Goal: Task Accomplishment & Management: Manage account settings

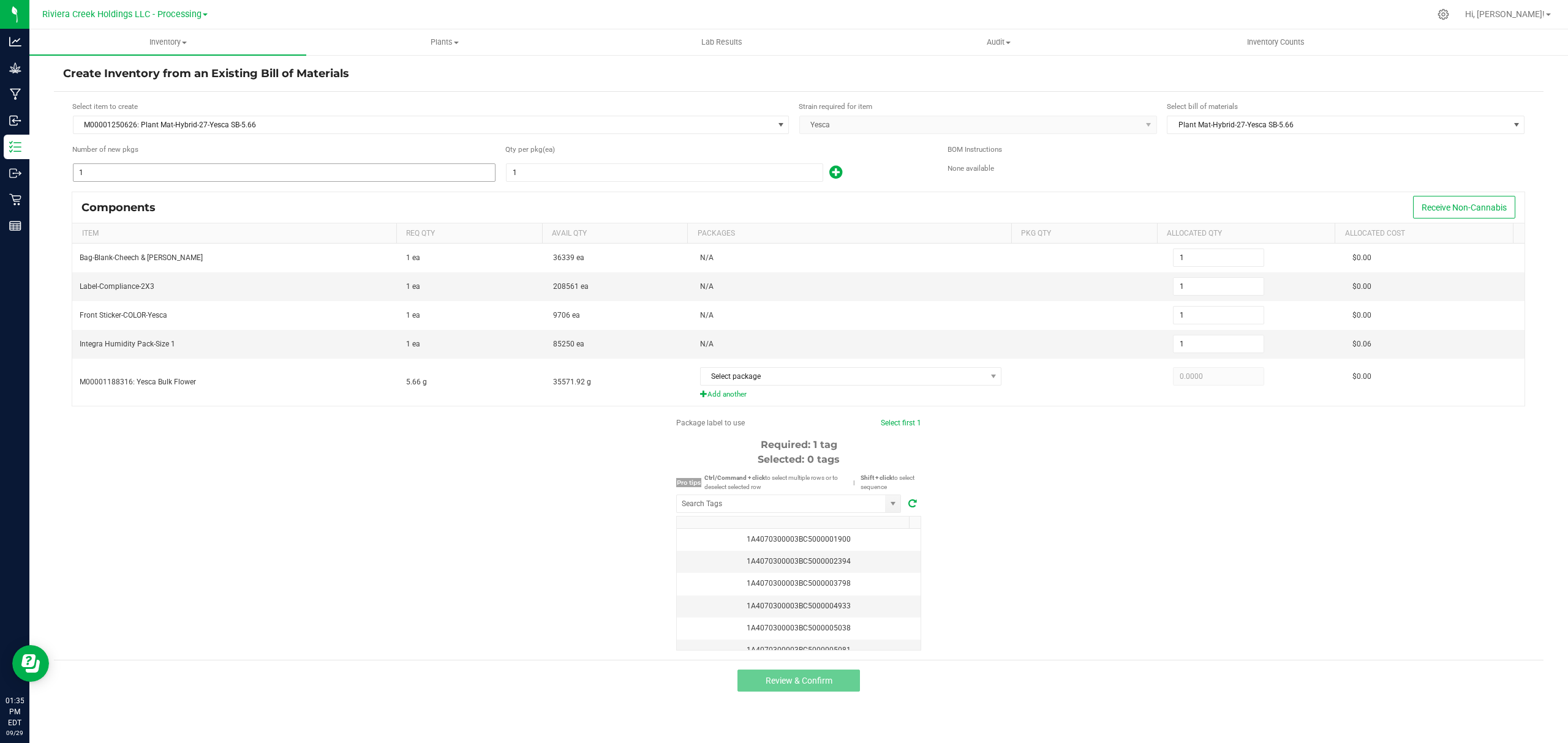
click at [198, 167] on input "1" at bounding box center [284, 172] width 421 height 17
type input "3"
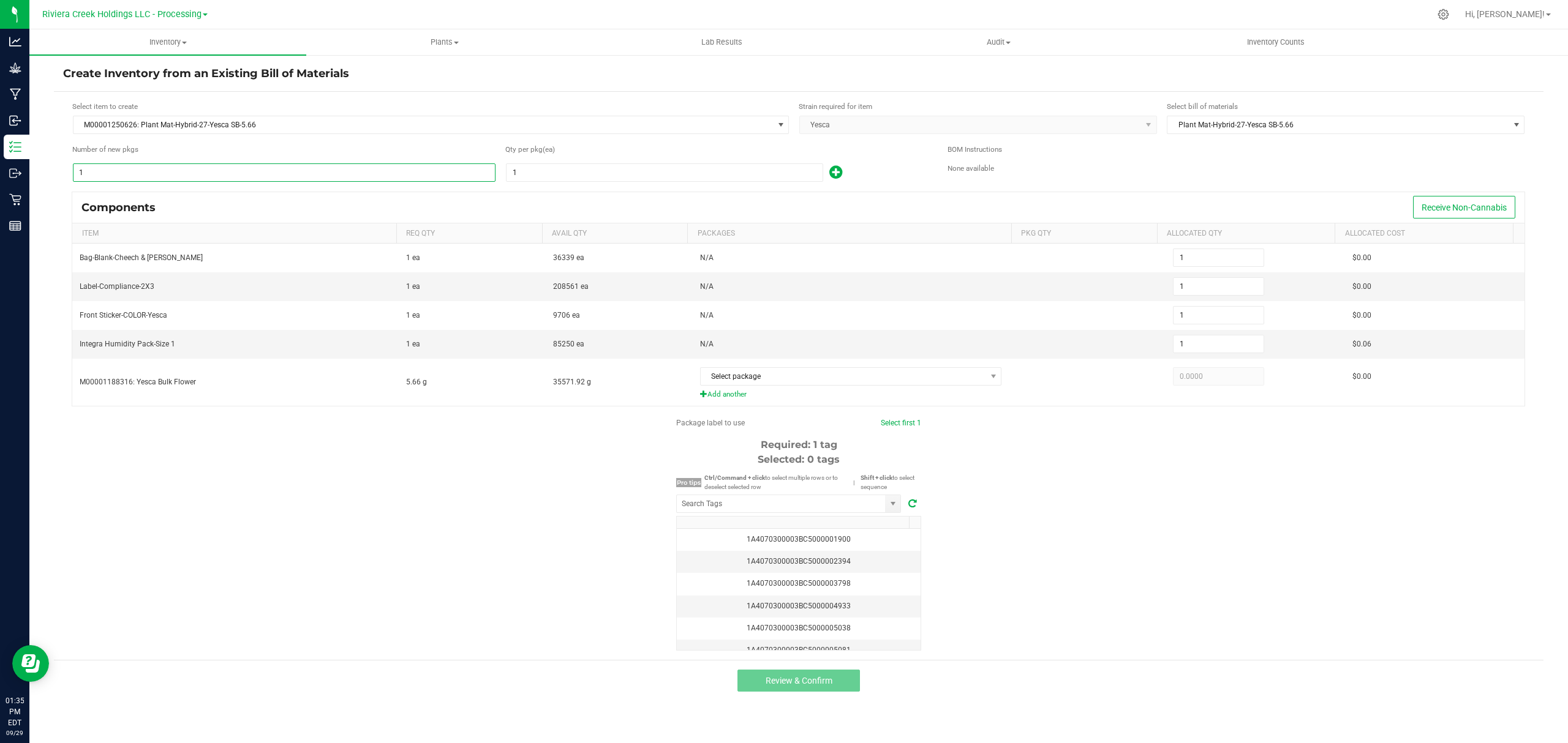
type input "3"
click at [677, 170] on input "1" at bounding box center [664, 172] width 316 height 17
type input "8"
type input "24"
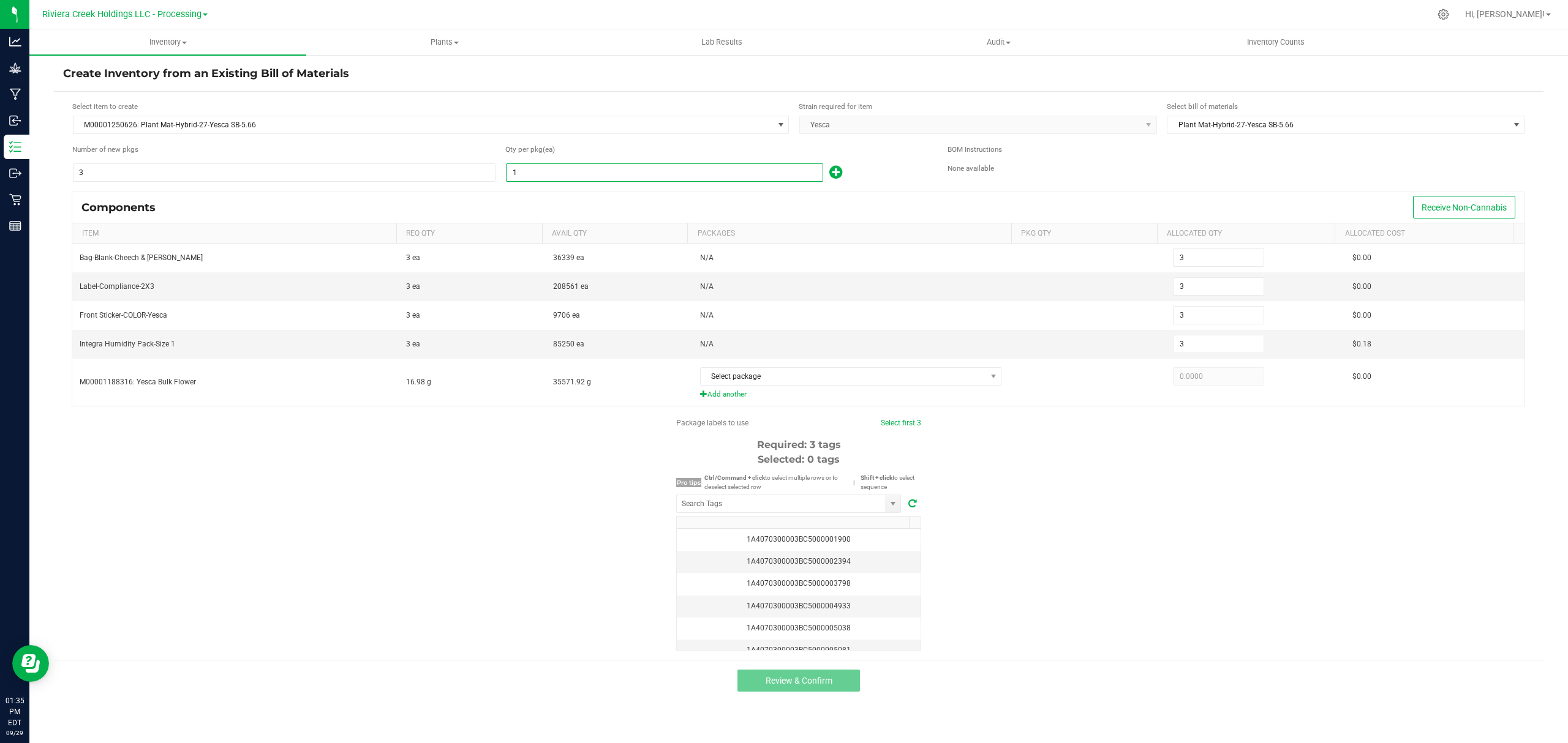
type input "24"
type input "80"
type input "240"
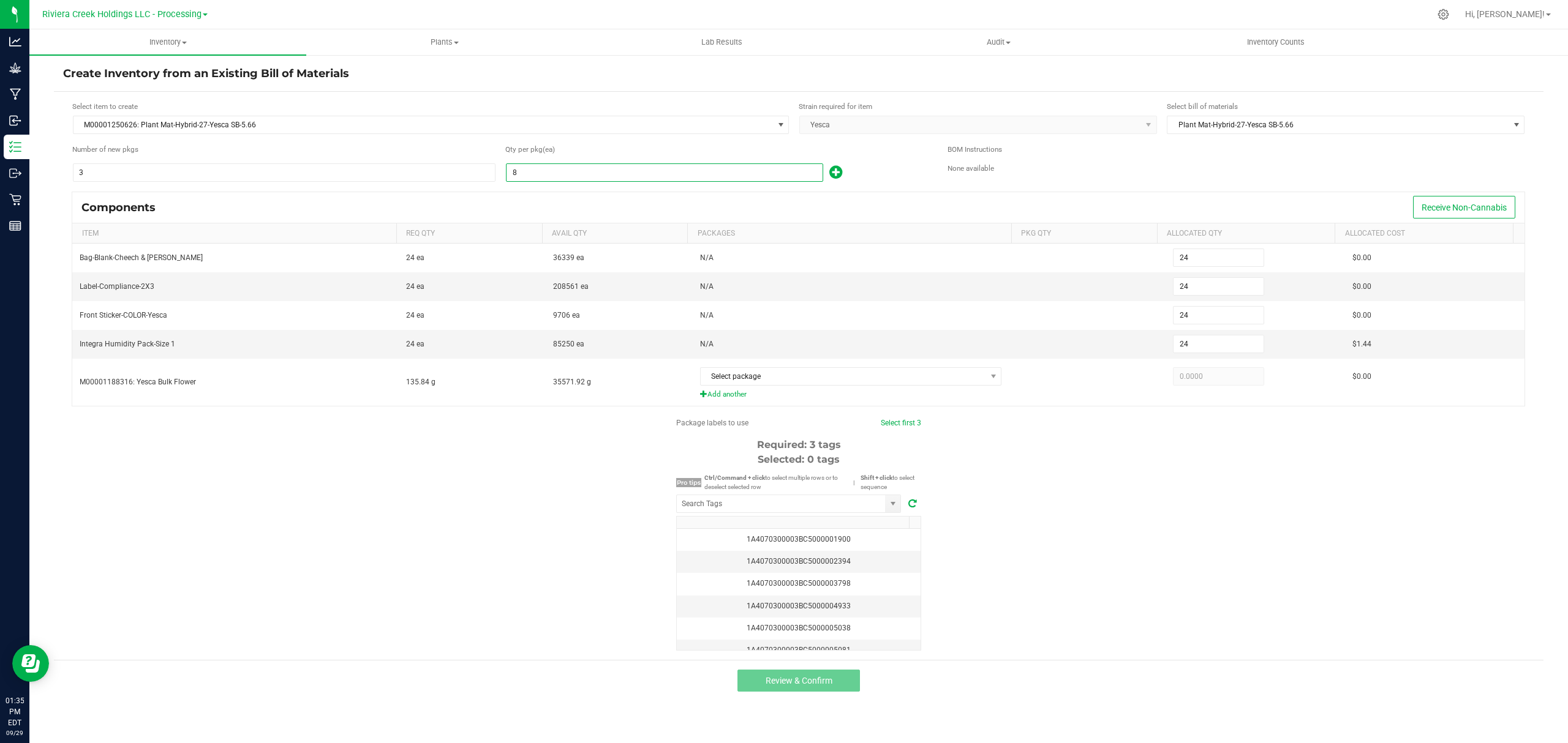
type input "240"
type input "80"
click at [829, 177] on icon at bounding box center [836, 172] width 13 height 15
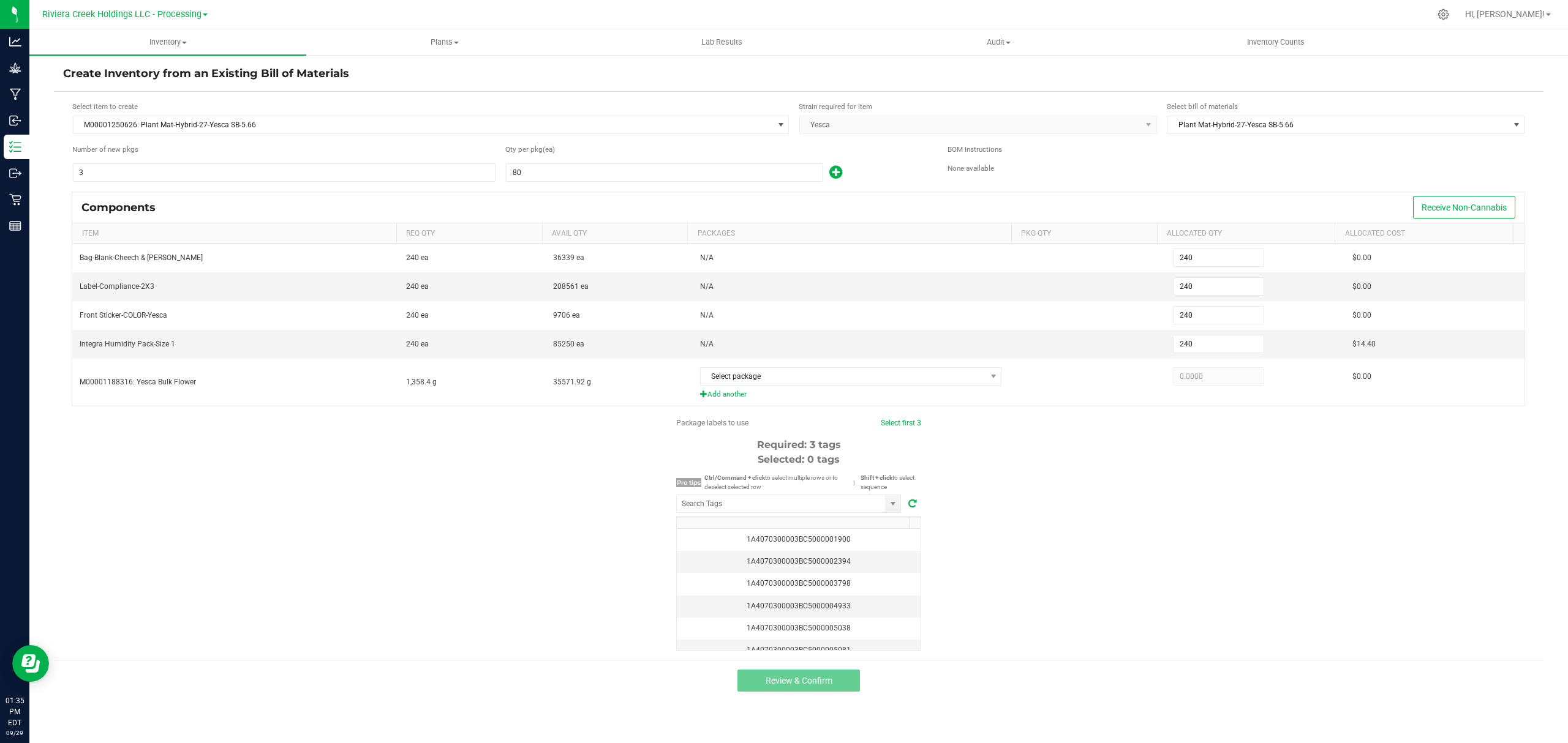
type input "241"
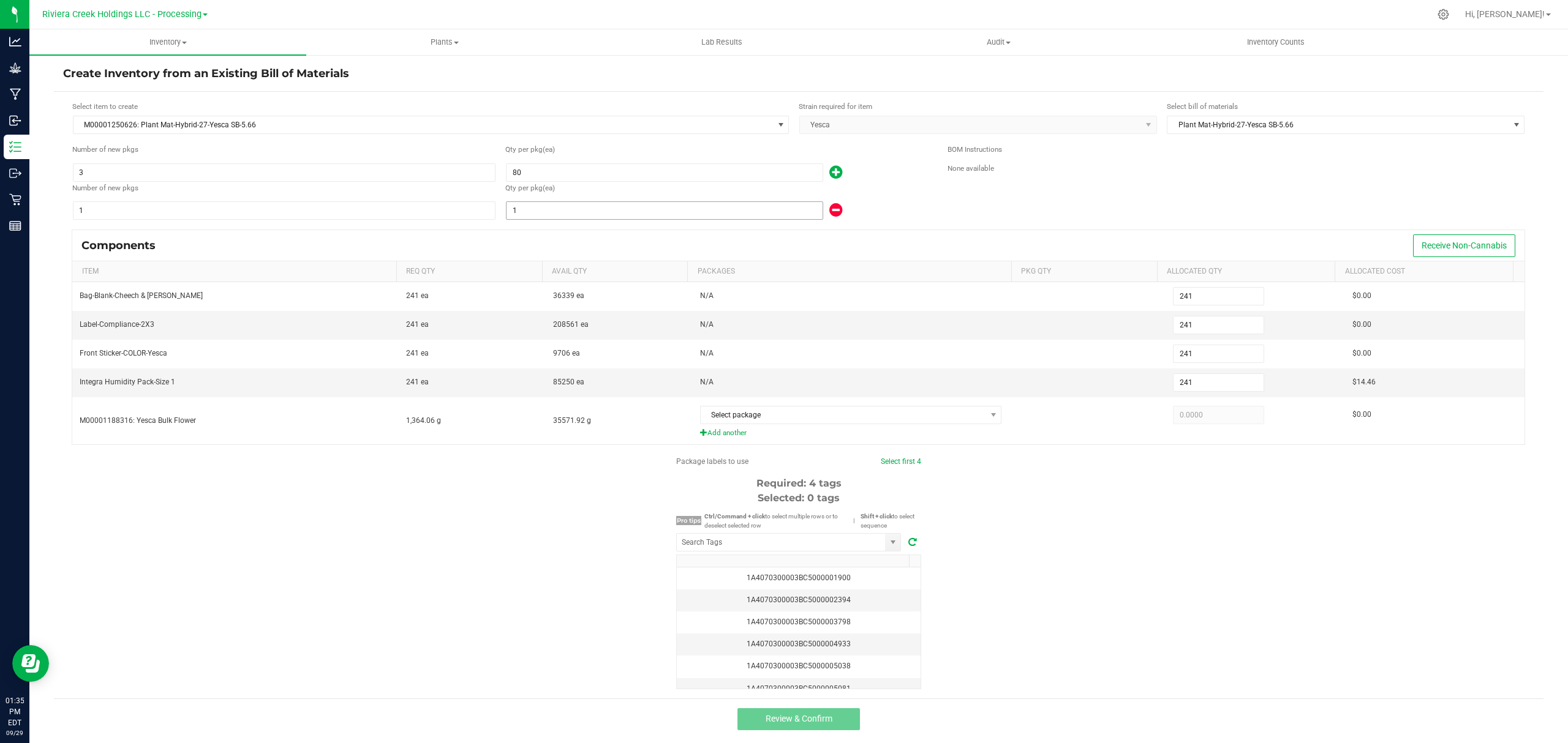
click at [695, 219] on input "1" at bounding box center [664, 211] width 316 height 17
type input "246"
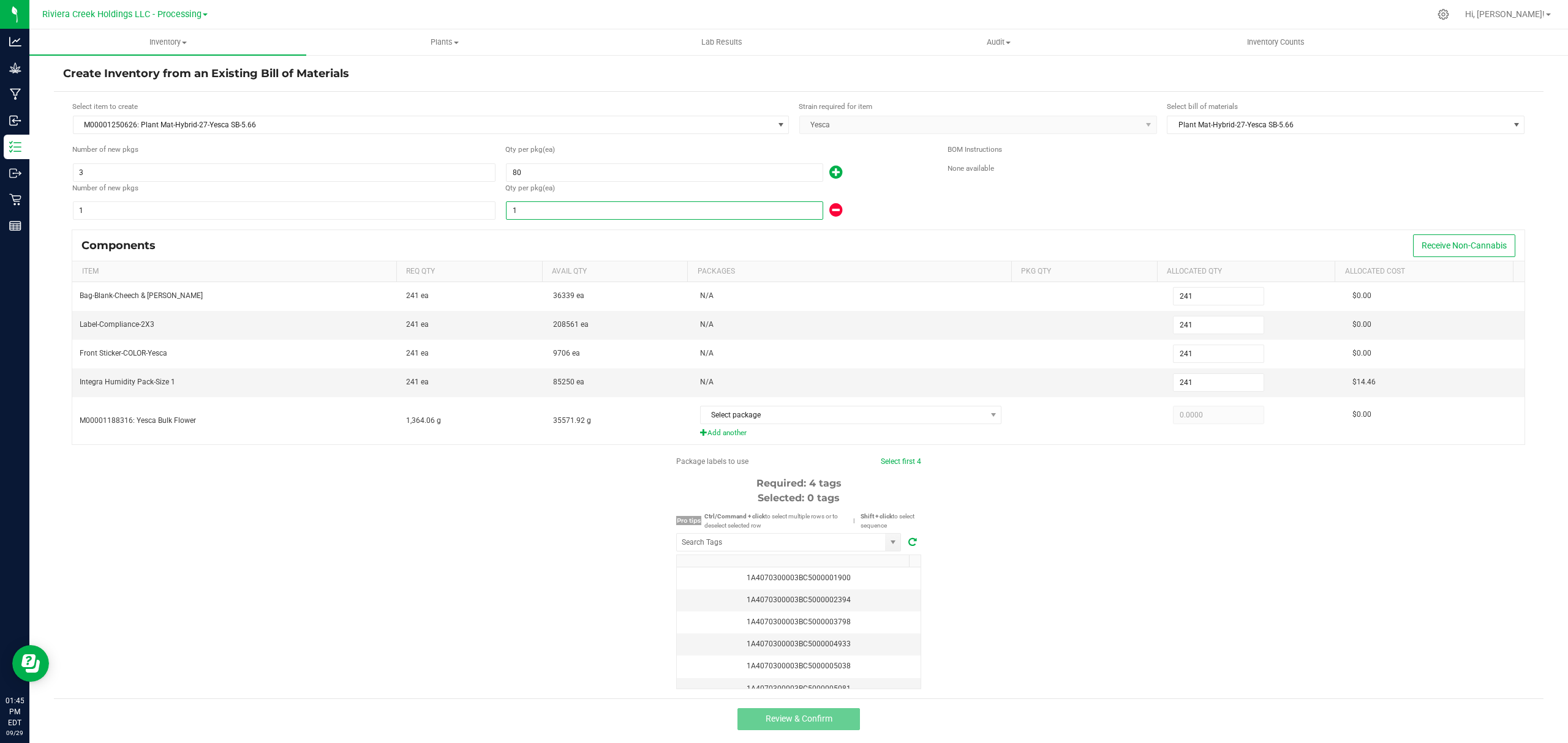
type input "6"
type input "302"
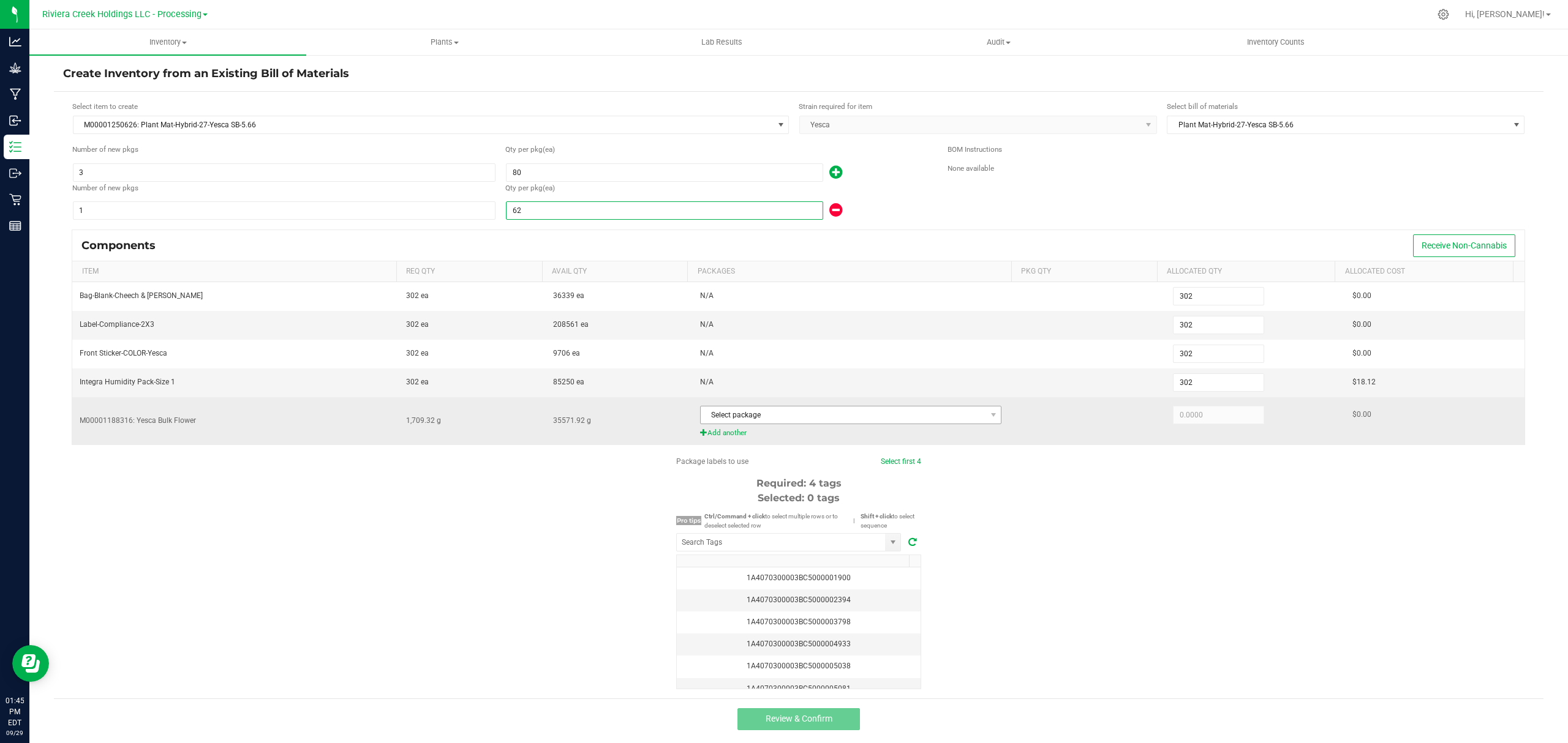
type input "62"
click at [836, 423] on span "Select package" at bounding box center [843, 415] width 285 height 17
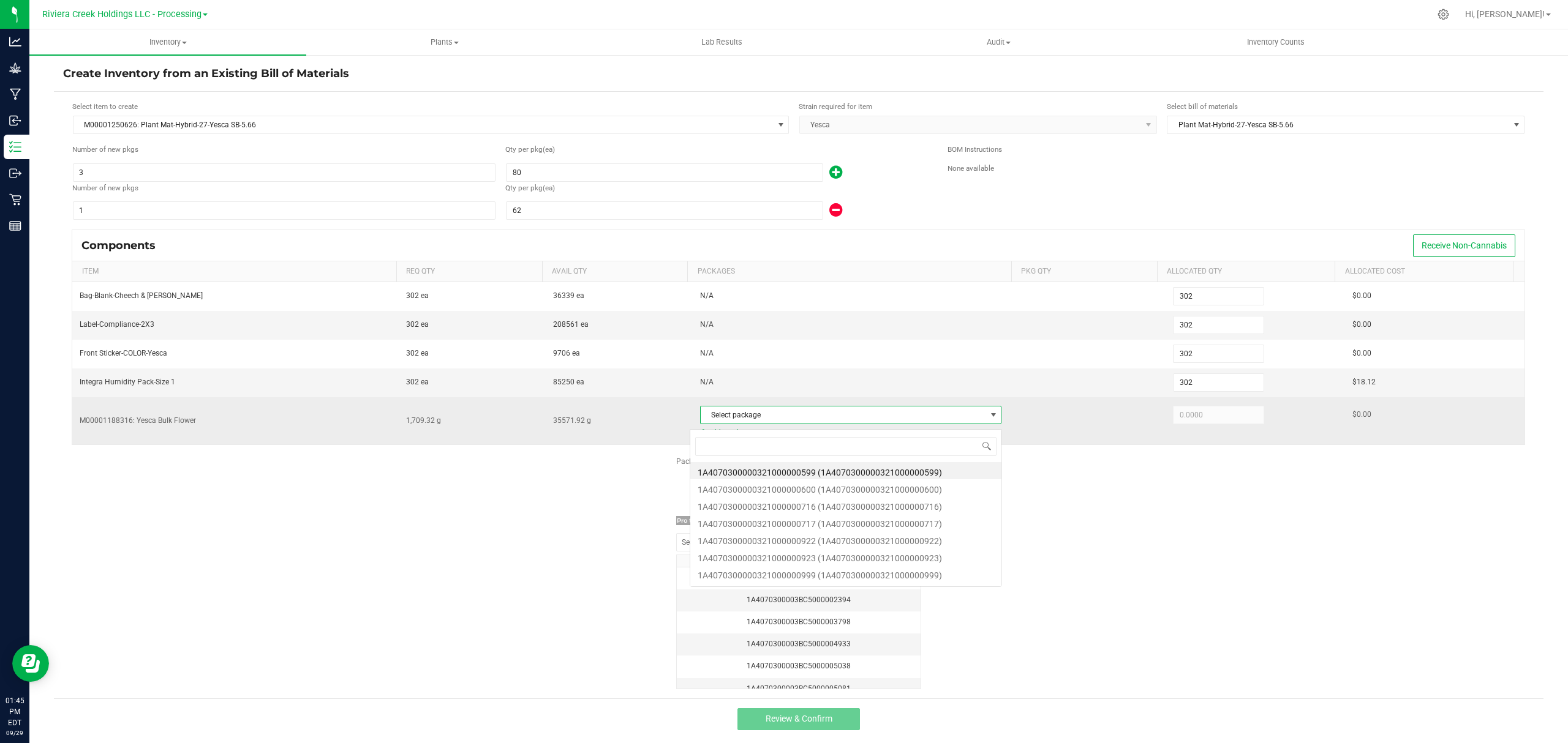
scroll to position [18, 295]
type input "0717"
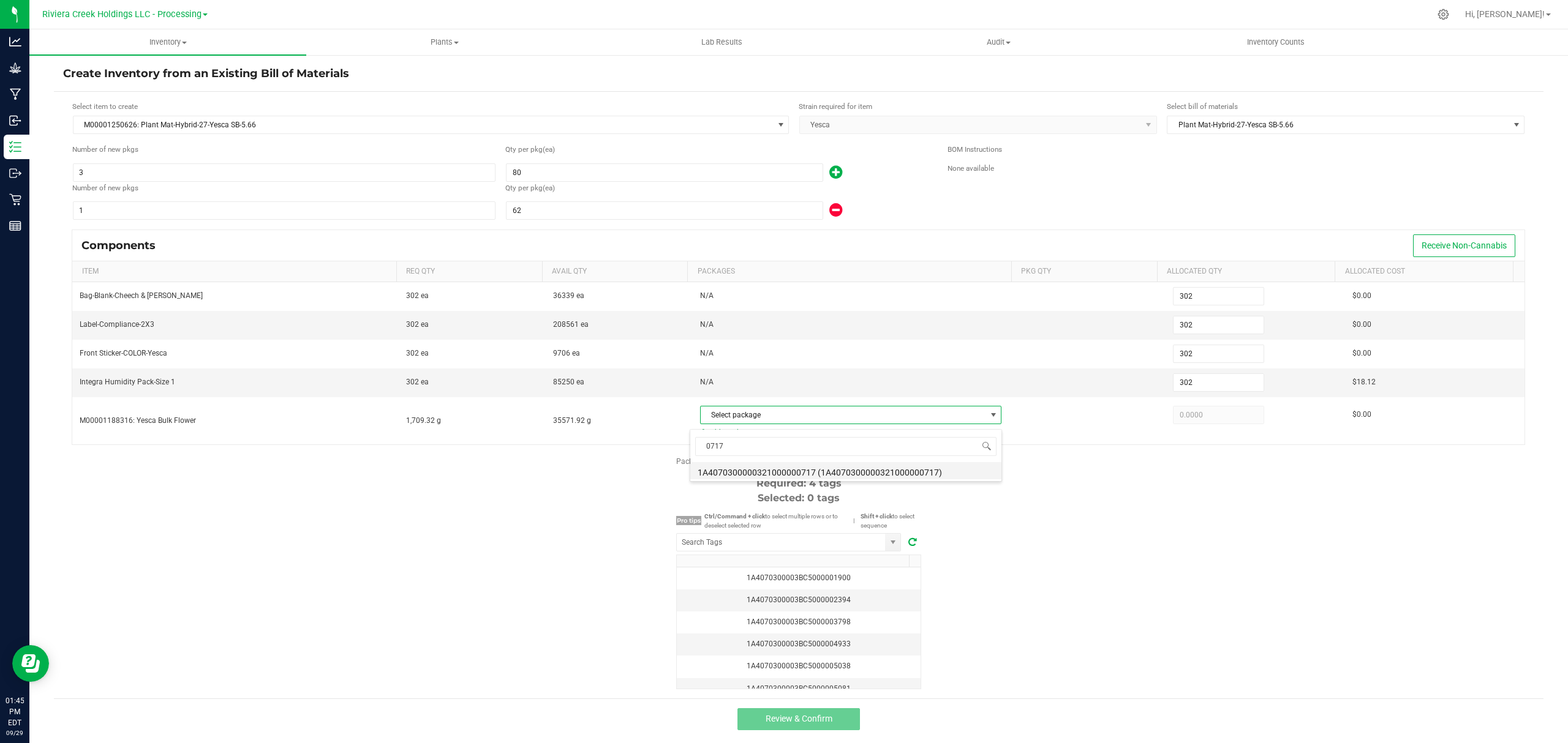
click at [883, 470] on li "1A4070300000321000000717 (1A4070300000321000000717)" at bounding box center [845, 471] width 311 height 17
type input "1,709.3200"
click at [1165, 545] on div "Package labels to use Select first 4 Required: 4 tags Selected: 0 tags Pro tips…" at bounding box center [798, 572] width 1489 height 233
click at [836, 549] on input "NO DATA FOUND" at bounding box center [780, 542] width 208 height 17
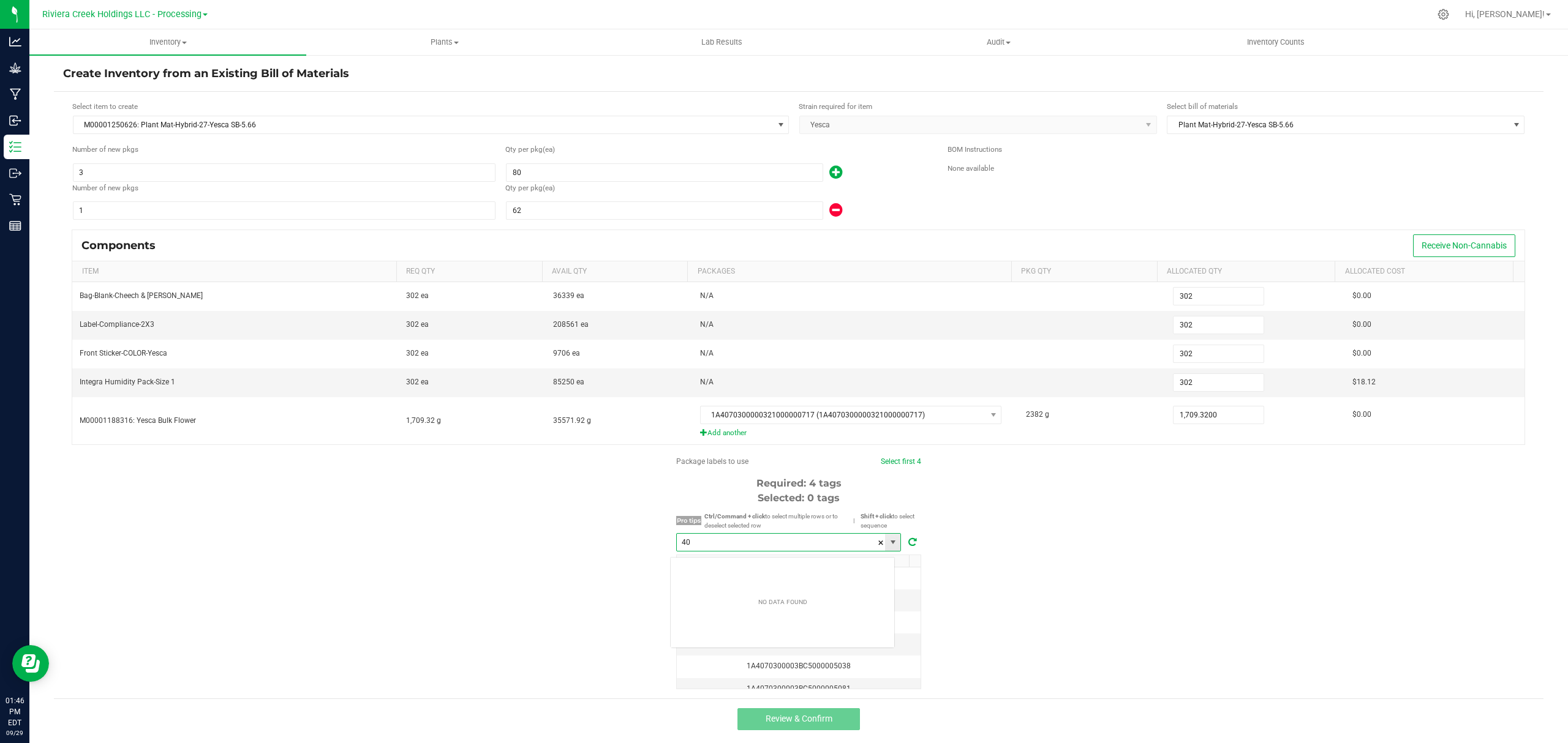
scroll to position [18, 224]
click at [819, 566] on li "1A4070300003BC5000040864" at bounding box center [783, 571] width 224 height 20
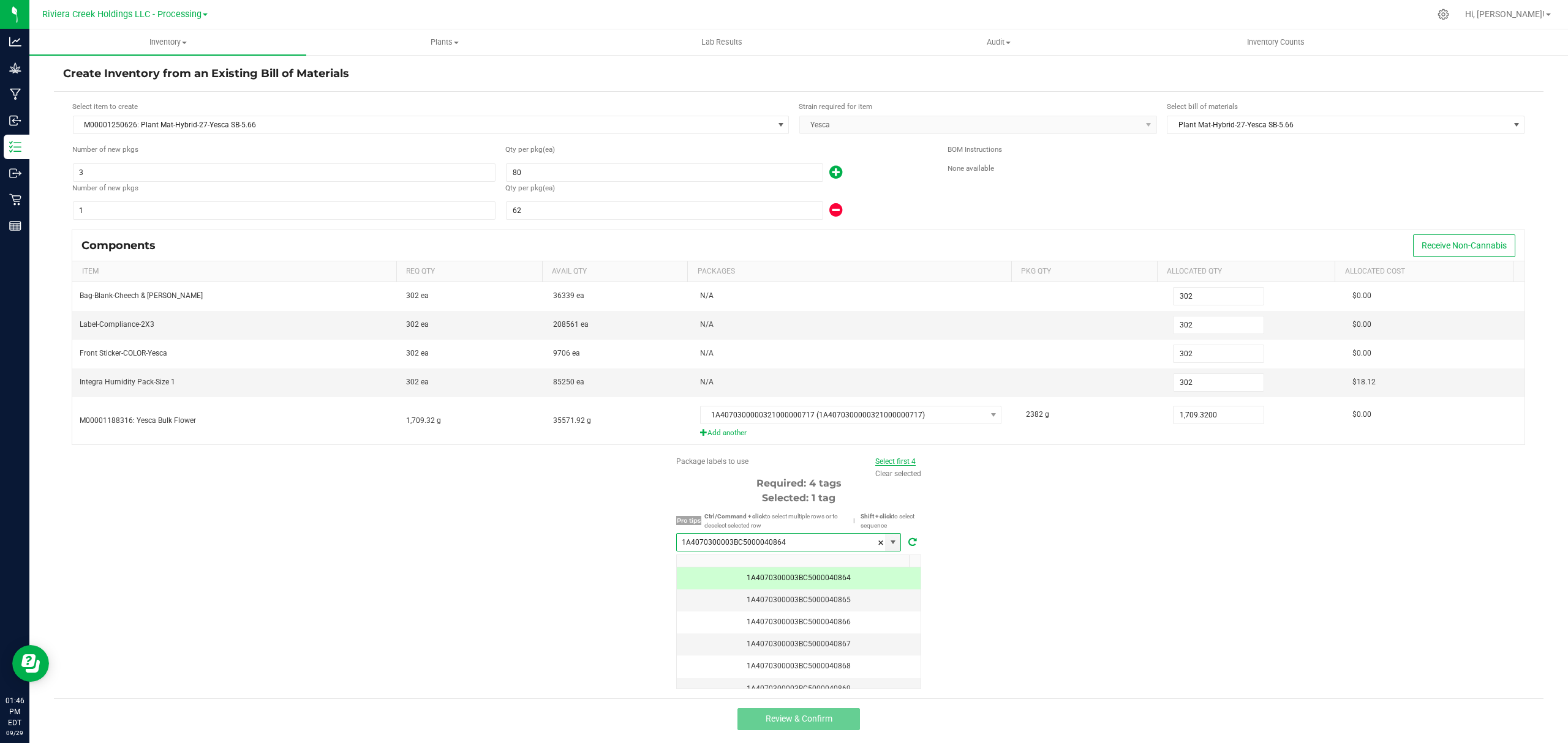
type input "1A4070300003BC5000040864"
click at [880, 464] on link "Select first 4" at bounding box center [895, 461] width 40 height 9
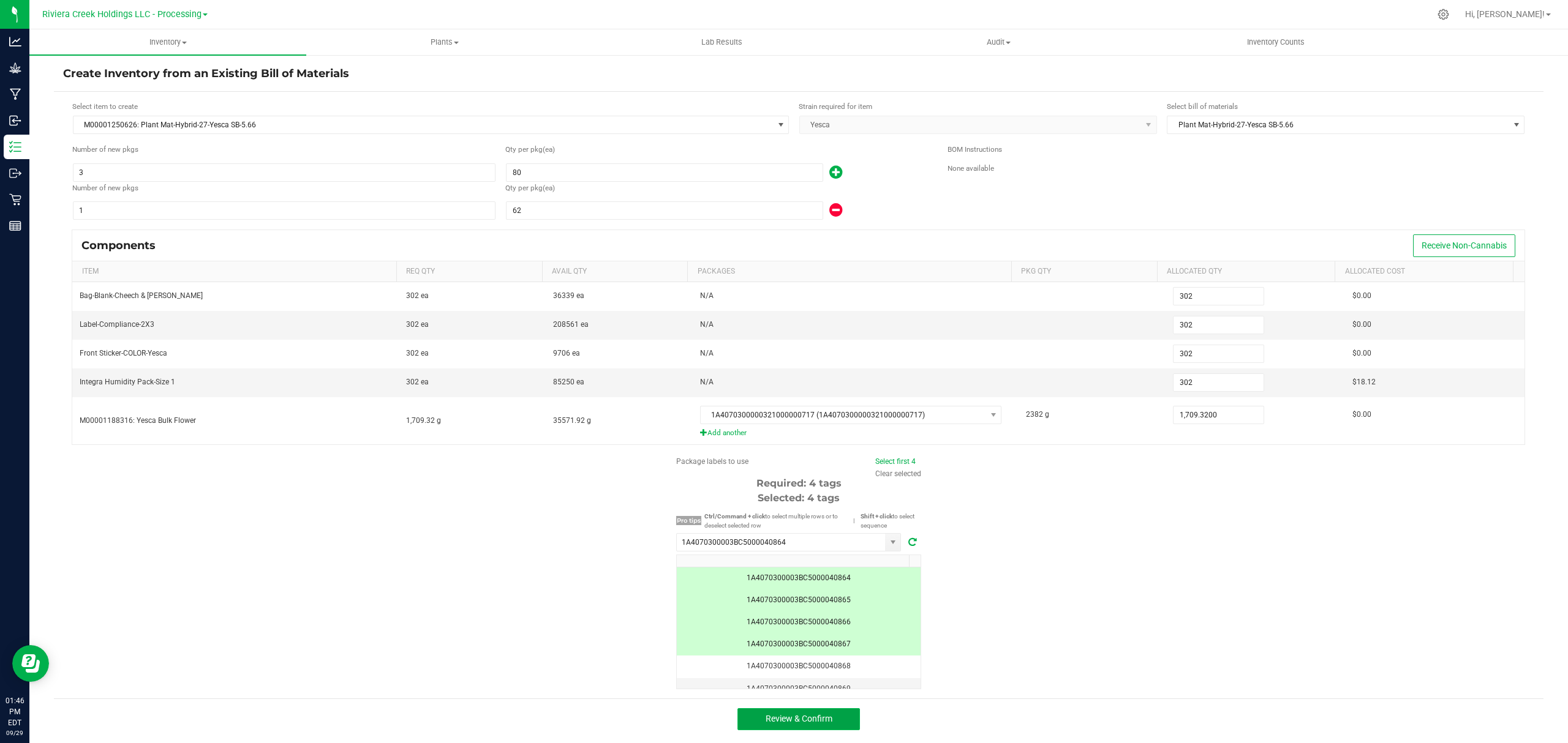
click at [831, 718] on button "Review & Confirm" at bounding box center [799, 719] width 123 height 22
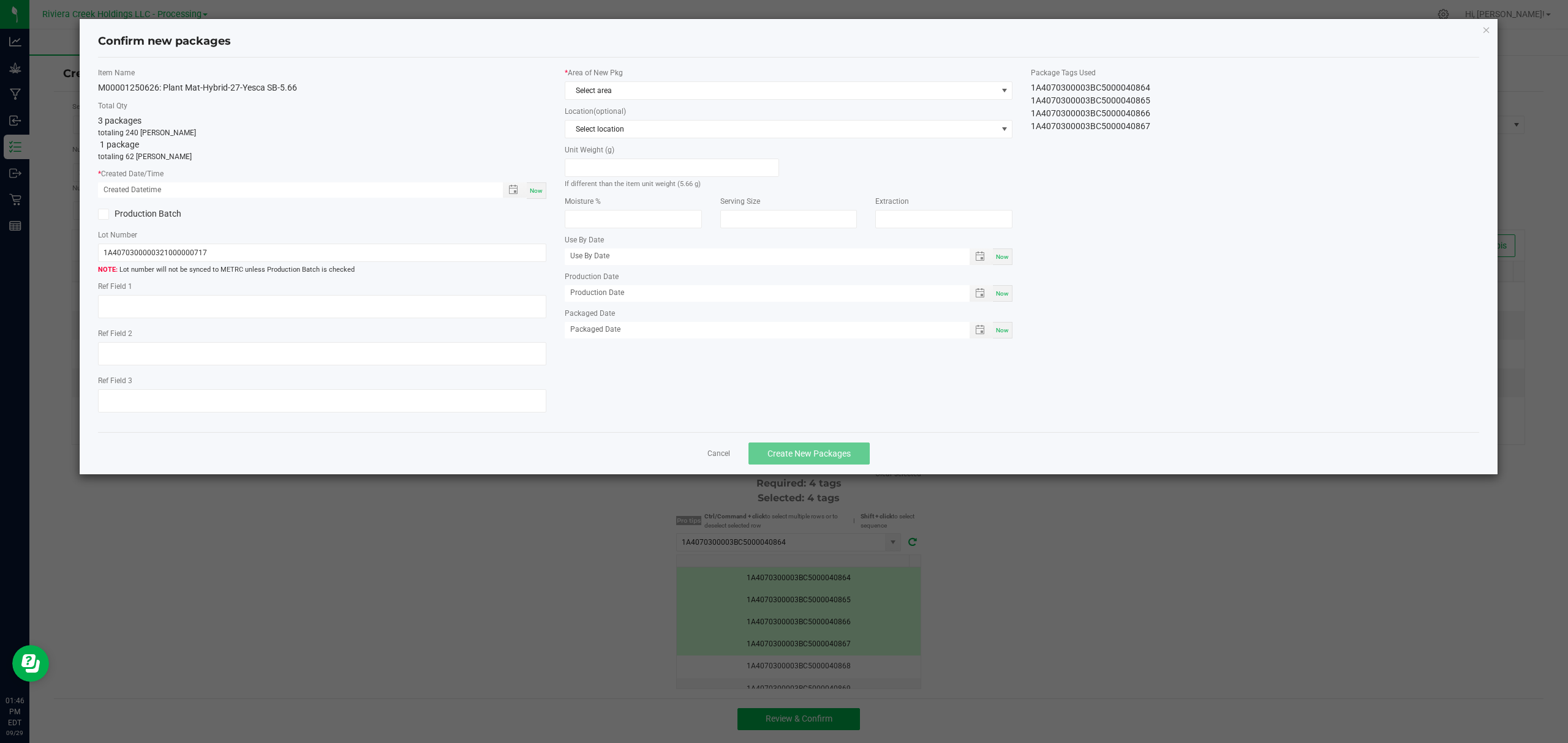
click at [536, 190] on span "Now" at bounding box center [536, 190] width 13 height 7
type input "09/29/2025 01:46 PM"
click at [640, 88] on span "Select area" at bounding box center [781, 91] width 432 height 17
click at [621, 196] on li "Flower 10" at bounding box center [789, 194] width 447 height 17
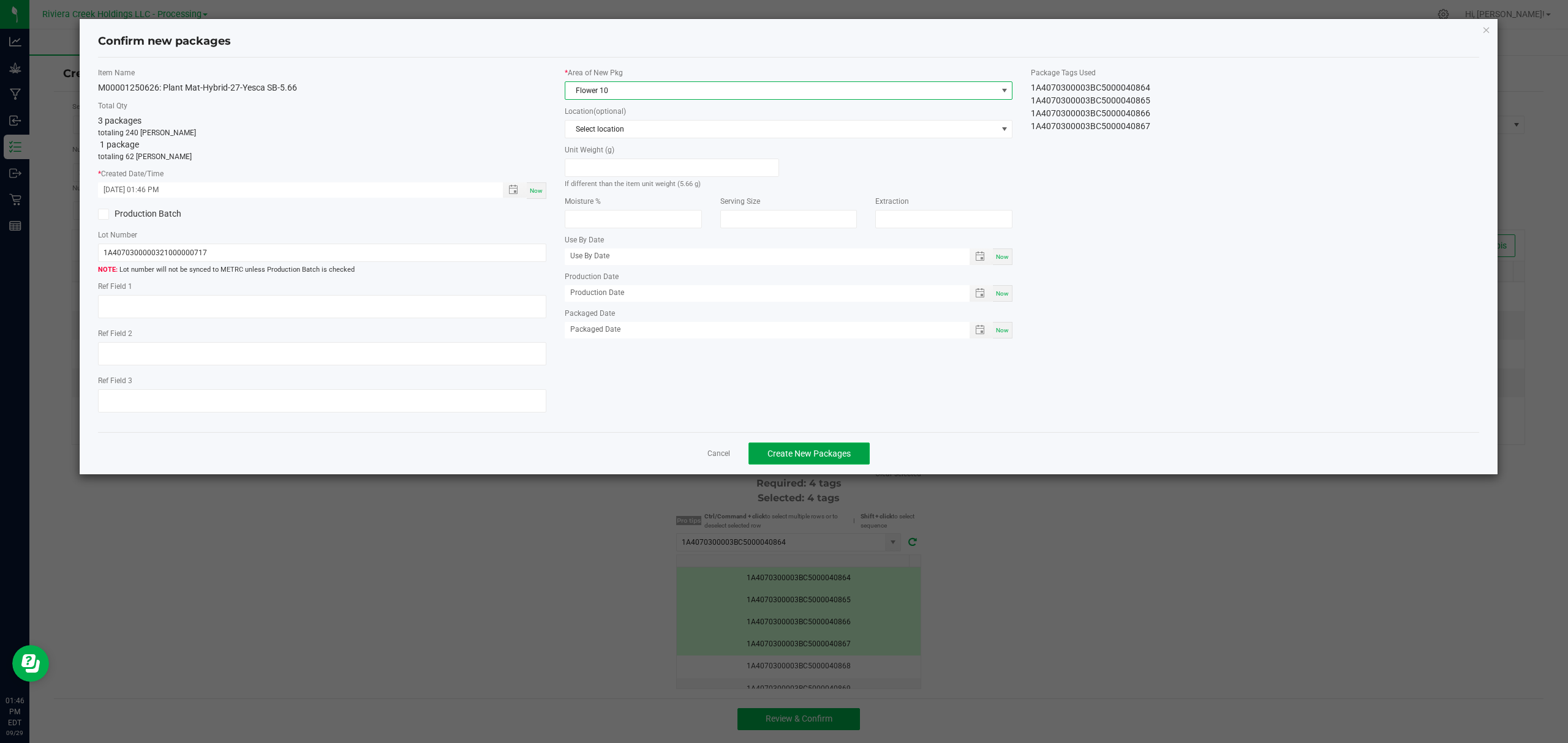
click at [819, 458] on span "Create New Packages" at bounding box center [809, 453] width 83 height 9
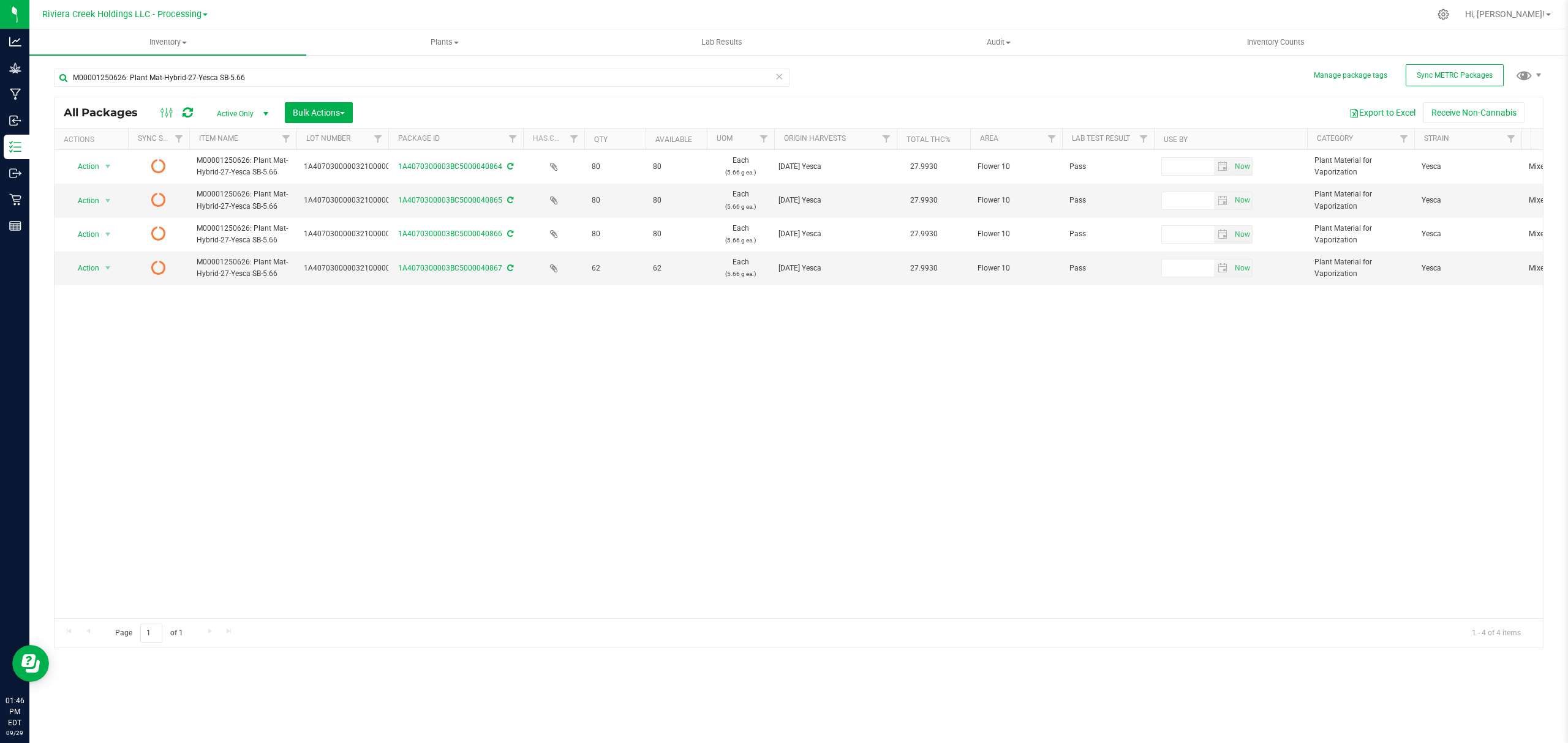
click at [184, 109] on icon at bounding box center [187, 113] width 10 height 13
click at [1284, 31] on uib-tab-heading "Inventory Counts" at bounding box center [1276, 42] width 276 height 24
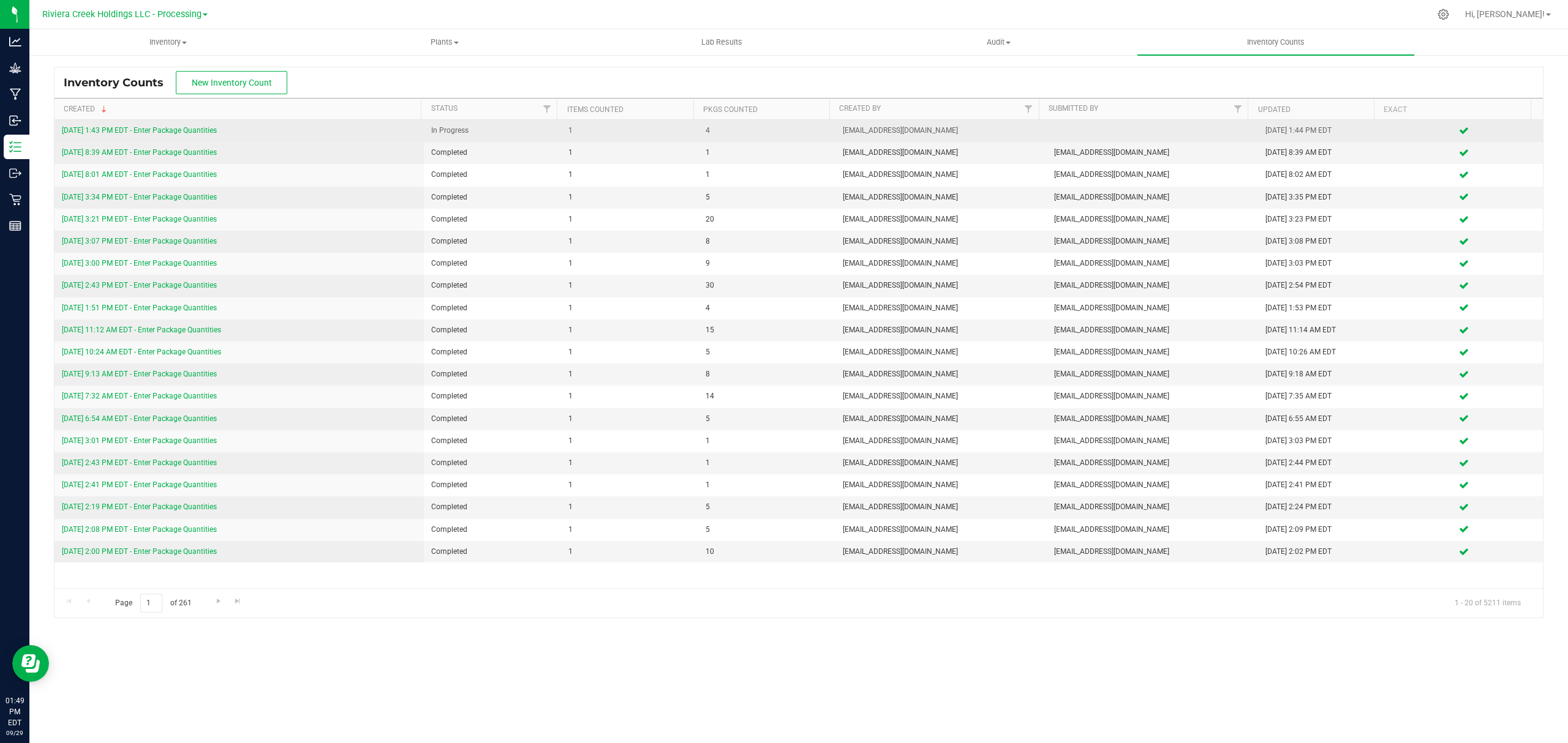
click at [200, 128] on link "9/29/25 1:43 PM EDT - Enter Package Quantities" at bounding box center [139, 130] width 155 height 9
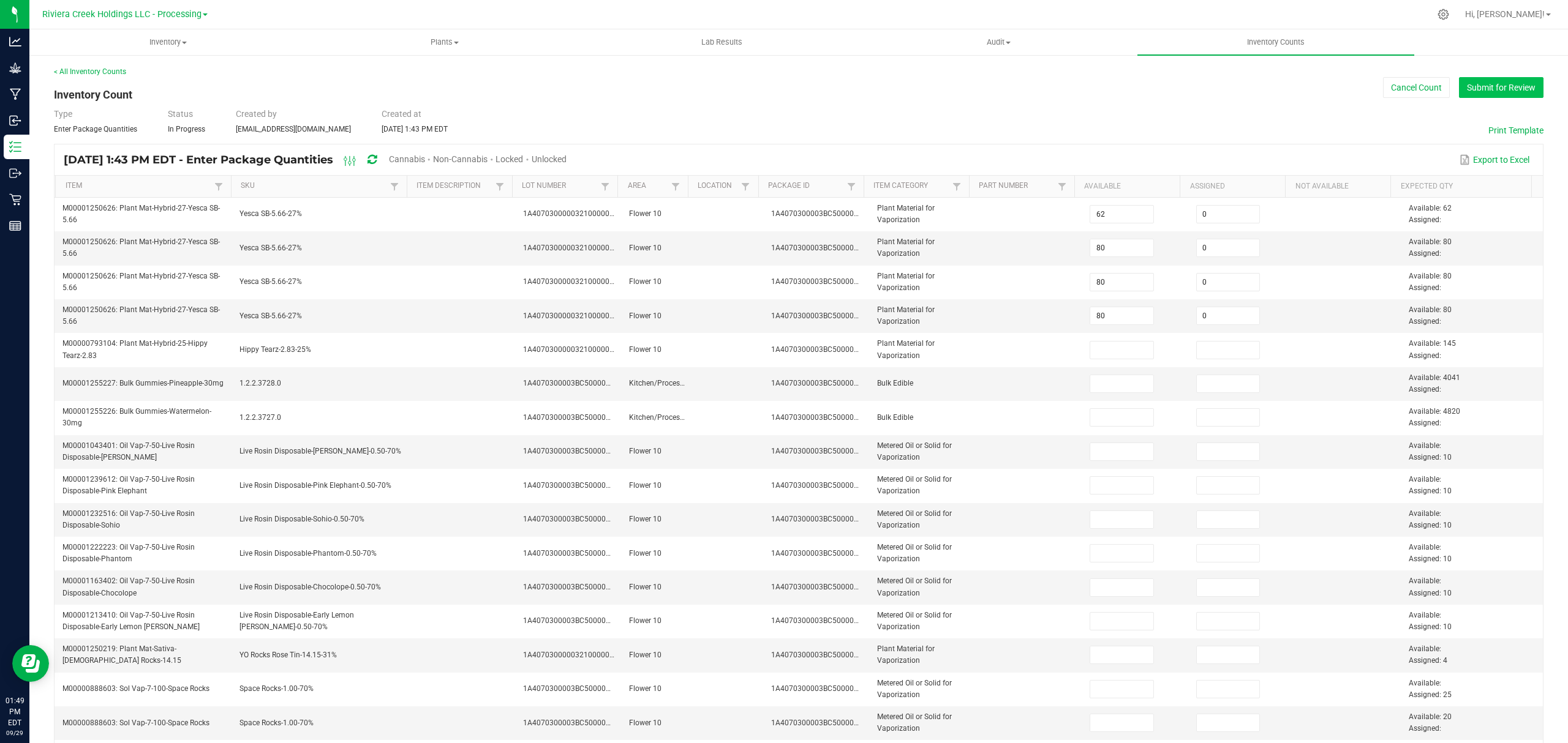
click at [1480, 84] on button "Submit for Review" at bounding box center [1500, 87] width 84 height 20
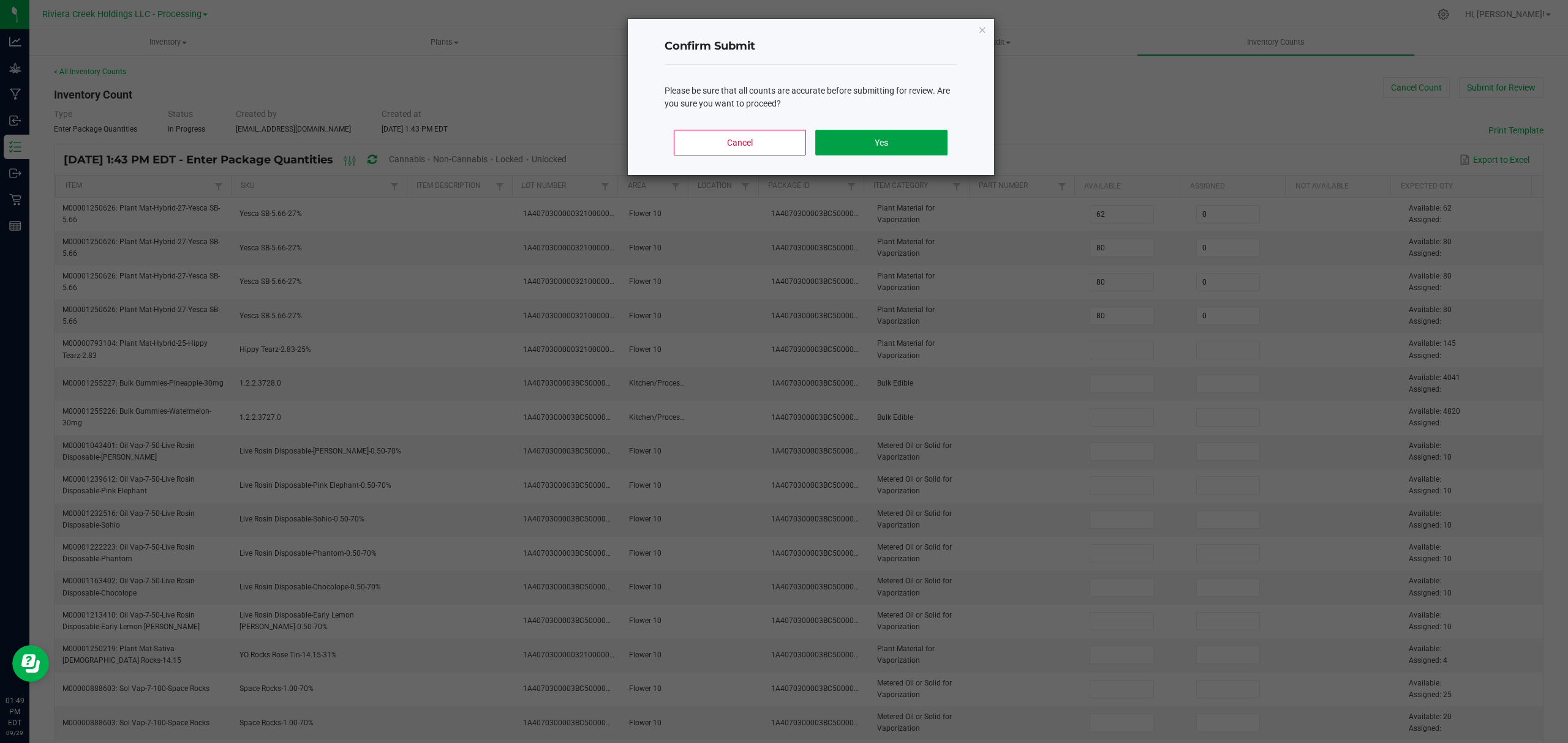
click at [924, 142] on button "Yes" at bounding box center [880, 142] width 132 height 26
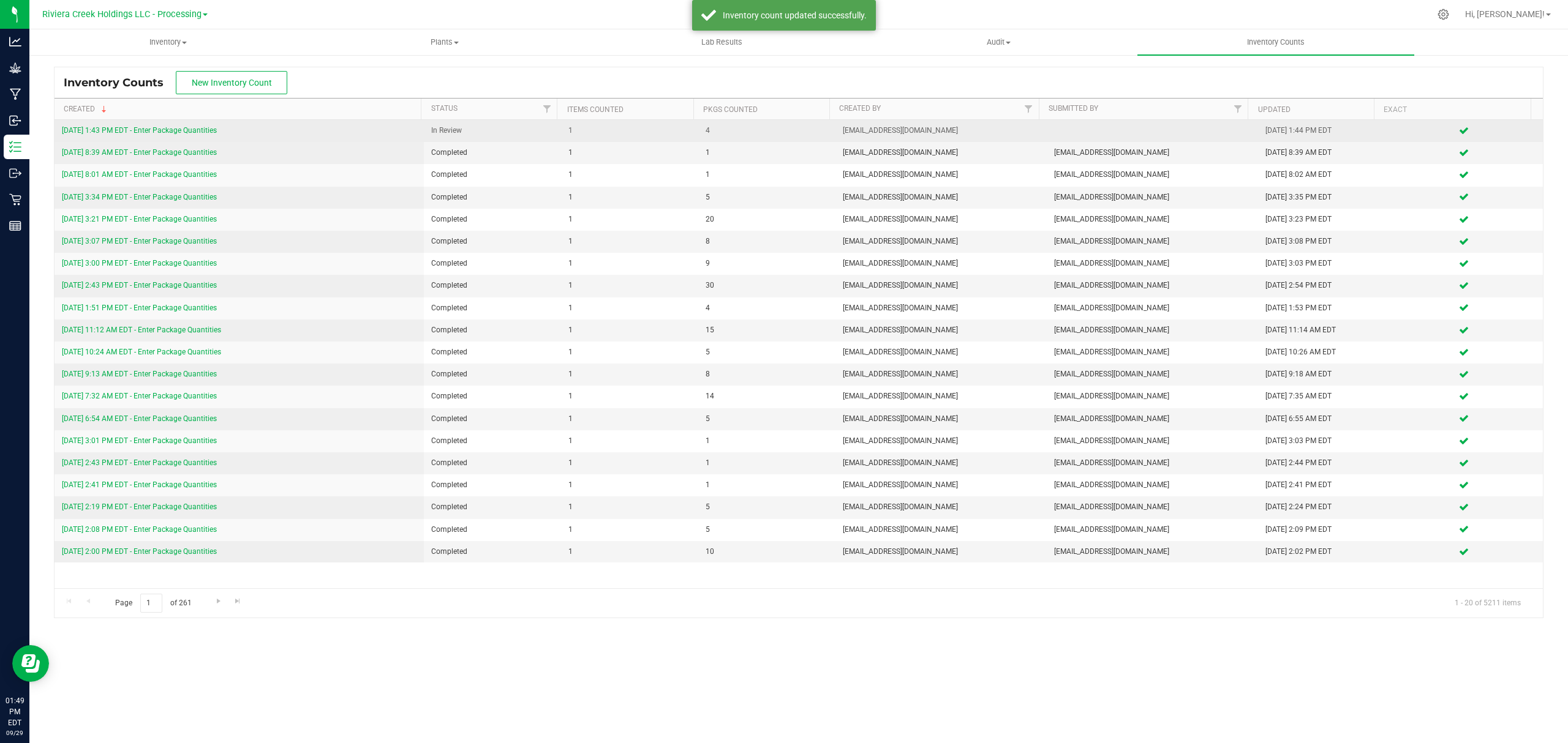
click at [163, 126] on link "9/29/25 1:43 PM EDT - Enter Package Quantities" at bounding box center [139, 130] width 155 height 9
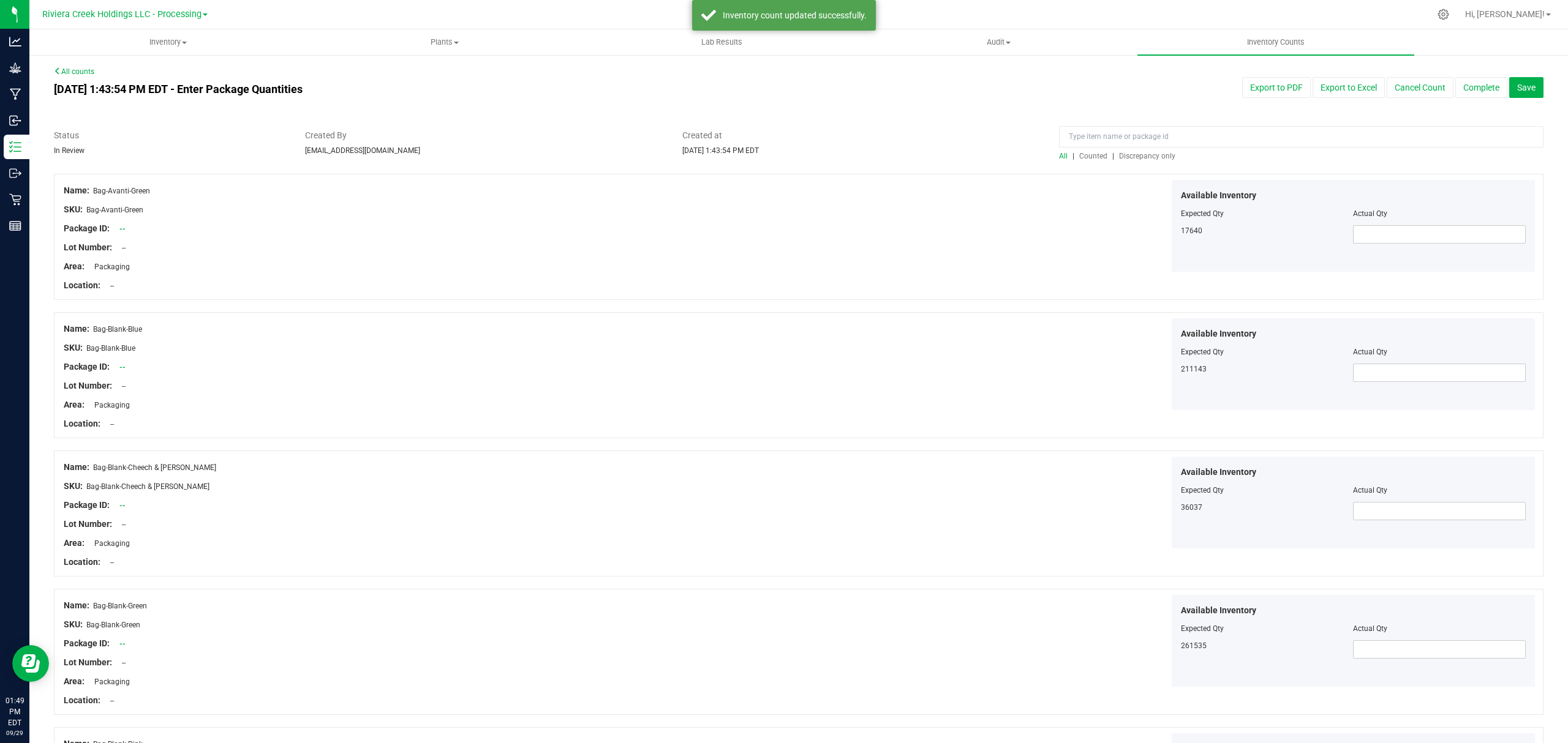
click at [1089, 160] on span "Counted" at bounding box center [1093, 156] width 28 height 9
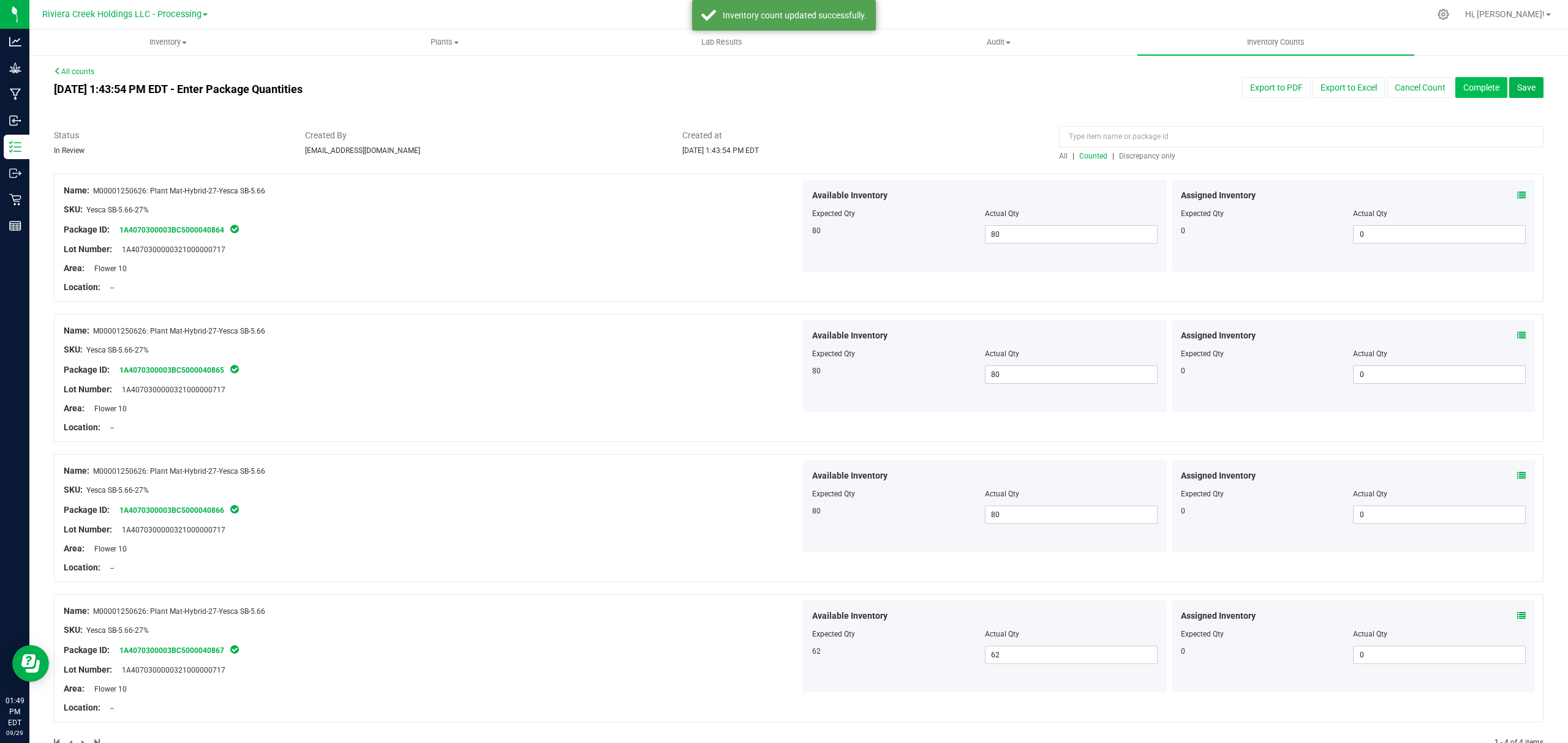
click at [1459, 89] on button "Complete" at bounding box center [1481, 87] width 52 height 20
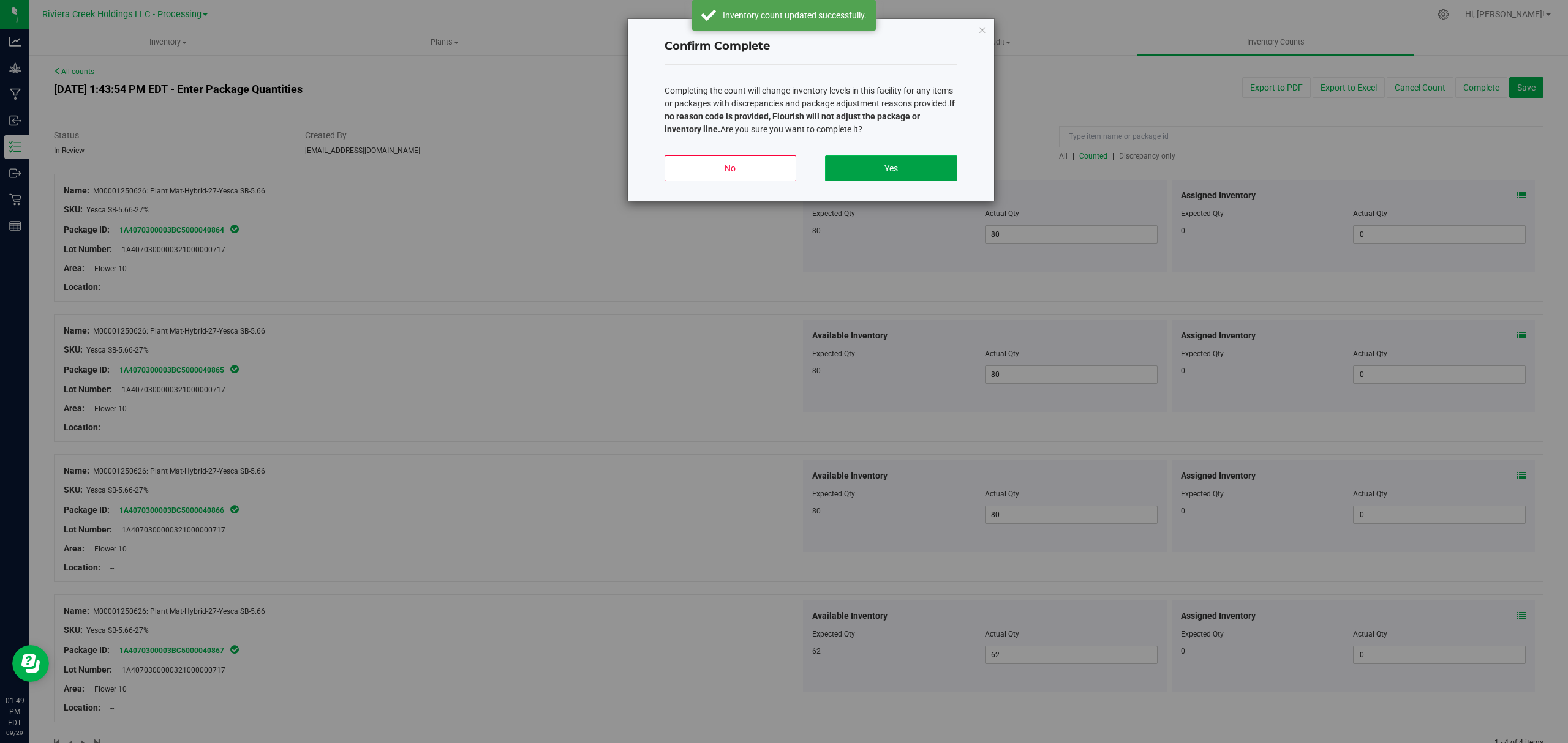
click at [917, 161] on button "Yes" at bounding box center [890, 168] width 132 height 26
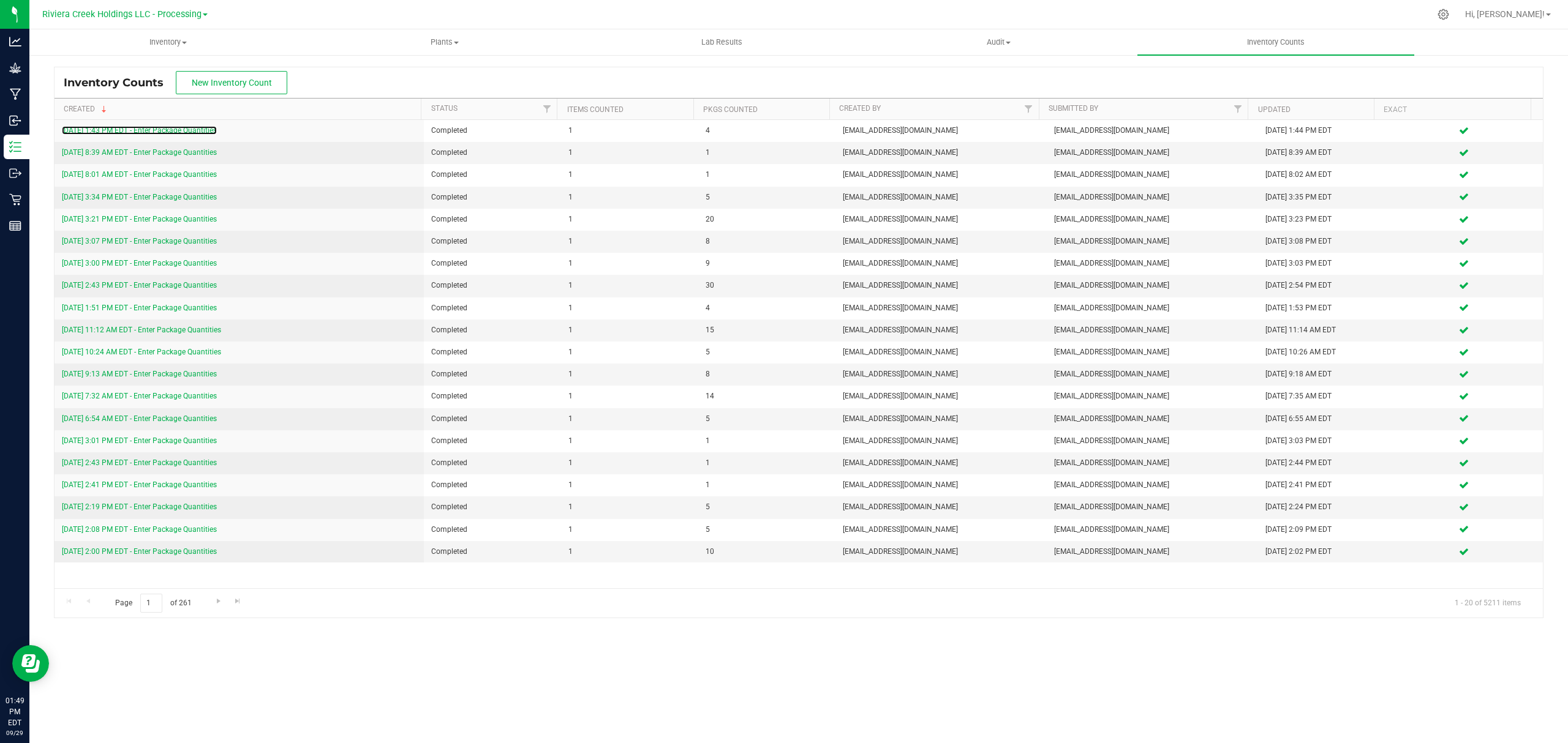
click at [176, 126] on link "9/29/25 1:43 PM EDT - Enter Package Quantities" at bounding box center [139, 130] width 155 height 9
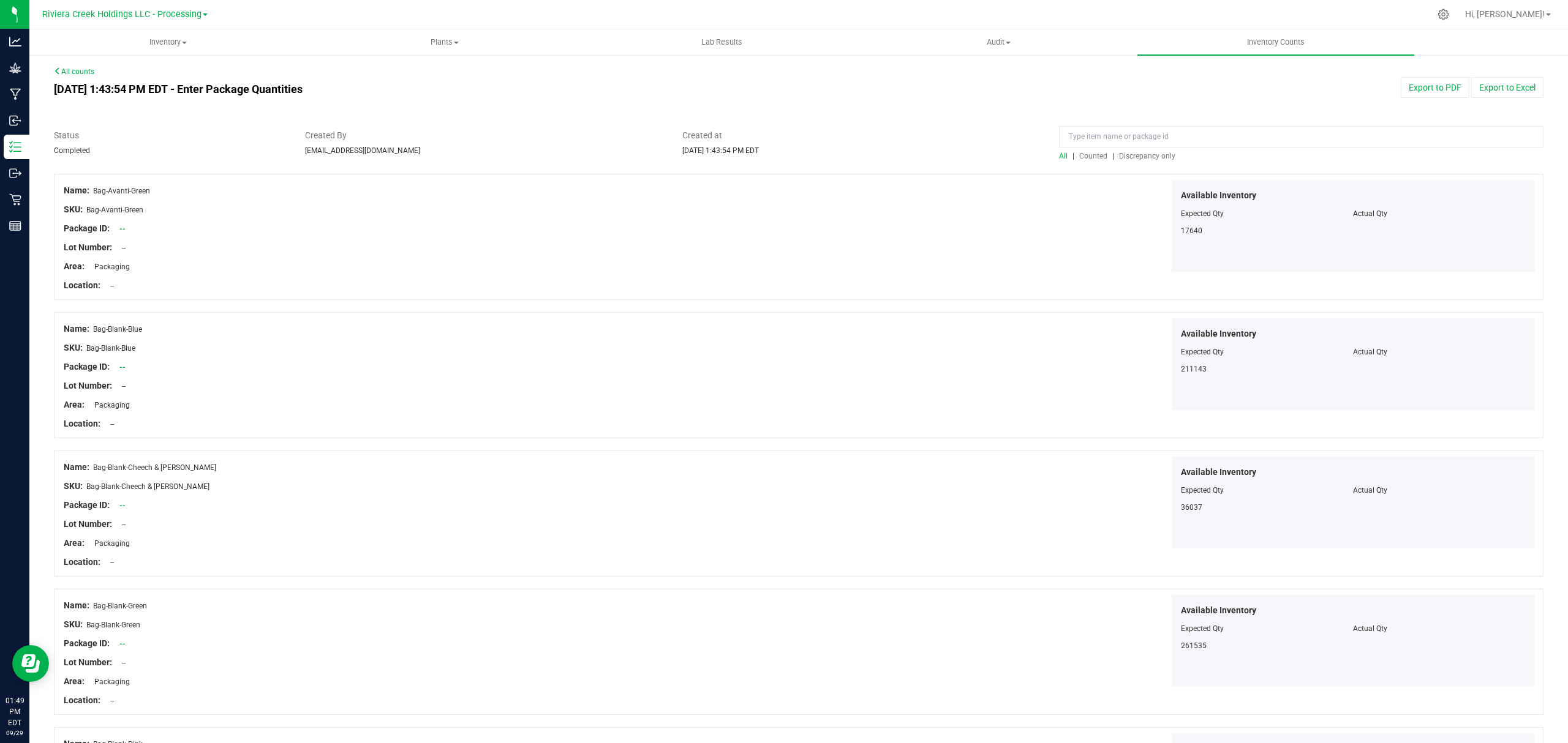
click at [1094, 153] on span "Counted" at bounding box center [1093, 156] width 28 height 9
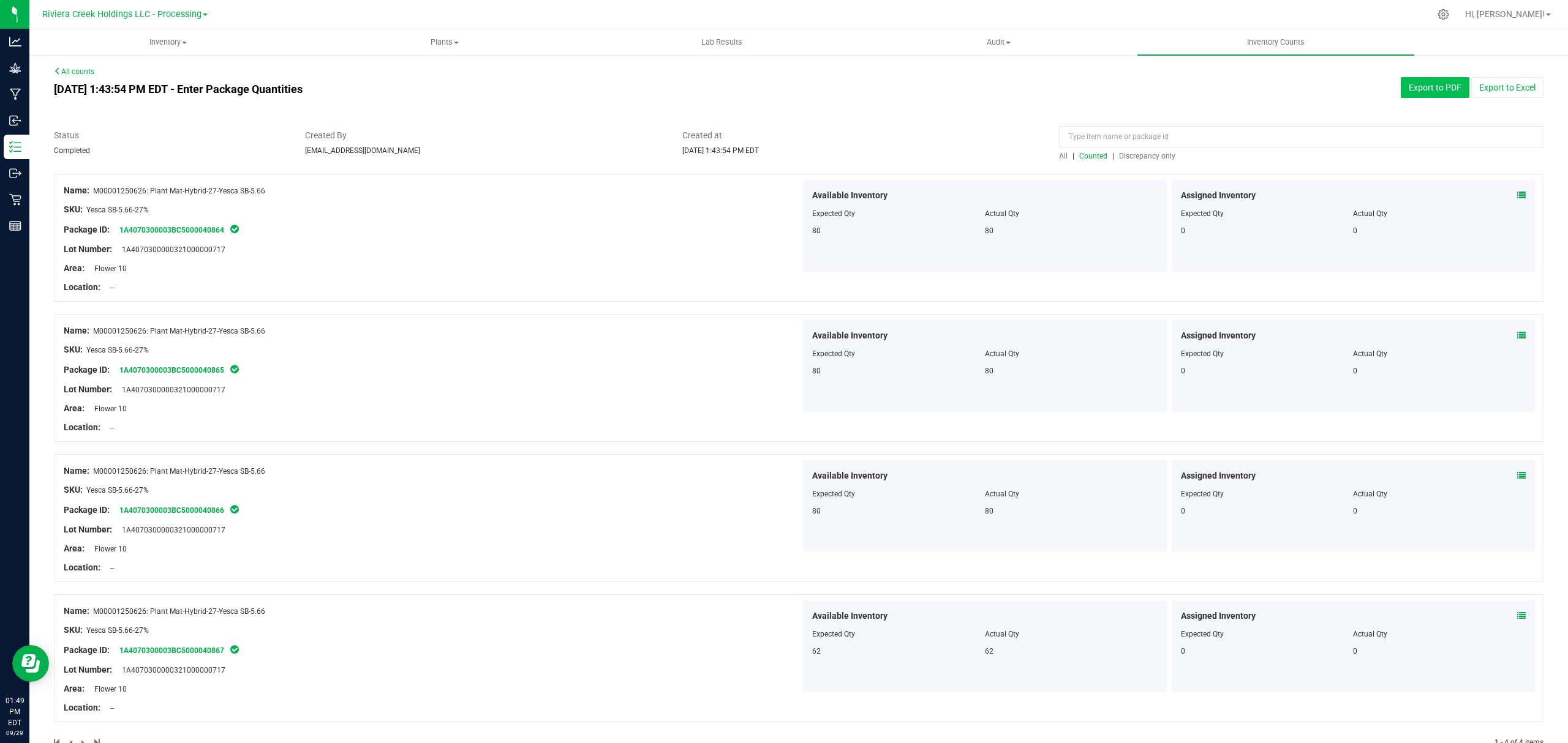
click at [1407, 89] on button "Export to PDF" at bounding box center [1434, 87] width 69 height 20
click at [1429, 77] on button "Export to PDF" at bounding box center [1434, 87] width 69 height 20
click at [167, 38] on span "Inventory" at bounding box center [168, 43] width 276 height 11
click at [168, 75] on li "All packages" at bounding box center [167, 74] width 276 height 15
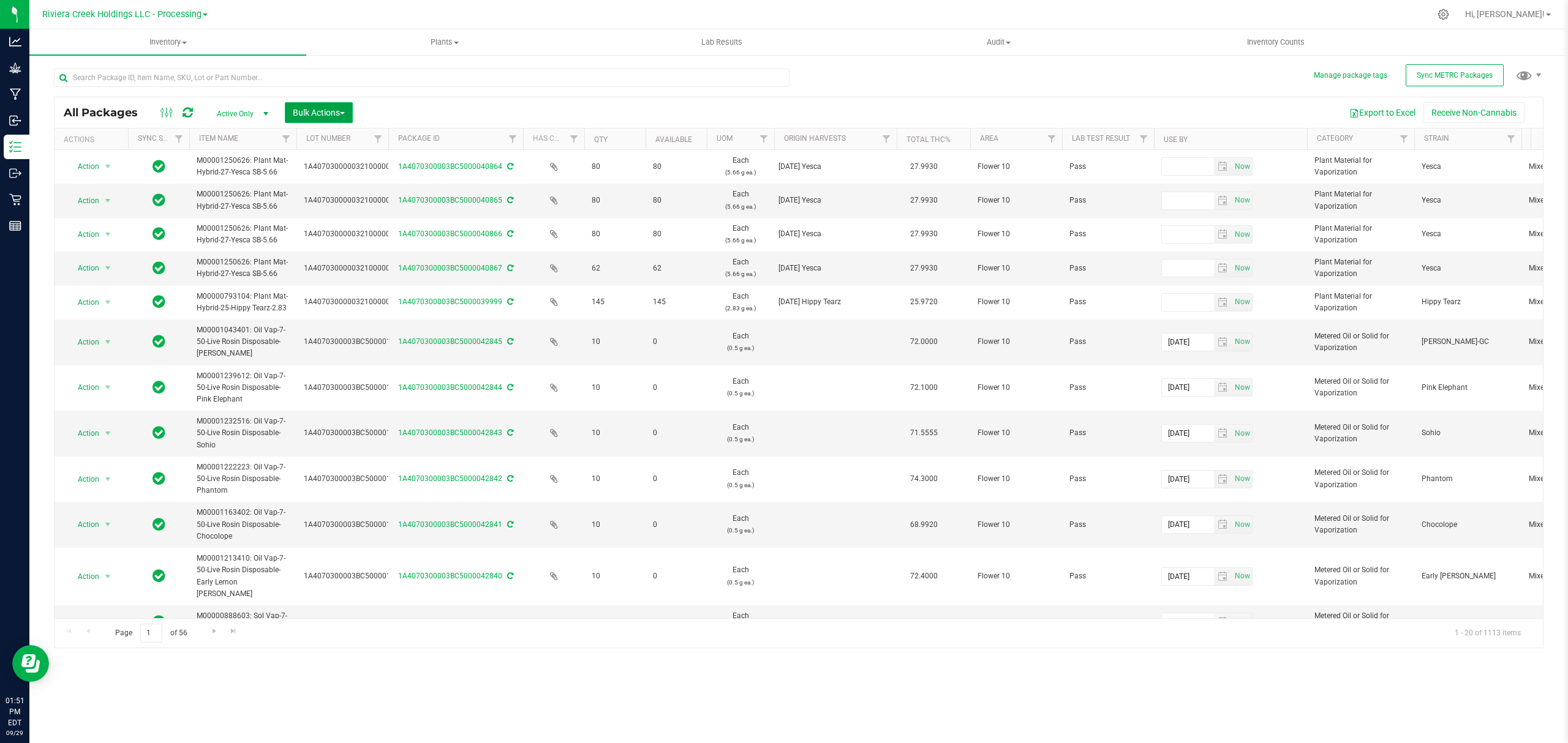
click at [326, 109] on span "Bulk Actions" at bounding box center [319, 113] width 52 height 9
click at [338, 230] on span "Lock/Unlock packages" at bounding box center [334, 230] width 84 height 9
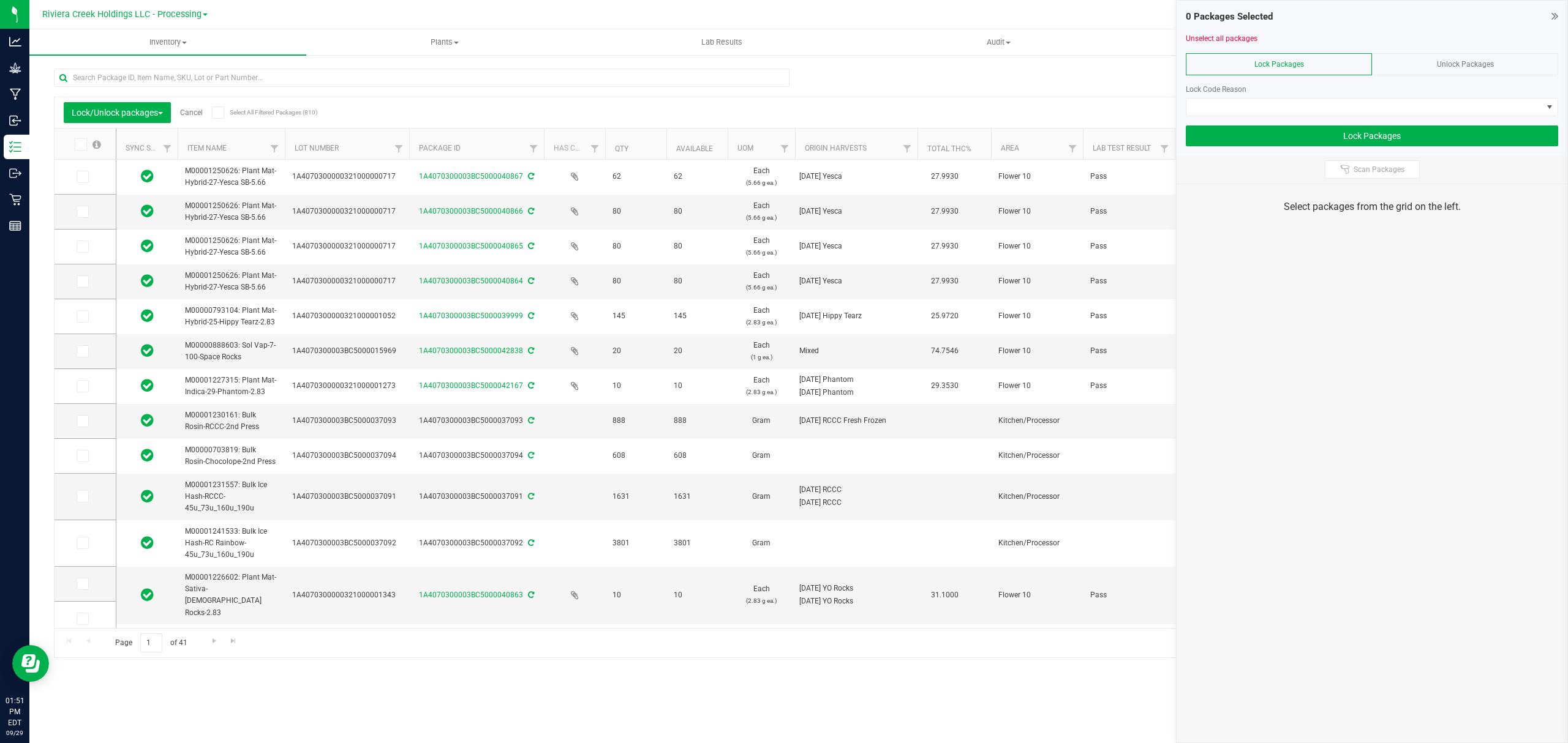
drag, startPoint x: 376, startPoint y: 147, endPoint x: 410, endPoint y: 143, distance: 34.2
click at [86, 178] on span at bounding box center [83, 177] width 13 height 13
click at [0, 0] on input "checkbox" at bounding box center [0, 0] width 0 height 0
click at [84, 212] on icon at bounding box center [82, 212] width 8 height 0
click at [0, 0] on input "checkbox" at bounding box center [0, 0] width 0 height 0
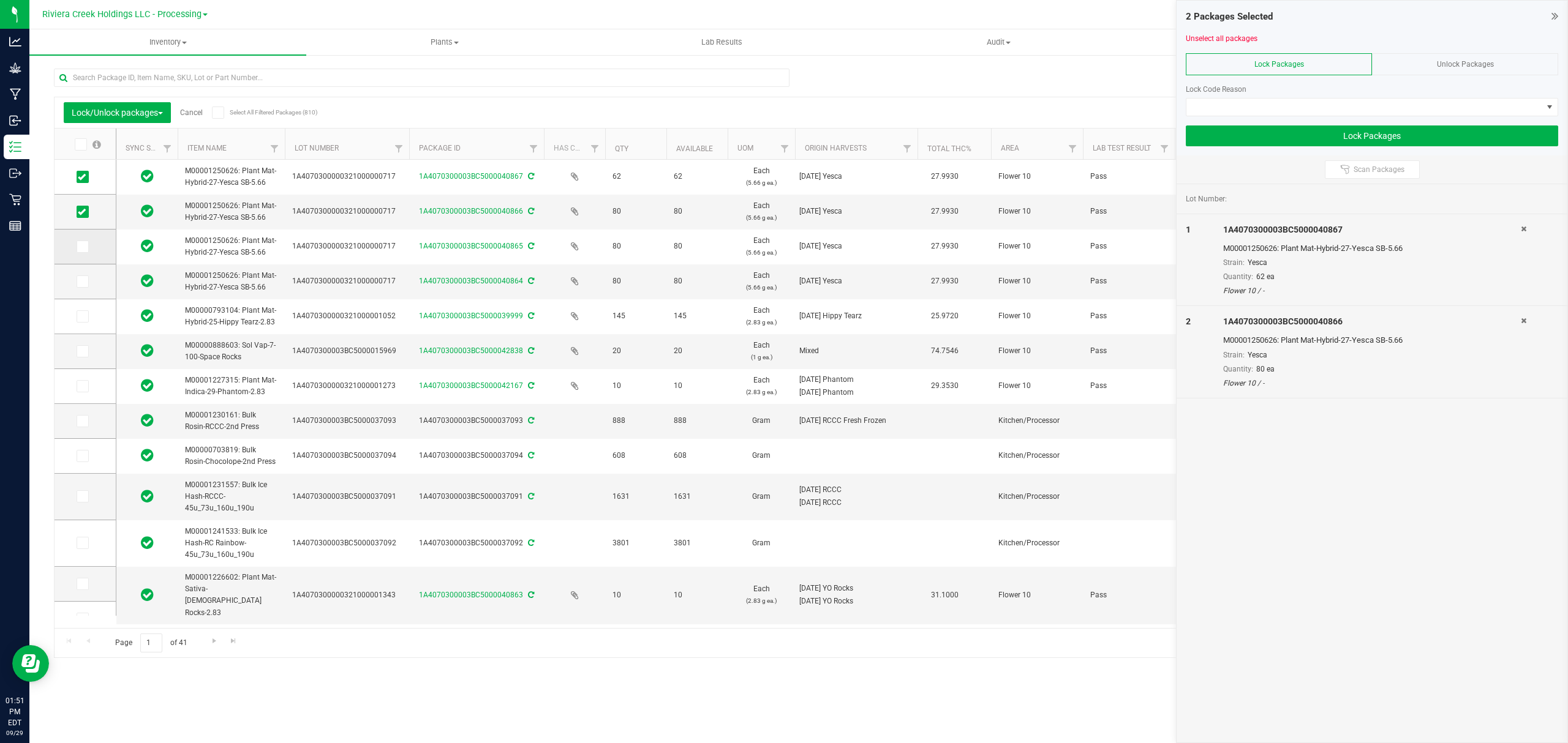
click at [88, 249] on span at bounding box center [83, 247] width 13 height 13
click at [0, 0] on input "checkbox" at bounding box center [0, 0] width 0 height 0
click at [79, 282] on icon at bounding box center [82, 282] width 8 height 0
click at [0, 0] on input "checkbox" at bounding box center [0, 0] width 0 height 0
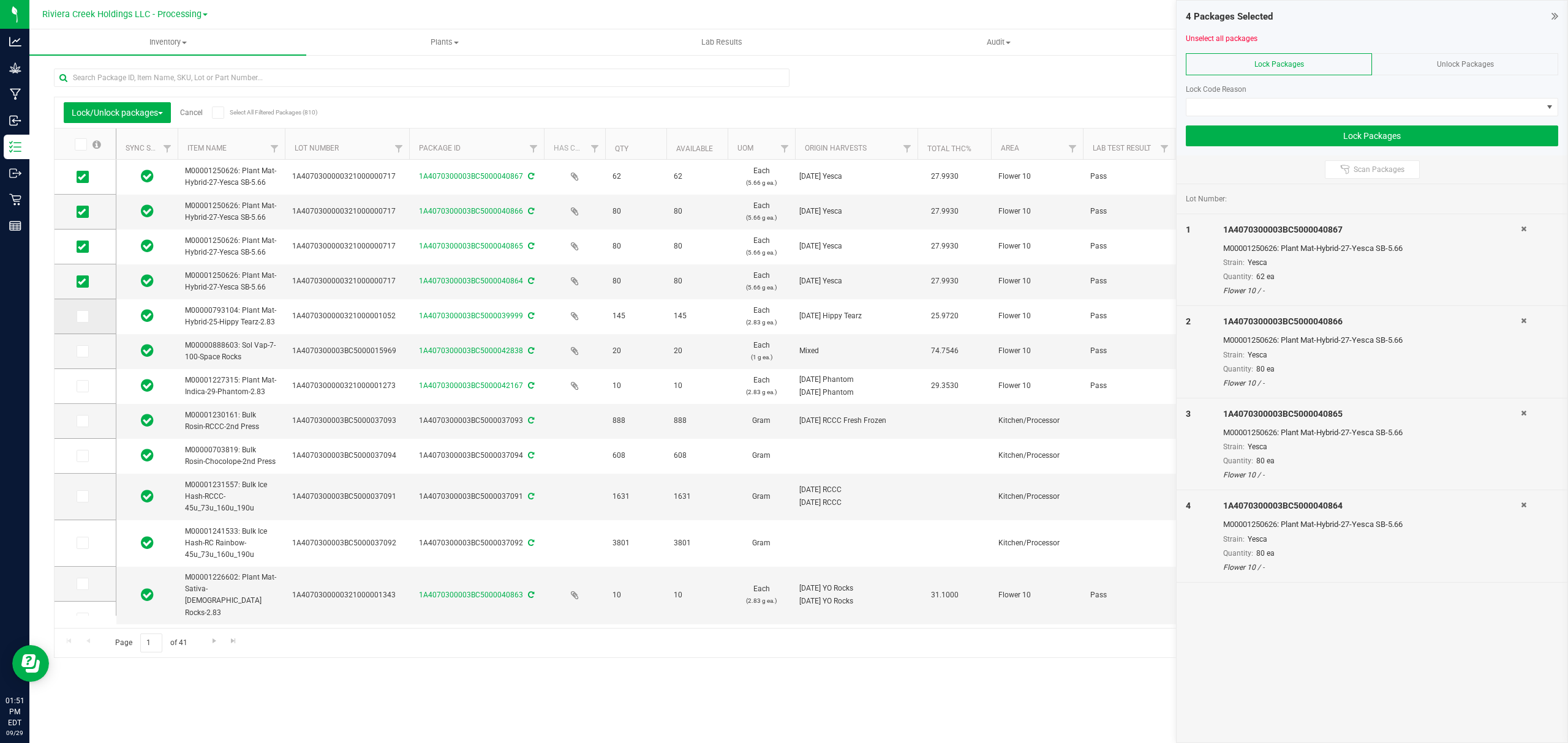
click at [109, 312] on td at bounding box center [85, 316] width 61 height 35
click at [81, 316] on icon at bounding box center [82, 316] width 8 height 0
click at [0, 0] on input "checkbox" at bounding box center [0, 0] width 0 height 0
click at [76, 317] on span at bounding box center [83, 316] width 13 height 13
click at [0, 0] on input "checkbox" at bounding box center [0, 0] width 0 height 0
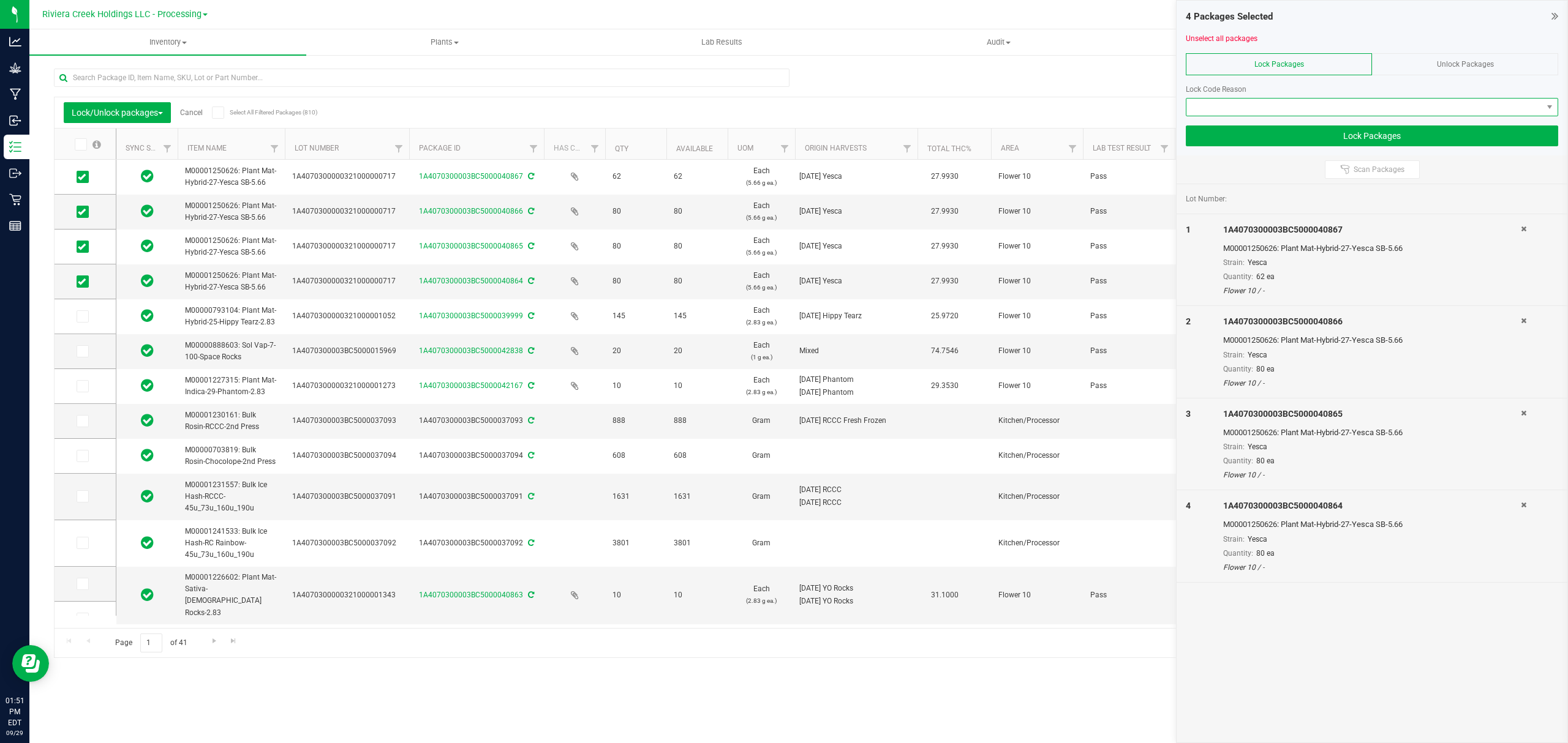
click at [1287, 103] on span at bounding box center [1364, 107] width 356 height 17
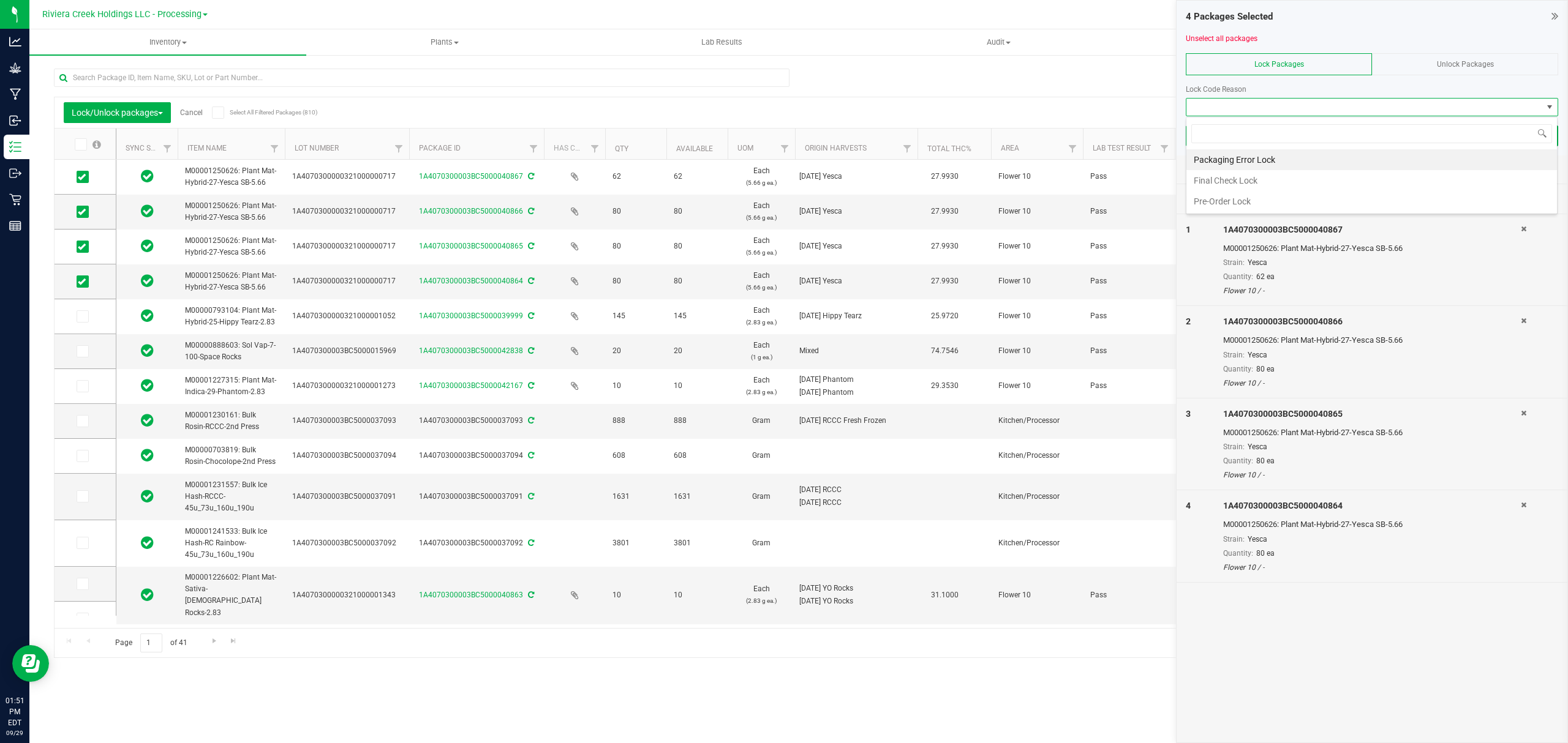
scroll to position [18, 371]
click at [1244, 179] on li "Final Check Lock" at bounding box center [1371, 180] width 370 height 20
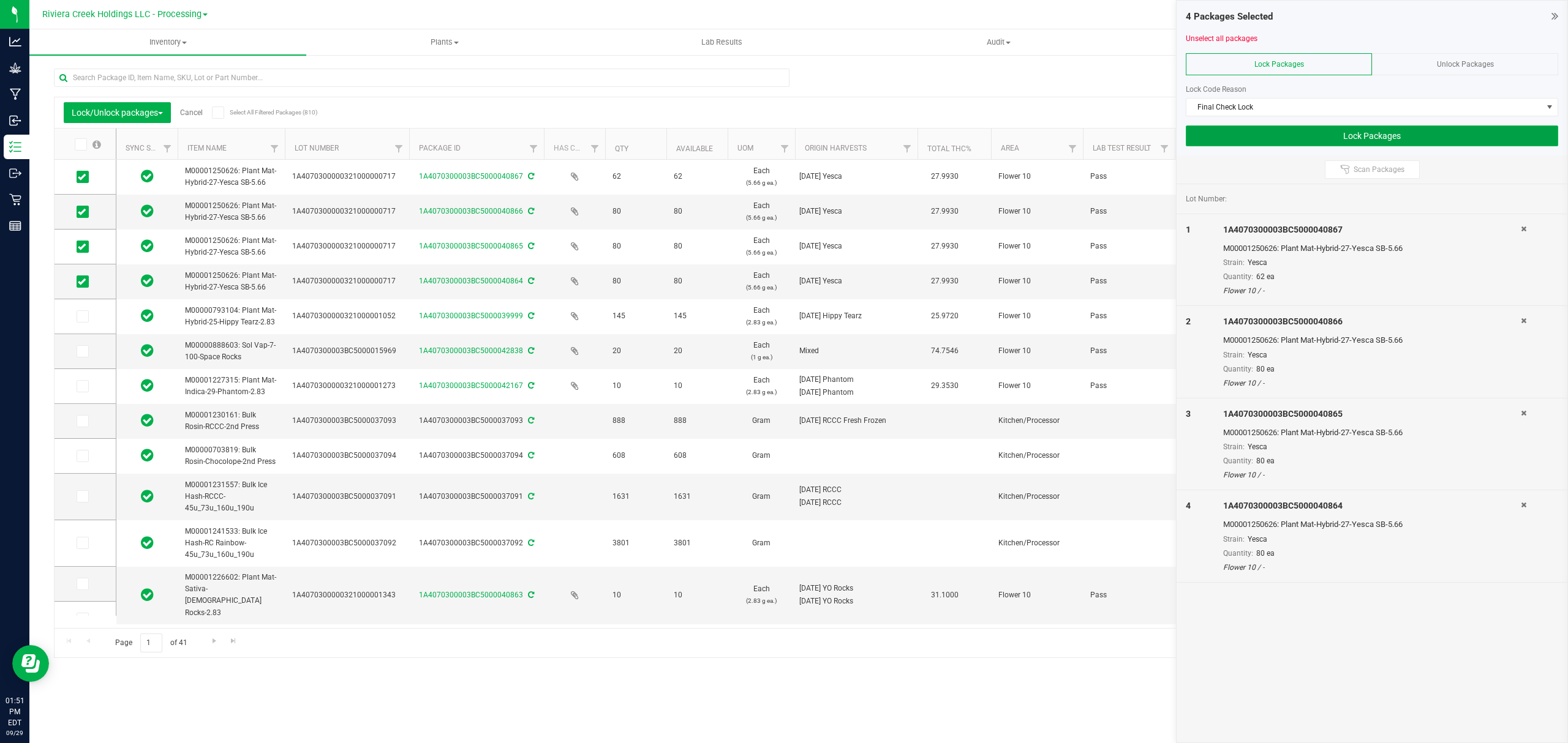
click at [1264, 141] on button "Lock Packages" at bounding box center [1372, 135] width 373 height 20
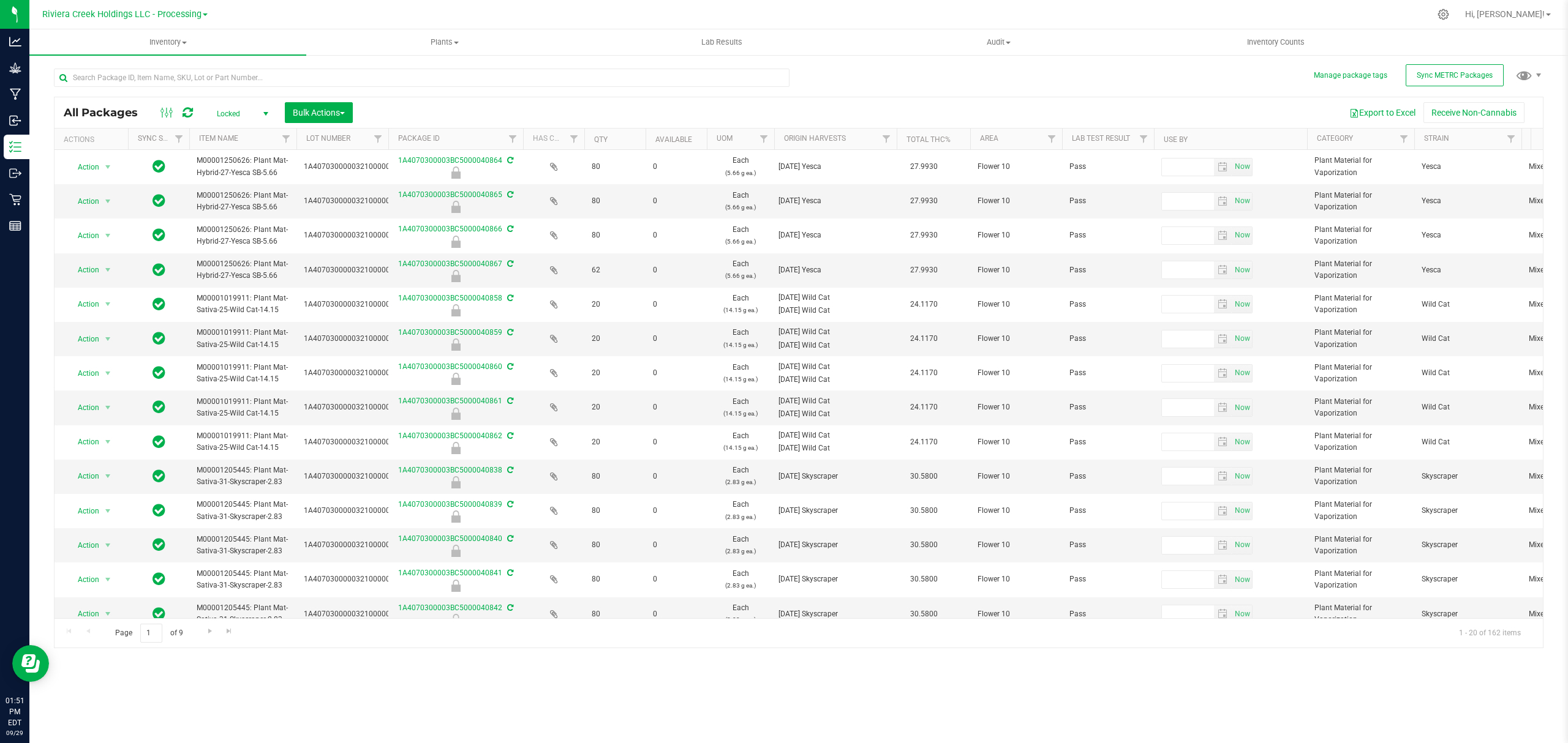
click at [1265, 145] on th "Use By" at bounding box center [1230, 139] width 153 height 21
click at [161, 38] on span "Inventory" at bounding box center [167, 43] width 276 height 11
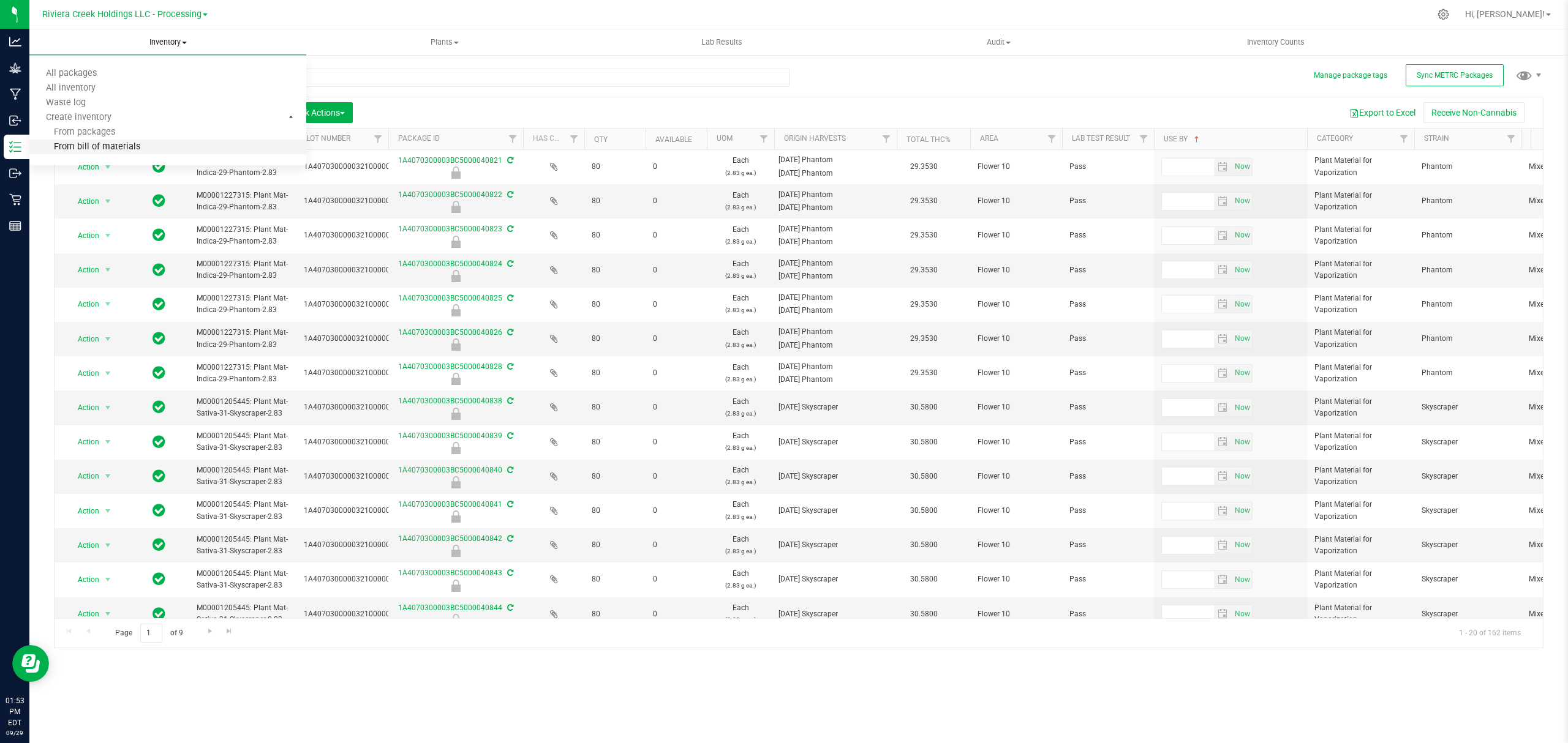
click at [124, 142] on span "From bill of materials" at bounding box center [84, 146] width 111 height 10
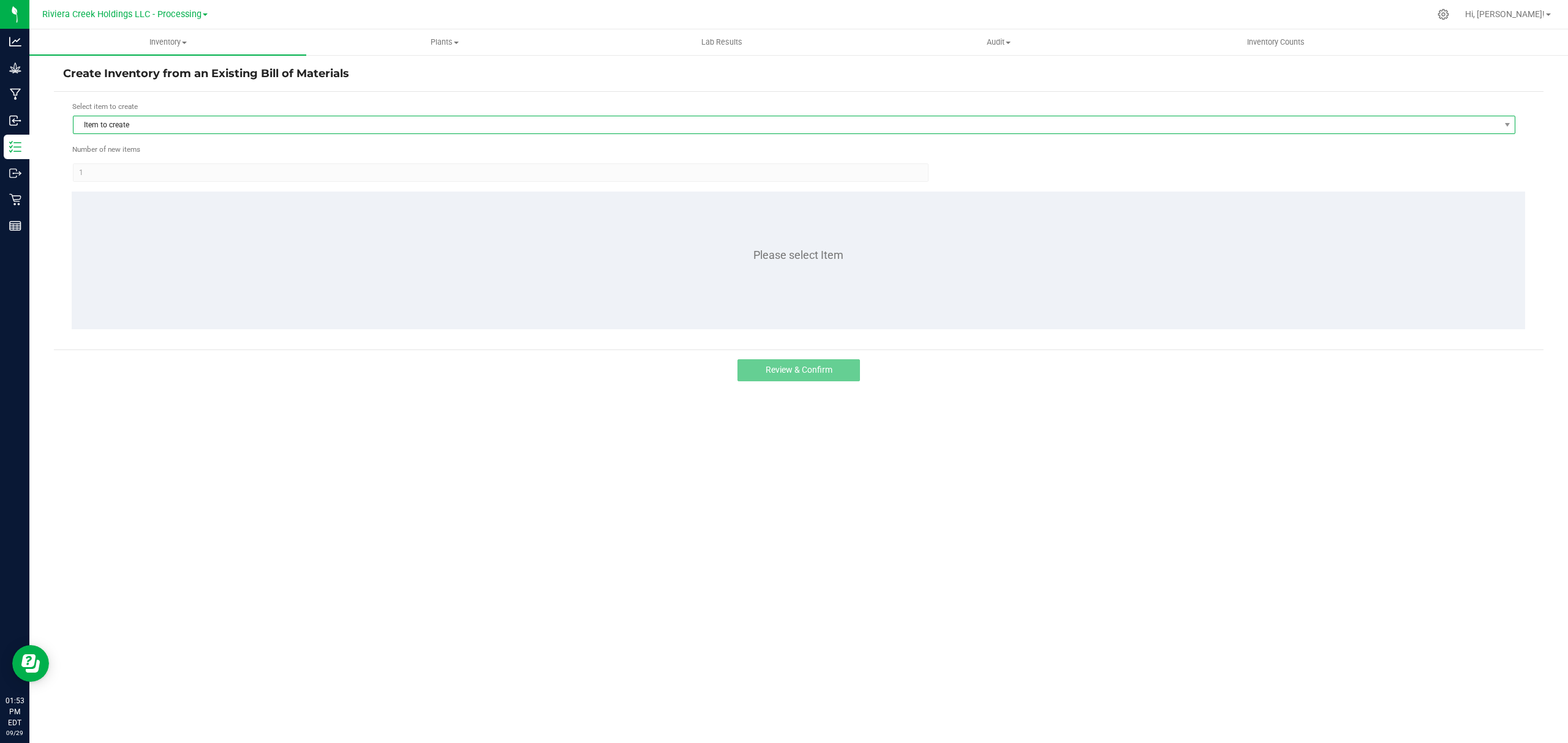
click at [124, 134] on span "Item to create" at bounding box center [786, 125] width 1425 height 17
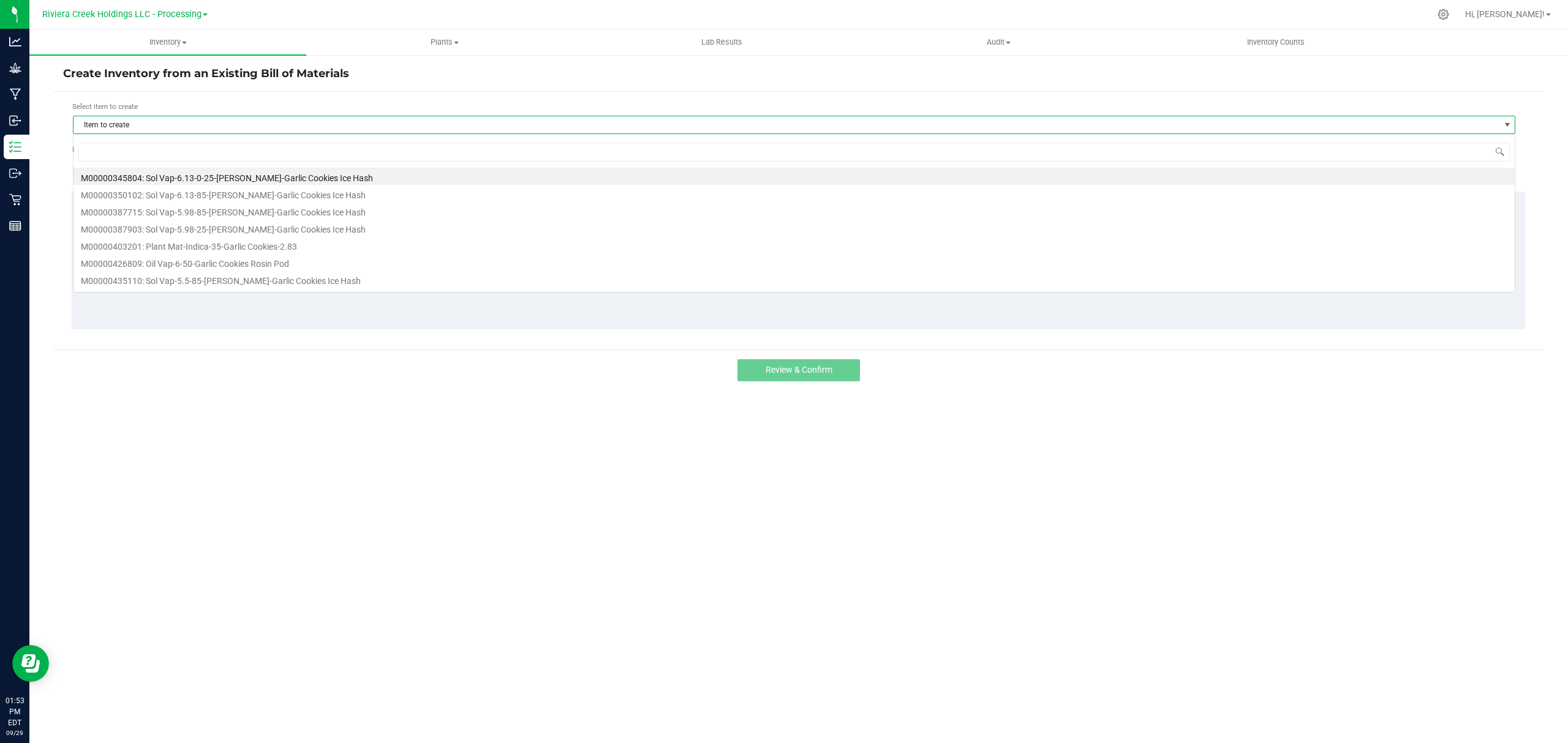
scroll to position [18, 1443]
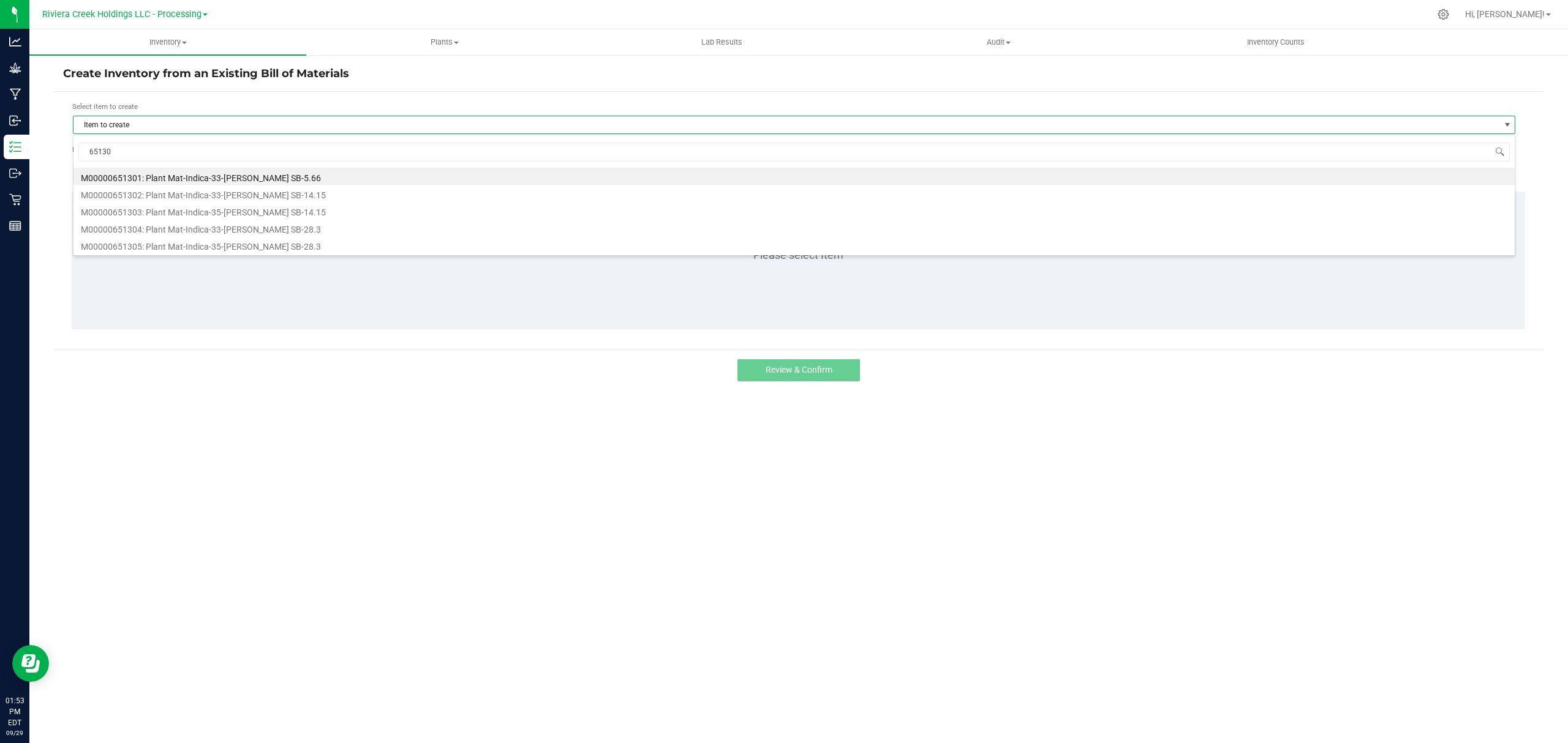
type input "651301"
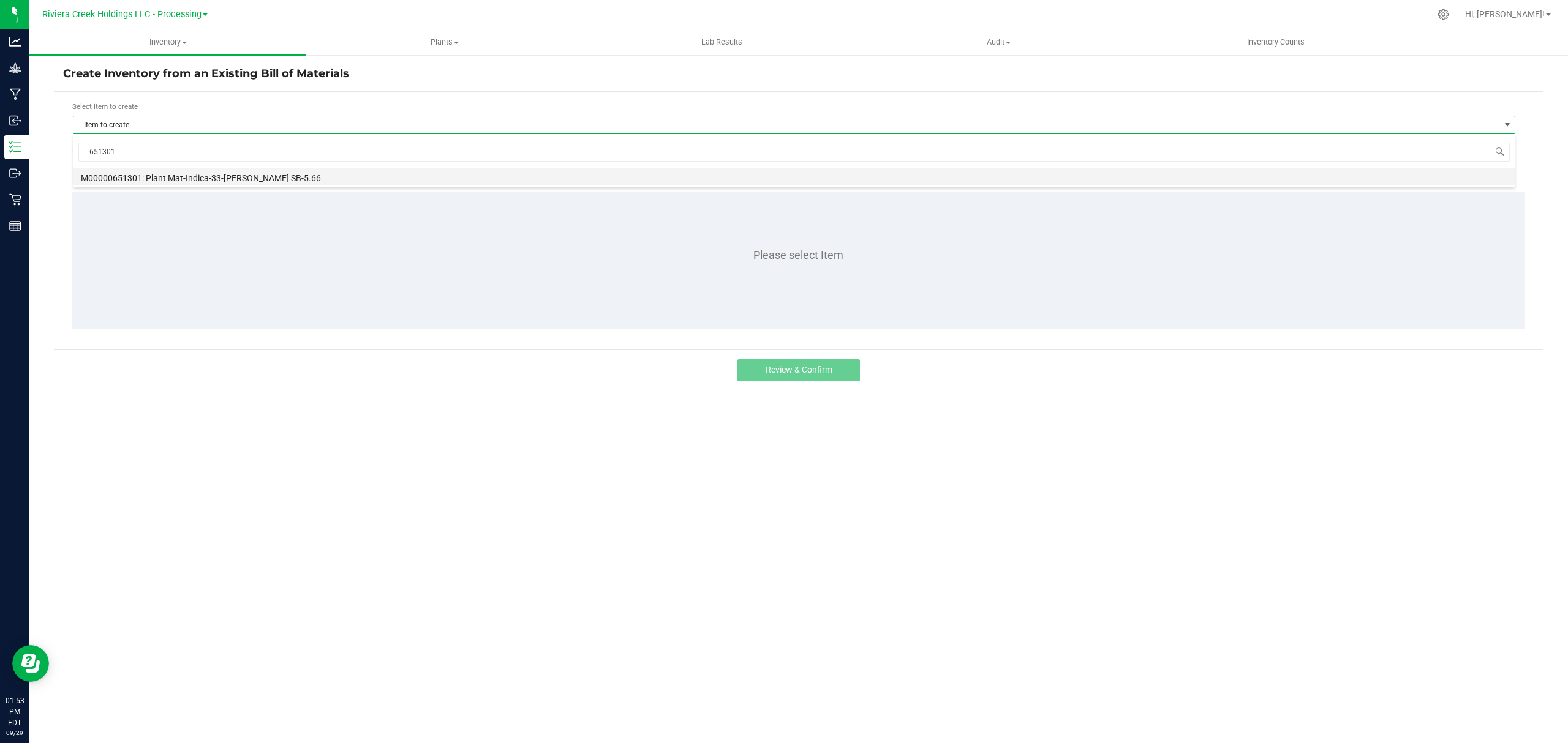
click at [234, 179] on li "M00000651301: Plant Mat-Indica-33-Stambaugh GC SB-5.66" at bounding box center [794, 176] width 1441 height 17
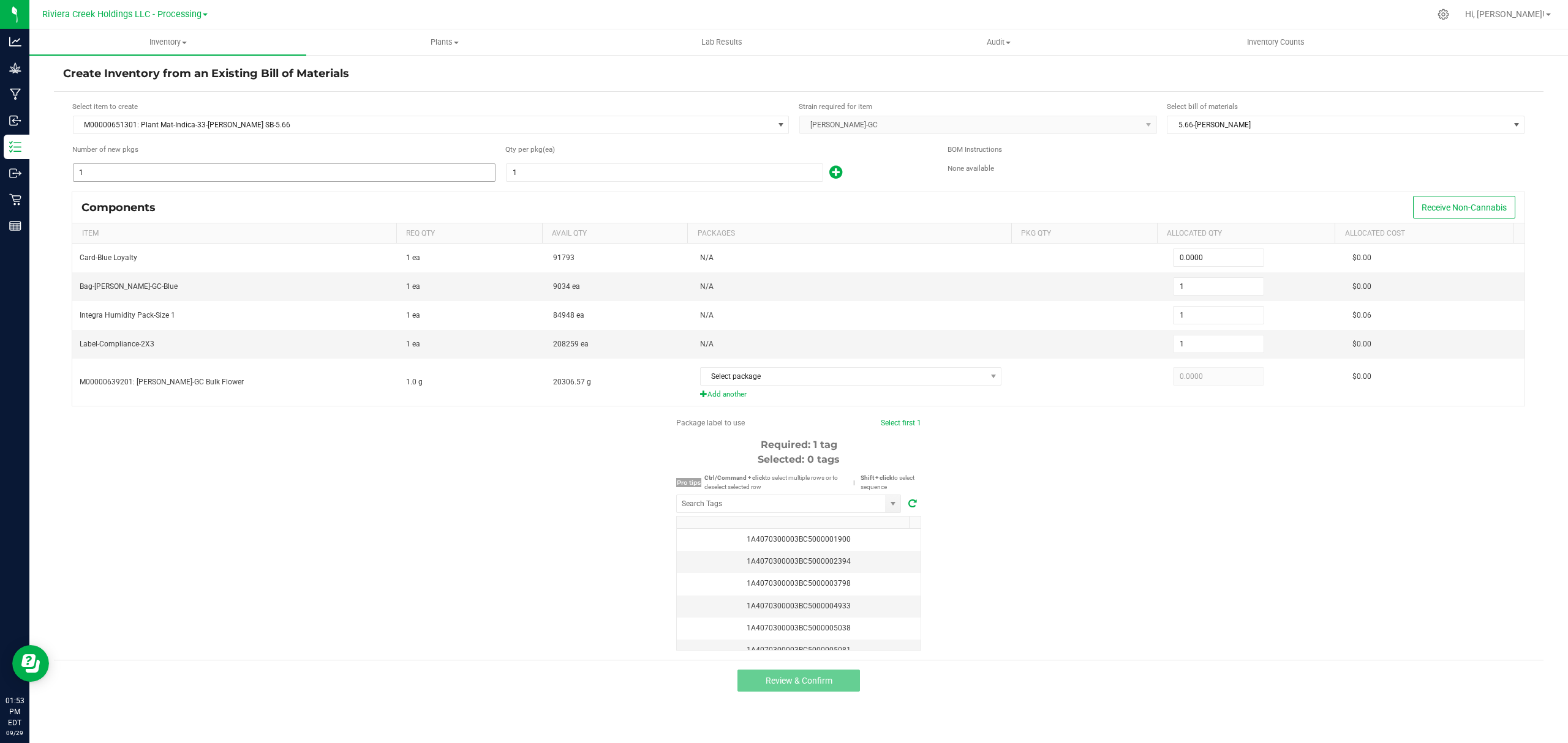
click at [249, 172] on input "1" at bounding box center [284, 172] width 421 height 17
type input "4"
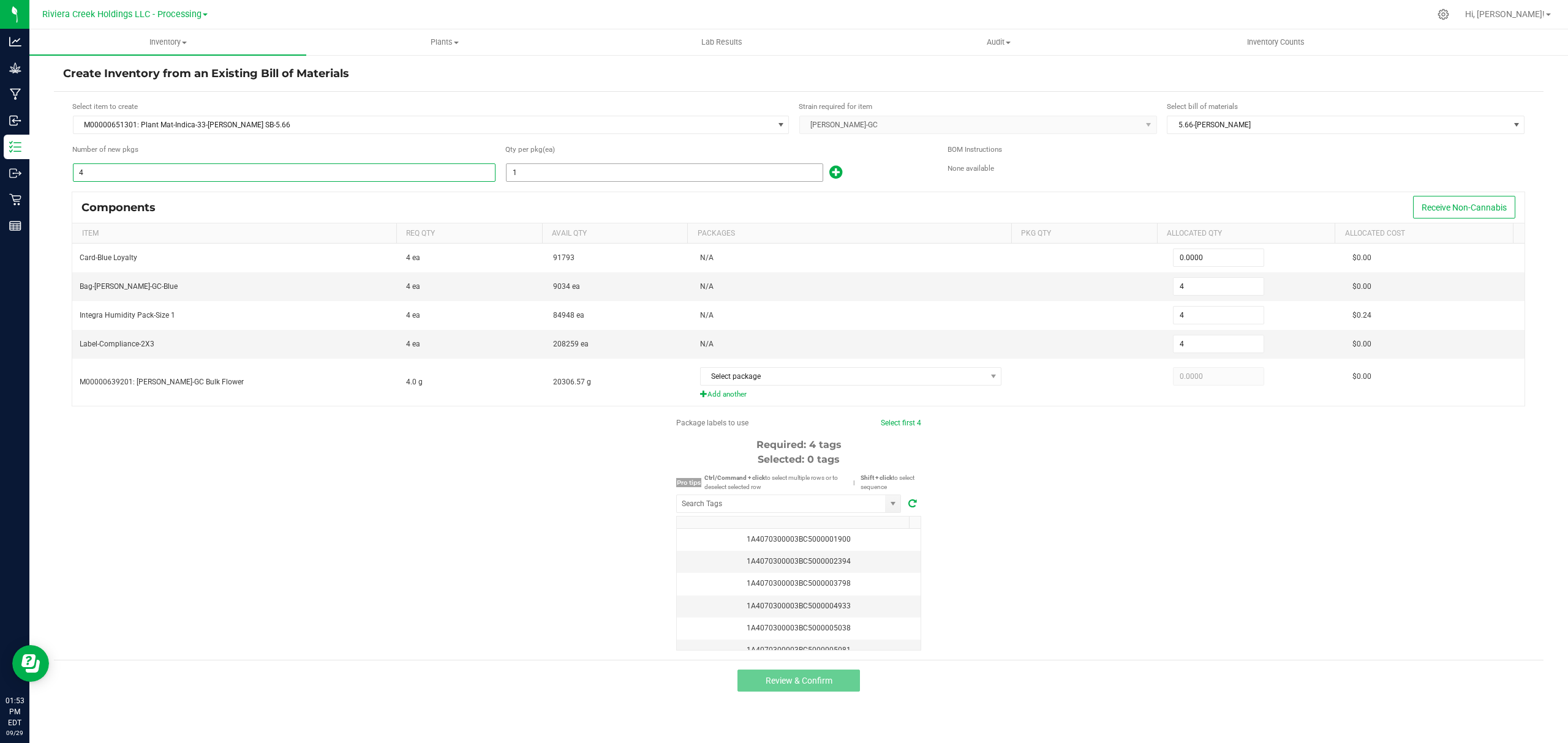
type input "4"
click at [523, 165] on input "1" at bounding box center [664, 172] width 316 height 17
type input "8"
type input "32"
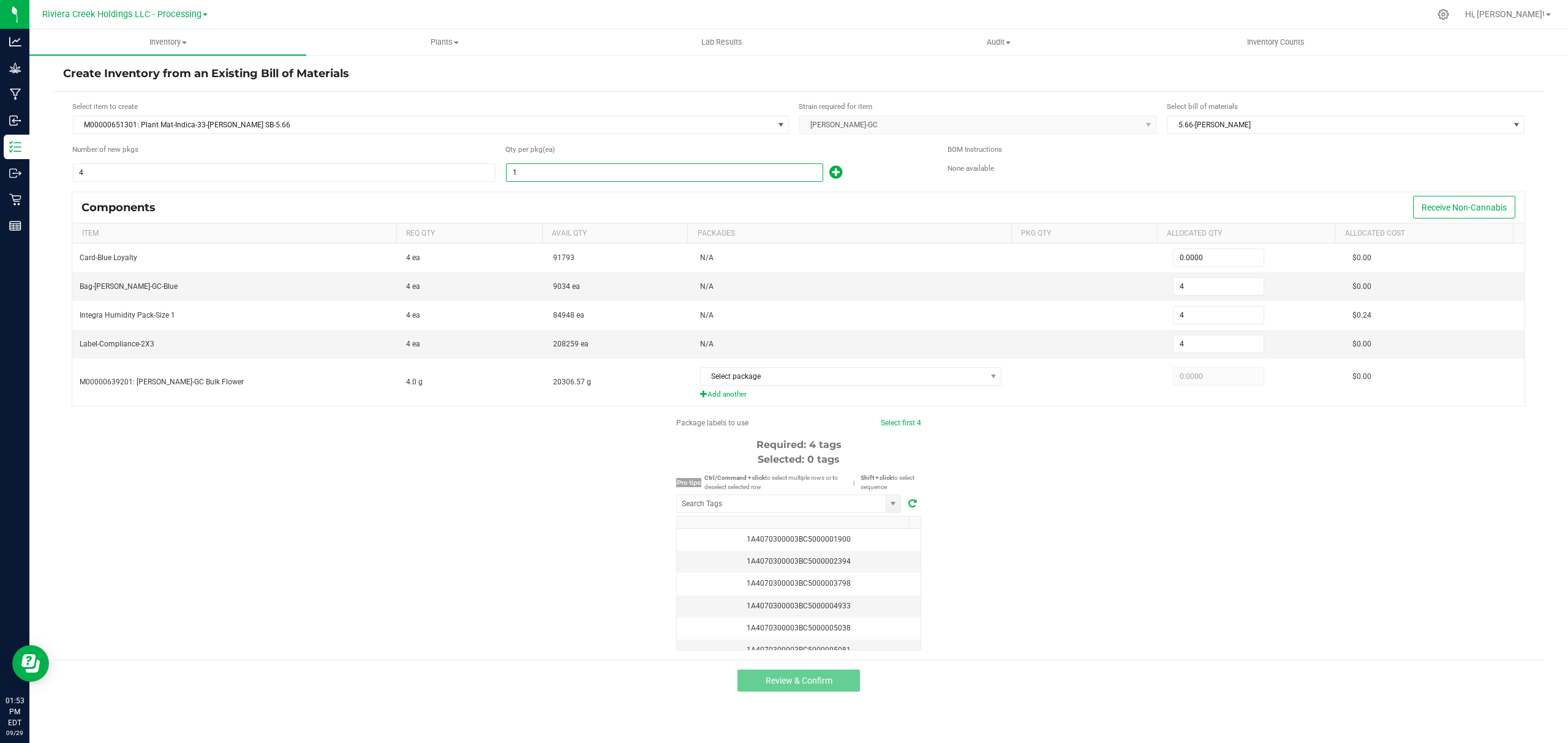
type input "32"
type input "80"
type input "320"
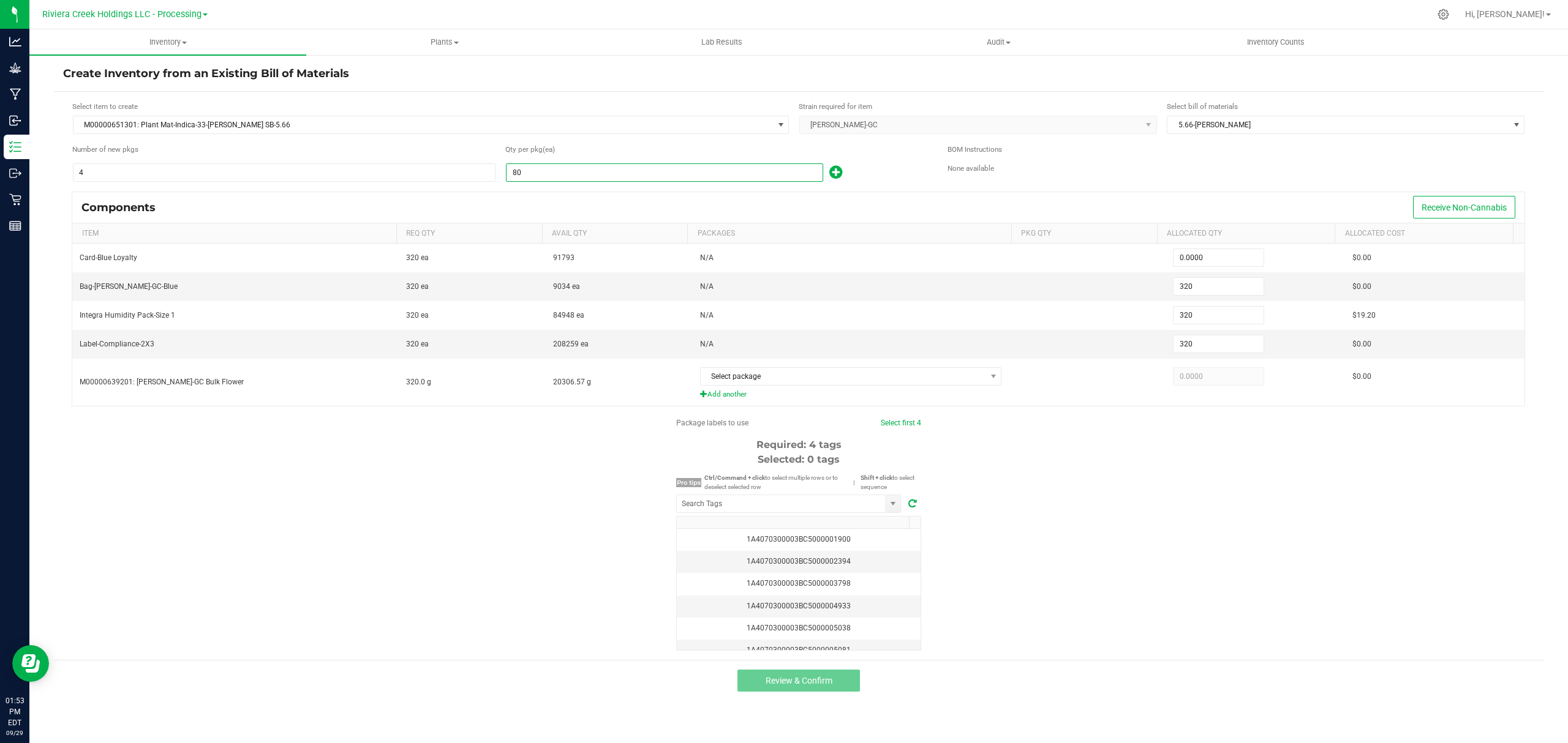
type input "80"
click at [831, 172] on icon at bounding box center [836, 172] width 13 height 15
type input "321"
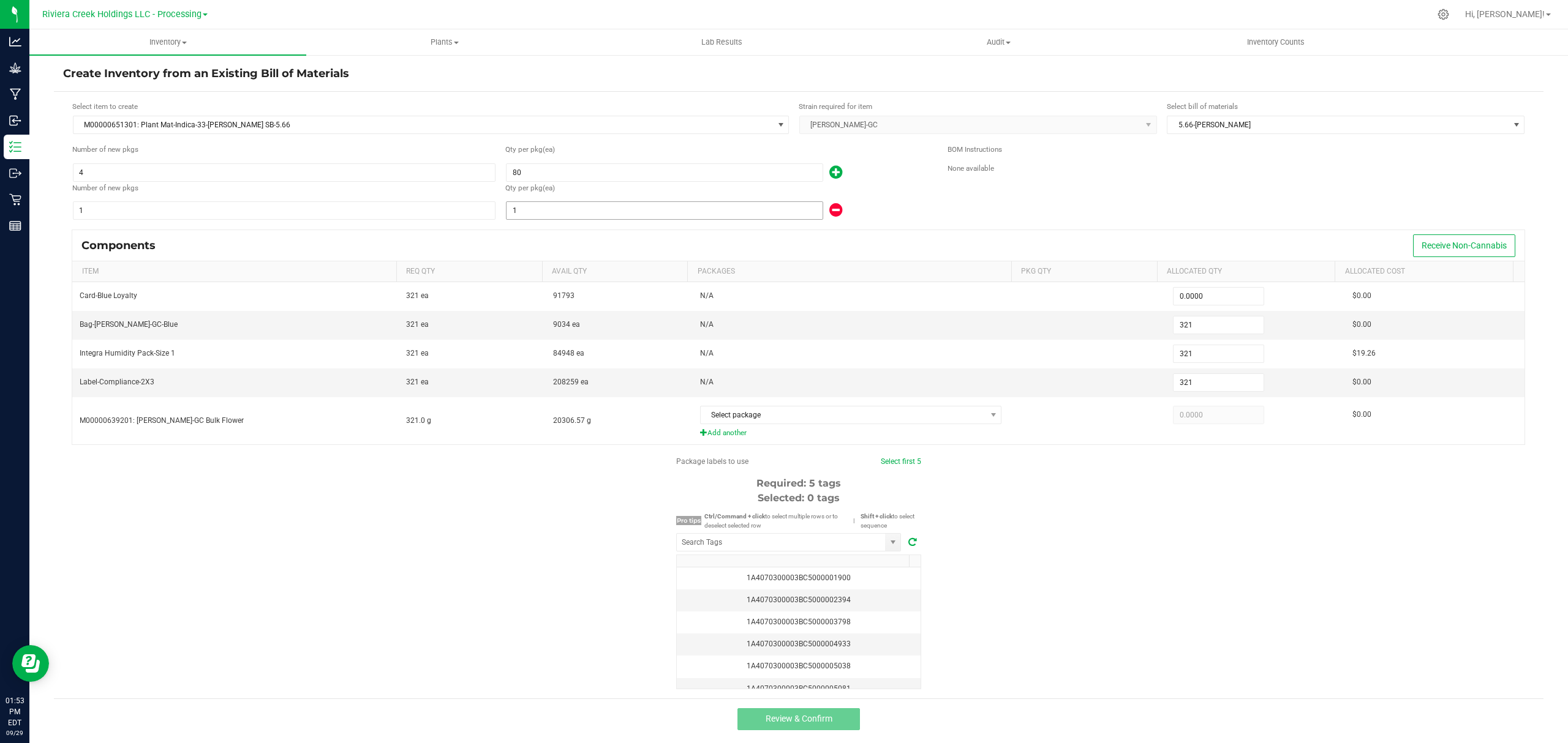
click at [732, 211] on input "1" at bounding box center [664, 211] width 316 height 17
type input "323"
type input "35"
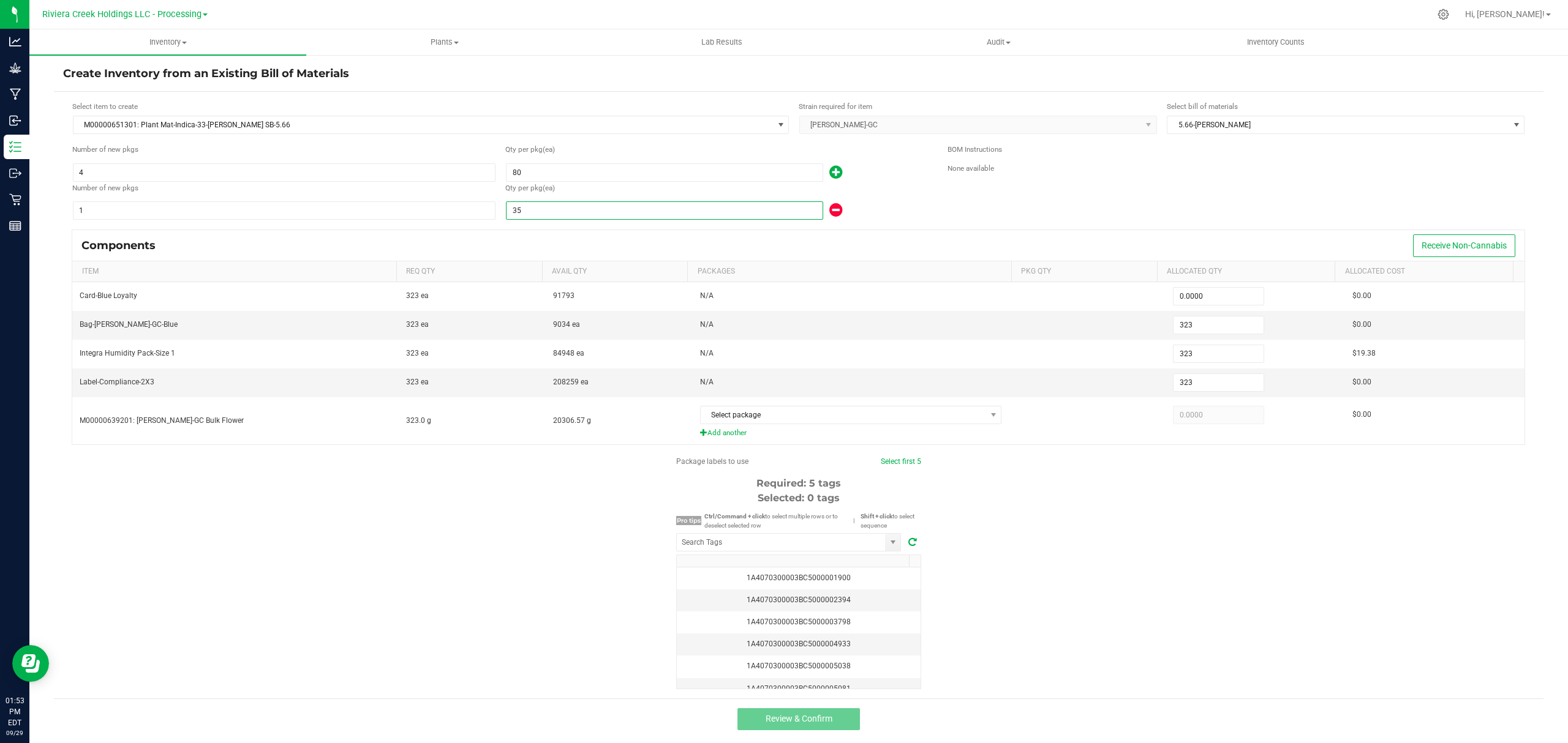
type input "355"
type input "35"
click at [858, 189] on div "Qty per pkg (ea)" at bounding box center [717, 188] width 424 height 12
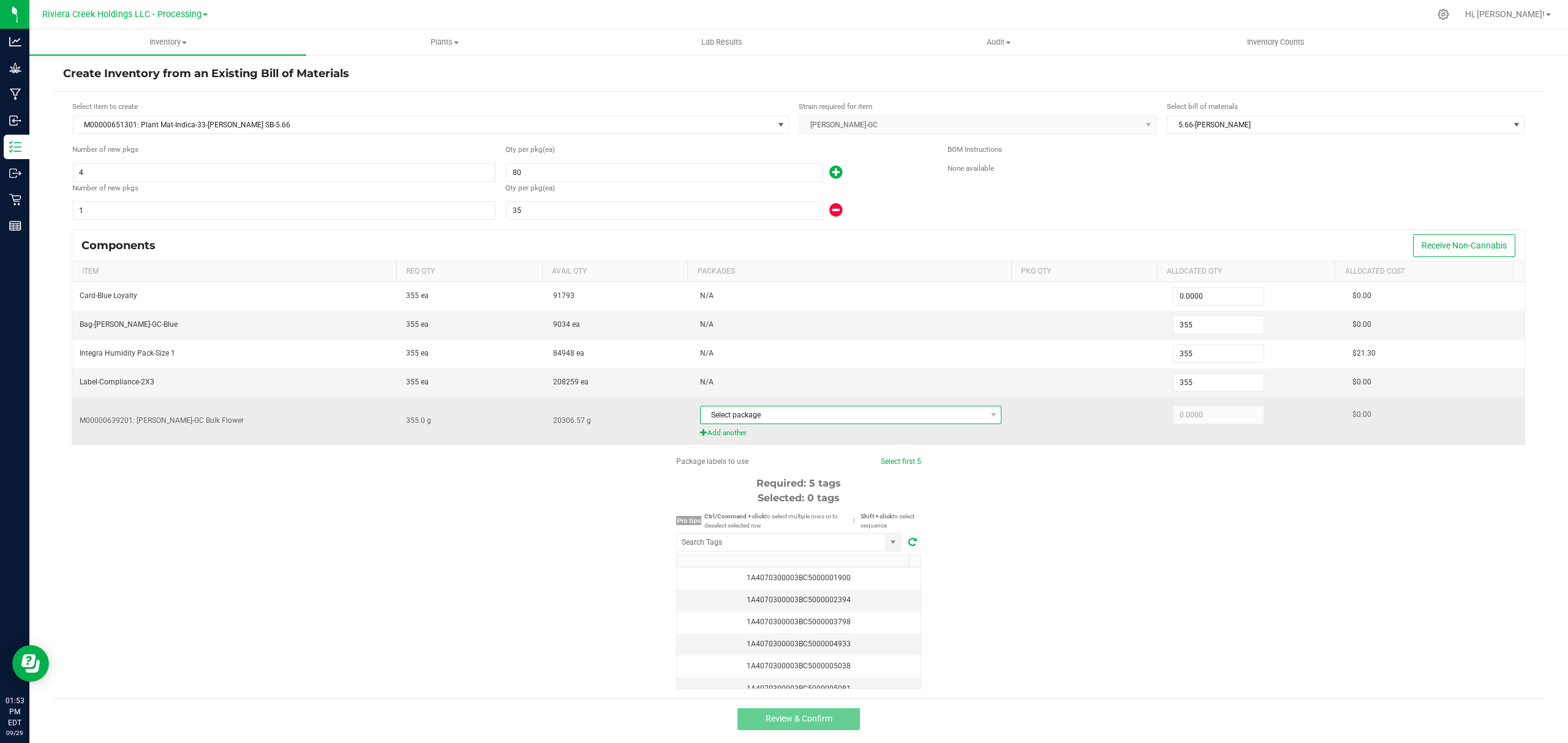
click at [778, 414] on span "Select package" at bounding box center [843, 415] width 285 height 17
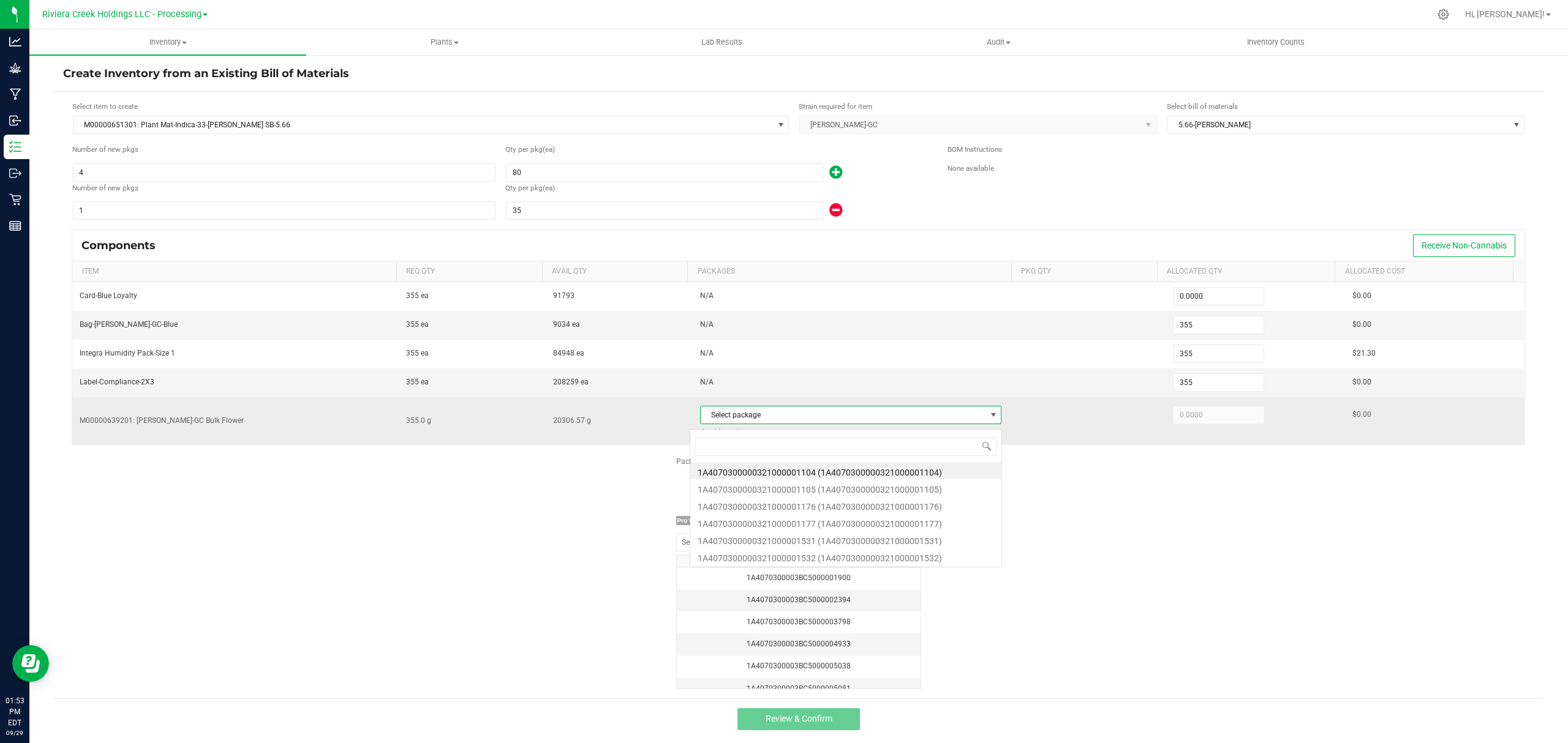
scroll to position [18, 295]
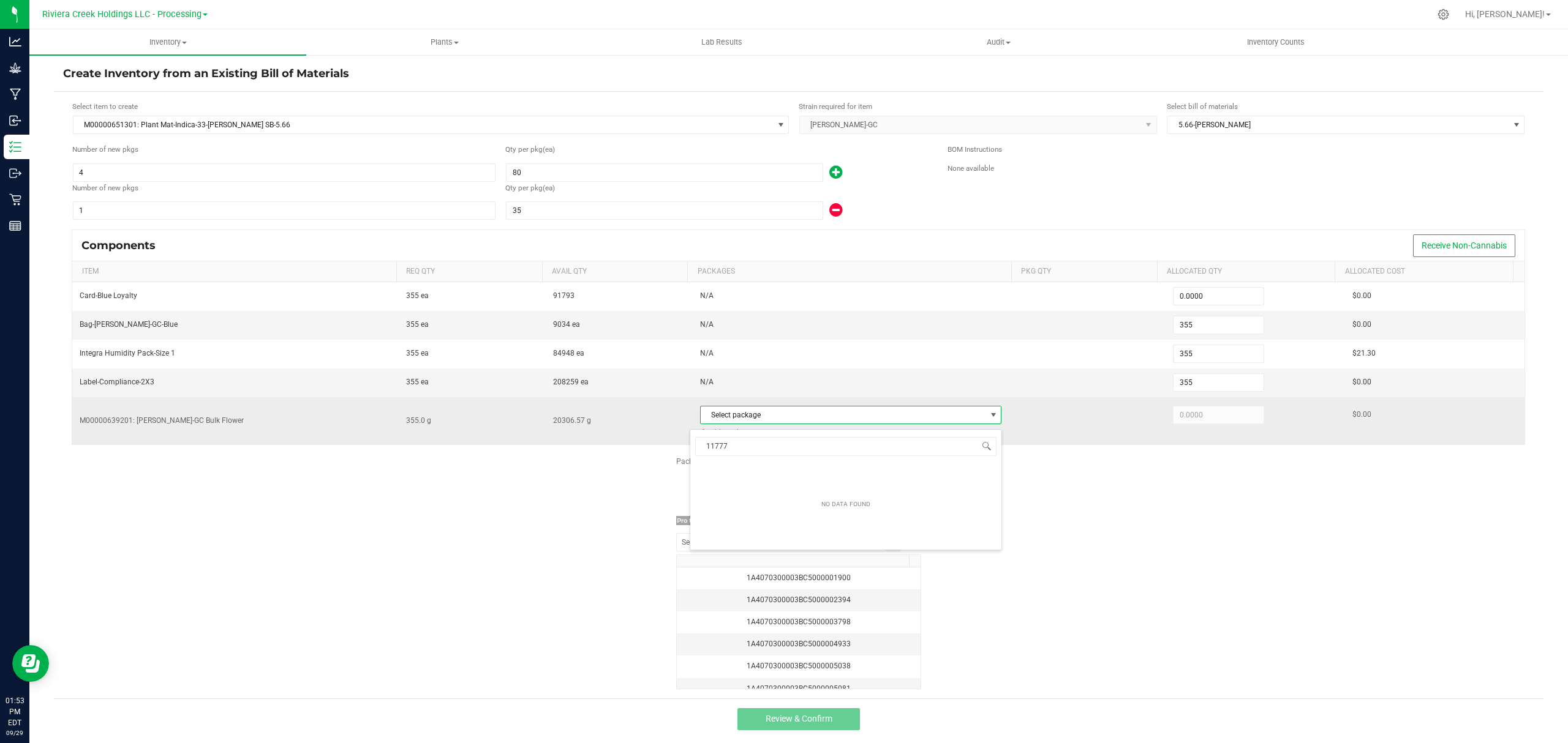
type input "1177"
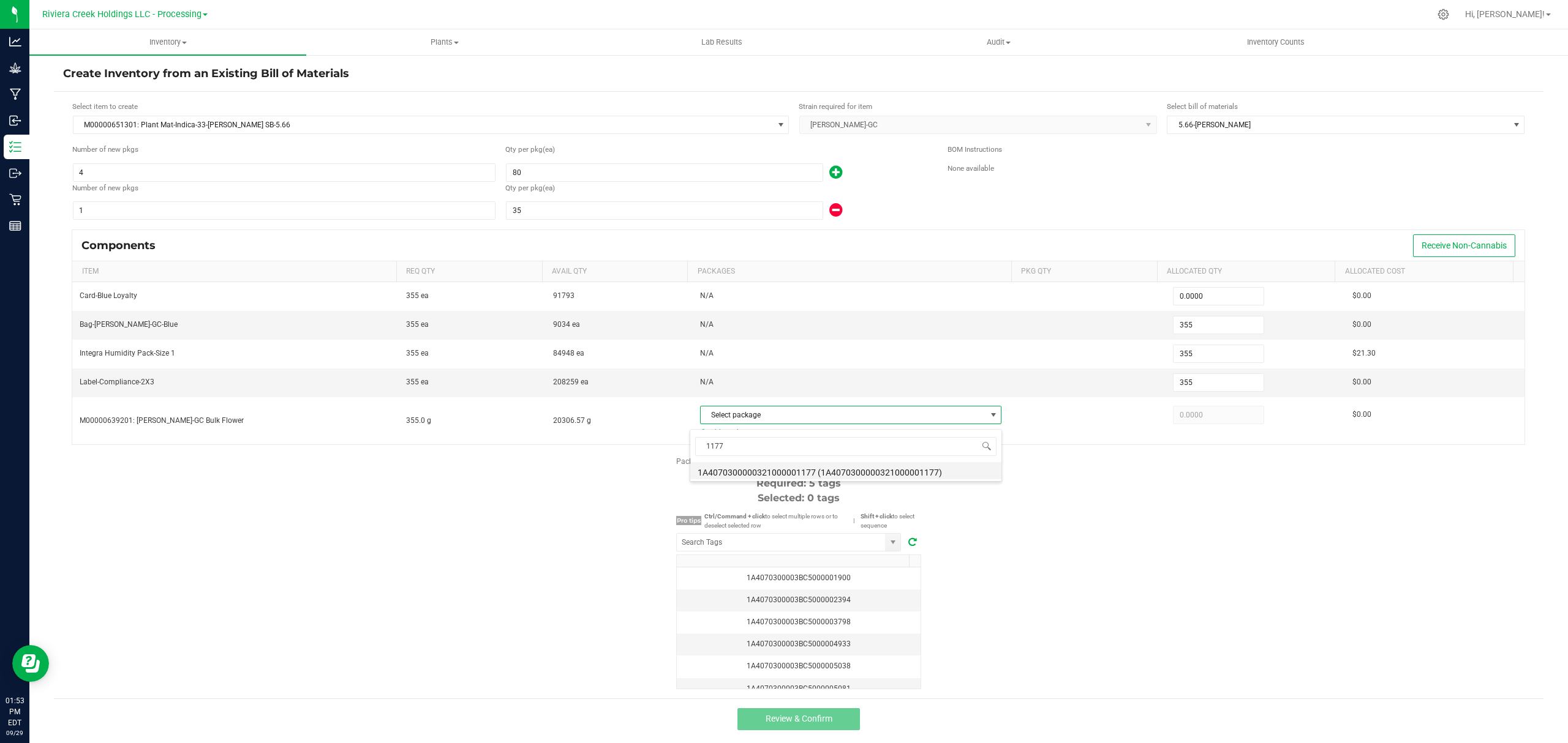
click at [817, 469] on li "1A4070300000321000001177 (1A4070300000321000001177)" at bounding box center [845, 471] width 311 height 17
type input "355.0000"
drag, startPoint x: 1282, startPoint y: 574, endPoint x: 1048, endPoint y: 579, distance: 234.1
click at [1282, 574] on div "Package labels to use Select first 5 Required: 5 tags Selected: 0 tags Pro tips…" at bounding box center [798, 572] width 1489 height 233
click at [779, 549] on input "NO DATA FOUND" at bounding box center [780, 542] width 208 height 17
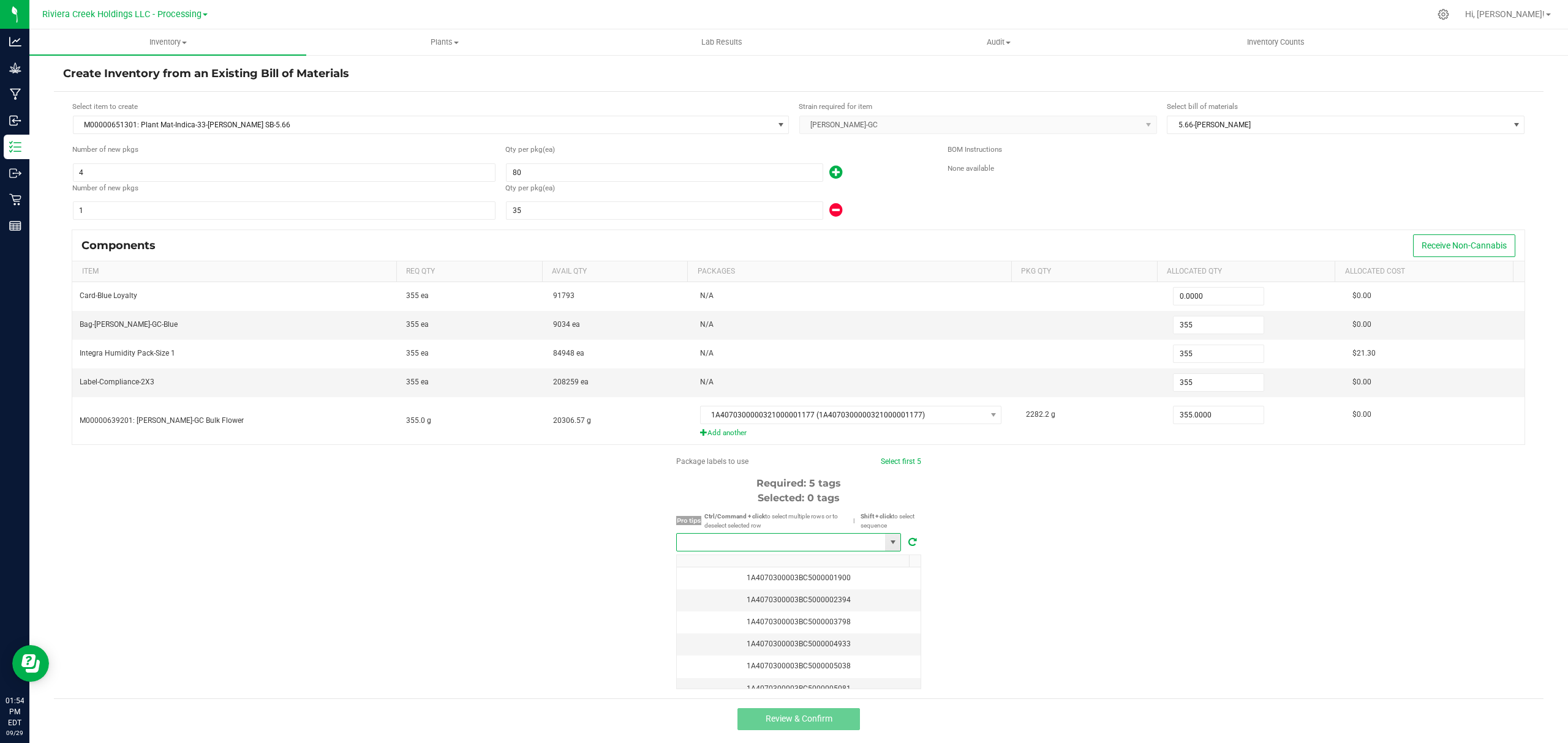
click at [860, 549] on input "NO DATA FOUND" at bounding box center [780, 542] width 208 height 17
click at [870, 562] on li "1A4070300003BC5000040868" at bounding box center [783, 571] width 224 height 20
type input "1A4070300003BC5000040868"
click at [904, 464] on link "Select first 5" at bounding box center [895, 461] width 40 height 9
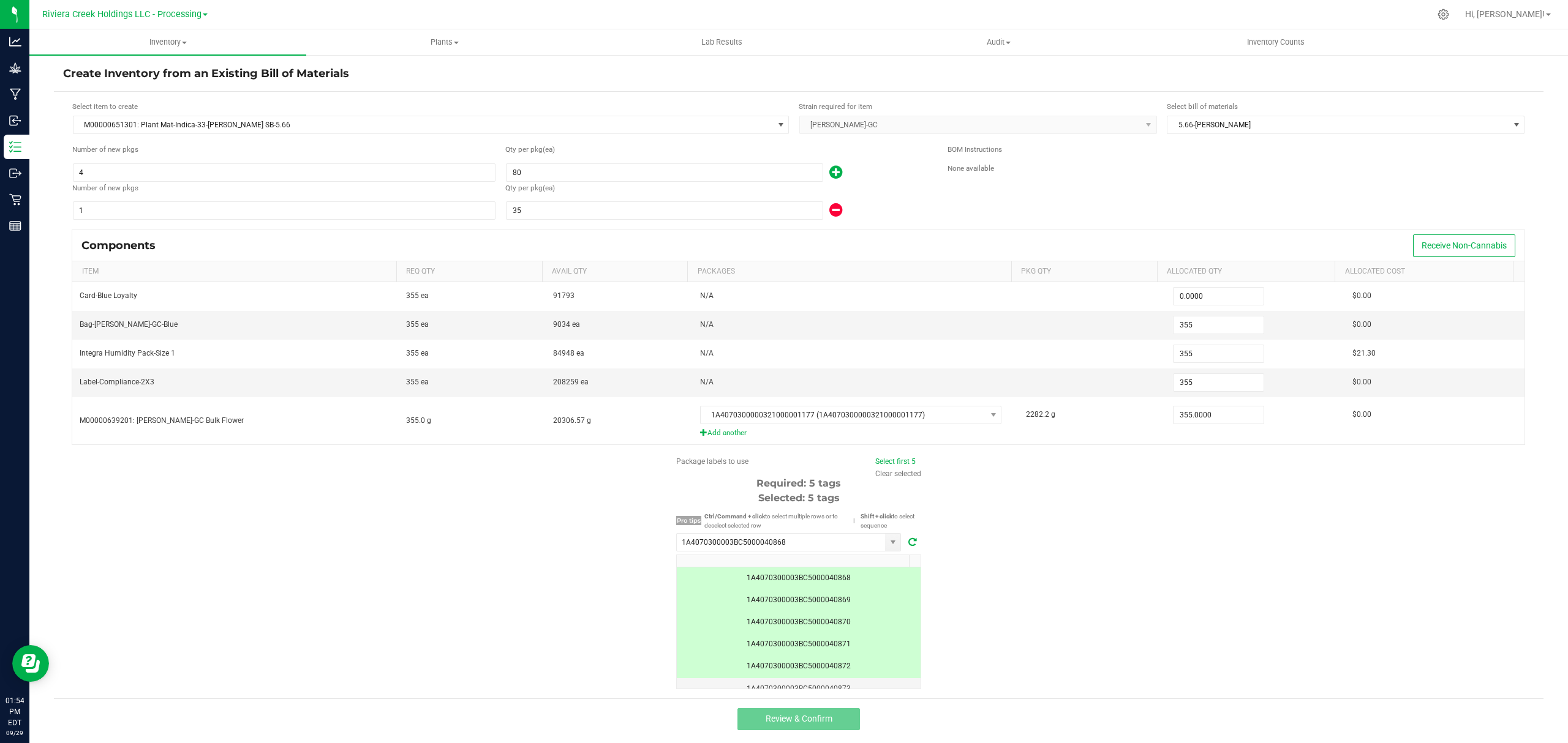
click at [975, 613] on div "Package labels to use Select first 5 Clear selected Required: 5 tags Selected: …" at bounding box center [798, 572] width 1489 height 233
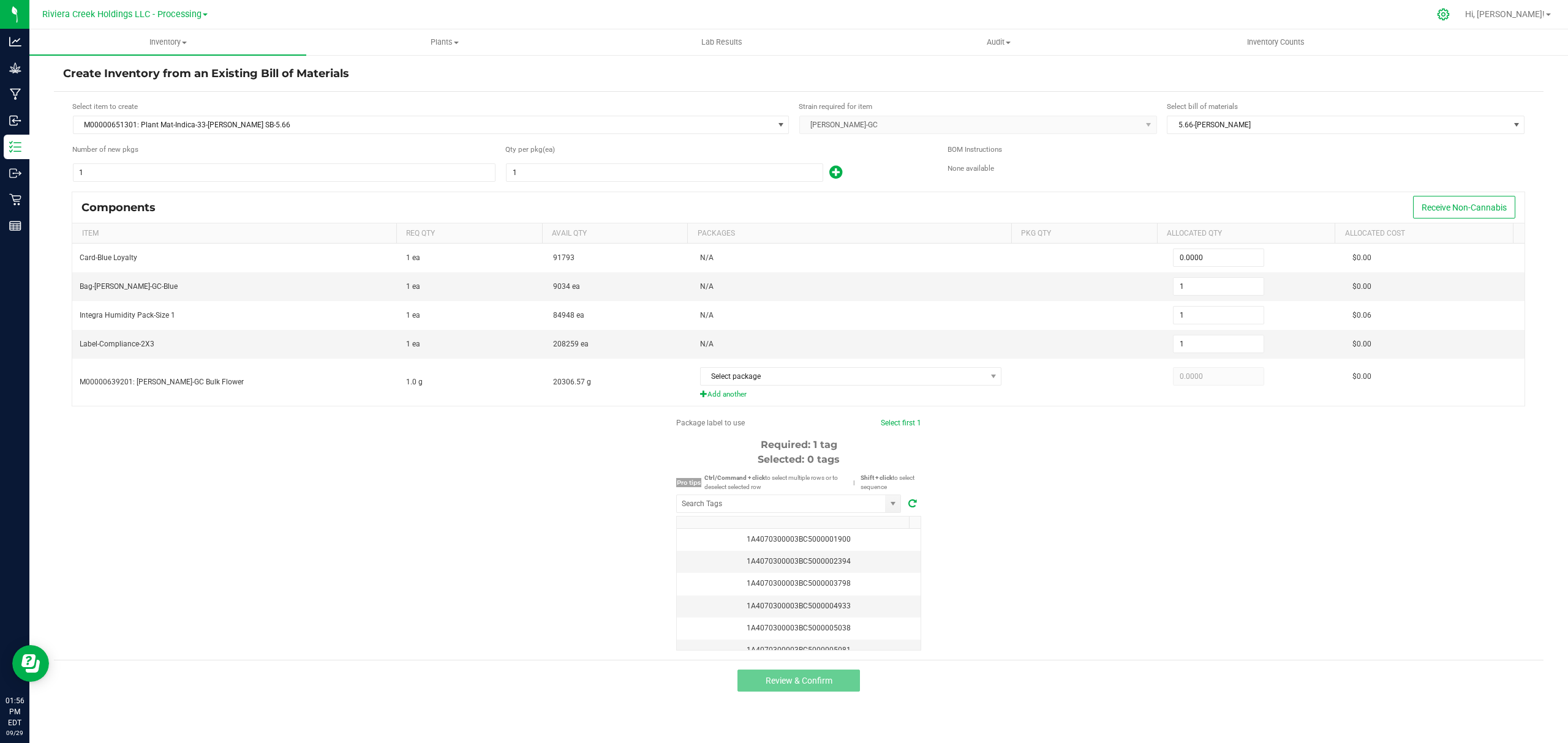
drag, startPoint x: 942, startPoint y: 261, endPoint x: 1486, endPoint y: 13, distance: 597.9
click at [1450, 13] on icon at bounding box center [1443, 14] width 13 height 13
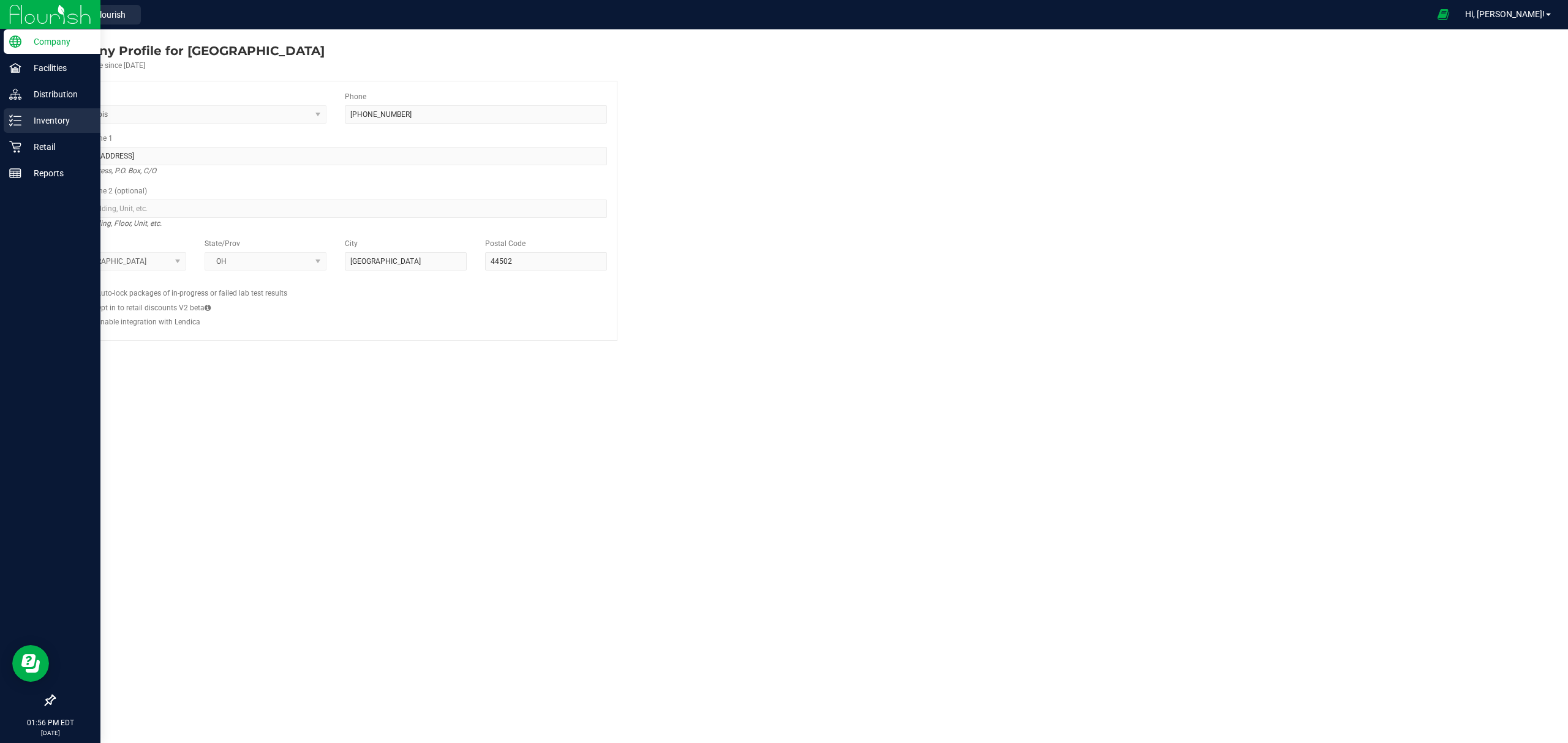
click at [45, 124] on p "Inventory" at bounding box center [57, 120] width 73 height 15
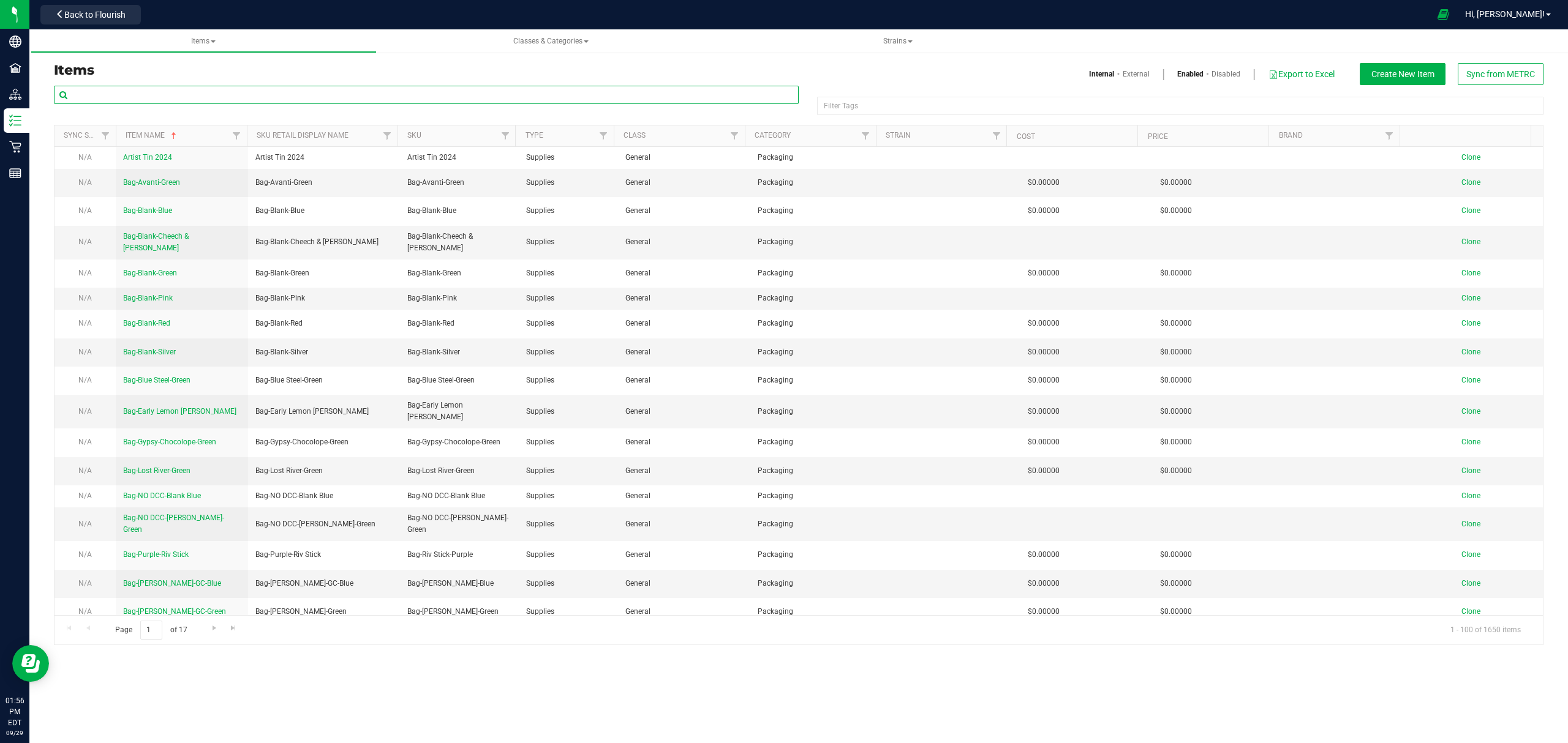
click at [150, 94] on input "text" at bounding box center [426, 94] width 745 height 18
type input "6"
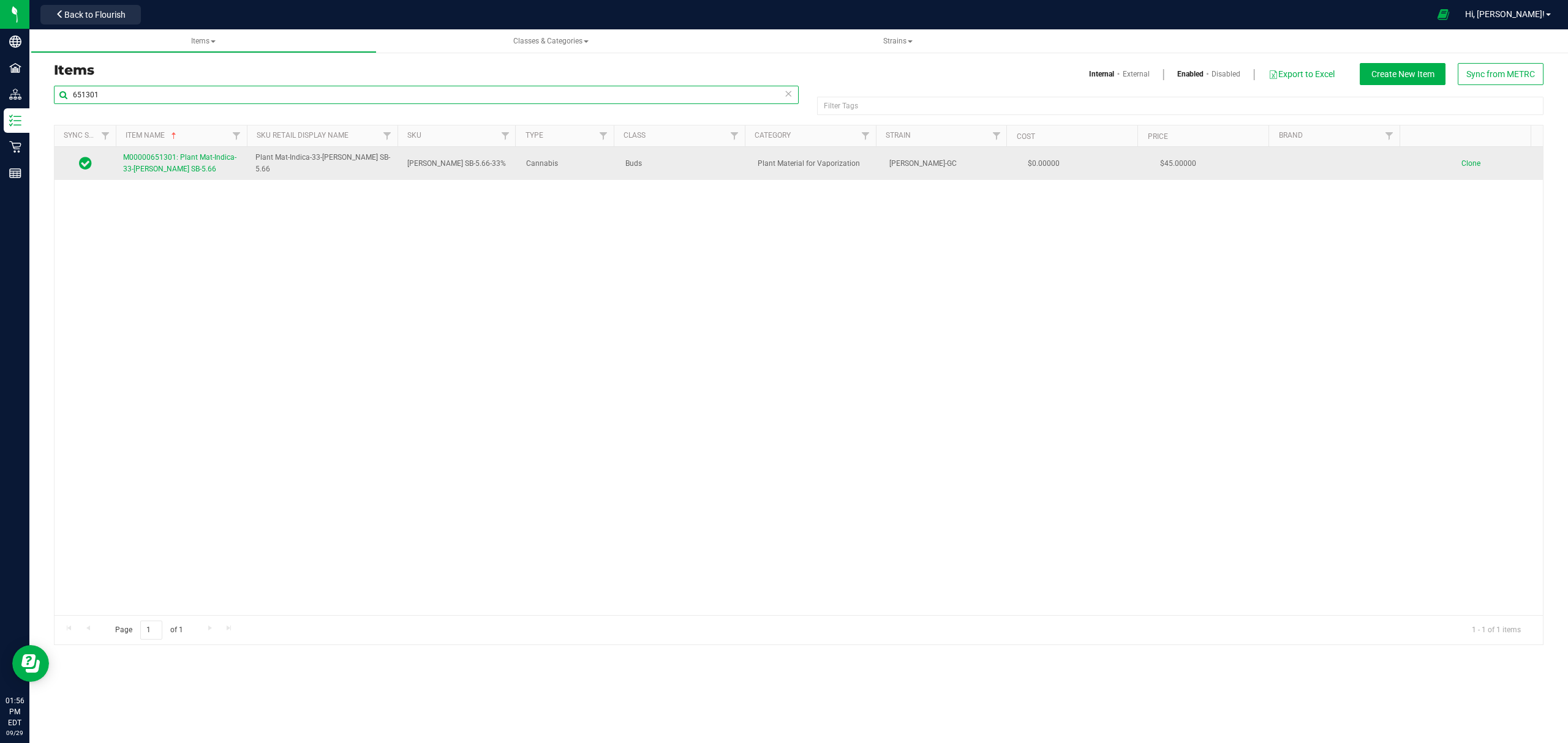
type input "651301"
click at [143, 175] on link "M00000651301: Plant Mat-Indica-33-[PERSON_NAME] SB-5.66" at bounding box center [181, 164] width 117 height 24
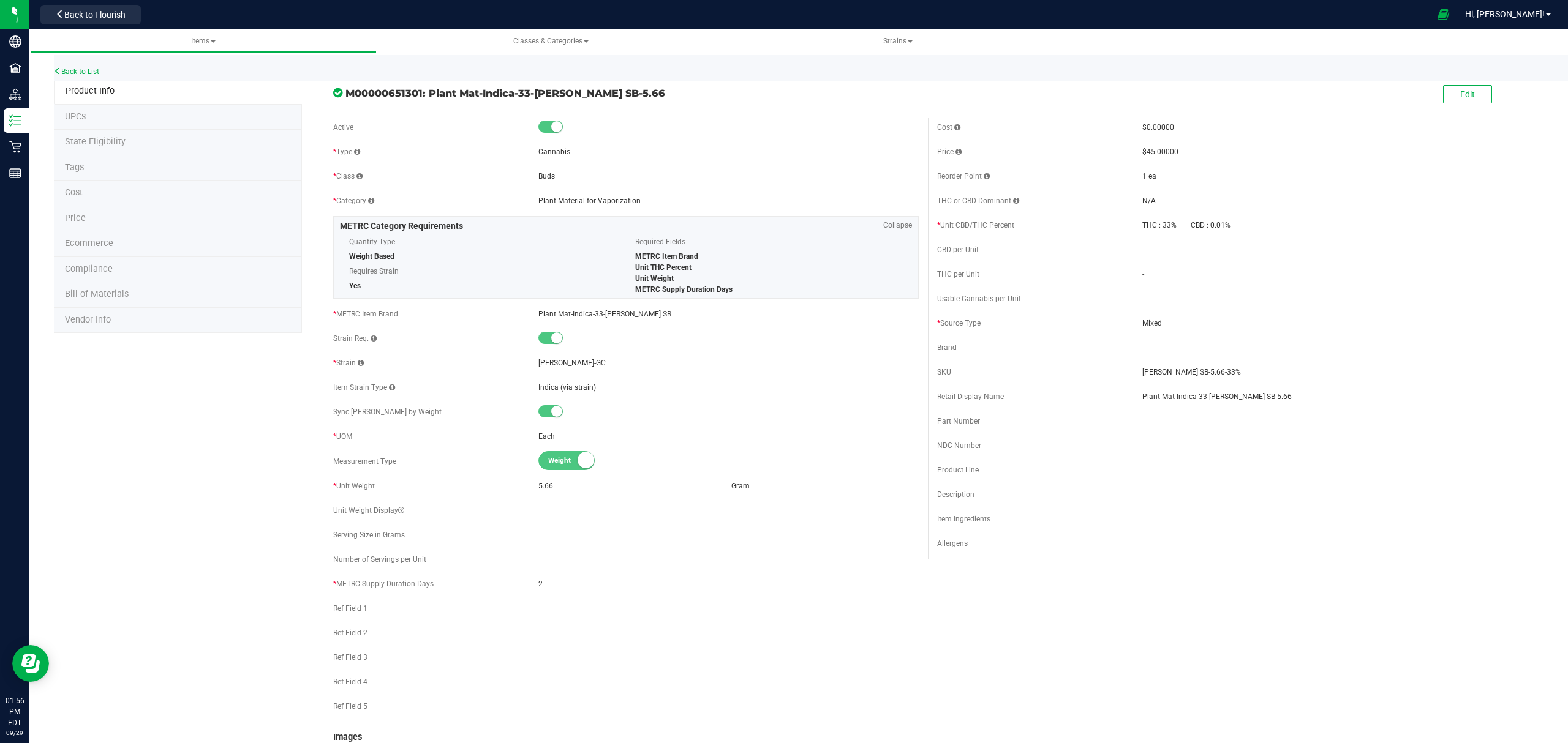
click at [165, 295] on li "Bill of Materials" at bounding box center [177, 294] width 248 height 26
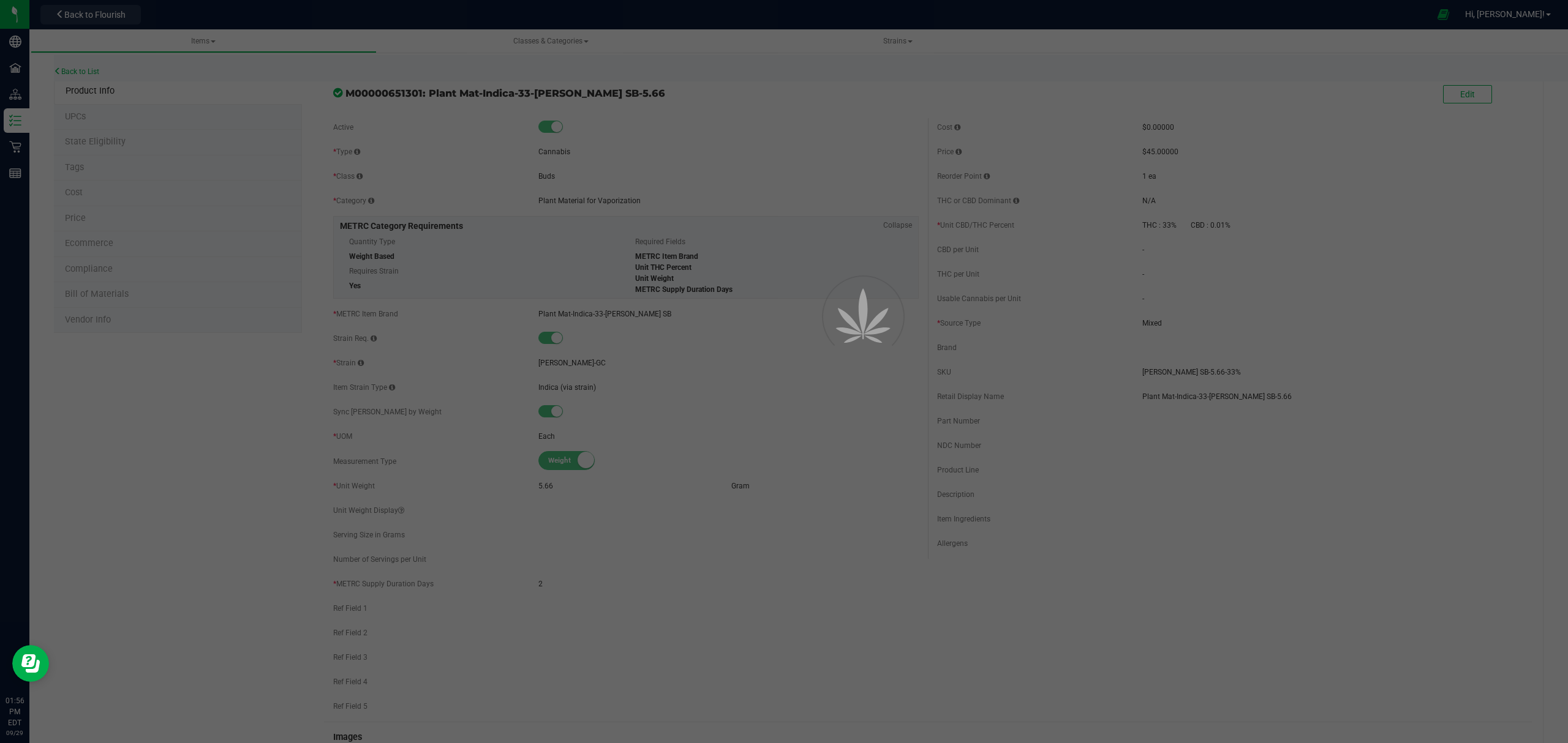
select select "211"
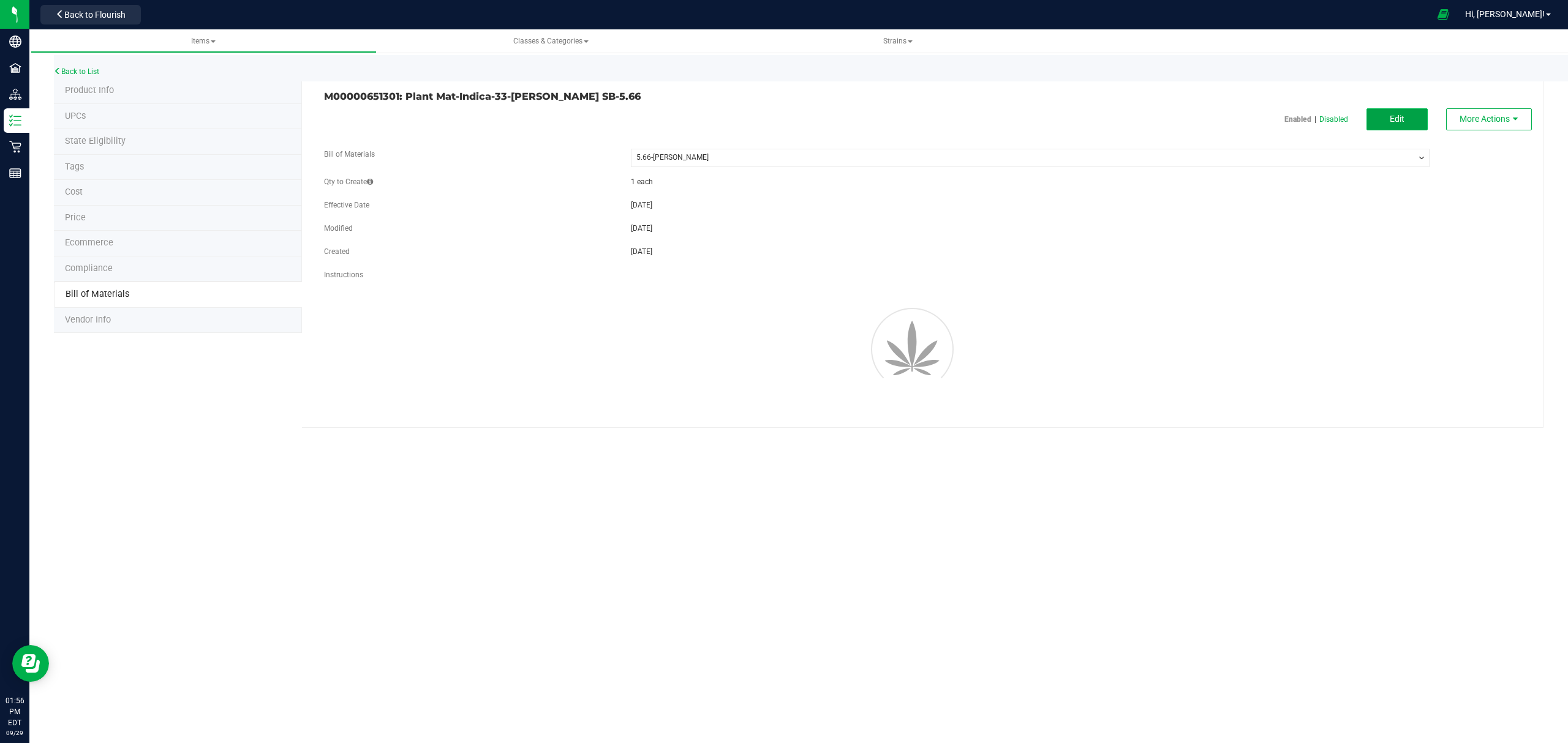
click at [1409, 113] on button "Edit" at bounding box center [1397, 120] width 61 height 22
select select "211"
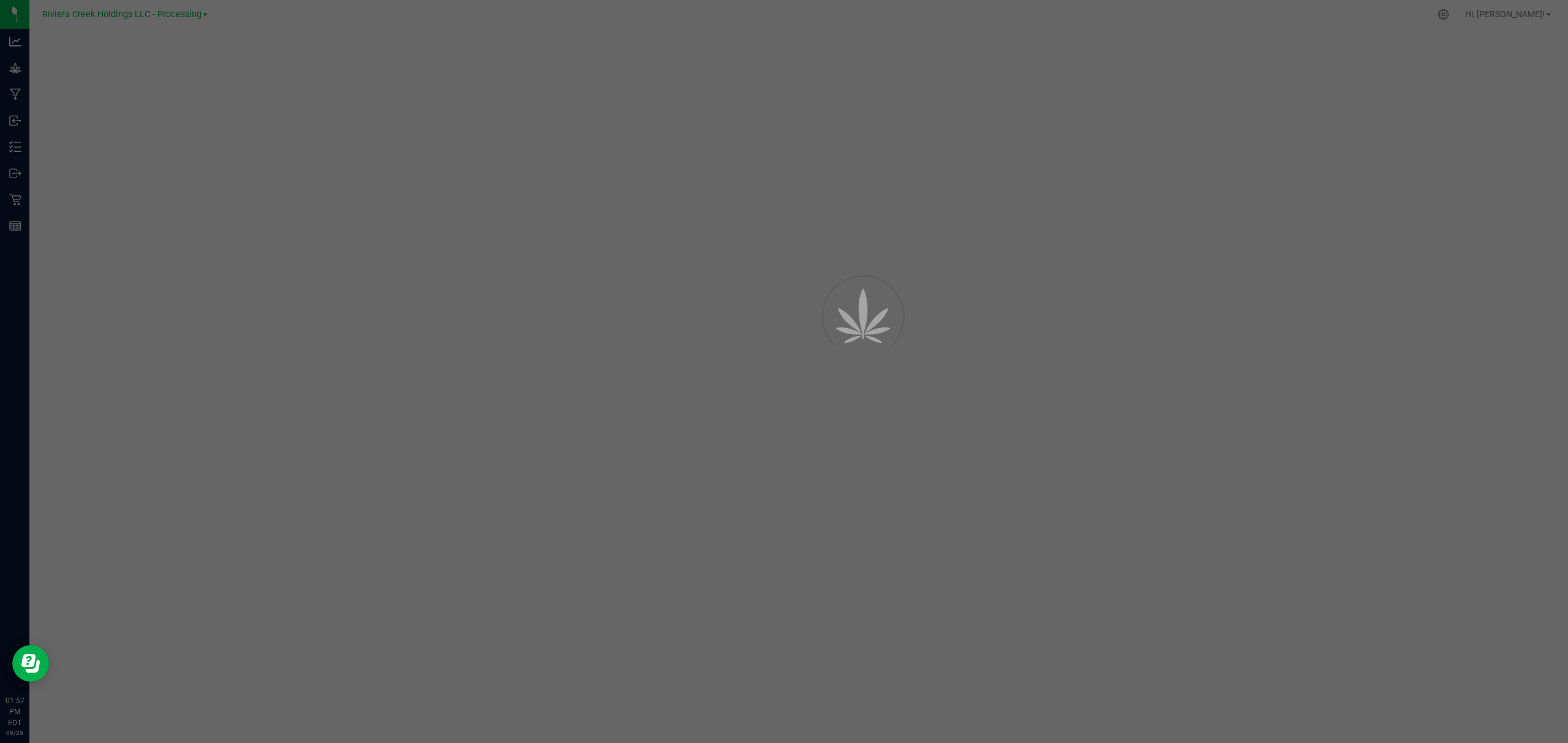
select select "211"
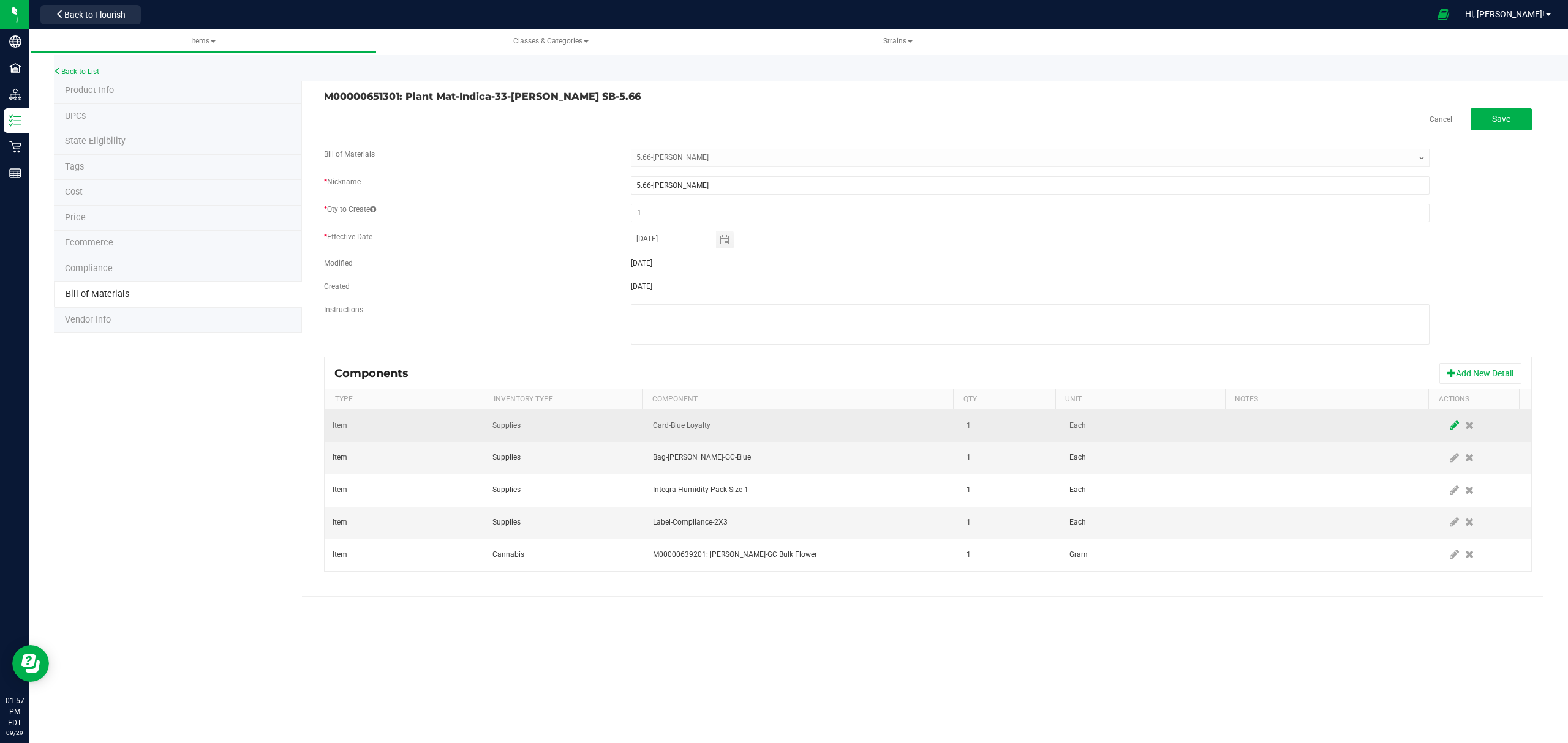
click at [1450, 429] on icon at bounding box center [1455, 425] width 9 height 11
click at [829, 427] on span "NO DATA FOUND" at bounding box center [795, 426] width 283 height 17
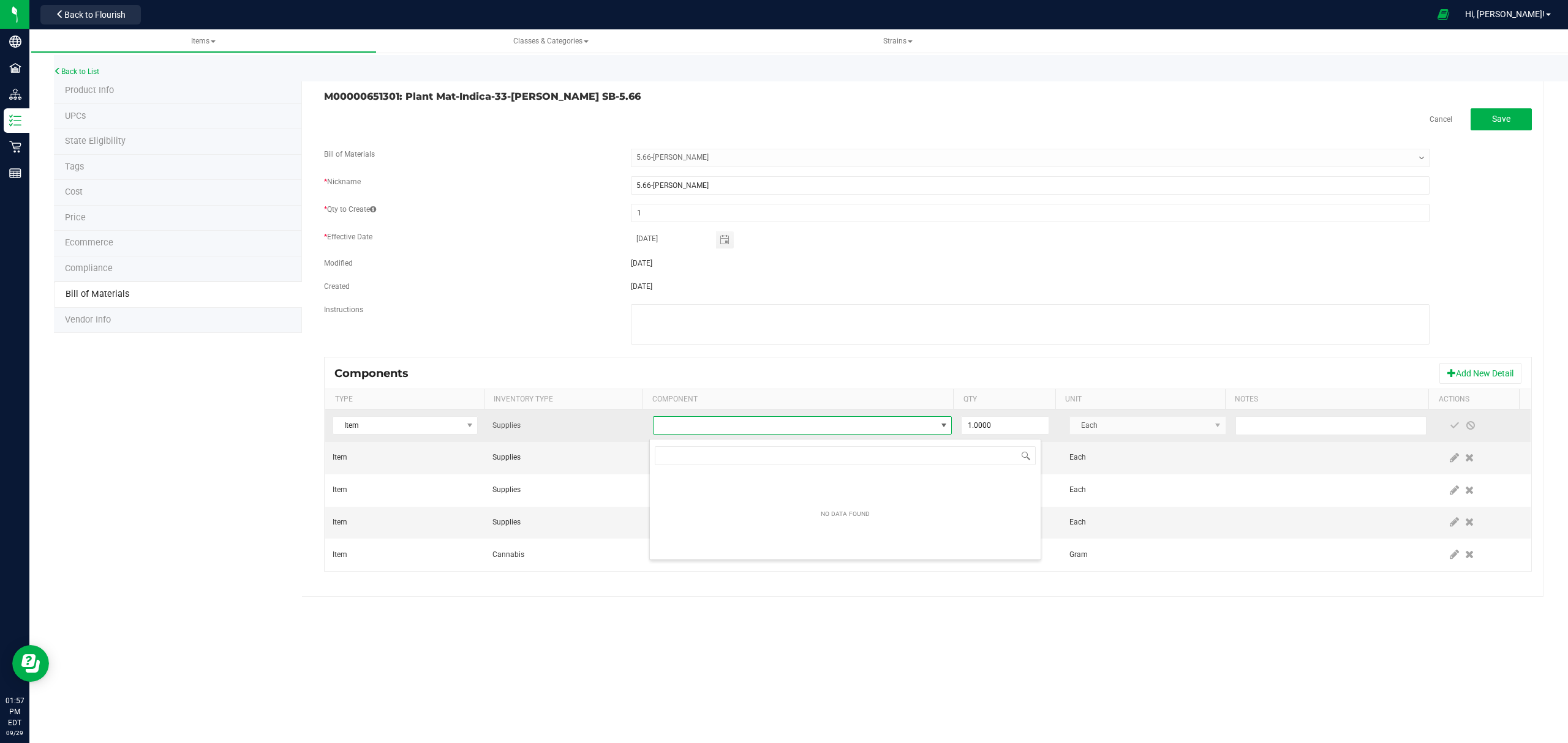
scroll to position [18, 295]
type input "loyalty"
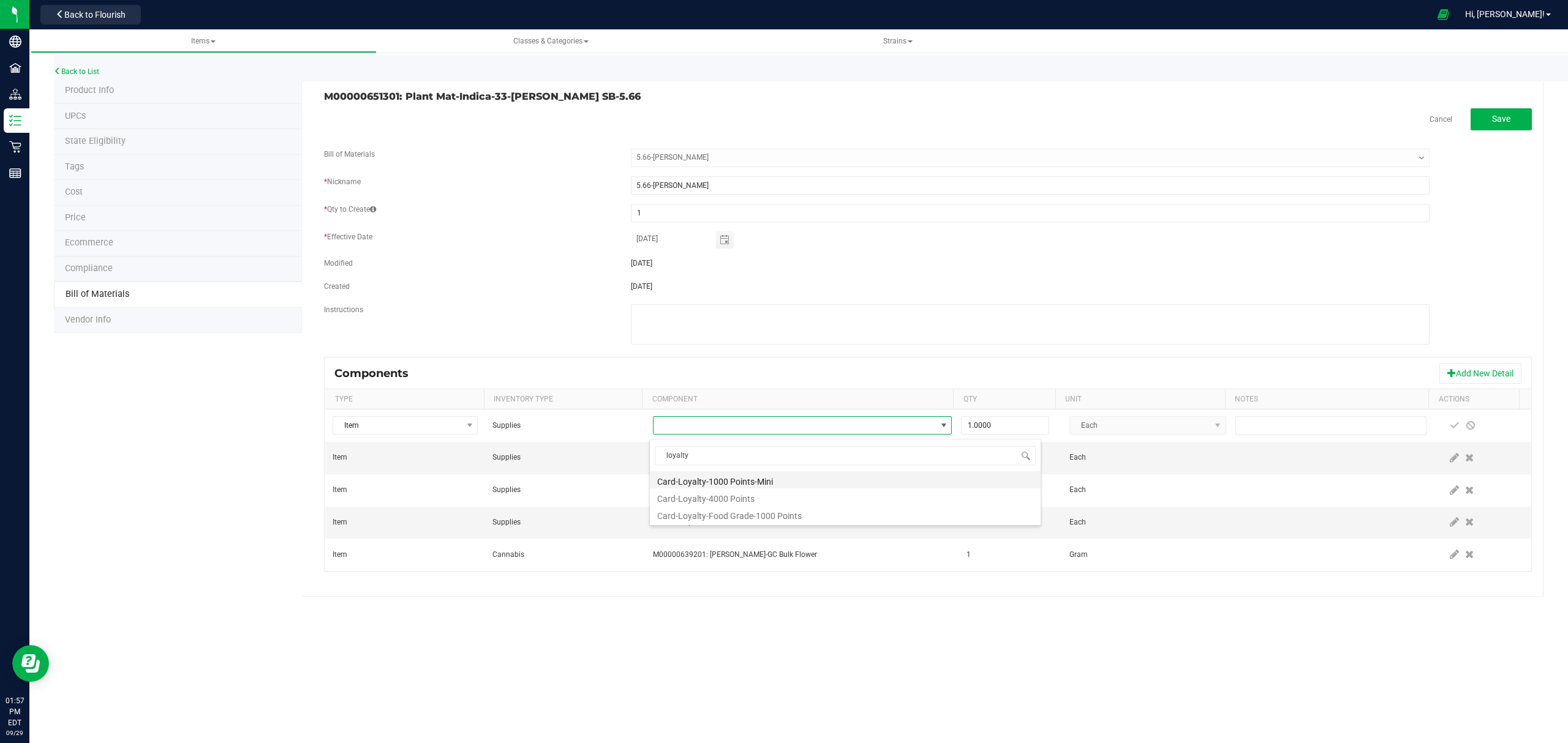
click at [795, 480] on li "Card-Loyalty-1000 Points-Mini" at bounding box center [845, 480] width 391 height 17
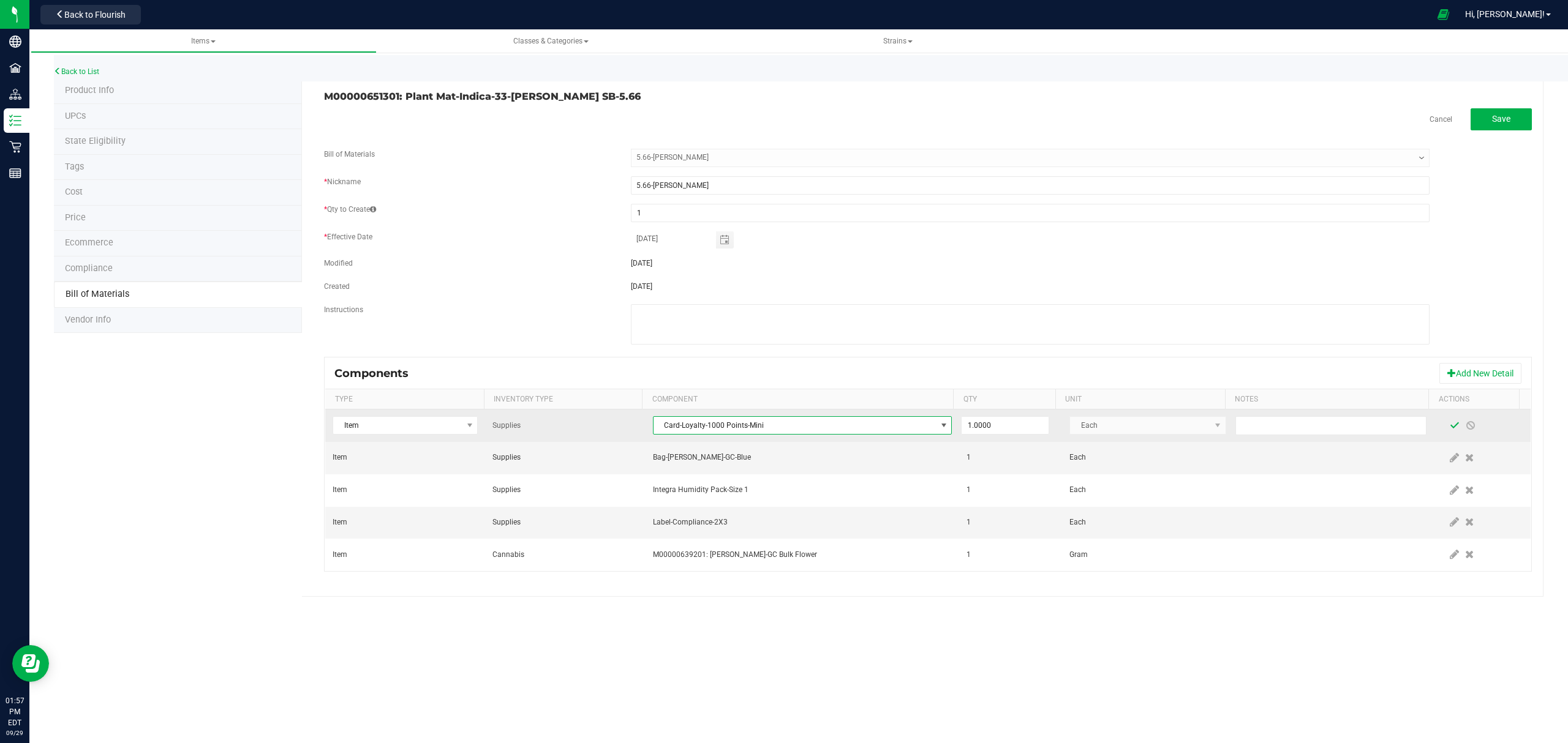
click at [1450, 430] on span at bounding box center [1455, 425] width 9 height 9
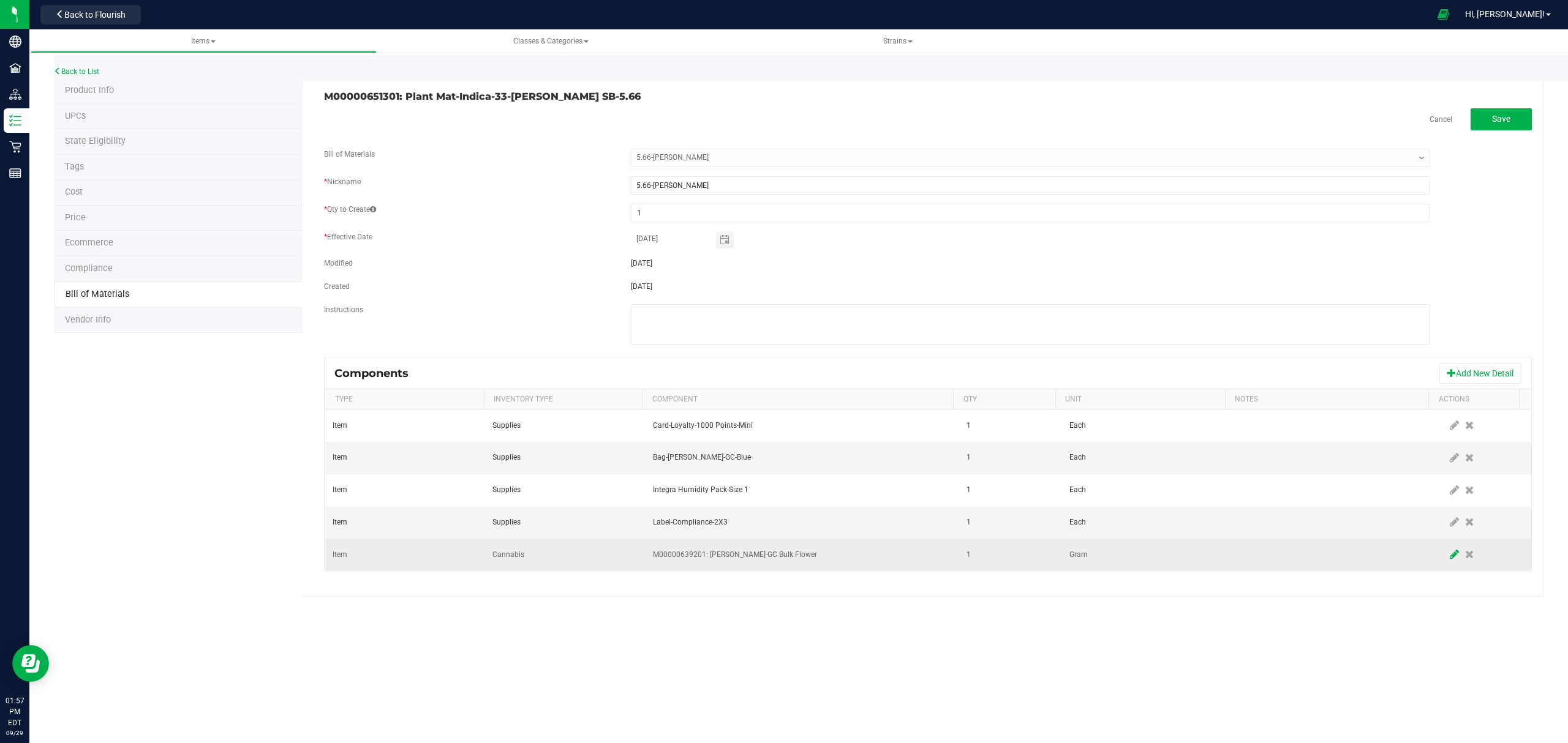
click at [1450, 557] on icon at bounding box center [1455, 555] width 9 height 11
click at [1027, 563] on input "1" at bounding box center [1005, 555] width 87 height 17
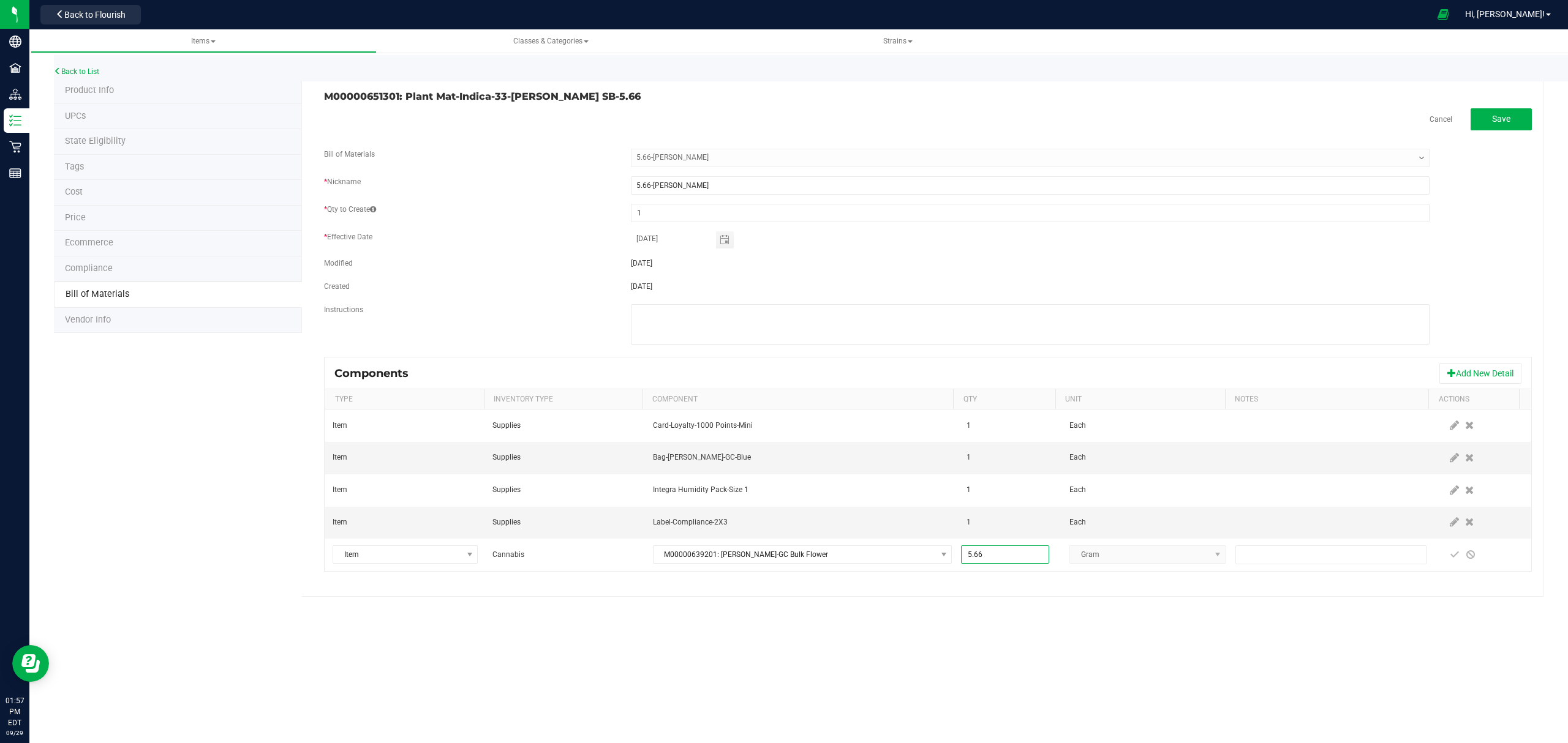
type input "5.6600"
click at [937, 662] on div "Items Classes & Categories Strains Back to List Product Info UPCs State Eligibi…" at bounding box center [798, 386] width 1538 height 714
click at [1450, 556] on span at bounding box center [1455, 554] width 9 height 9
click at [1509, 119] on span "Save" at bounding box center [1500, 119] width 18 height 9
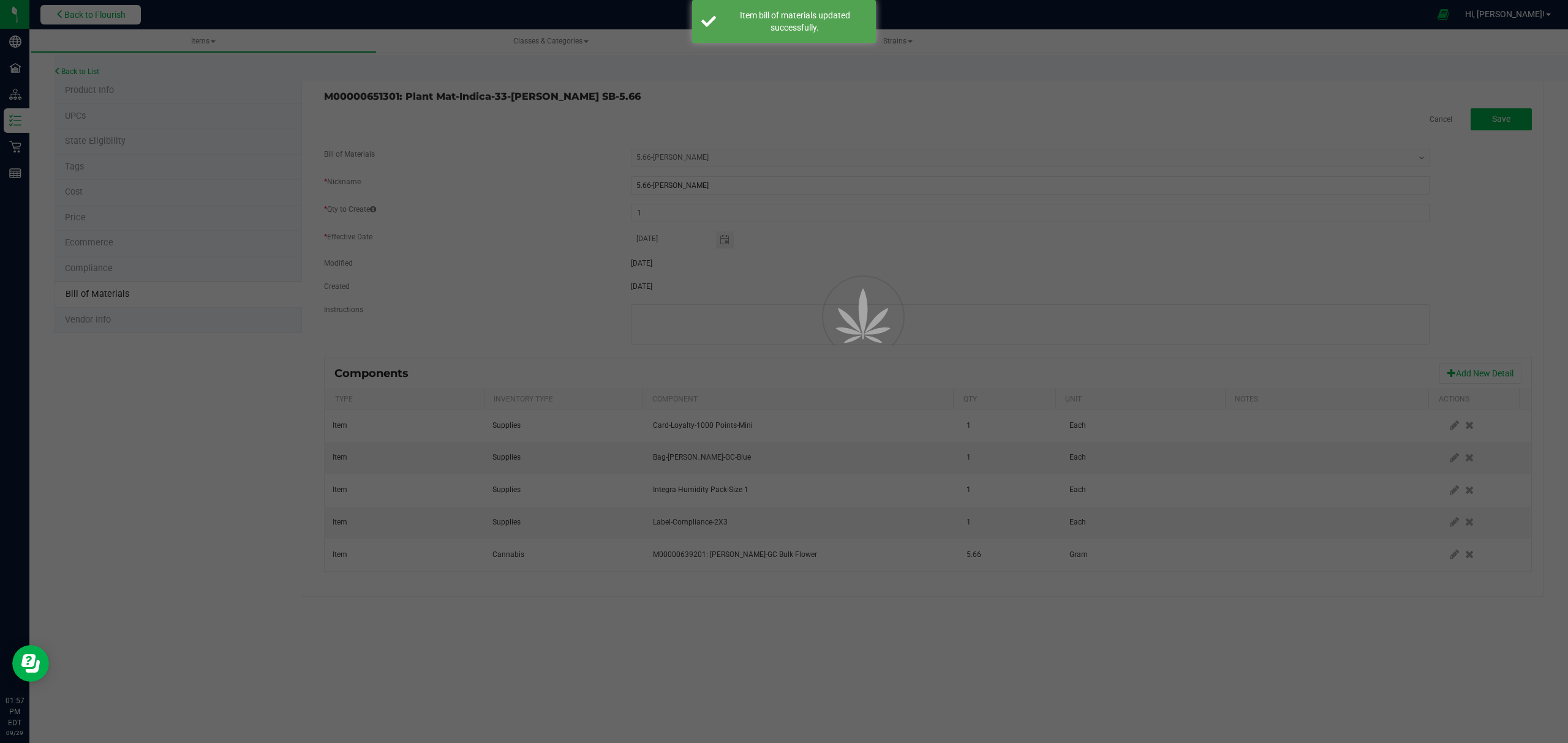
select select "211"
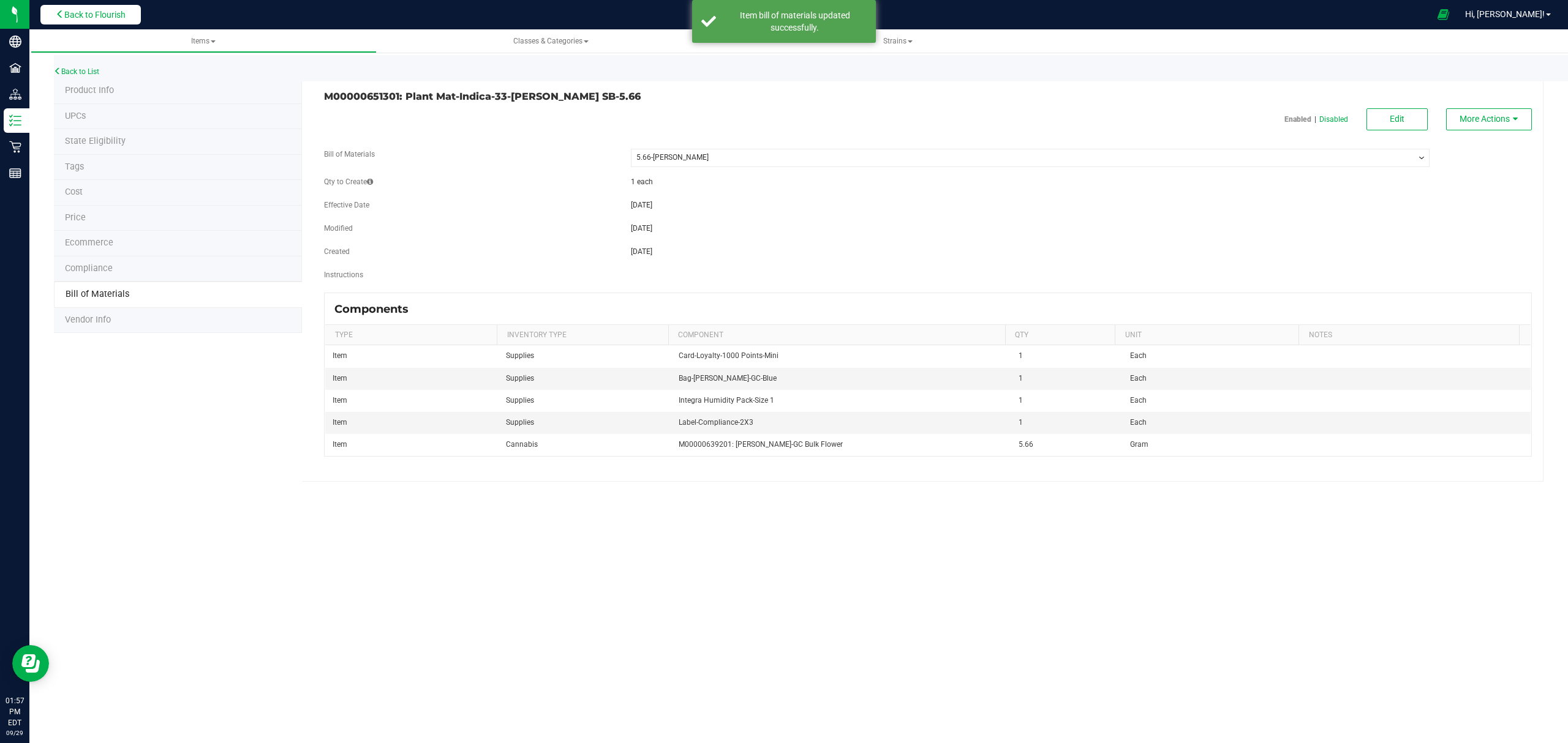
click at [106, 20] on button "Back to Flourish" at bounding box center [91, 14] width 101 height 20
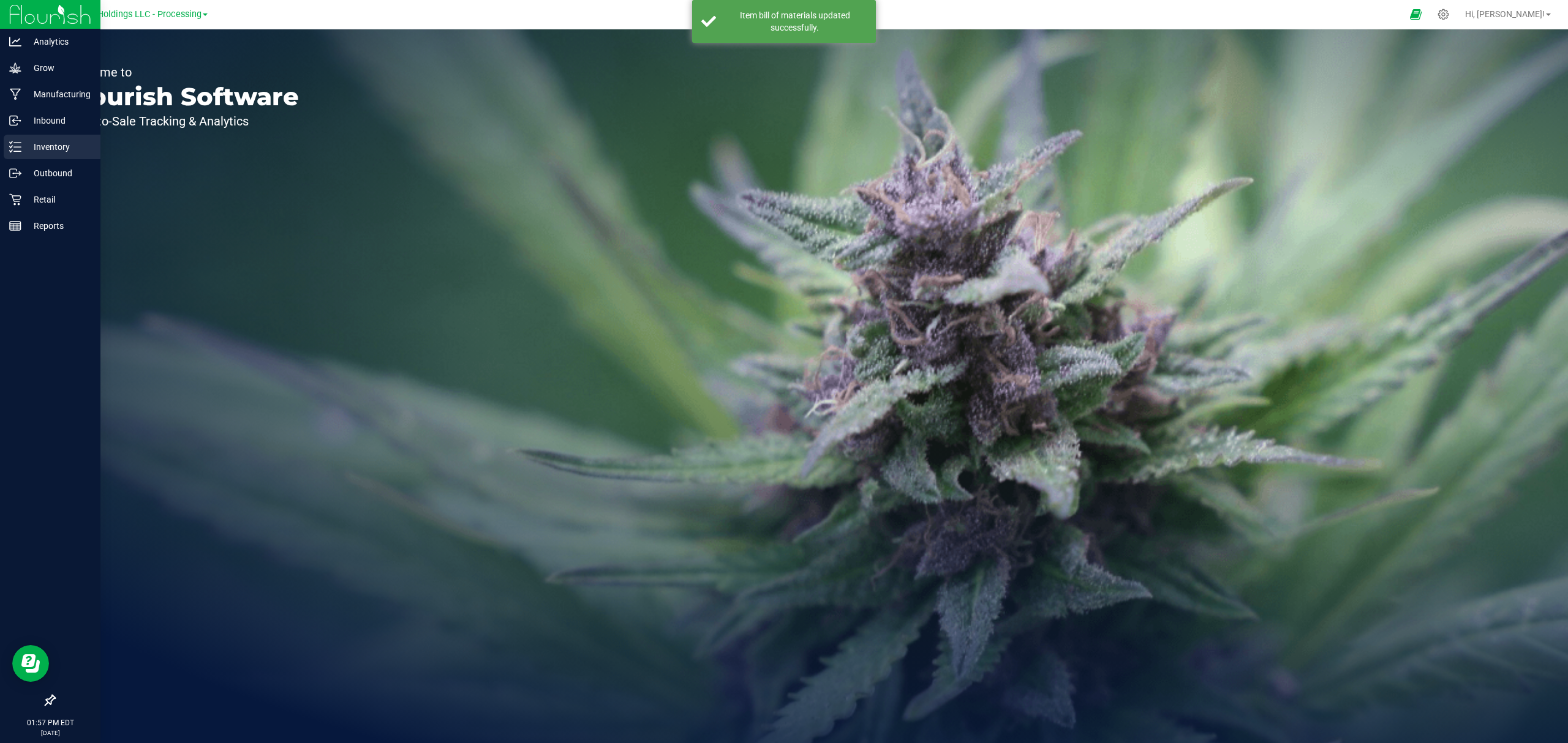
click at [24, 150] on p "Inventory" at bounding box center [57, 146] width 73 height 15
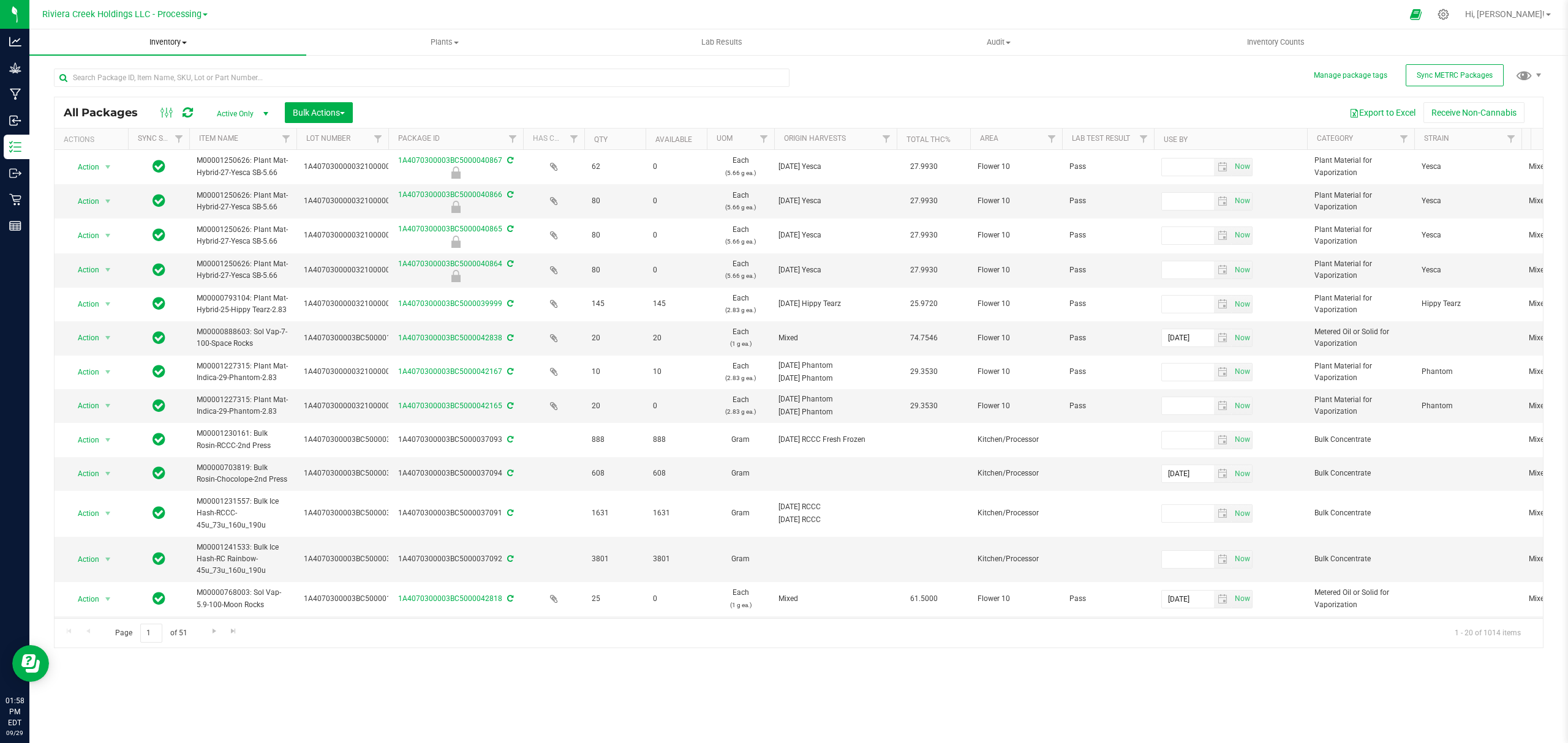
click at [165, 46] on span "Inventory" at bounding box center [167, 43] width 276 height 11
click at [150, 147] on li "From bill of materials" at bounding box center [167, 147] width 276 height 15
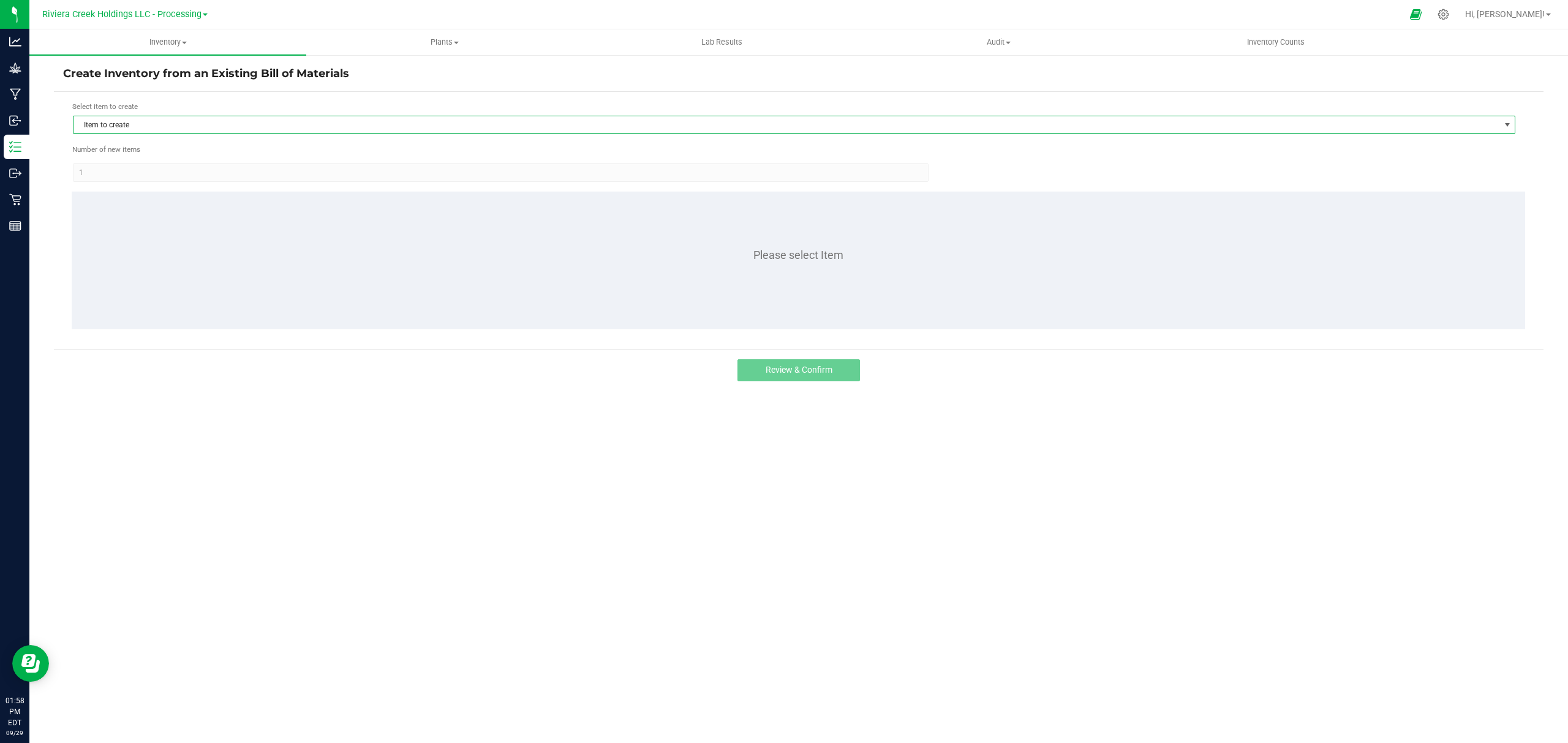
click at [231, 126] on span "Item to create" at bounding box center [786, 125] width 1425 height 17
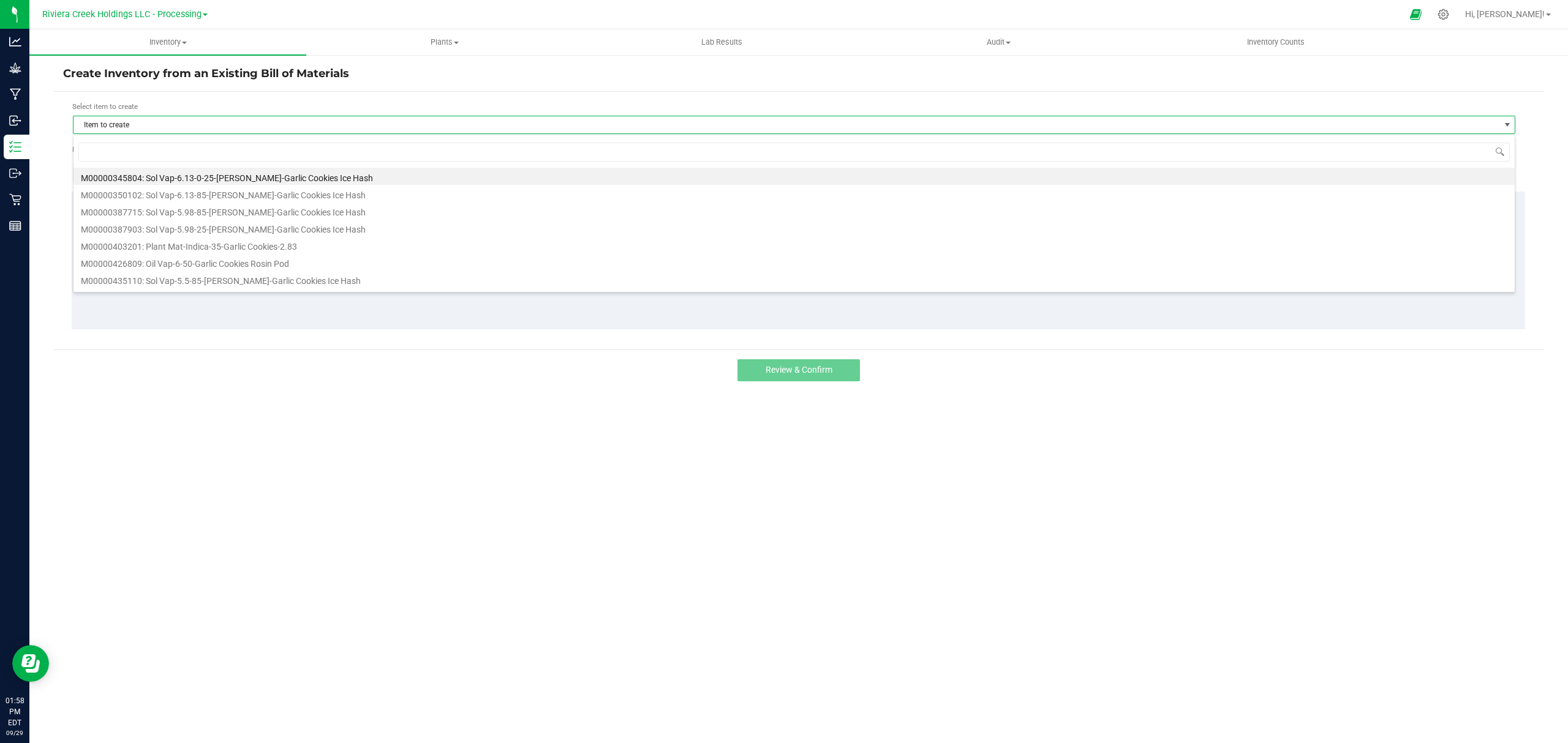
scroll to position [18, 1443]
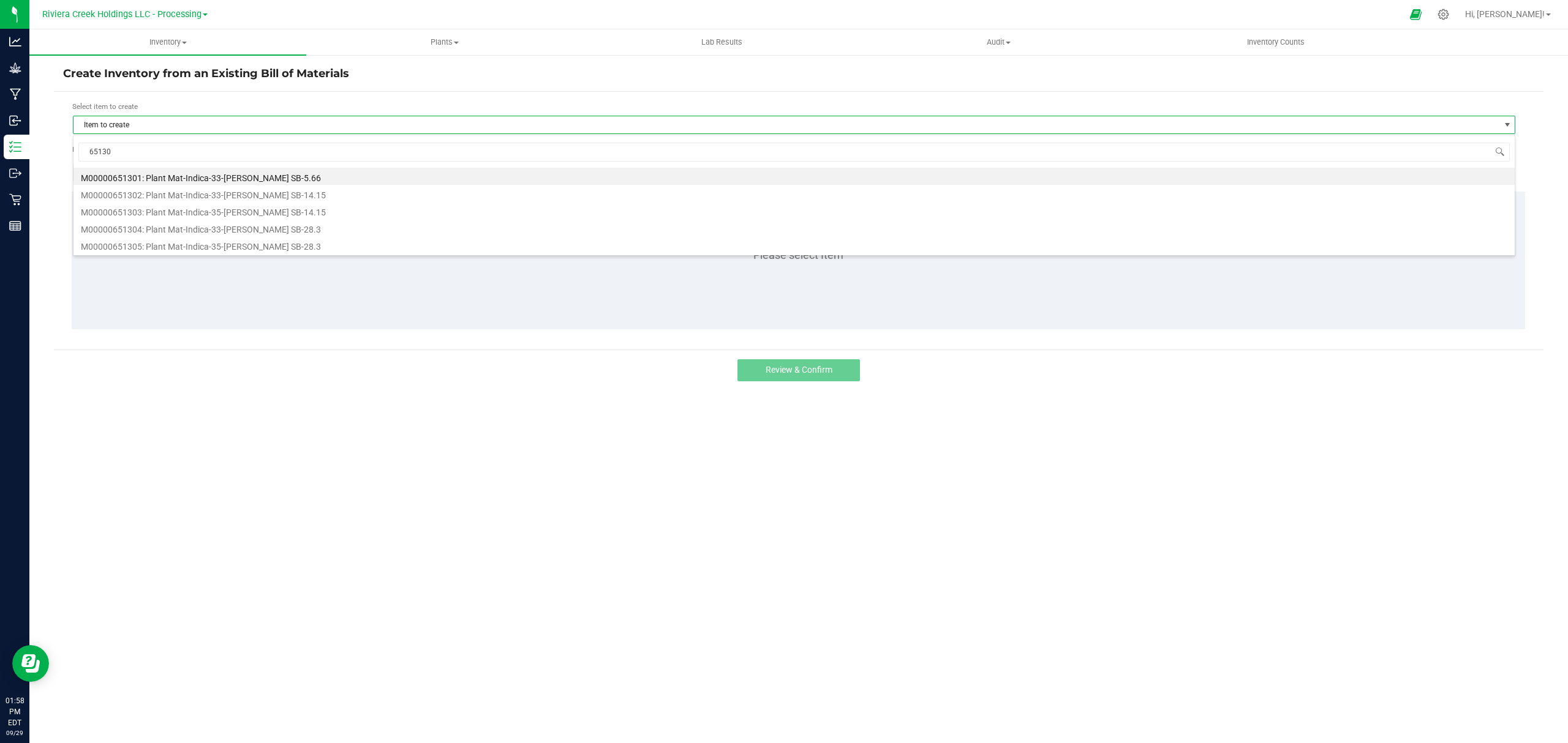
type input "651301"
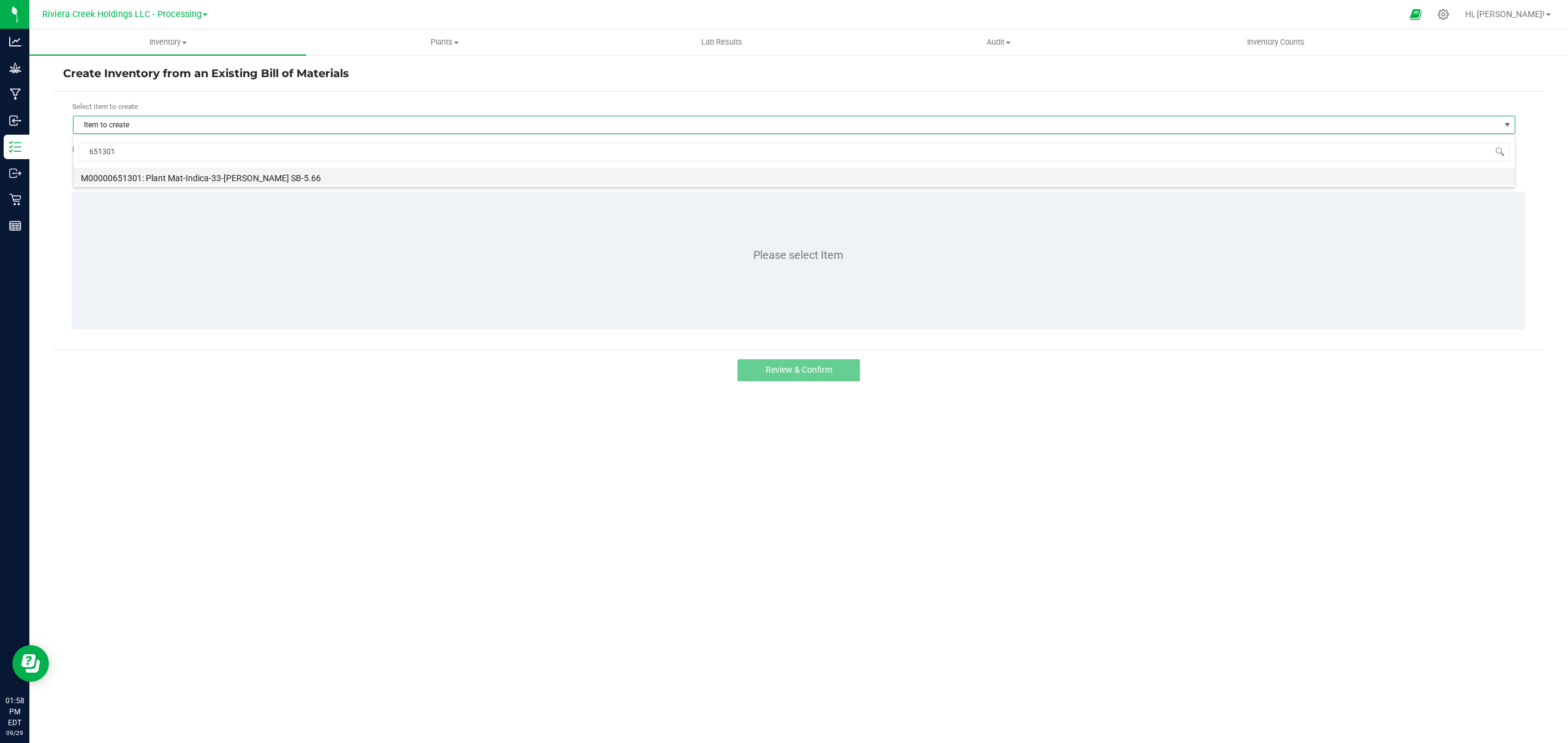
click at [218, 179] on li "M00000651301: Plant Mat-Indica-33-[PERSON_NAME] SB-5.66" at bounding box center [794, 176] width 1441 height 17
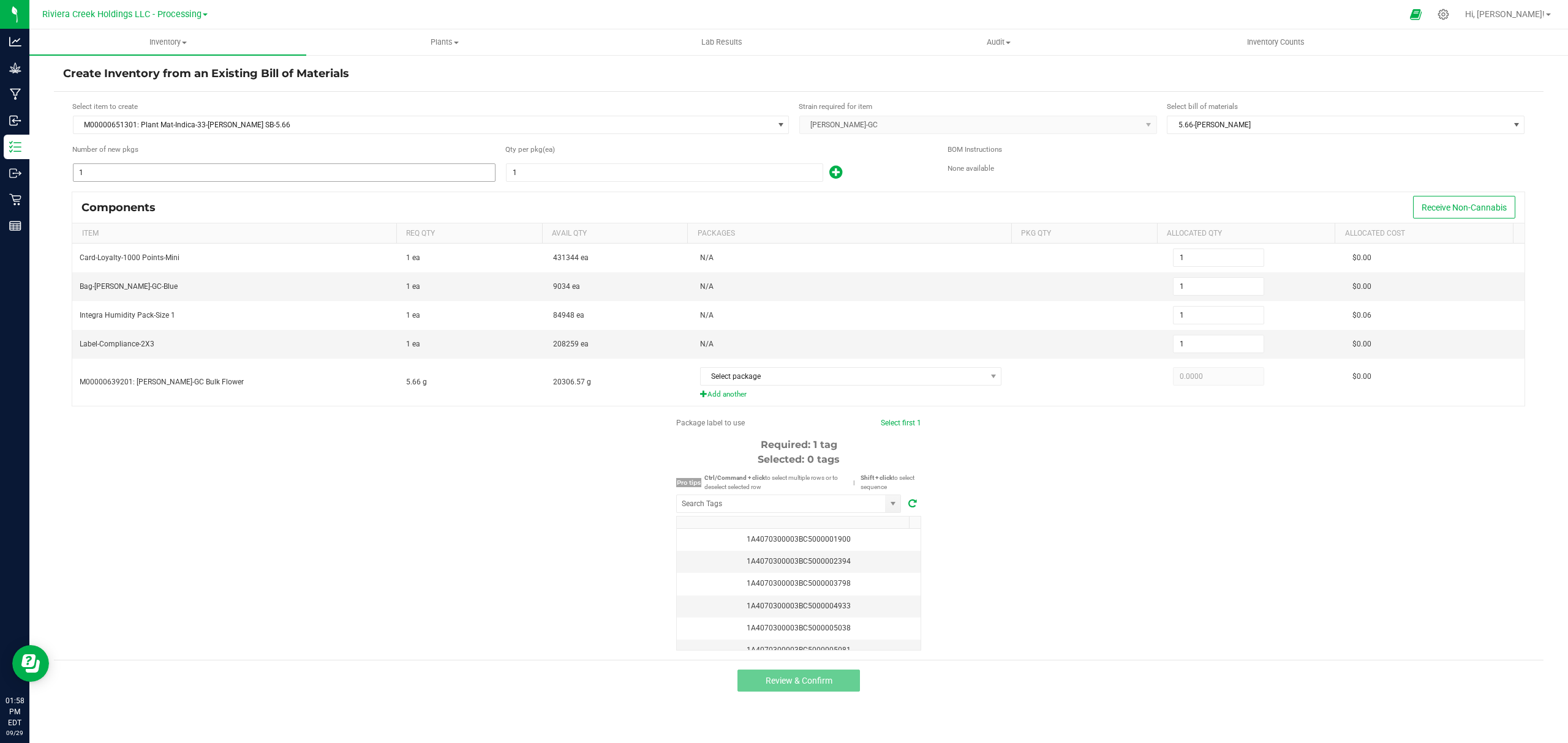
click at [238, 169] on input "1" at bounding box center [284, 172] width 421 height 17
type input "4"
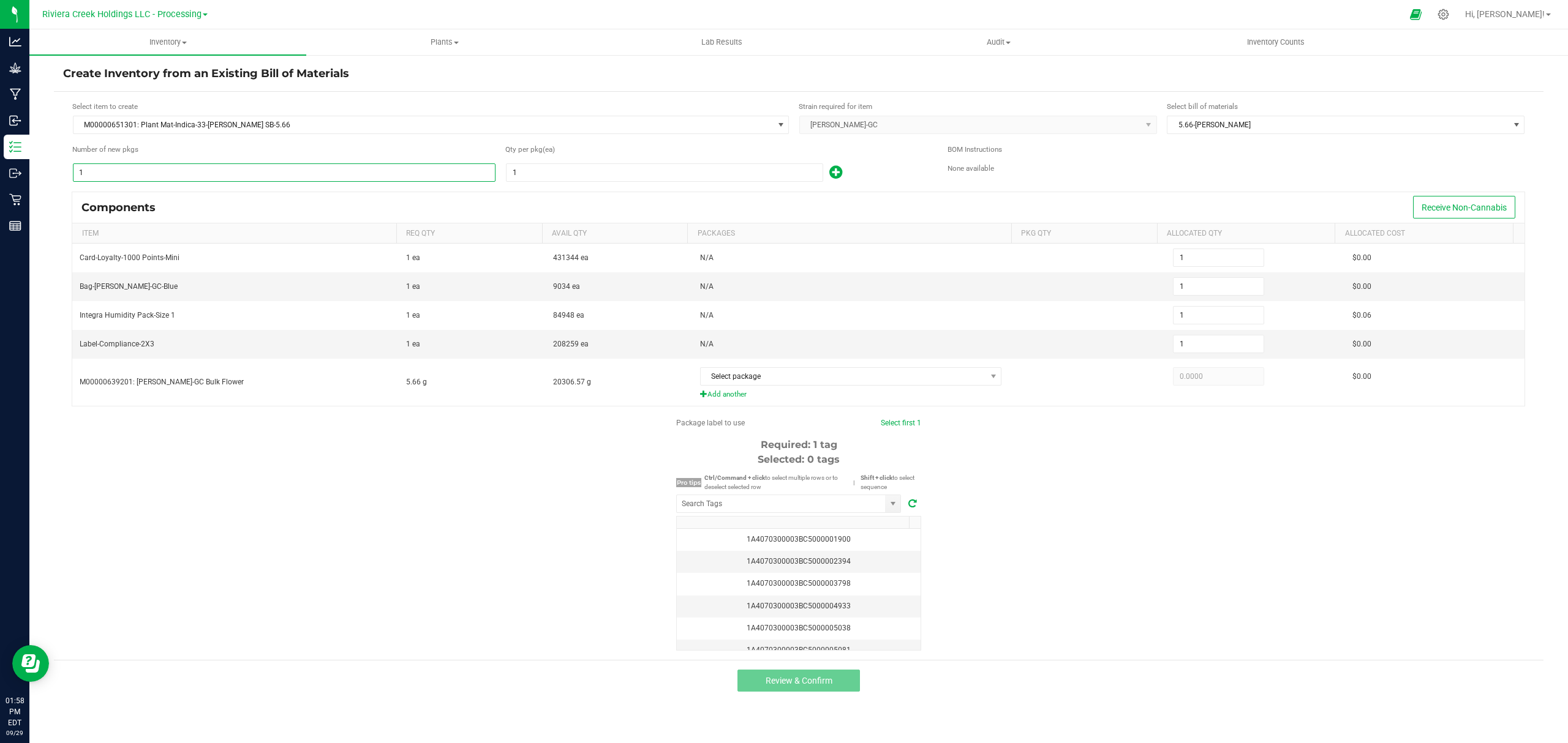
type input "4"
click at [544, 164] on span "1" at bounding box center [664, 172] width 317 height 18
click at [552, 179] on input "1" at bounding box center [664, 172] width 316 height 17
type input "8"
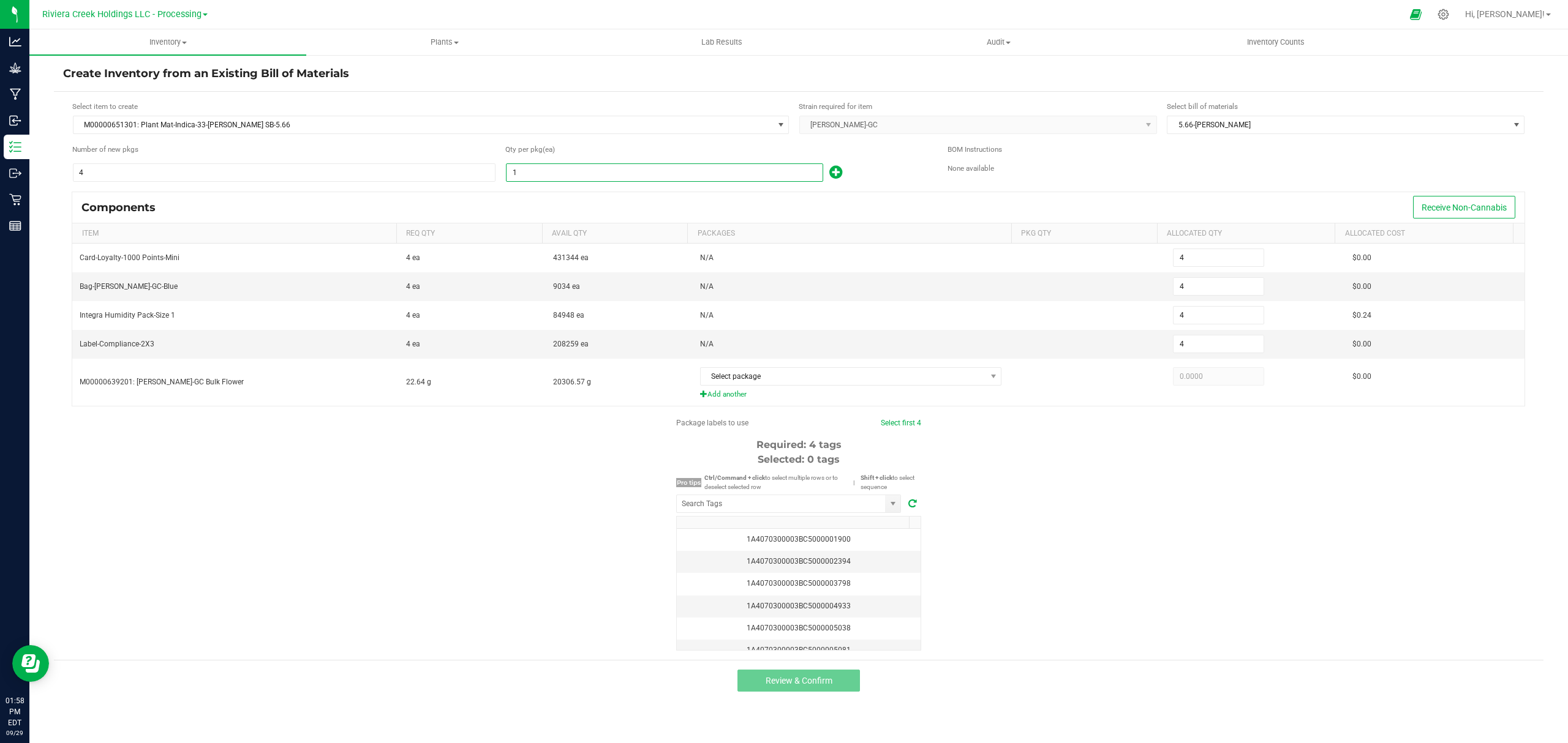
type input "32"
type input "80"
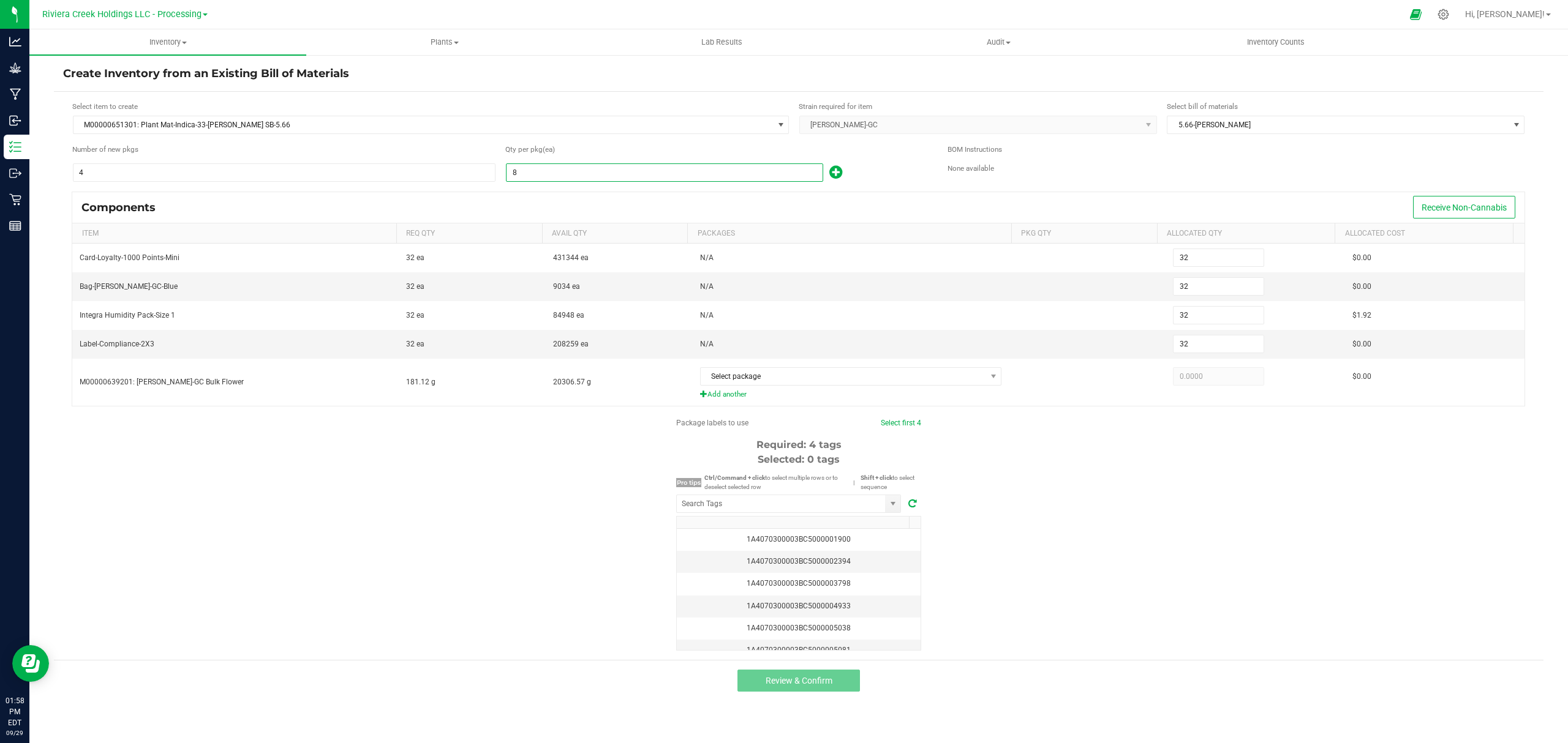
type input "320"
type input "80"
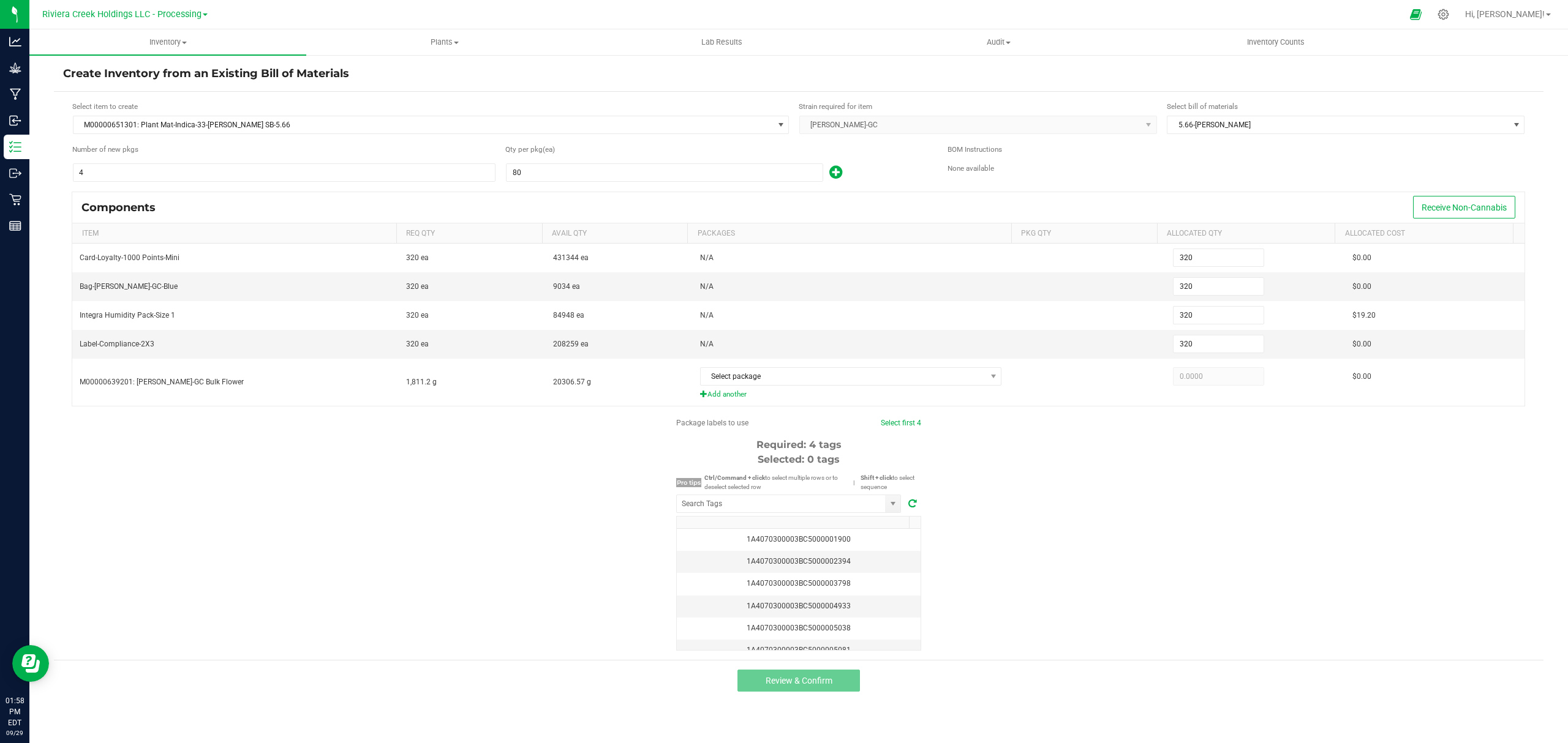
click at [839, 174] on icon at bounding box center [836, 172] width 13 height 15
type input "321"
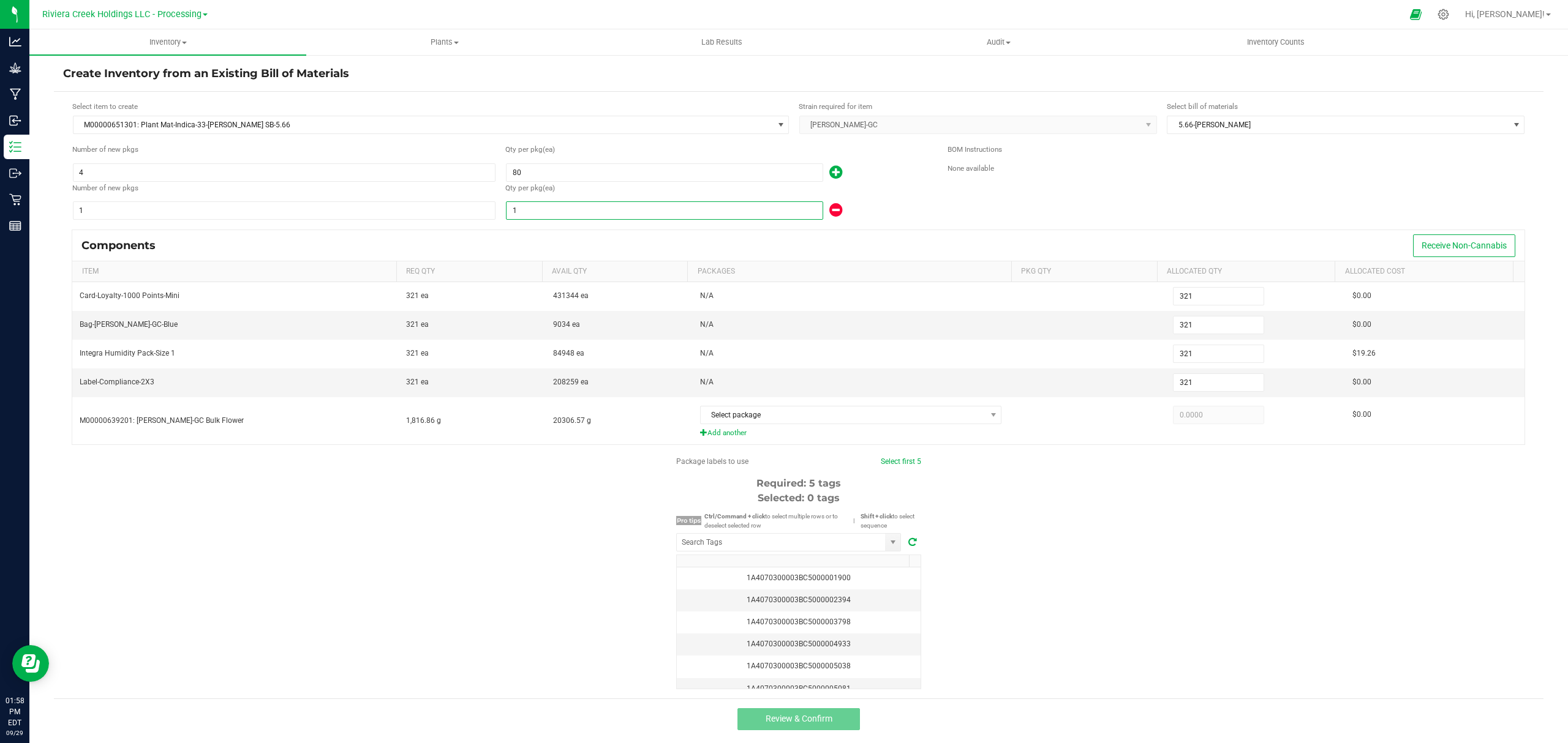
click at [686, 211] on input "1" at bounding box center [664, 211] width 316 height 17
type input "323"
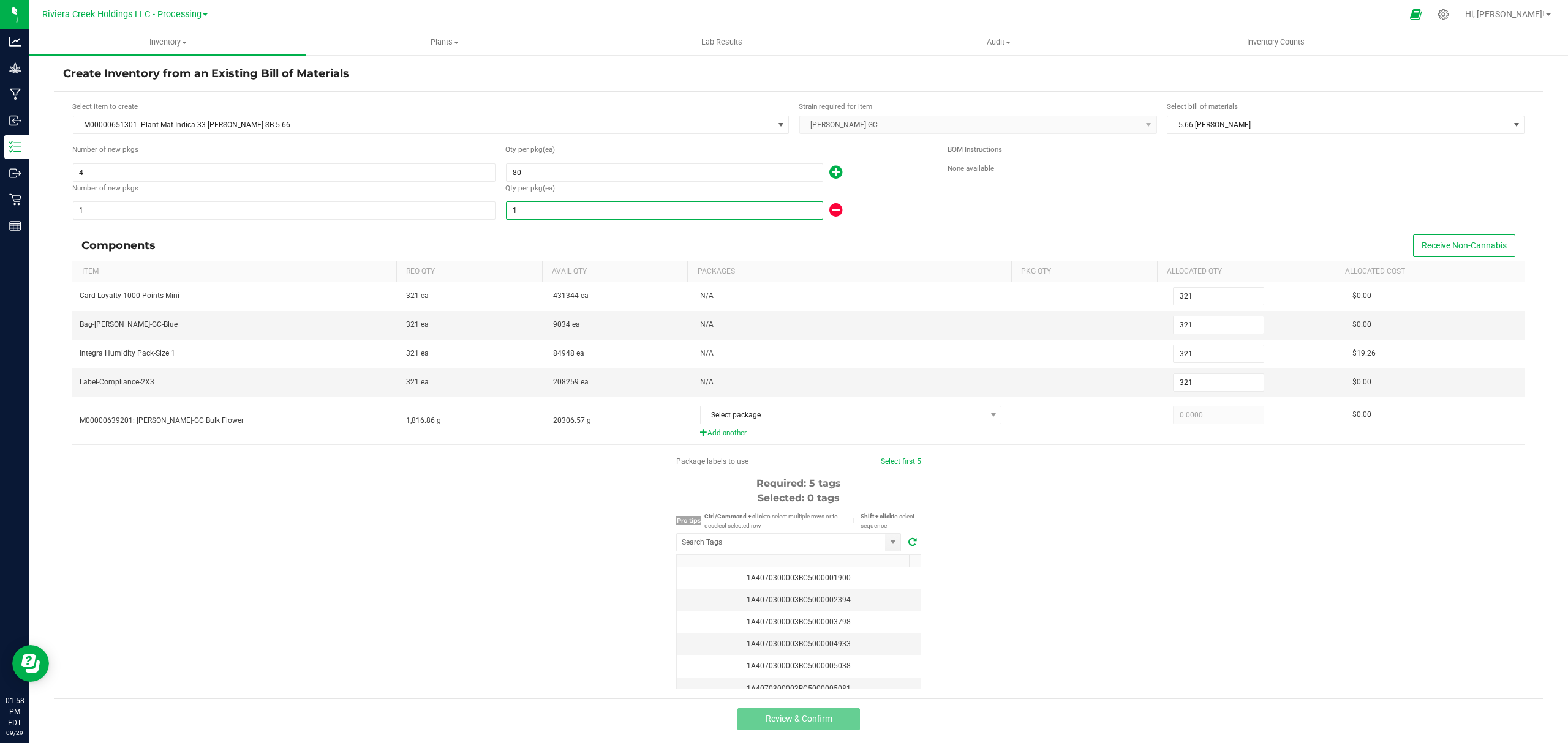
type input "3"
type input "355"
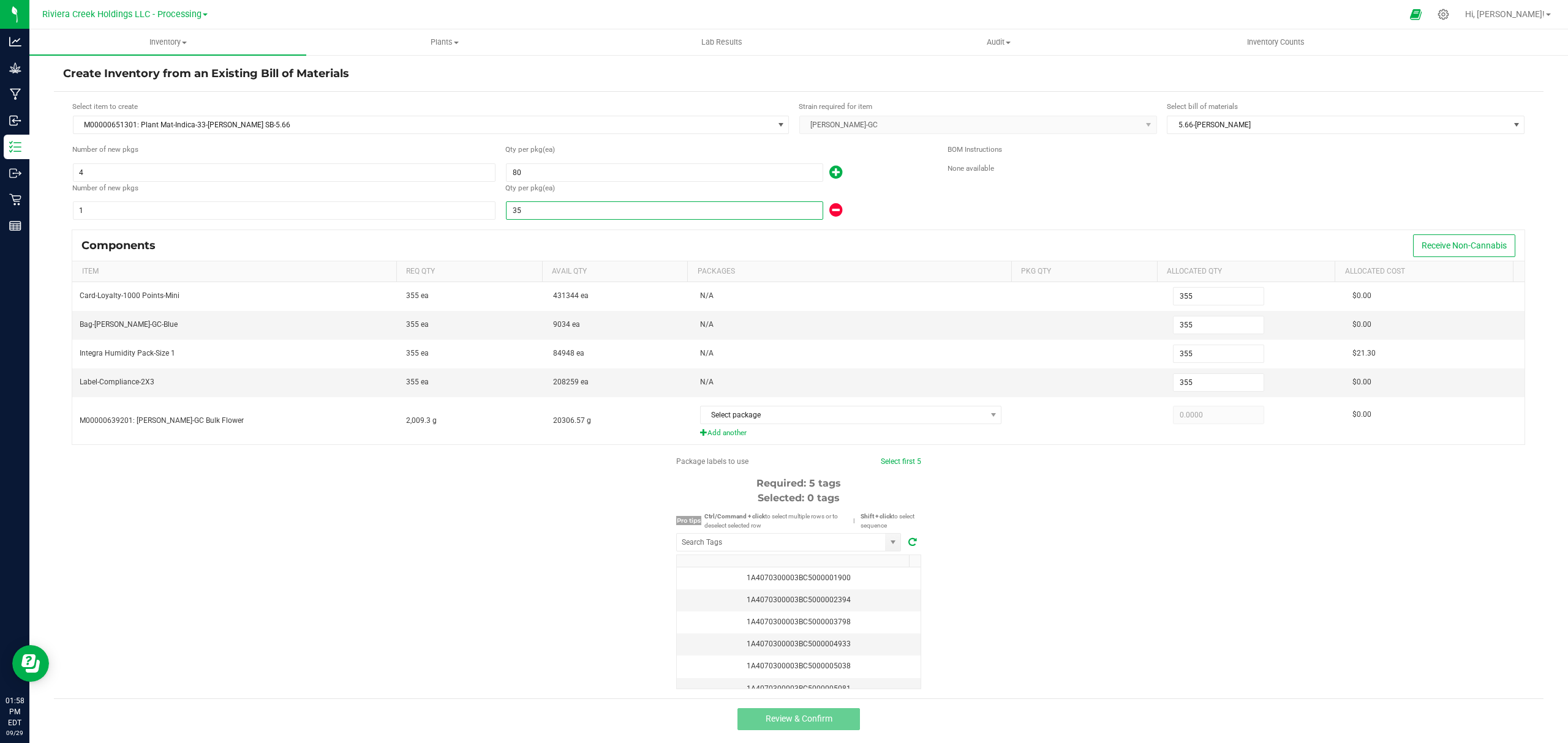
type input "35"
click at [921, 201] on div "Qty per pkg (ea) 35" at bounding box center [717, 201] width 424 height 39
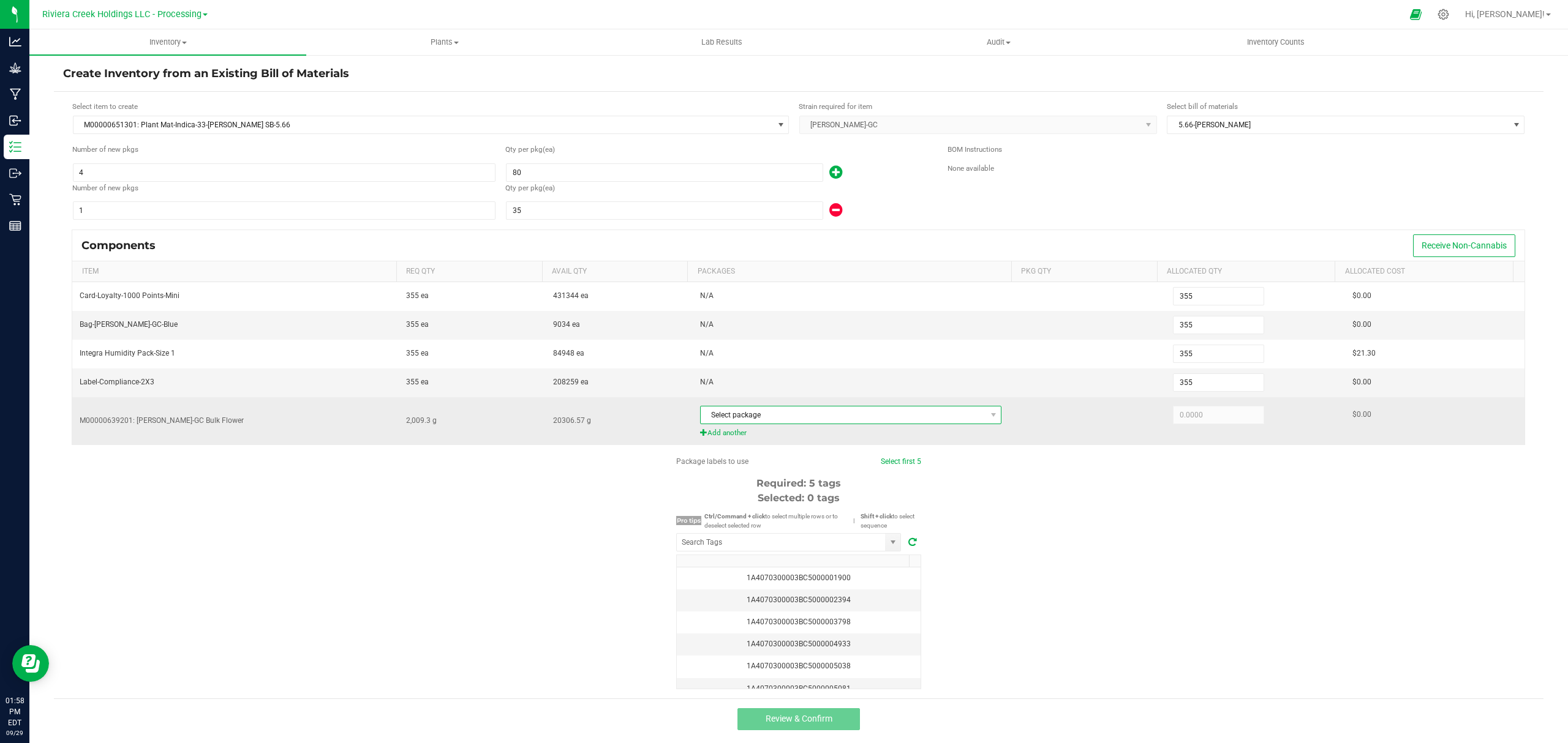
click at [836, 421] on span "Select package" at bounding box center [843, 415] width 285 height 17
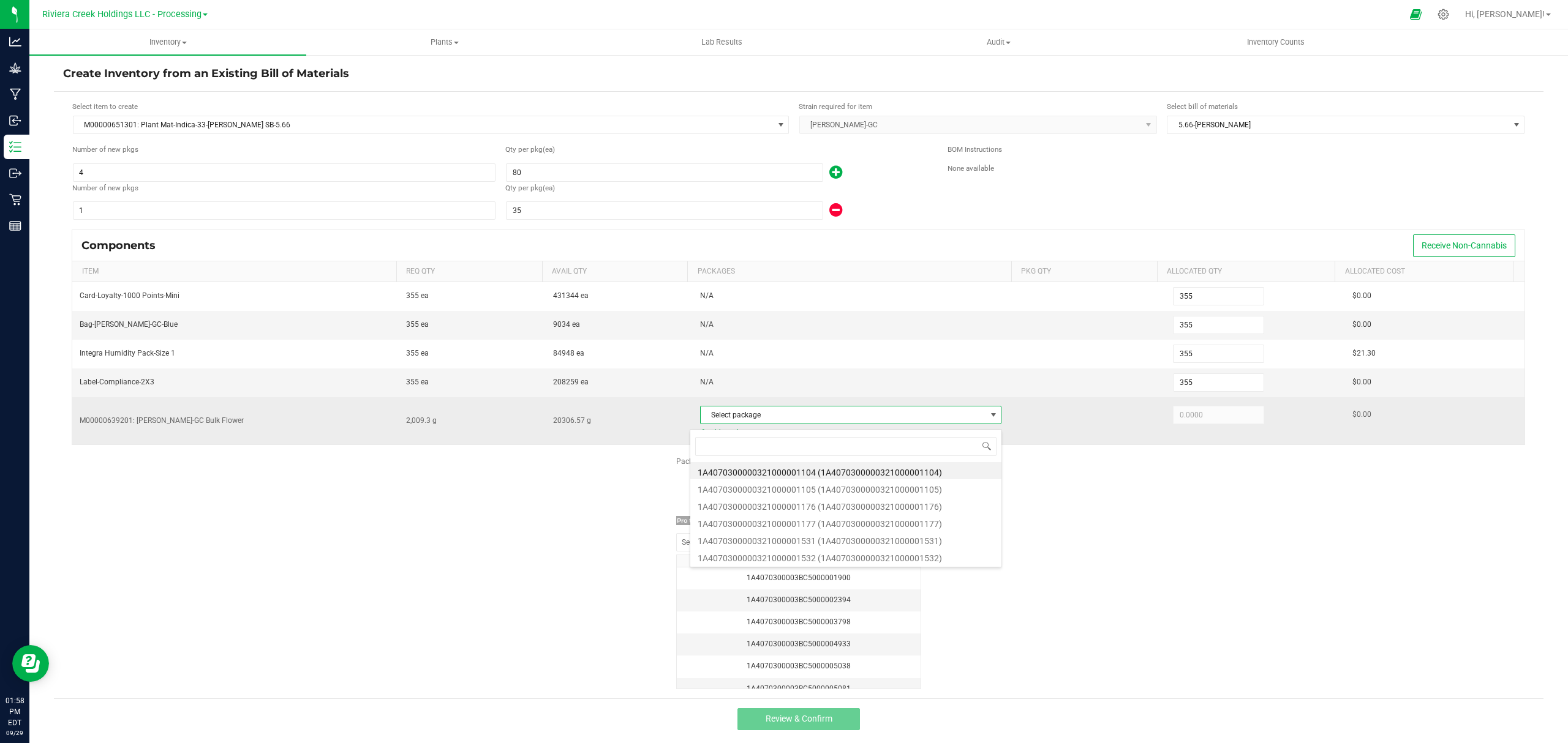
scroll to position [18, 295]
type input "1177"
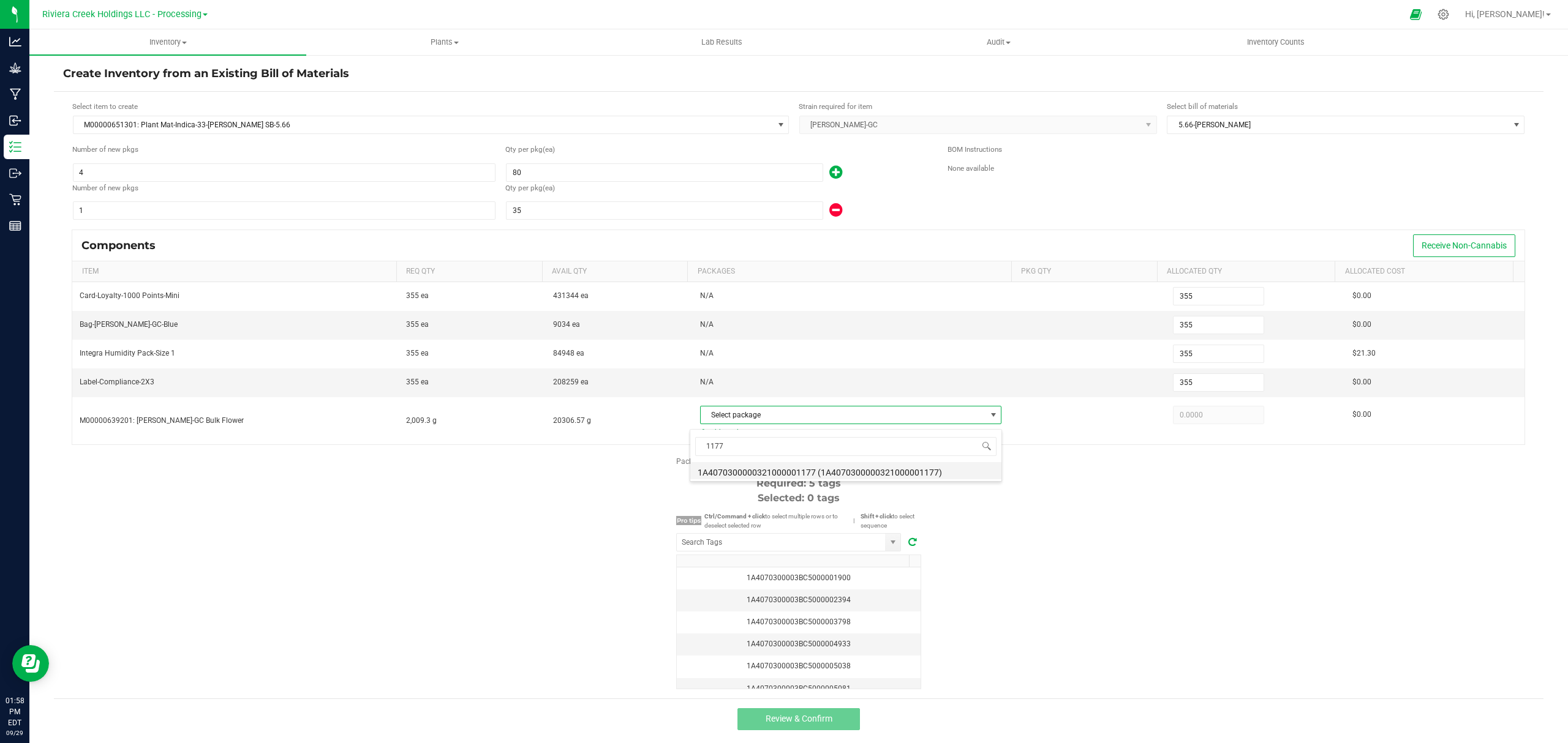
click at [877, 471] on li "1A4070300000321000001177 (1A4070300000321000001177)" at bounding box center [845, 471] width 311 height 17
type input "2,009.3000"
click at [1037, 512] on div "Package labels to use Select first 5 Required: 5 tags Selected: 0 tags Pro tips…" at bounding box center [798, 572] width 1489 height 233
click at [814, 549] on input "NO DATA FOUND" at bounding box center [780, 542] width 208 height 17
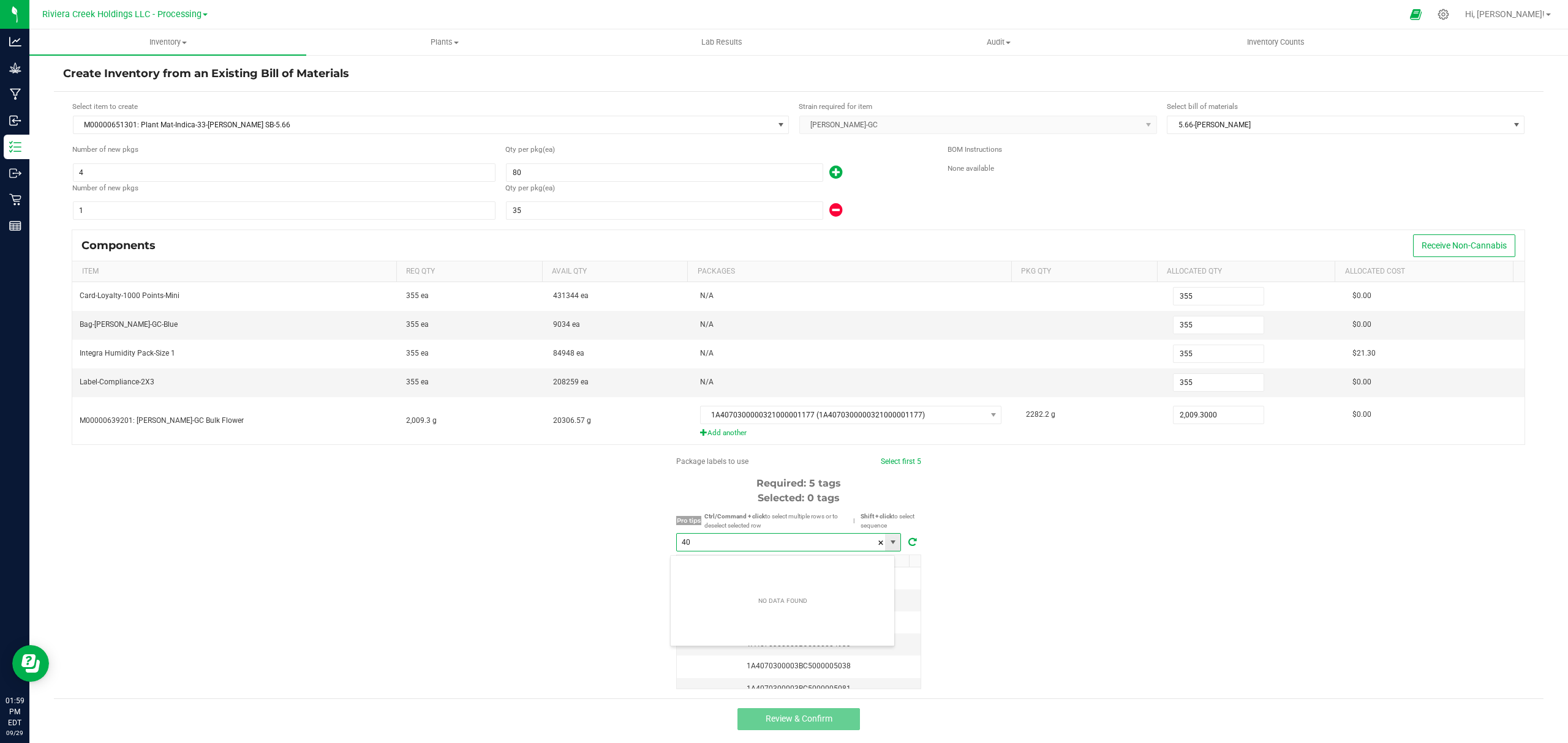
scroll to position [18, 224]
click at [802, 560] on li "1A4070300003BC5000040868" at bounding box center [783, 568] width 224 height 20
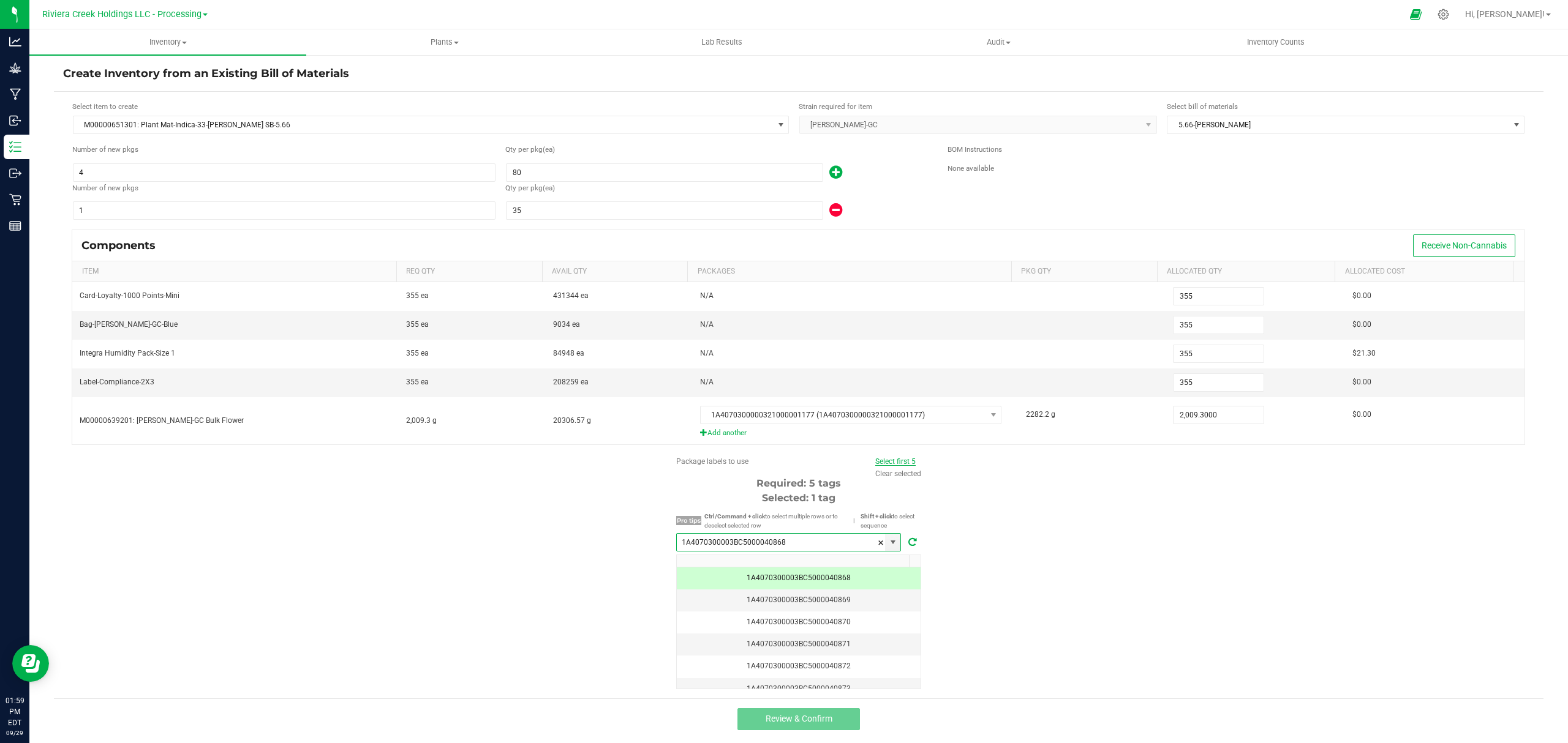
type input "1A4070300003BC5000040868"
click at [878, 461] on link "Select first 5" at bounding box center [895, 461] width 40 height 9
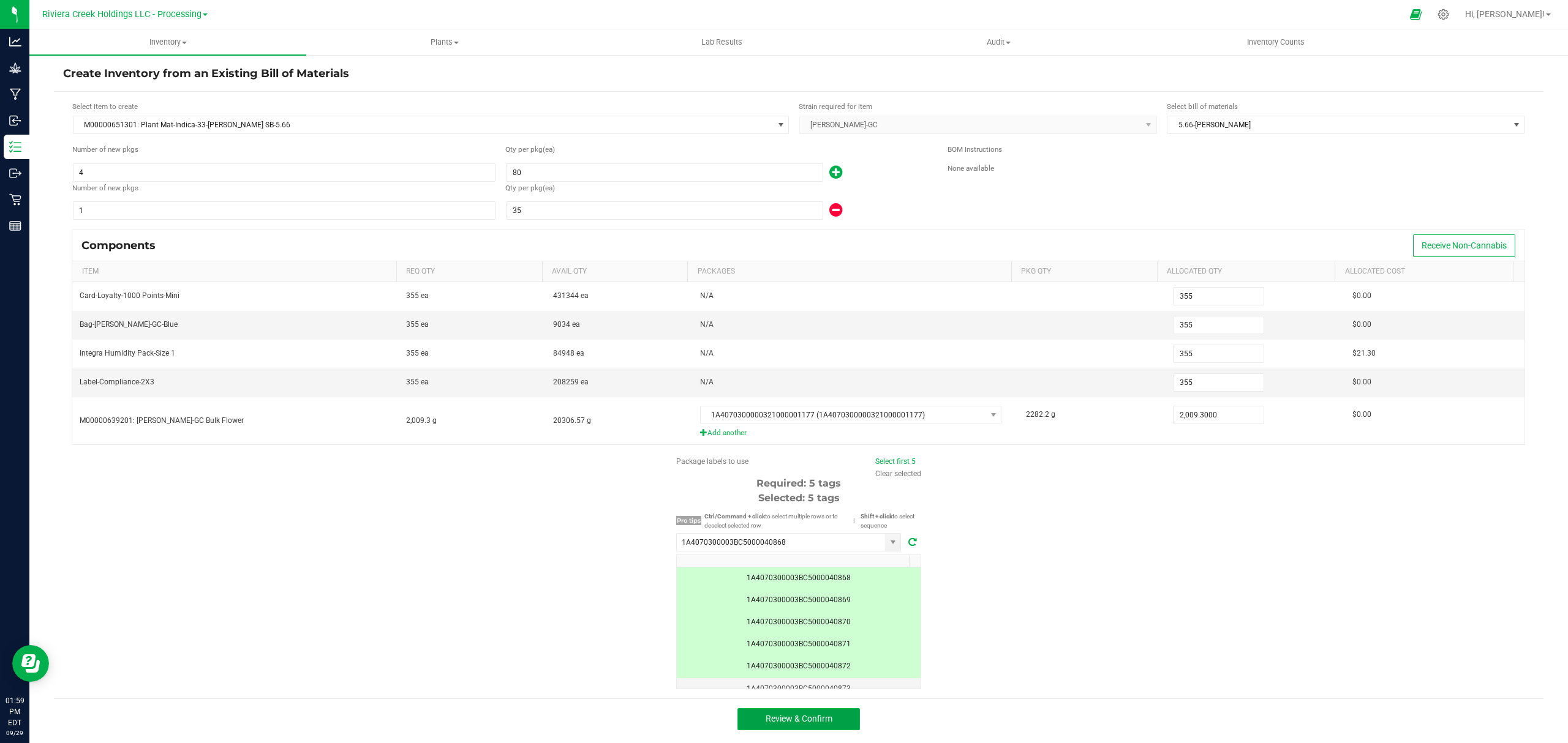
click at [828, 725] on button "Review & Confirm" at bounding box center [799, 719] width 123 height 22
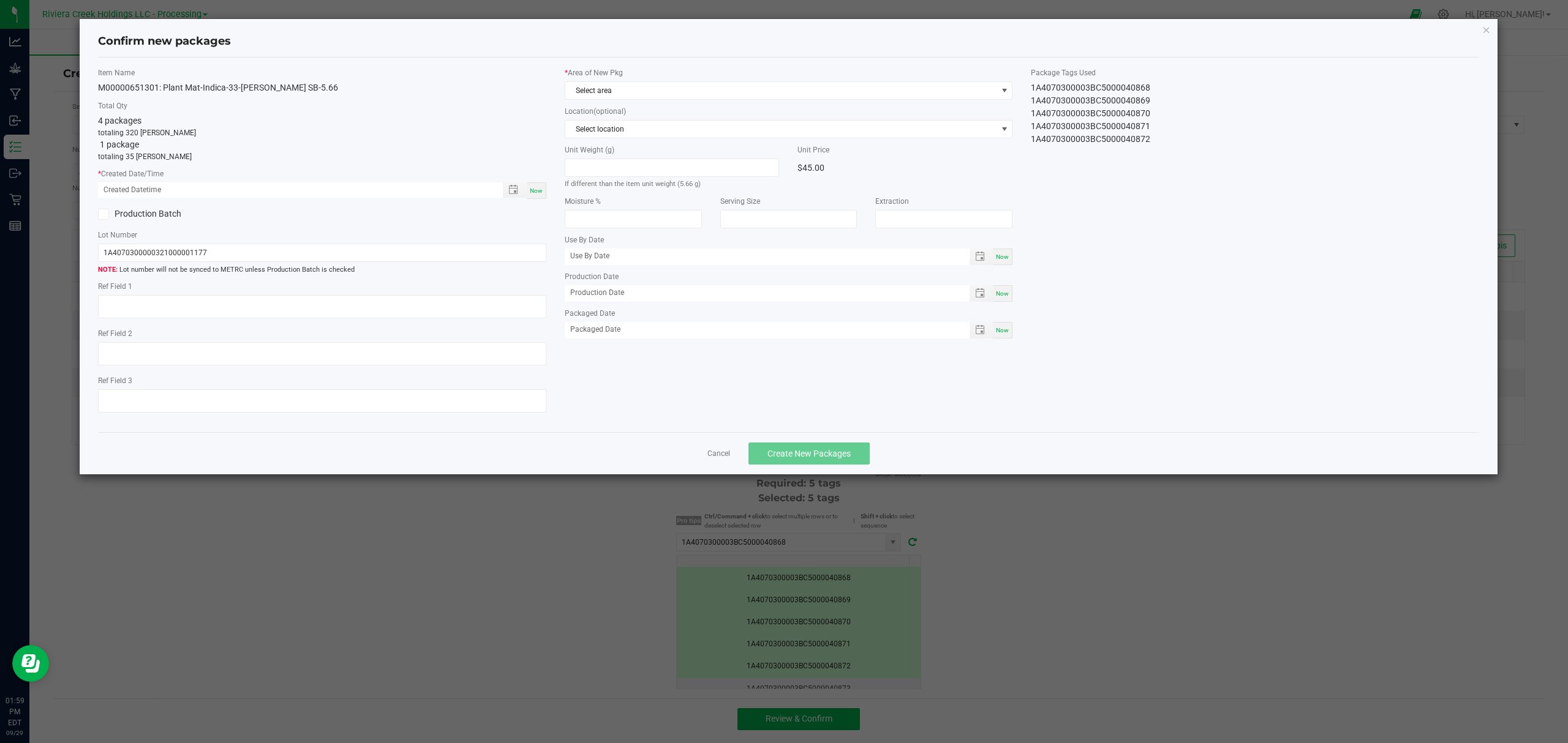
click at [533, 190] on span "Now" at bounding box center [536, 190] width 13 height 7
type input "09/29/2025 01:59 PM"
click at [651, 95] on span "Select area" at bounding box center [781, 91] width 432 height 17
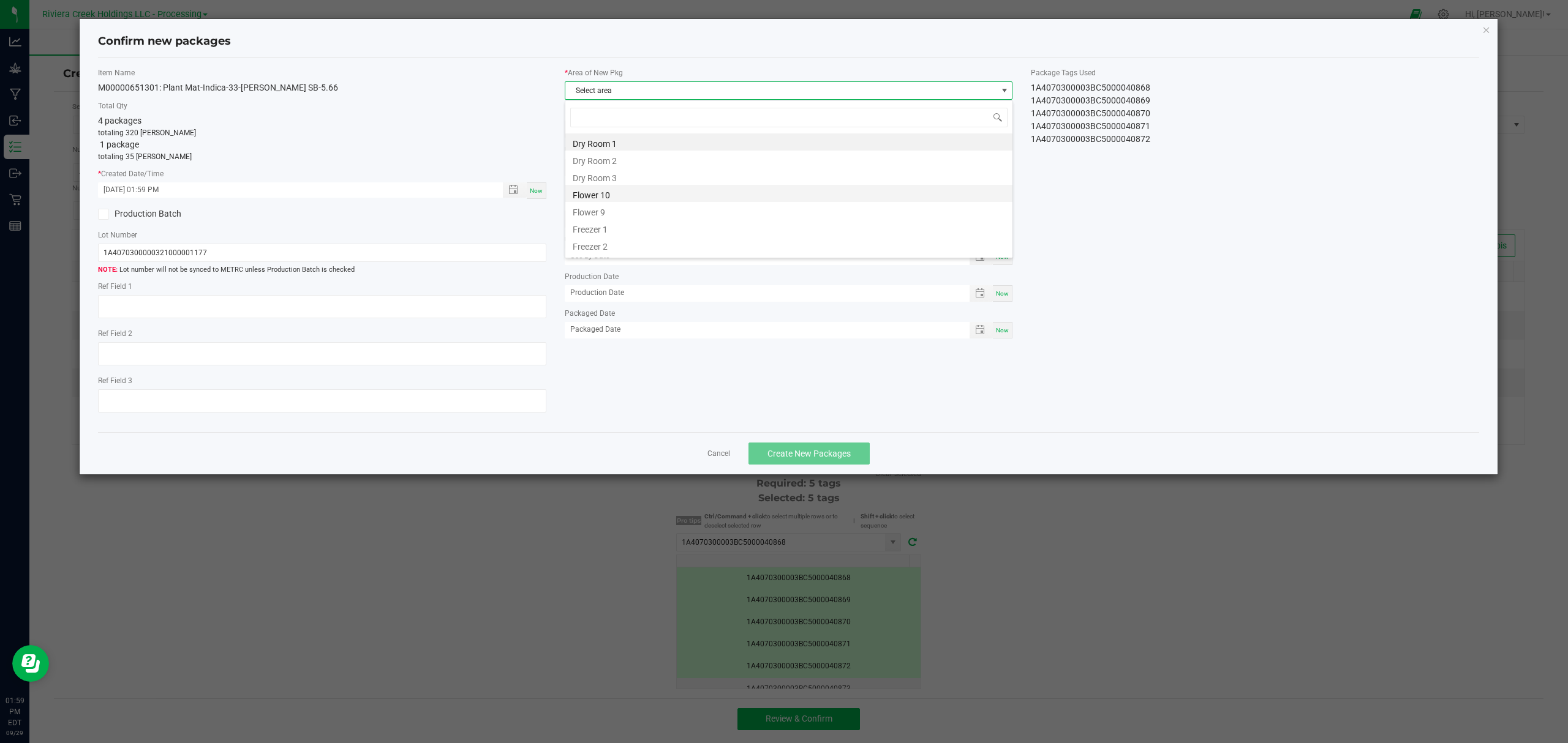
scroll to position [18, 447]
click at [625, 198] on li "Flower 10" at bounding box center [789, 194] width 447 height 17
click at [784, 454] on span "Create New Packages" at bounding box center [809, 453] width 83 height 9
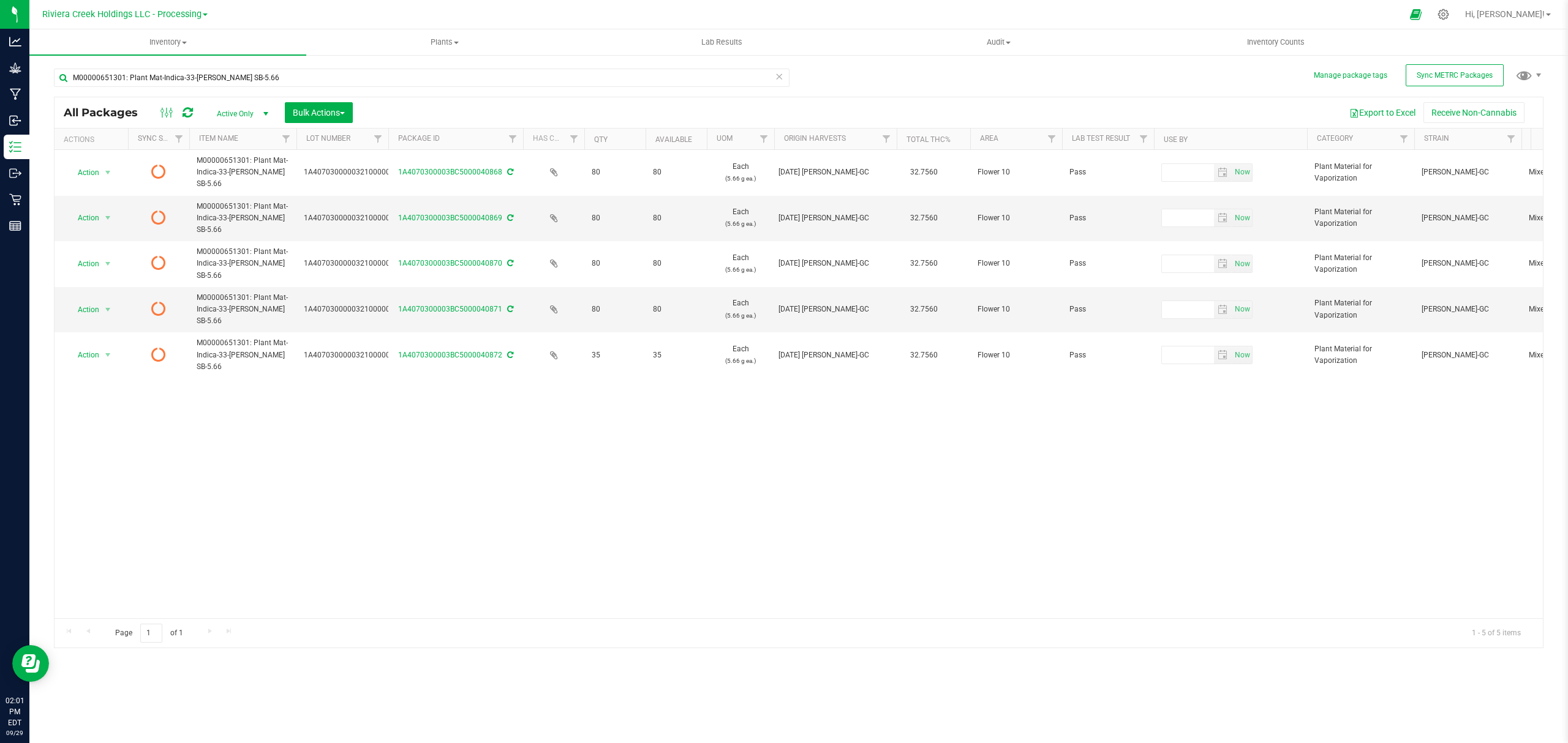
click at [185, 114] on icon at bounding box center [187, 113] width 10 height 13
click at [295, 76] on input "M00000651301: Plant Mat-Indica-33-Stambaugh GC SB-5.66" at bounding box center [421, 77] width 736 height 18
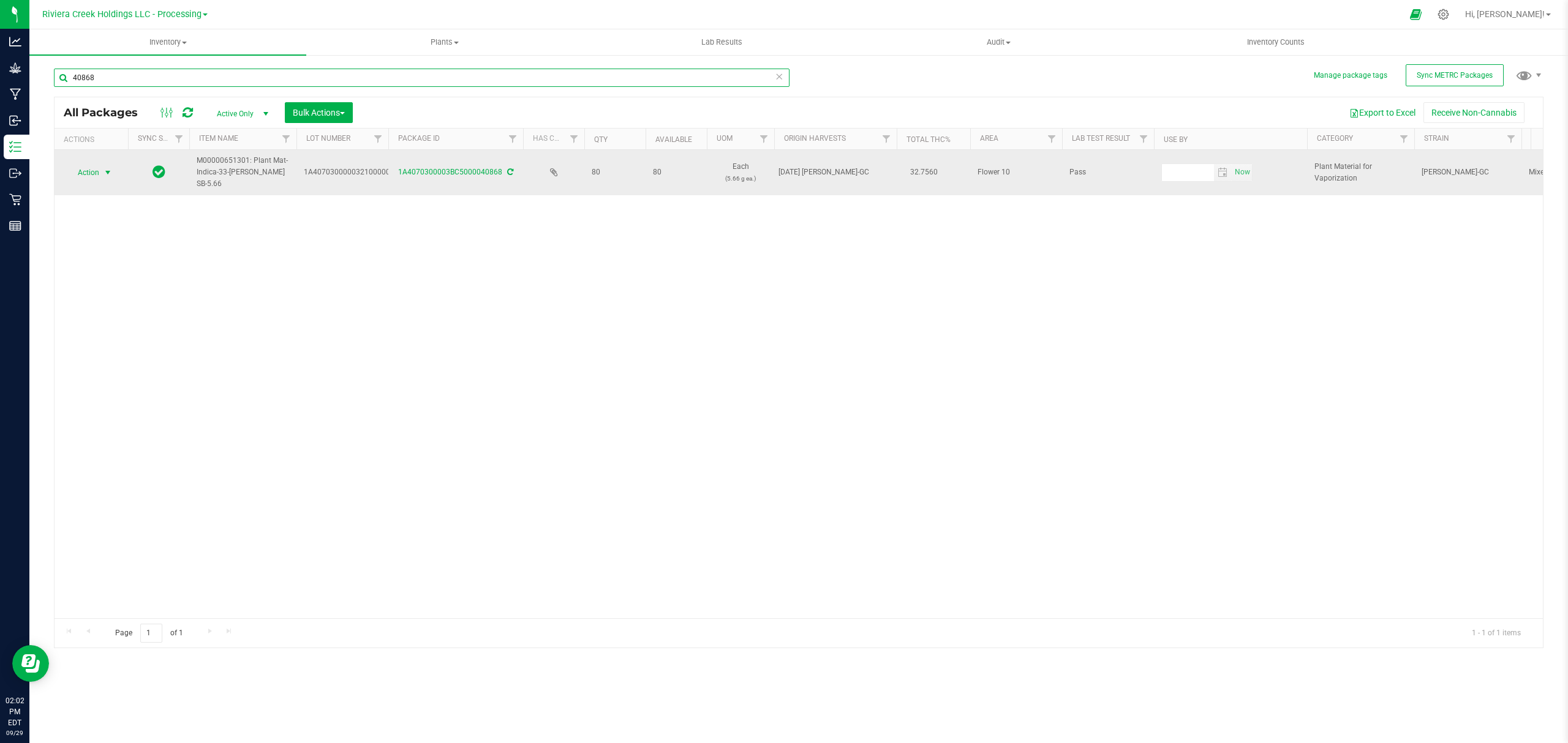
type input "40868"
click at [95, 172] on span "Action" at bounding box center [83, 172] width 33 height 17
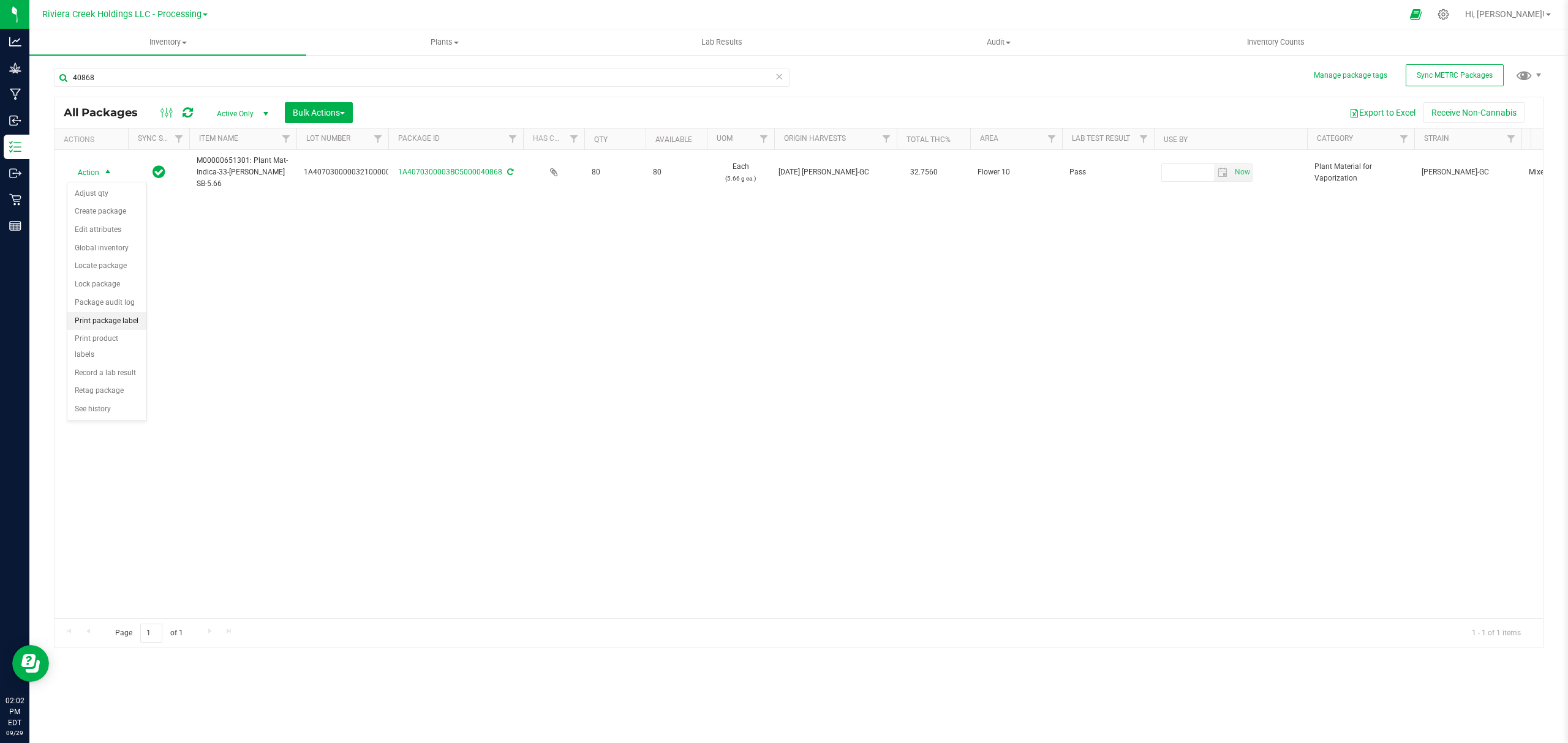
click at [115, 328] on li "Print package label" at bounding box center [107, 321] width 79 height 18
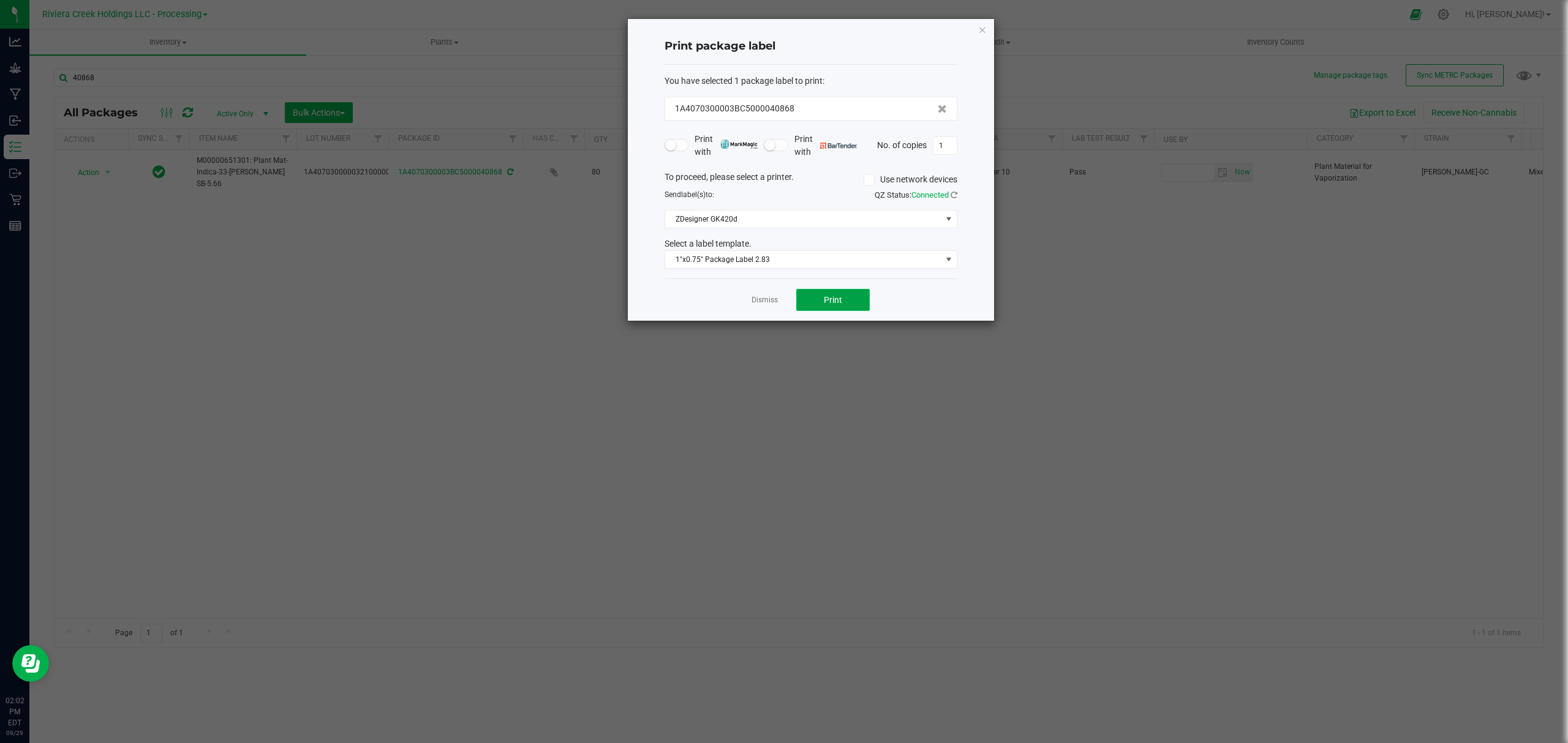
click at [836, 298] on span "Print" at bounding box center [832, 300] width 18 height 9
click at [981, 27] on icon "button" at bounding box center [982, 29] width 9 height 15
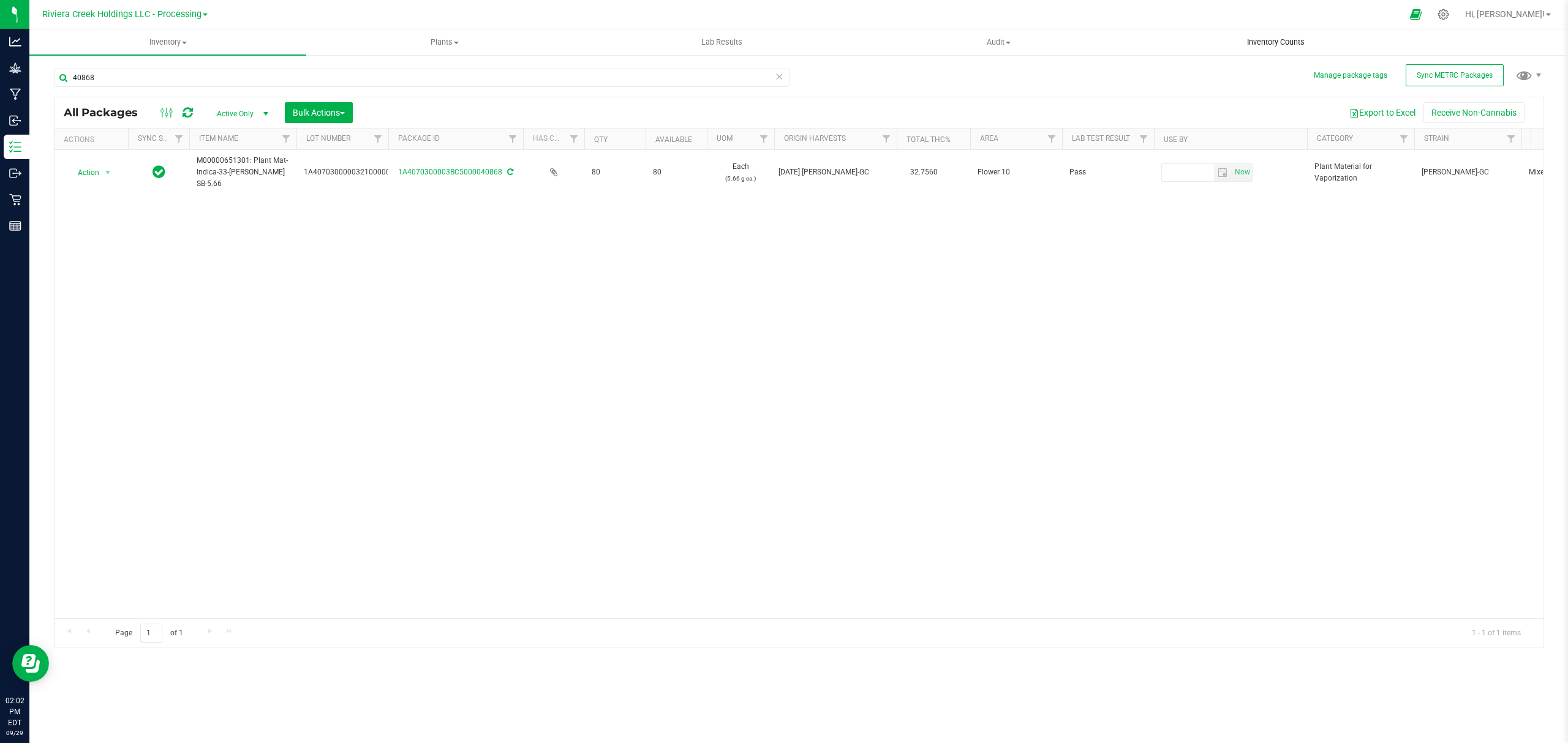
click at [1260, 39] on span "Inventory Counts" at bounding box center [1275, 43] width 91 height 11
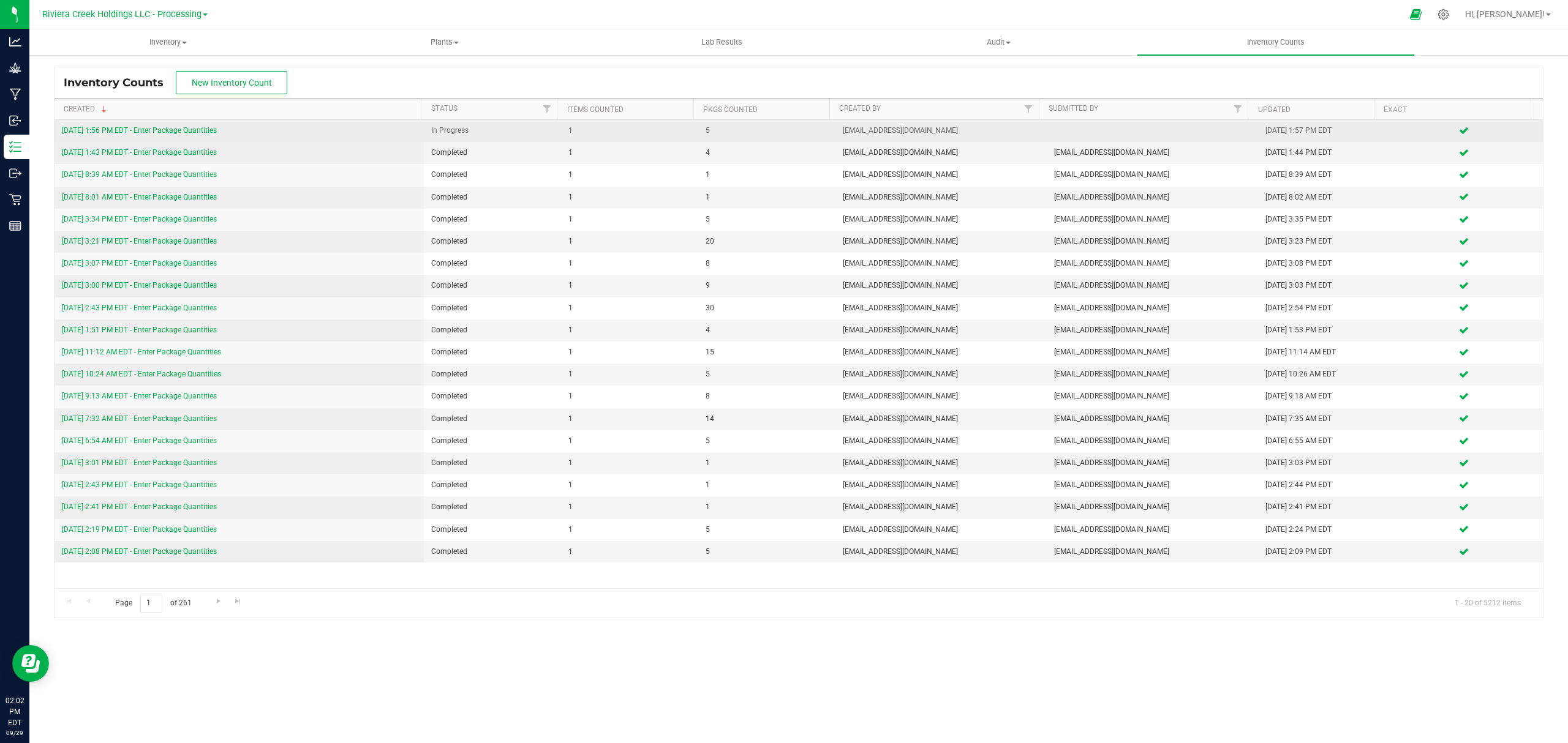
click at [181, 134] on link "9/29/25 1:56 PM EDT - Enter Package Quantities" at bounding box center [139, 130] width 155 height 9
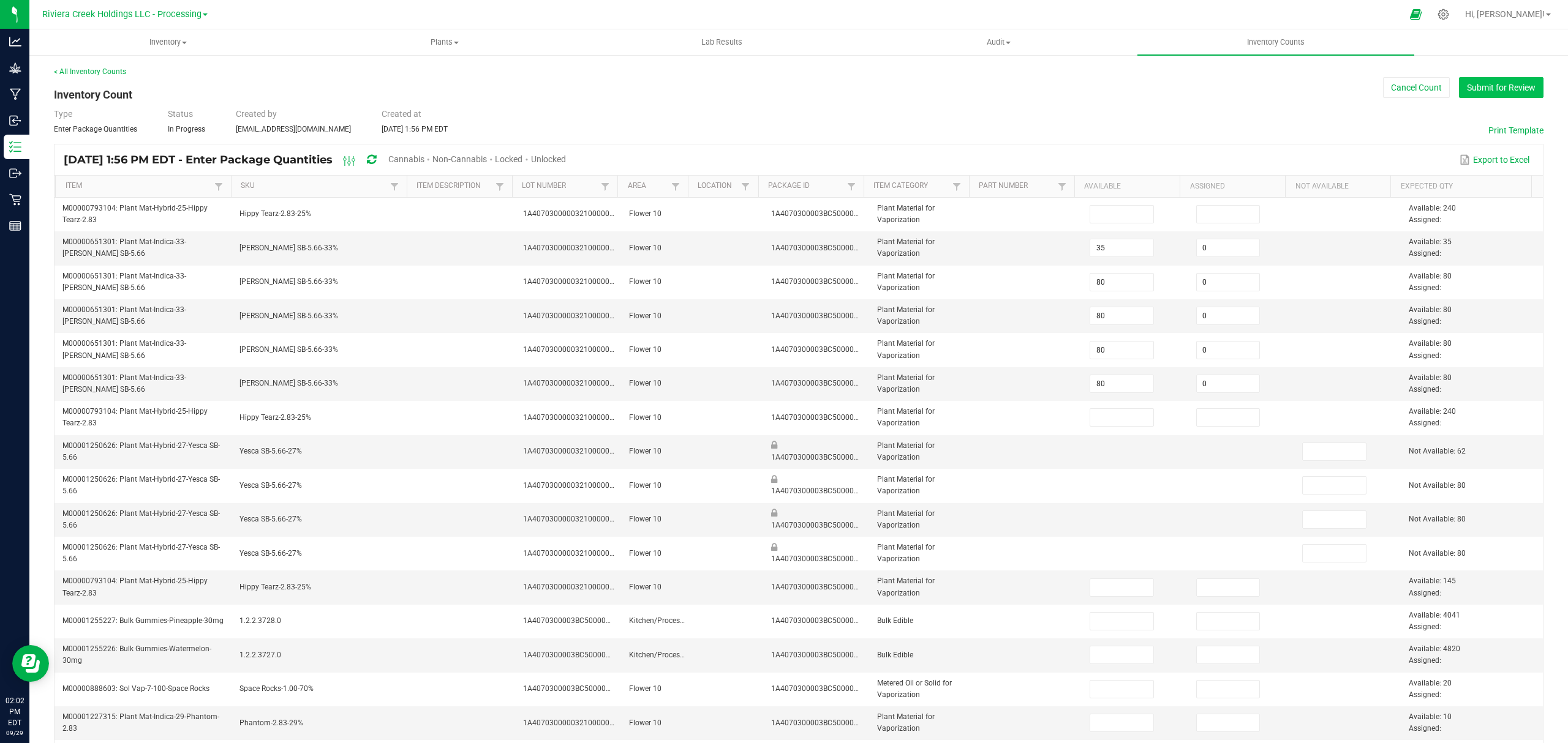
click at [1496, 79] on button "Submit for Review" at bounding box center [1500, 87] width 84 height 20
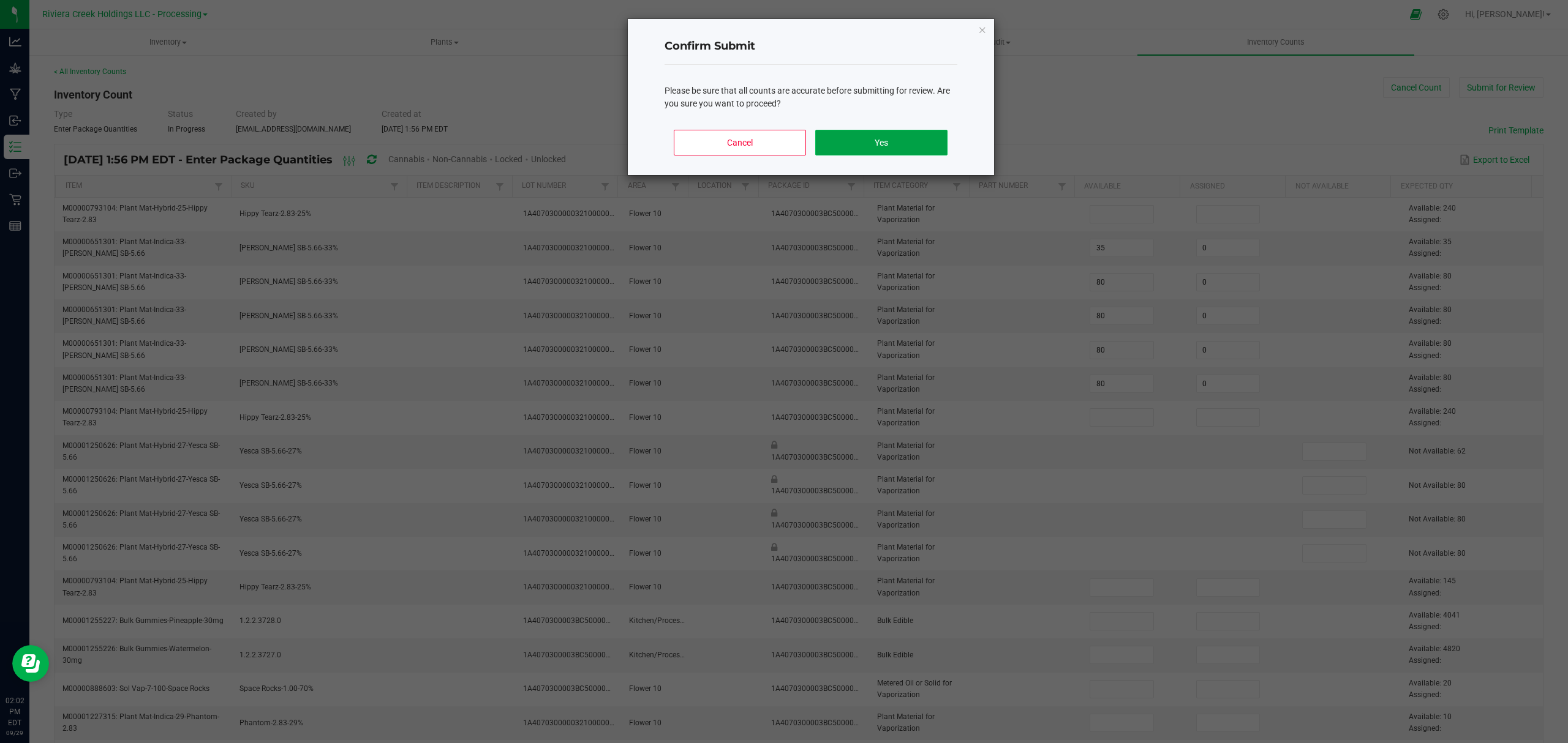
click at [925, 150] on button "Yes" at bounding box center [880, 142] width 132 height 26
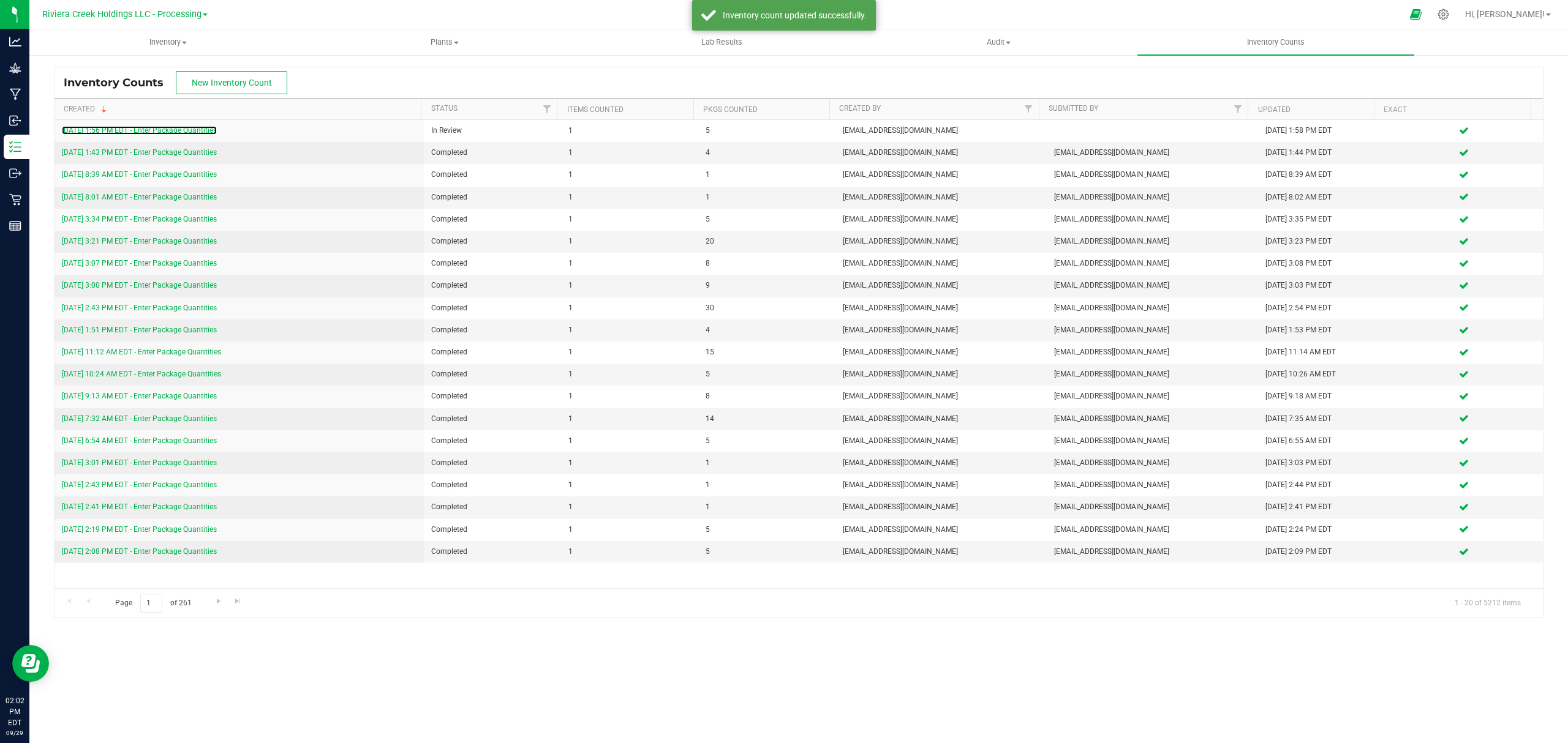
click at [199, 128] on link "9/29/25 1:56 PM EDT - Enter Package Quantities" at bounding box center [139, 130] width 155 height 9
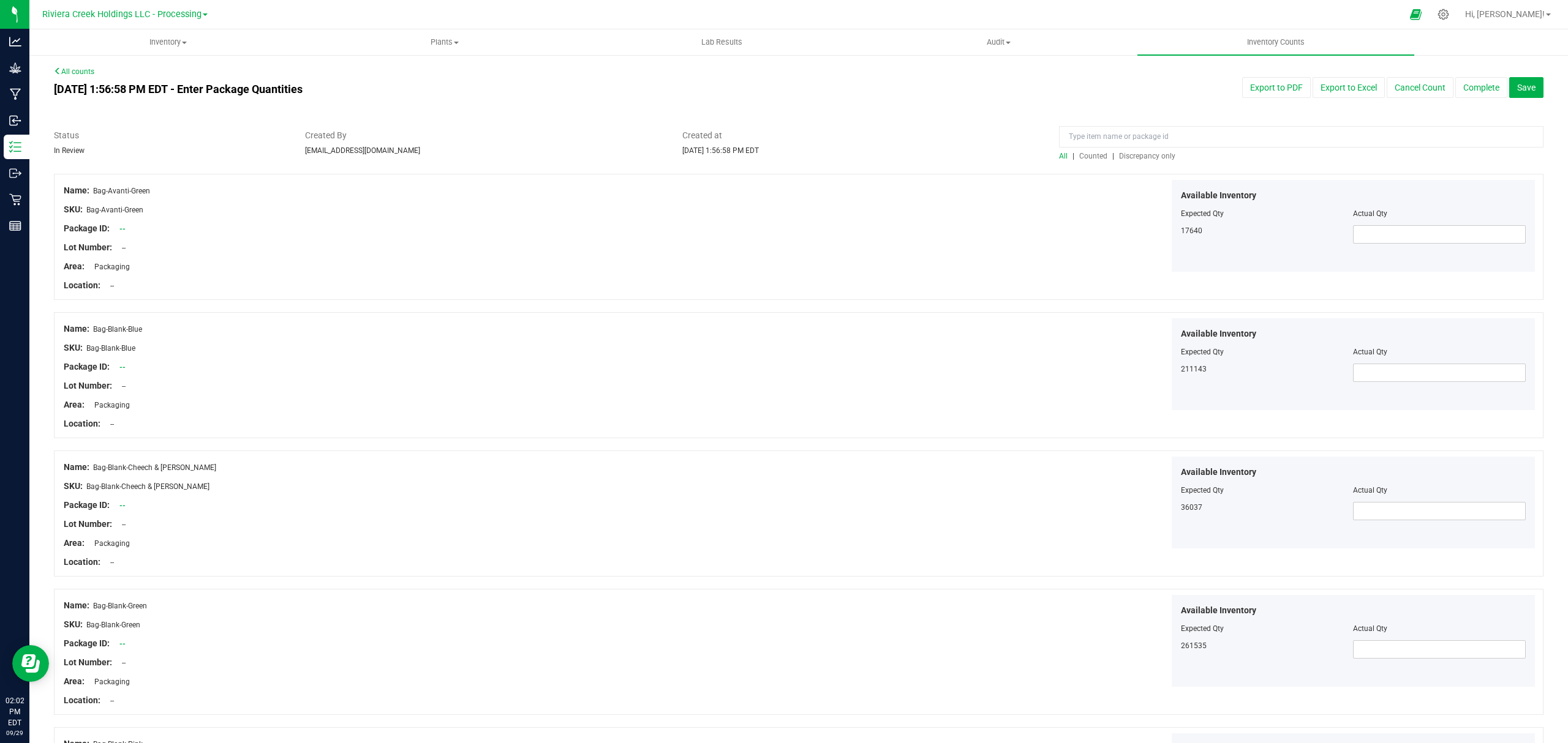
click at [1088, 157] on span "Counted" at bounding box center [1093, 156] width 28 height 9
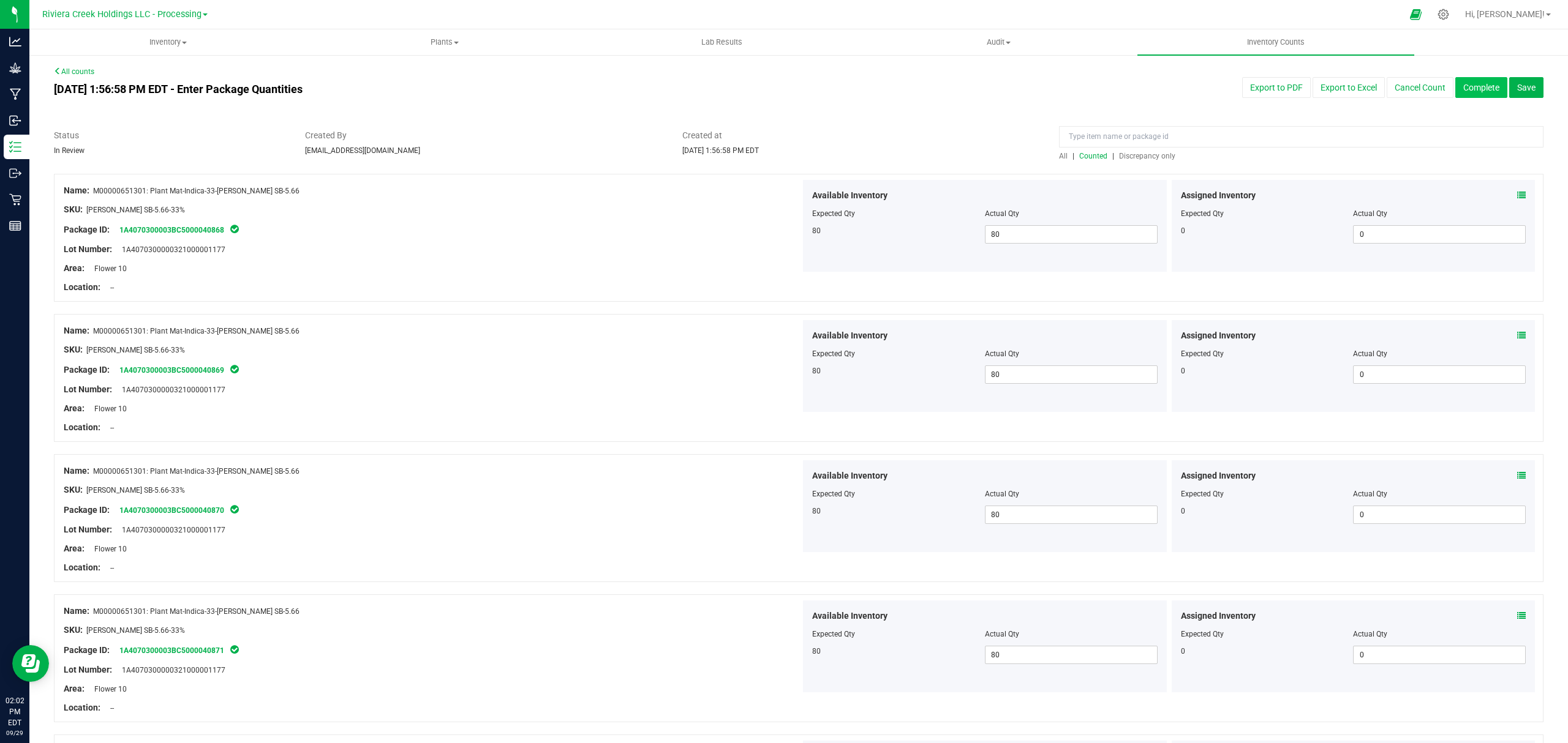
click at [1476, 87] on button "Complete" at bounding box center [1481, 87] width 52 height 20
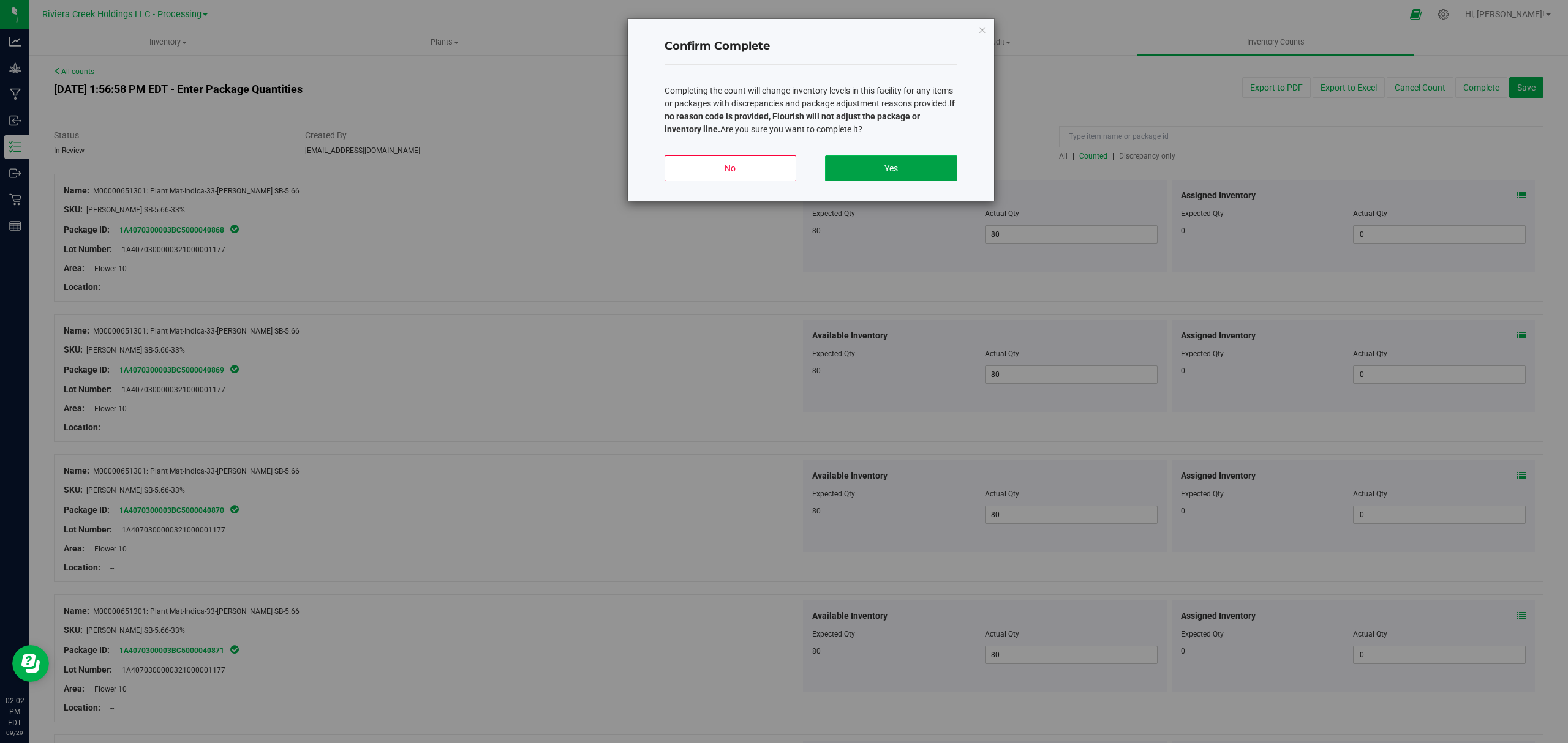
click at [919, 163] on button "Yes" at bounding box center [890, 168] width 132 height 26
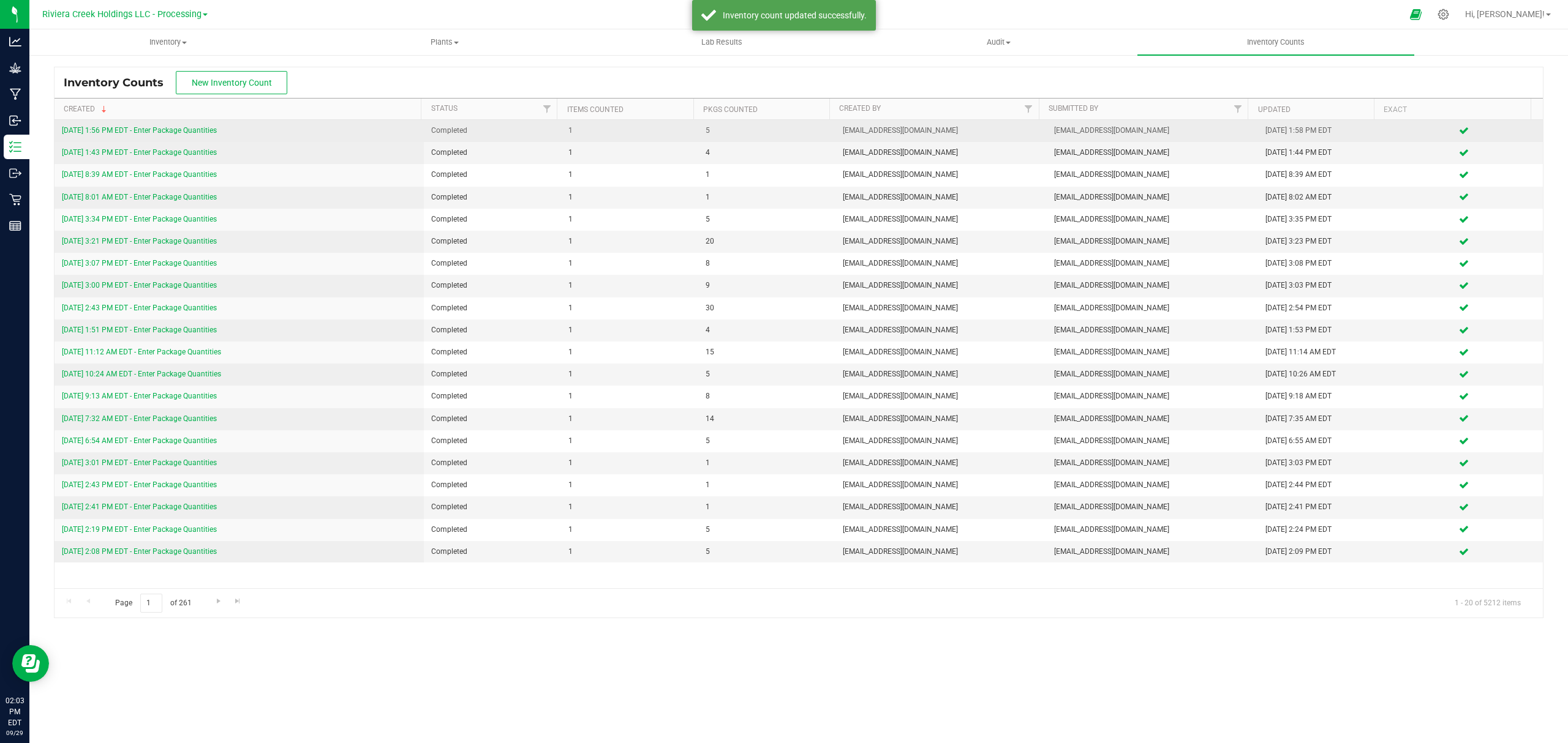
click at [181, 131] on link "9/29/25 1:56 PM EDT - Enter Package Quantities" at bounding box center [139, 130] width 155 height 9
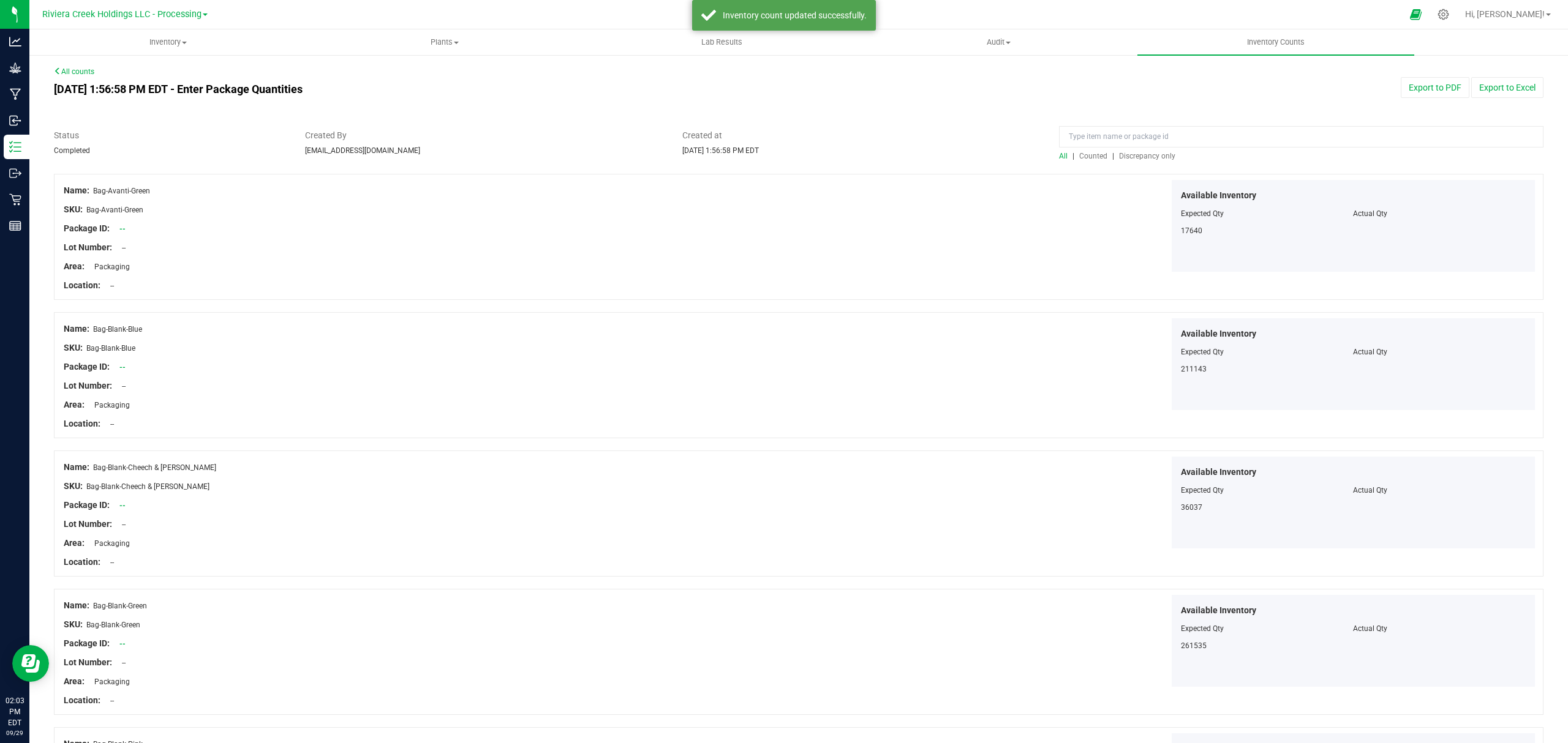
click at [1081, 153] on span "Counted" at bounding box center [1093, 156] width 28 height 9
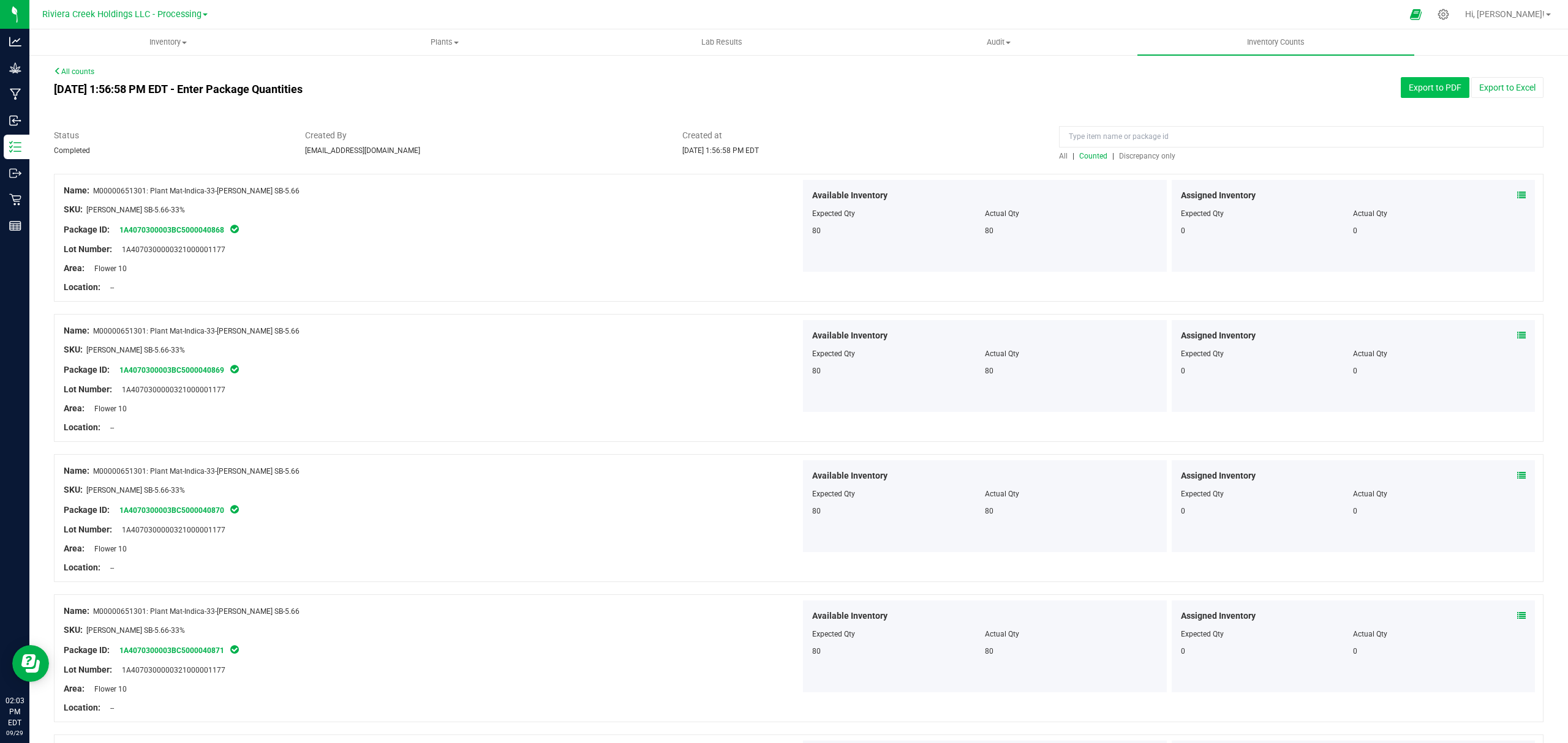
click at [1400, 88] on button "Export to PDF" at bounding box center [1434, 87] width 69 height 20
click at [161, 39] on span "Inventory" at bounding box center [168, 43] width 276 height 11
click at [117, 150] on span "From bill of materials" at bounding box center [84, 146] width 111 height 10
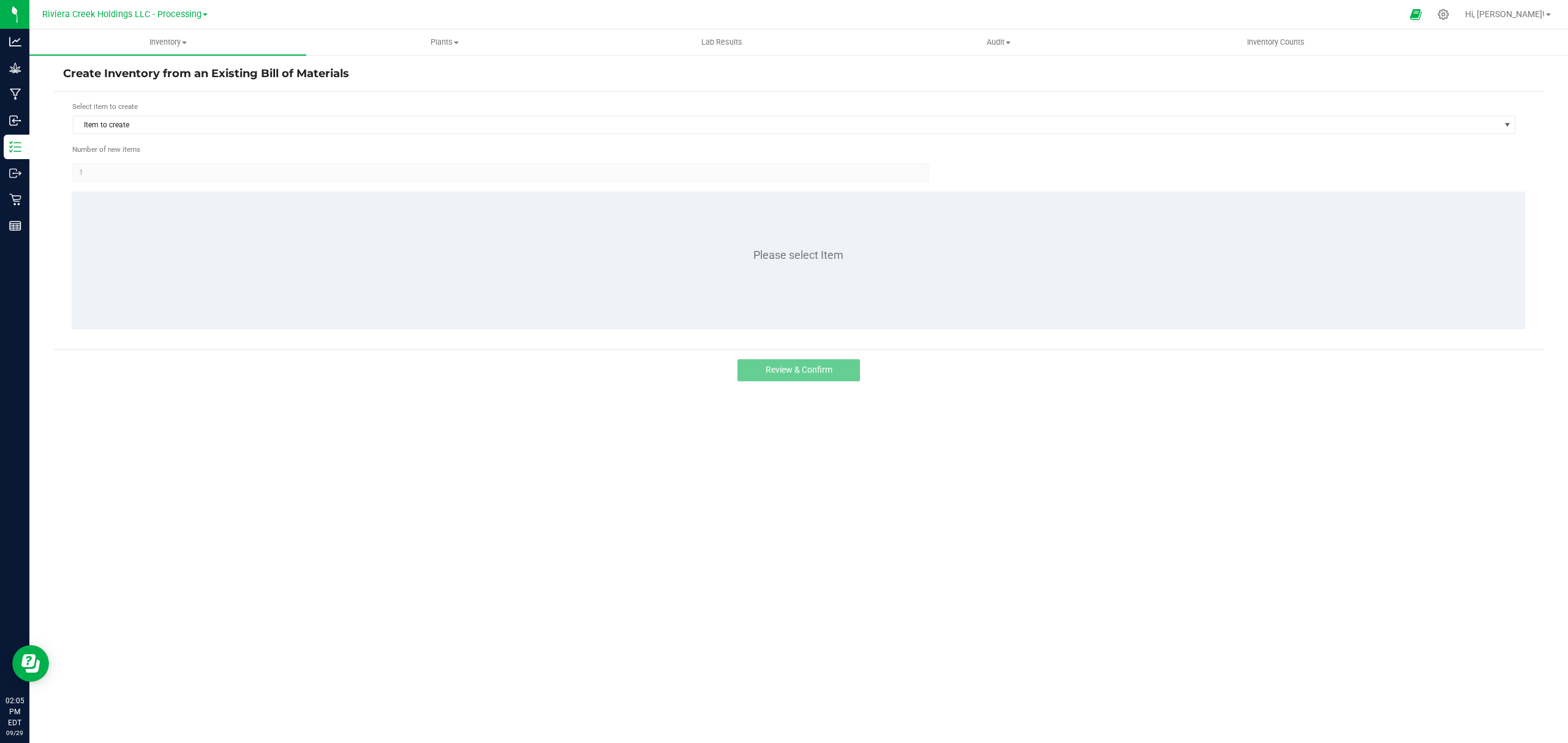
click at [156, 110] on div "Select item to create" at bounding box center [794, 106] width 1444 height 12
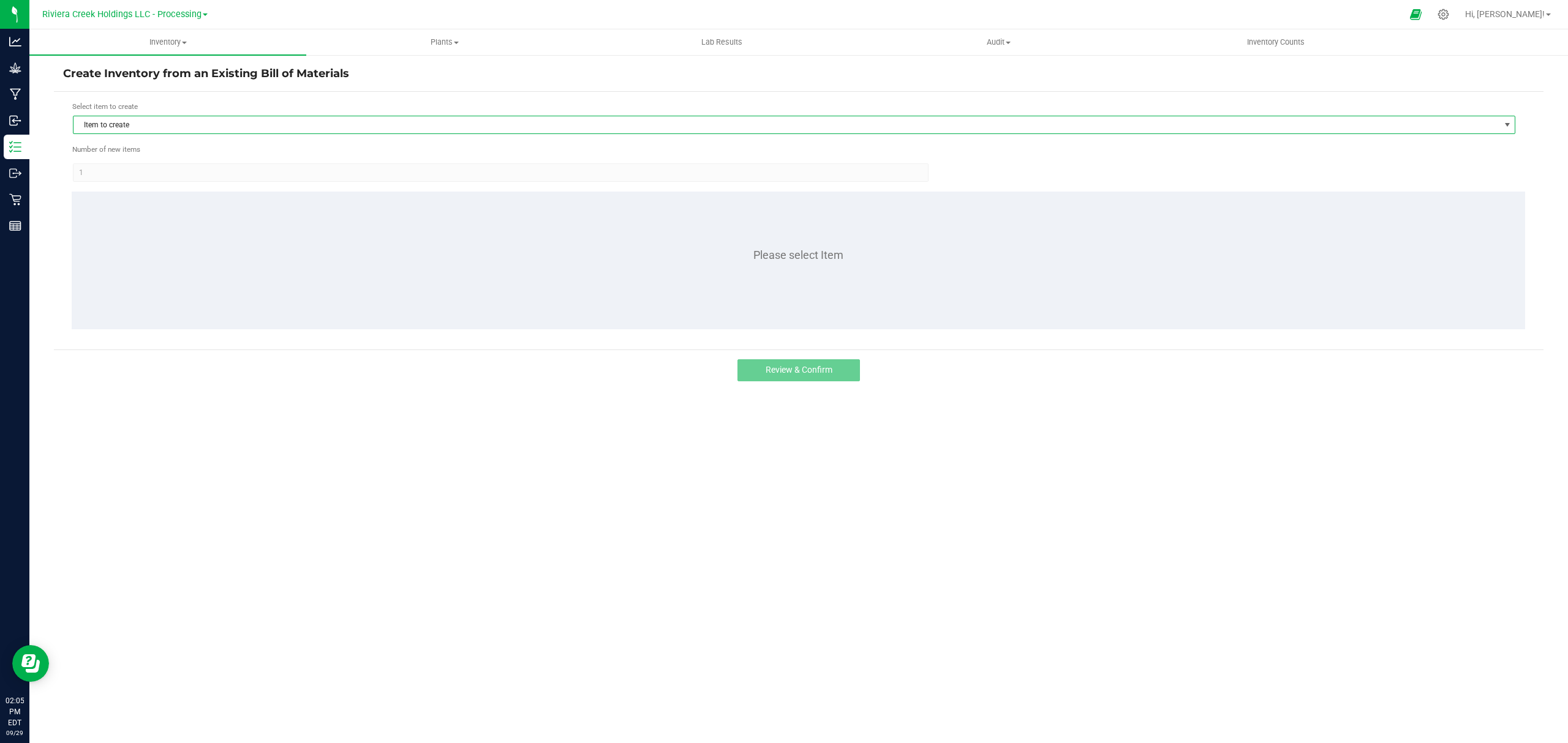
click at [159, 123] on span "Item to create" at bounding box center [786, 125] width 1425 height 17
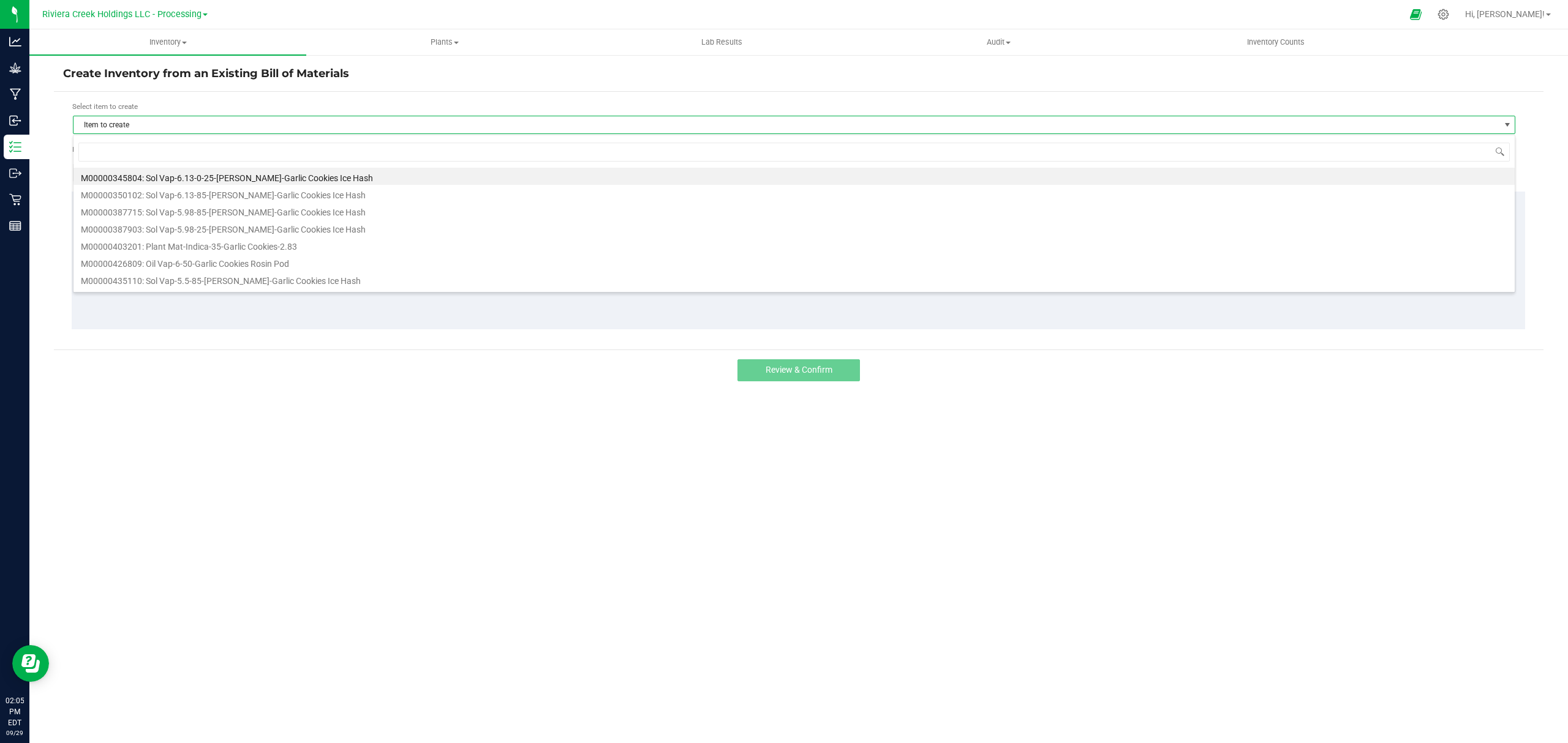
scroll to position [18, 1443]
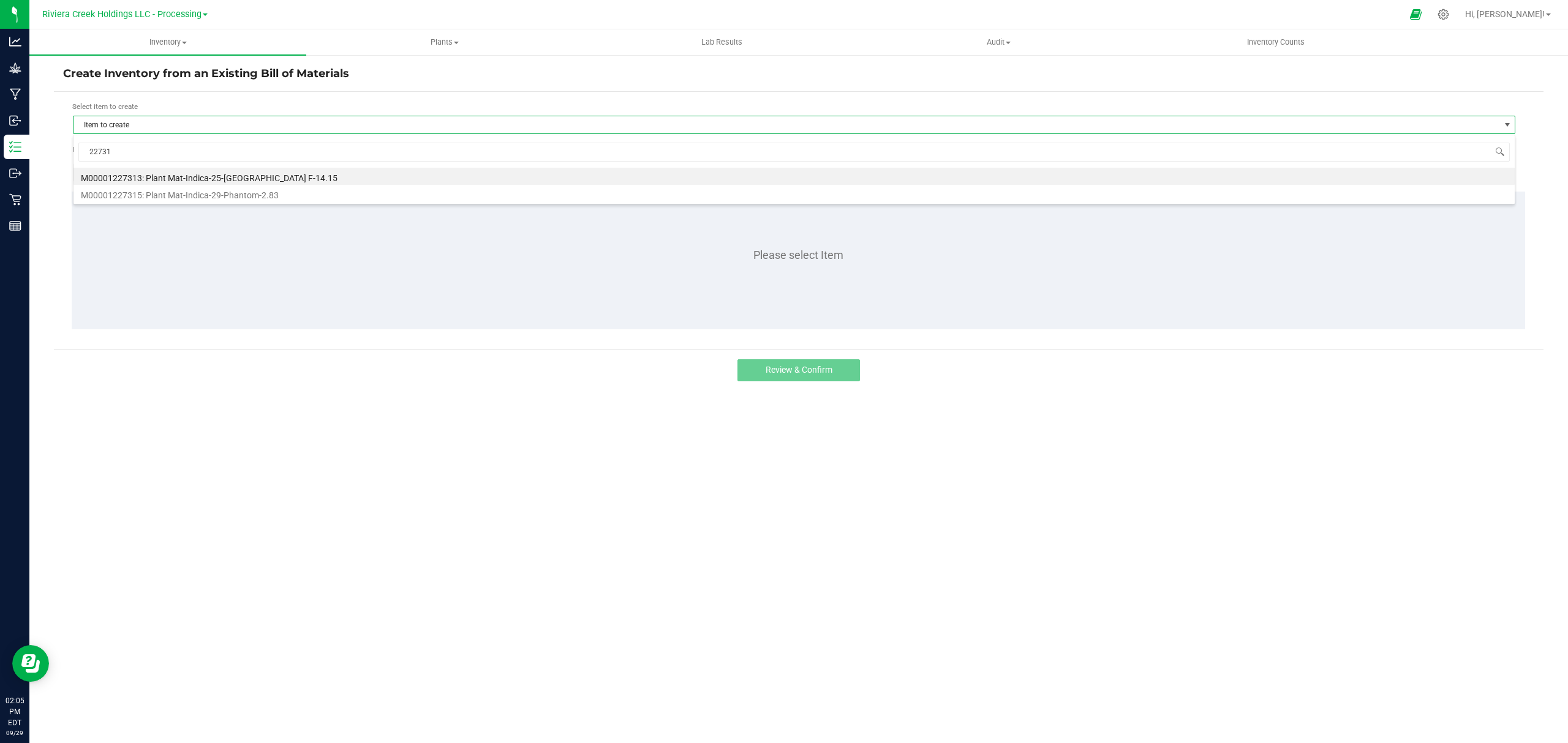
type input "227315"
click at [241, 177] on li "M00001227315: Plant Mat-Indica-29-Phantom-2.83" at bounding box center [794, 176] width 1441 height 17
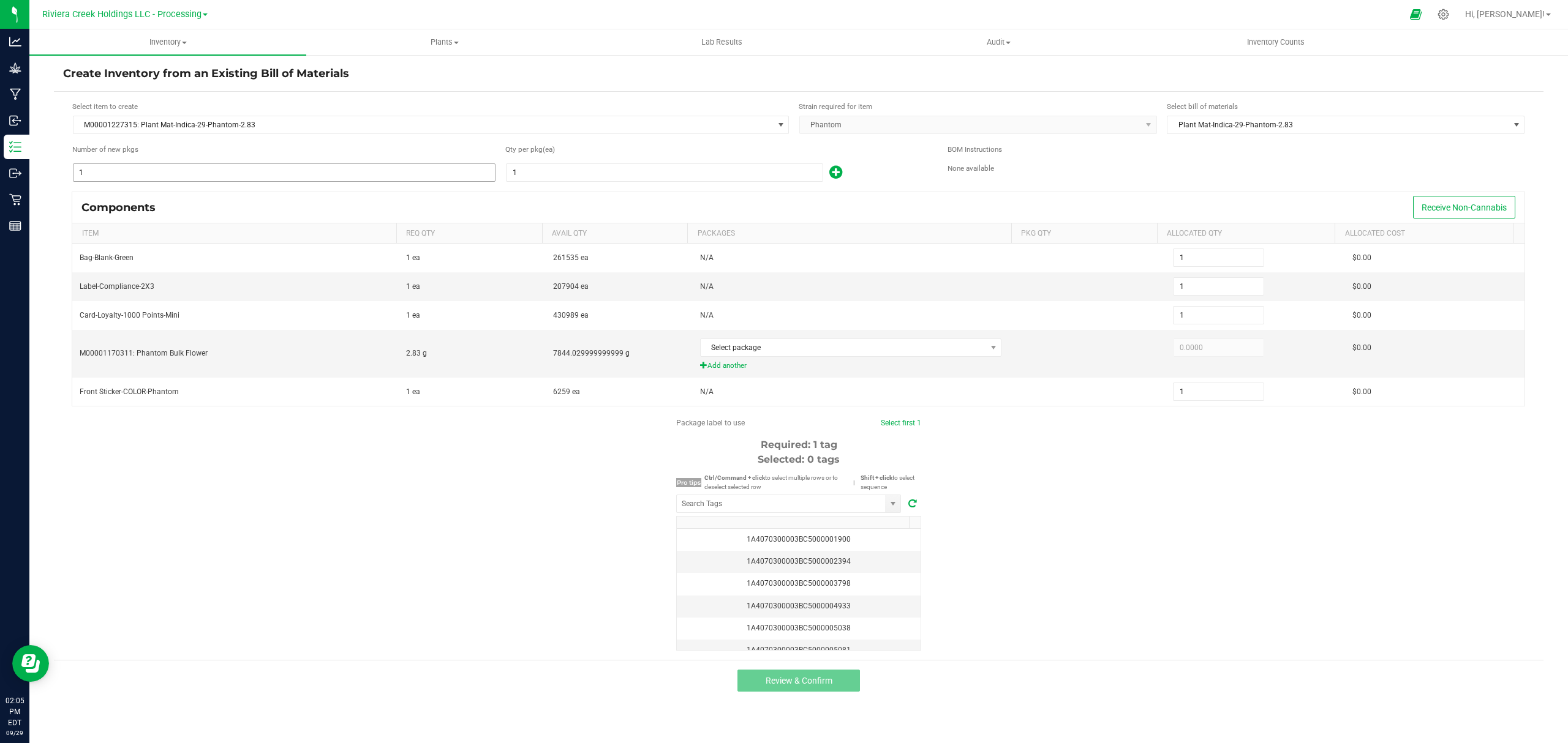
click at [195, 169] on input "1" at bounding box center [284, 172] width 421 height 17
type input "4"
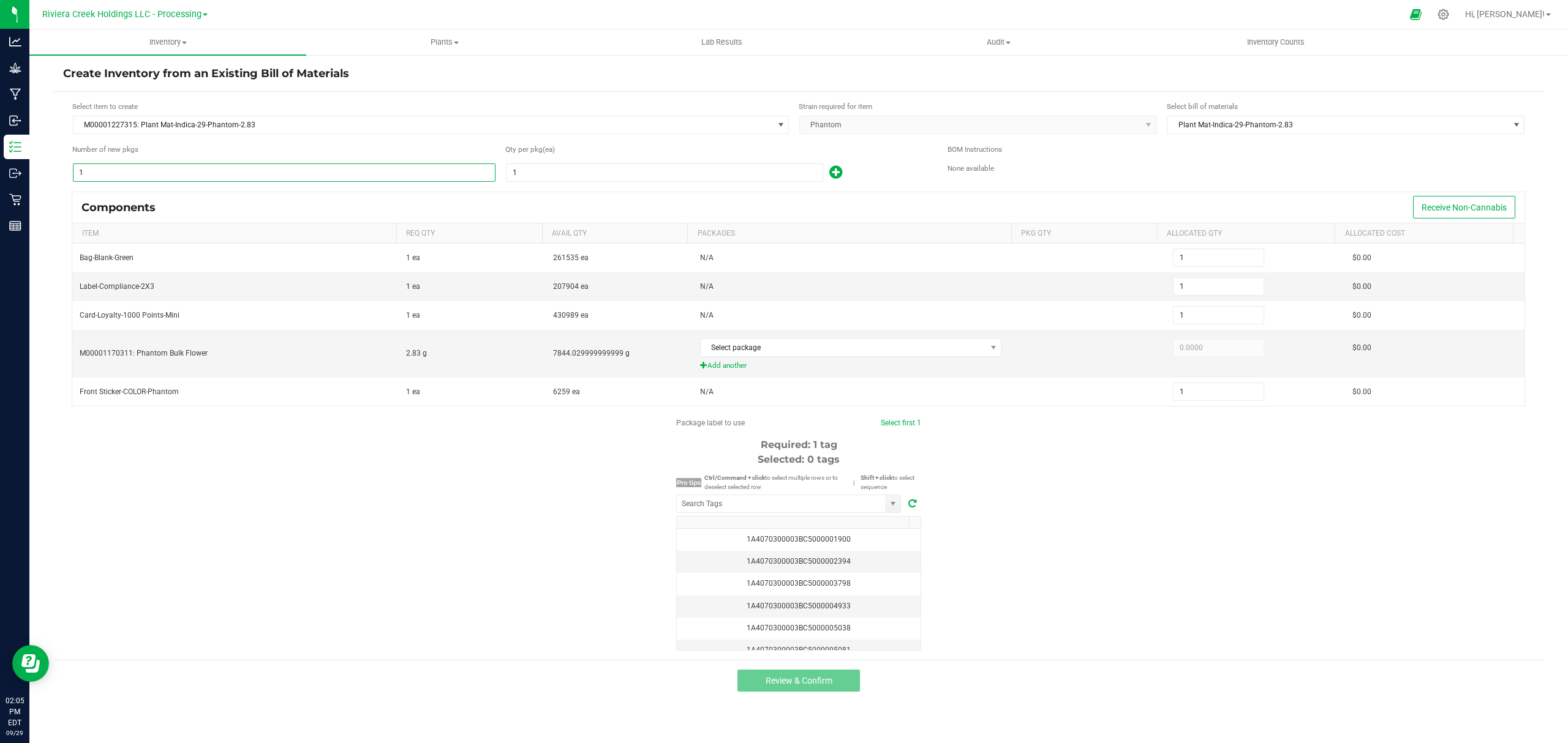
type input "4"
click at [550, 167] on input "1" at bounding box center [664, 172] width 316 height 17
type input "8"
type input "32"
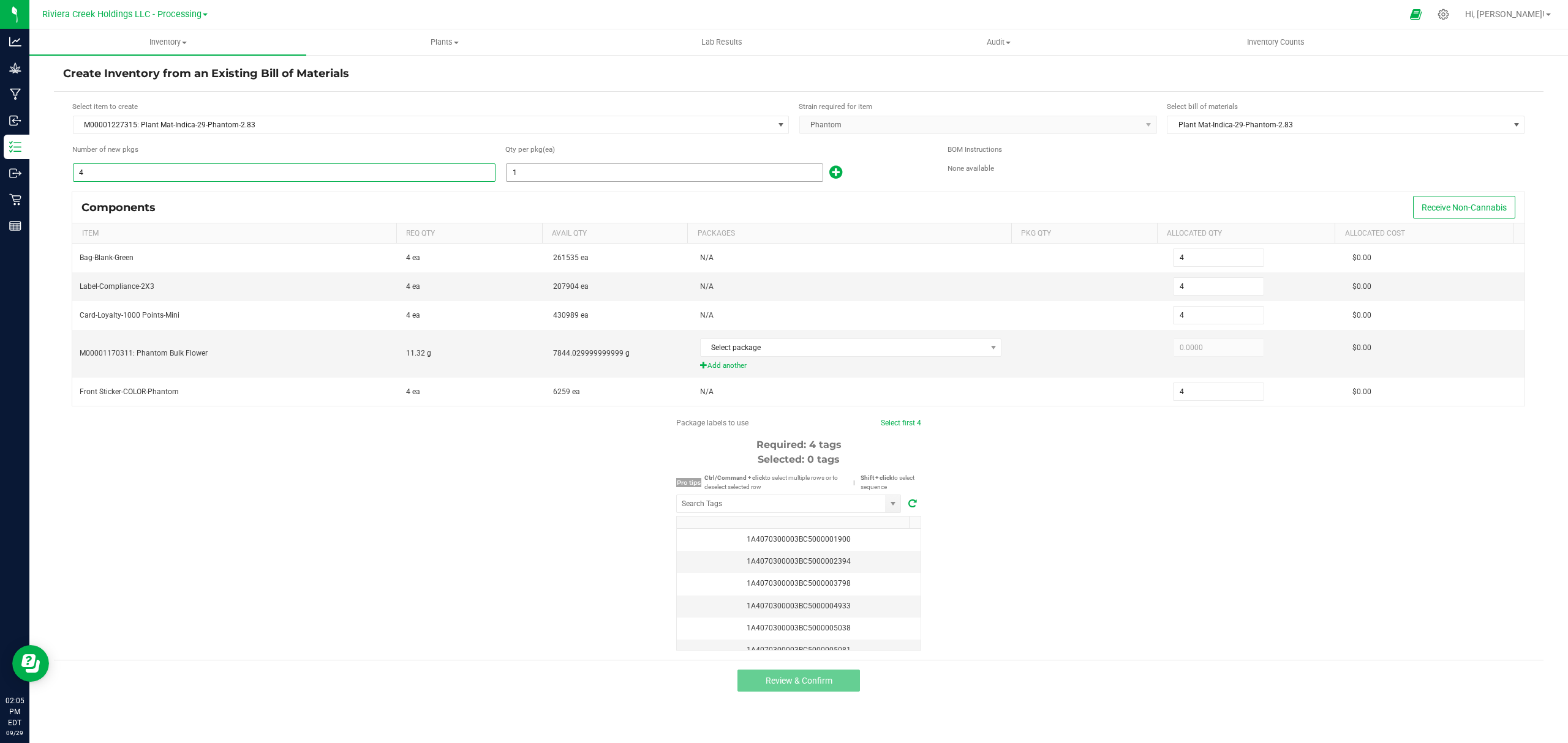
type input "32"
type input "80"
type input "320"
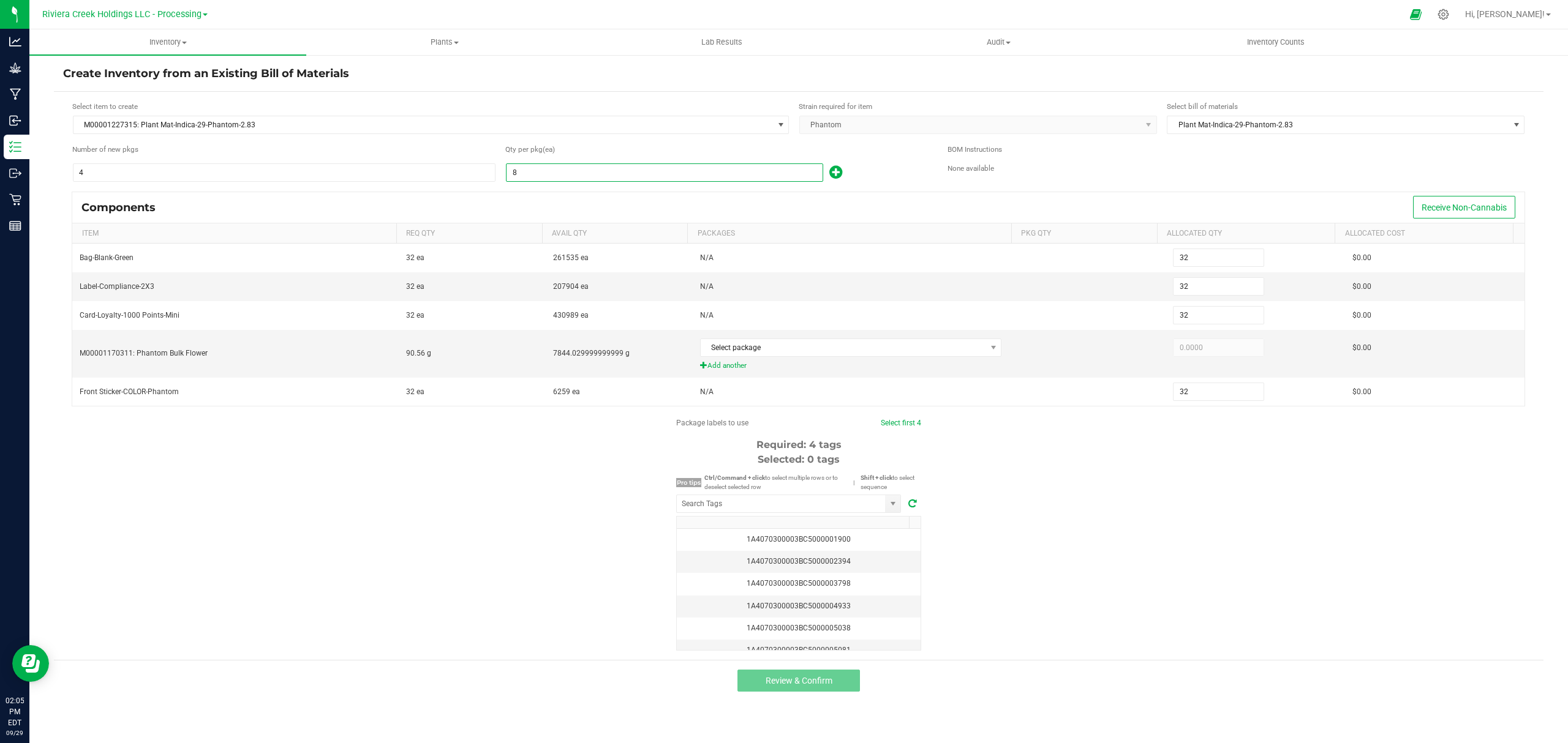
type input "320"
type input "80"
click at [845, 172] on div "80" at bounding box center [717, 172] width 424 height 20
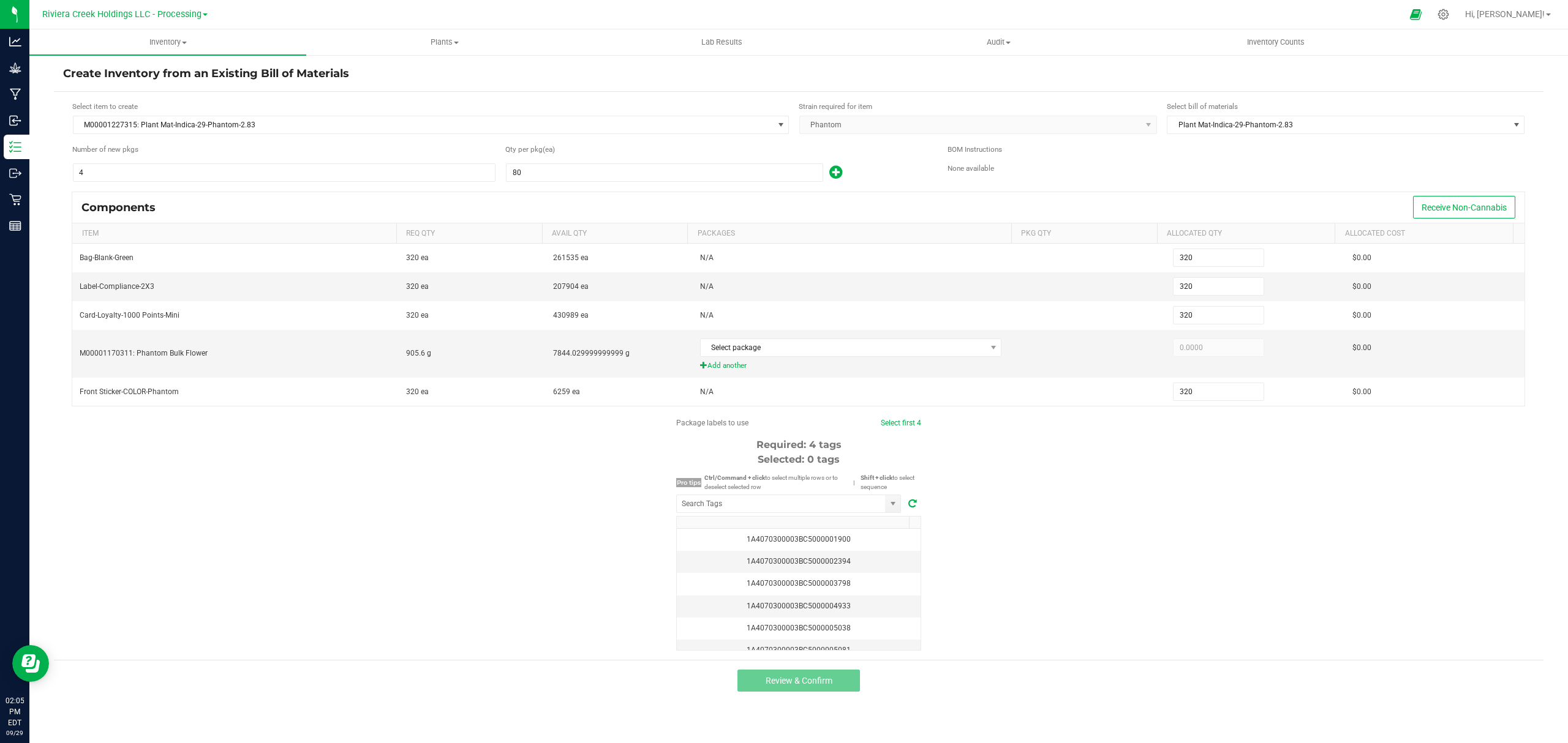
click at [838, 170] on icon at bounding box center [836, 172] width 13 height 15
type input "321"
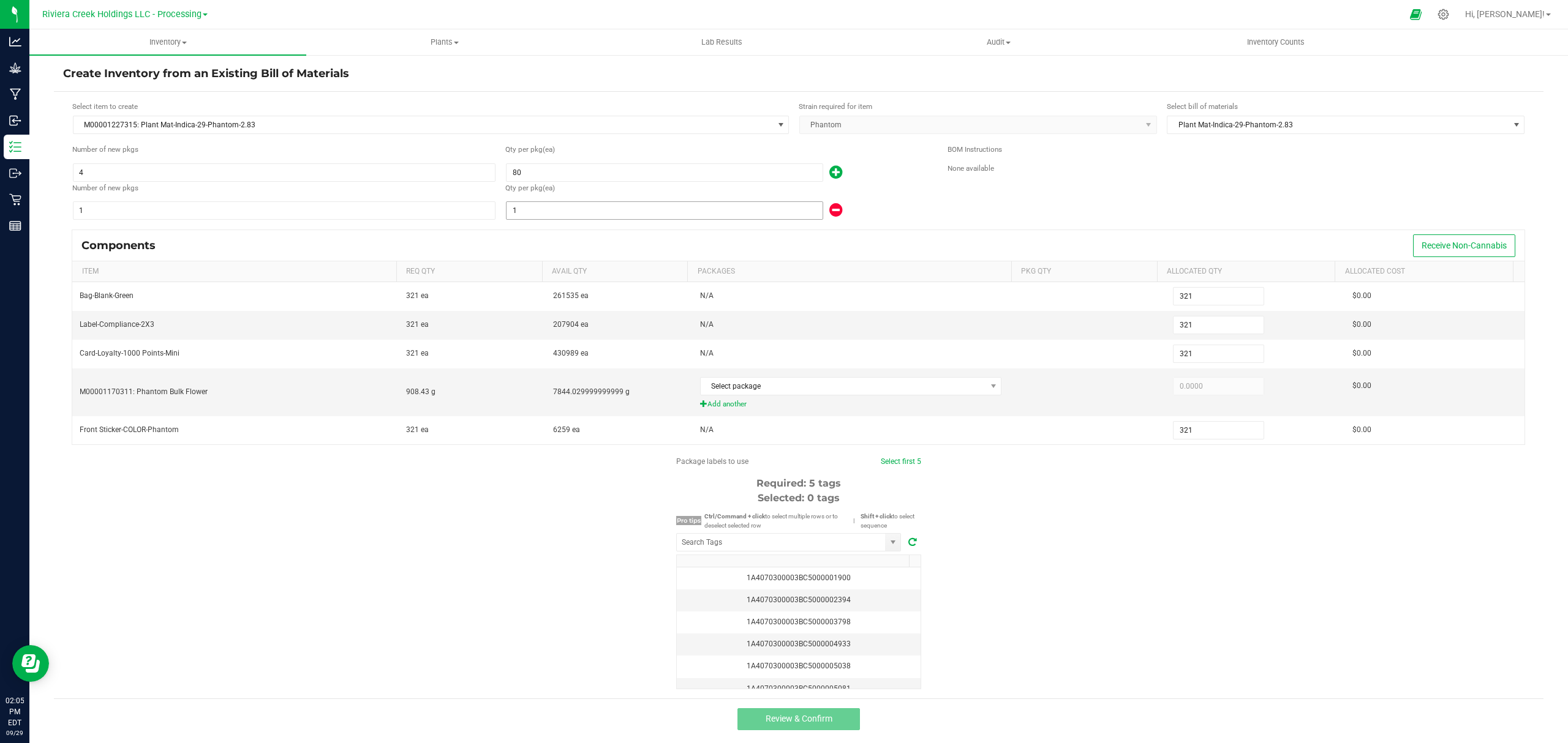
click at [751, 204] on input "1" at bounding box center [664, 211] width 316 height 17
type input "323"
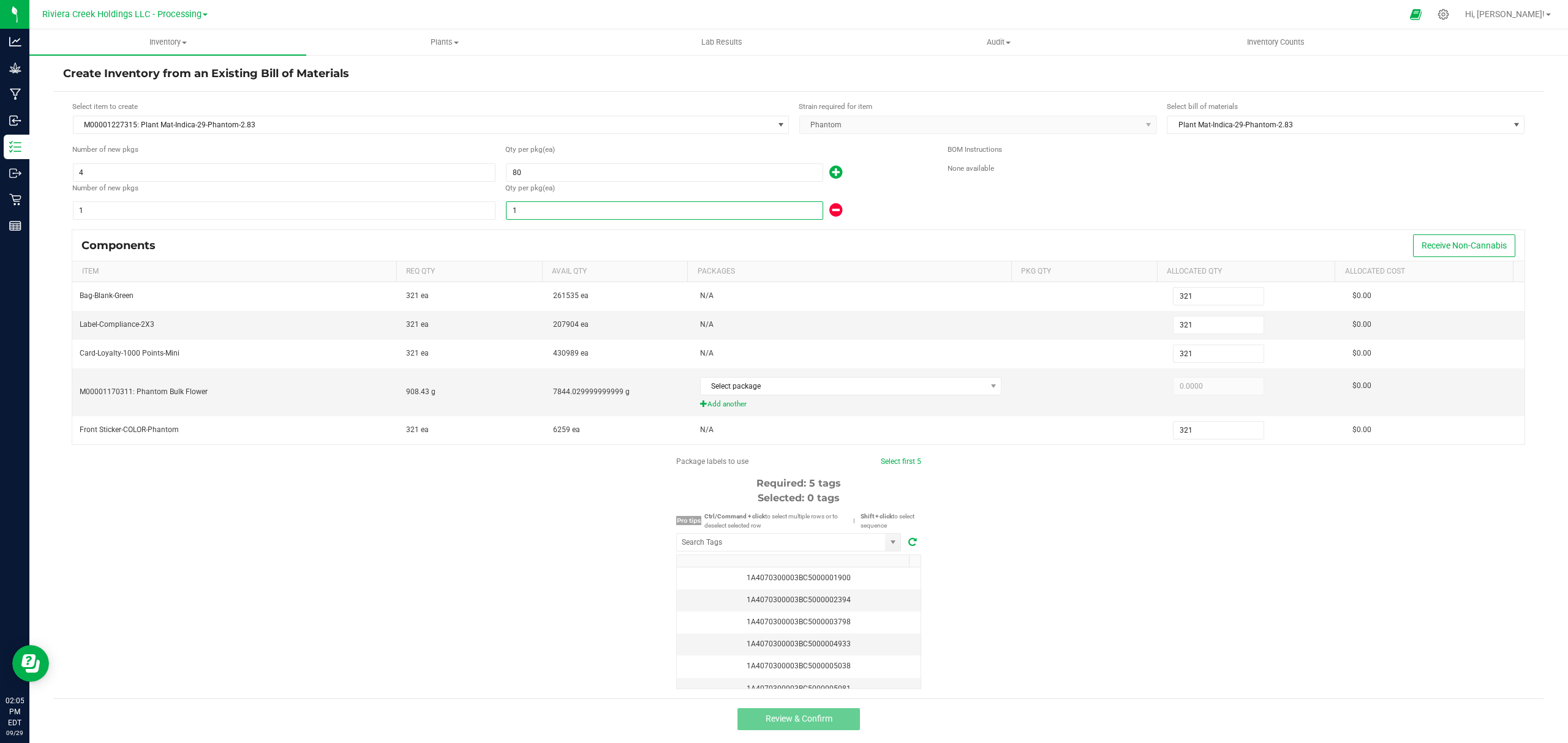
type input "3"
type input "350"
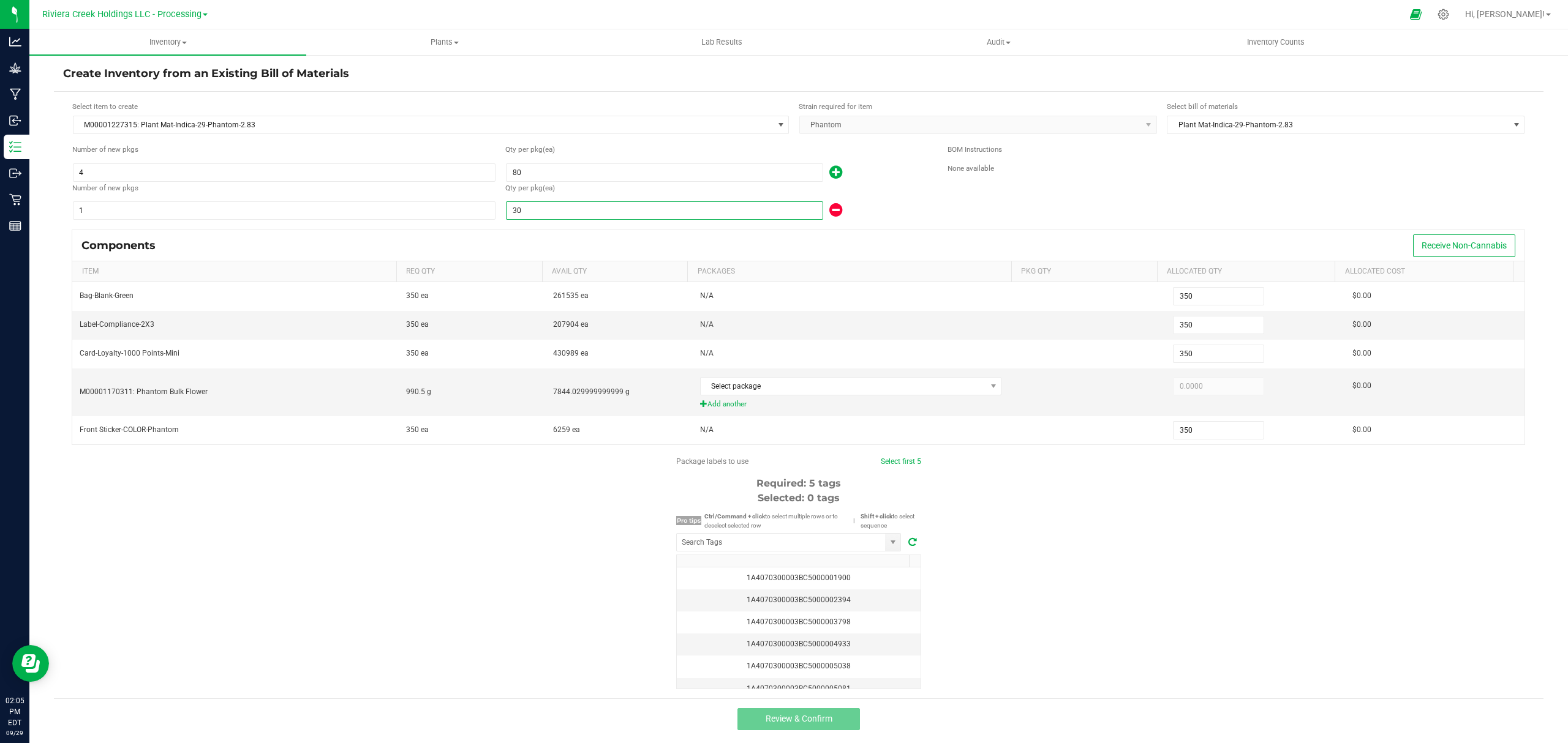
type input "30"
click at [969, 208] on div "BOM Instructions None available" at bounding box center [1236, 182] width 577 height 76
click at [759, 387] on span "Select package" at bounding box center [843, 386] width 285 height 17
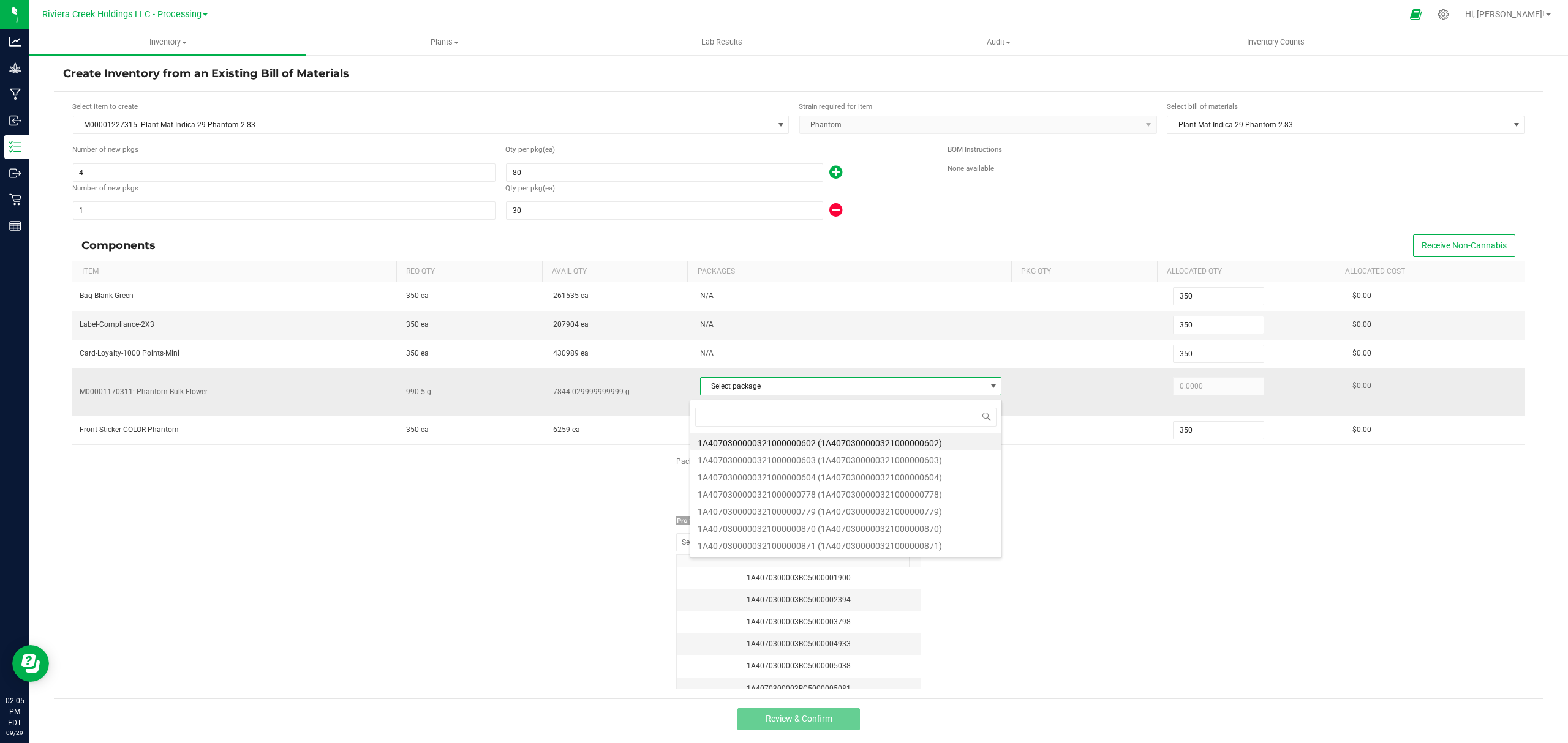
scroll to position [18, 295]
type input "1273"
click at [846, 439] on li "1A4070300000321000001273 (1A4070300000321000001273)" at bounding box center [845, 442] width 311 height 17
type input "990.5000"
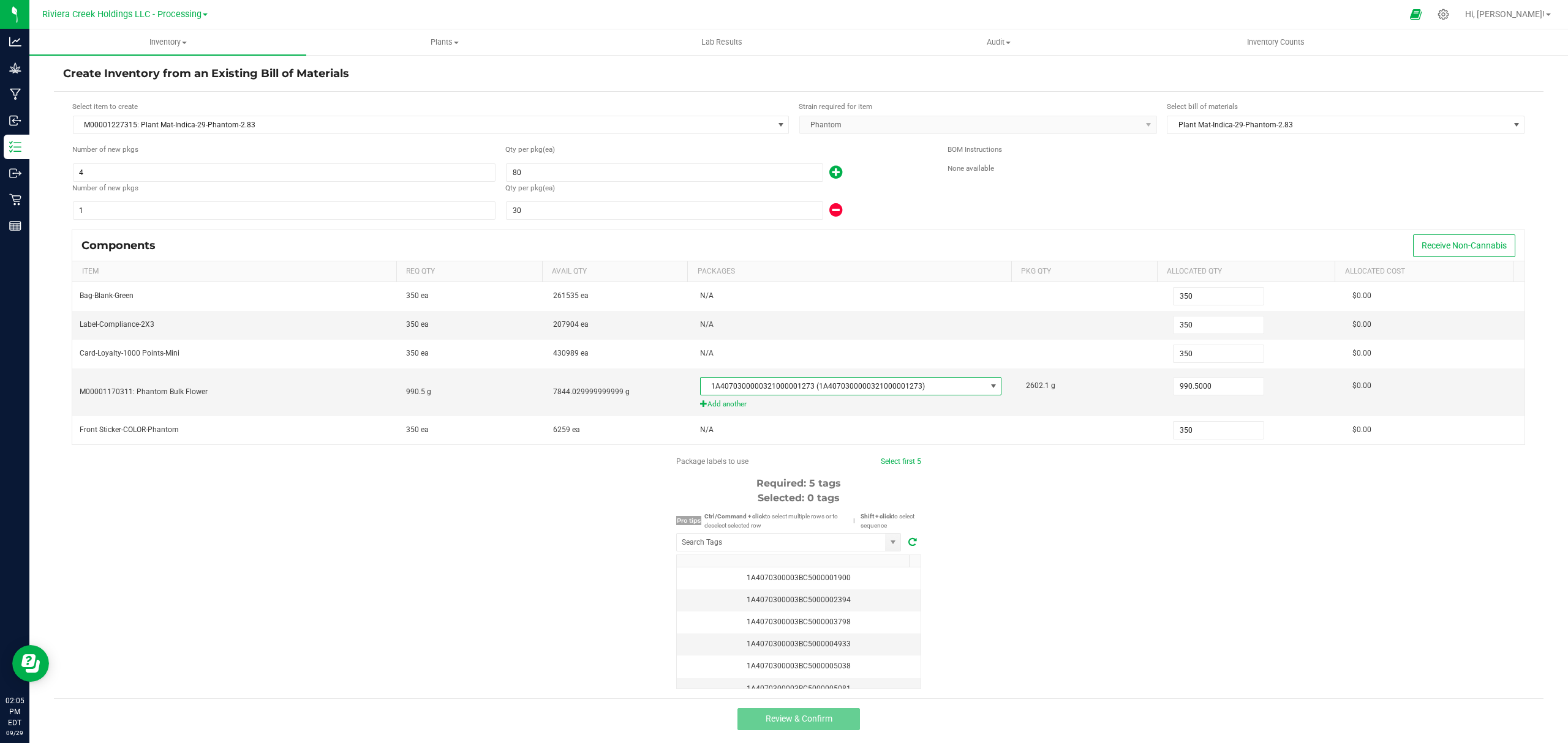
click at [1023, 549] on div "Package labels to use Select first 5 Required: 5 tags Selected: 0 tags Pro tips…" at bounding box center [798, 572] width 1489 height 233
click at [780, 551] on input "NO DATA FOUND" at bounding box center [780, 542] width 208 height 17
click at [737, 564] on li "1A4070300003BC5000040873" at bounding box center [783, 571] width 224 height 20
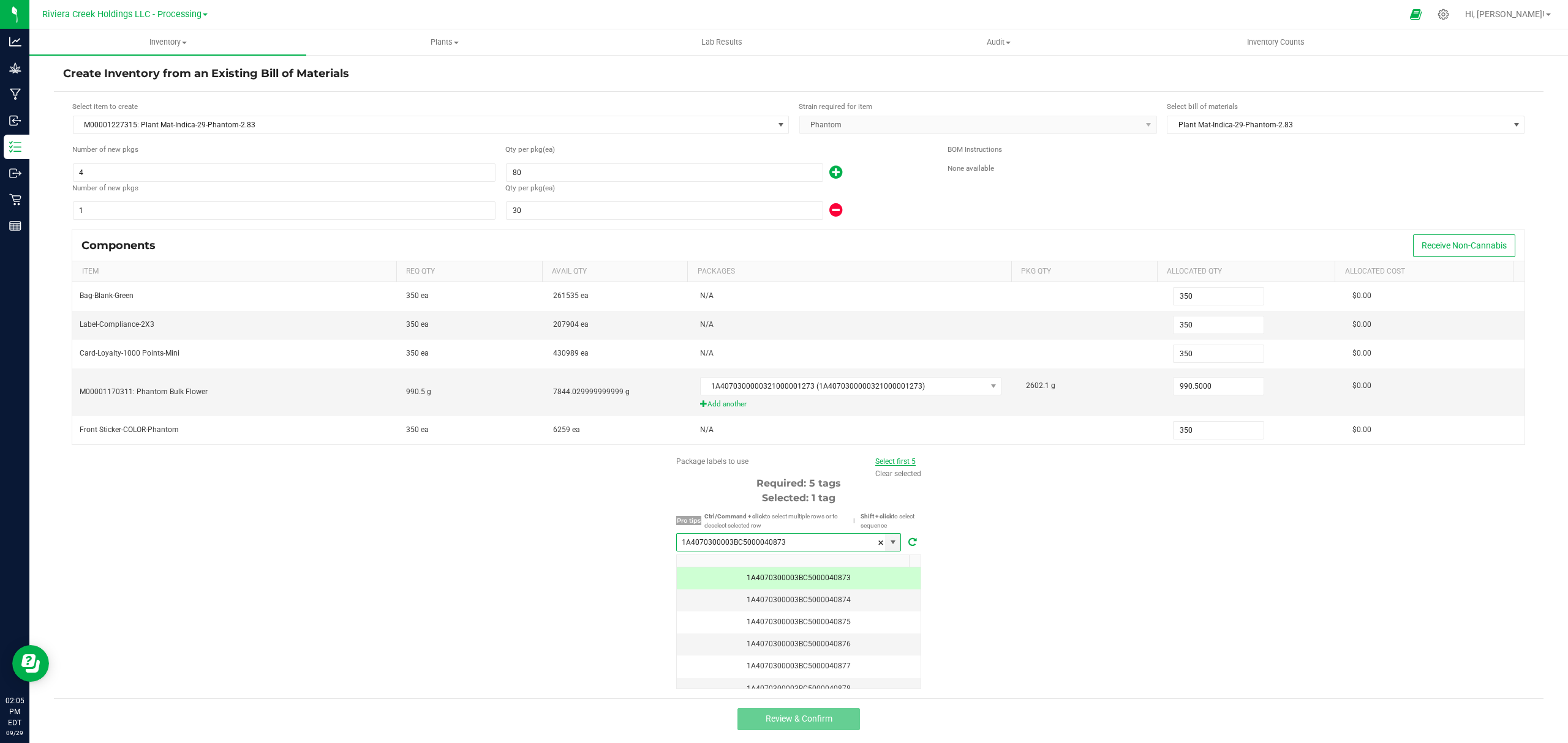
type input "1A4070300003BC5000040873"
click at [897, 464] on link "Select first 5" at bounding box center [895, 461] width 40 height 9
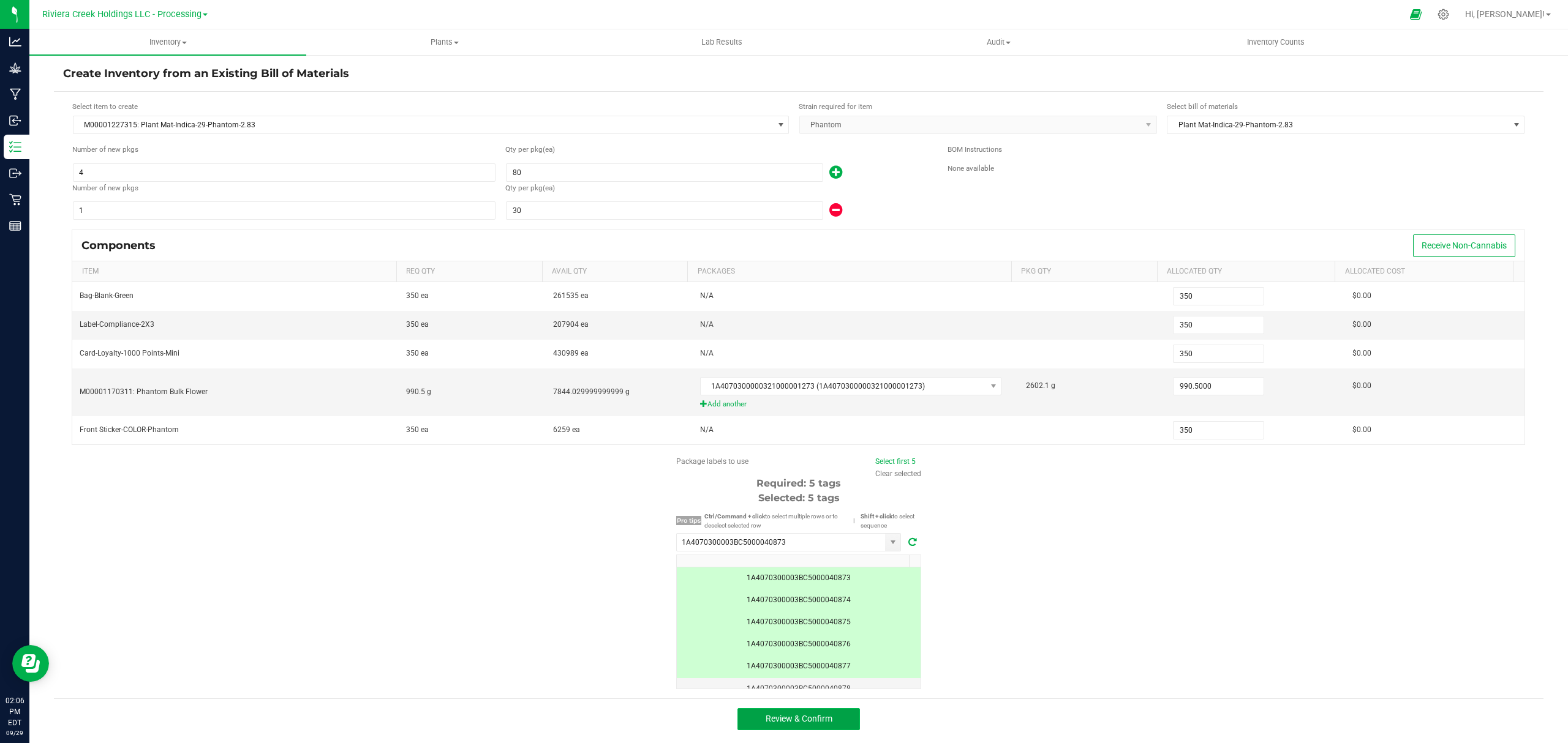
click at [828, 723] on button "Review & Confirm" at bounding box center [799, 719] width 123 height 22
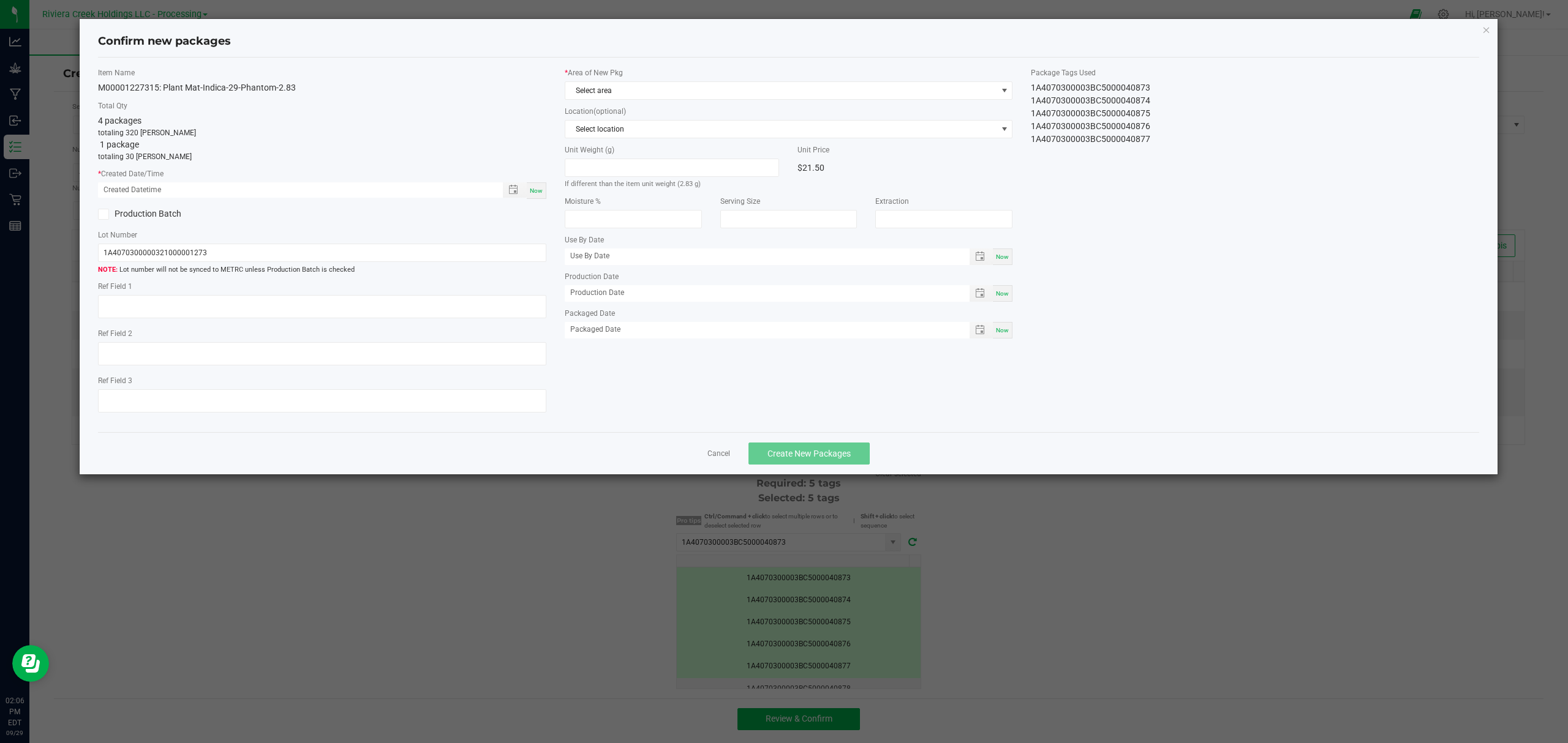
click at [537, 198] on div "Now" at bounding box center [536, 190] width 20 height 17
type input "09/29/2025 02:06 PM"
click at [688, 87] on span "Select area" at bounding box center [781, 91] width 432 height 17
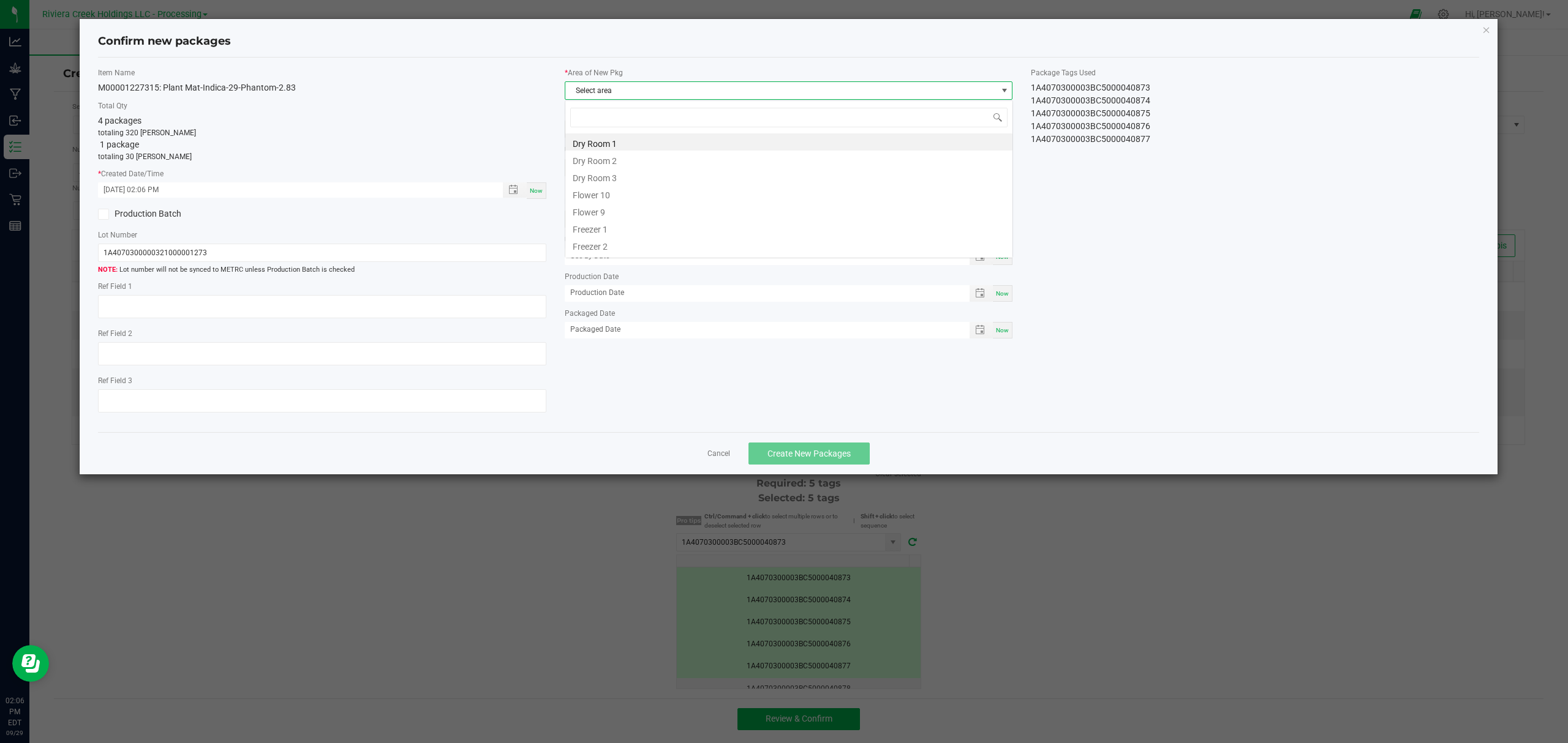
scroll to position [18, 447]
click at [665, 194] on li "Flower 10" at bounding box center [789, 194] width 447 height 17
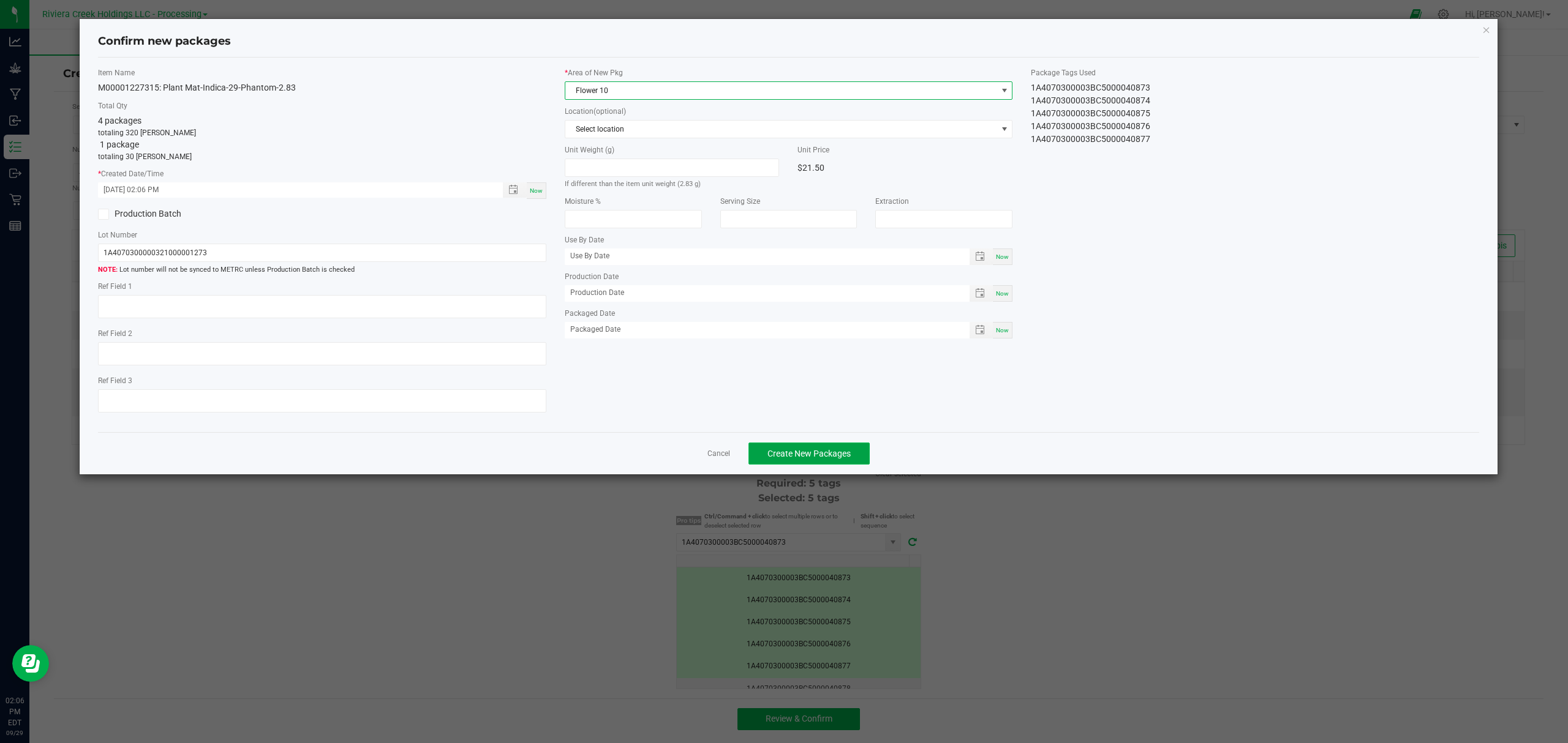
click at [833, 458] on span "Create New Packages" at bounding box center [809, 453] width 83 height 9
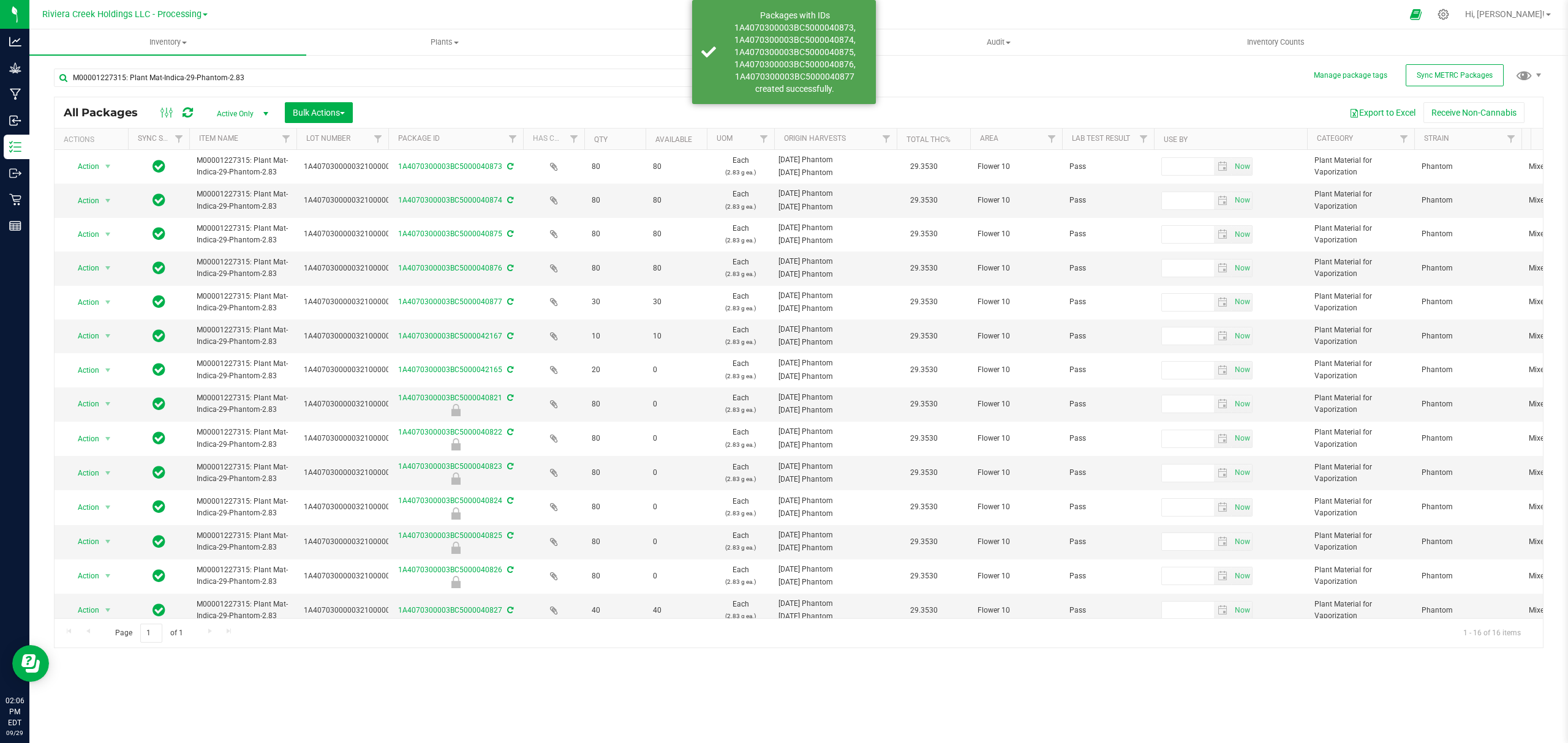
click at [187, 111] on icon at bounding box center [187, 113] width 10 height 13
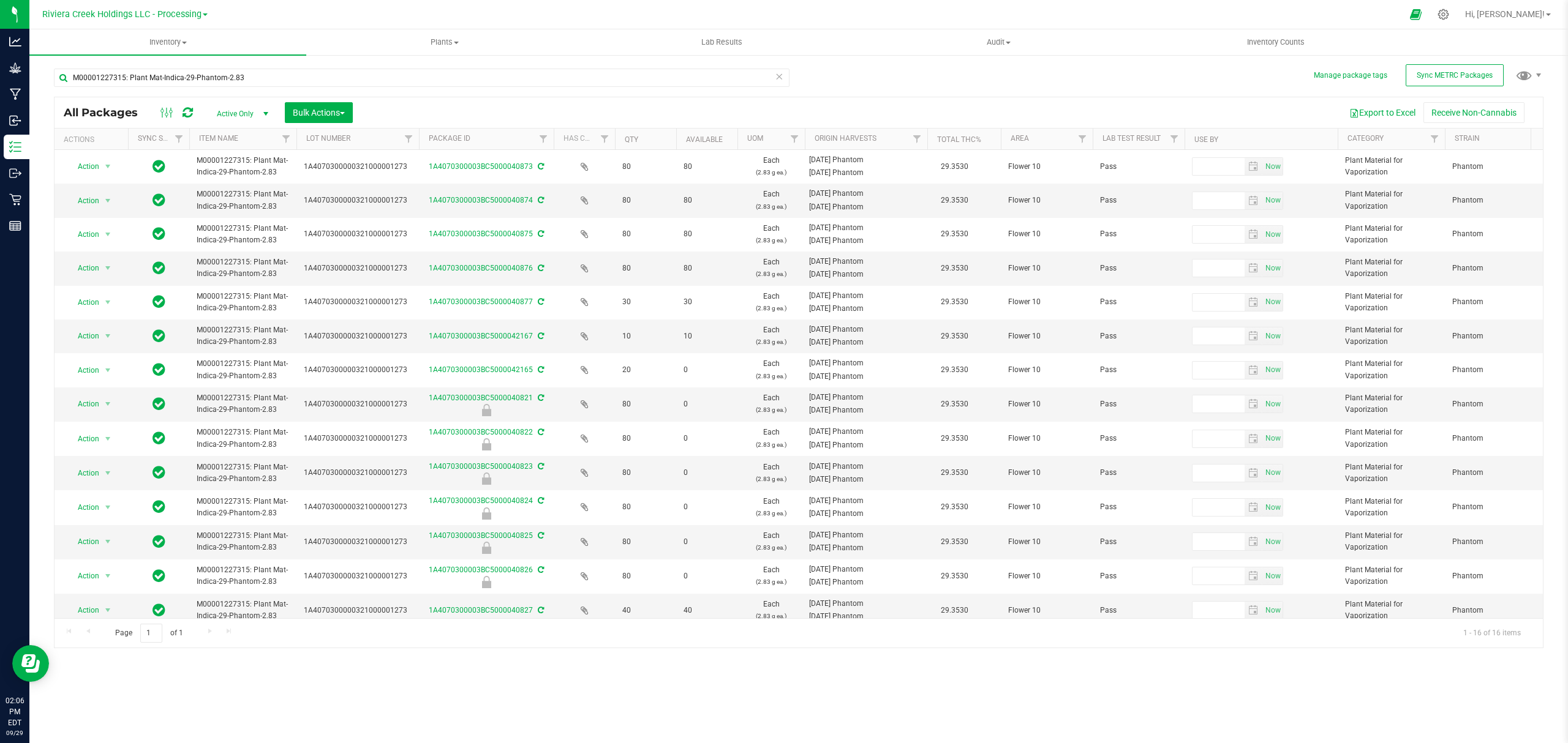
drag, startPoint x: 388, startPoint y: 140, endPoint x: 420, endPoint y: 145, distance: 32.4
click at [420, 145] on div "Actions Sync Status Item Name Lot Number Package ID Has COA Qty Available UOM O…" at bounding box center [792, 139] width 1477 height 20
click at [324, 112] on span "Bulk Actions" at bounding box center [319, 113] width 52 height 9
click at [341, 223] on div "Lock/Unlock packages" at bounding box center [343, 231] width 101 height 20
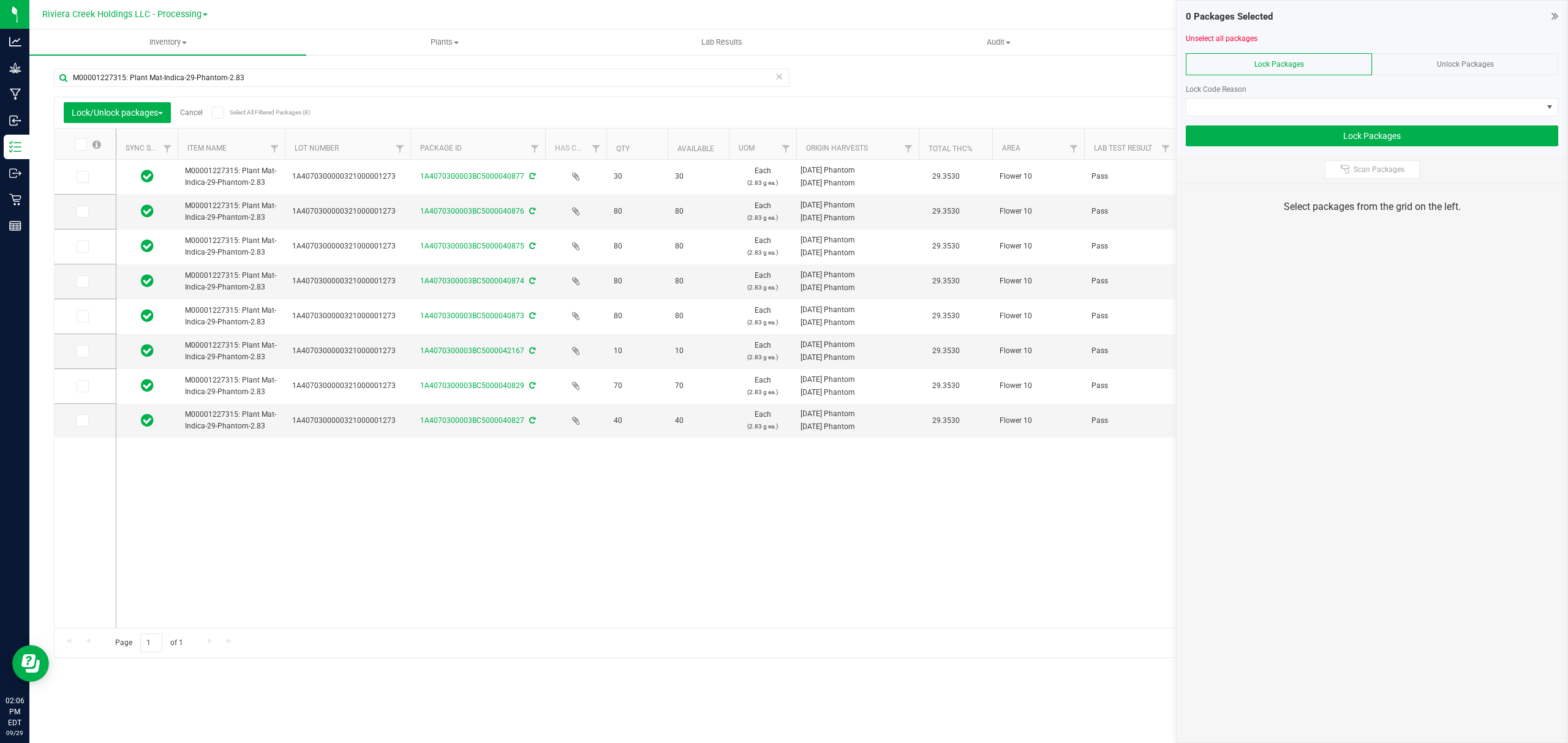
drag, startPoint x: 376, startPoint y: 142, endPoint x: 412, endPoint y: 147, distance: 36.3
click at [79, 177] on icon at bounding box center [82, 177] width 8 height 0
click at [0, 0] on input "checkbox" at bounding box center [0, 0] width 0 height 0
click at [82, 212] on icon at bounding box center [82, 212] width 8 height 0
click at [0, 0] on input "checkbox" at bounding box center [0, 0] width 0 height 0
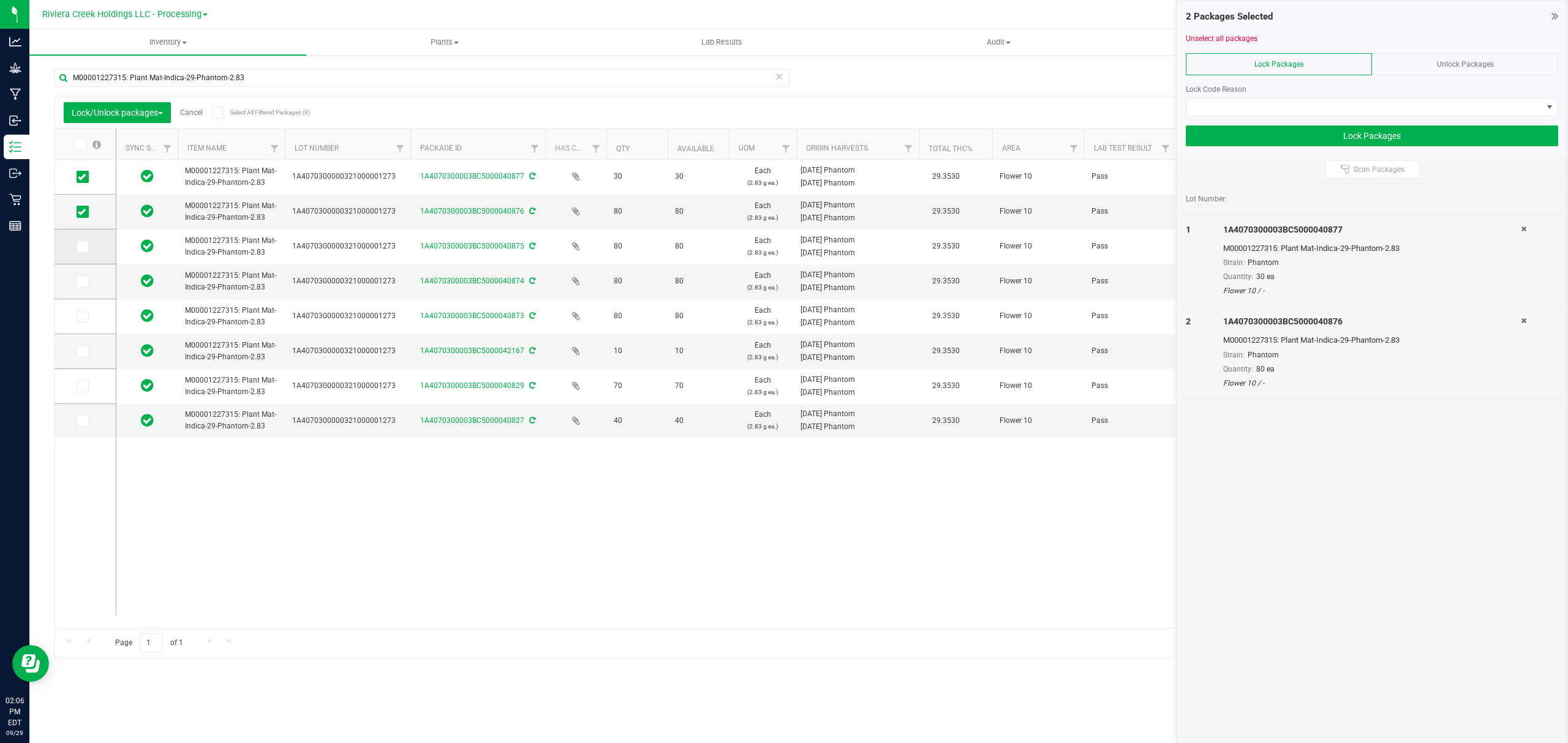
click at [86, 252] on span at bounding box center [83, 247] width 13 height 13
click at [0, 0] on input "checkbox" at bounding box center [0, 0] width 0 height 0
click at [87, 283] on span at bounding box center [83, 282] width 13 height 13
click at [0, 0] on input "checkbox" at bounding box center [0, 0] width 0 height 0
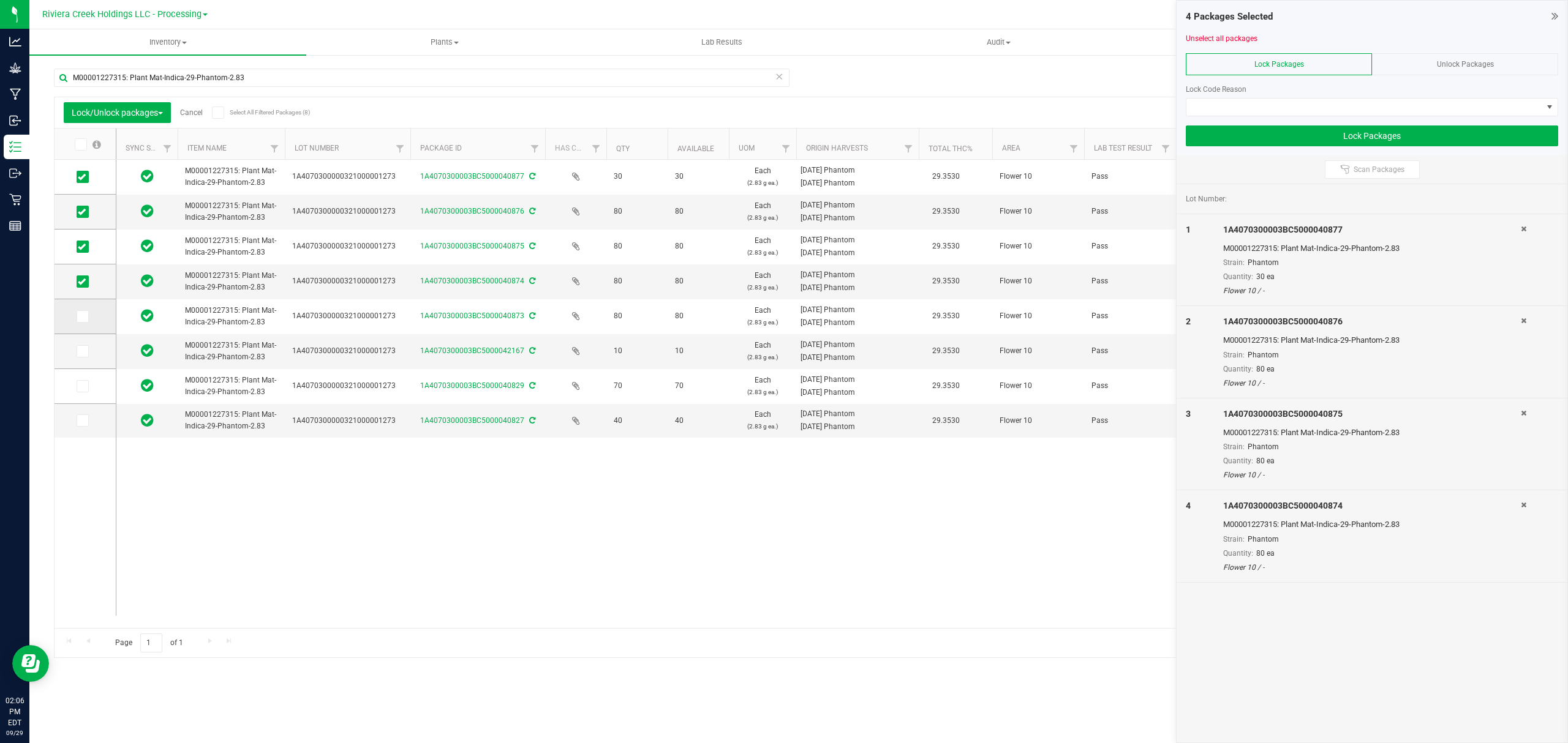
click at [86, 316] on span at bounding box center [83, 316] width 13 height 13
click at [0, 0] on input "checkbox" at bounding box center [0, 0] width 0 height 0
click at [1324, 106] on span at bounding box center [1364, 107] width 356 height 17
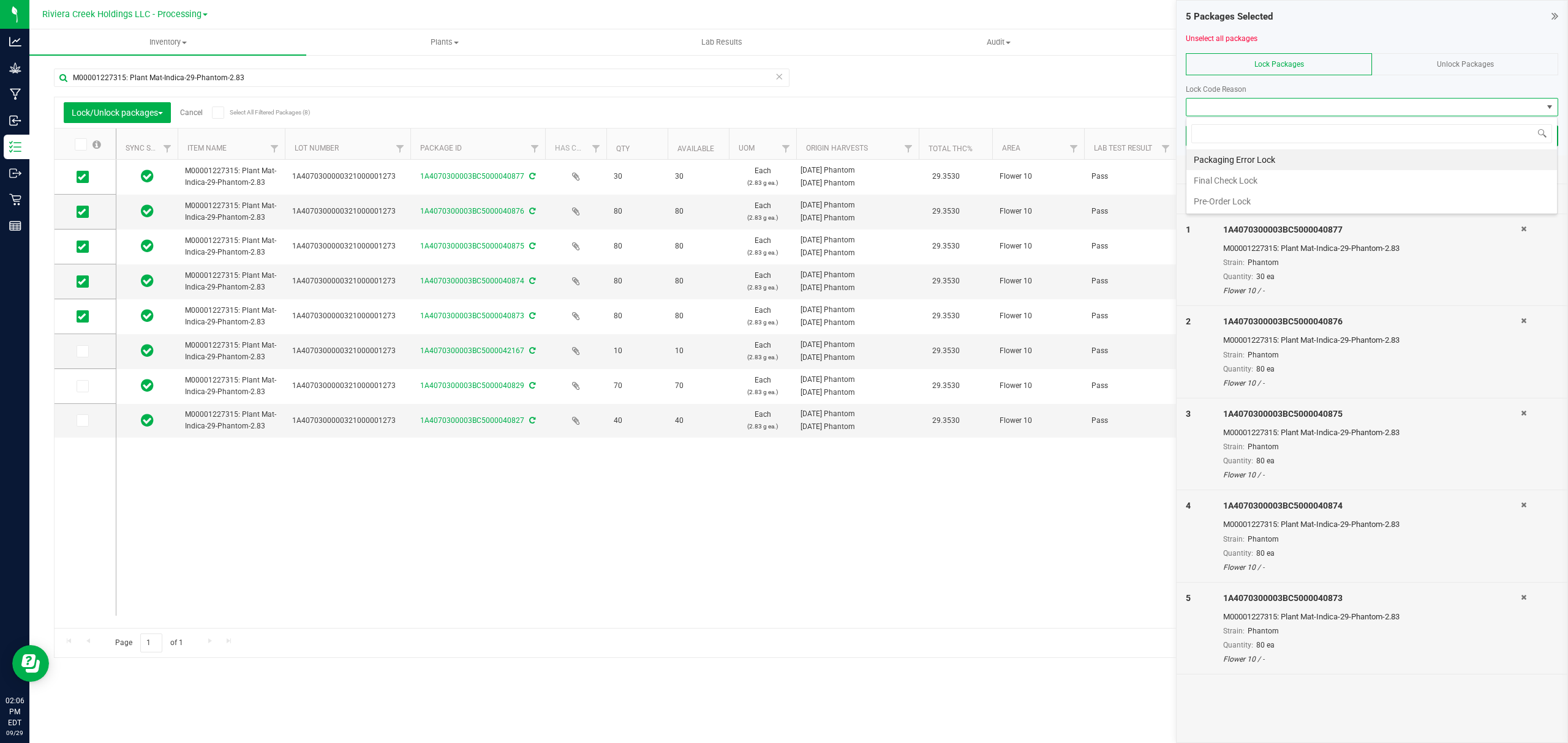
scroll to position [18, 371]
click at [1287, 187] on li "Final Check Lock" at bounding box center [1371, 180] width 370 height 20
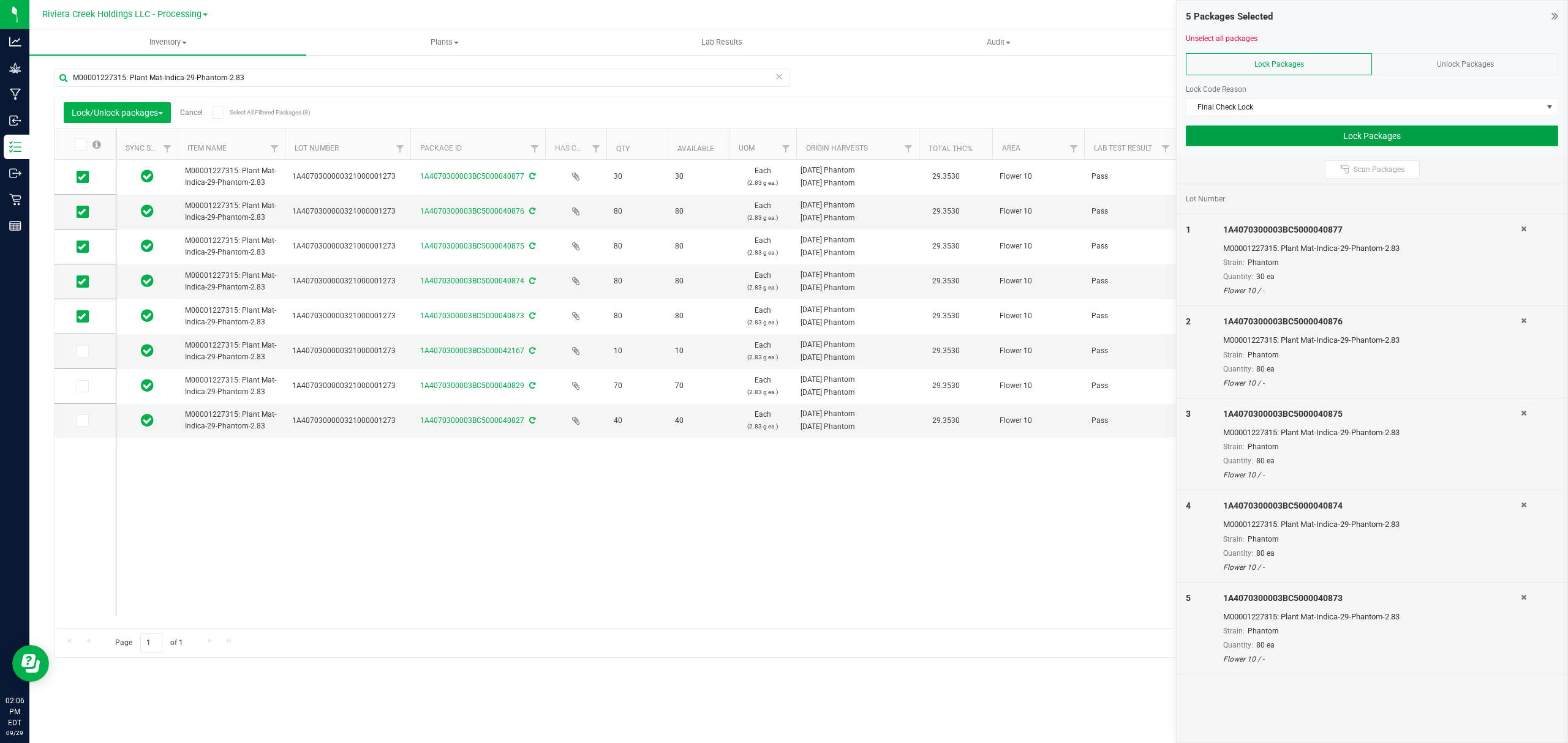
click at [1277, 135] on button "Lock Packages" at bounding box center [1372, 135] width 373 height 20
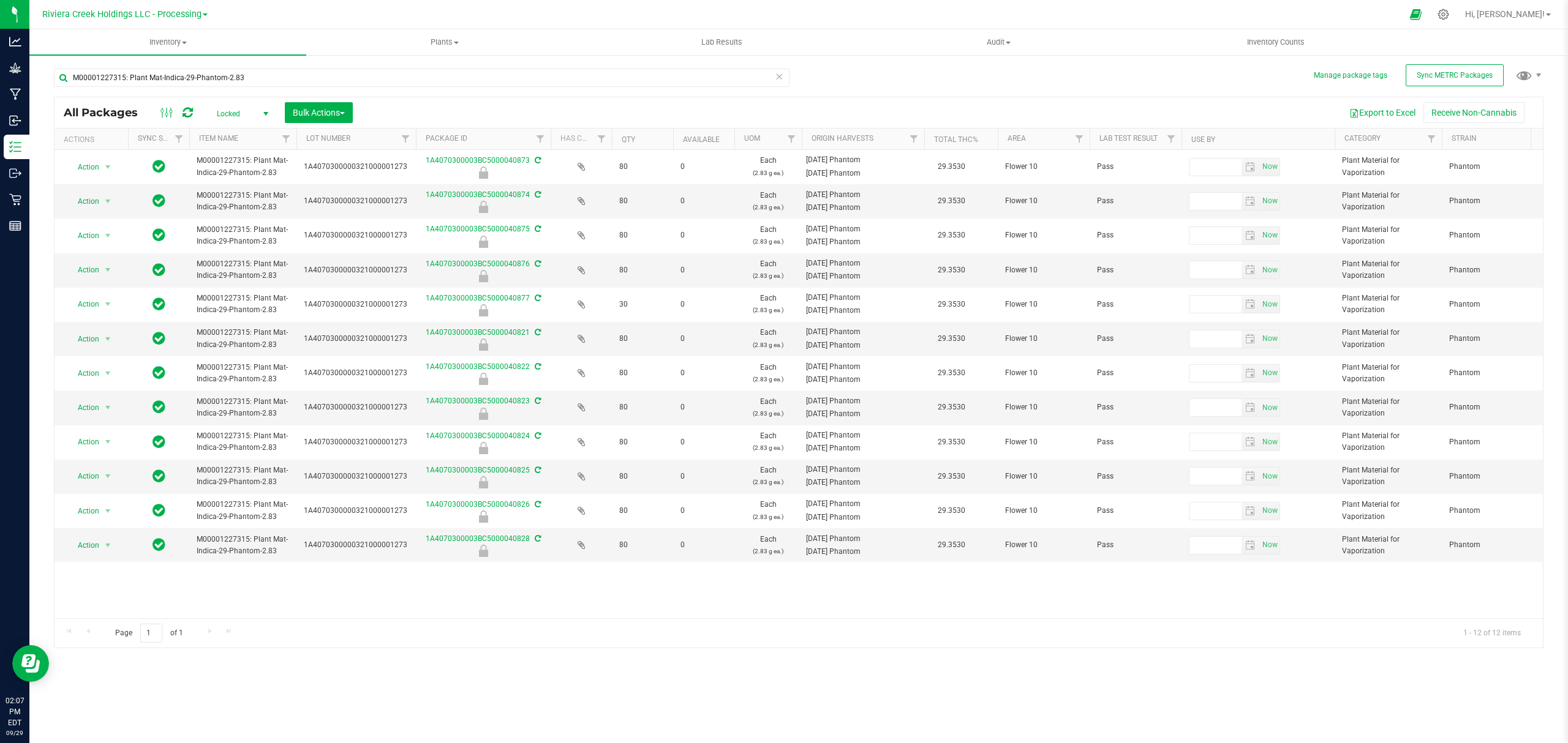
drag, startPoint x: 387, startPoint y: 139, endPoint x: 420, endPoint y: 139, distance: 33.0
click at [420, 139] on div "Actions Sync Status Item Name Lot Number Package ID Has COA Qty Available UOM O…" at bounding box center [792, 139] width 1477 height 20
click at [1277, 37] on span "Inventory Counts" at bounding box center [1275, 43] width 91 height 11
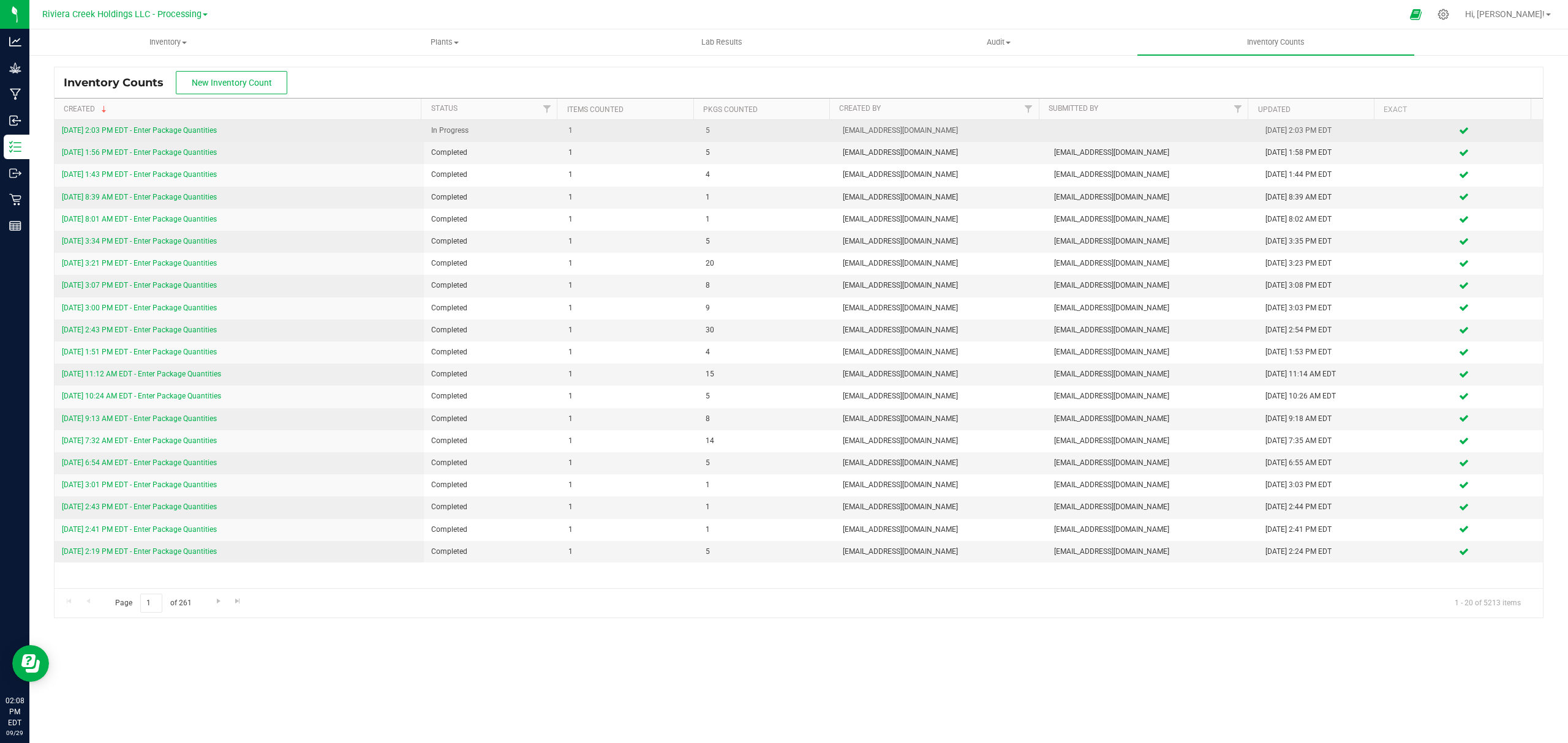
click at [180, 128] on link "9/29/25 2:03 PM EDT - Enter Package Quantities" at bounding box center [139, 130] width 155 height 9
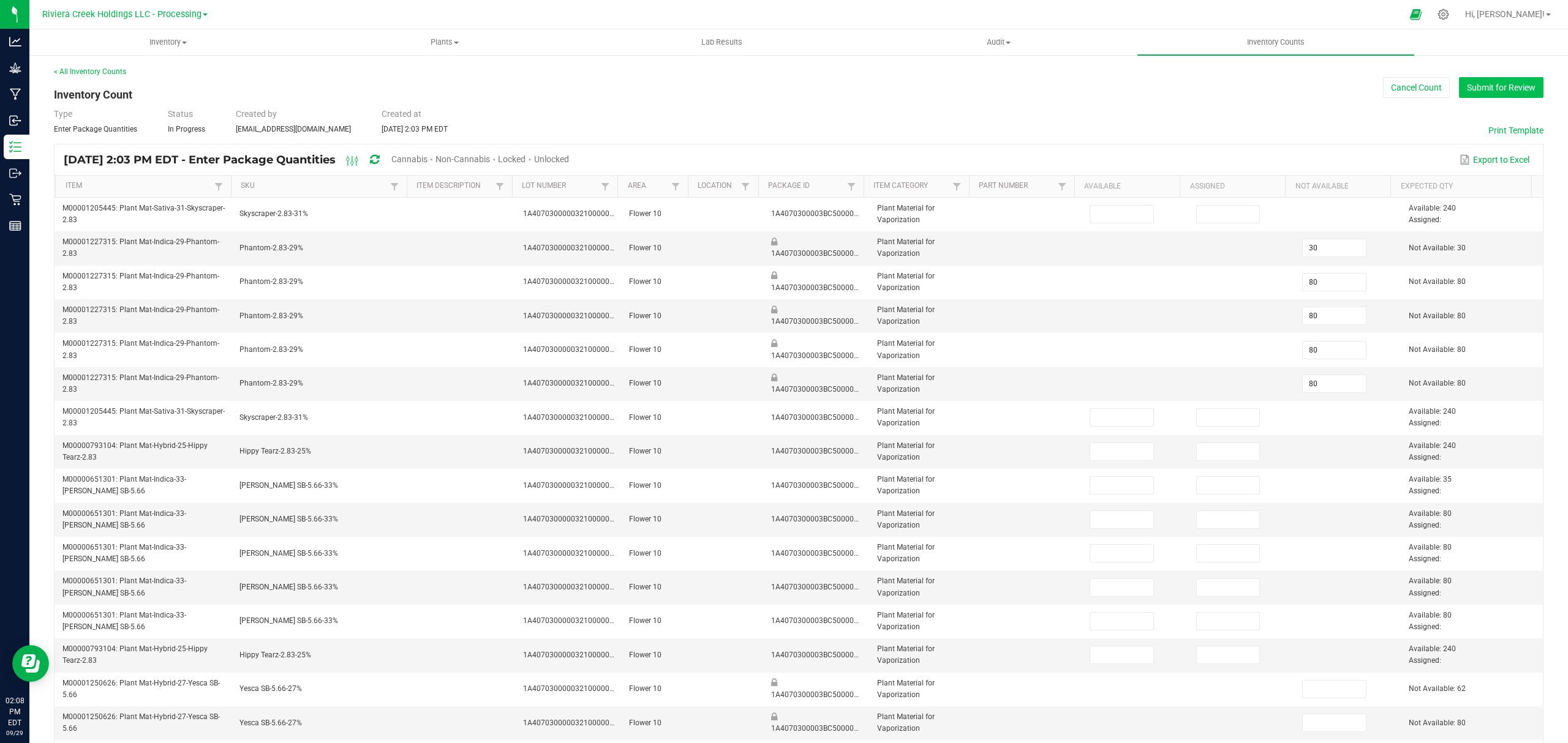
click at [1478, 79] on button "Submit for Review" at bounding box center [1500, 87] width 84 height 20
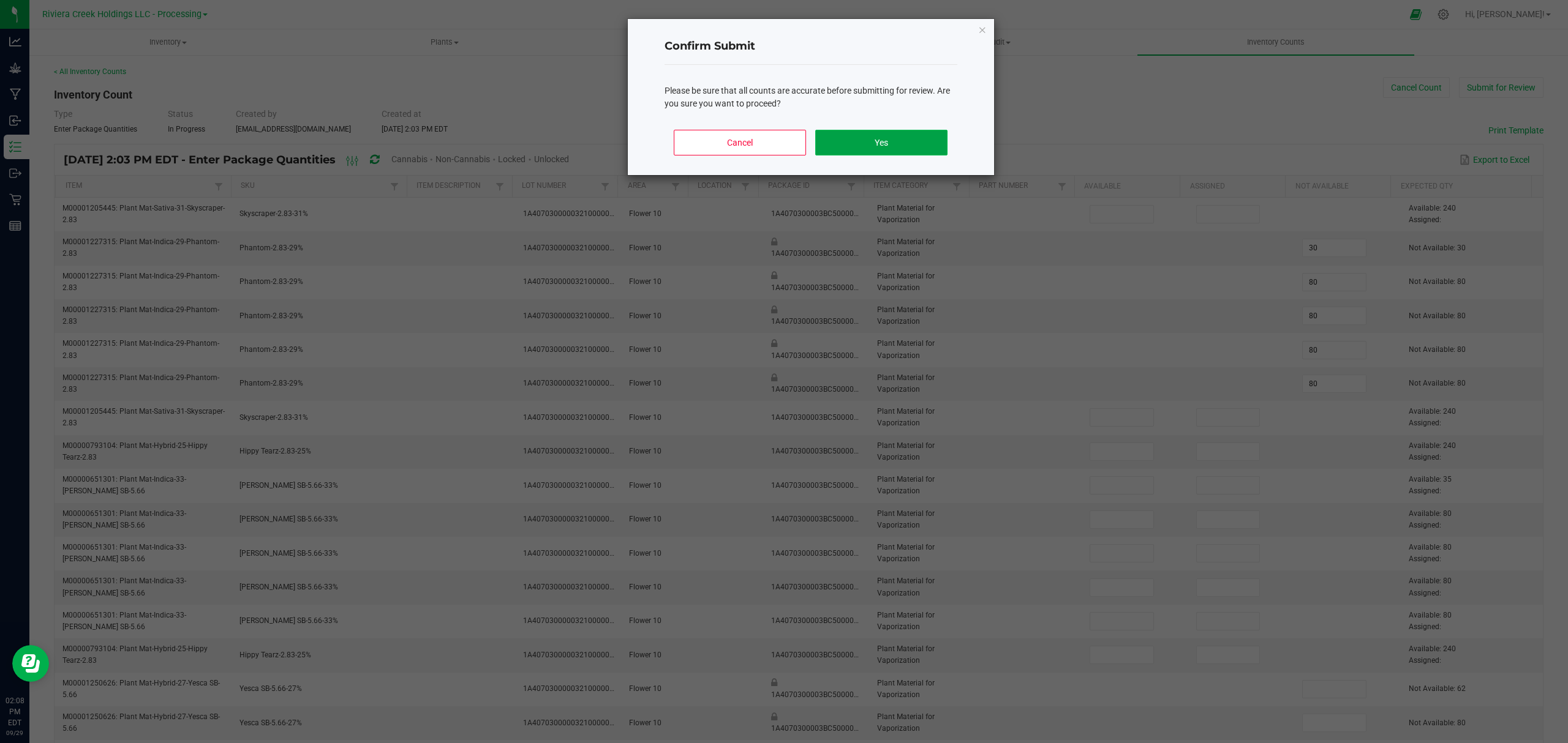
click at [917, 150] on button "Yes" at bounding box center [880, 142] width 132 height 26
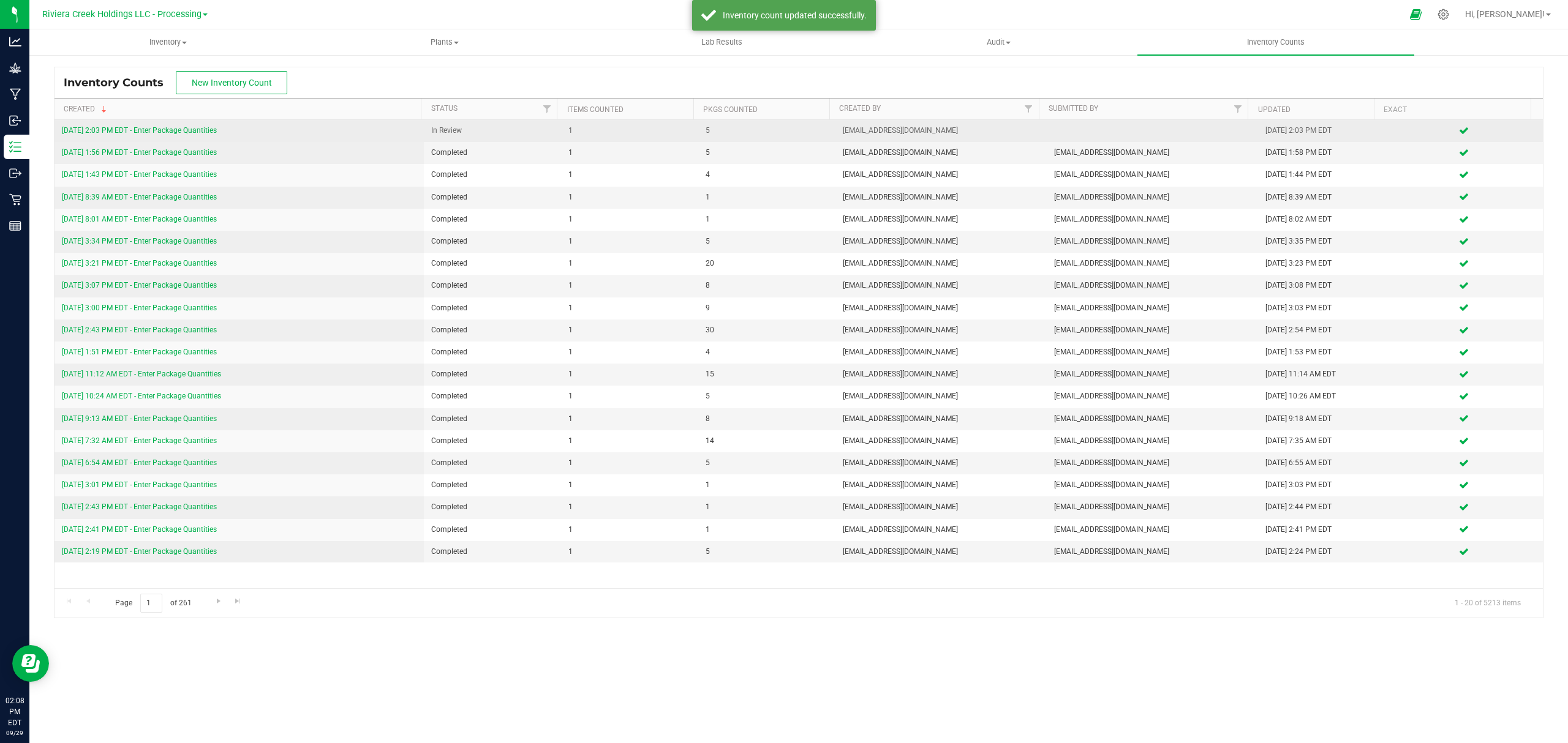
click at [158, 133] on link "9/29/25 2:03 PM EDT - Enter Package Quantities" at bounding box center [139, 130] width 155 height 9
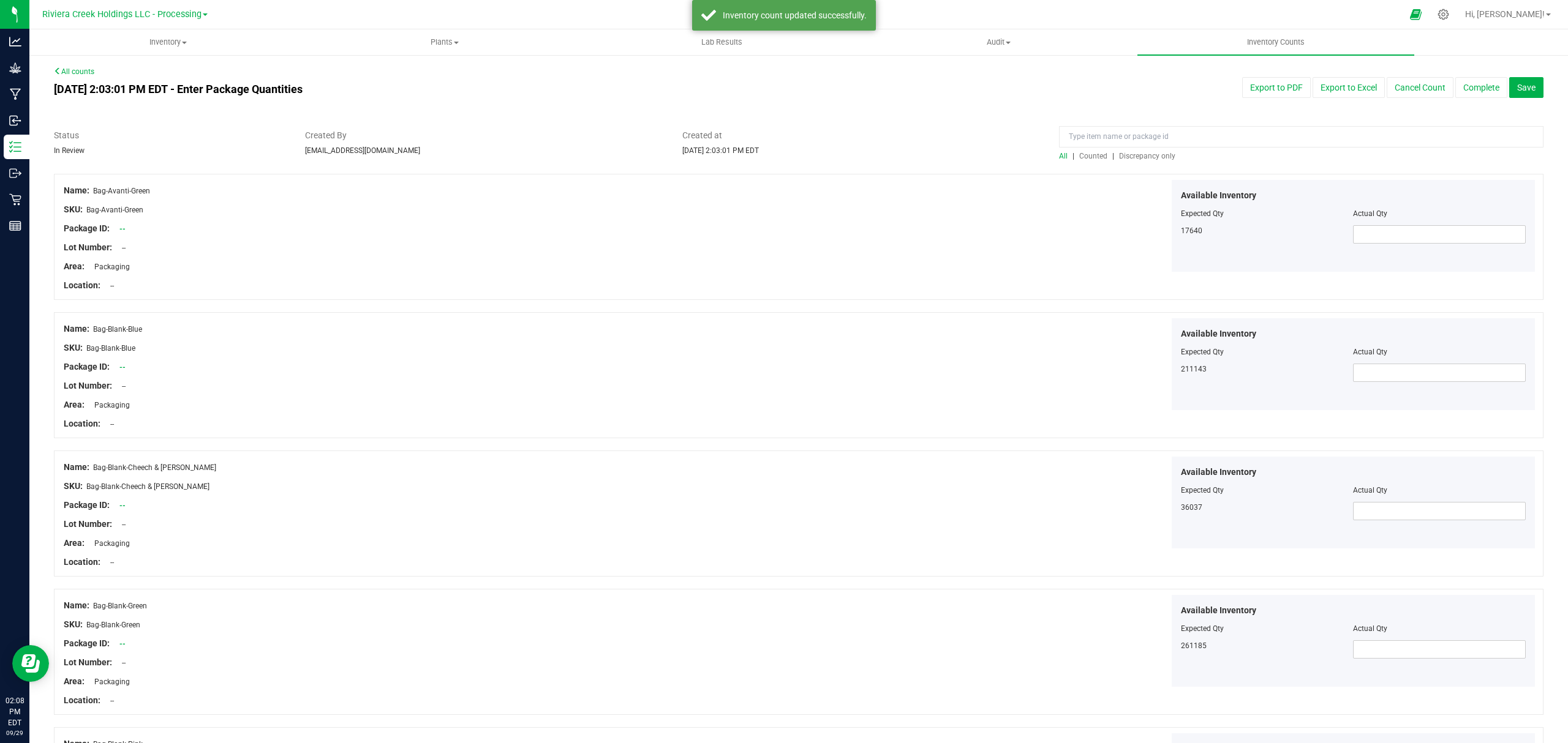
click at [1088, 158] on span "Counted" at bounding box center [1093, 156] width 28 height 9
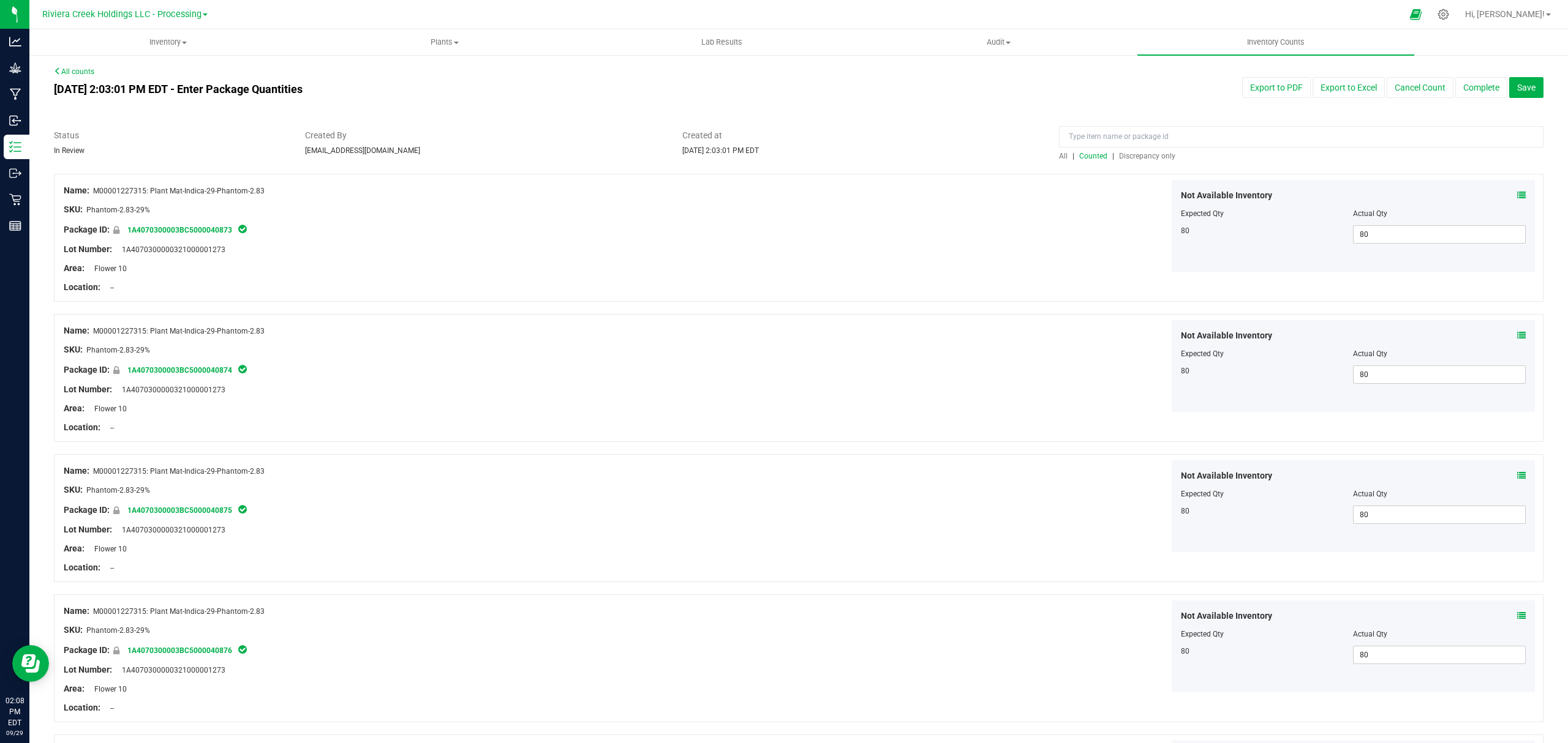
click at [1083, 154] on span "Counted" at bounding box center [1093, 156] width 28 height 9
click at [1458, 77] on button "Complete" at bounding box center [1481, 87] width 52 height 20
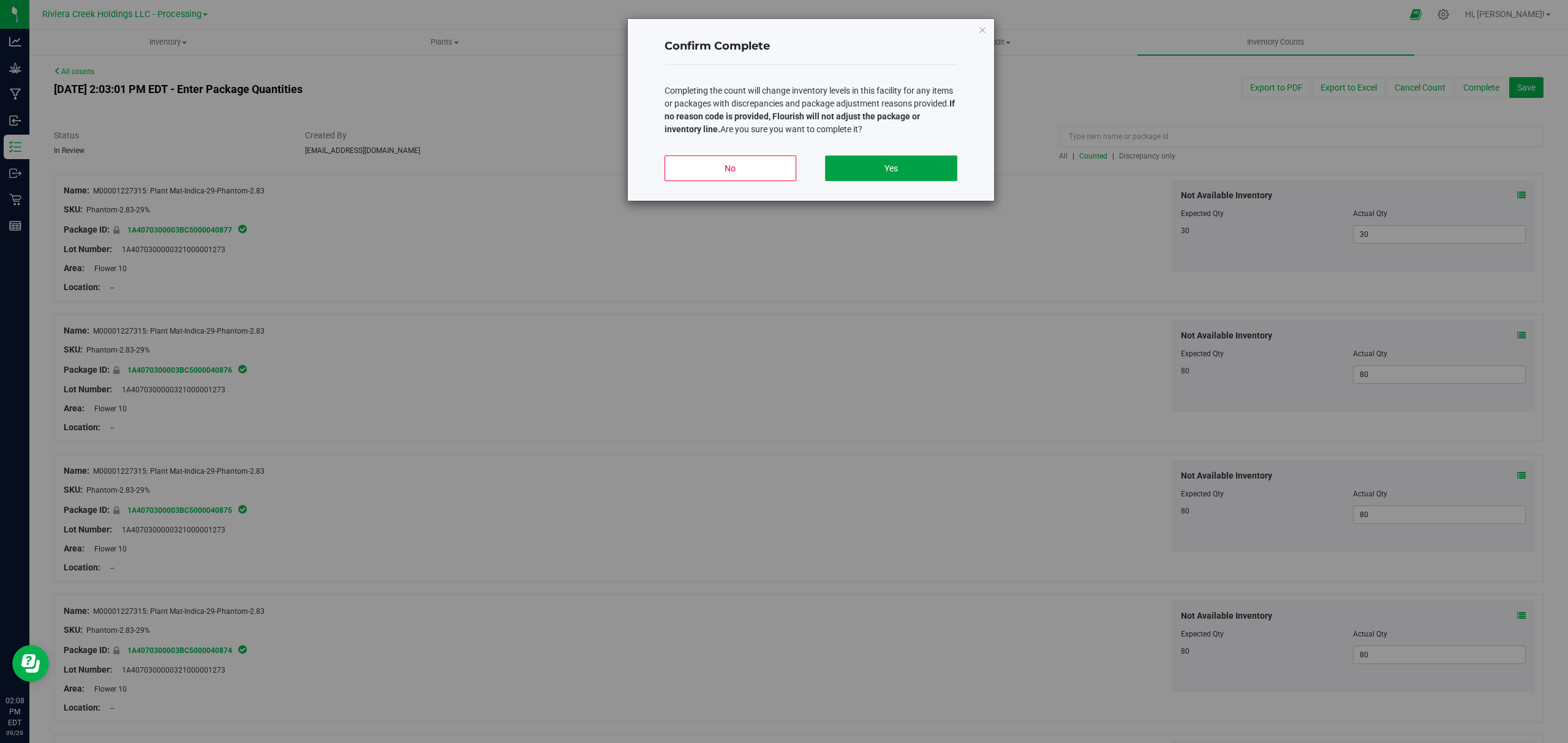
click at [951, 165] on button "Yes" at bounding box center [890, 168] width 132 height 26
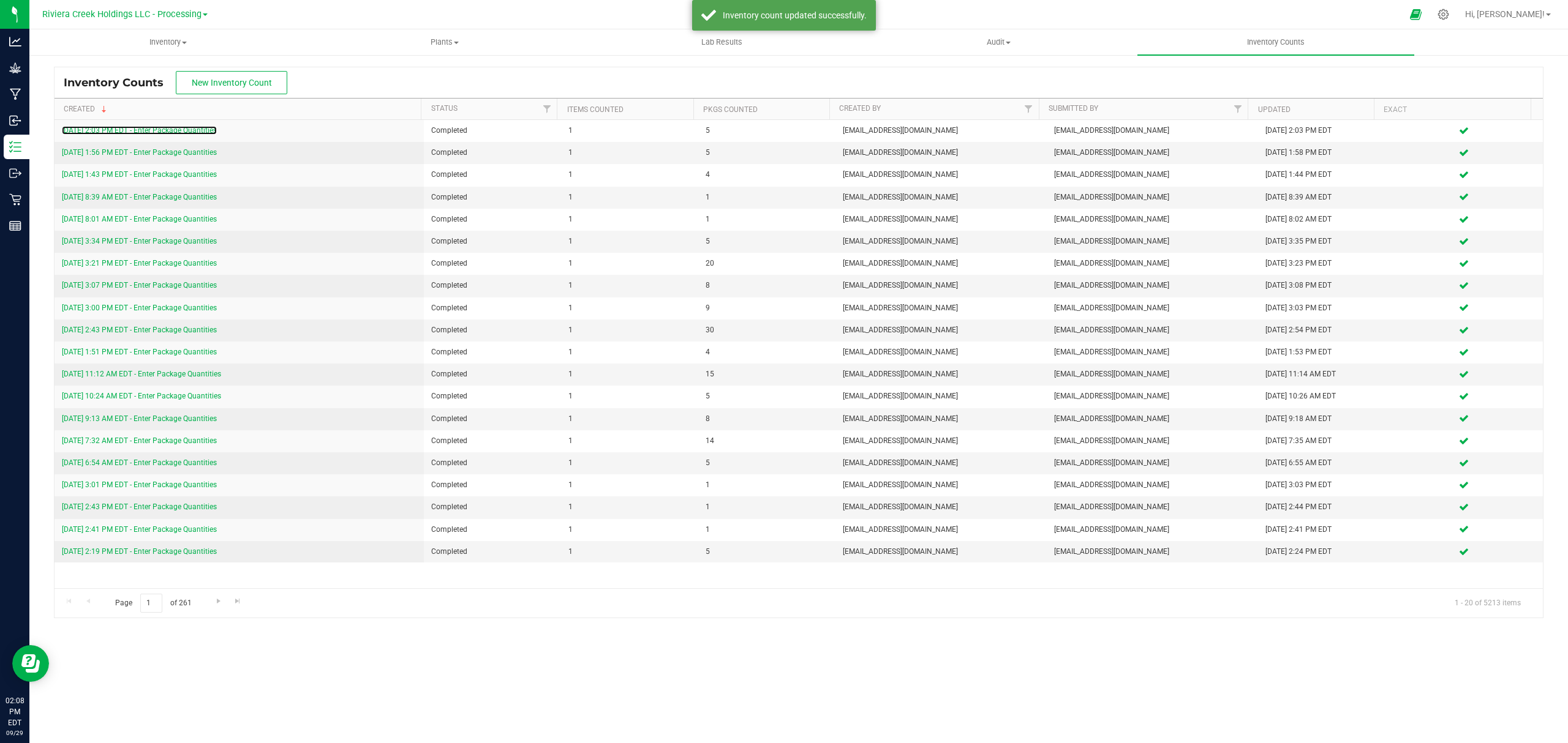
click at [161, 128] on link "9/29/25 2:03 PM EDT - Enter Package Quantities" at bounding box center [139, 130] width 155 height 9
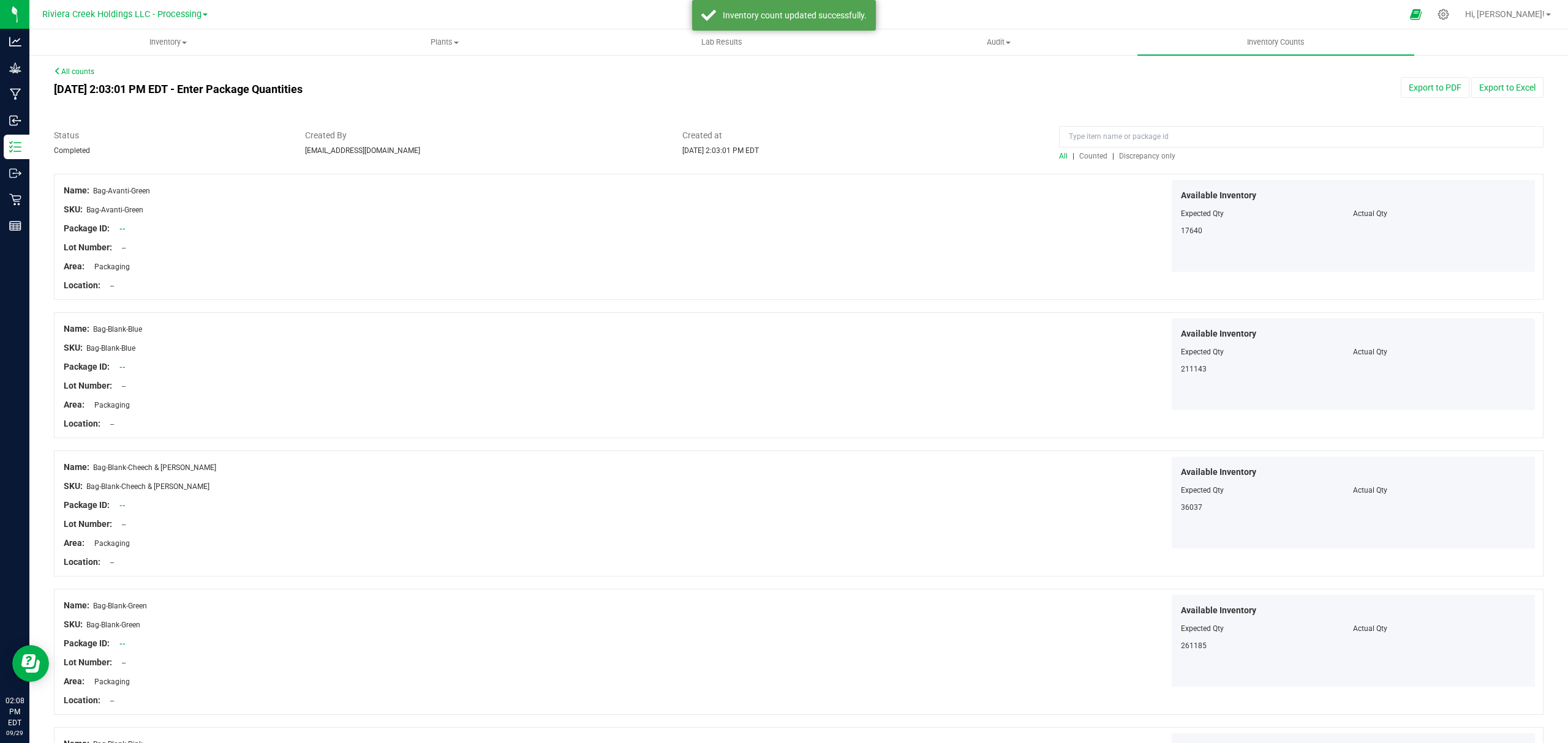
click at [1081, 155] on span "Counted" at bounding box center [1093, 156] width 28 height 9
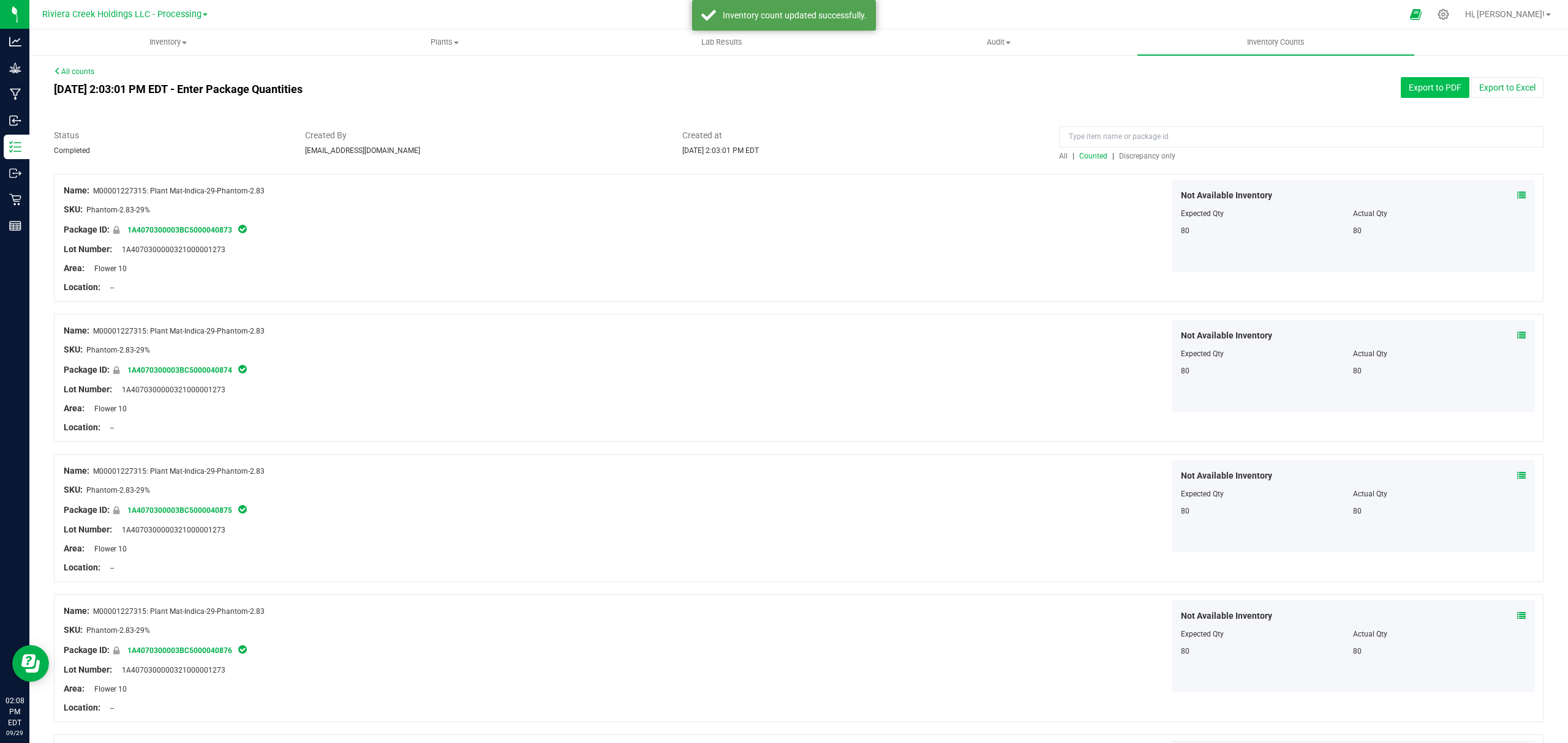
click at [1431, 87] on button "Export to PDF" at bounding box center [1434, 87] width 69 height 20
drag, startPoint x: 172, startPoint y: 52, endPoint x: 175, endPoint y: 43, distance: 9.5
click at [172, 52] on uib-tab-heading "Inventory All packages All inventory Waste log Create inventory" at bounding box center [168, 42] width 276 height 24
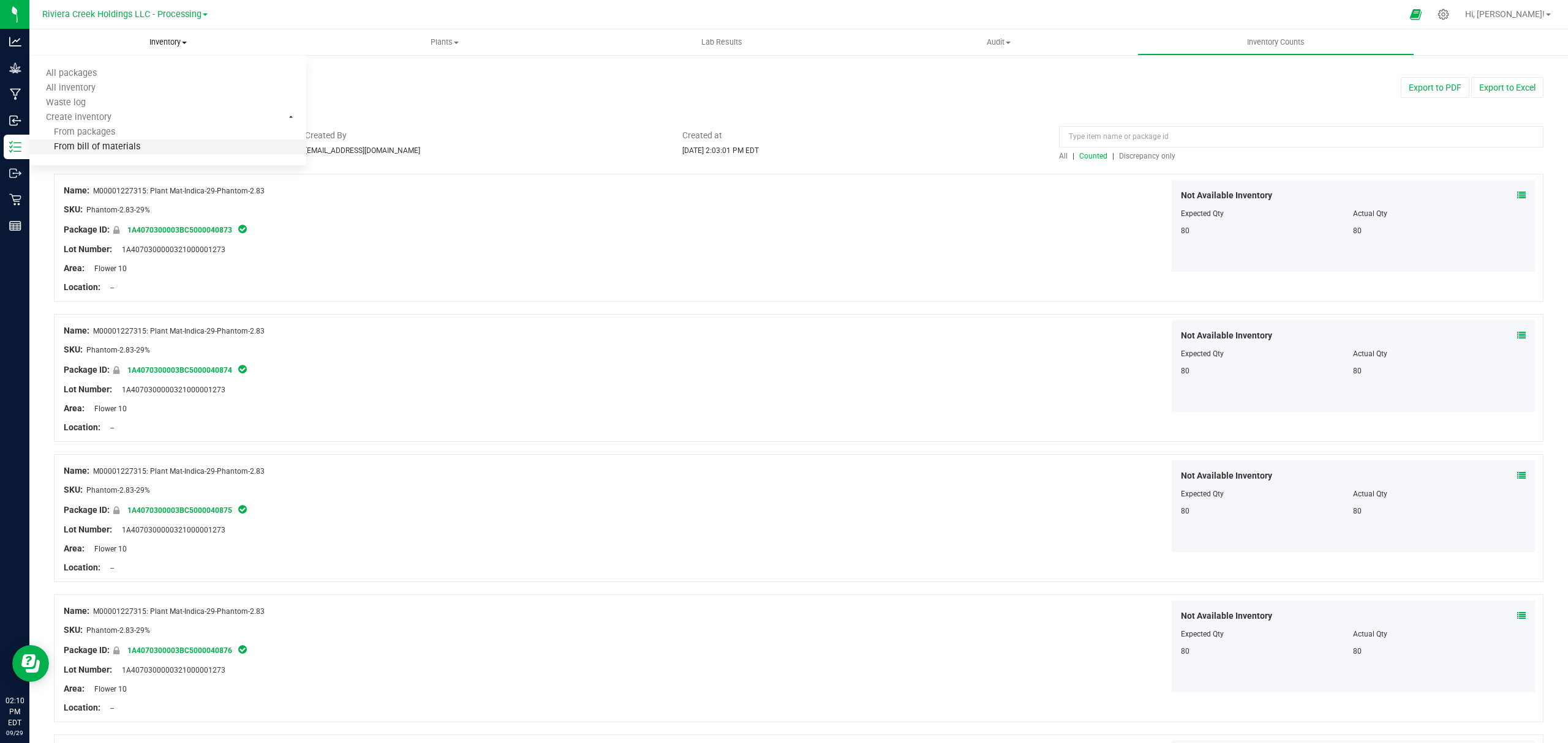
click at [150, 153] on li "From bill of materials" at bounding box center [167, 147] width 276 height 15
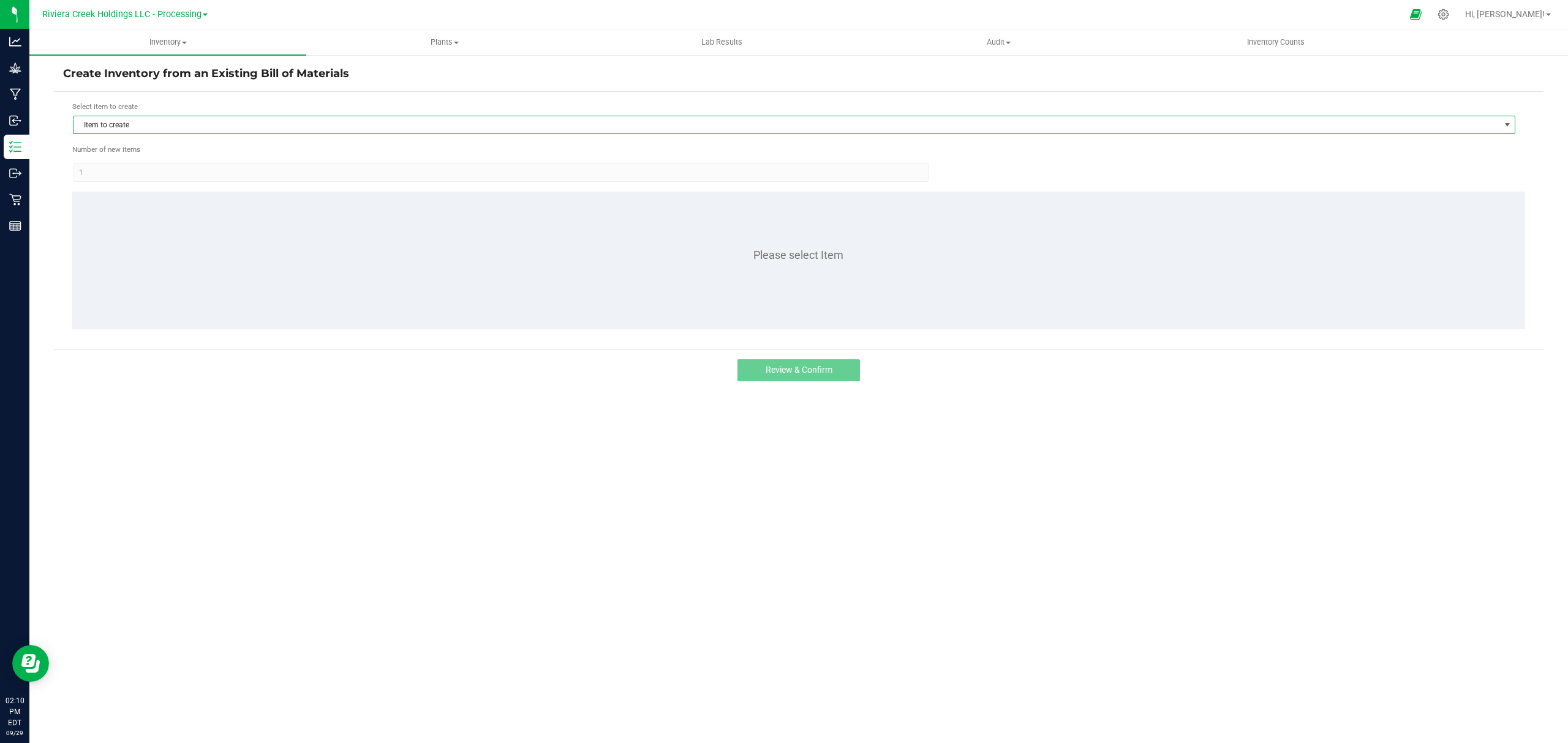
click at [217, 123] on span "Item to create" at bounding box center [786, 125] width 1425 height 17
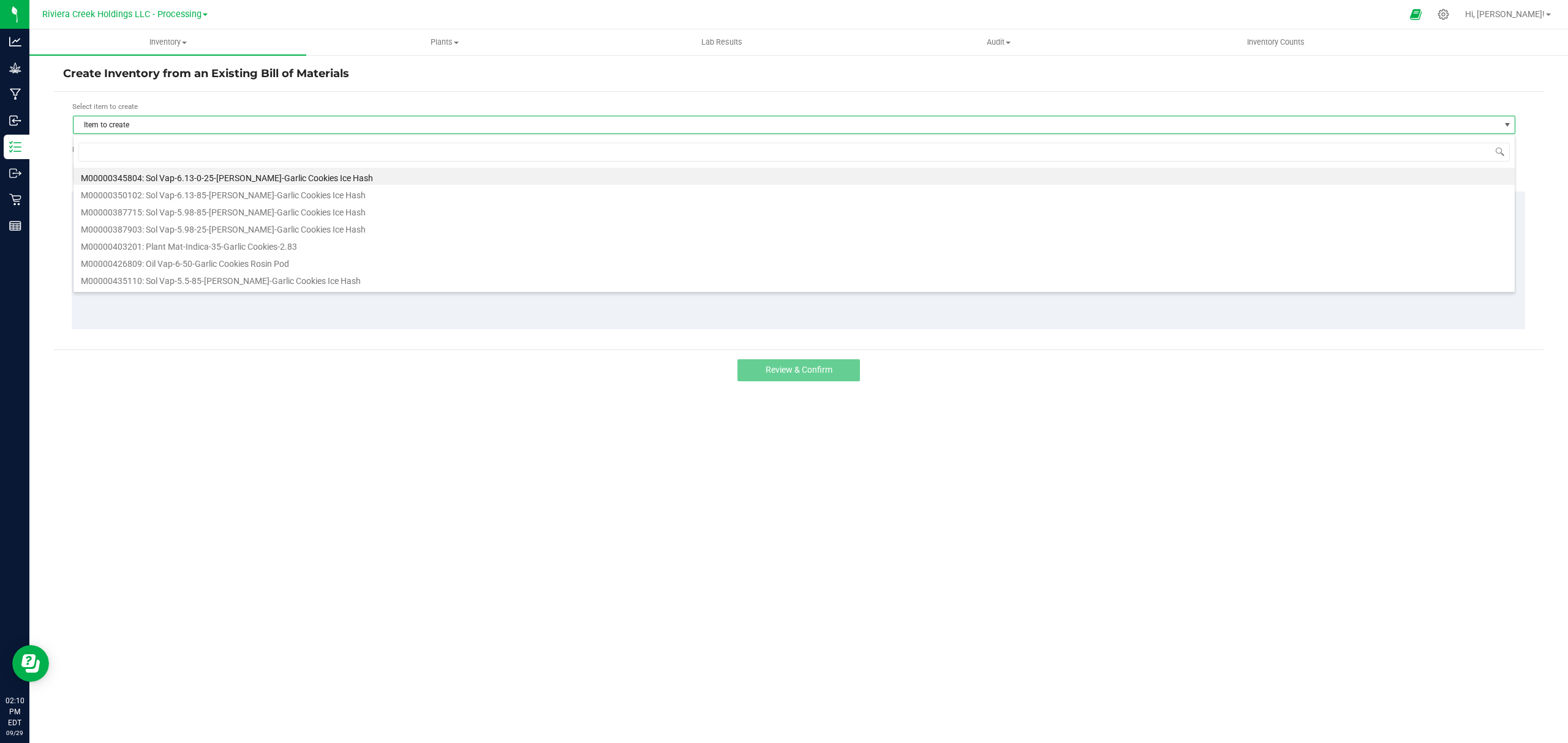
scroll to position [18, 1443]
type input "250236"
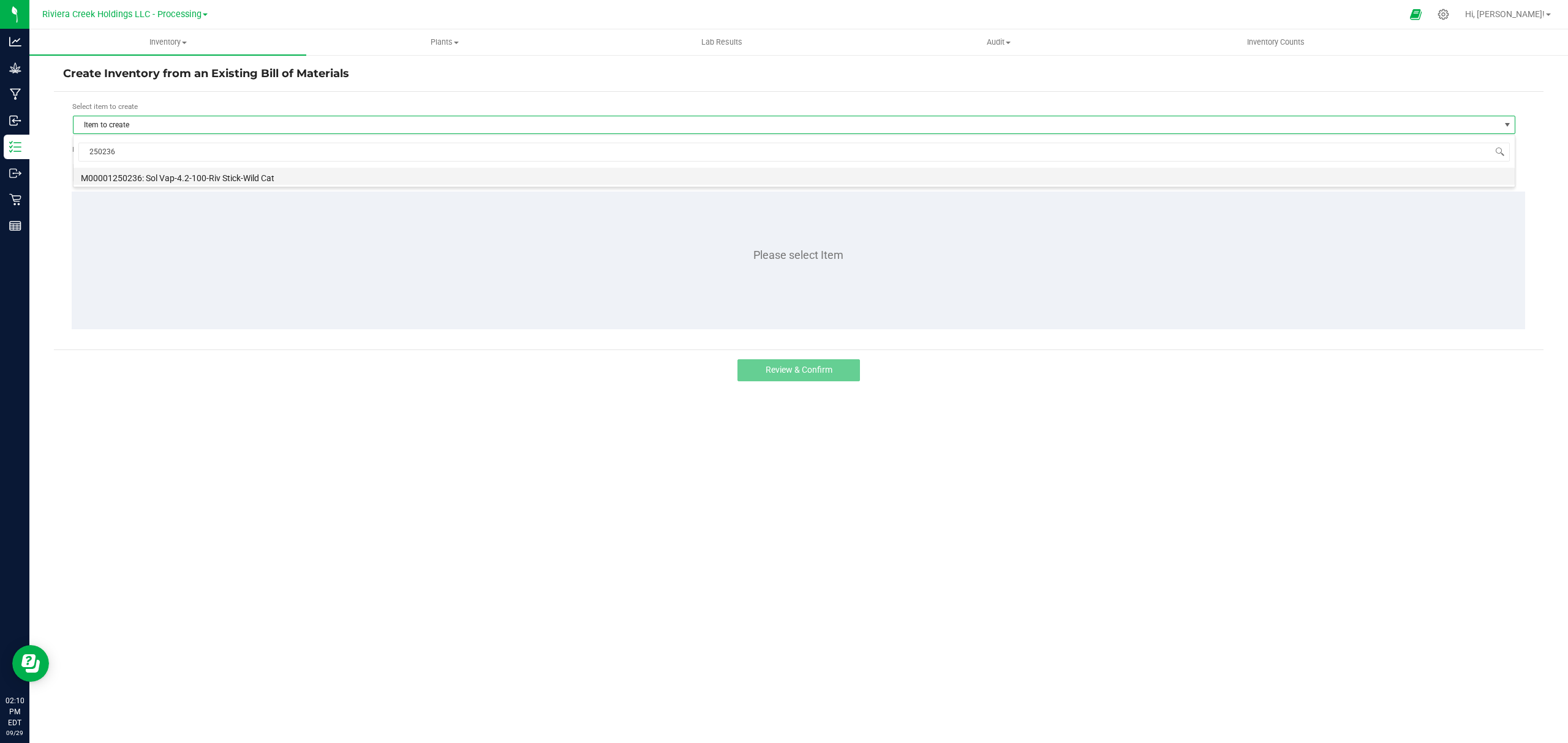
click at [265, 174] on li "M00001250236: Sol Vap-4.2-100-Riv Stick-Wild Cat" at bounding box center [794, 176] width 1441 height 17
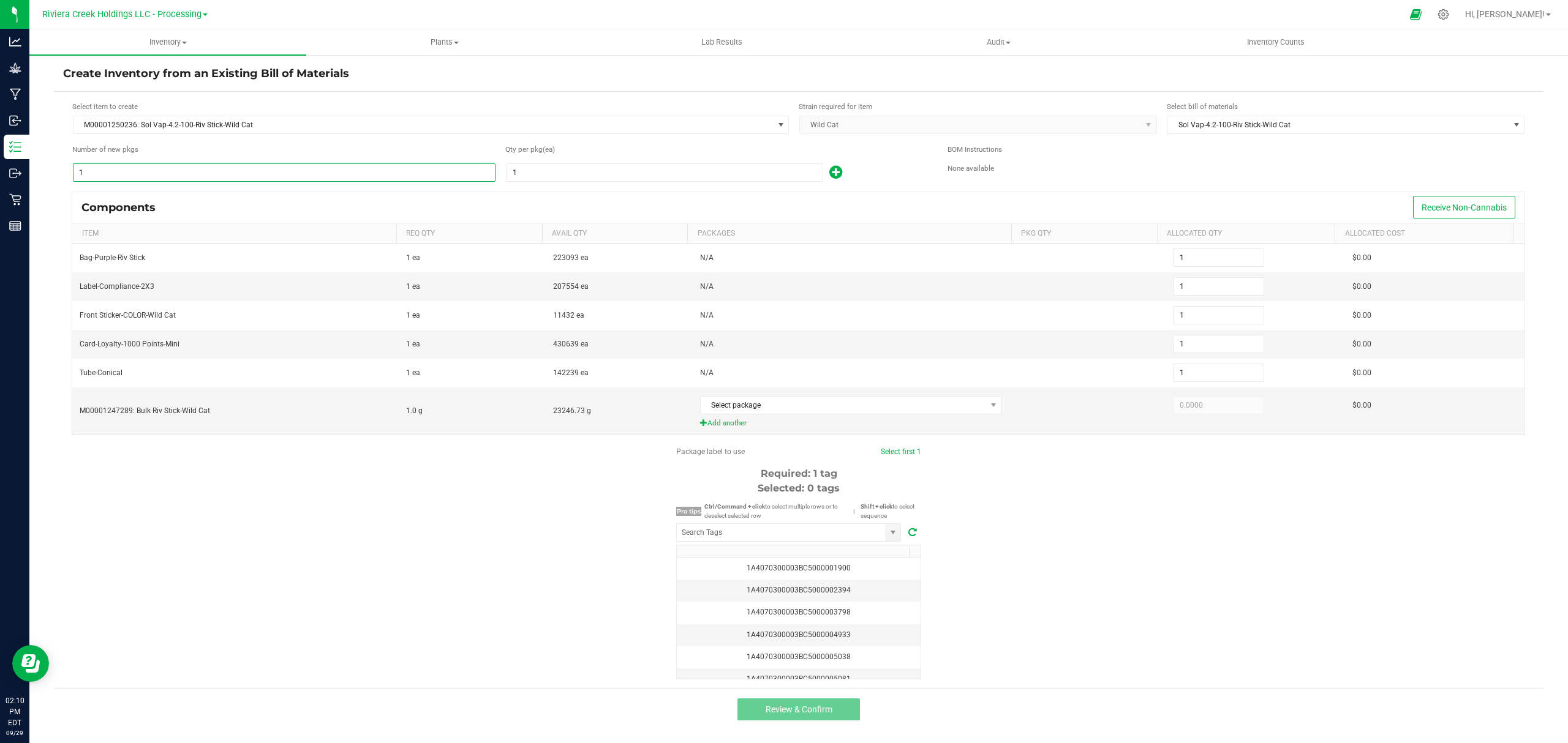
click at [211, 172] on input "1" at bounding box center [284, 172] width 421 height 17
type input "9"
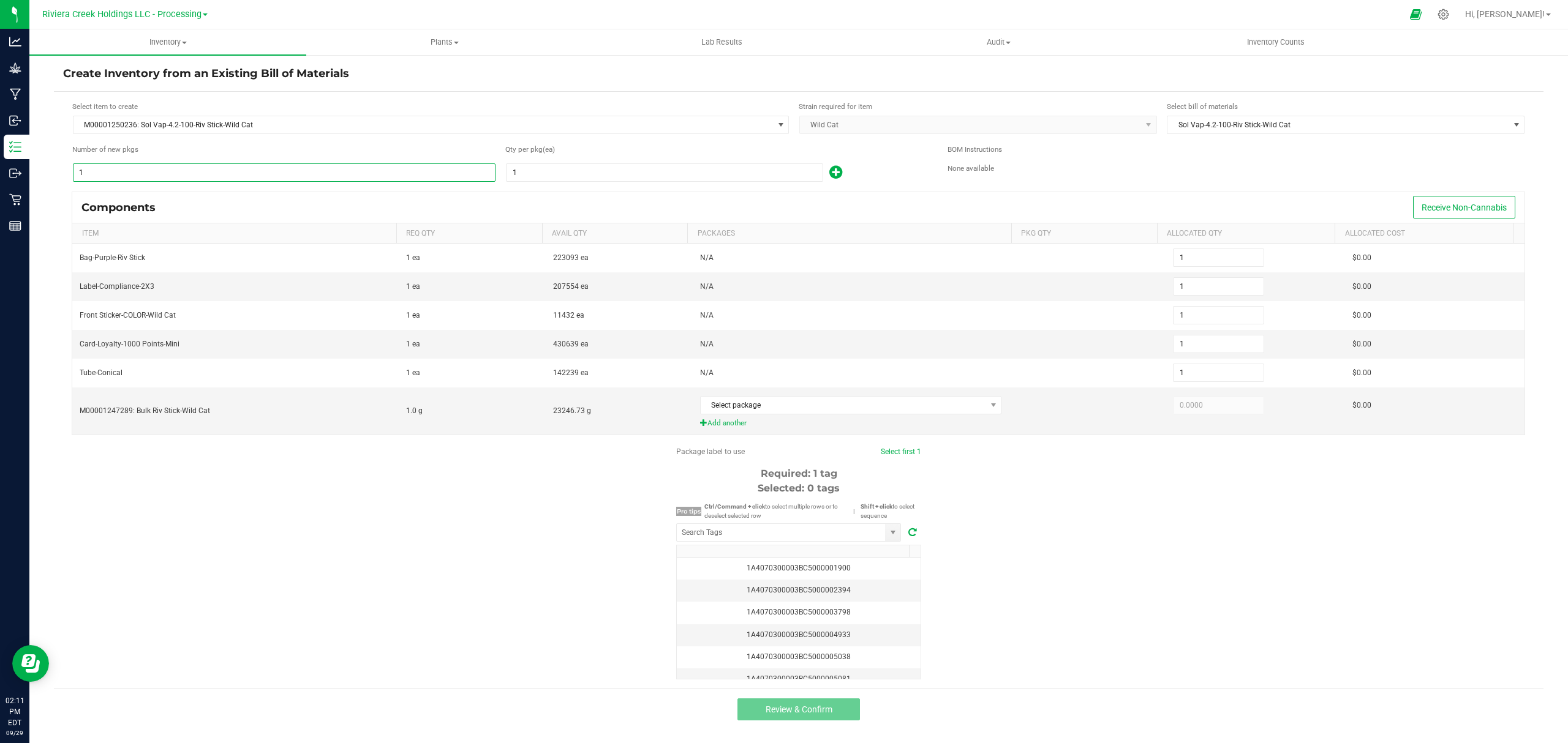
type input "9"
click at [580, 167] on input "1" at bounding box center [664, 172] width 316 height 17
type input "4"
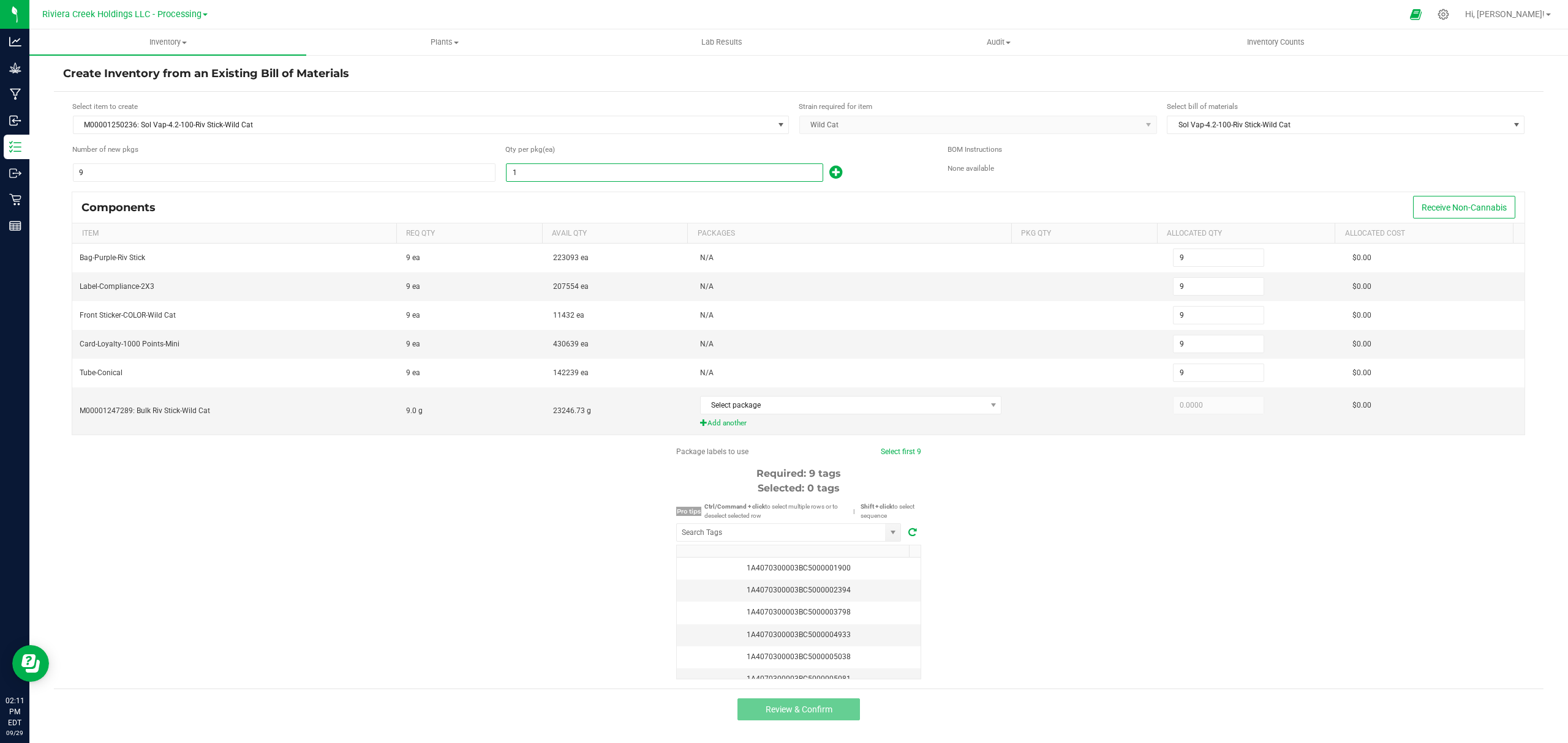
type input "36"
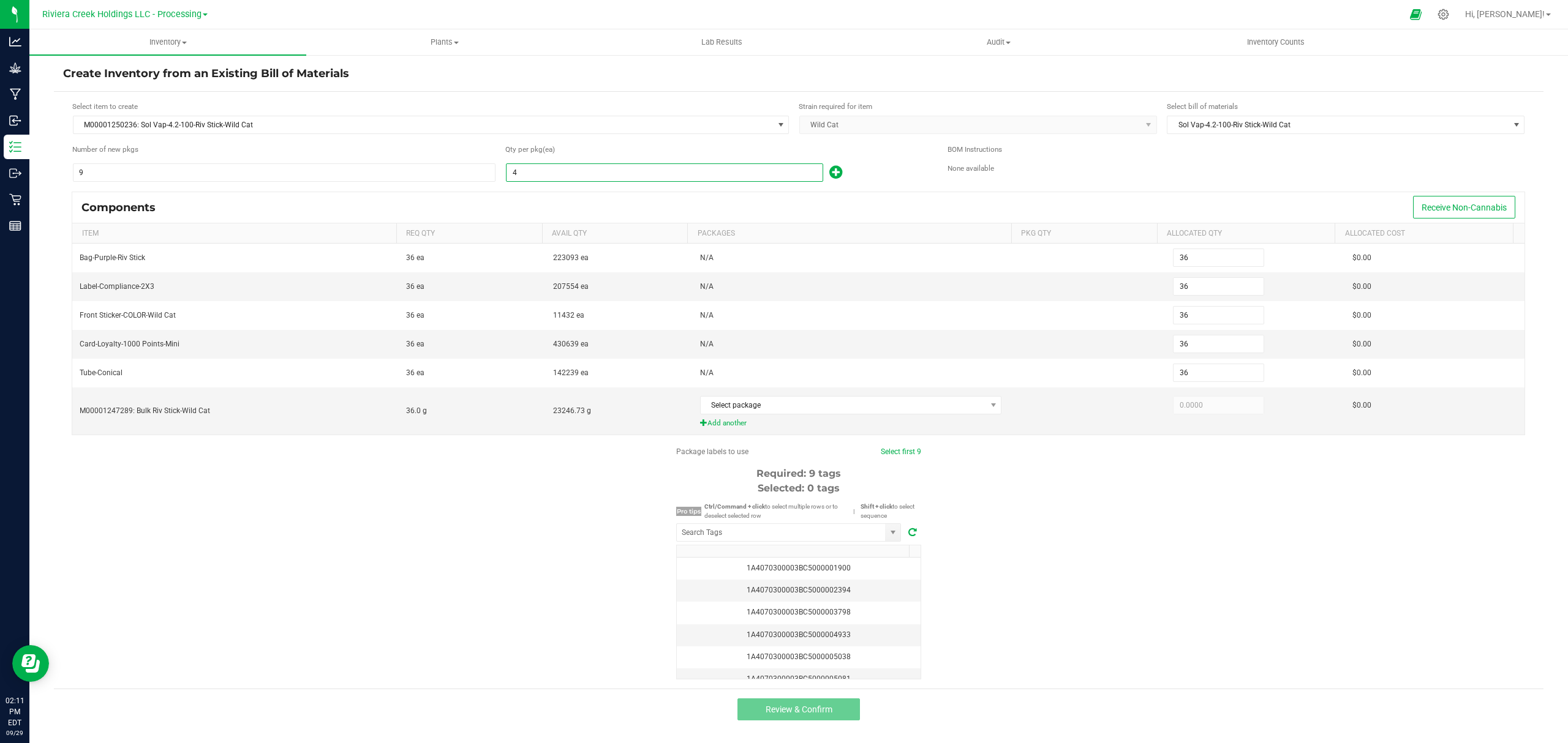
type input "9"
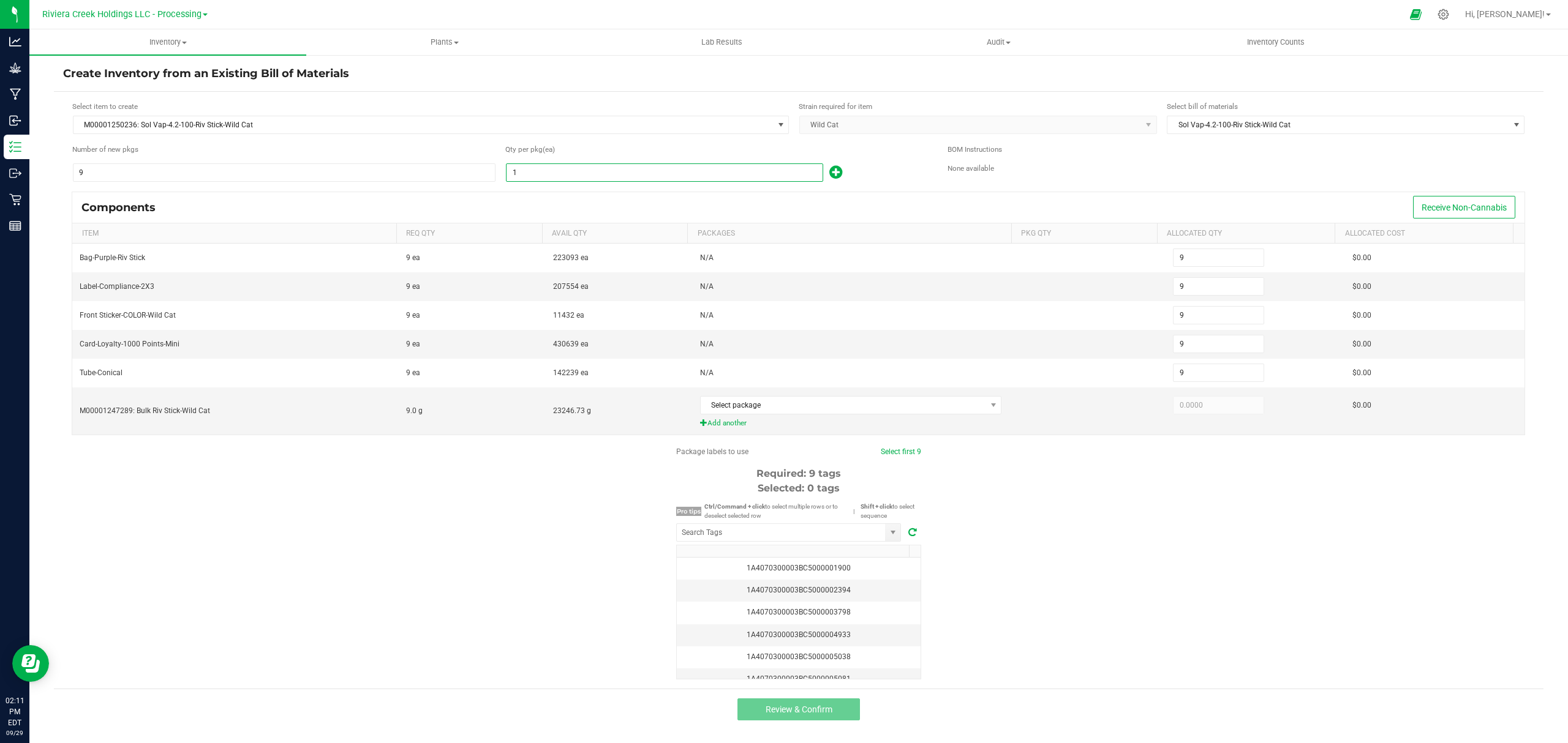
type input "10"
type input "90"
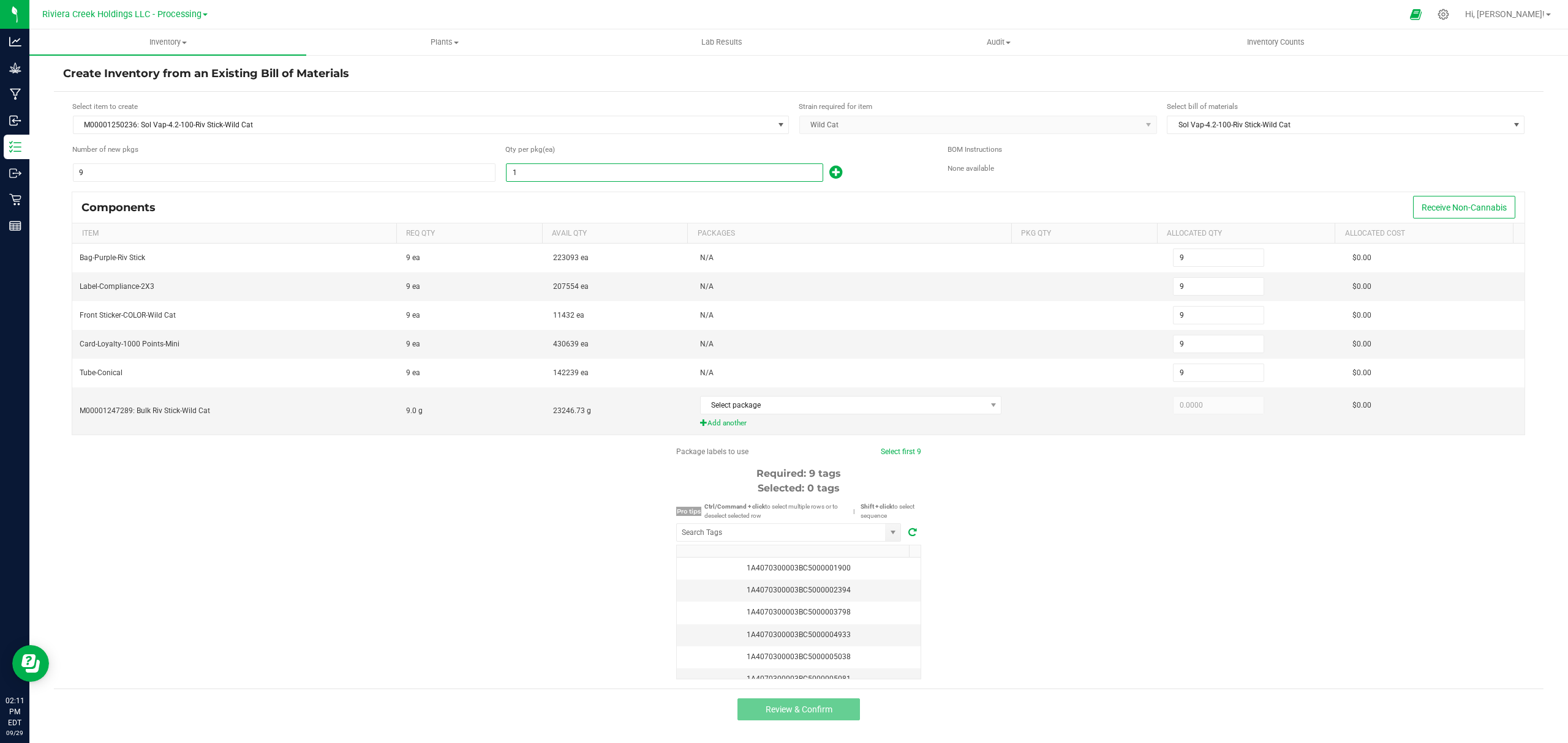
type input "90"
type input "100"
type input "900"
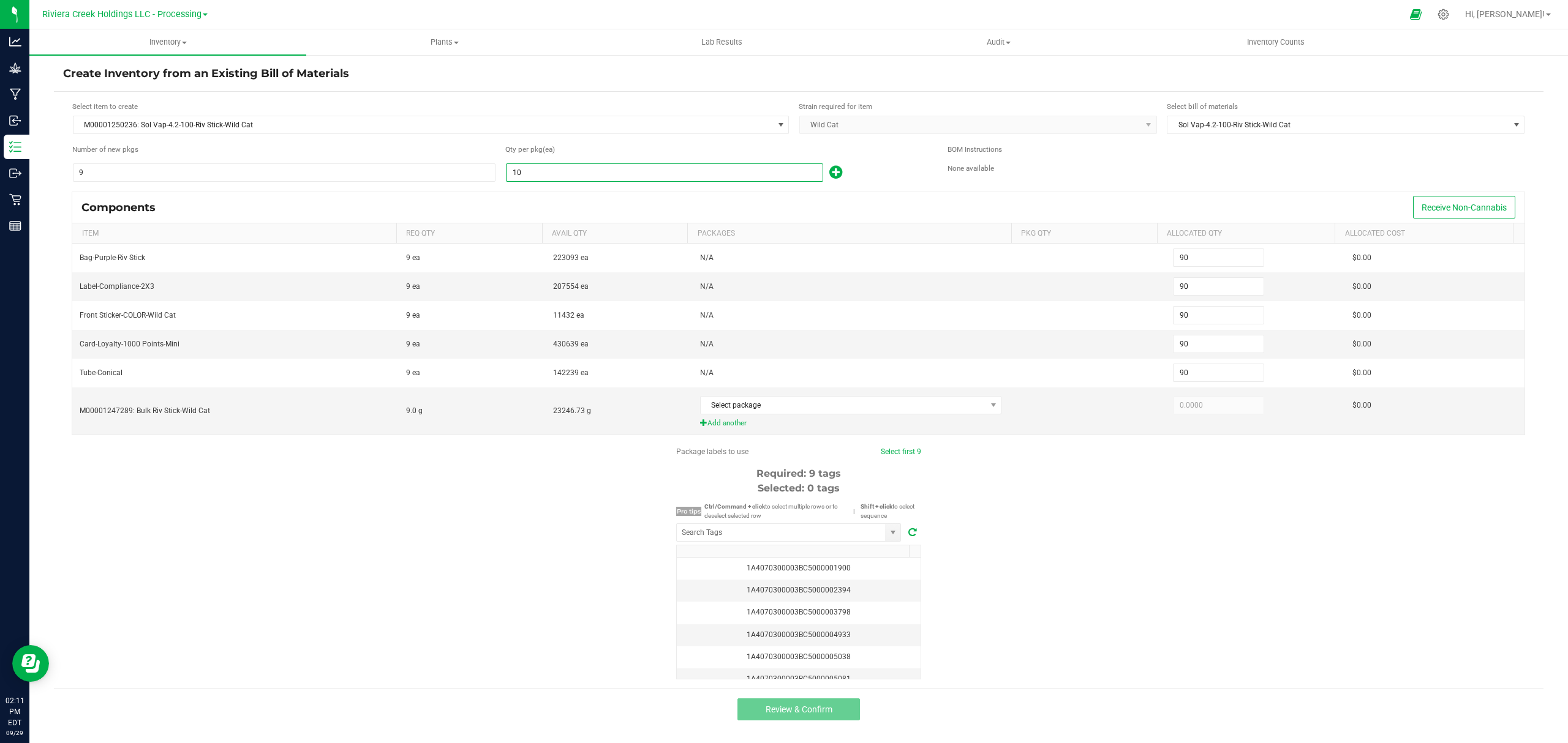
type input "900"
type input "100"
drag, startPoint x: 905, startPoint y: 169, endPoint x: 887, endPoint y: 225, distance: 58.8
click at [905, 169] on div "100" at bounding box center [717, 172] width 424 height 20
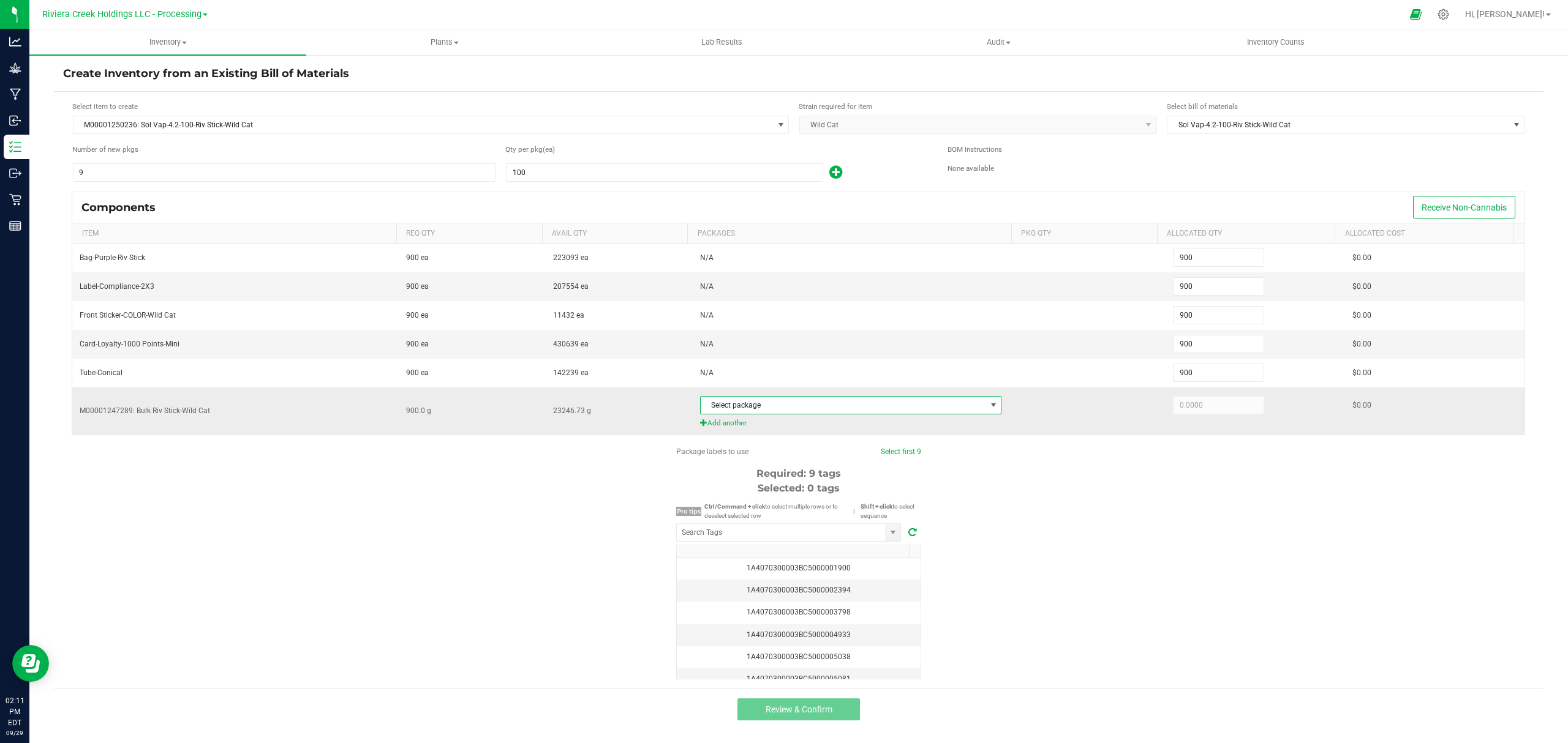
click at [824, 406] on span "Select package" at bounding box center [843, 405] width 285 height 17
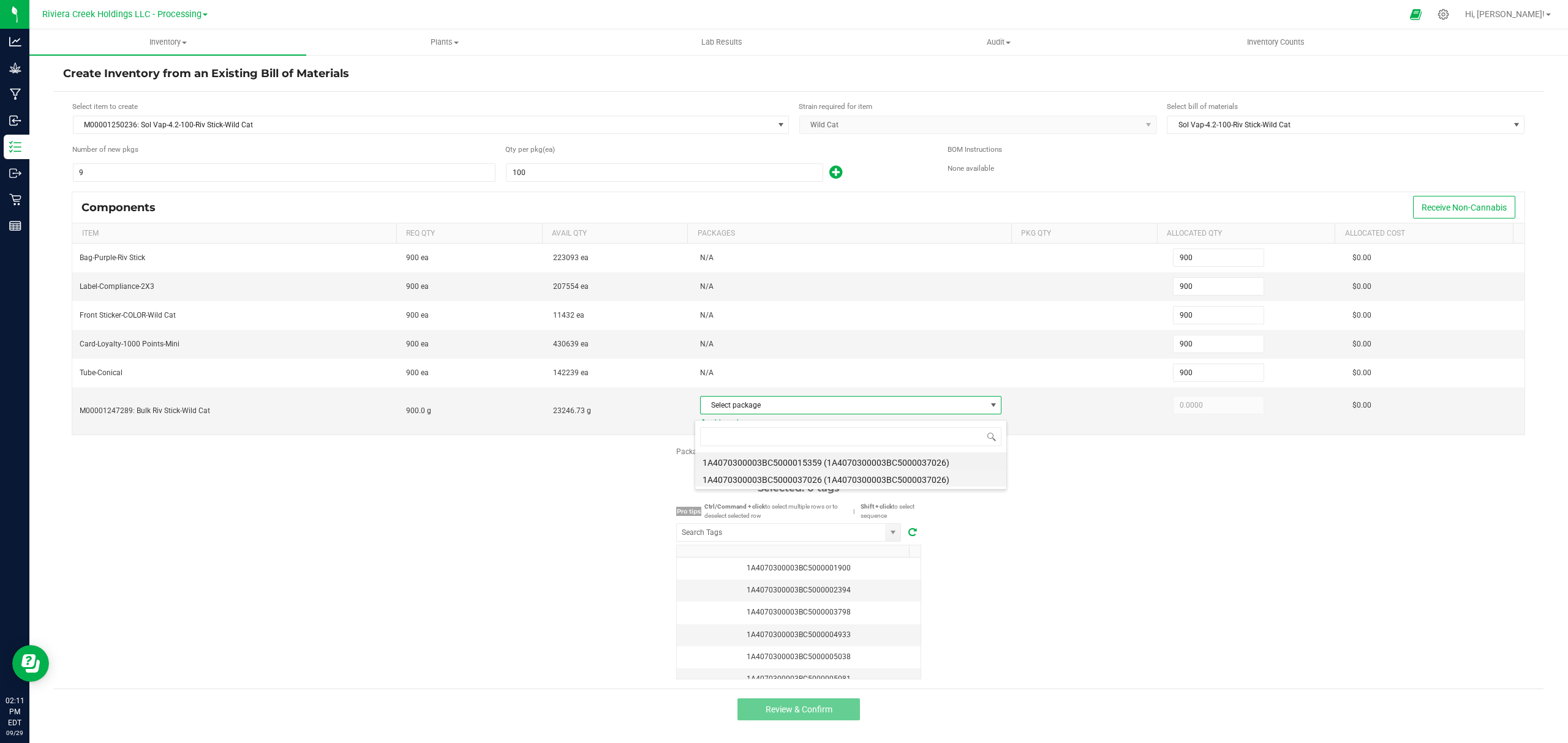
click at [871, 480] on li "1A4070300003BC5000037026 (1A4070300003BC5000037026)" at bounding box center [851, 478] width 311 height 17
type input "900.0000"
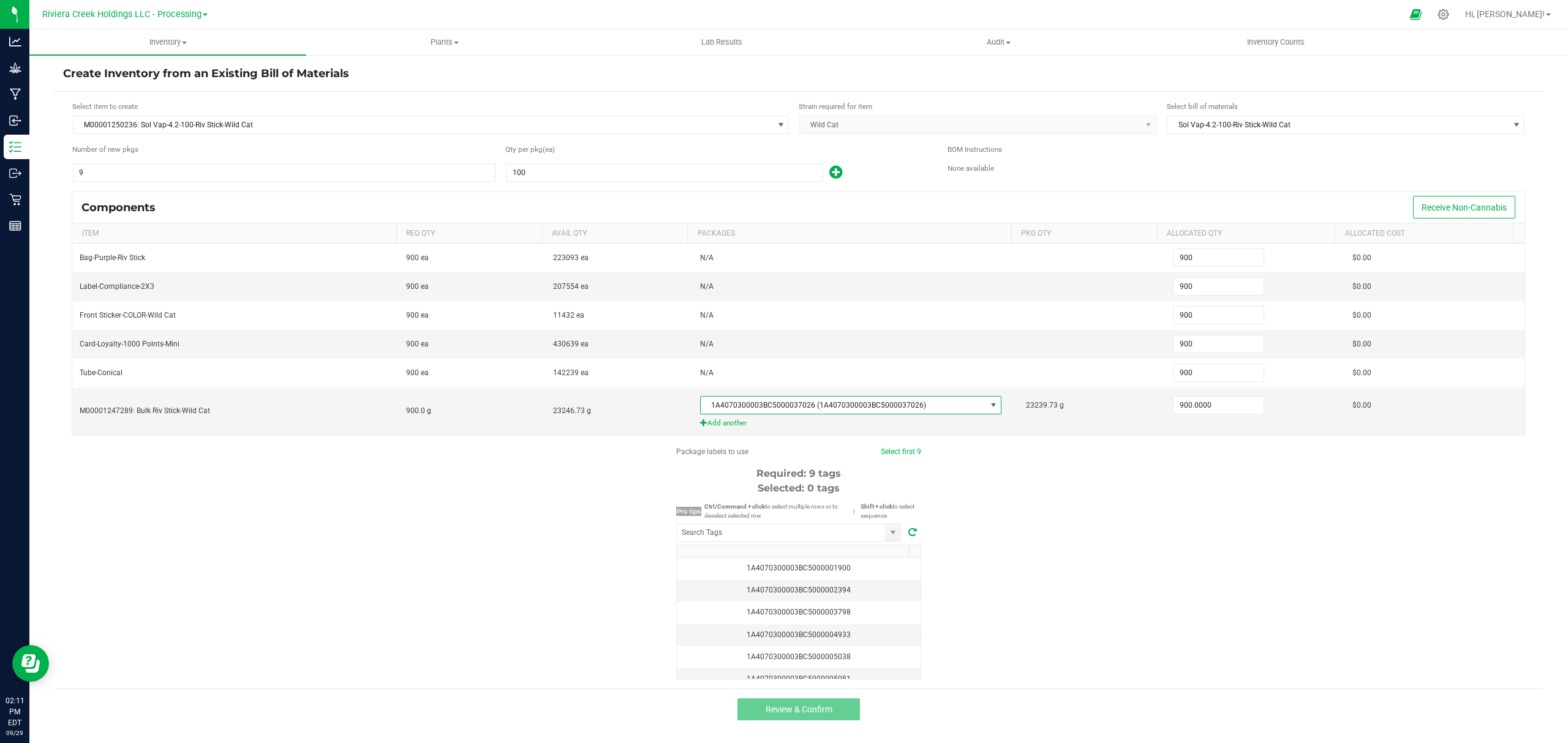
click at [1086, 549] on div "Package labels to use Select first 9 Required: 9 tags Selected: 0 tags Pro tips…" at bounding box center [798, 563] width 1489 height 233
click at [797, 538] on input "NO DATA FOUND" at bounding box center [780, 533] width 208 height 17
click at [769, 540] on input "NO DATA FOUND" at bounding box center [780, 533] width 208 height 17
click at [735, 564] on li "1A4070300003BC5000040878" at bounding box center [788, 560] width 224 height 20
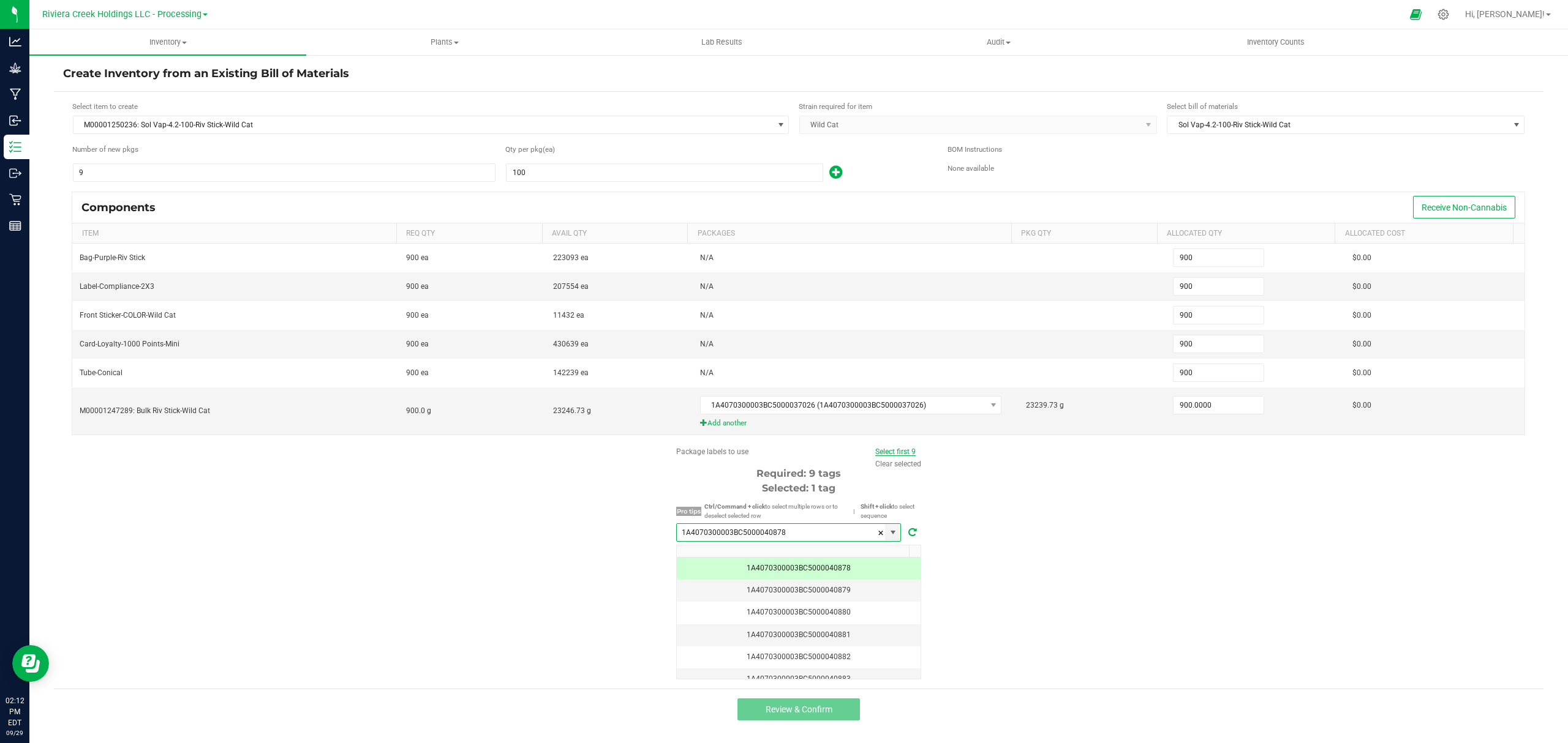
type input "1A4070300003BC5000040878"
click at [897, 456] on link "Select first 9" at bounding box center [895, 451] width 40 height 9
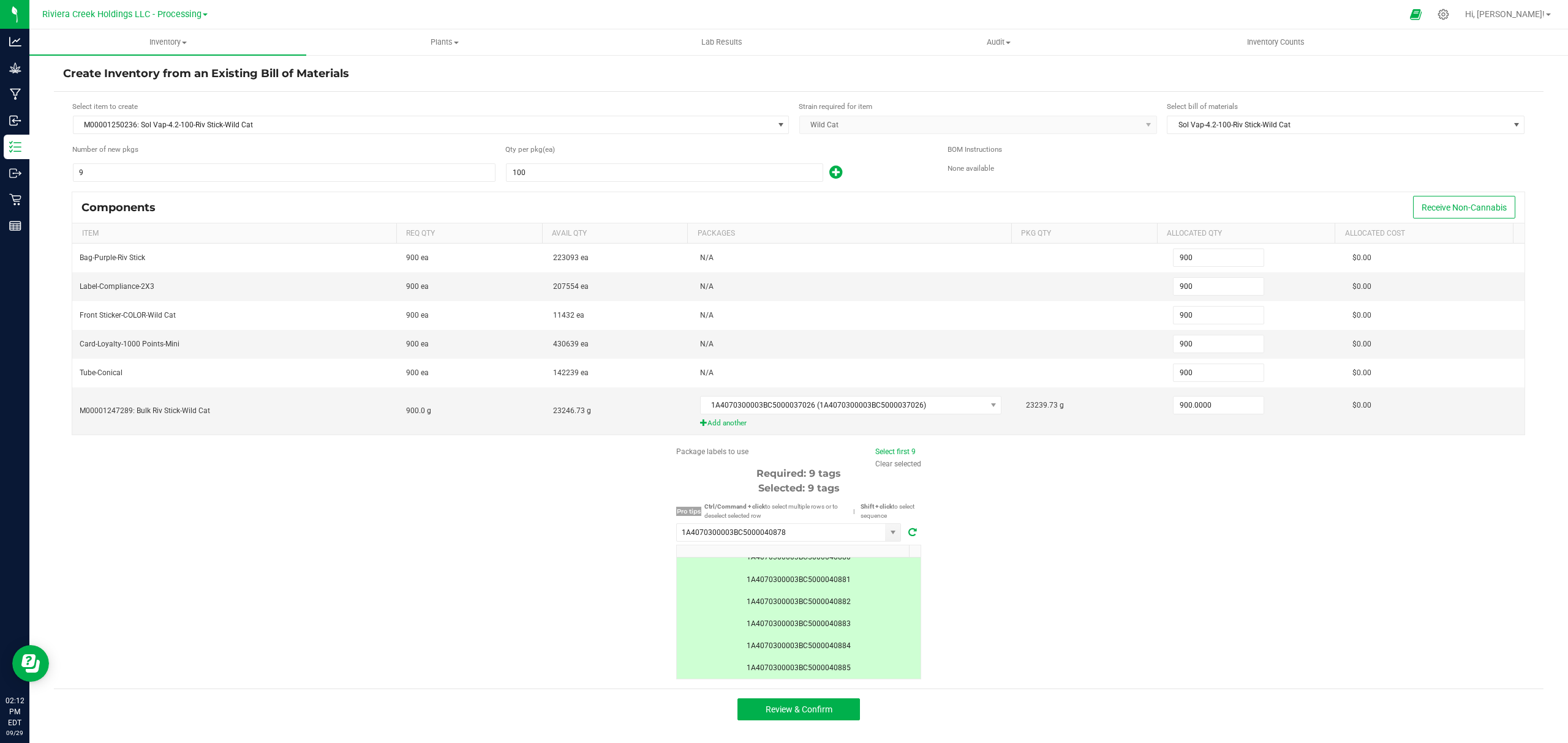
scroll to position [106, 0]
click at [841, 713] on button "Review & Confirm" at bounding box center [799, 709] width 123 height 22
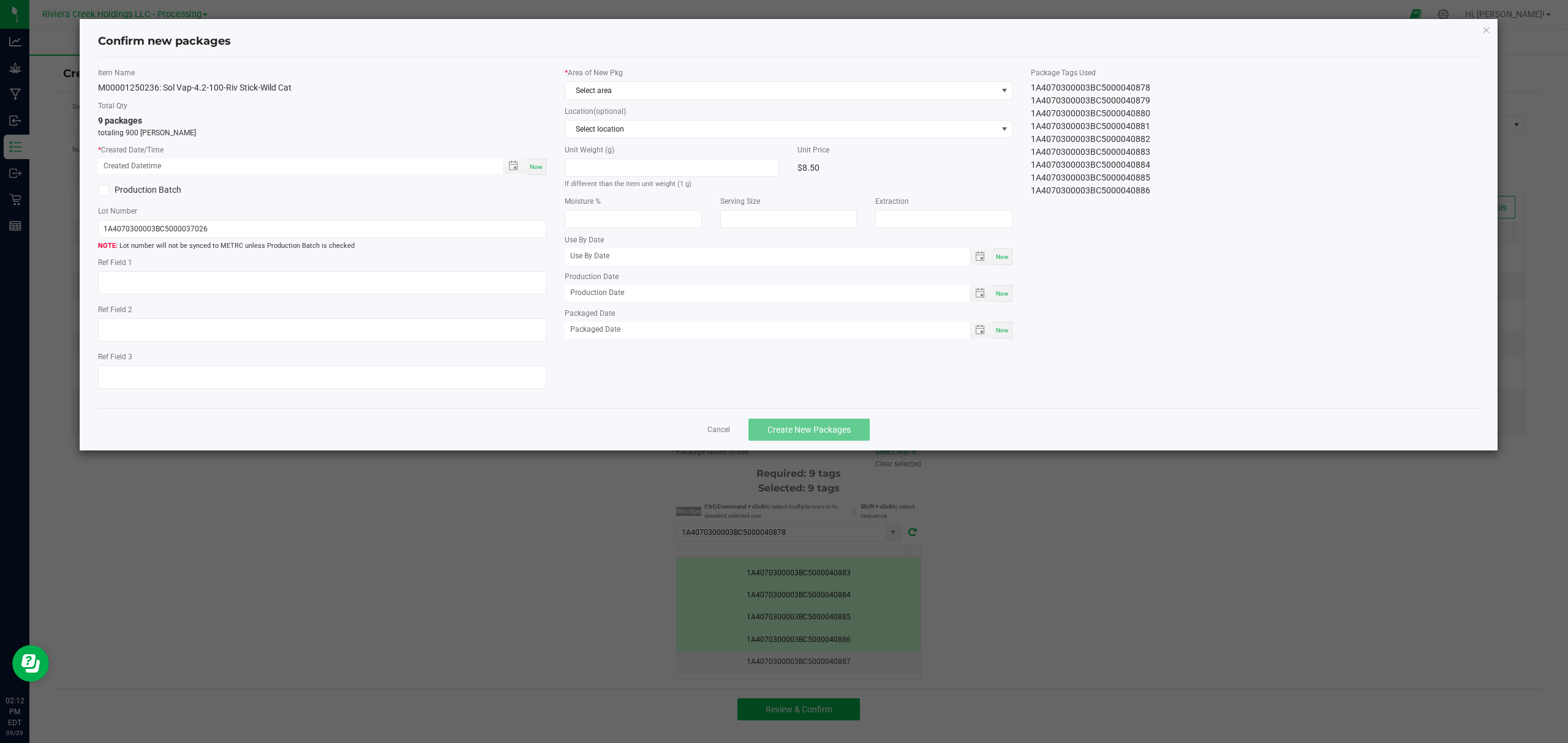
type input "09/04/2026"
click at [536, 164] on span "Now" at bounding box center [536, 167] width 13 height 7
type input "09/29/2025 02:12 PM"
click at [652, 79] on div "* Area of New Pkg Select area" at bounding box center [788, 83] width 448 height 32
click at [655, 89] on span "Select area" at bounding box center [781, 91] width 432 height 17
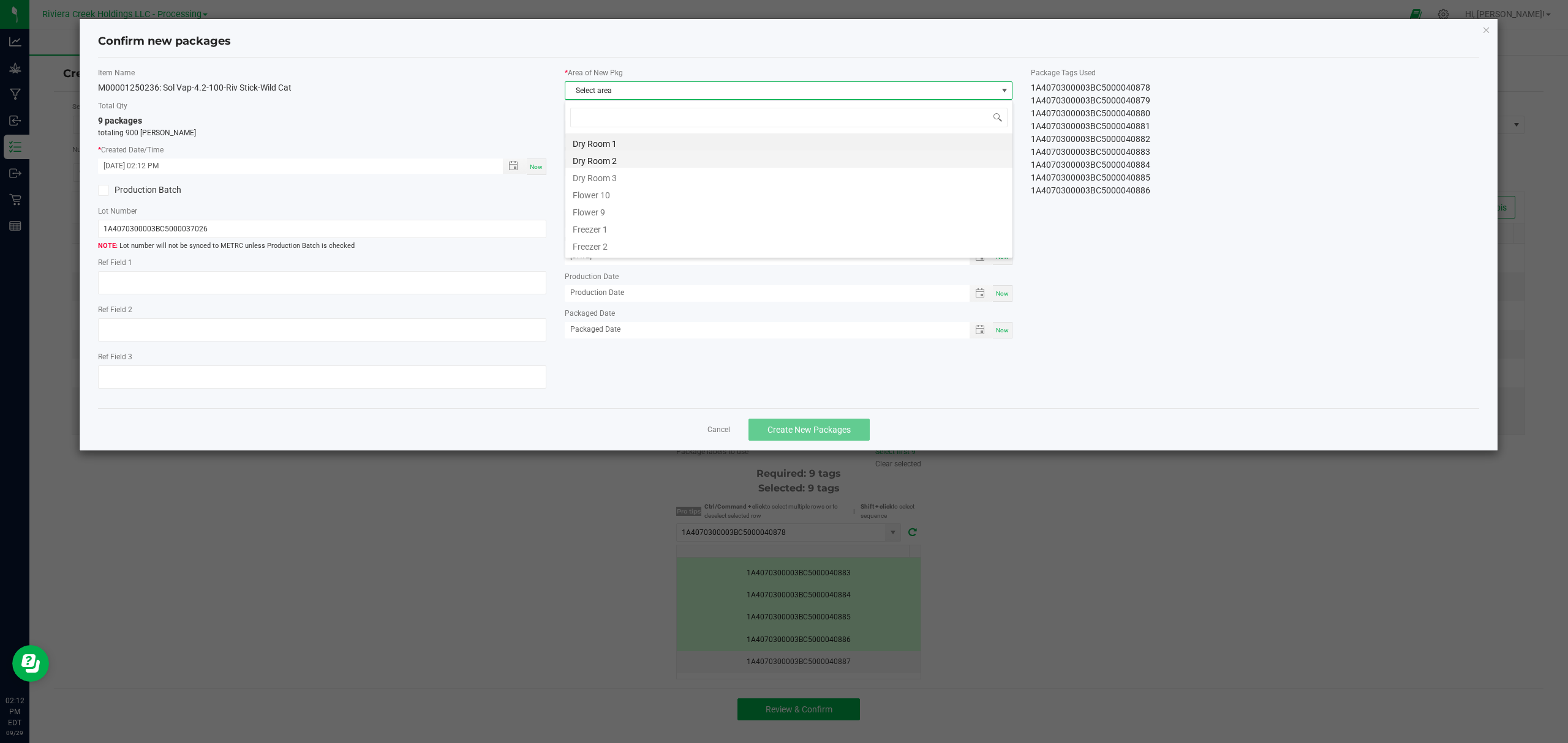
scroll to position [18, 447]
click at [625, 190] on li "Flower 10" at bounding box center [789, 194] width 447 height 17
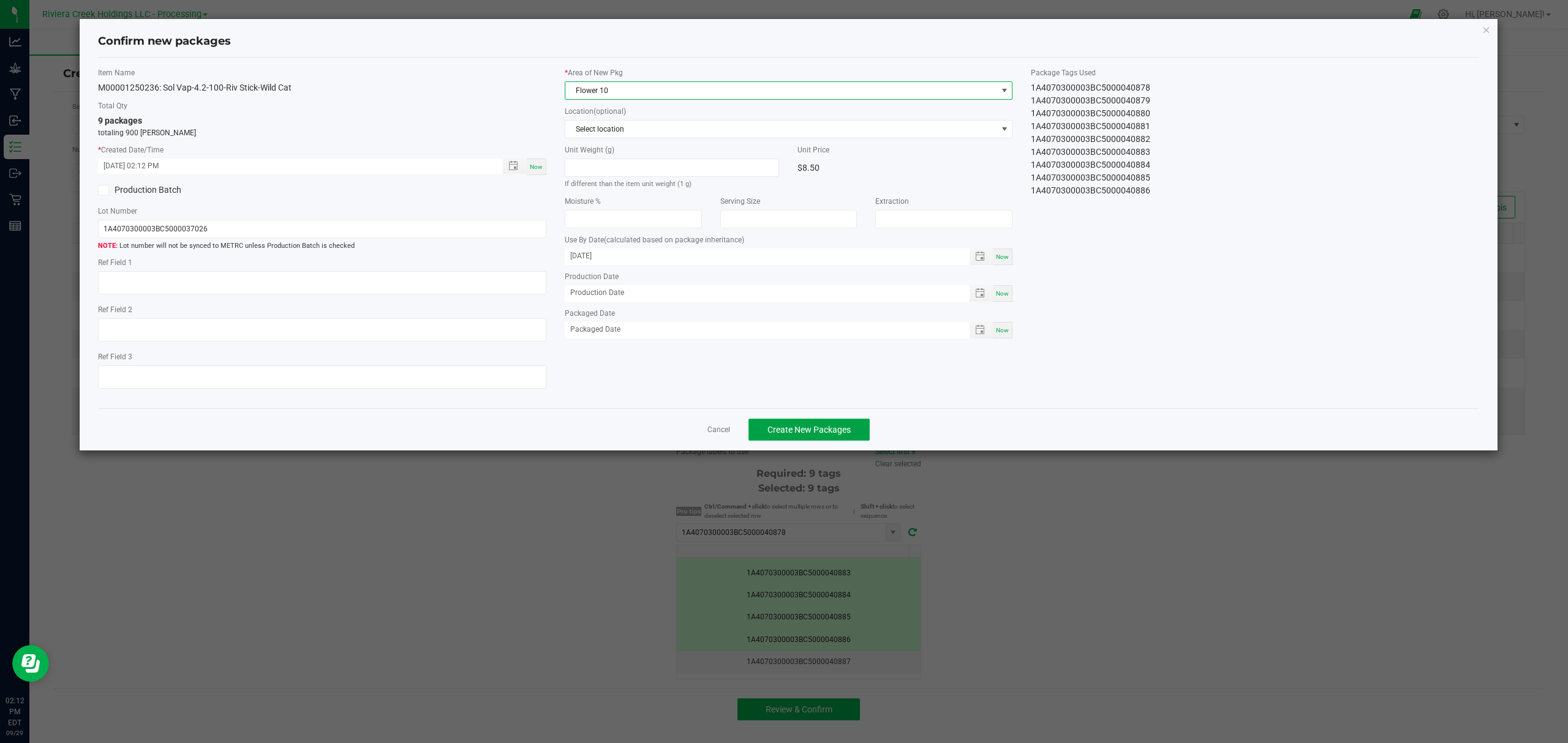
click at [827, 434] on span "Create New Packages" at bounding box center [809, 430] width 83 height 9
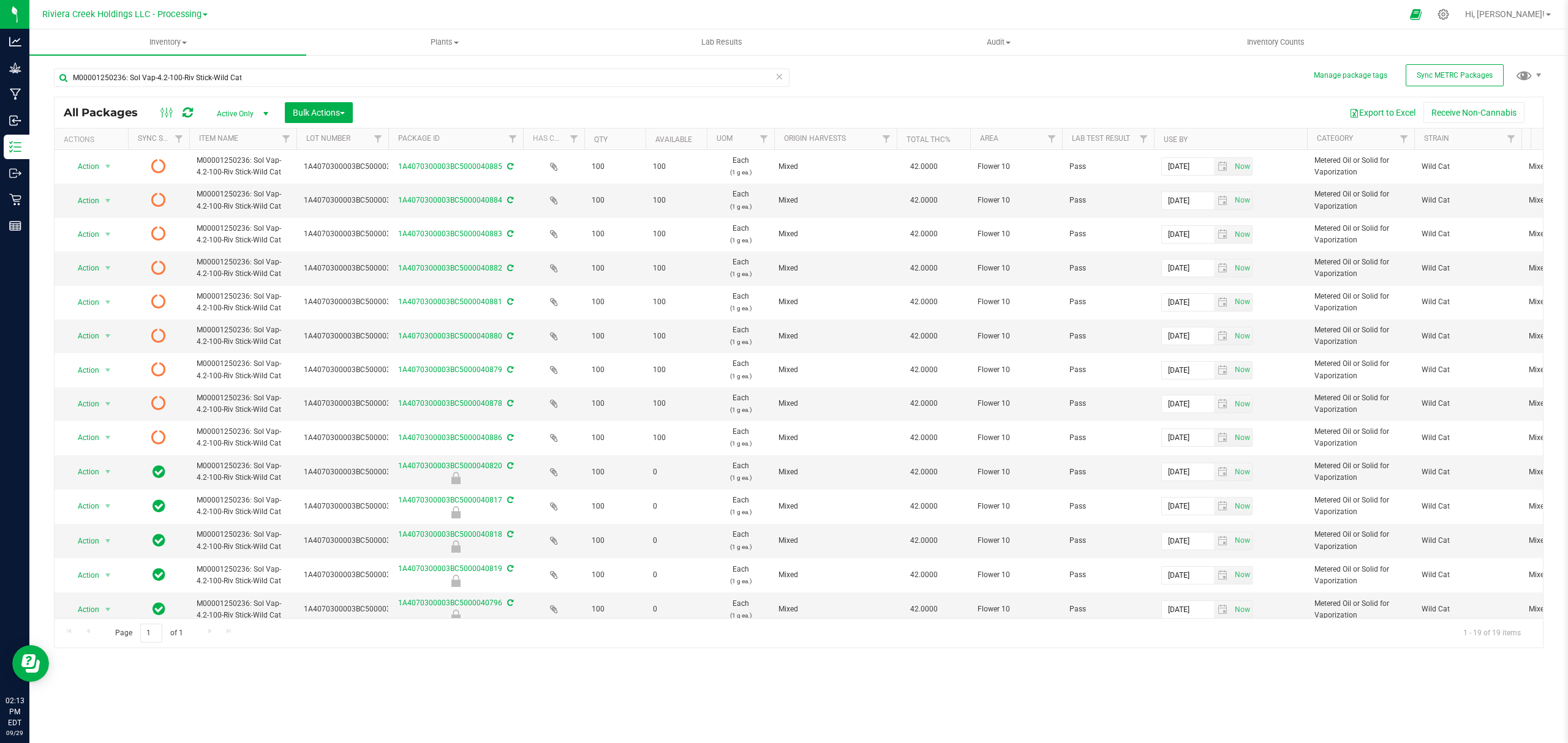
click at [189, 111] on icon at bounding box center [187, 113] width 10 height 13
click at [174, 37] on span "Inventory" at bounding box center [167, 43] width 276 height 11
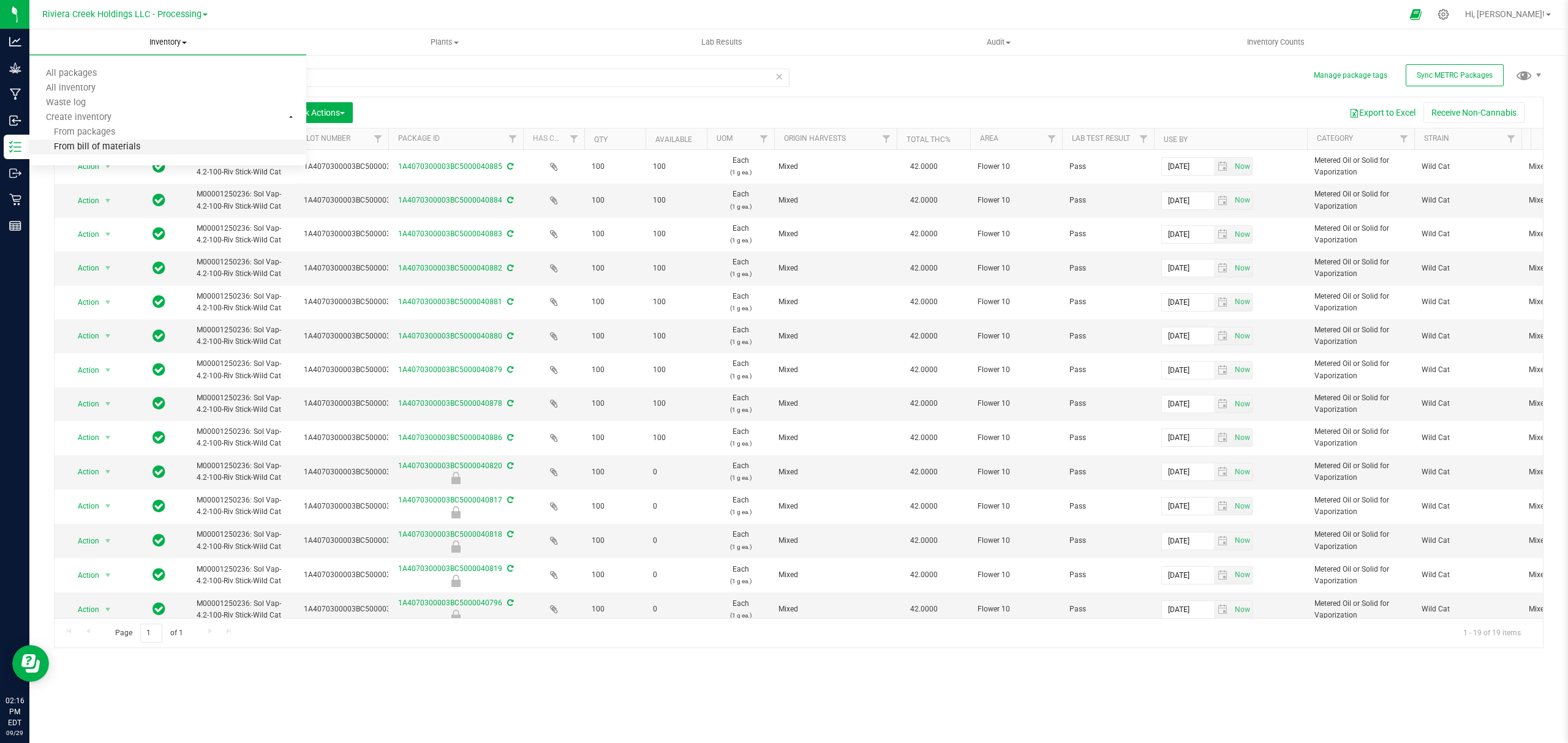
click at [143, 142] on li "From bill of materials" at bounding box center [167, 147] width 276 height 15
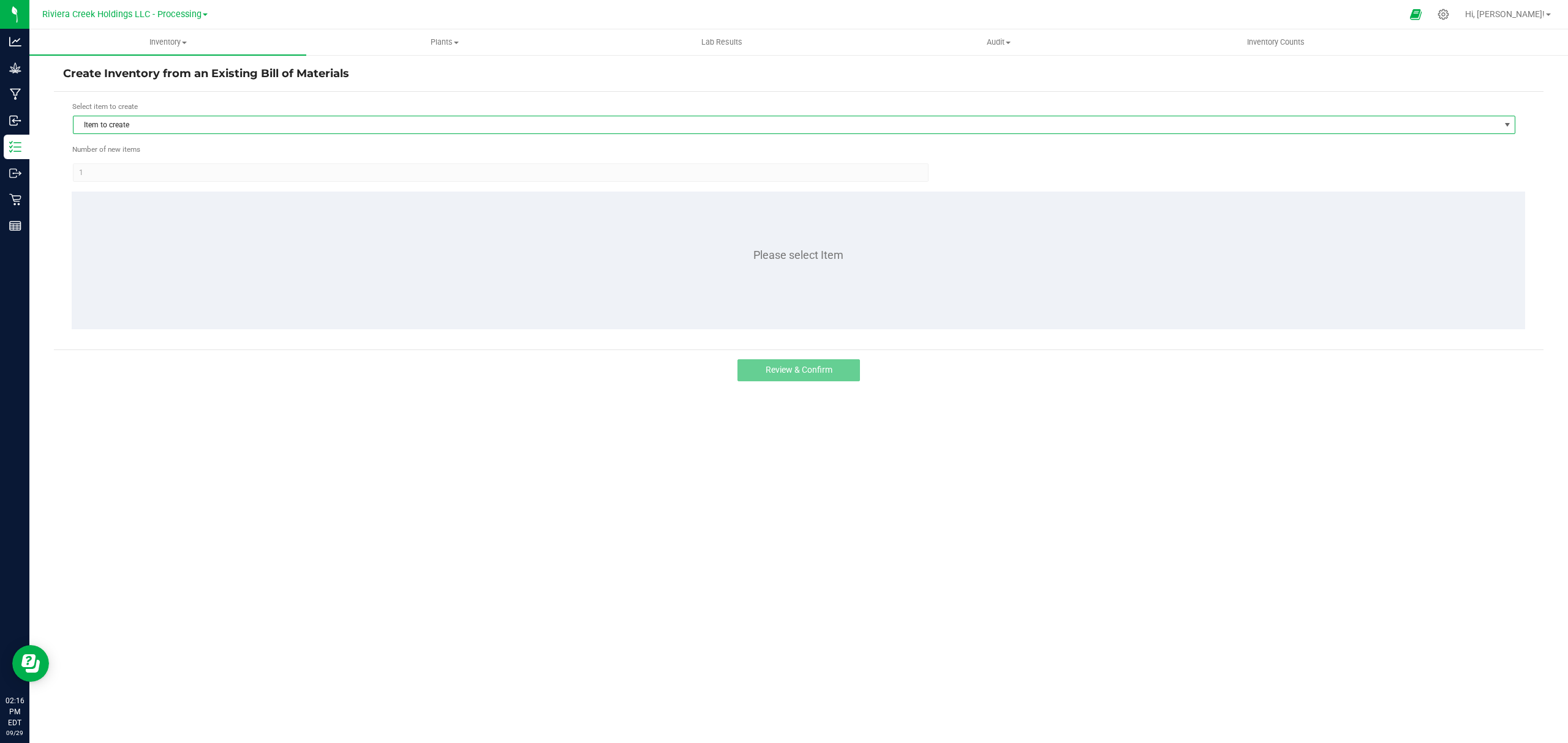
click at [156, 128] on span "Item to create" at bounding box center [786, 125] width 1425 height 17
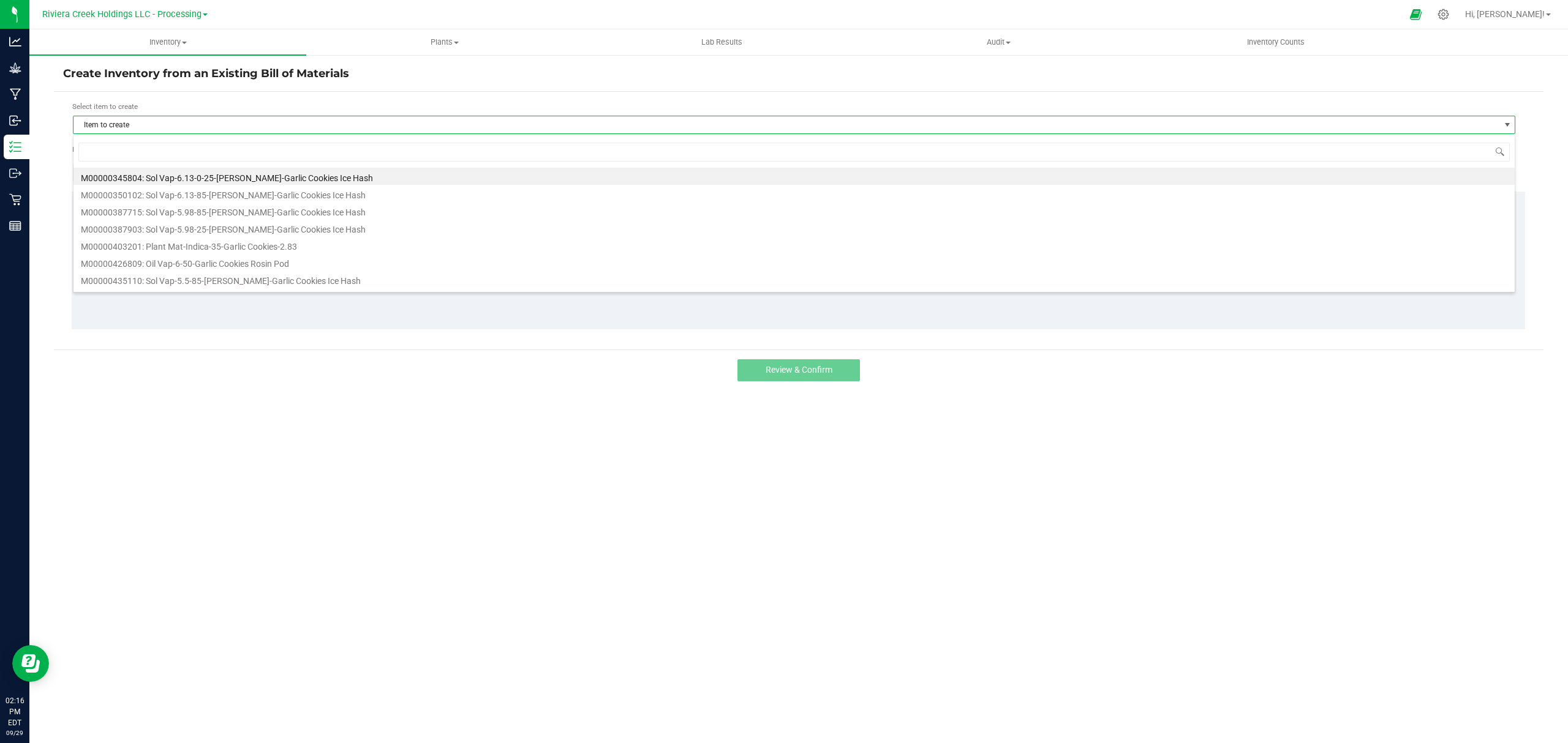
scroll to position [18, 1443]
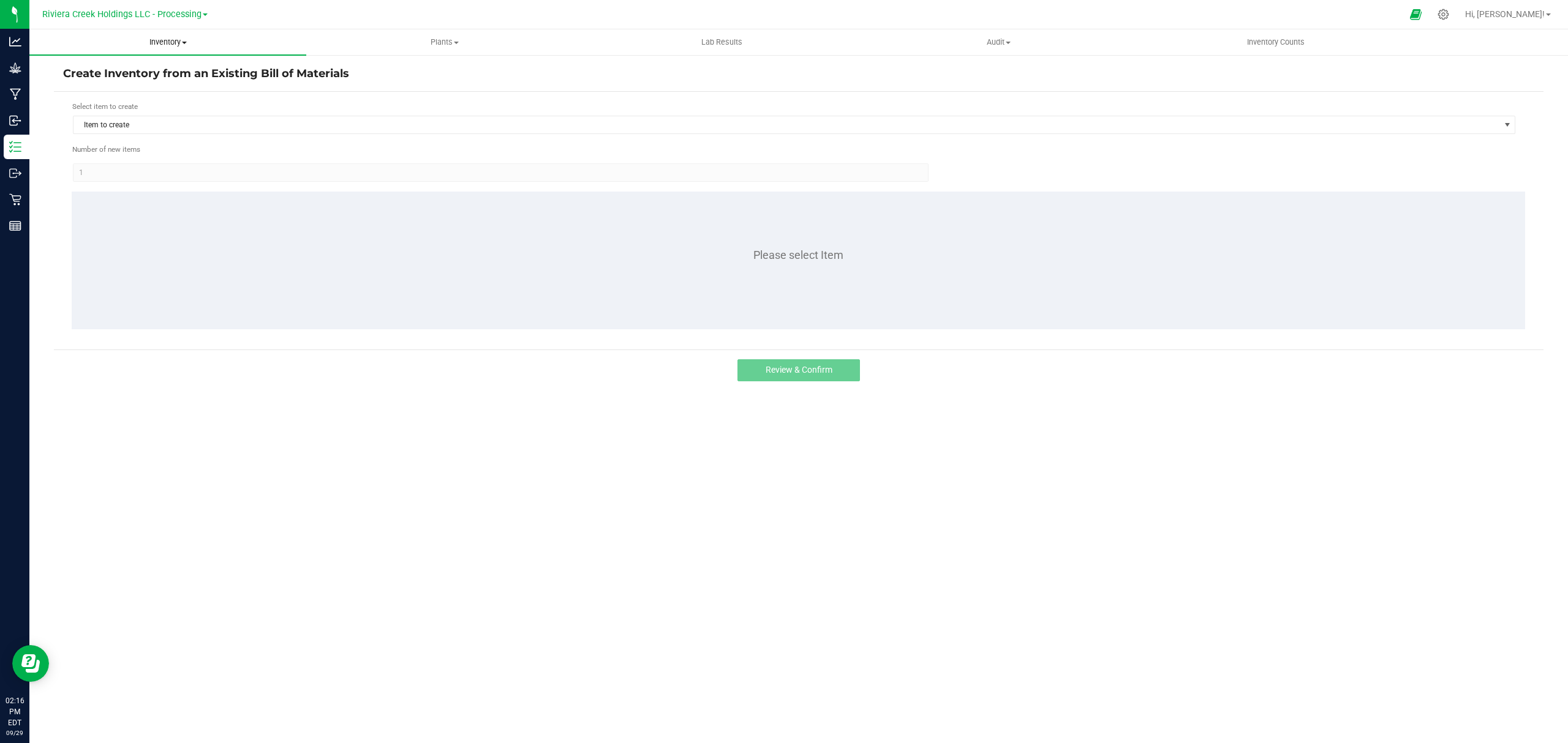
click at [167, 43] on span "Inventory" at bounding box center [167, 43] width 276 height 11
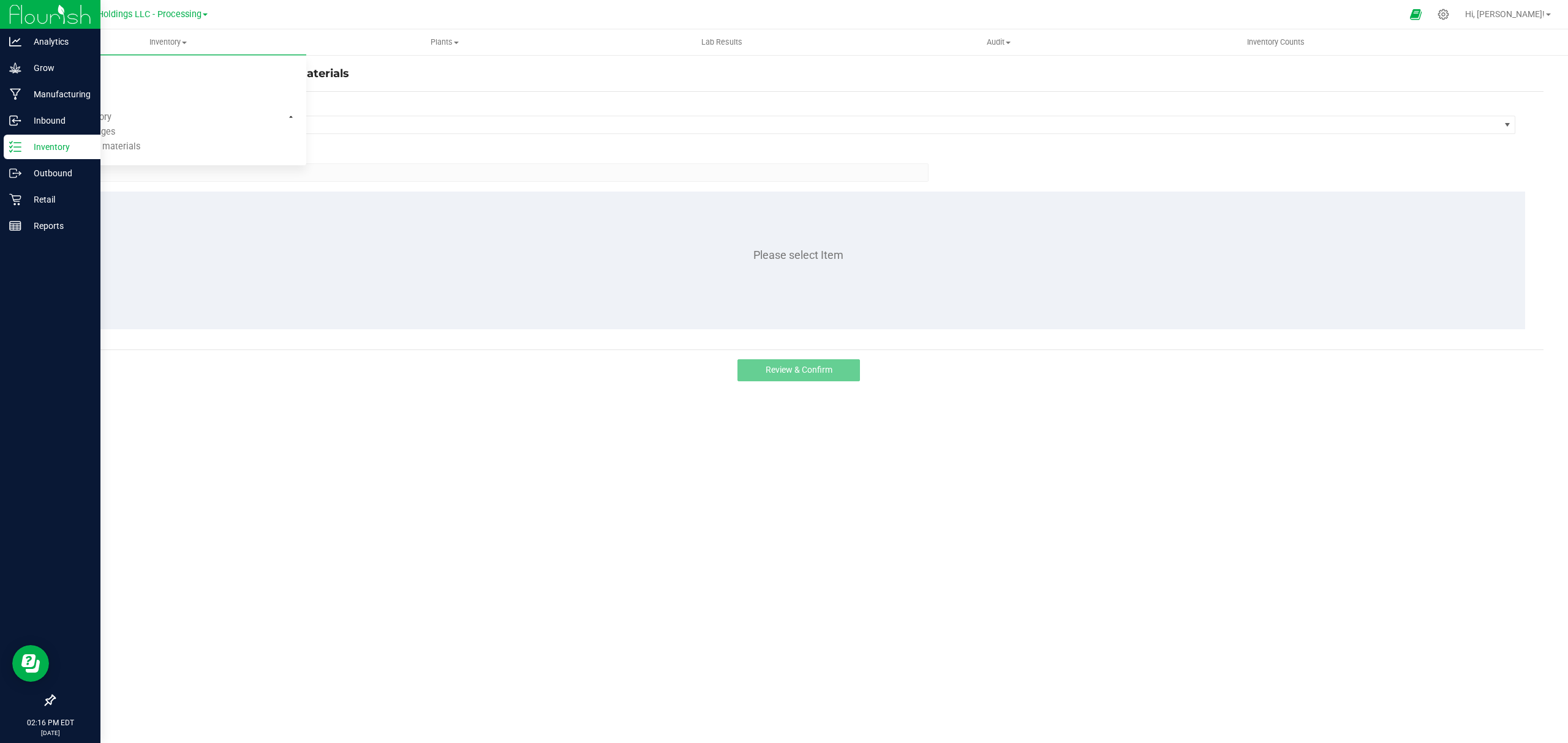
click at [22, 154] on div "Inventory" at bounding box center [52, 146] width 97 height 24
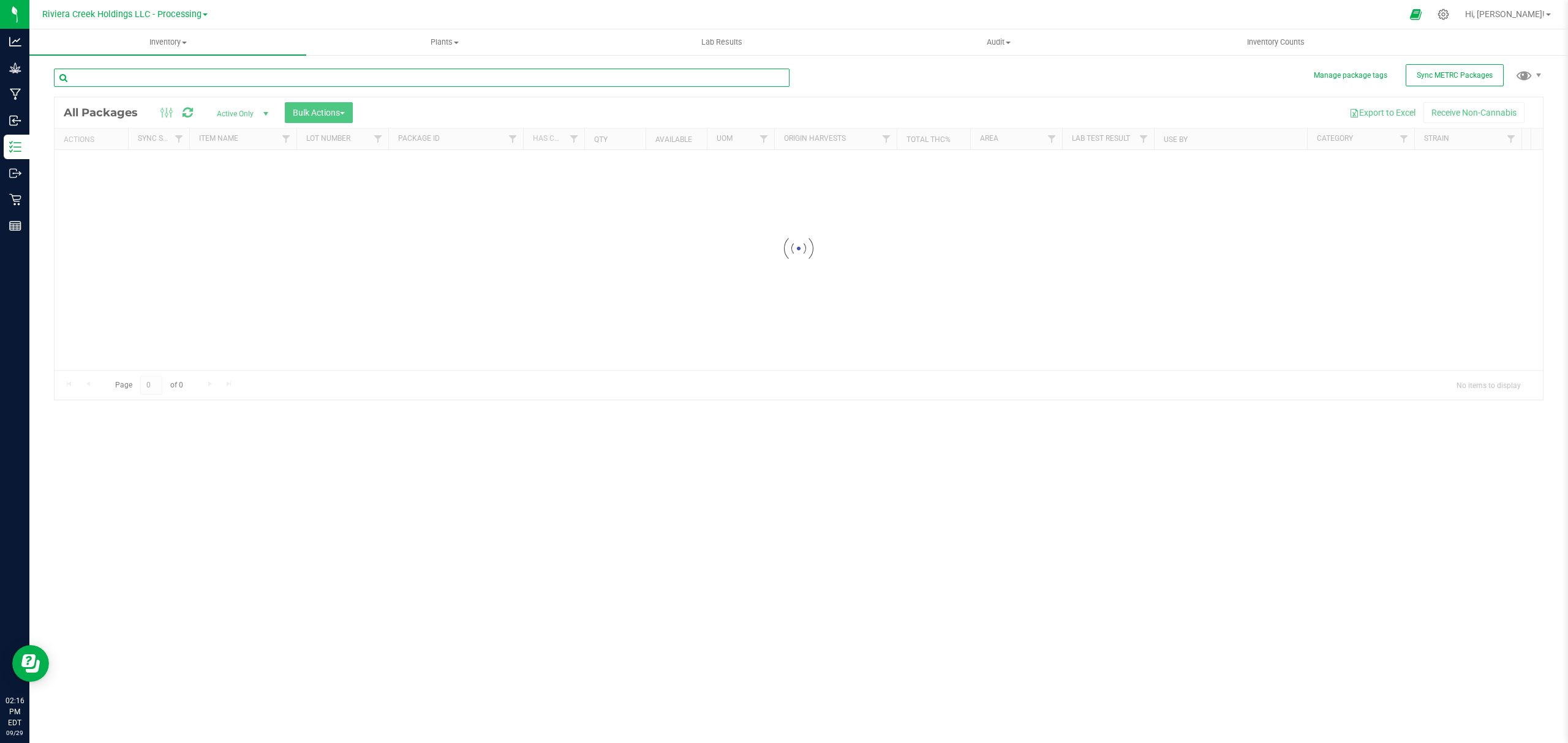
click at [160, 79] on input "text" at bounding box center [421, 77] width 736 height 18
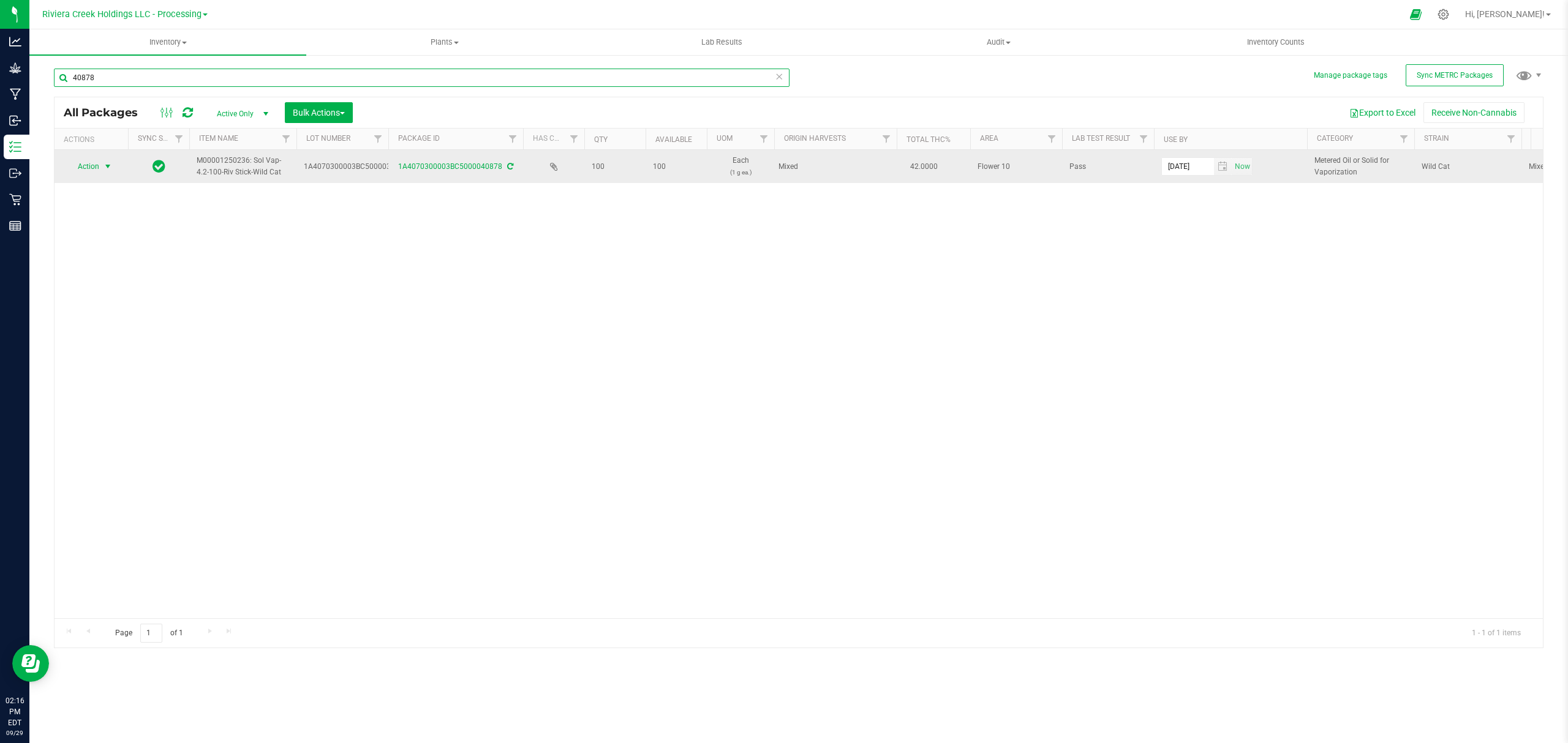
type input "40878"
click at [91, 165] on span "Action" at bounding box center [83, 167] width 33 height 17
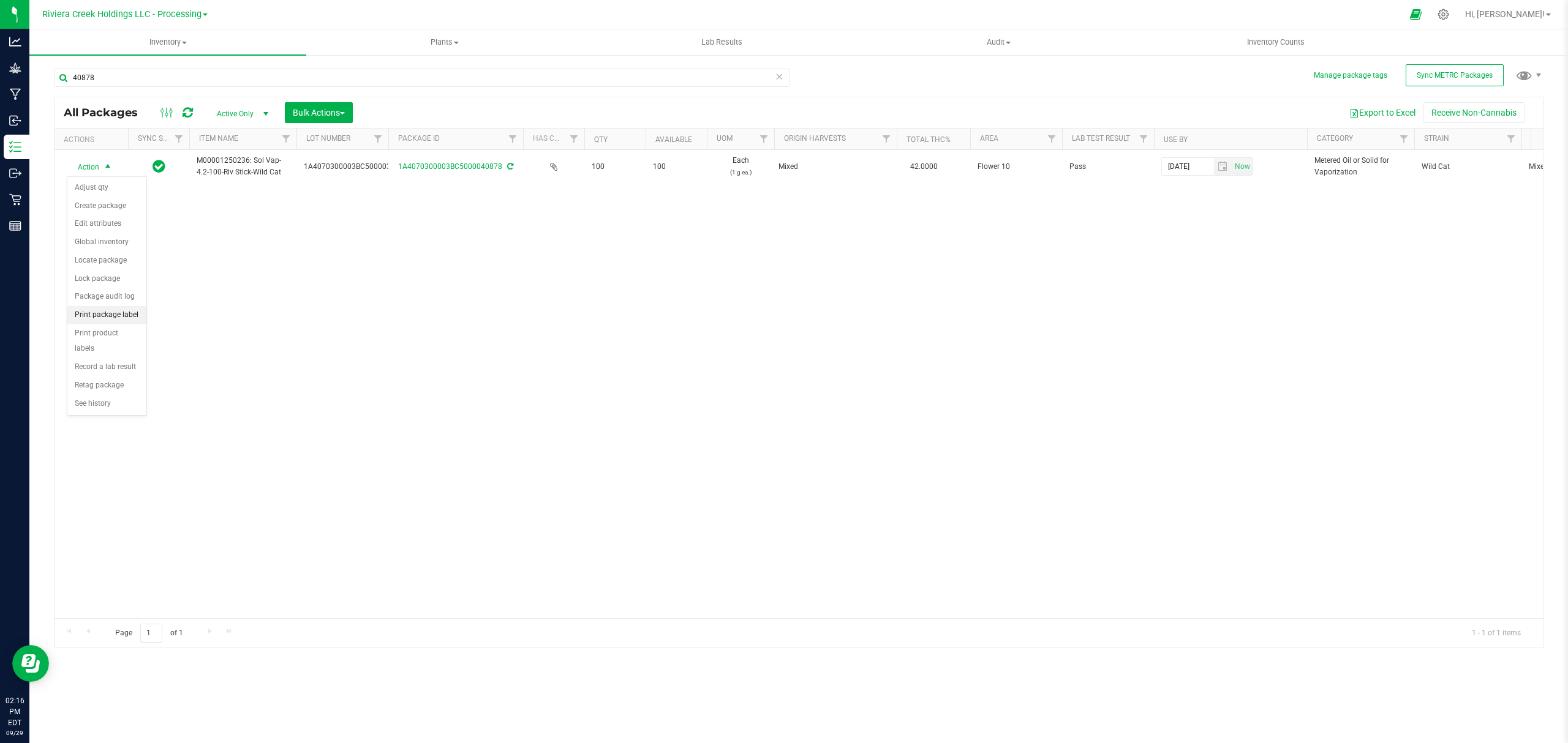
click at [126, 320] on li "Print package label" at bounding box center [107, 315] width 79 height 18
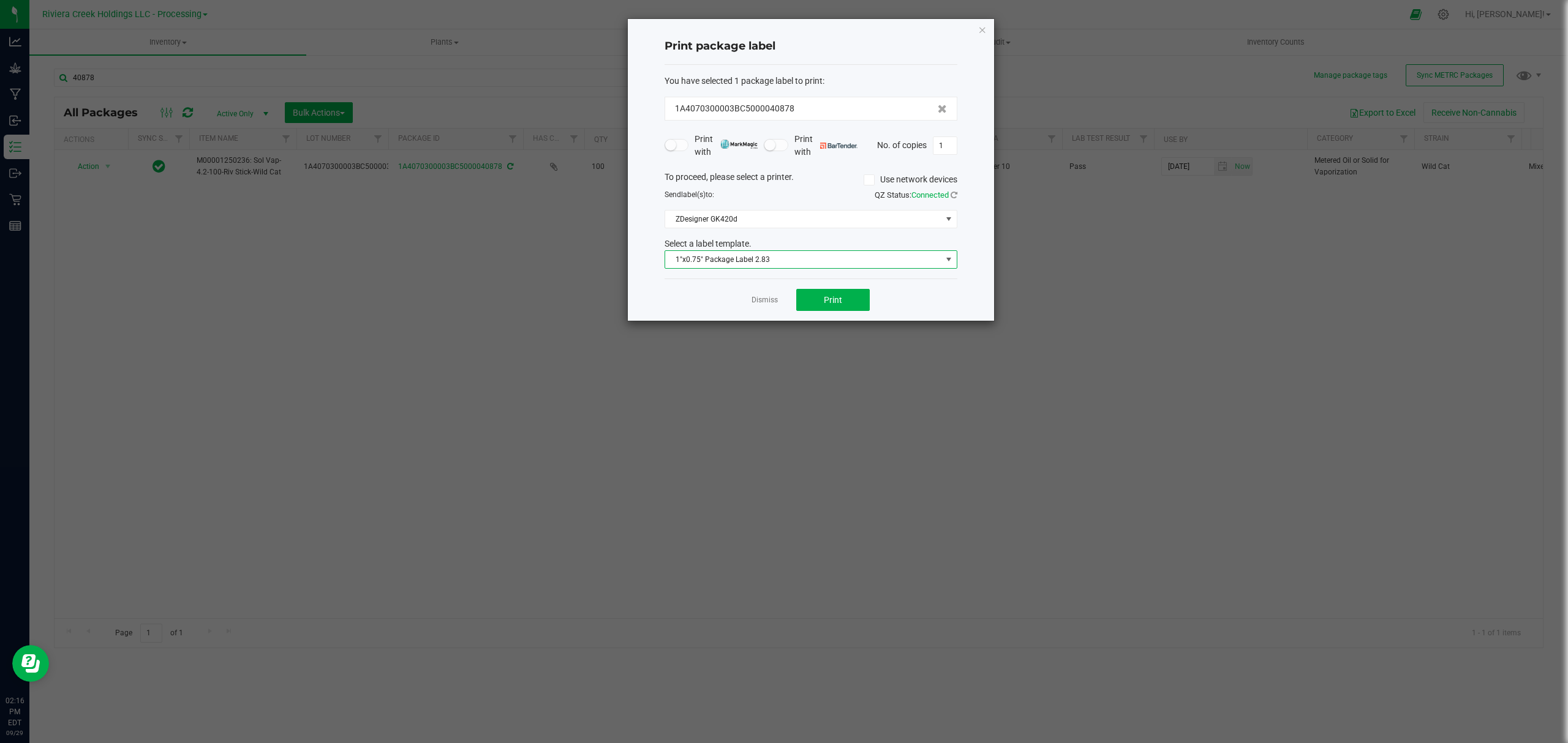
drag, startPoint x: 794, startPoint y: 258, endPoint x: 787, endPoint y: 268, distance: 12.2
click at [794, 260] on span "1"x0.75" Package Label 2.83" at bounding box center [803, 260] width 276 height 17
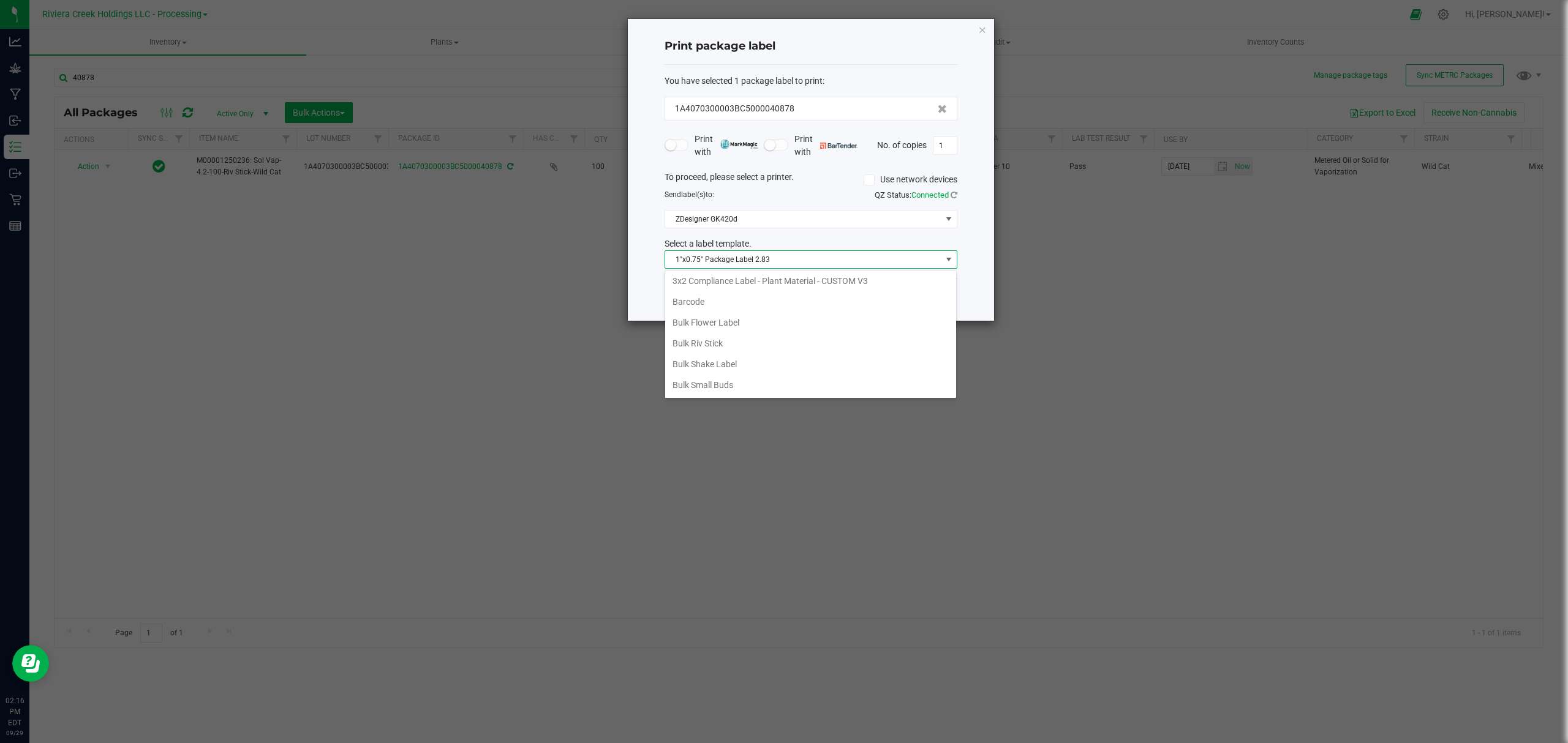
scroll to position [599, 0]
click at [738, 274] on li "Riv Stick 1g" at bounding box center [810, 281] width 291 height 20
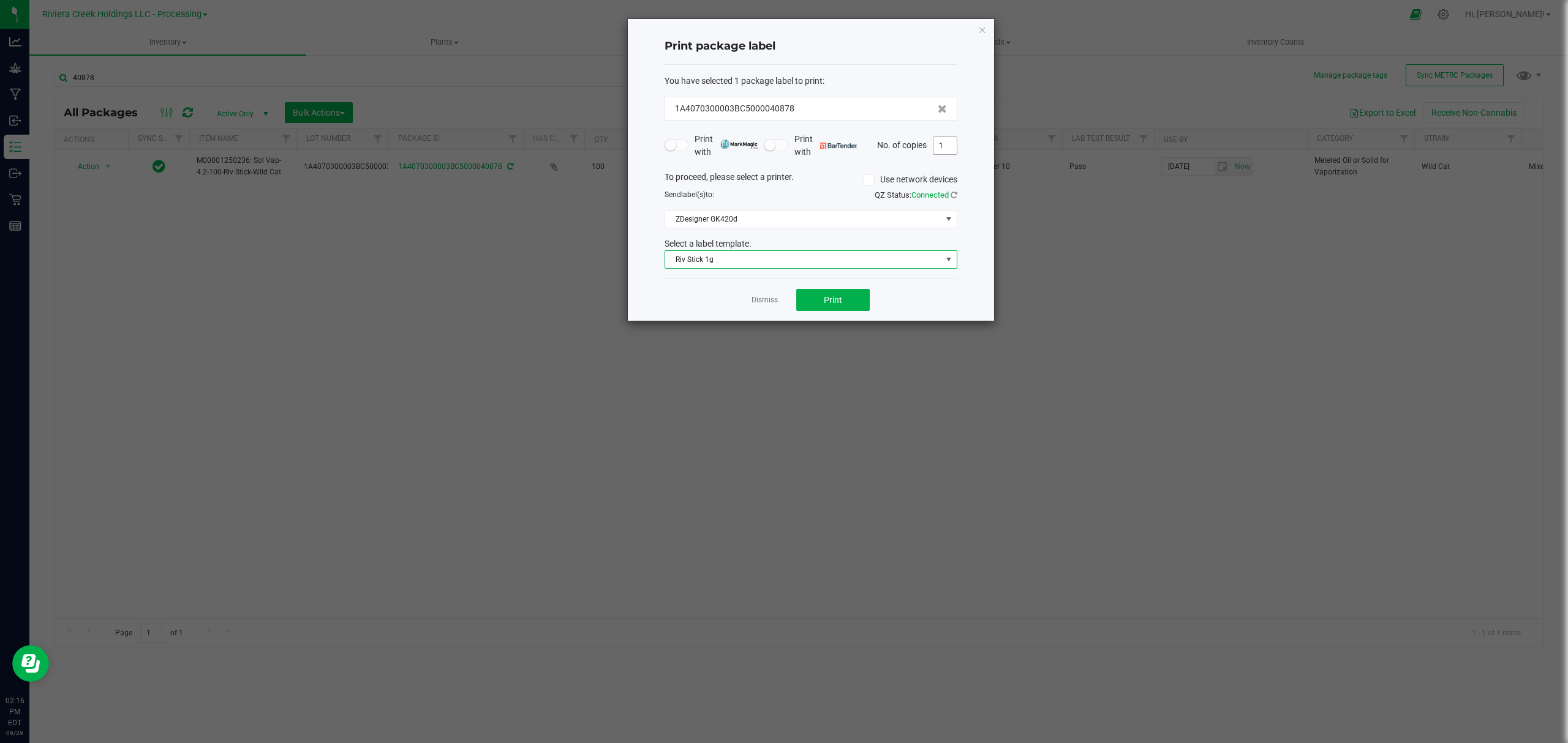
drag, startPoint x: 957, startPoint y: 150, endPoint x: 947, endPoint y: 152, distance: 10.2
click at [955, 150] on div "Print package label You have selected 1 package label to print : 1A4070300003BC…" at bounding box center [810, 169] width 366 height 301
click at [946, 145] on input "1" at bounding box center [945, 146] width 24 height 17
type input "9"
click at [841, 302] on span "Print" at bounding box center [832, 300] width 18 height 9
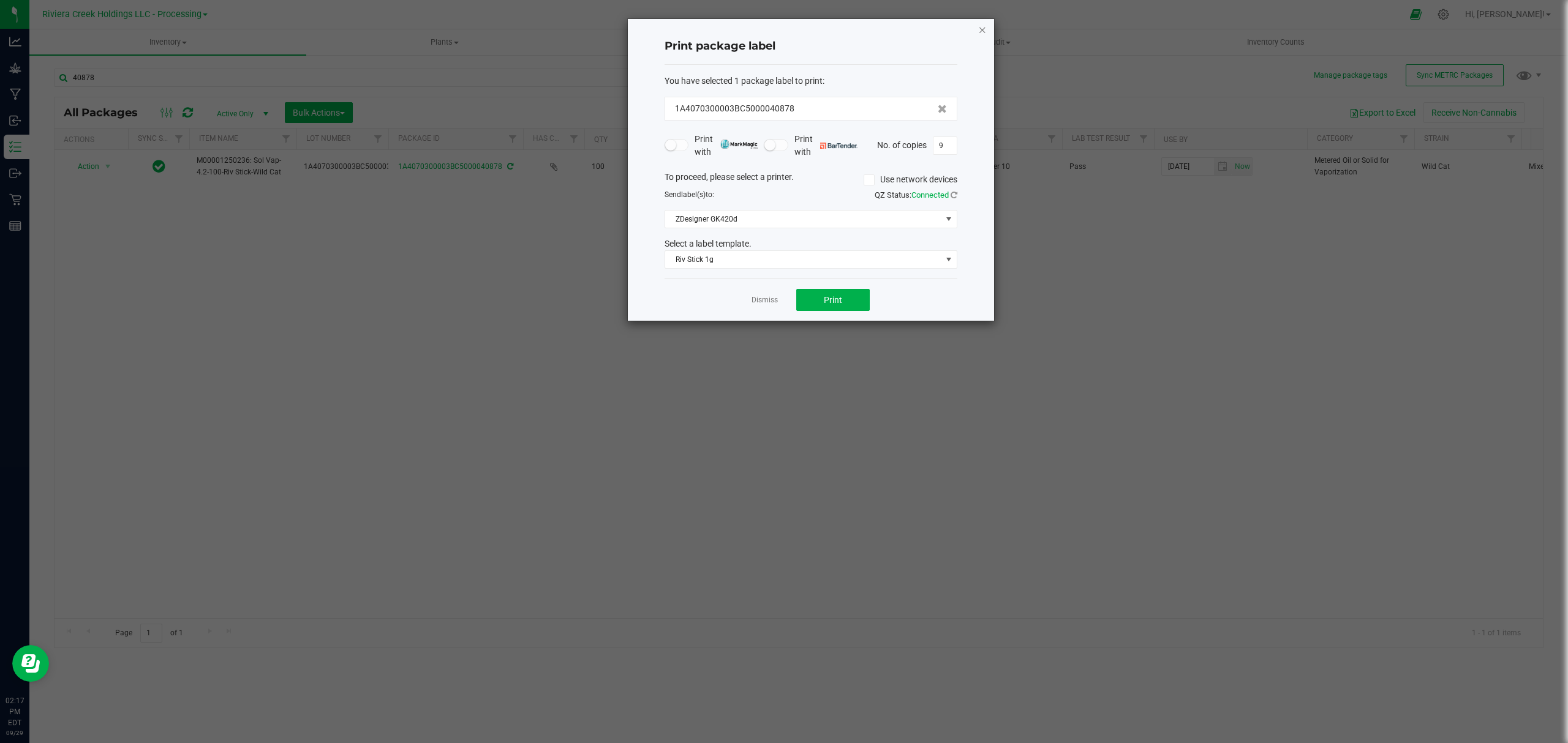
click at [980, 27] on icon "button" at bounding box center [982, 29] width 9 height 15
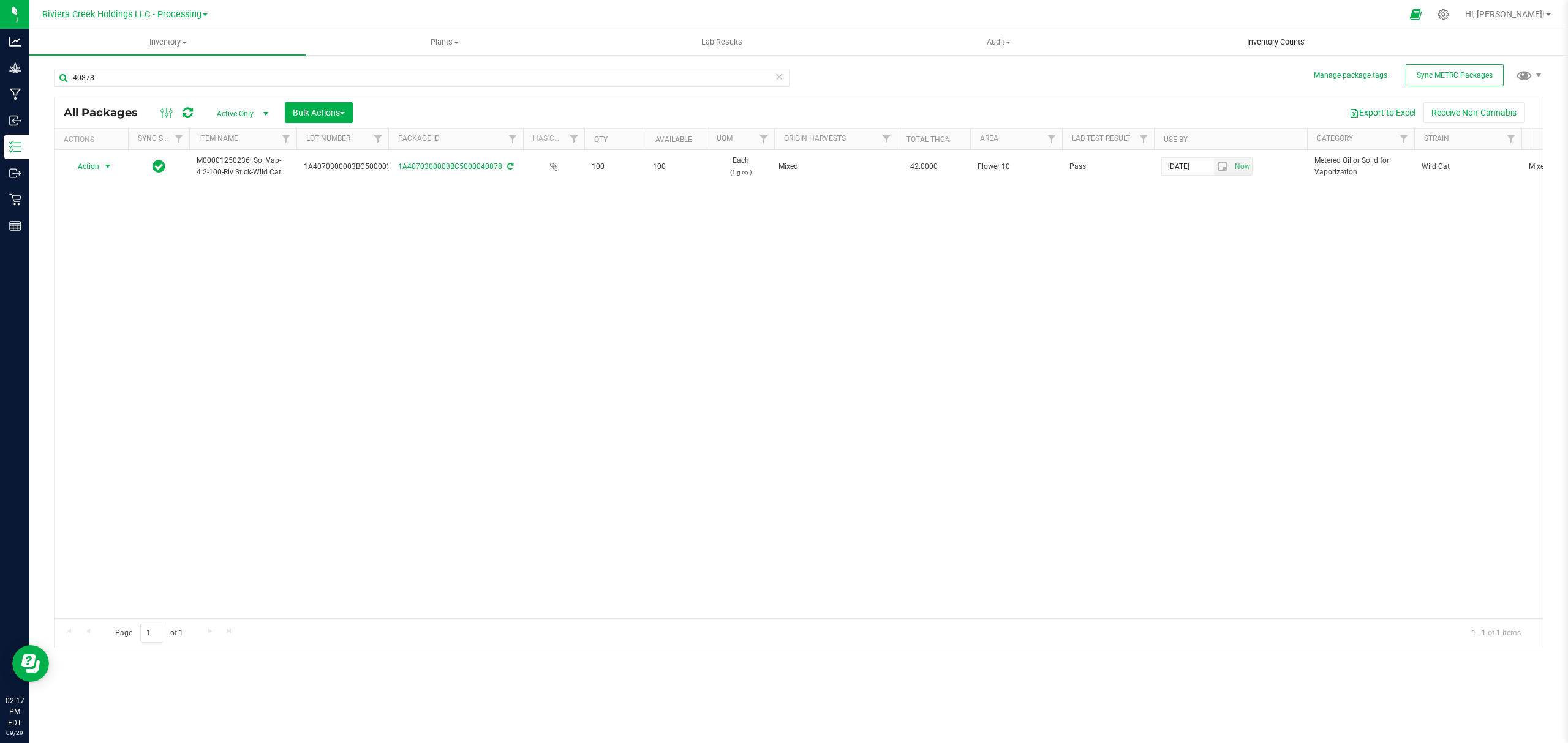
click at [1262, 43] on span "Inventory Counts" at bounding box center [1275, 43] width 91 height 11
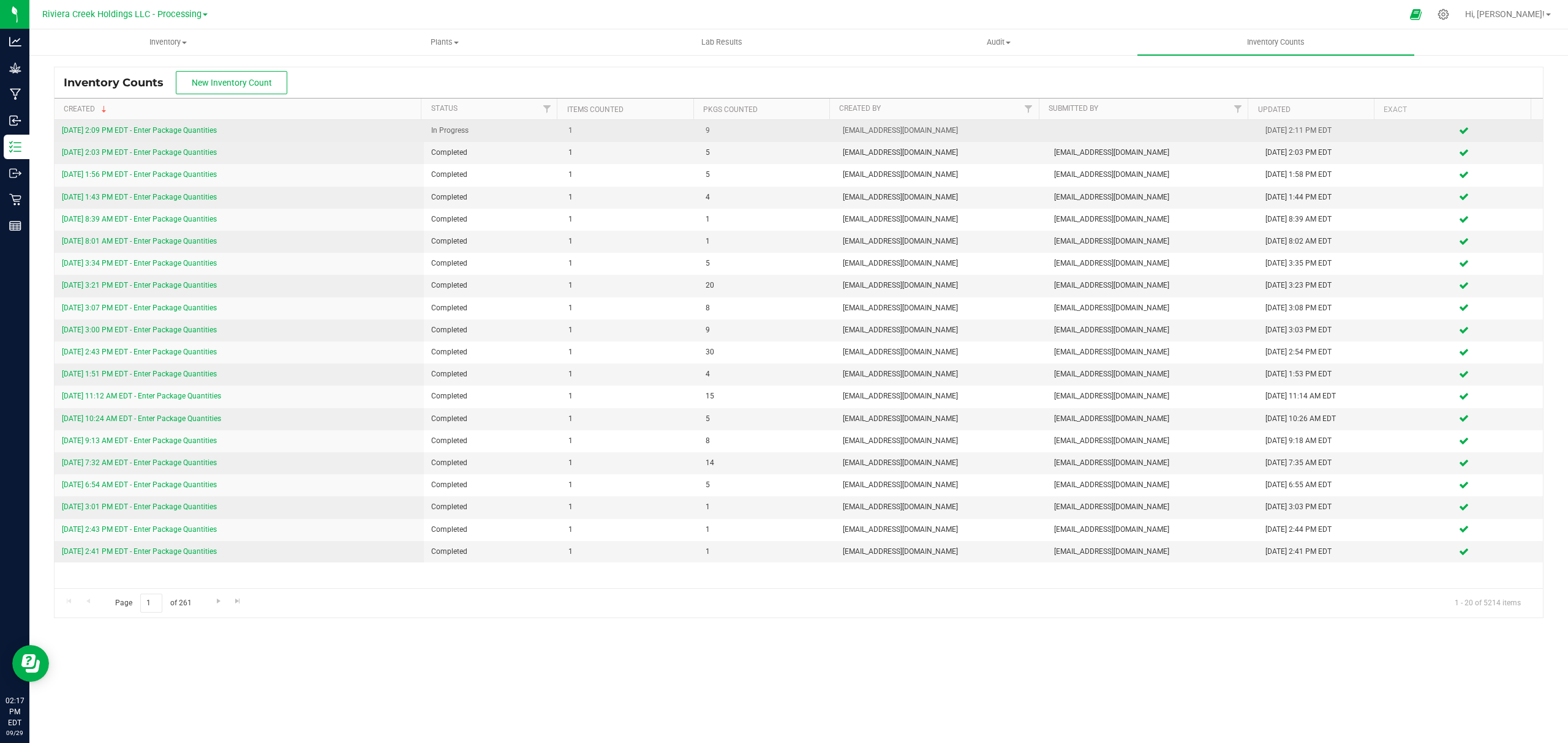
click at [200, 130] on link "9/29/25 2:09 PM EDT - Enter Package Quantities" at bounding box center [139, 130] width 155 height 9
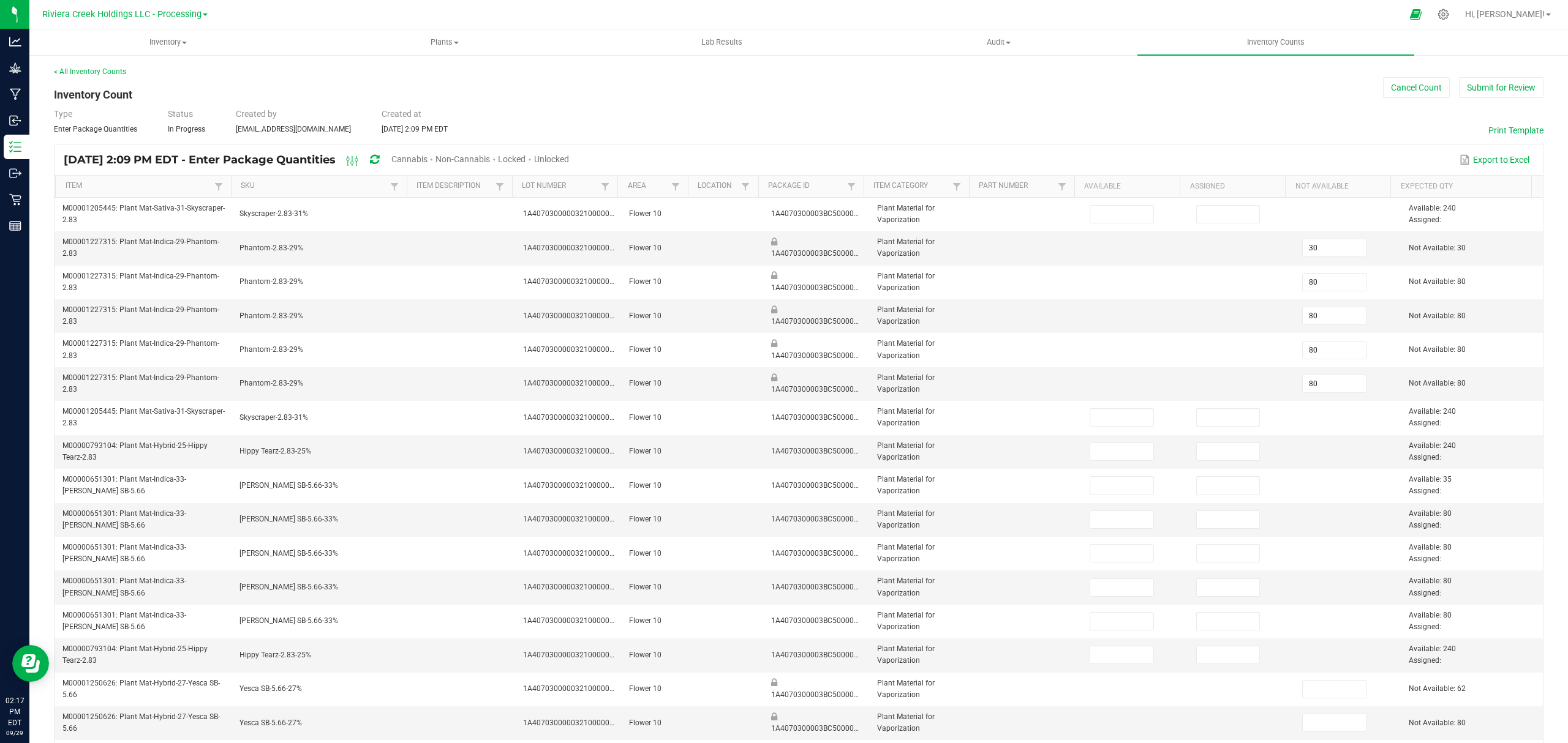
type input "100"
type input "0"
type input "100"
type input "0"
type input "100"
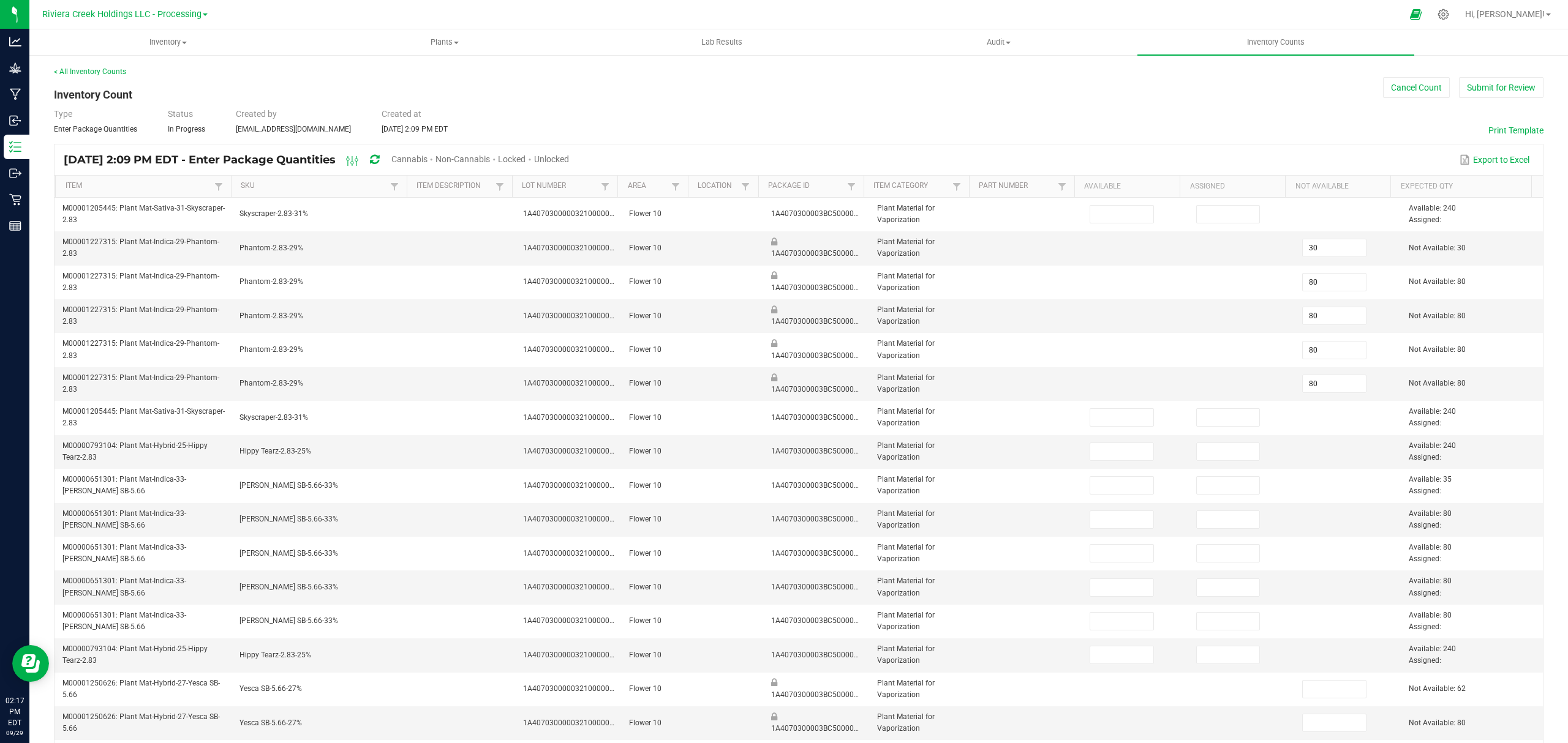
type input "0"
type input "100"
type input "0"
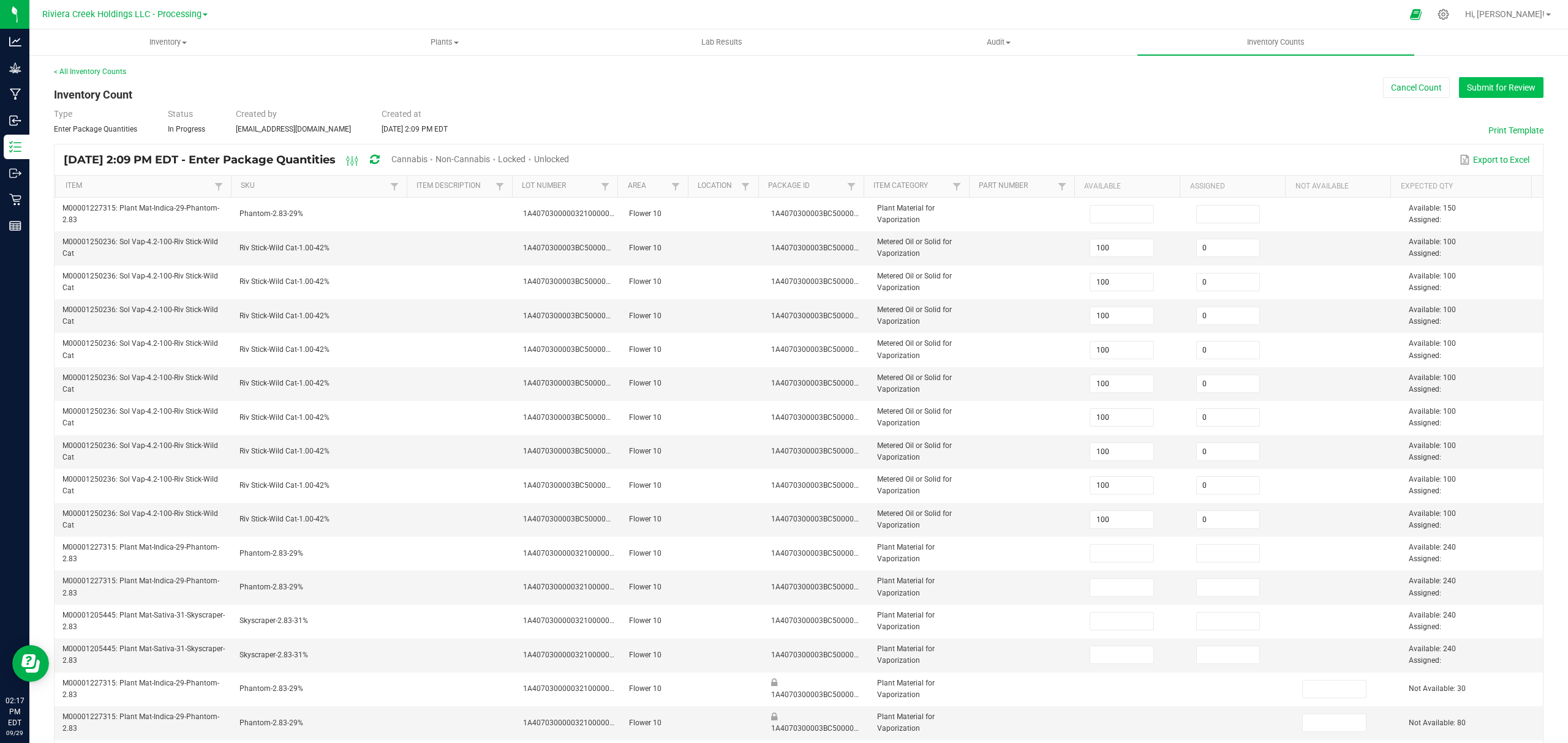
click at [1510, 83] on button "Submit for Review" at bounding box center [1500, 87] width 84 height 20
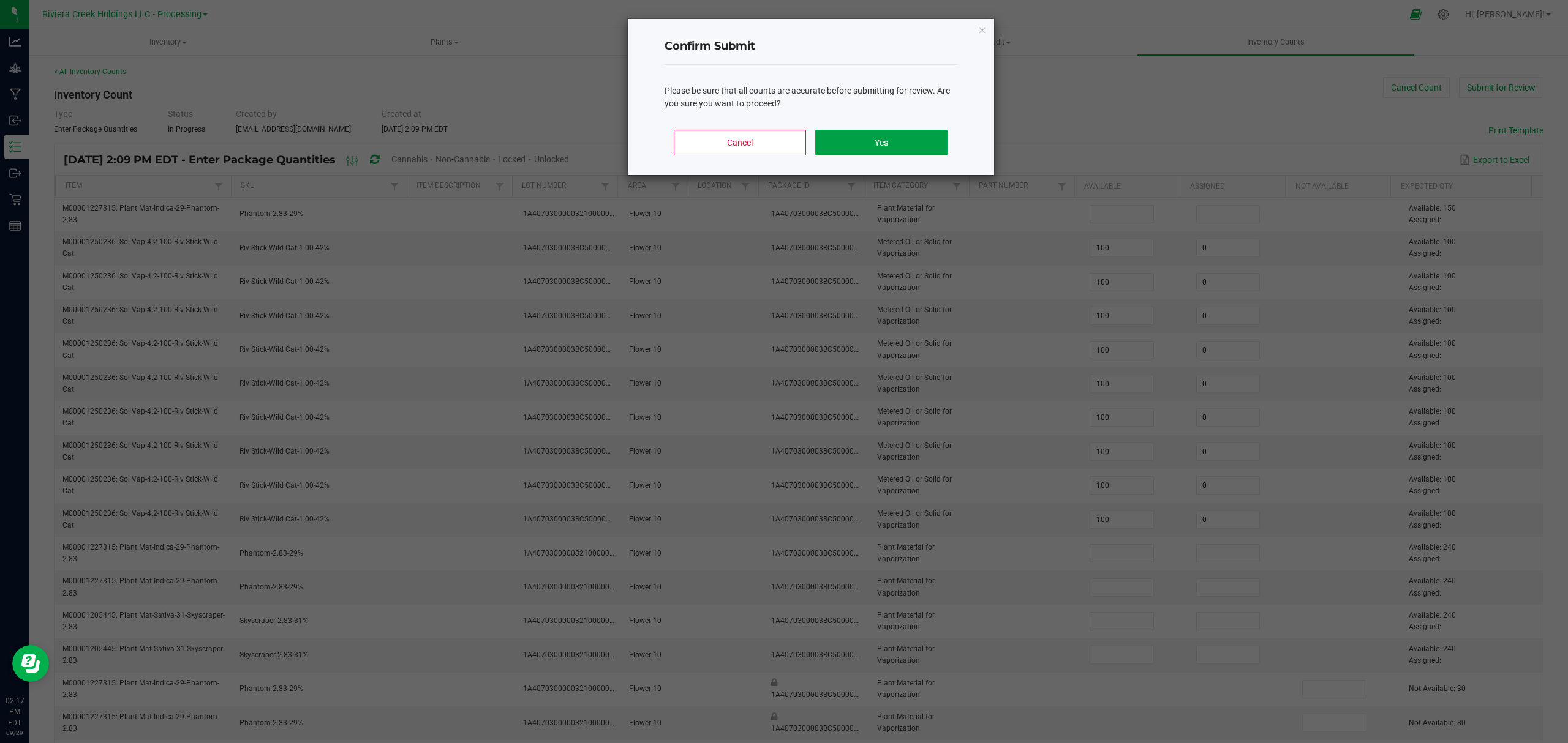
drag, startPoint x: 915, startPoint y: 152, endPoint x: 907, endPoint y: 155, distance: 8.5
click at [914, 152] on button "Yes" at bounding box center [880, 142] width 132 height 26
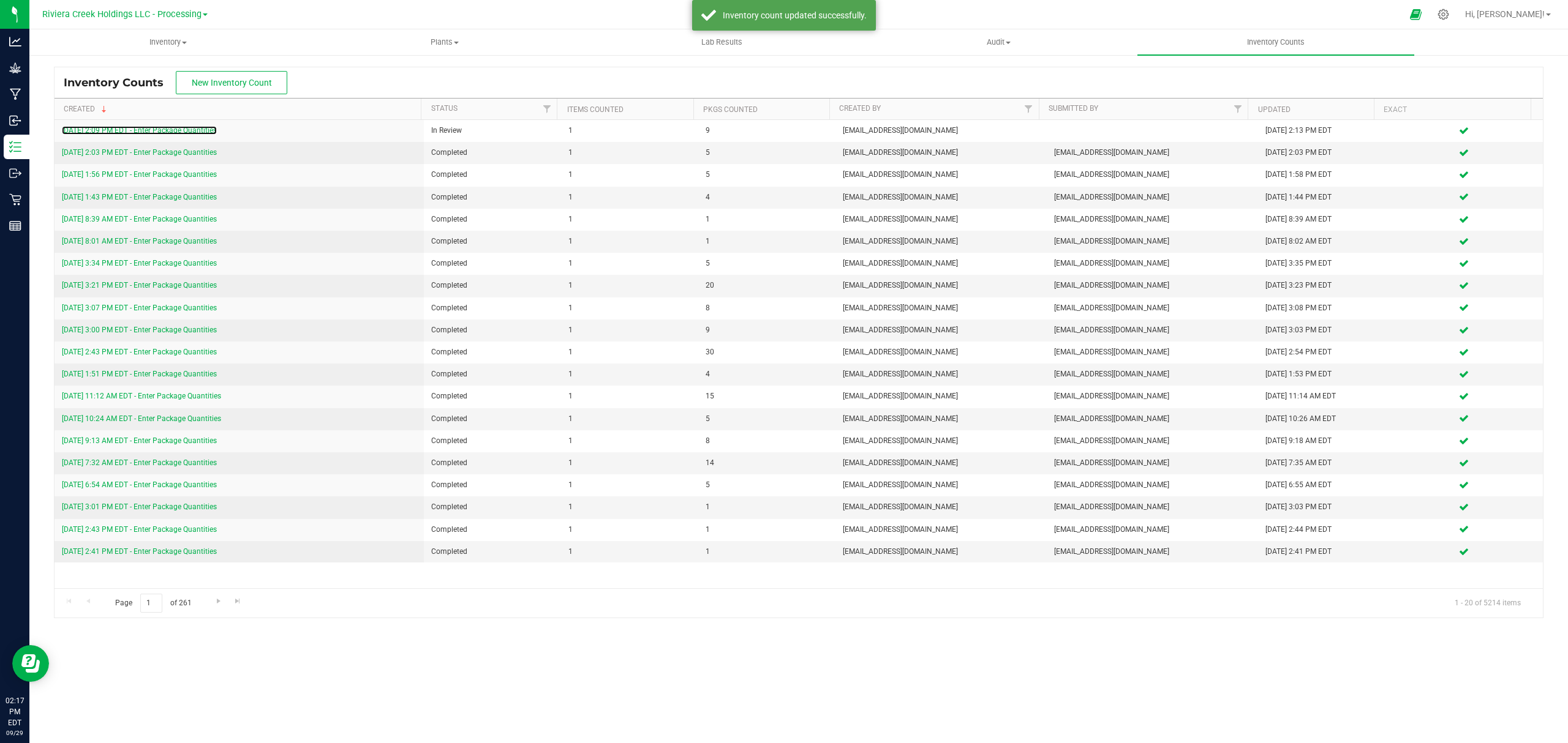
click at [174, 128] on link "9/29/25 2:09 PM EDT - Enter Package Quantities" at bounding box center [139, 130] width 155 height 9
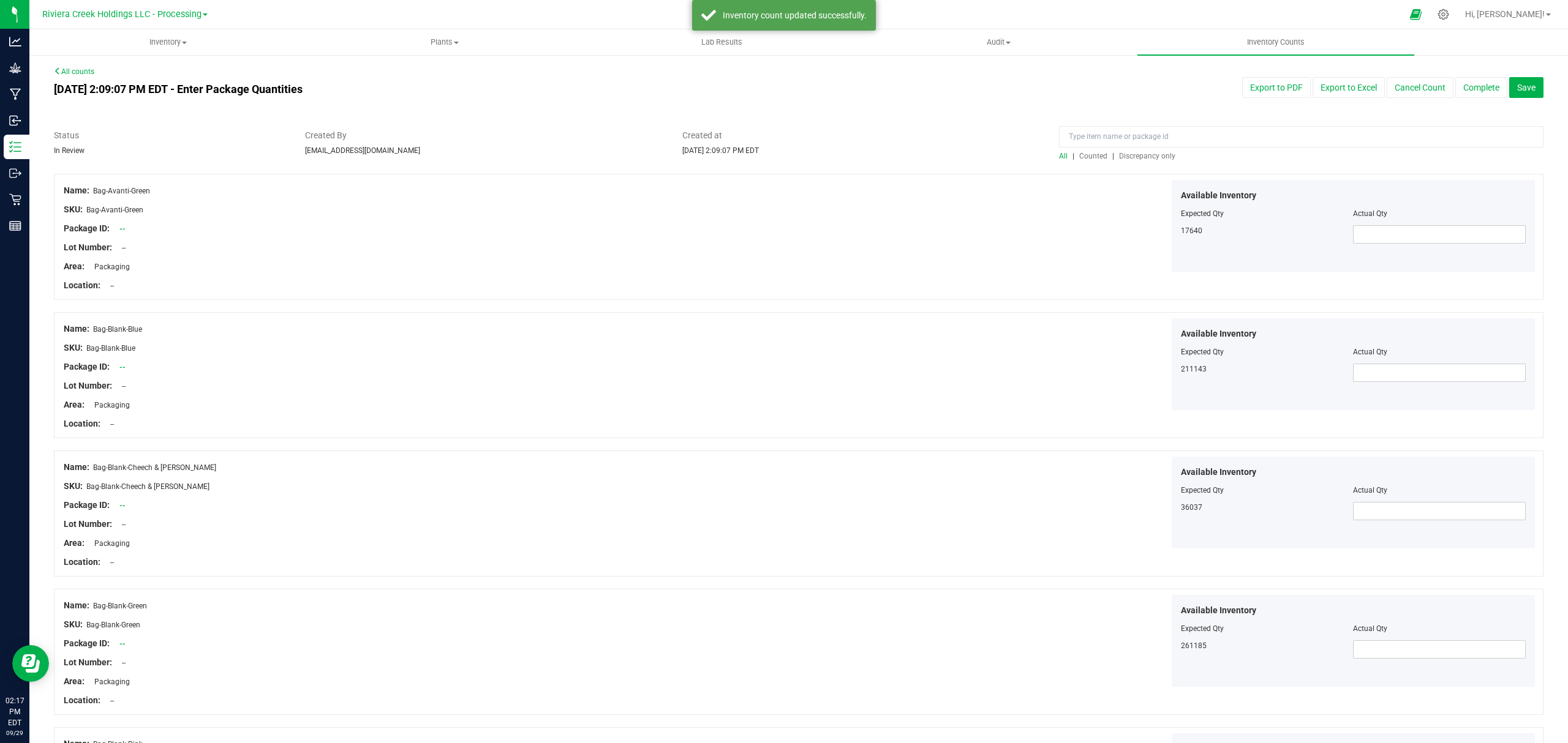
click at [1085, 153] on span "Counted" at bounding box center [1093, 156] width 28 height 9
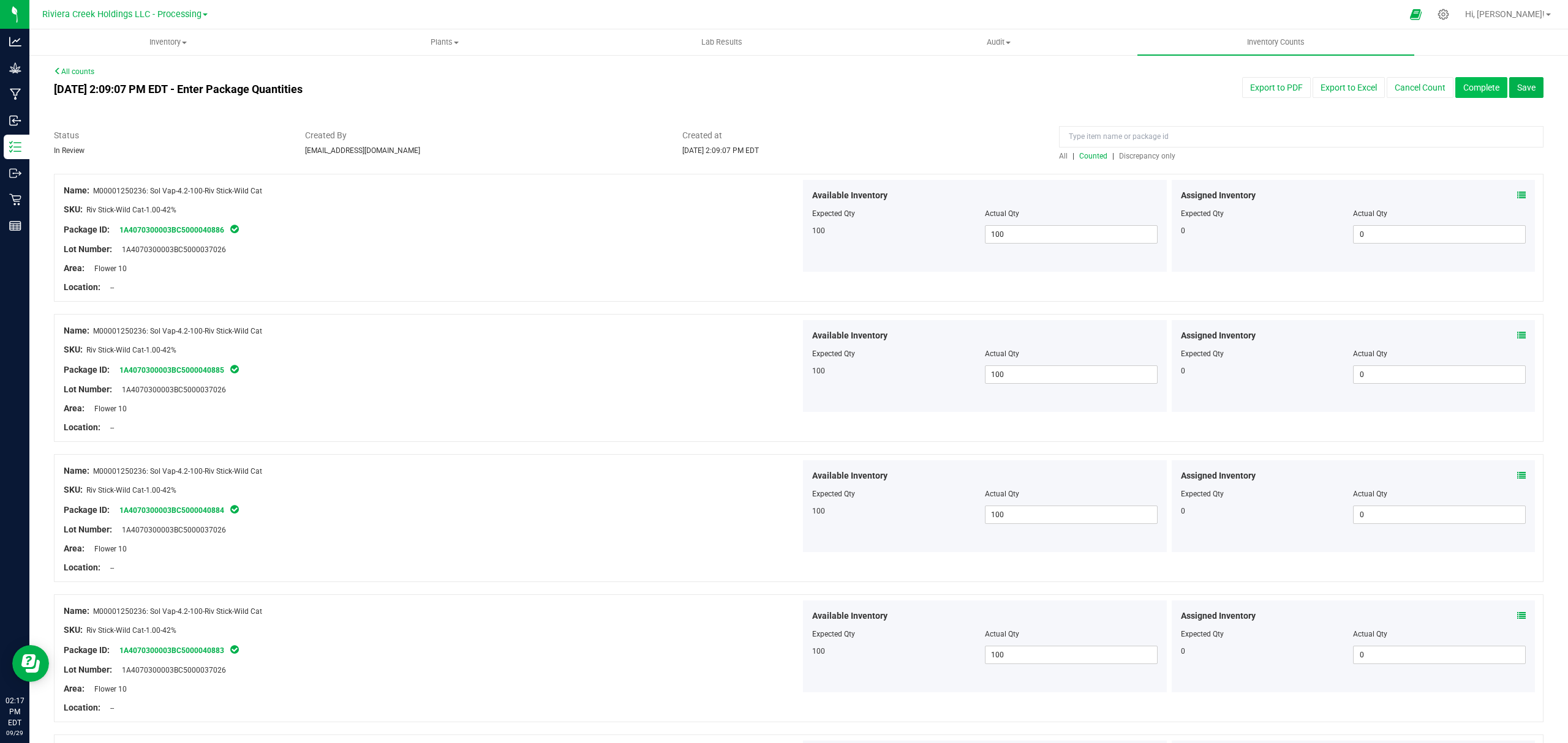
click at [1465, 84] on button "Complete" at bounding box center [1481, 87] width 52 height 20
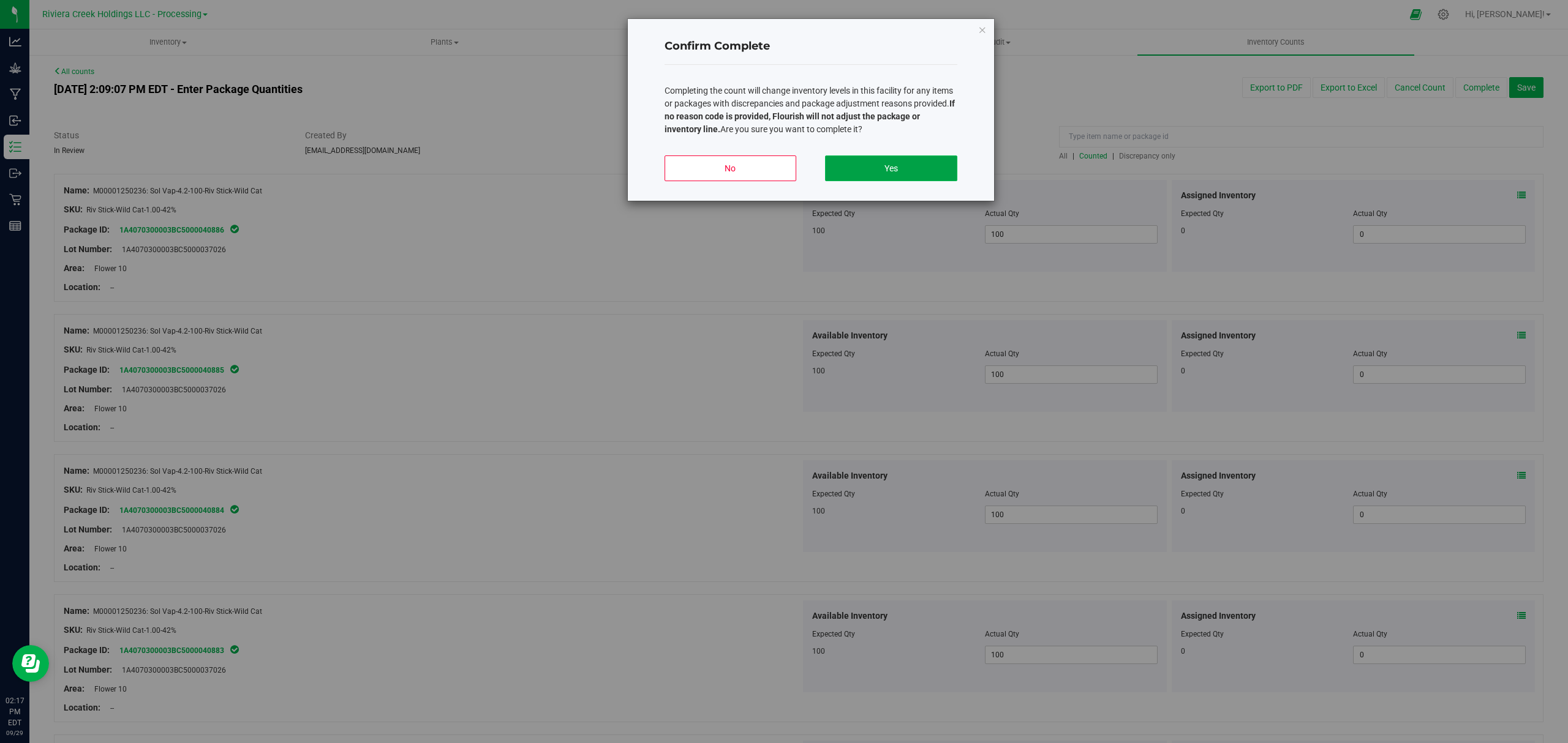
click at [910, 160] on button "Yes" at bounding box center [890, 168] width 132 height 26
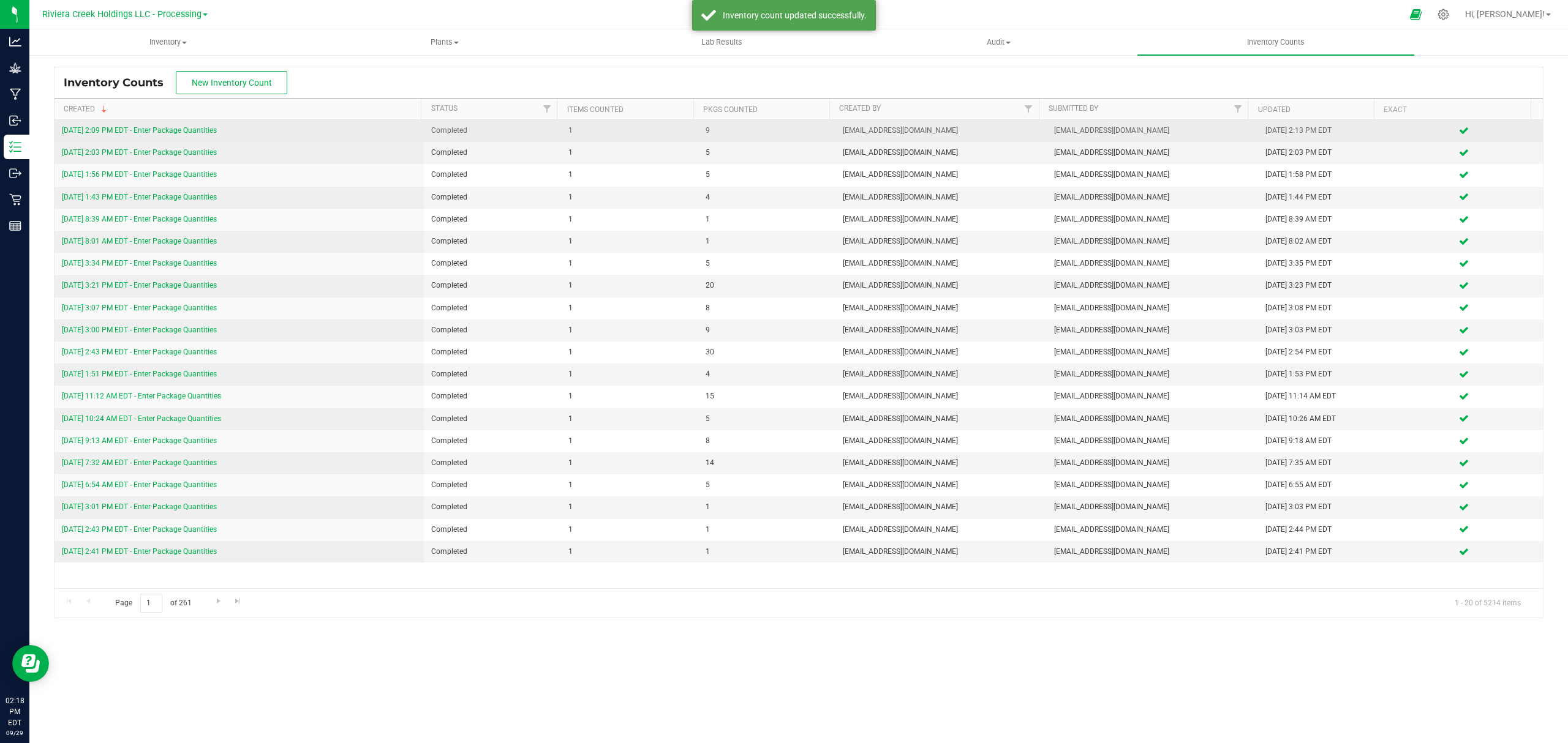
click at [161, 128] on link "9/29/25 2:09 PM EDT - Enter Package Quantities" at bounding box center [139, 130] width 155 height 9
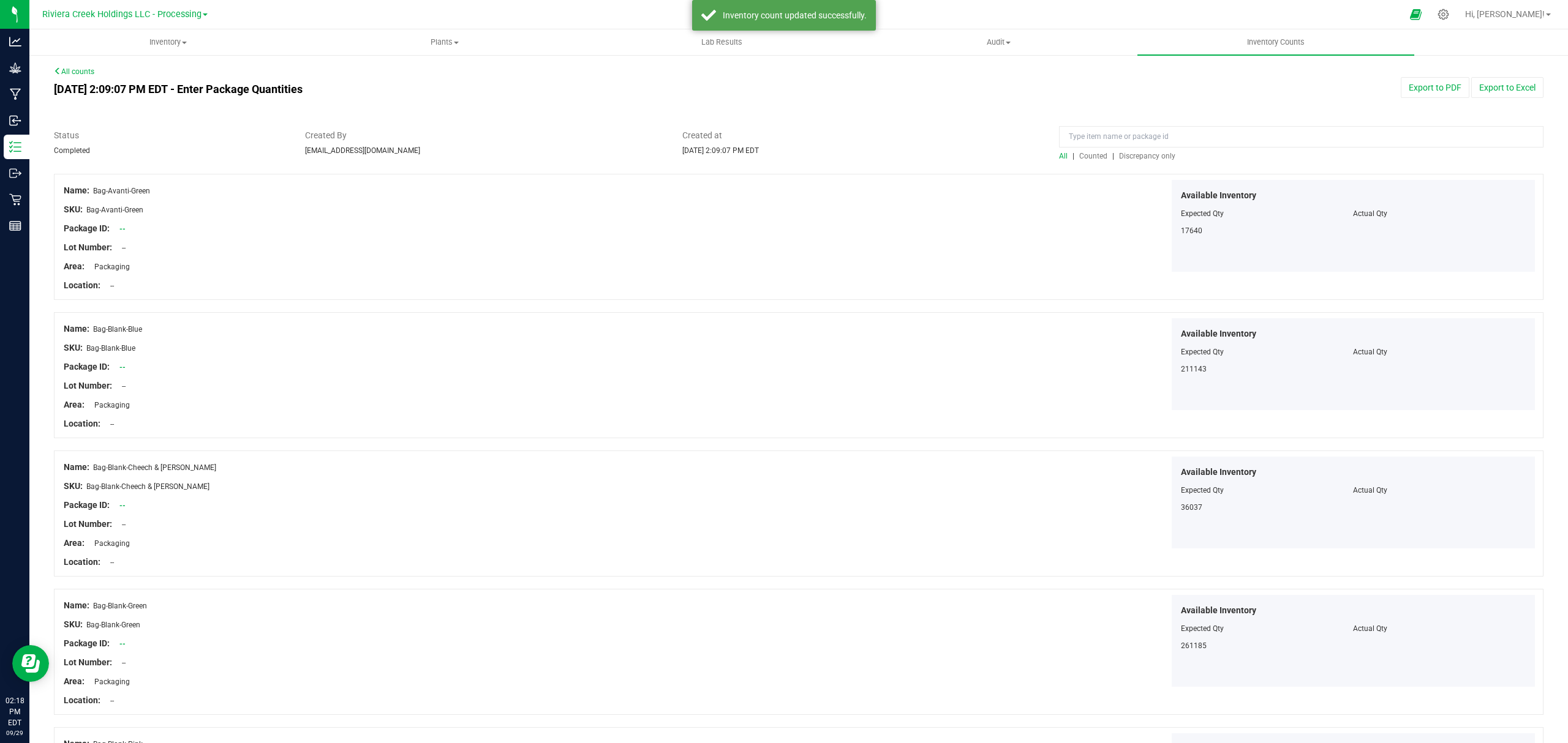
click at [1090, 155] on span "Counted" at bounding box center [1093, 156] width 28 height 9
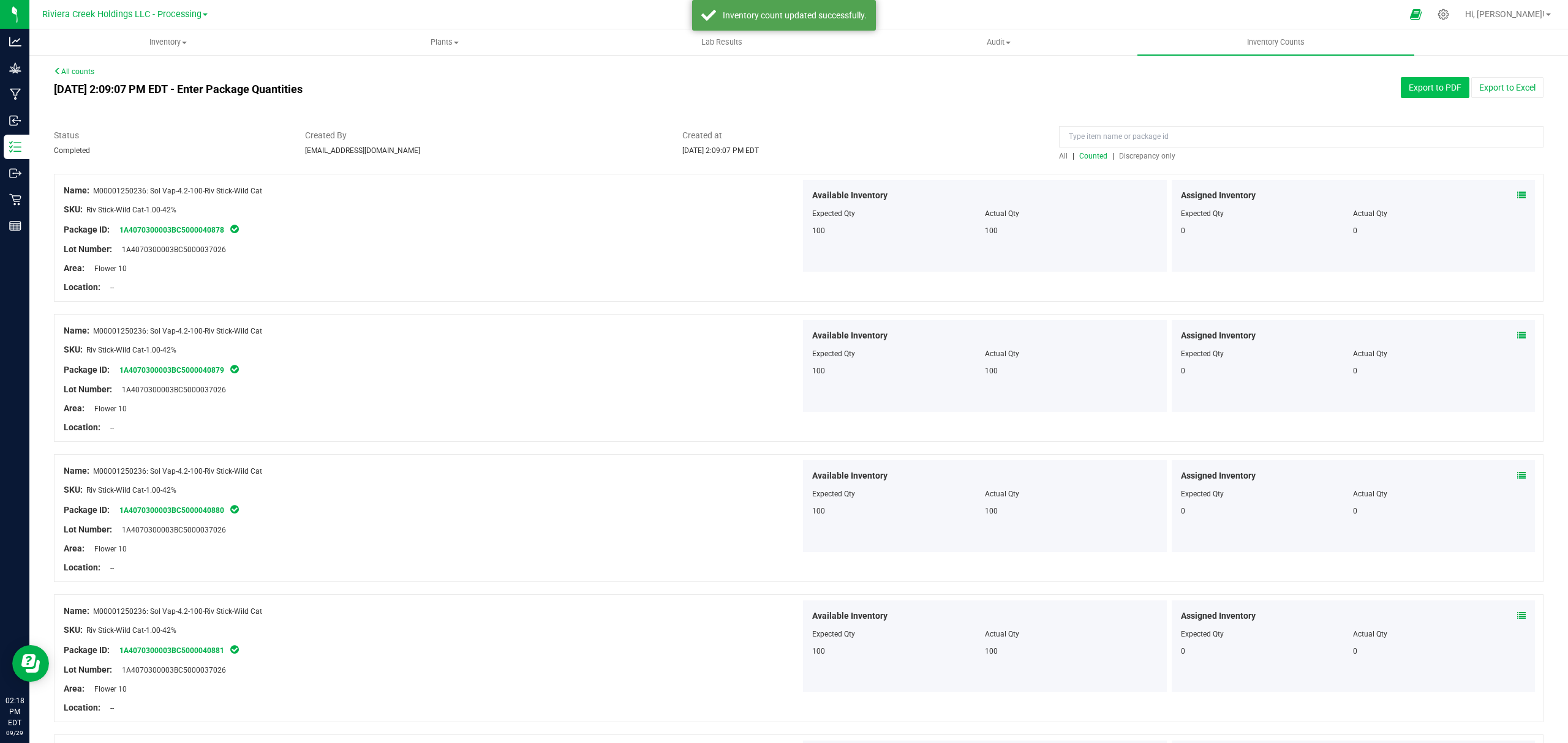
click at [1414, 83] on button "Export to PDF" at bounding box center [1434, 87] width 69 height 20
click at [164, 47] on span "Inventory" at bounding box center [168, 43] width 276 height 11
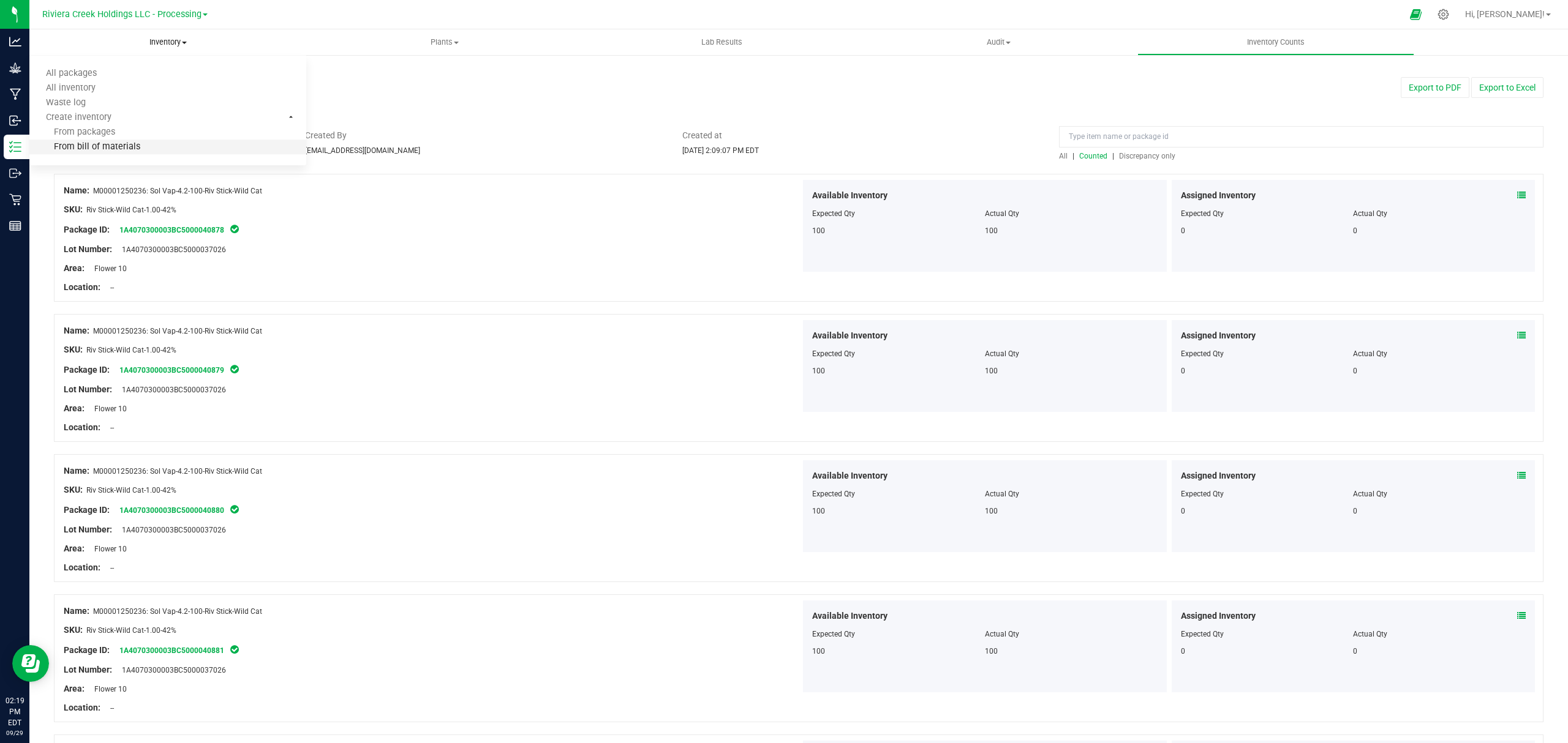
click at [135, 146] on span "From bill of materials" at bounding box center [84, 146] width 111 height 10
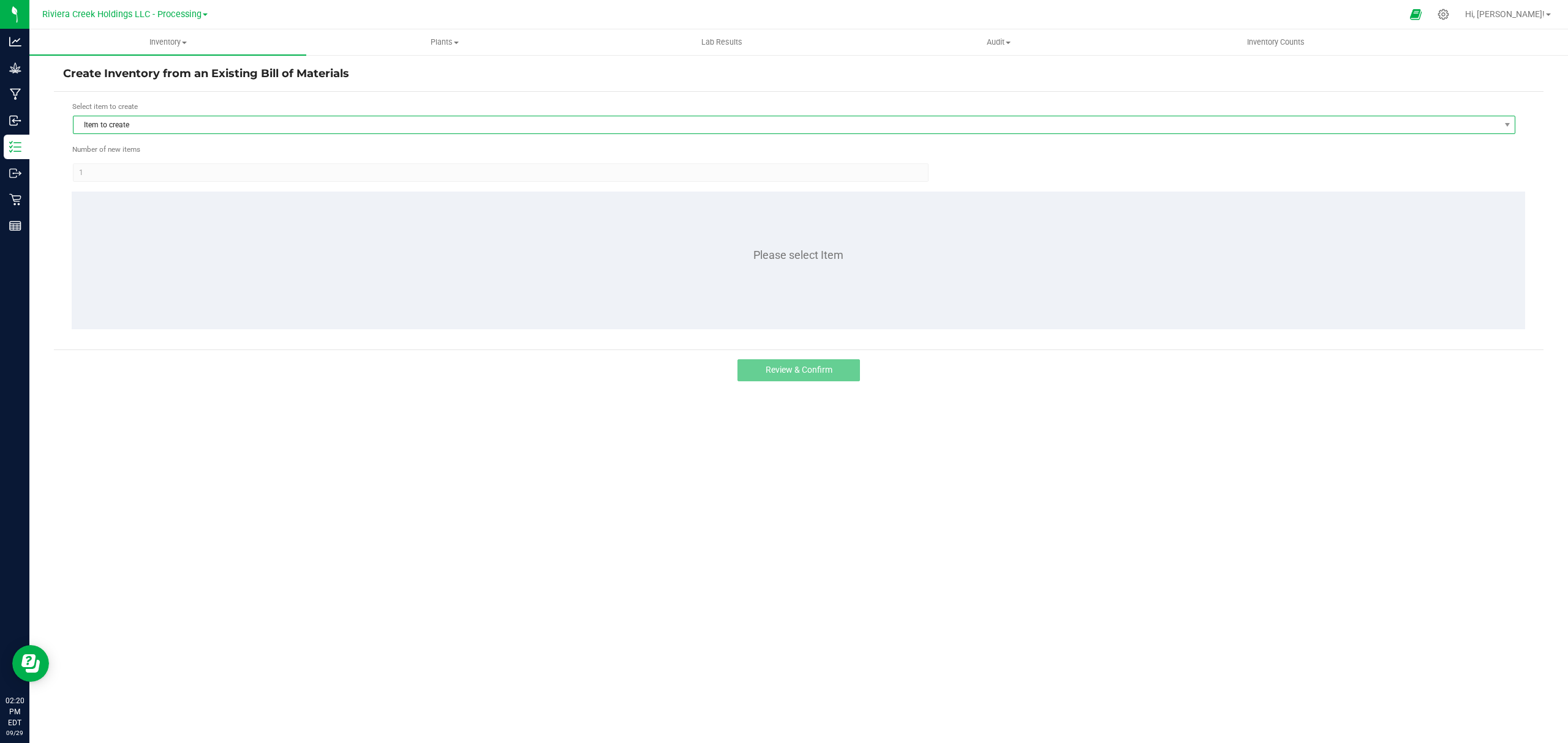
click at [169, 128] on span "Item to create" at bounding box center [786, 125] width 1425 height 17
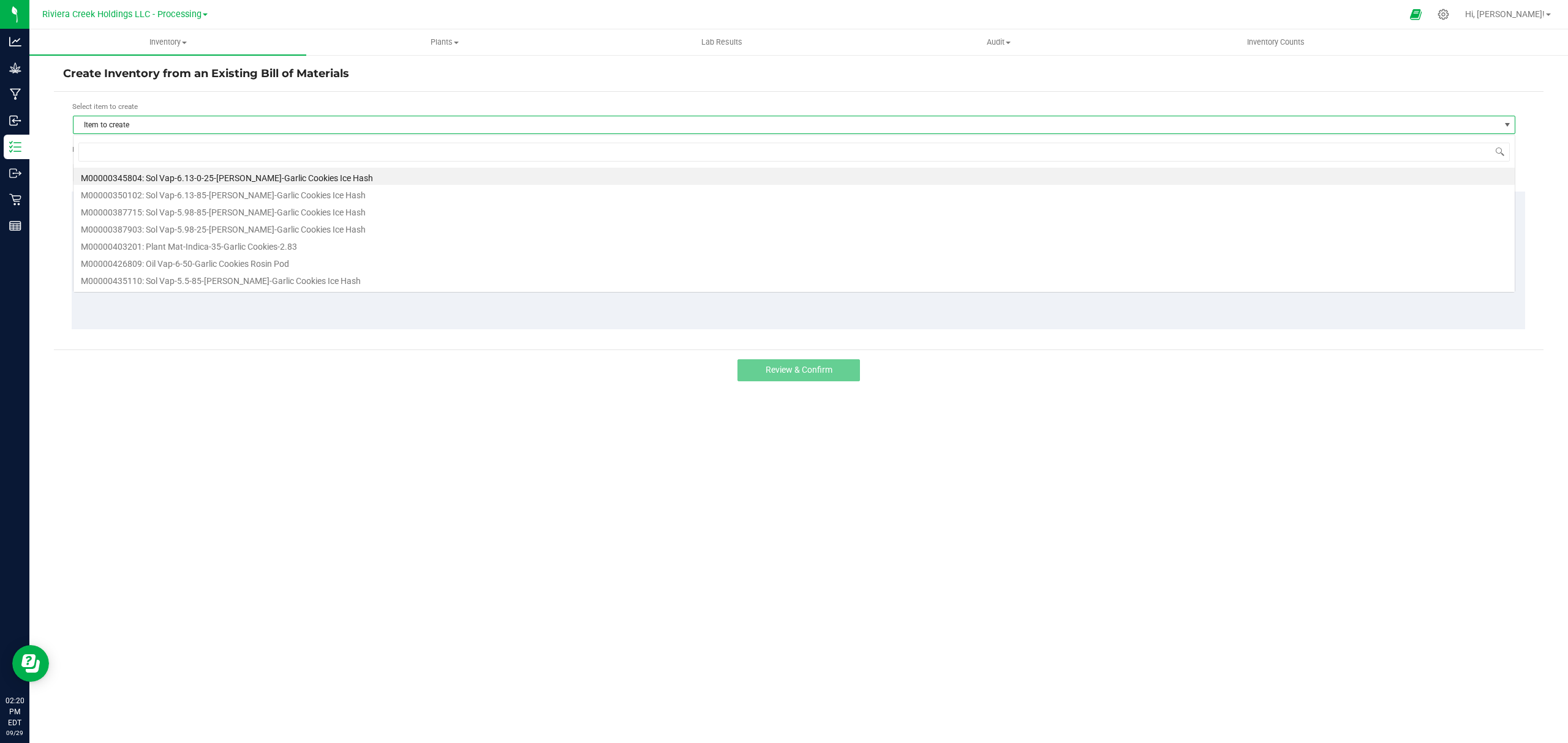
scroll to position [18, 1443]
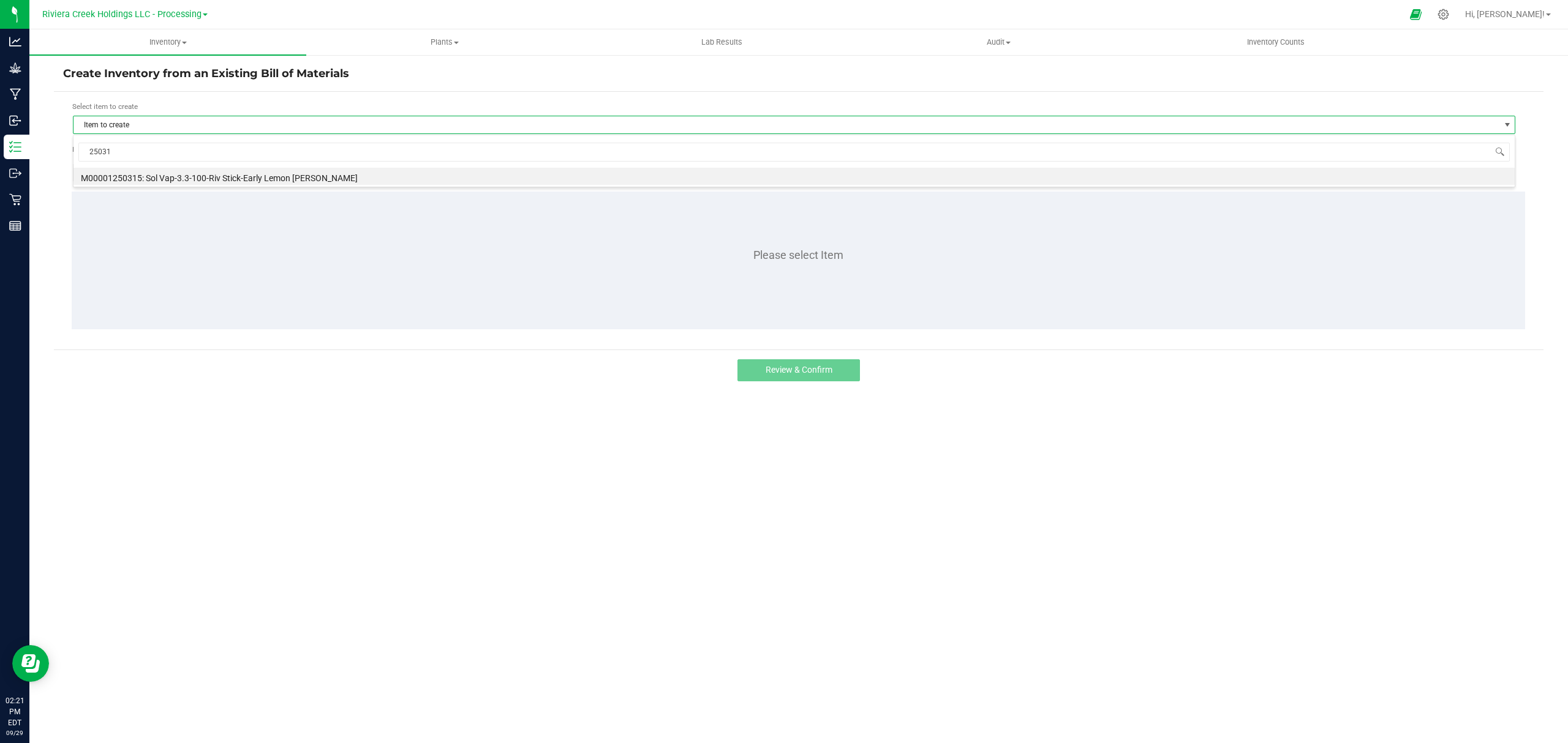
type input "250315"
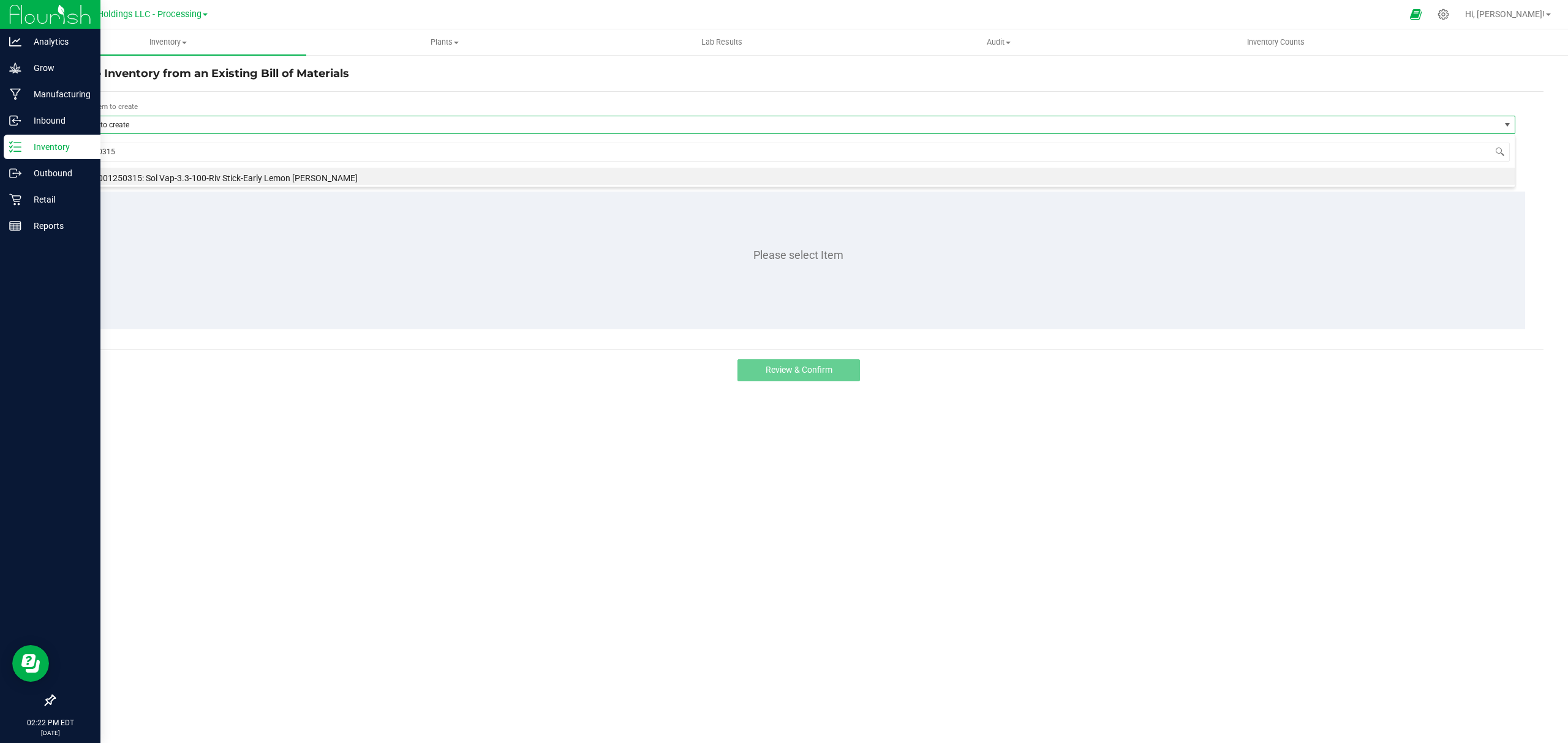
click at [50, 139] on p "Inventory" at bounding box center [57, 146] width 73 height 15
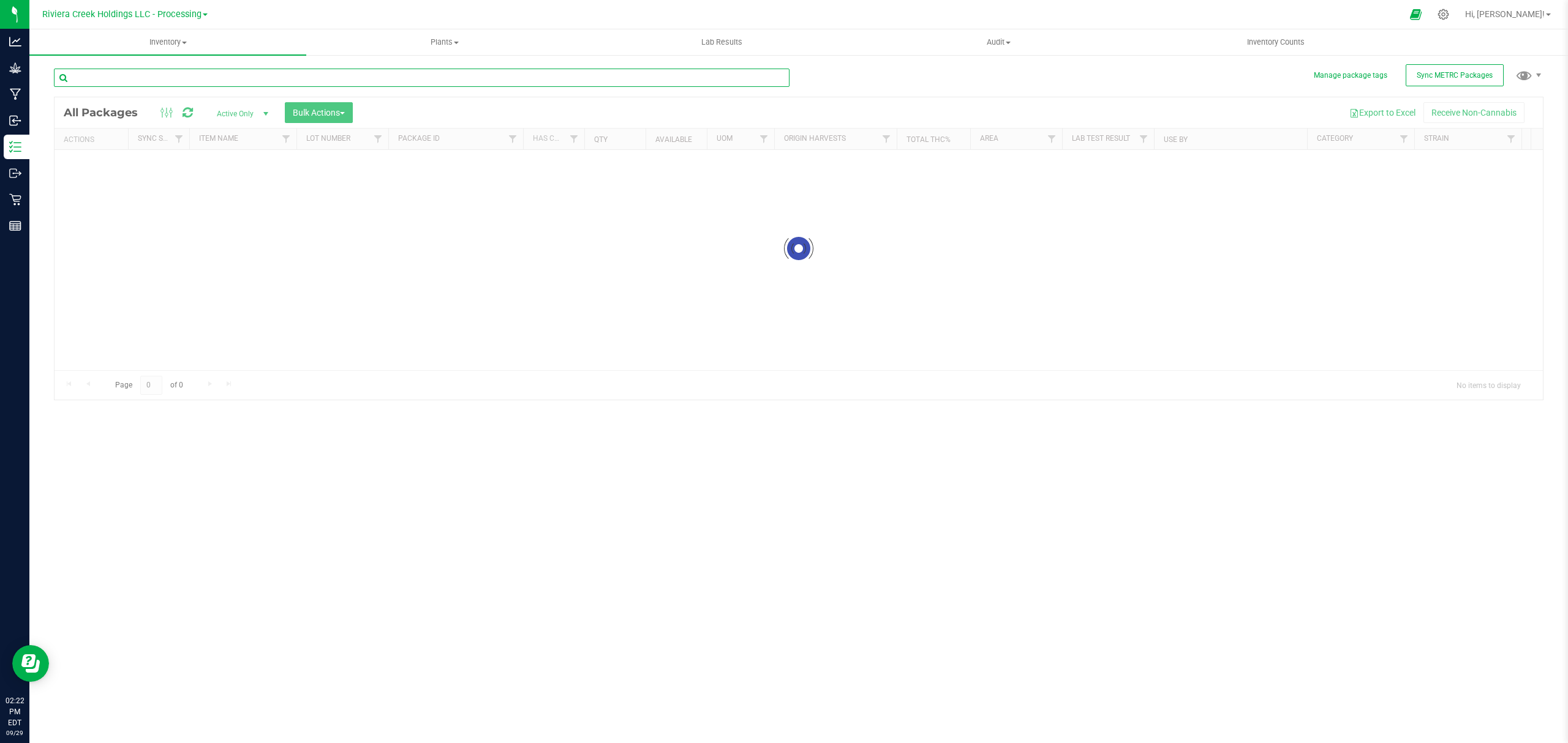
click at [211, 81] on input "text" at bounding box center [421, 77] width 736 height 18
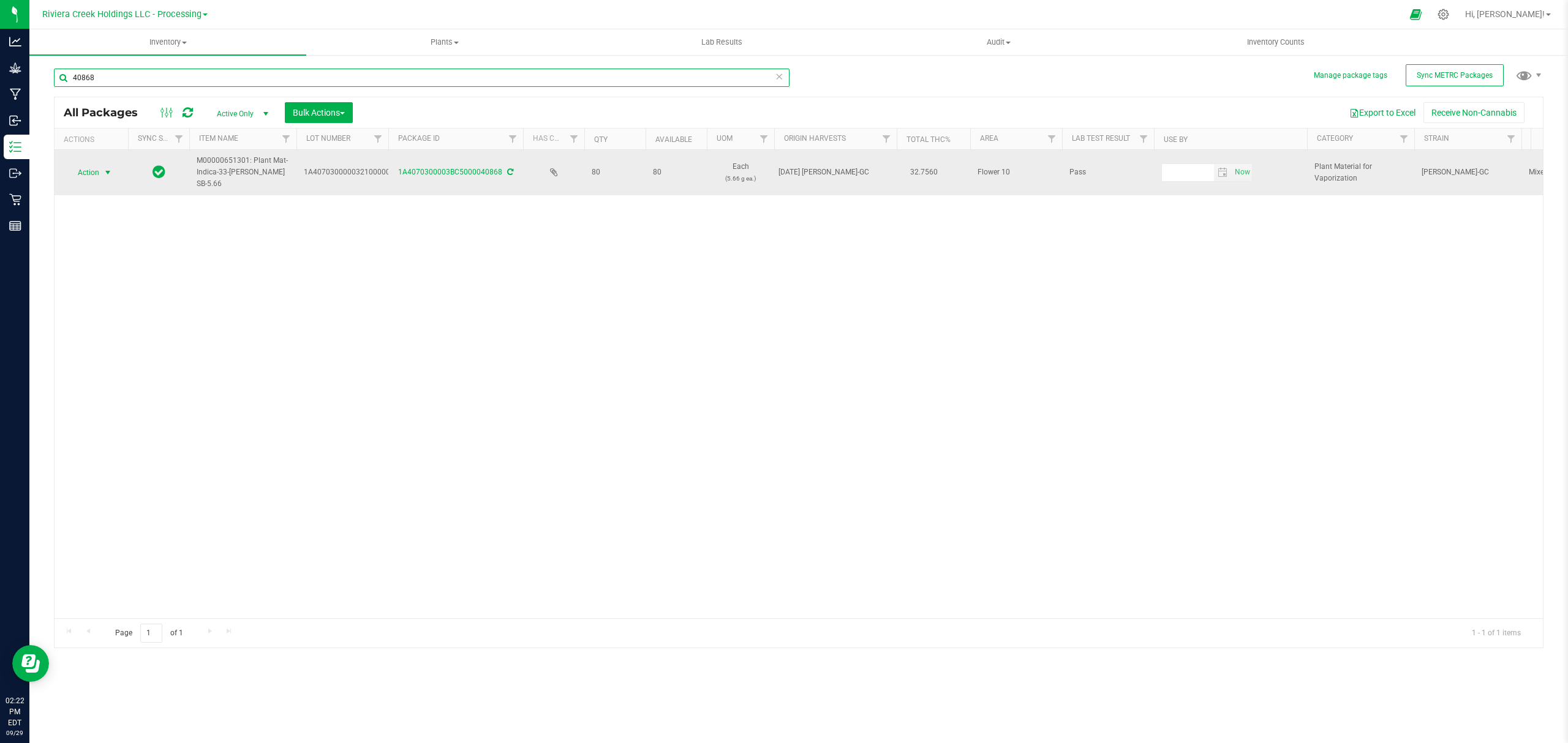
type input "40868"
click at [106, 174] on span "select" at bounding box center [108, 172] width 9 height 9
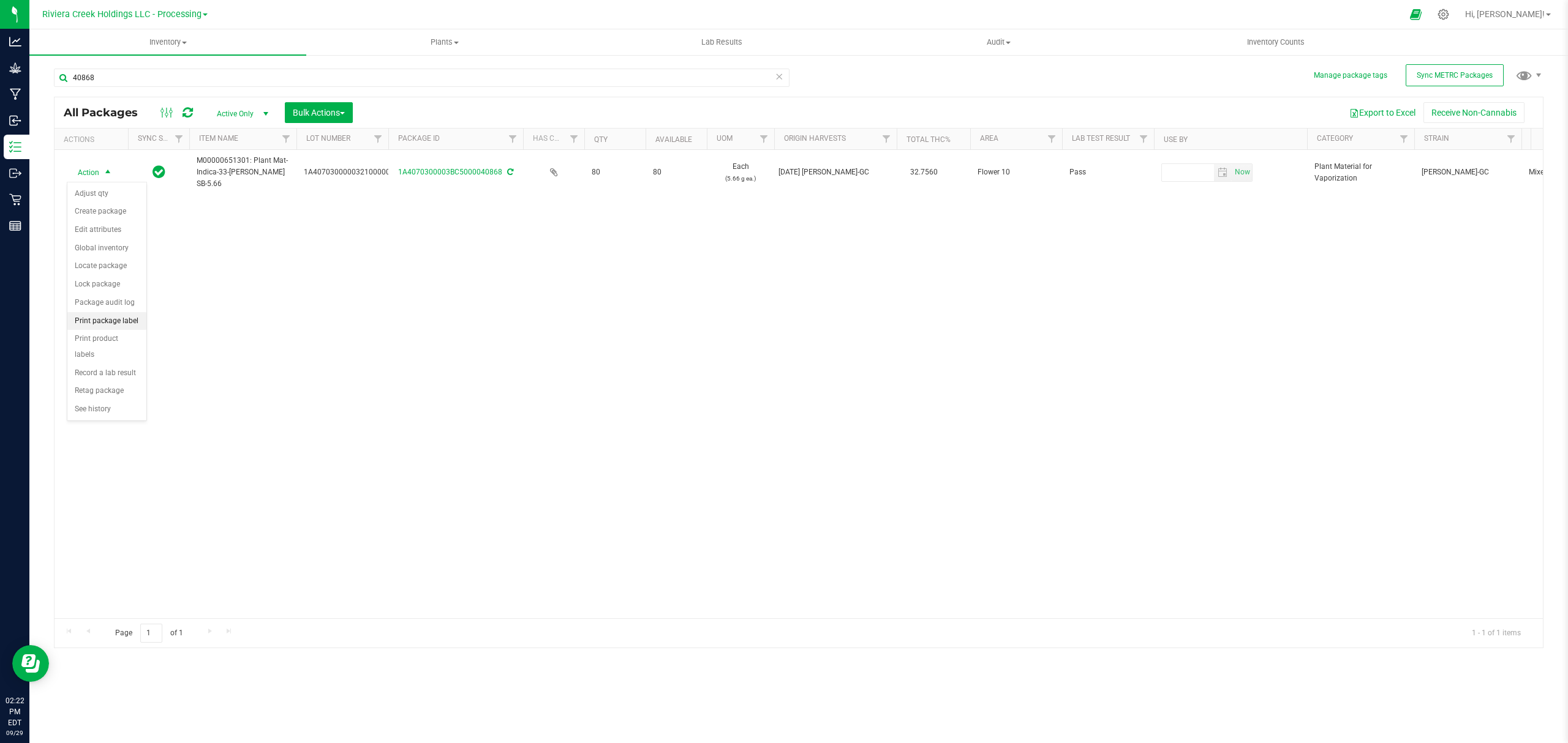
click at [120, 320] on li "Print package label" at bounding box center [107, 321] width 79 height 18
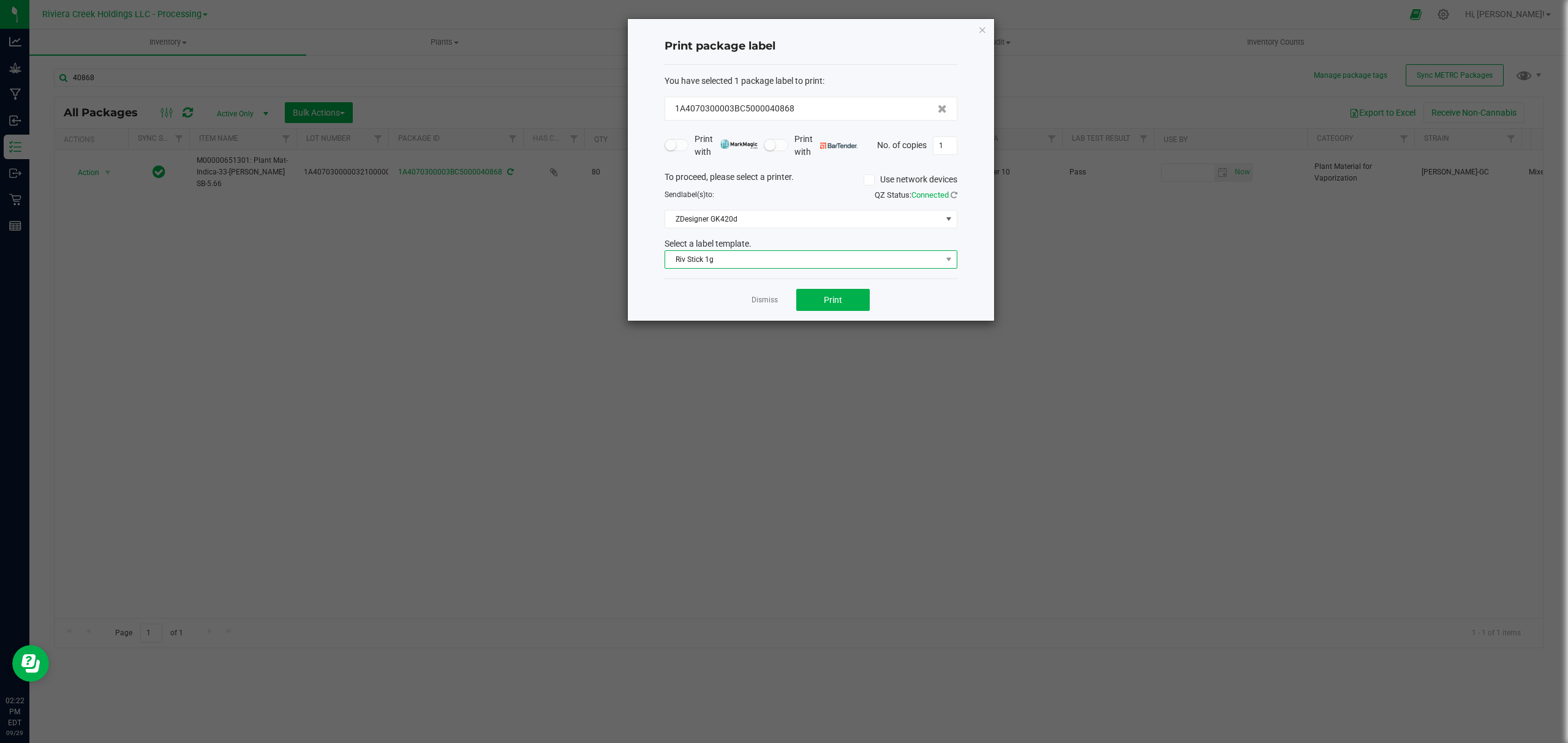
click at [774, 255] on span "Riv Stick 1g" at bounding box center [803, 260] width 276 height 17
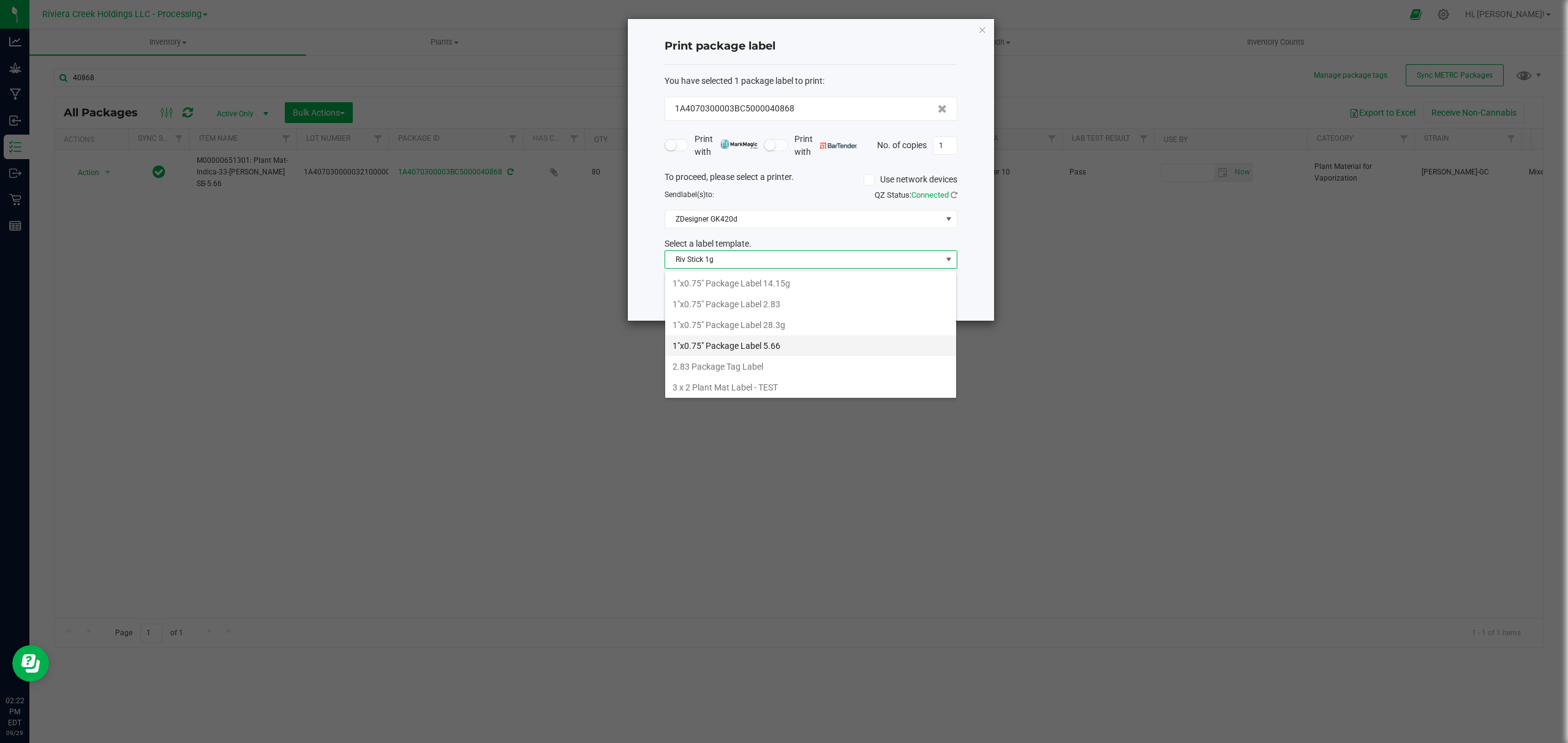
click at [761, 348] on li "1"x0.75" Package Label 5.66" at bounding box center [810, 346] width 291 height 20
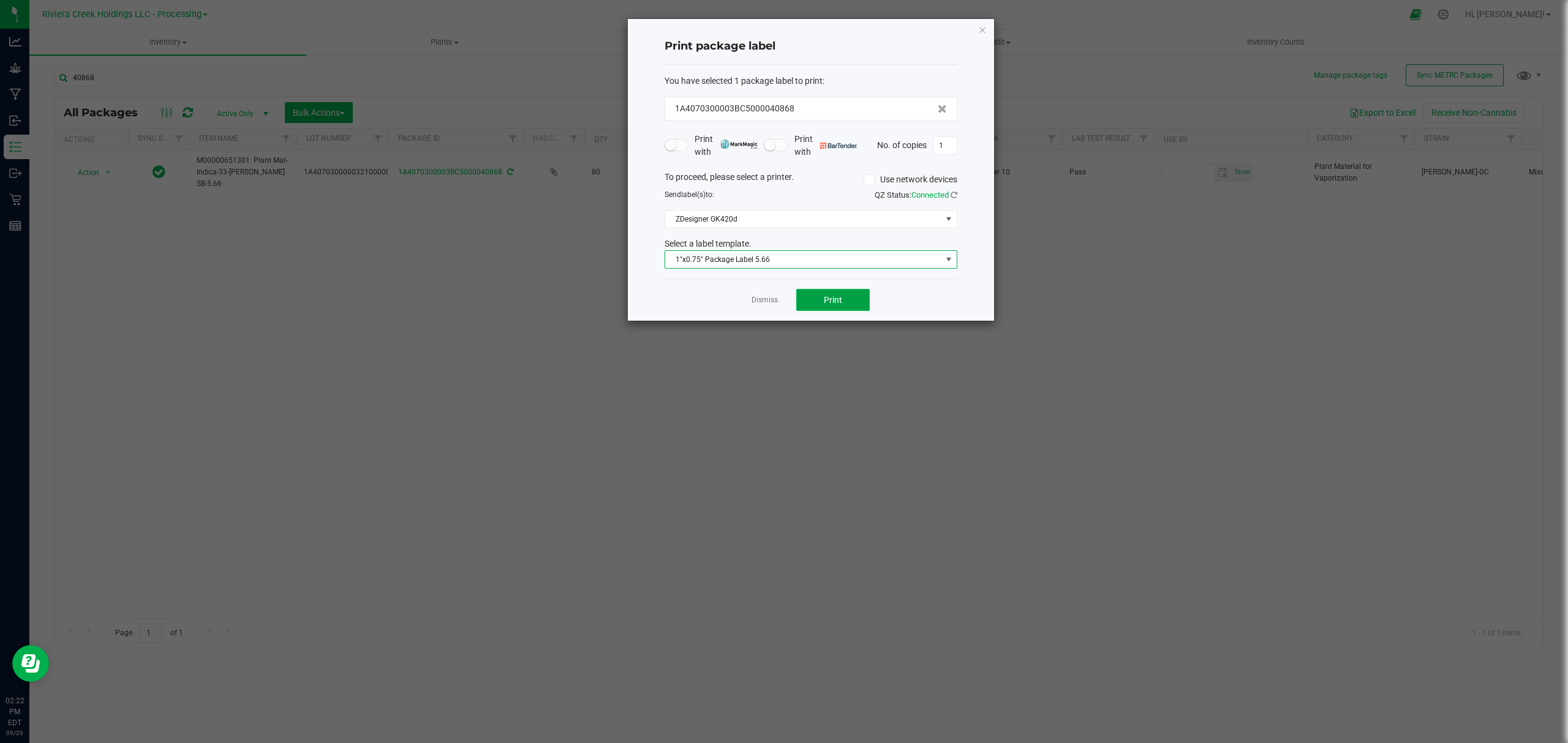
click at [824, 301] on span "Print" at bounding box center [832, 300] width 18 height 9
click at [978, 28] on icon "button" at bounding box center [982, 29] width 9 height 15
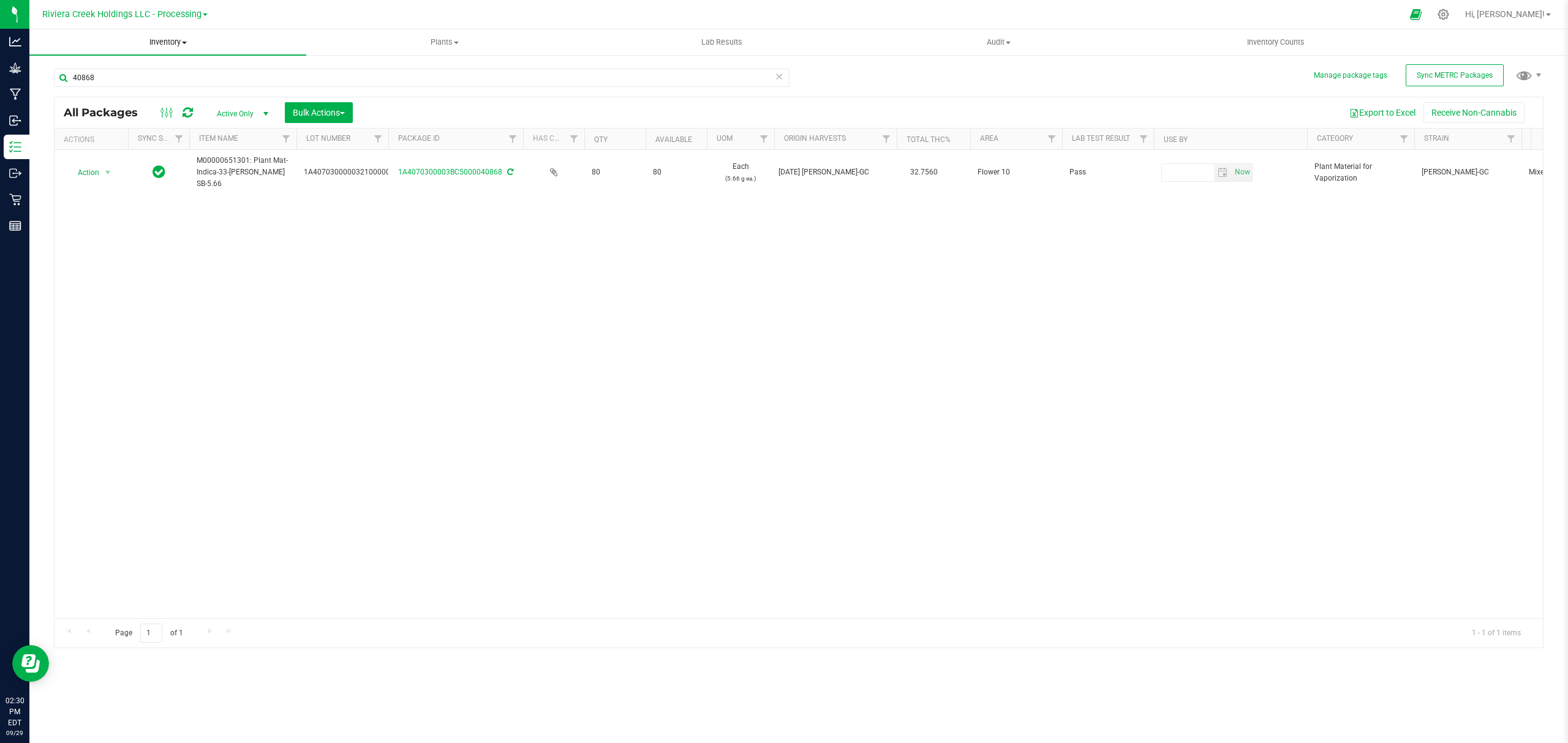
click at [147, 39] on span "Inventory" at bounding box center [167, 43] width 276 height 11
click at [294, 278] on div "Action Action Adjust qty Create package Edit attributes Global inventory Locate…" at bounding box center [799, 384] width 1488 height 468
click at [161, 47] on span "Inventory" at bounding box center [167, 43] width 276 height 11
click at [139, 148] on li "From bill of materials" at bounding box center [167, 147] width 276 height 15
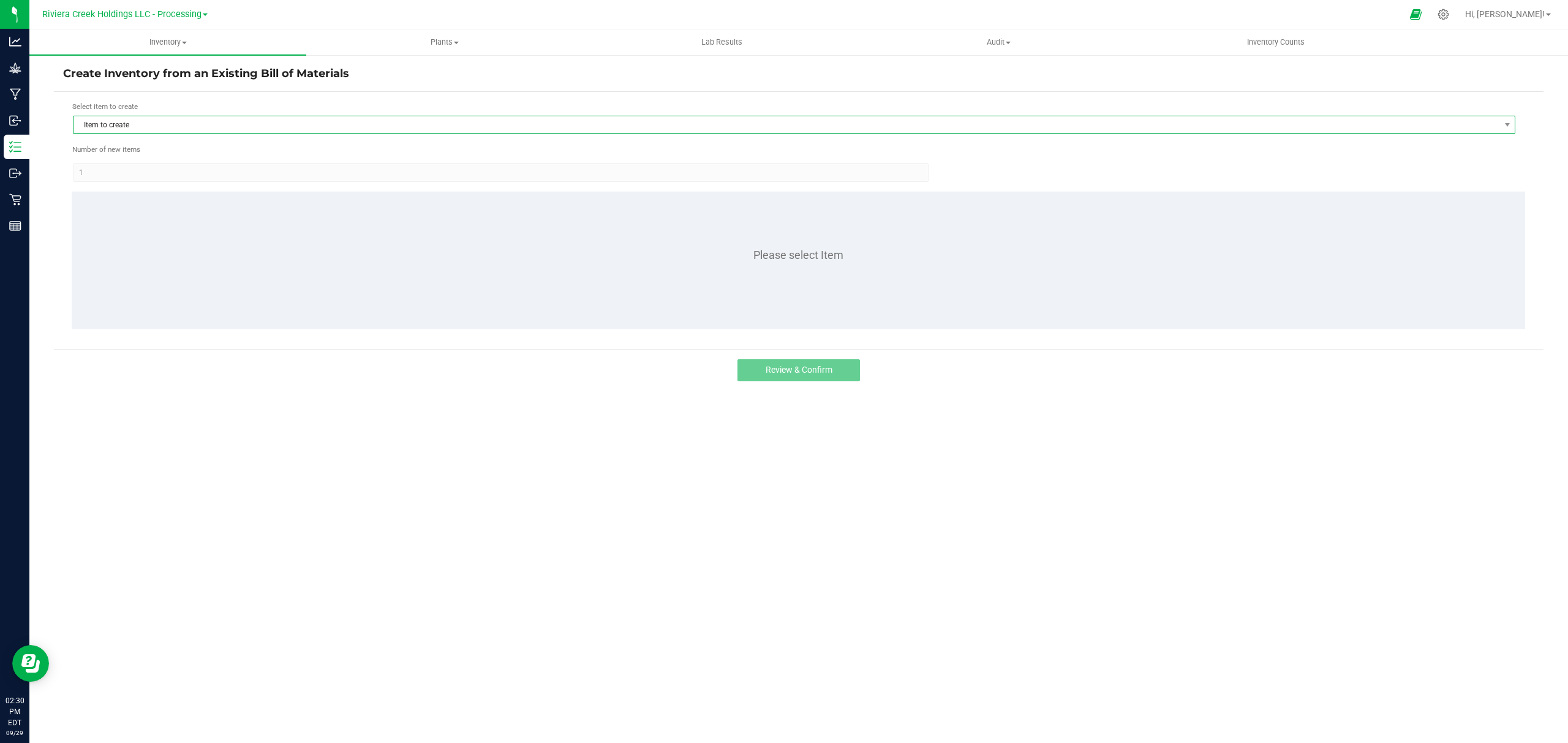
click at [243, 125] on span "Item to create" at bounding box center [786, 125] width 1425 height 17
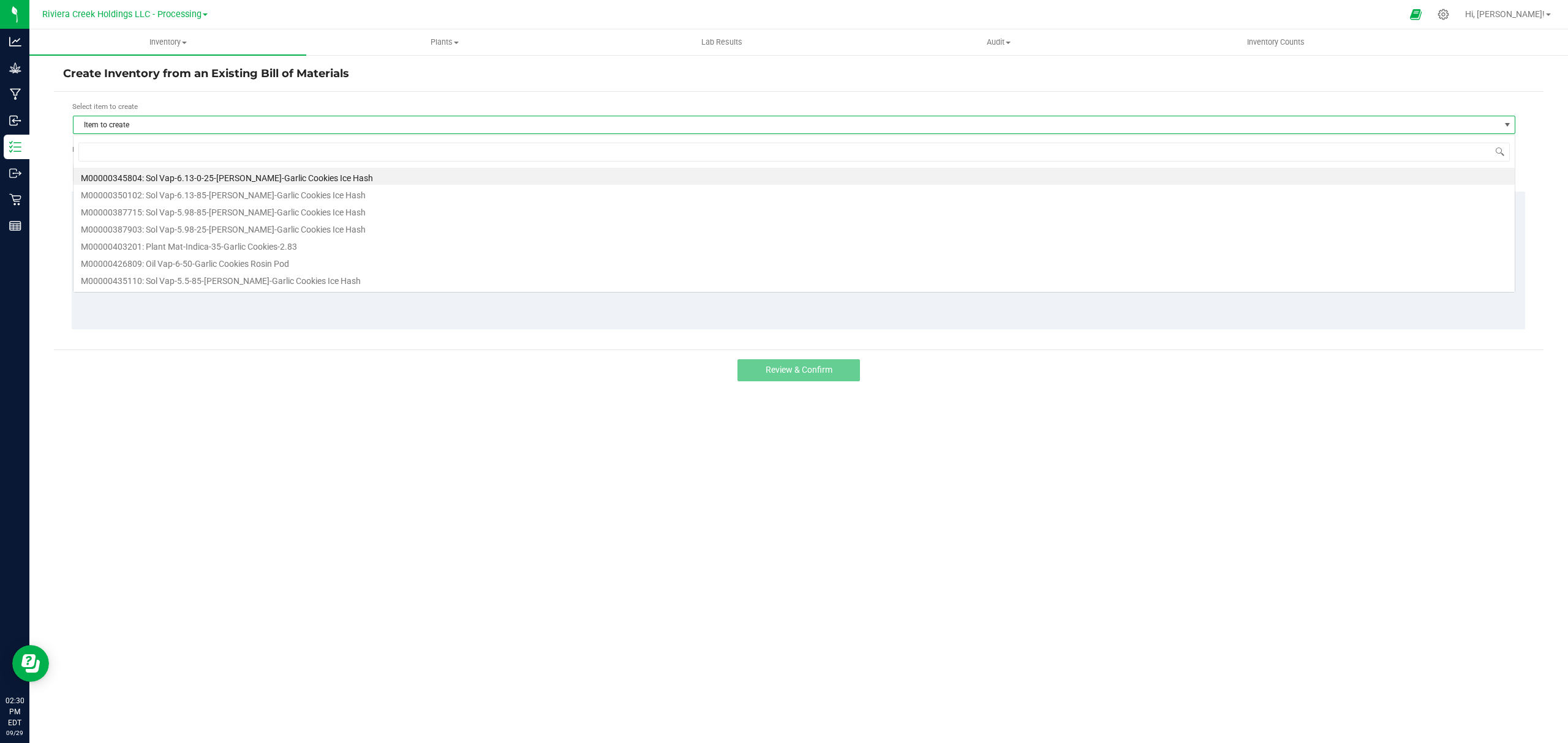
scroll to position [18, 1443]
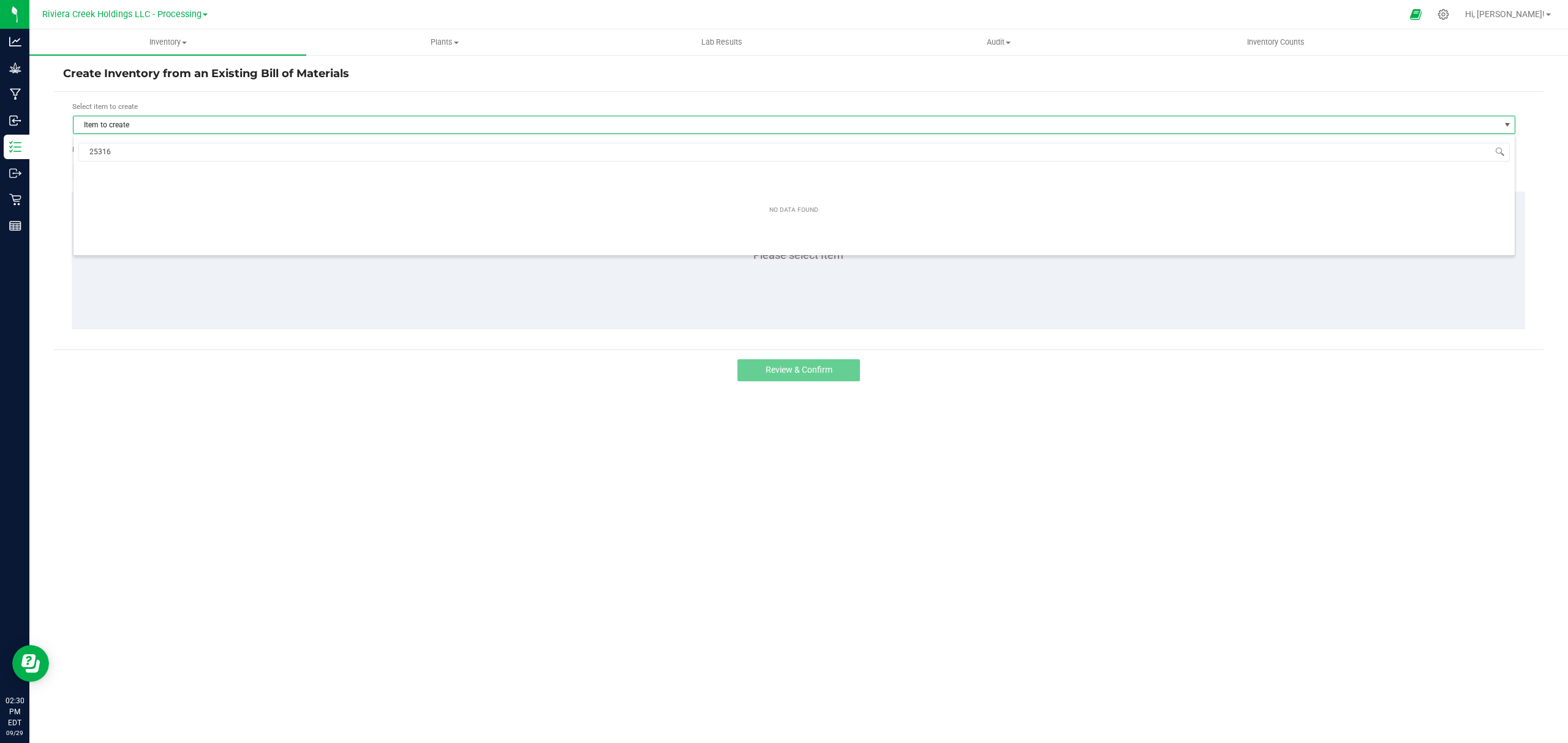
type input "253160"
click at [1450, 13] on icon at bounding box center [1443, 14] width 13 height 13
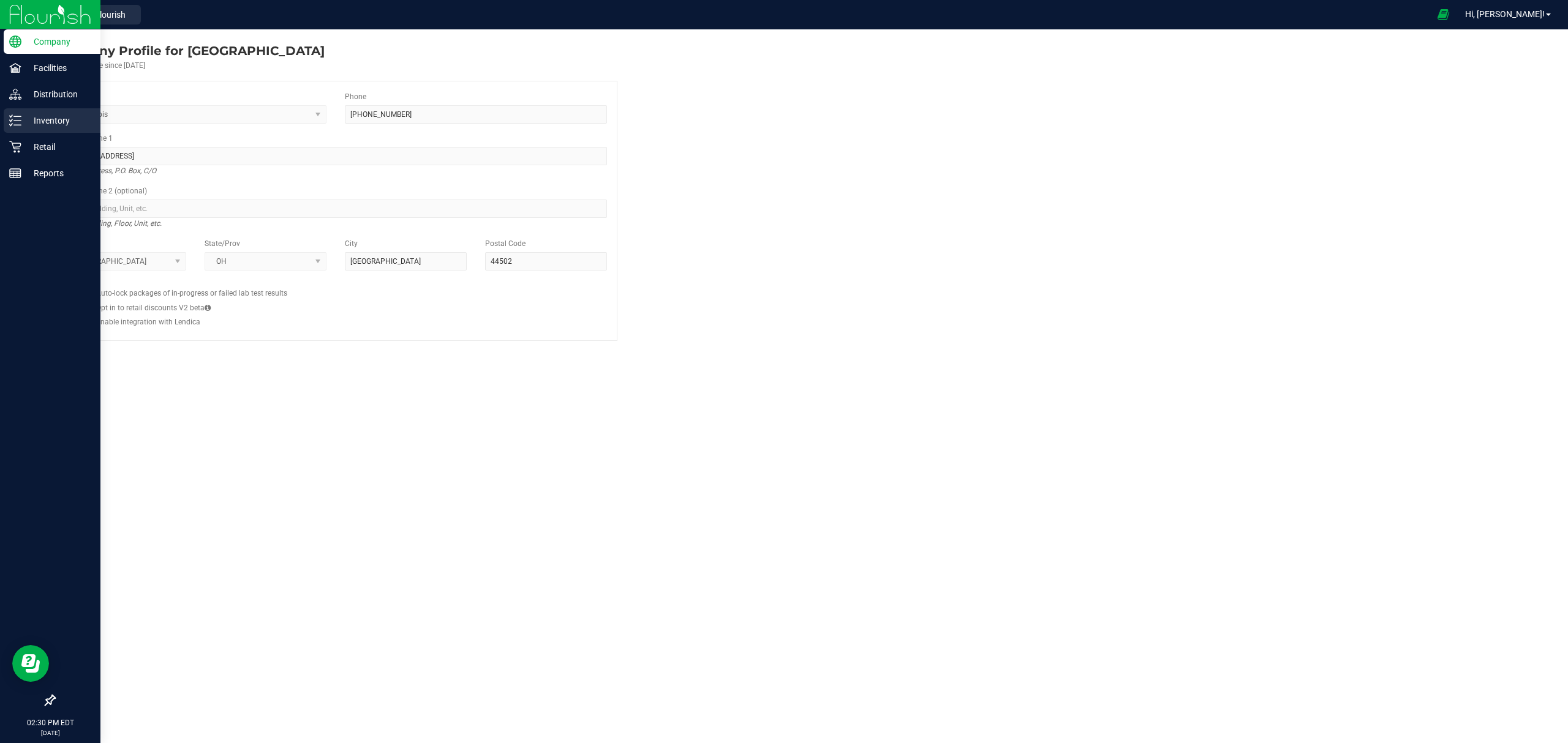
click at [59, 120] on p "Inventory" at bounding box center [57, 120] width 73 height 15
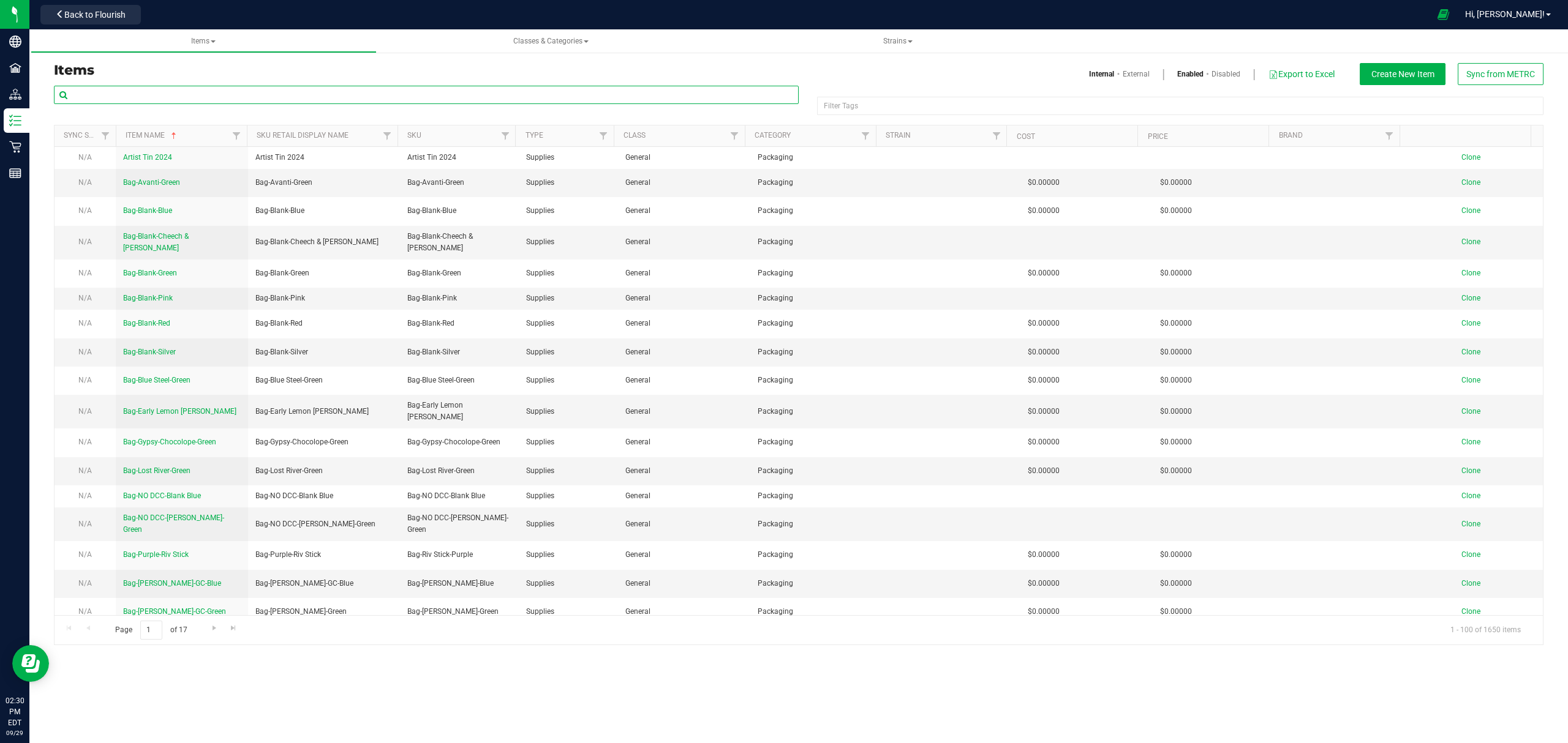
click at [136, 97] on input "text" at bounding box center [426, 94] width 745 height 18
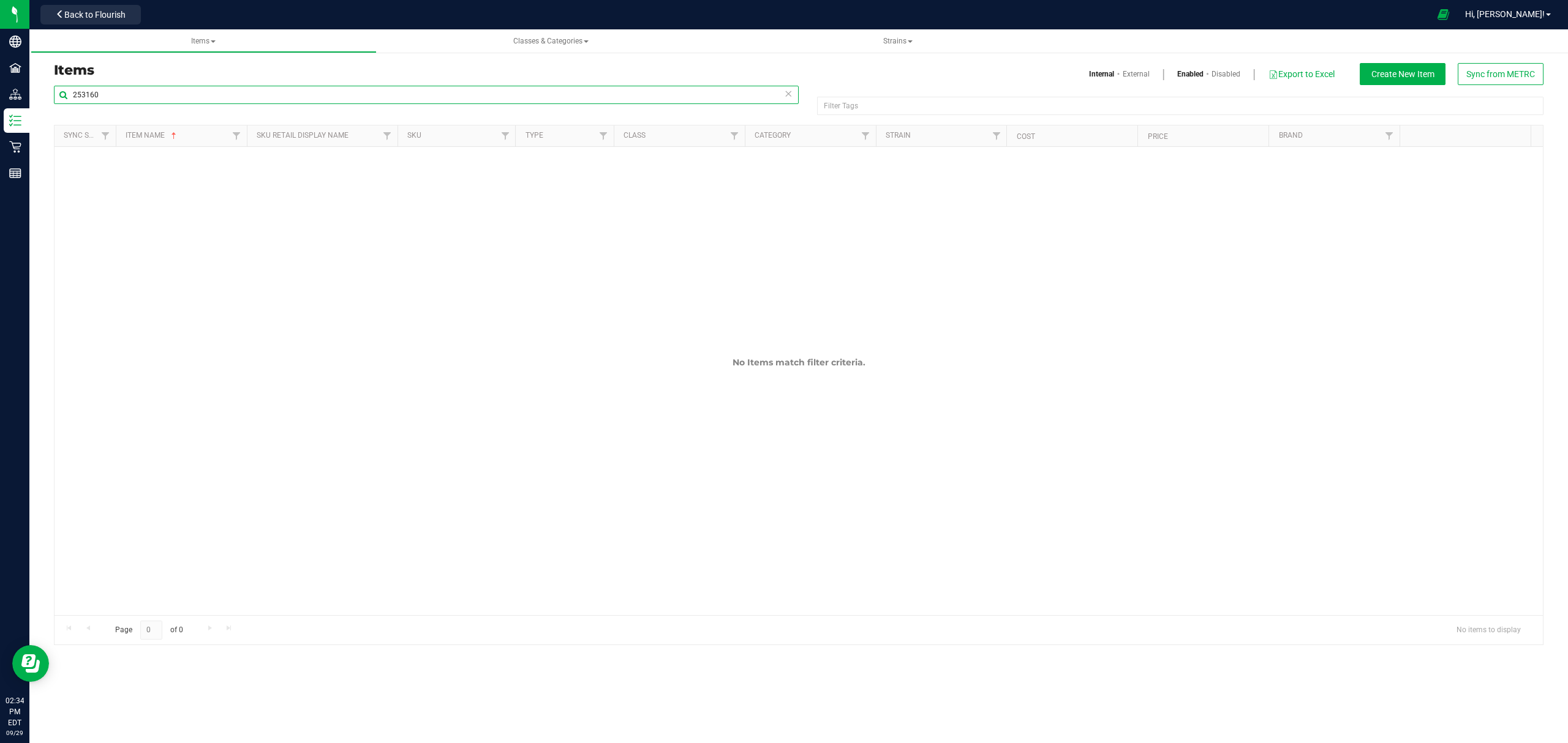
type input "253160"
click at [128, 90] on input "253160" at bounding box center [426, 94] width 745 height 18
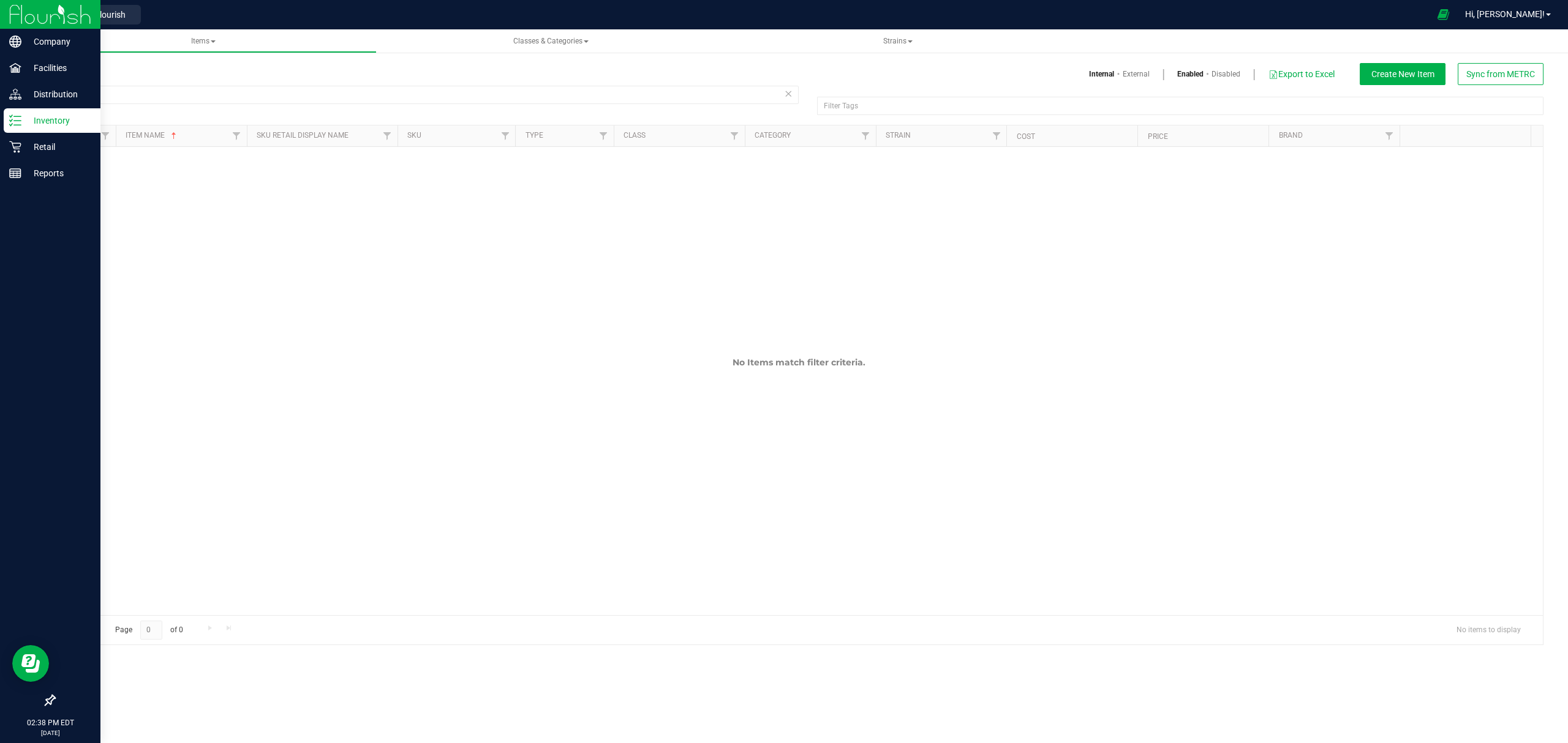
click at [20, 116] on icon at bounding box center [16, 120] width 13 height 13
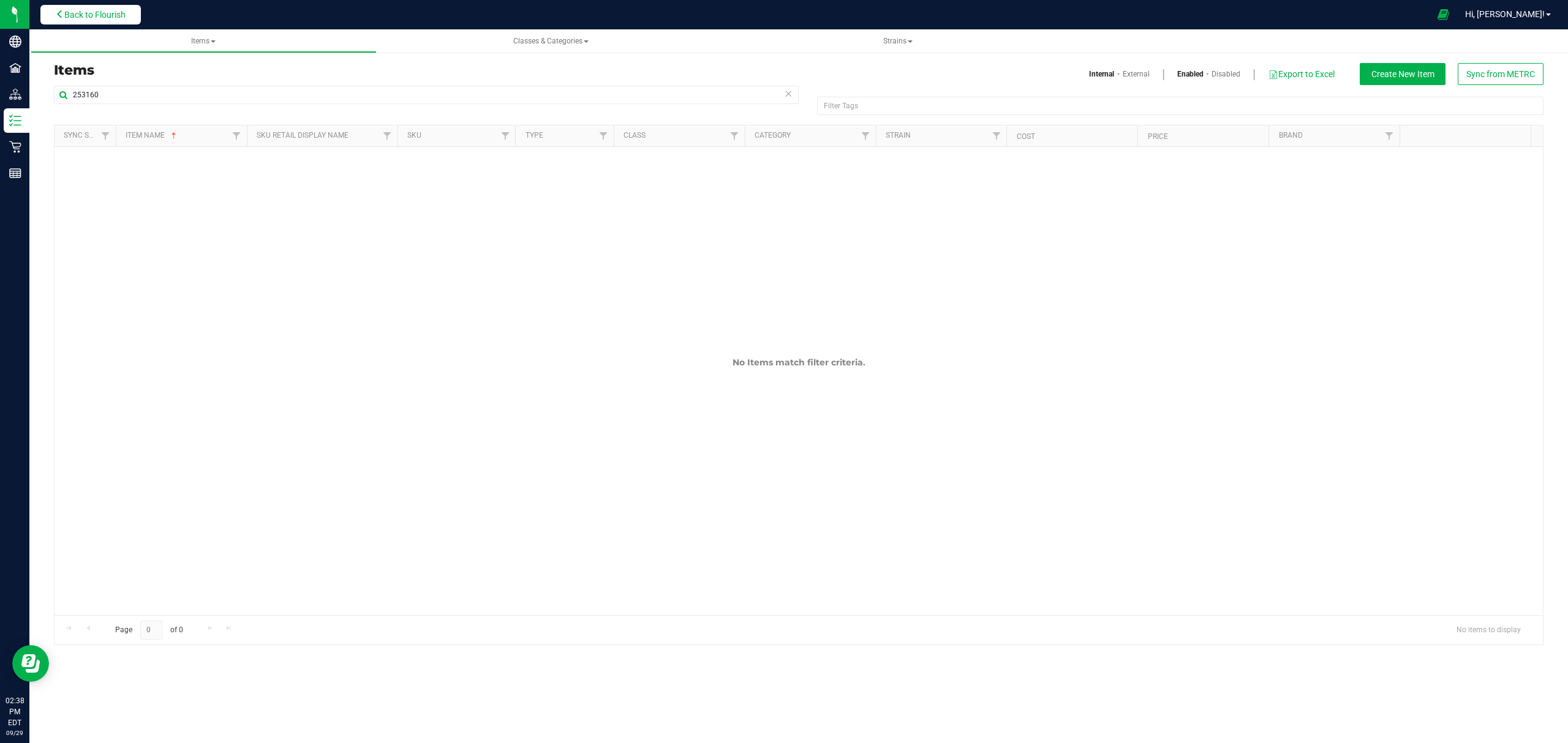
click at [106, 13] on span "Back to Flourish" at bounding box center [95, 14] width 61 height 9
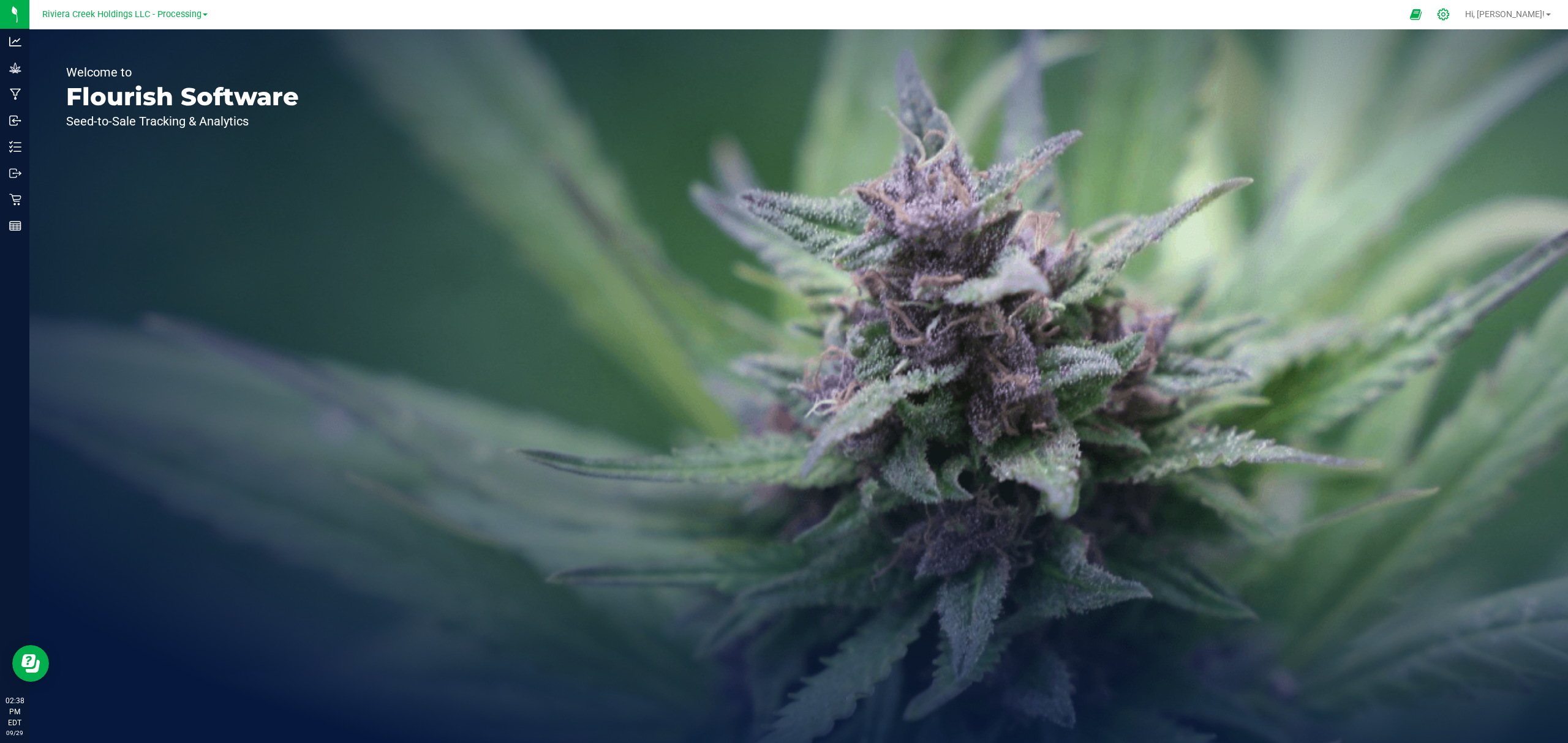
click at [1450, 18] on icon at bounding box center [1443, 14] width 13 height 13
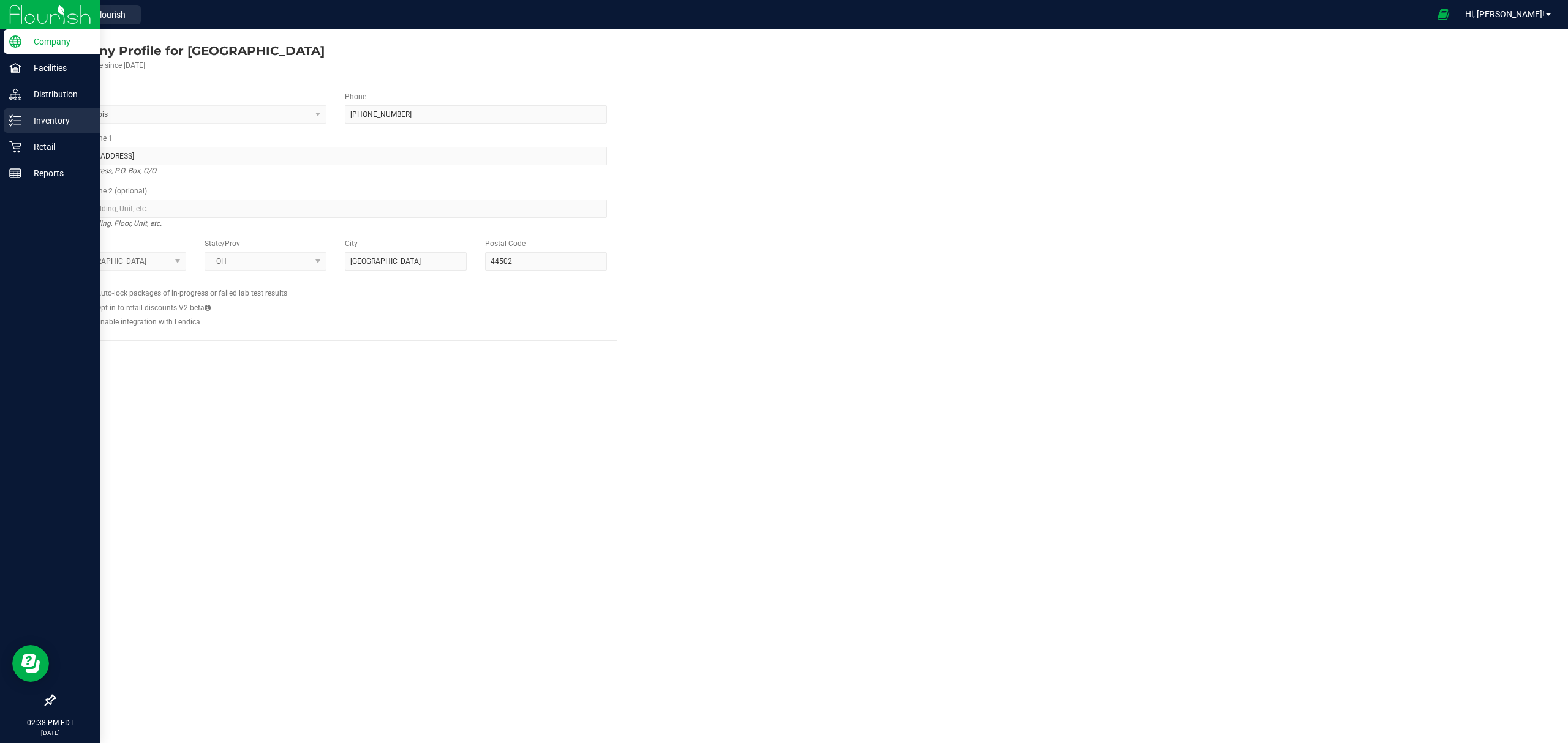
click at [16, 121] on icon at bounding box center [16, 120] width 13 height 13
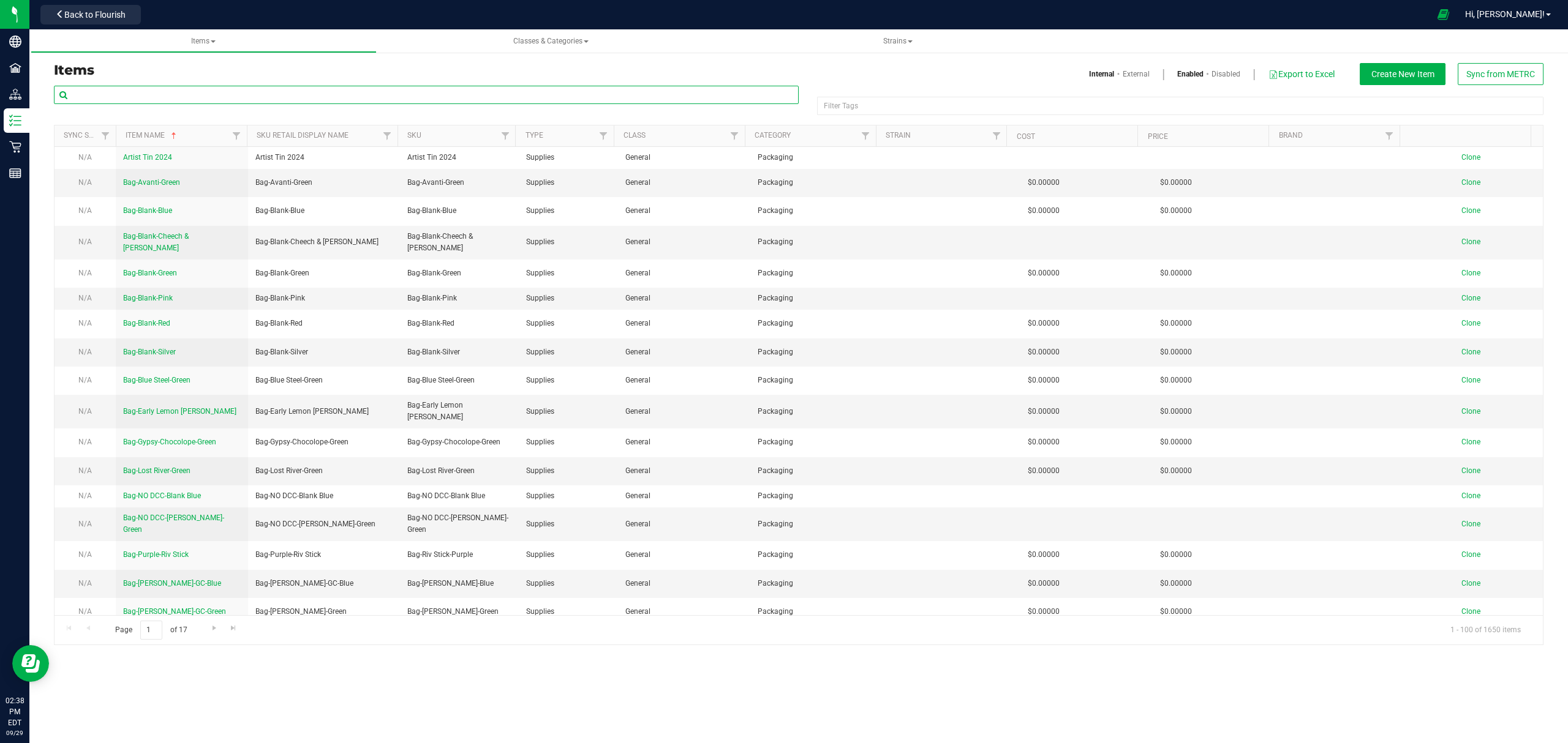
click at [179, 91] on input "text" at bounding box center [426, 94] width 745 height 18
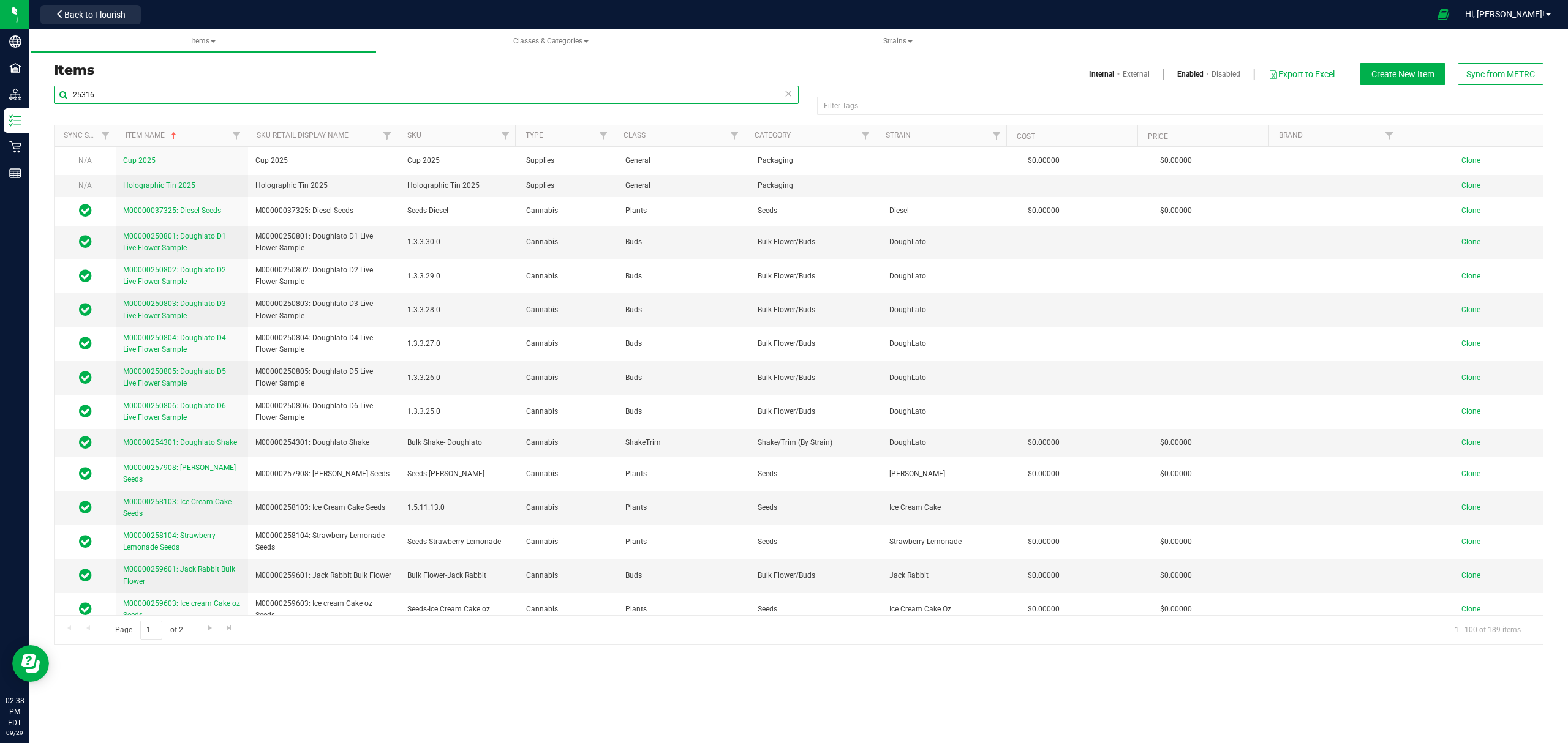
type input "253160"
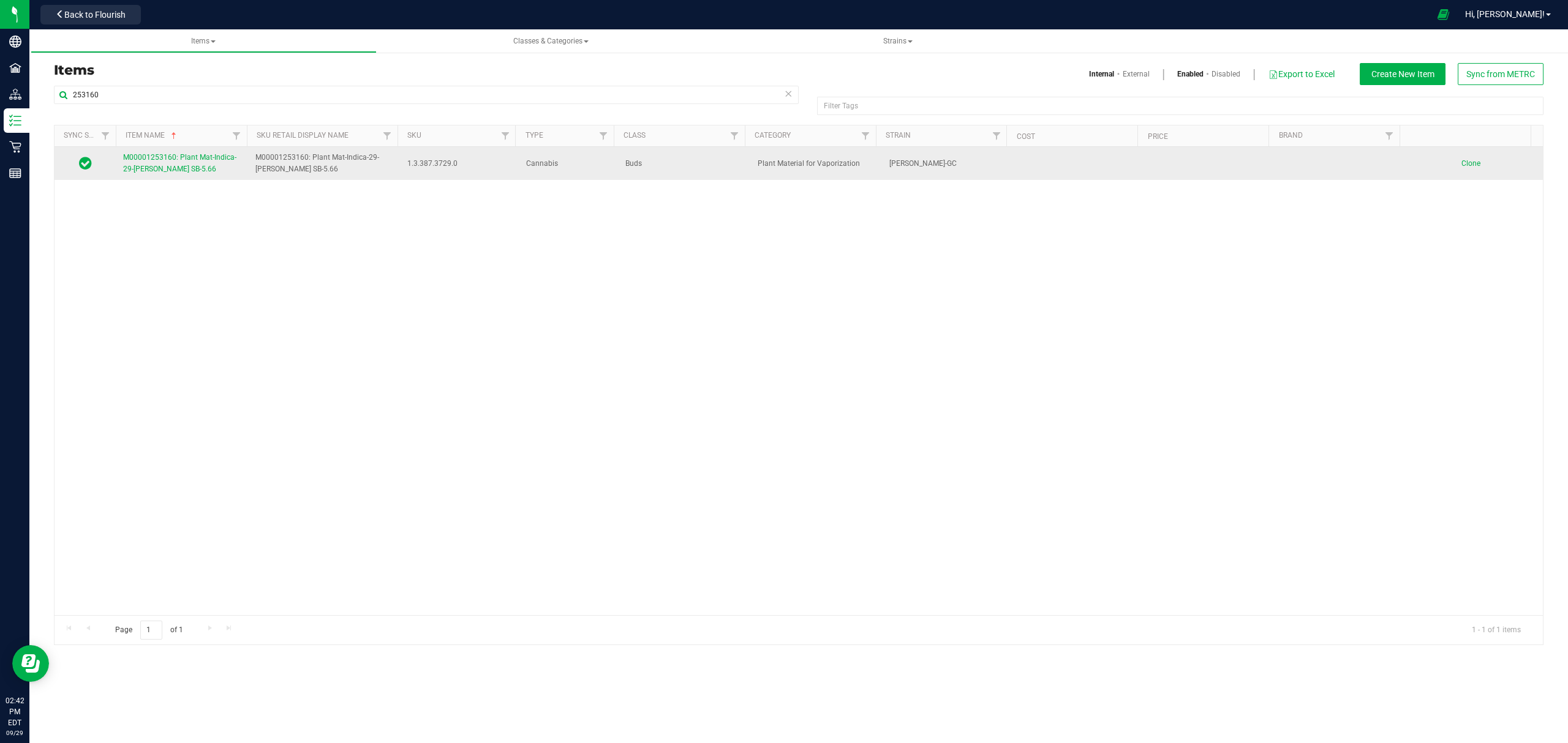
click at [158, 164] on span "M00001253160: Plant Mat-Indica-29-[PERSON_NAME] SB-5.66" at bounding box center [180, 163] width 113 height 20
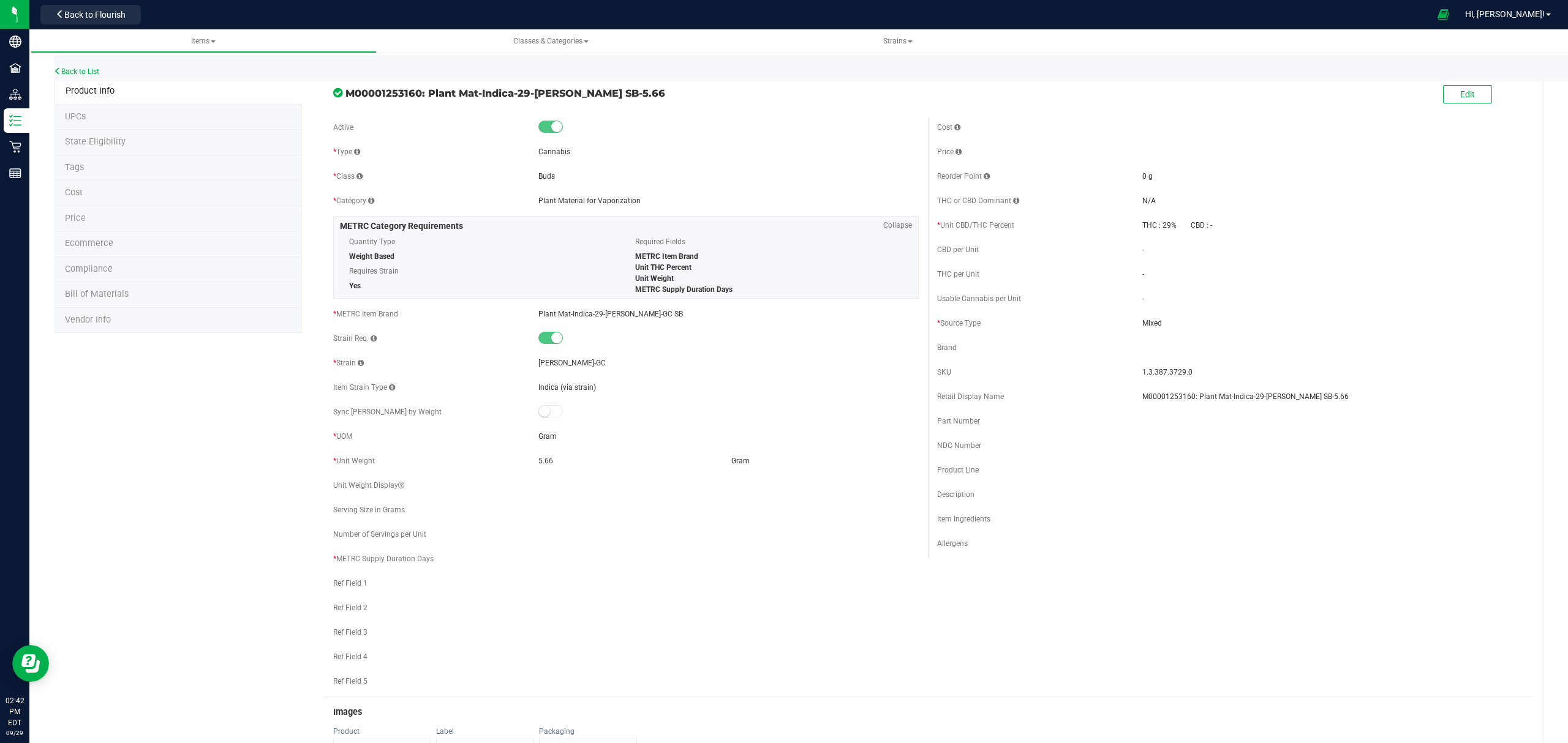
click at [130, 301] on li "Bill of Materials" at bounding box center [177, 294] width 248 height 26
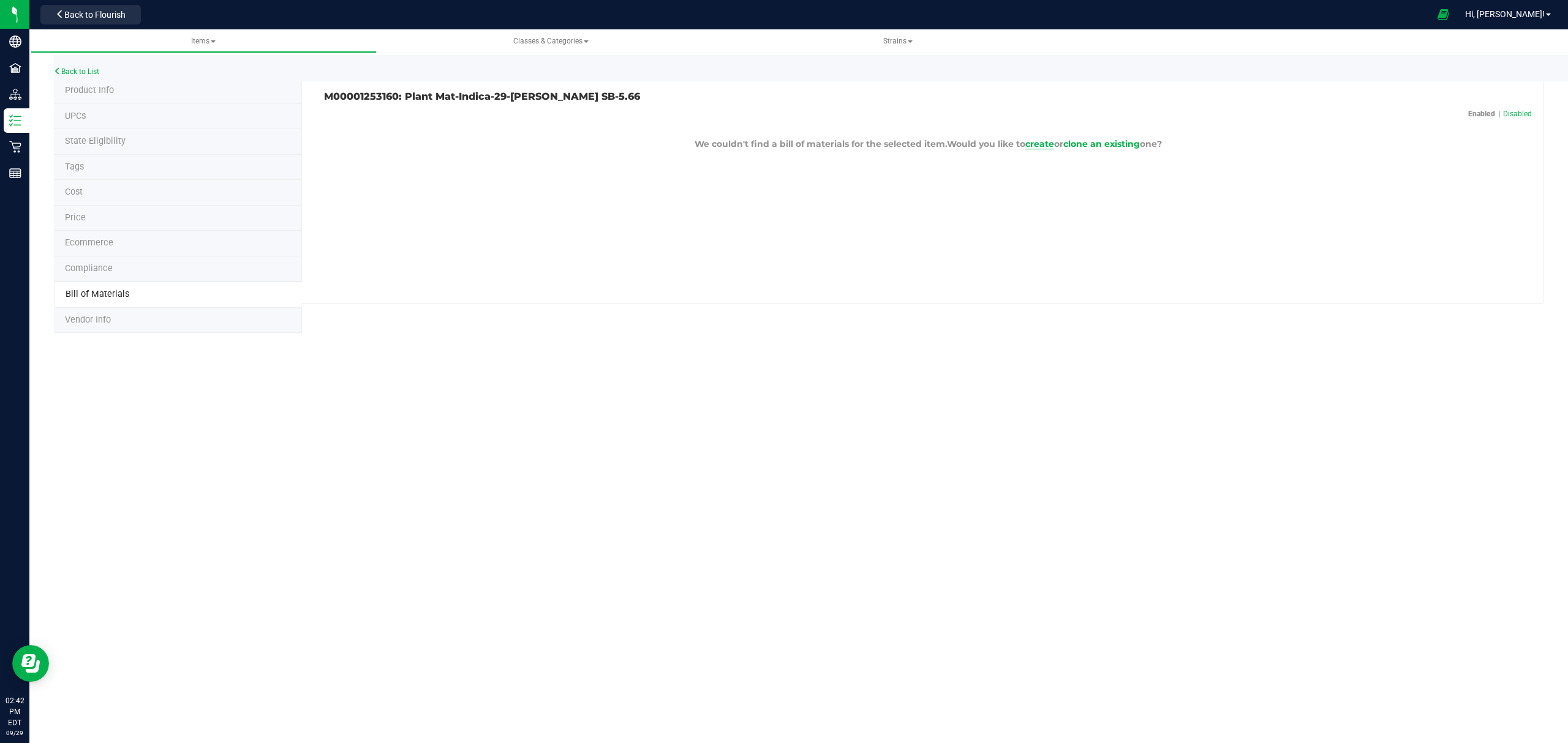
click at [1040, 142] on span "create" at bounding box center [1040, 144] width 29 height 11
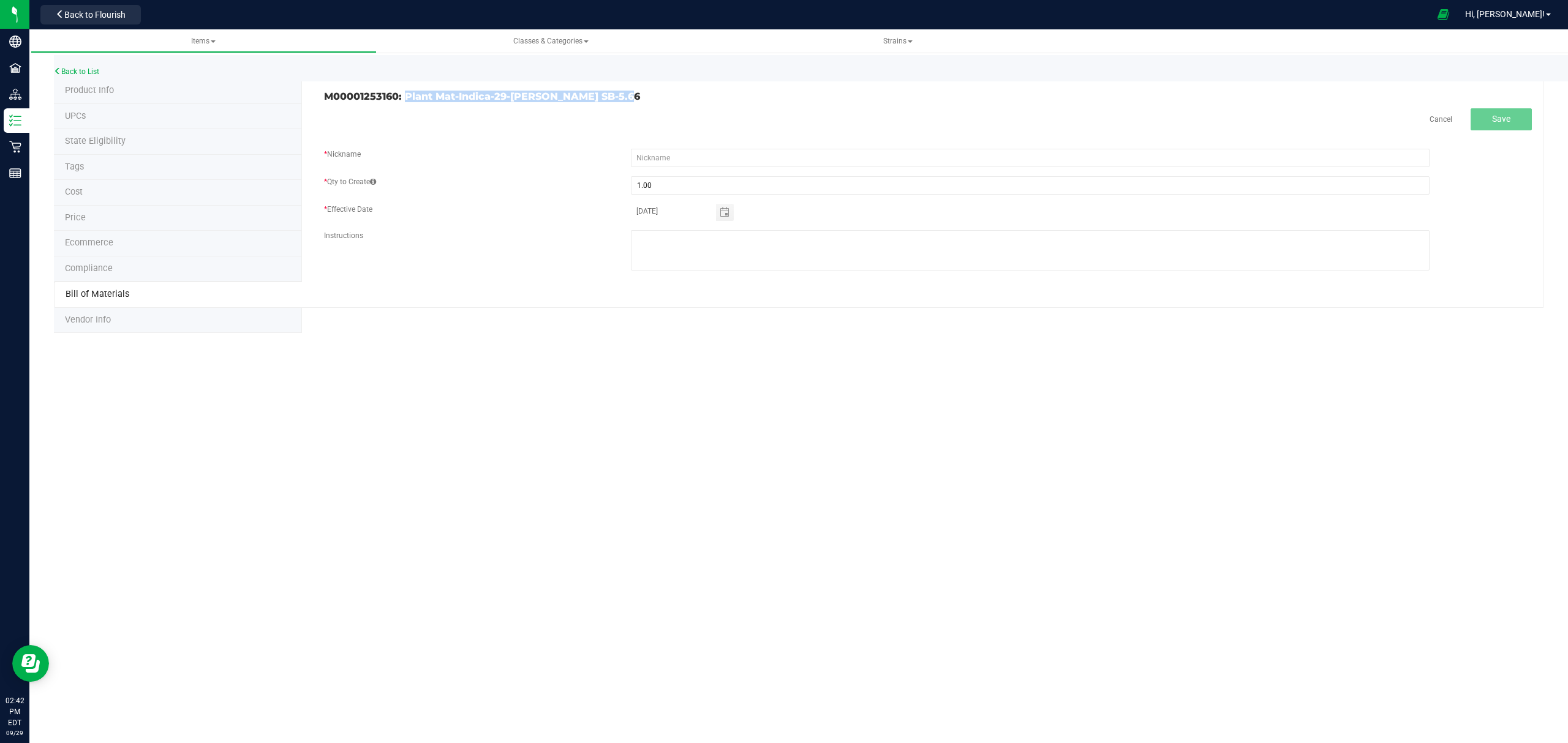
drag, startPoint x: 640, startPoint y: 96, endPoint x: 403, endPoint y: 101, distance: 237.1
click at [403, 101] on h3 "M00001253160: Plant Mat-Indica-29-[PERSON_NAME] SB-5.66" at bounding box center [621, 97] width 595 height 11
copy h3 "Plant Mat-Indica-29-[PERSON_NAME] SB-5.66"
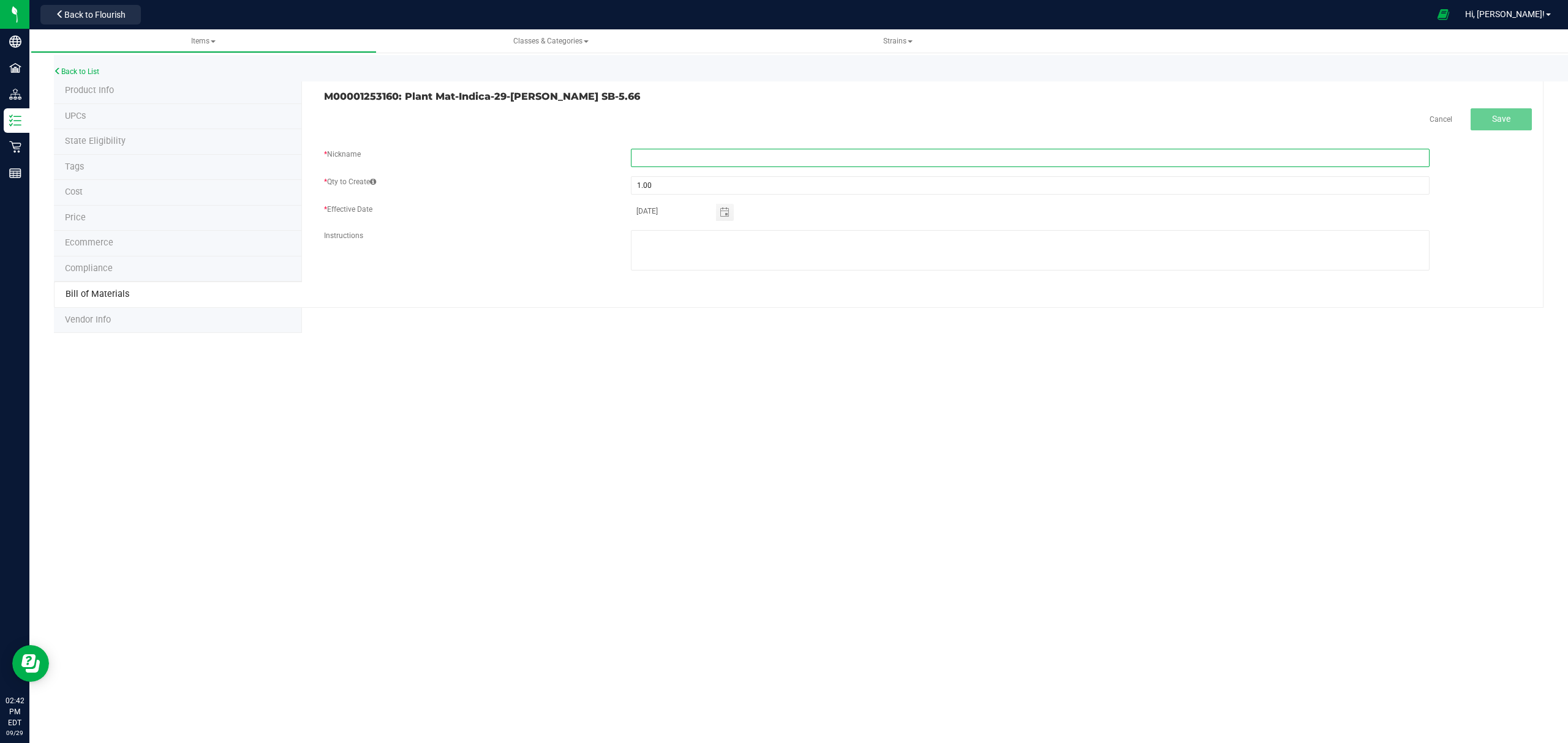
click at [679, 160] on input "text" at bounding box center [1030, 157] width 799 height 18
paste input "Plant Mat-Indica-29-[PERSON_NAME] SB-5.66"
type input "Plant Mat-Indica-29-[PERSON_NAME] SB-5.66"
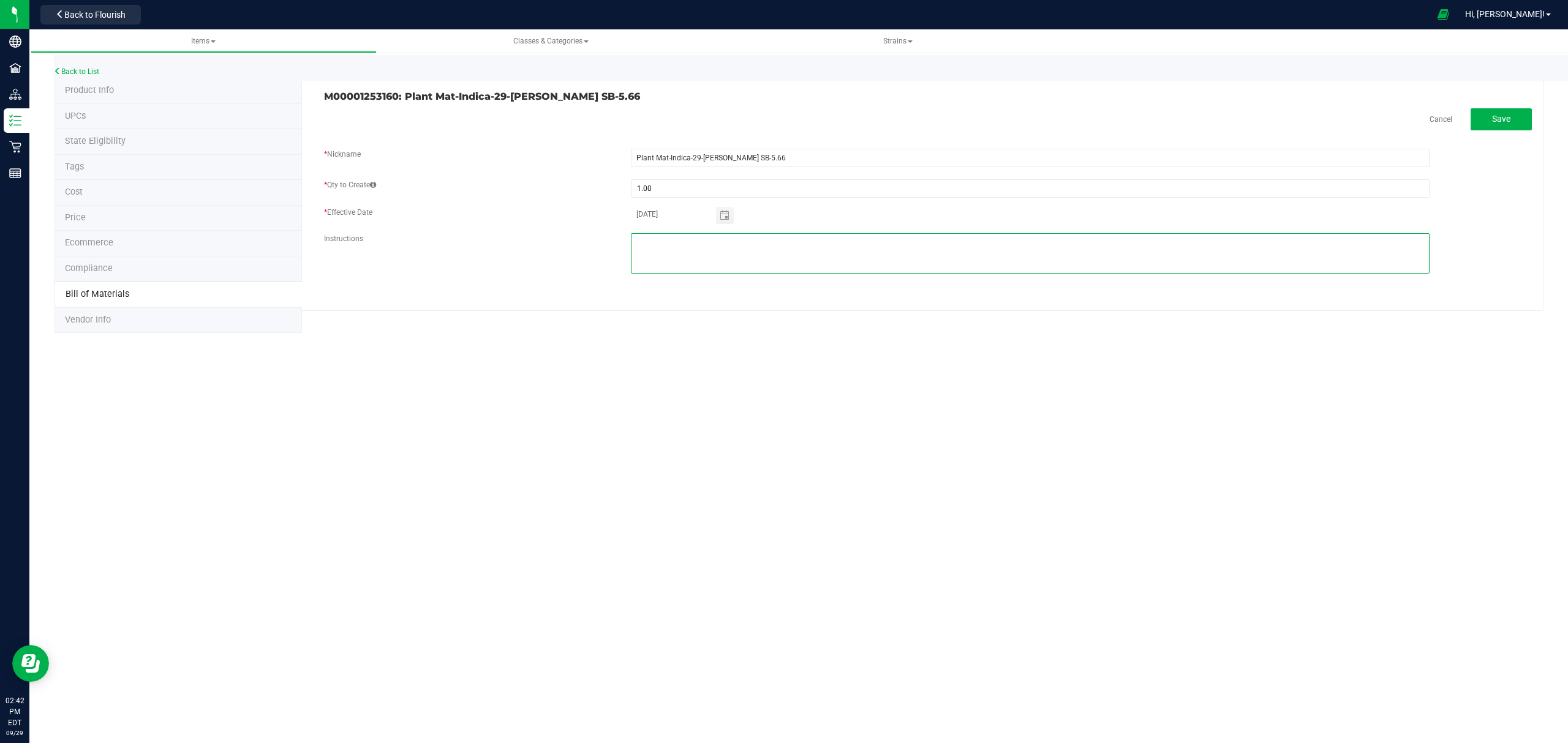
click at [832, 241] on fieldset "* Nickname Plant Mat-Indica-29-[PERSON_NAME] SB-5.66 * Qty to Create 1.00 * Eff…" at bounding box center [928, 217] width 1208 height 137
click at [1505, 120] on span "Save" at bounding box center [1500, 119] width 18 height 9
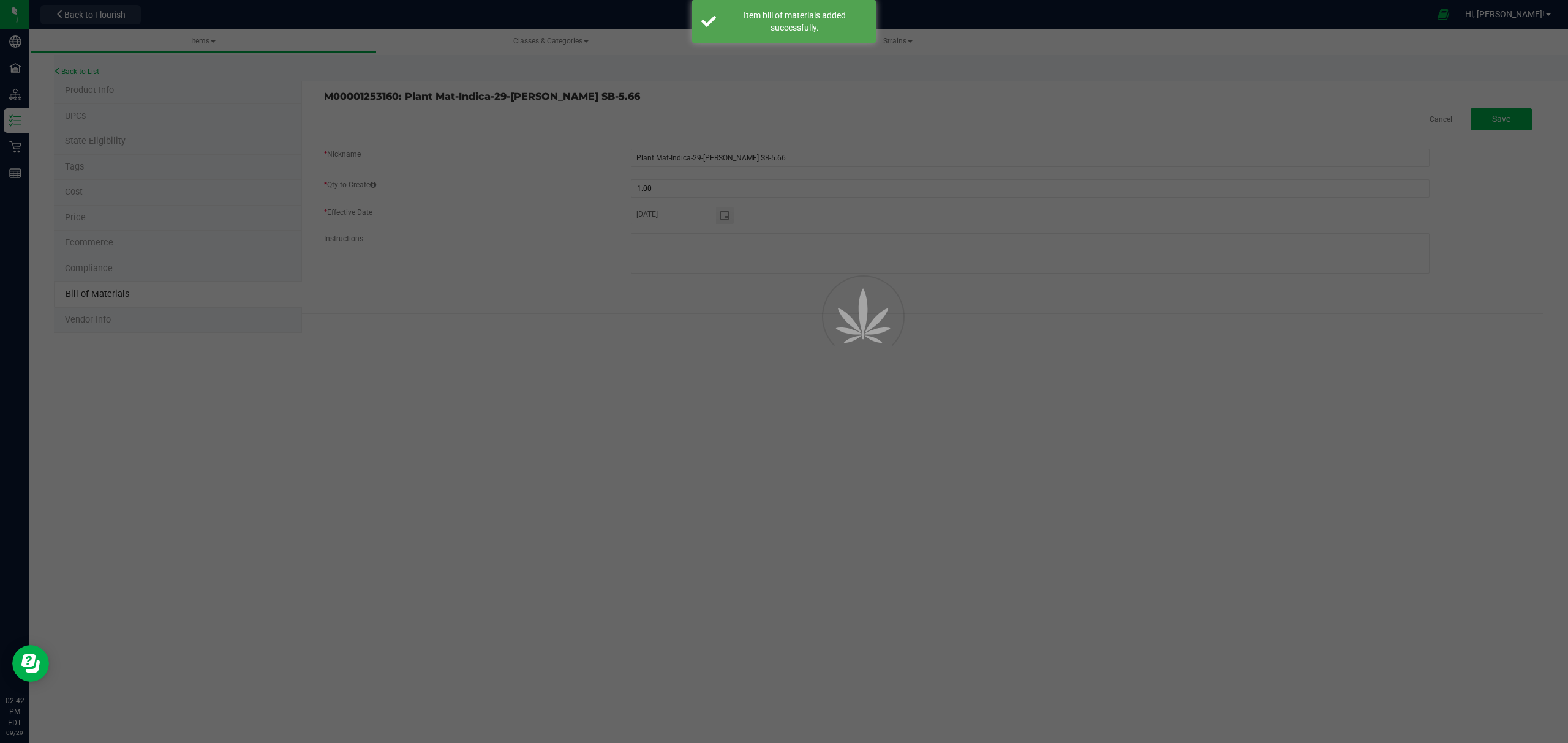
select select "696"
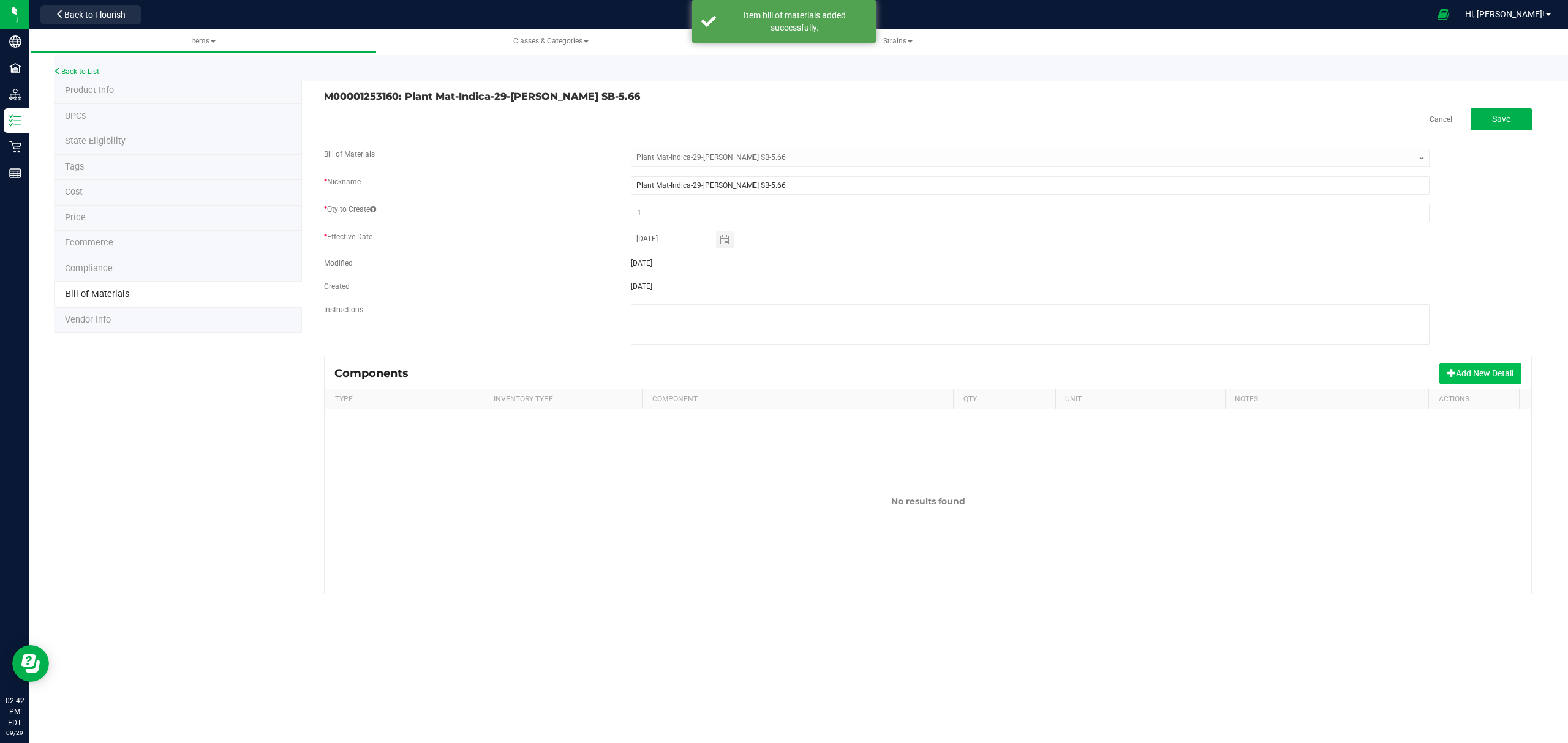
click at [1461, 372] on button "Add New Detail" at bounding box center [1480, 373] width 82 height 20
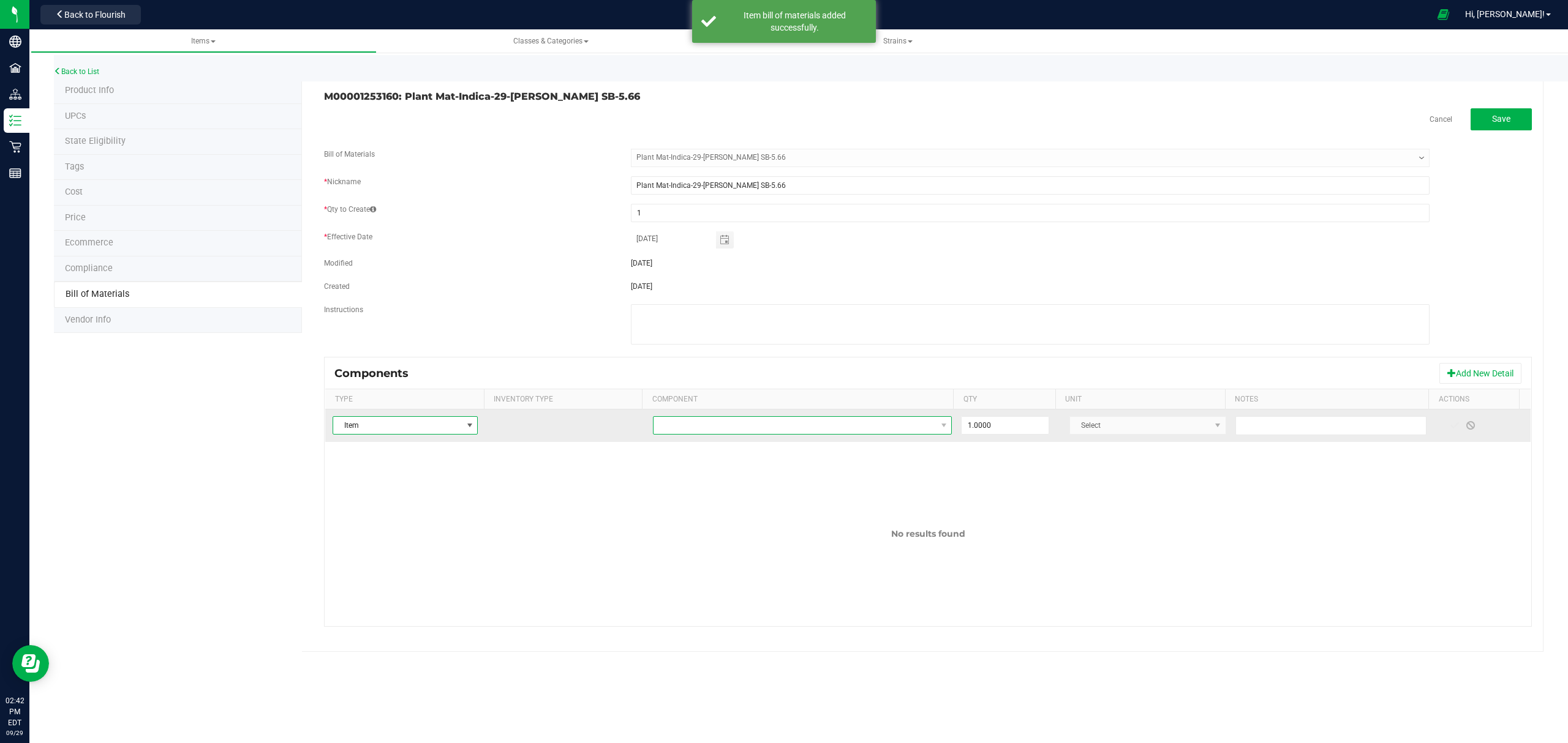
click at [794, 428] on span "NO DATA FOUND" at bounding box center [795, 426] width 283 height 17
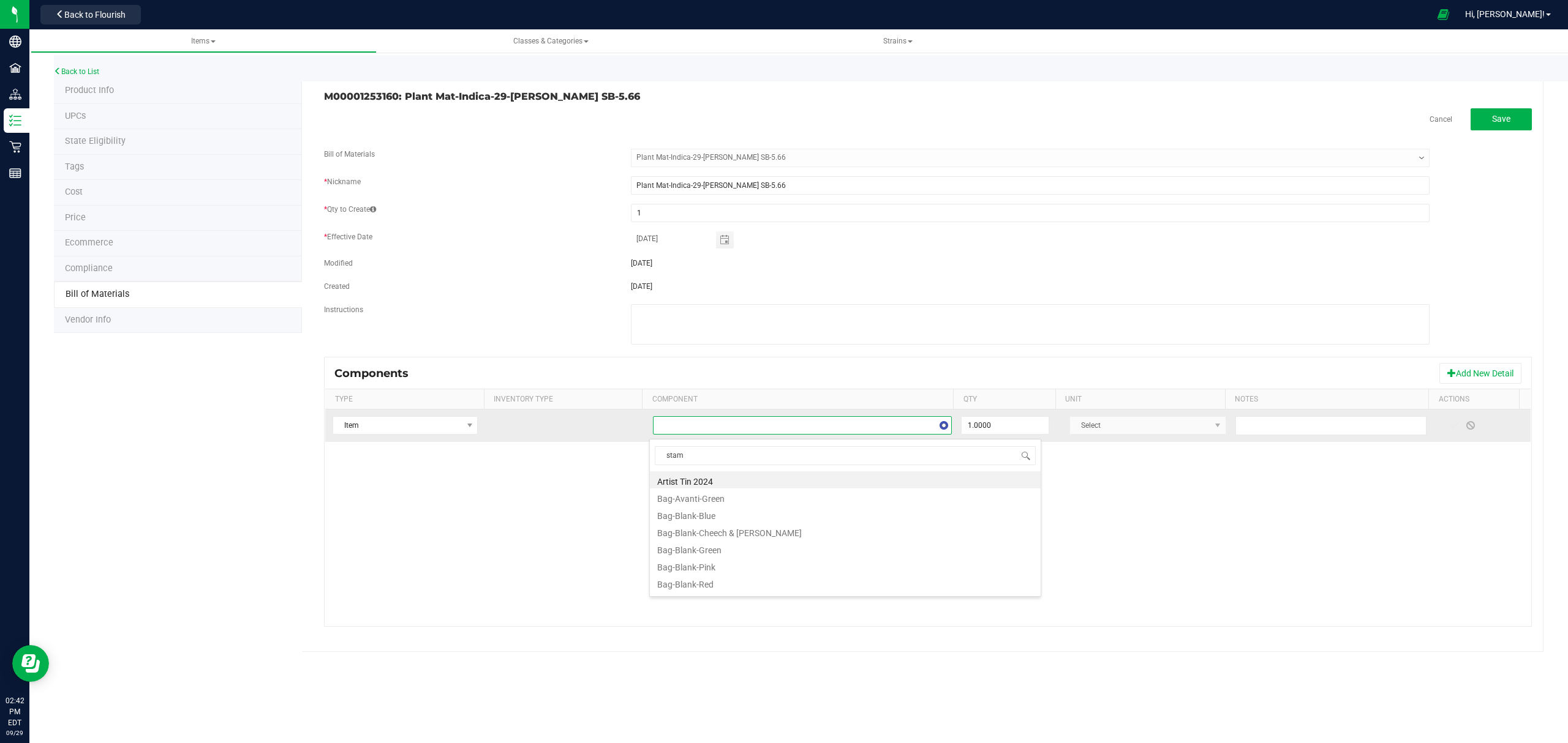
type input "stamb"
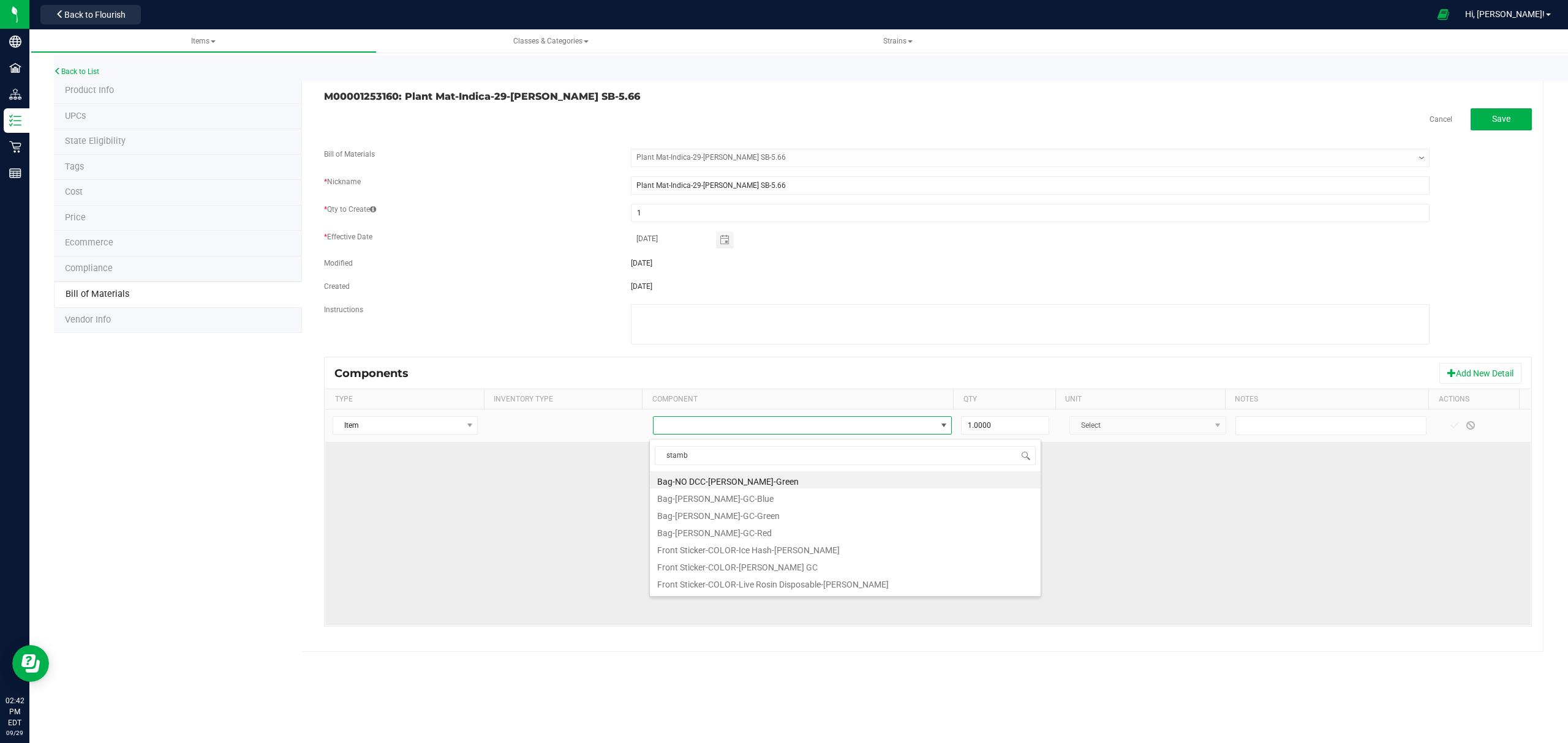
click at [764, 502] on li "Bag-[PERSON_NAME]-GC-Blue" at bounding box center [845, 497] width 391 height 17
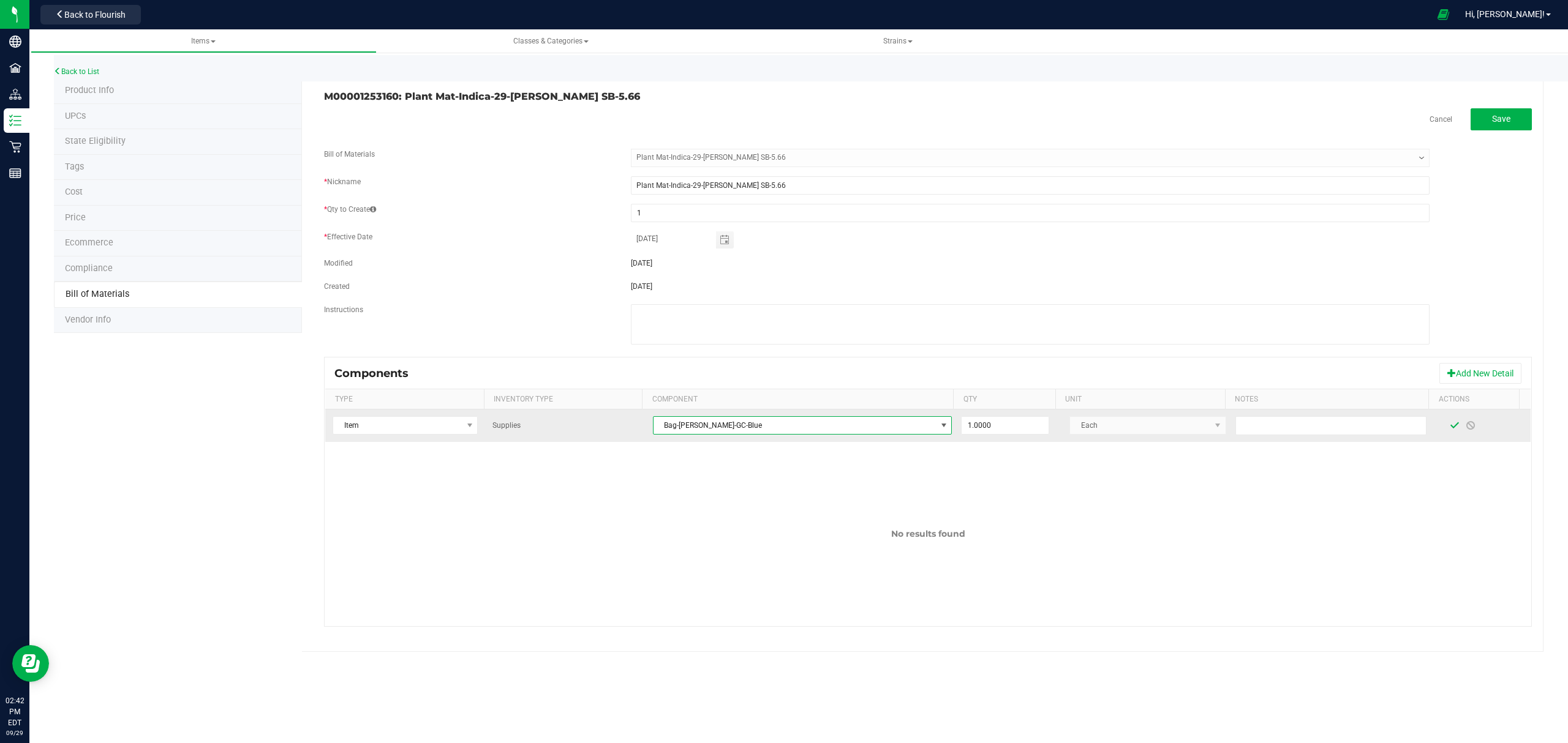
click at [1450, 428] on span at bounding box center [1455, 425] width 9 height 9
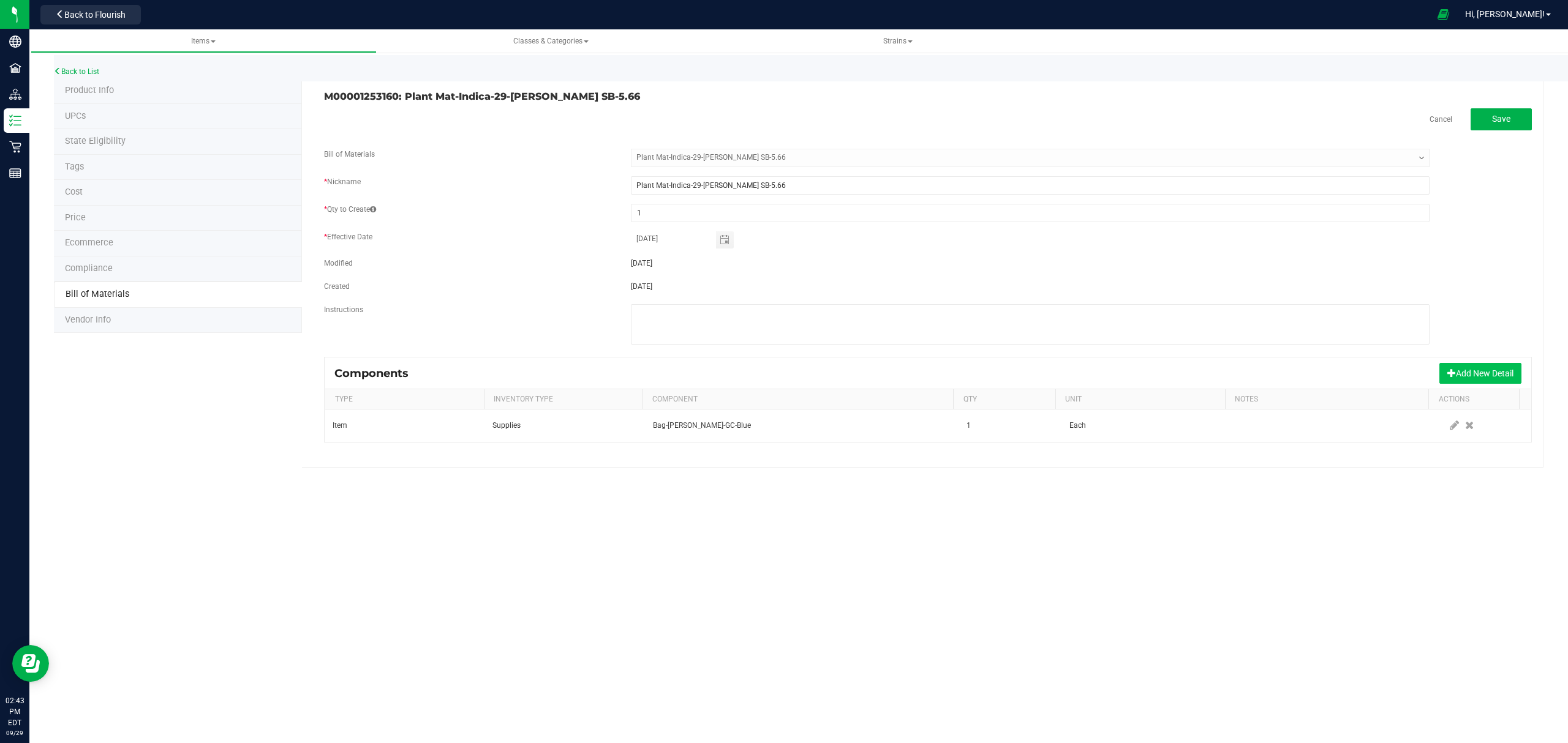
click at [1466, 382] on button "Add New Detail" at bounding box center [1480, 373] width 82 height 20
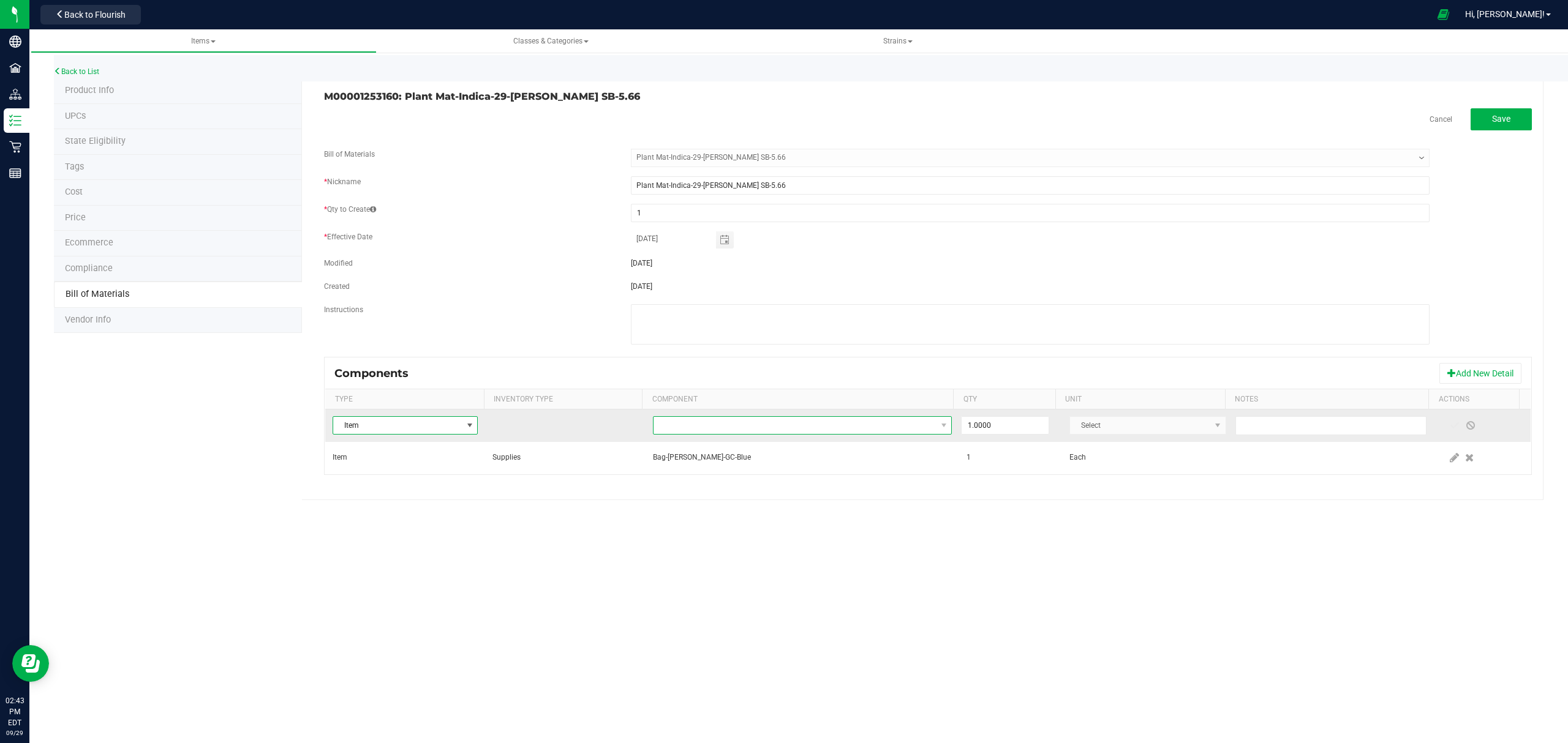
click at [841, 434] on span "NO DATA FOUND" at bounding box center [795, 426] width 283 height 17
type input "compliance"
click at [743, 486] on li "Label-Compliance-2X3" at bounding box center [845, 480] width 391 height 17
click at [1450, 428] on span at bounding box center [1455, 425] width 9 height 9
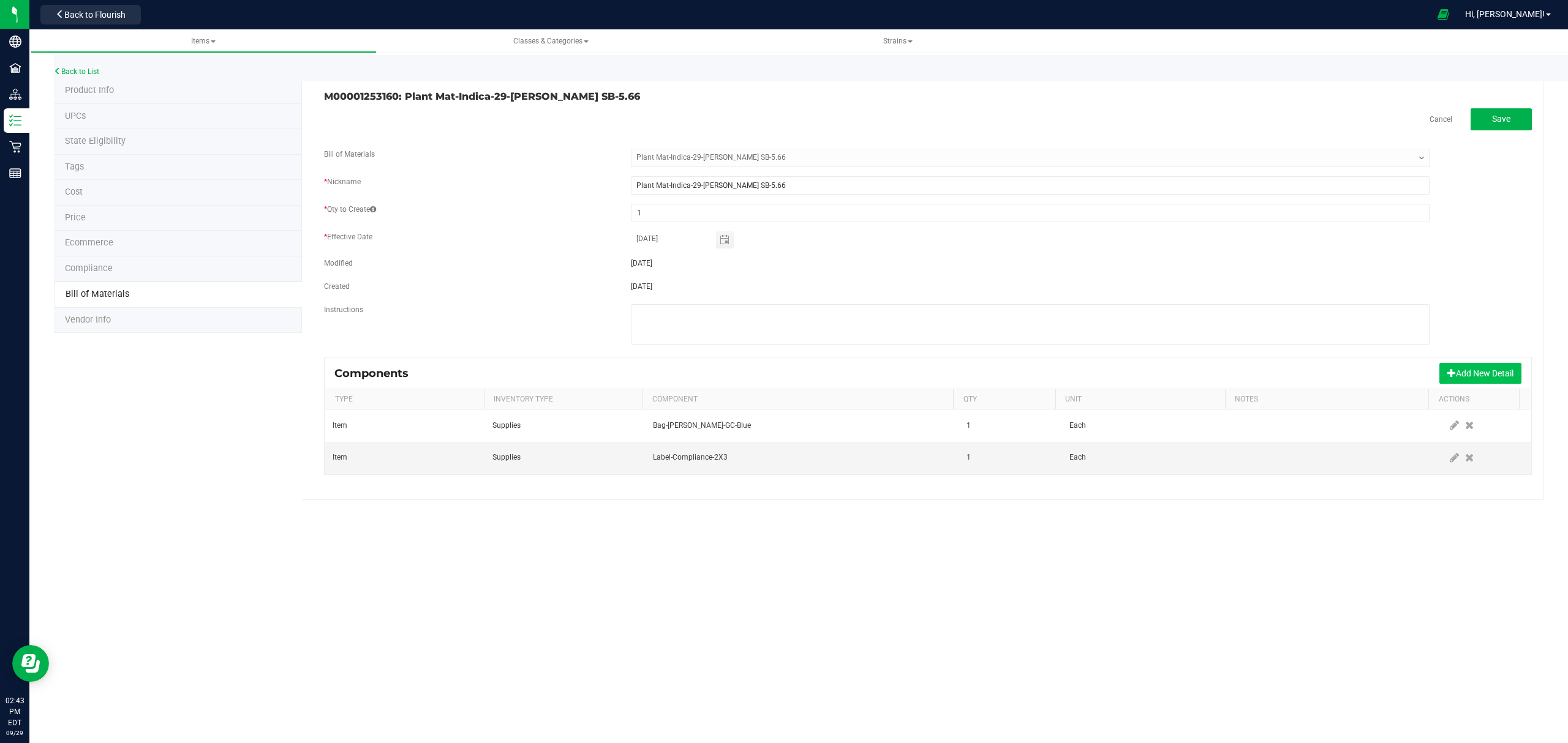
click at [1467, 375] on button "Add New Detail" at bounding box center [1480, 373] width 82 height 20
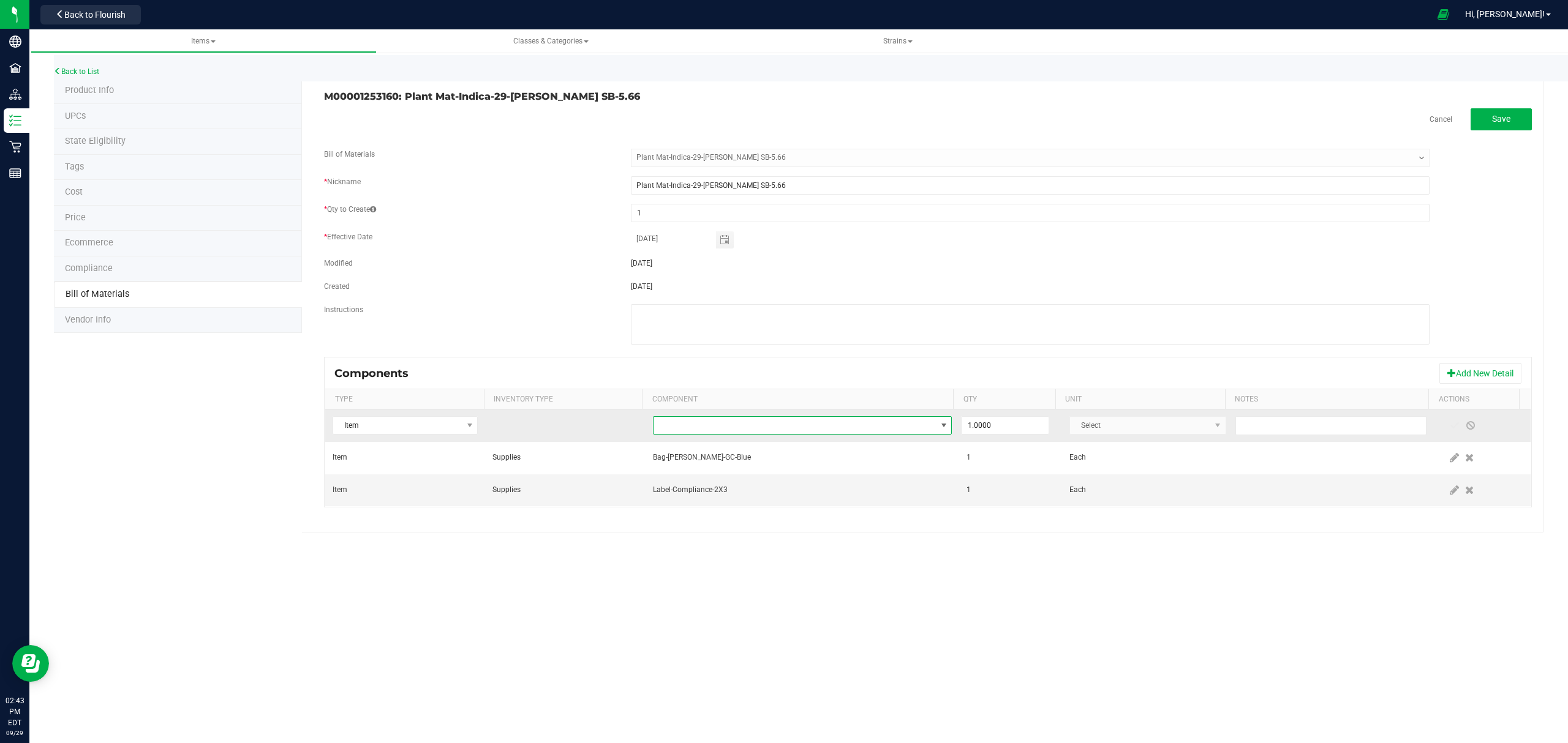
click at [830, 422] on span "NO DATA FOUND" at bounding box center [795, 426] width 283 height 17
type input "integra"
click at [768, 480] on li "Integra Humidity Pack-Size 1" at bounding box center [845, 480] width 391 height 17
click at [1450, 427] on span at bounding box center [1455, 425] width 9 height 9
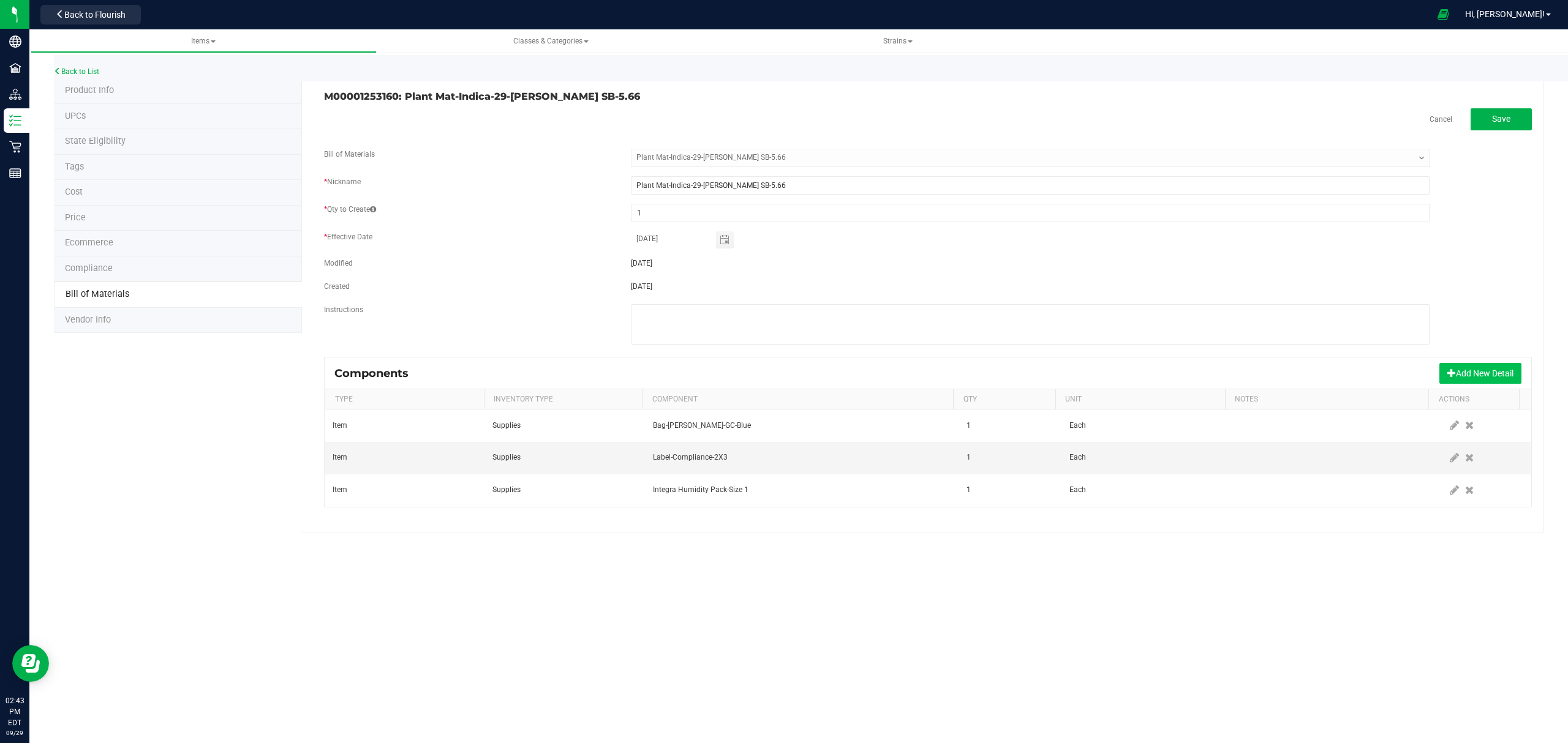
click at [1448, 373] on span at bounding box center [1451, 372] width 9 height 9
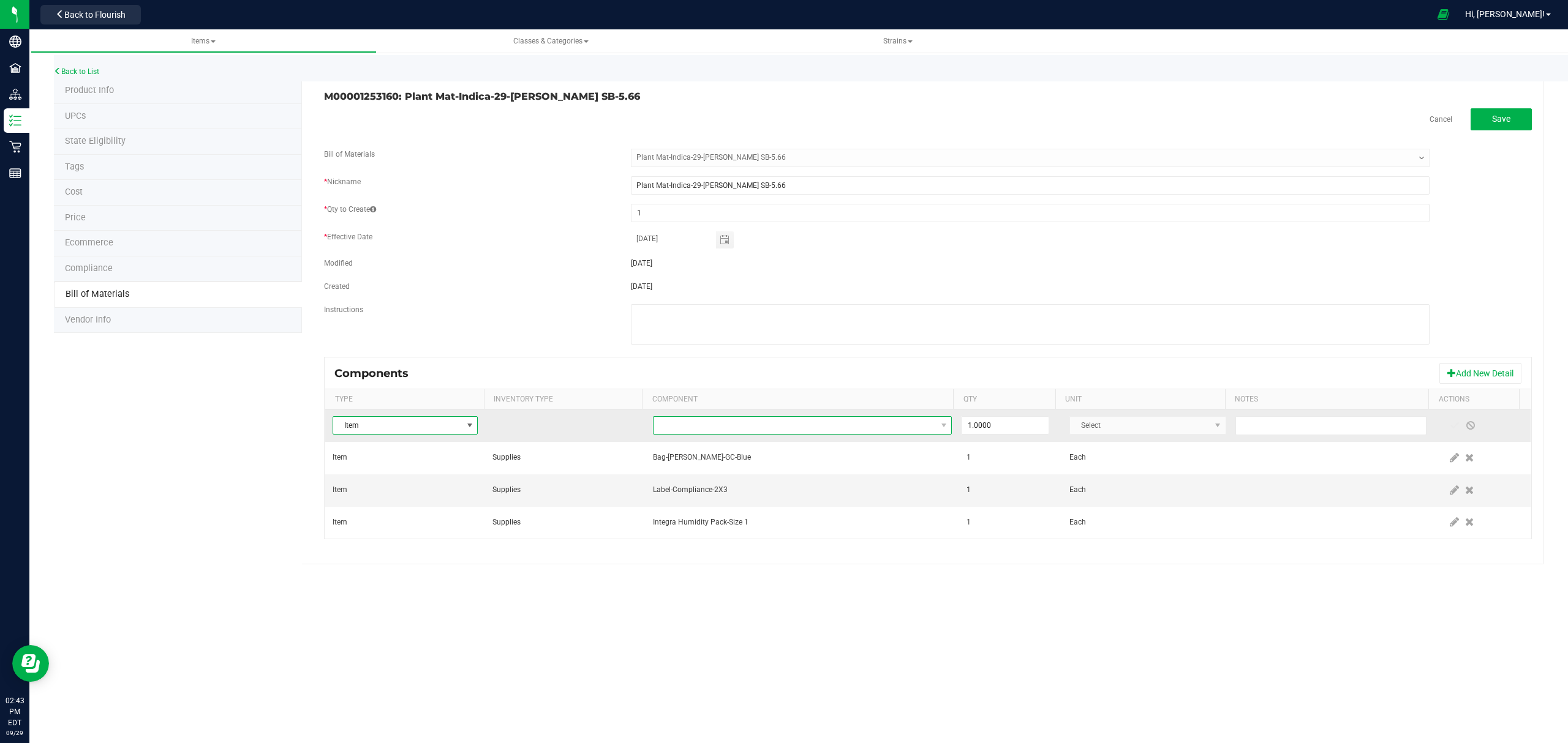
click at [796, 426] on span "NO DATA FOUND" at bounding box center [795, 426] width 283 height 17
type input "loyalty"
click at [748, 478] on li "Card-Loyalty-1000 Points-Mini" at bounding box center [845, 480] width 391 height 17
click at [1439, 431] on td at bounding box center [1485, 425] width 91 height 32
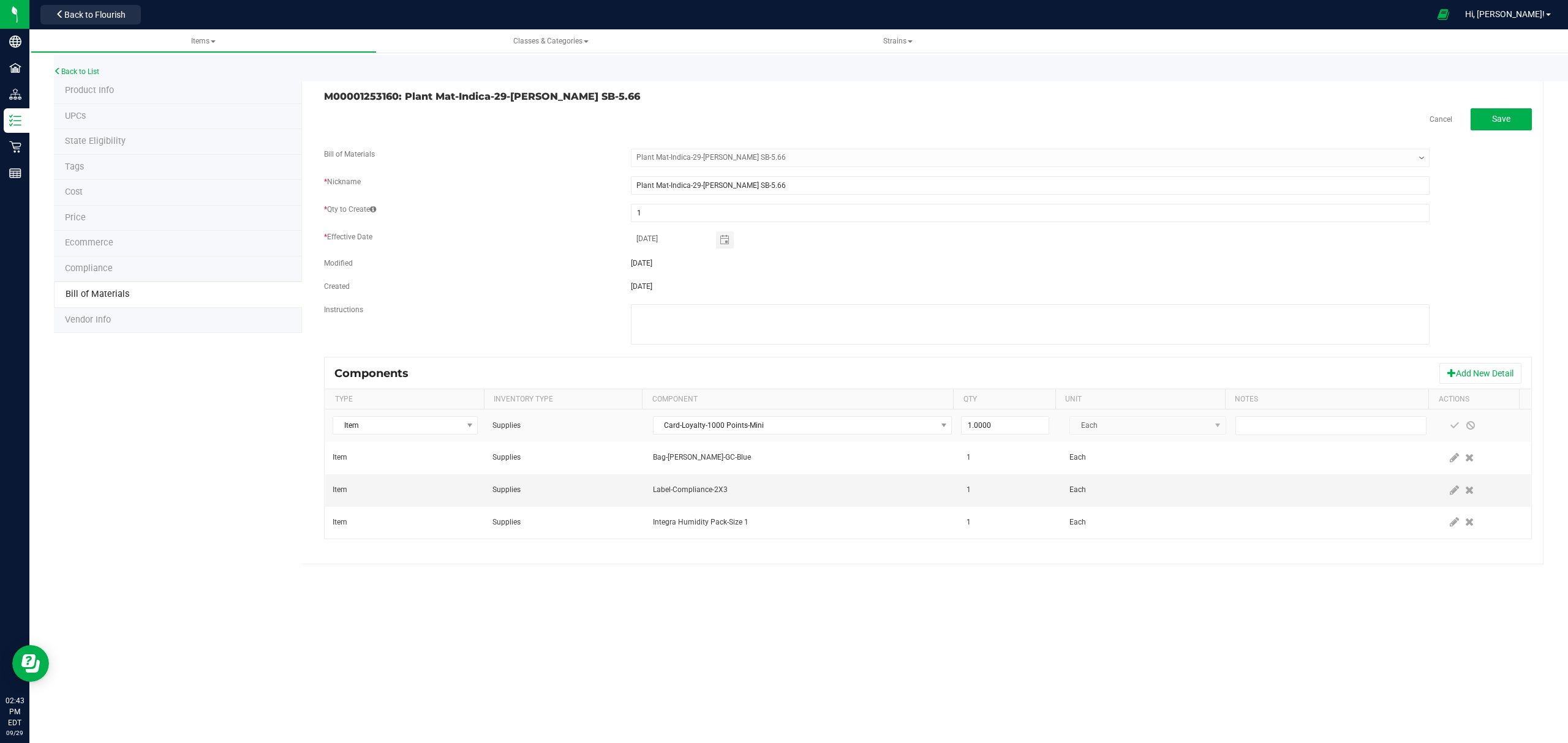
drag, startPoint x: 1159, startPoint y: 353, endPoint x: 1522, endPoint y: 218, distance: 387.3
click at [1519, 216] on div "* Qty to Create 1" at bounding box center [928, 213] width 1226 height 18
click at [1450, 429] on span at bounding box center [1455, 425] width 9 height 9
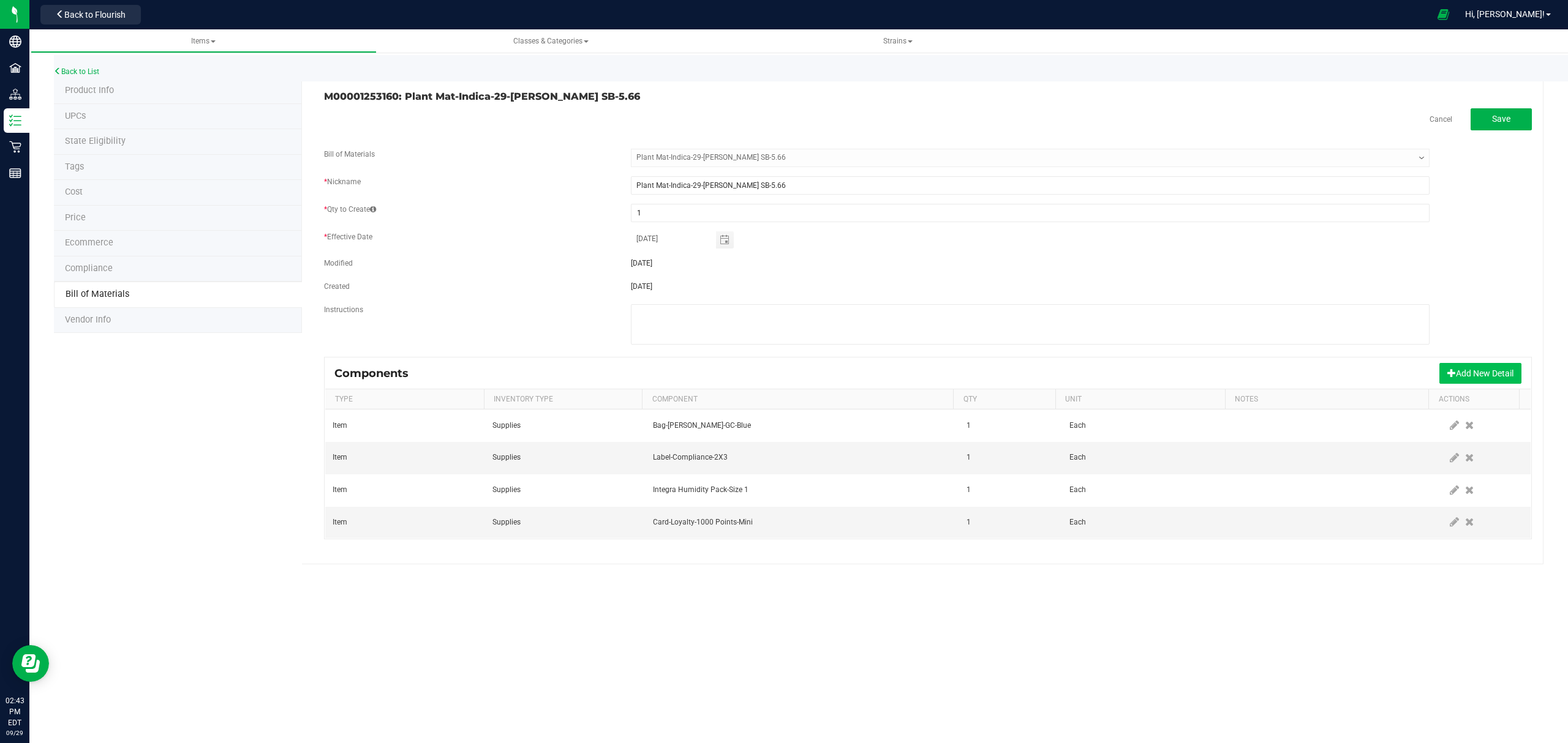
click at [1476, 368] on button "Add New Detail" at bounding box center [1480, 373] width 82 height 20
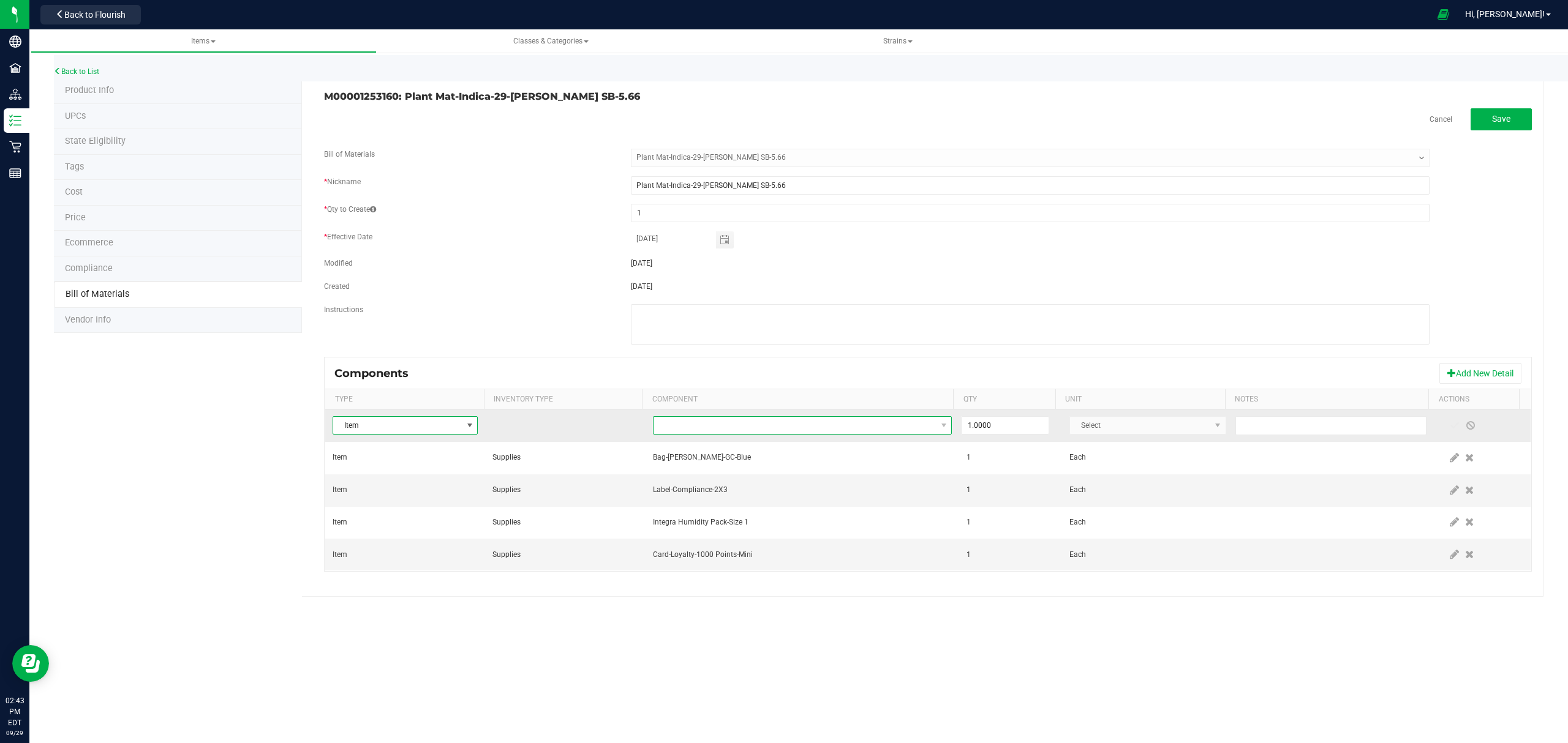
click at [878, 431] on span "NO DATA FOUND" at bounding box center [795, 426] width 283 height 17
type input "M00000639201:"
click at [843, 478] on li "M00000639201: [PERSON_NAME]-GC Bulk Flower" at bounding box center [845, 480] width 391 height 17
click at [1007, 430] on input "1" at bounding box center [1005, 426] width 87 height 17
type input "5.6600"
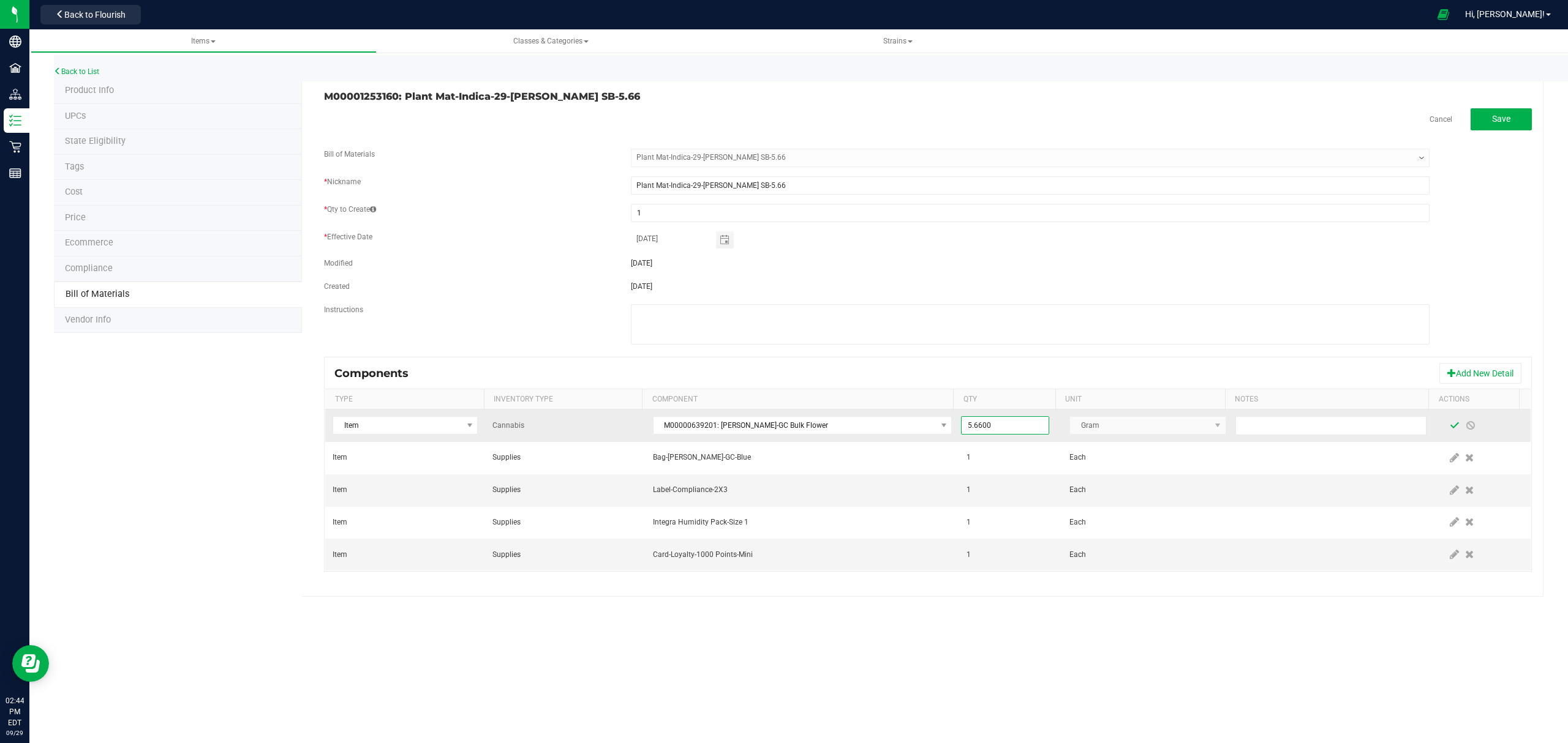
click at [1450, 430] on span at bounding box center [1455, 425] width 9 height 9
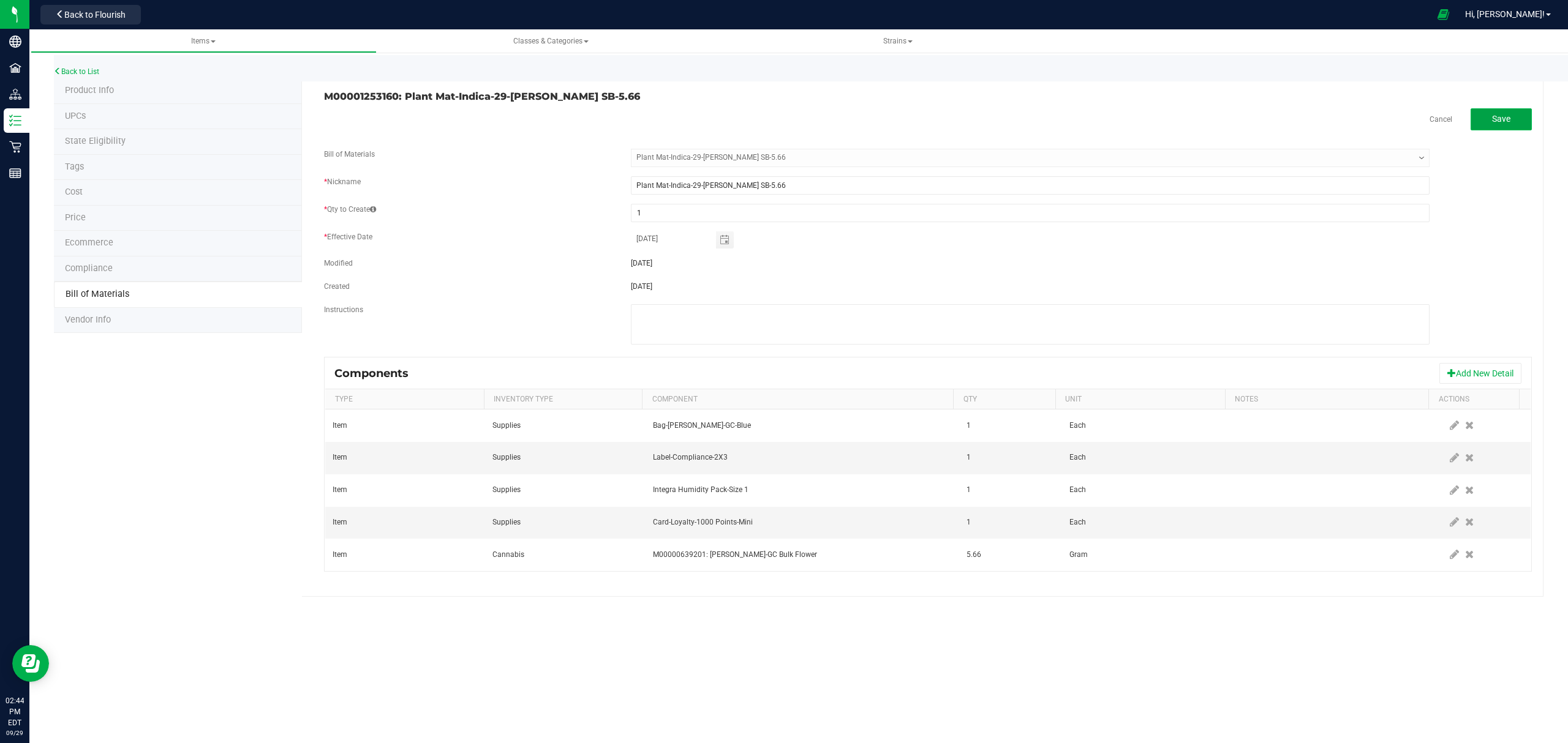
click at [1493, 114] on span "Save" at bounding box center [1500, 119] width 18 height 9
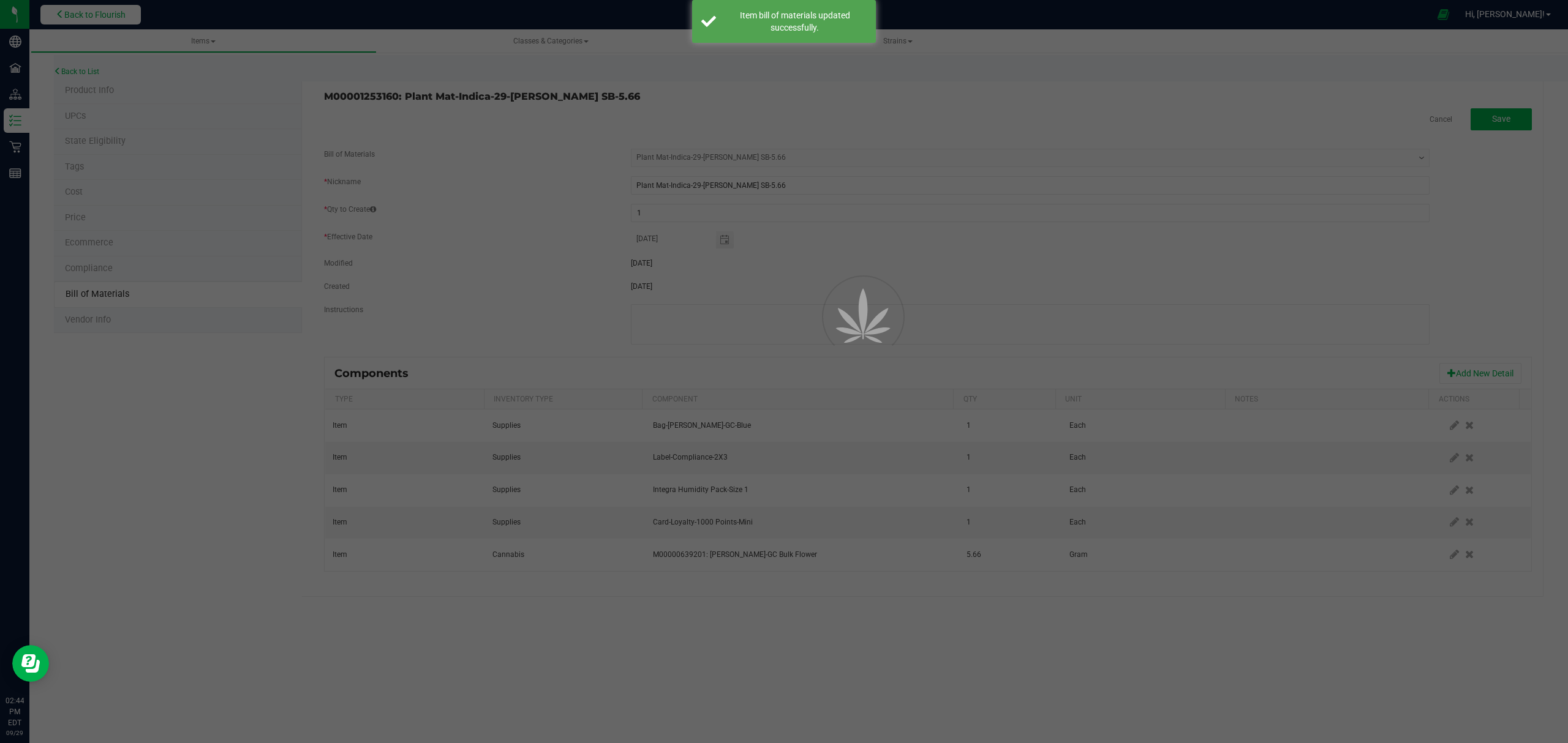
select select "696"
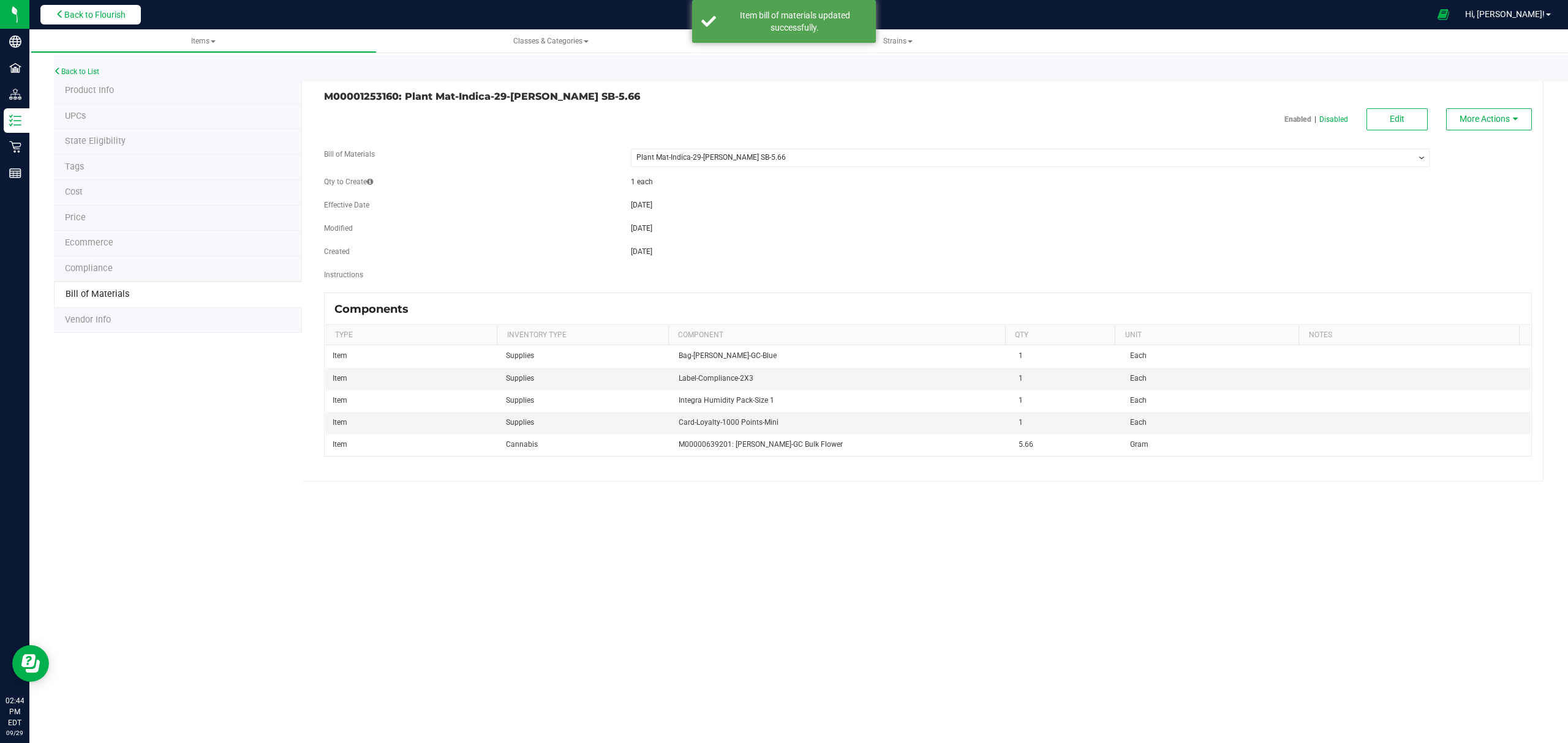
click at [98, 11] on span "Back to Flourish" at bounding box center [95, 14] width 61 height 9
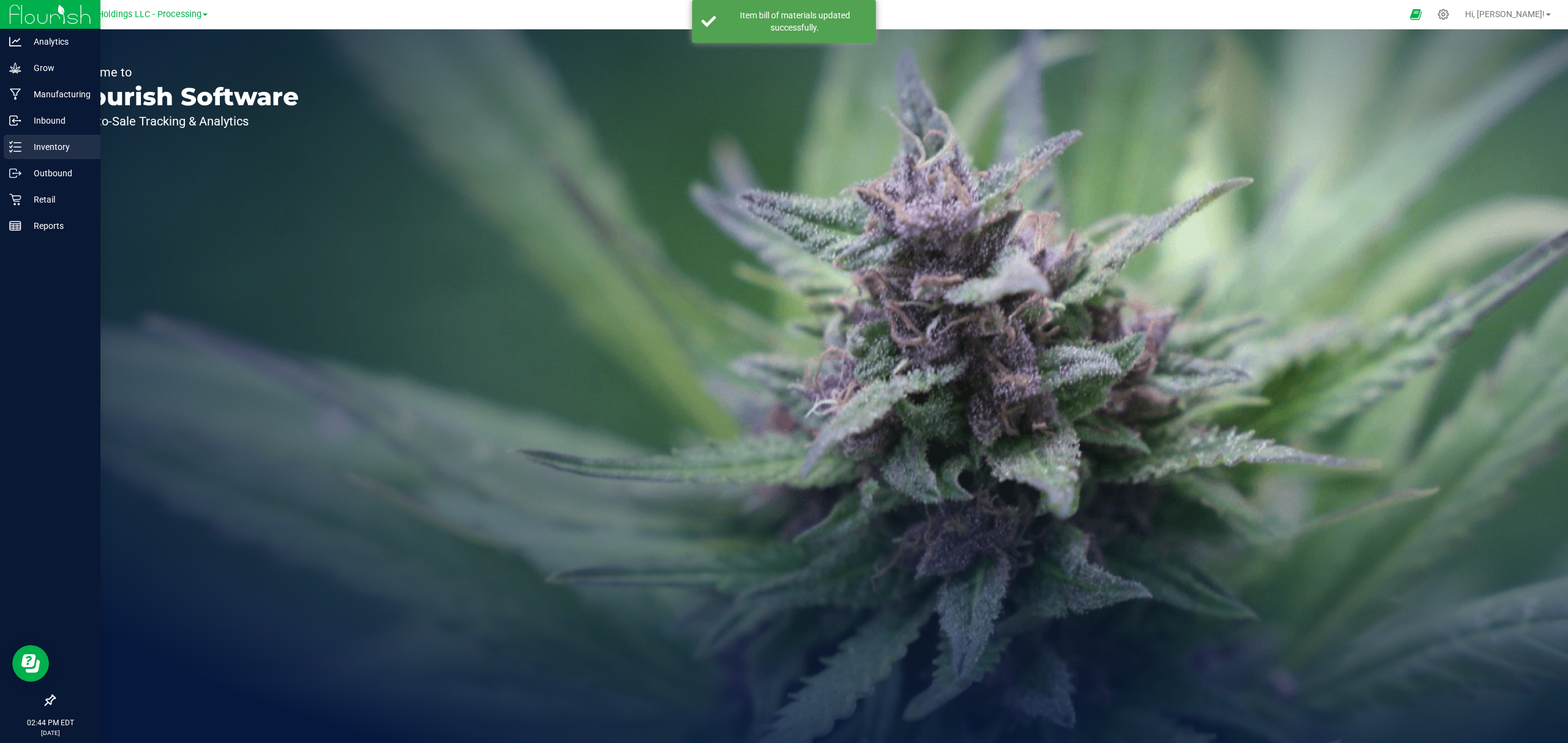
click at [18, 147] on line at bounding box center [17, 147] width 7 height 0
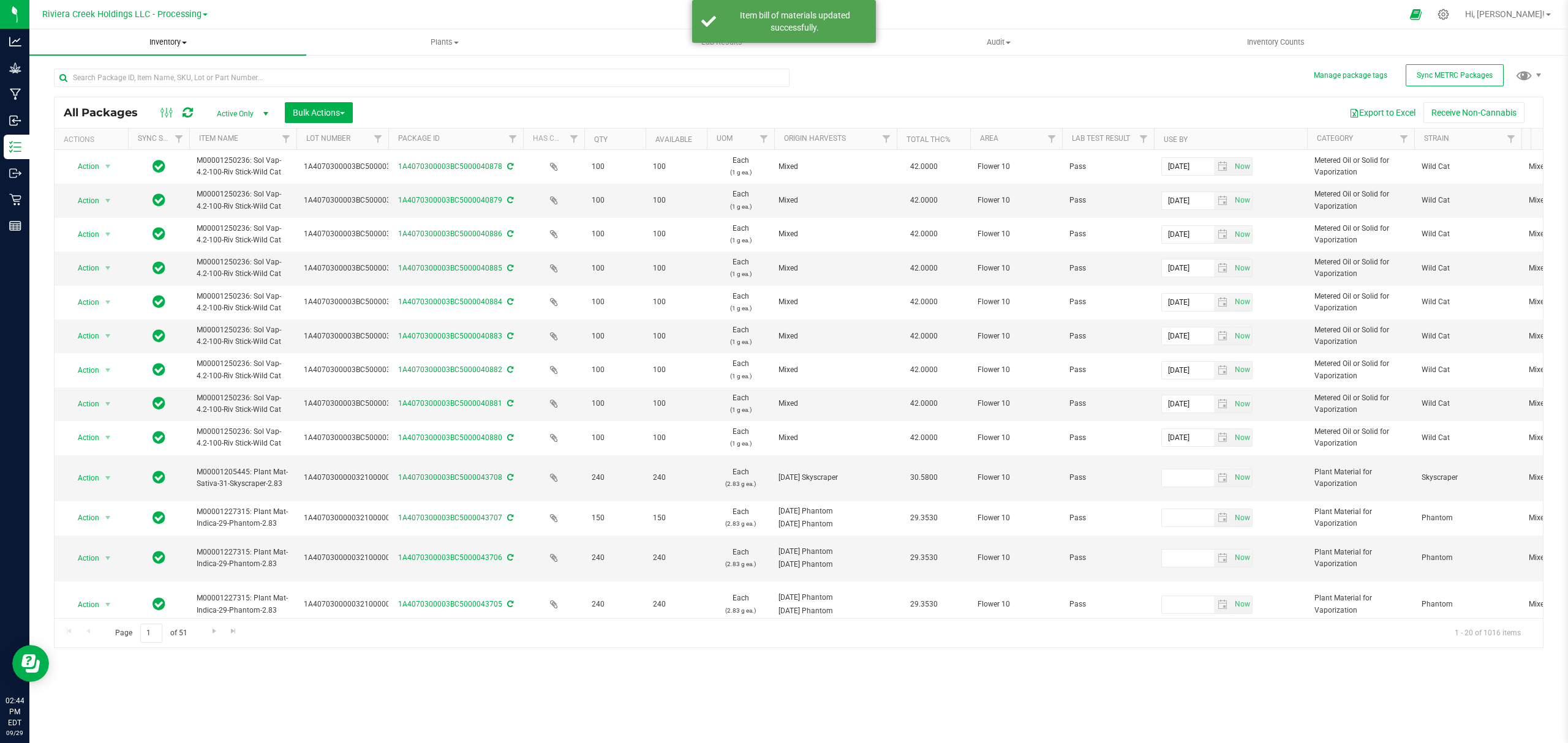
click at [167, 43] on span "Inventory" at bounding box center [167, 43] width 276 height 11
click at [145, 147] on li "From bill of materials" at bounding box center [167, 147] width 276 height 15
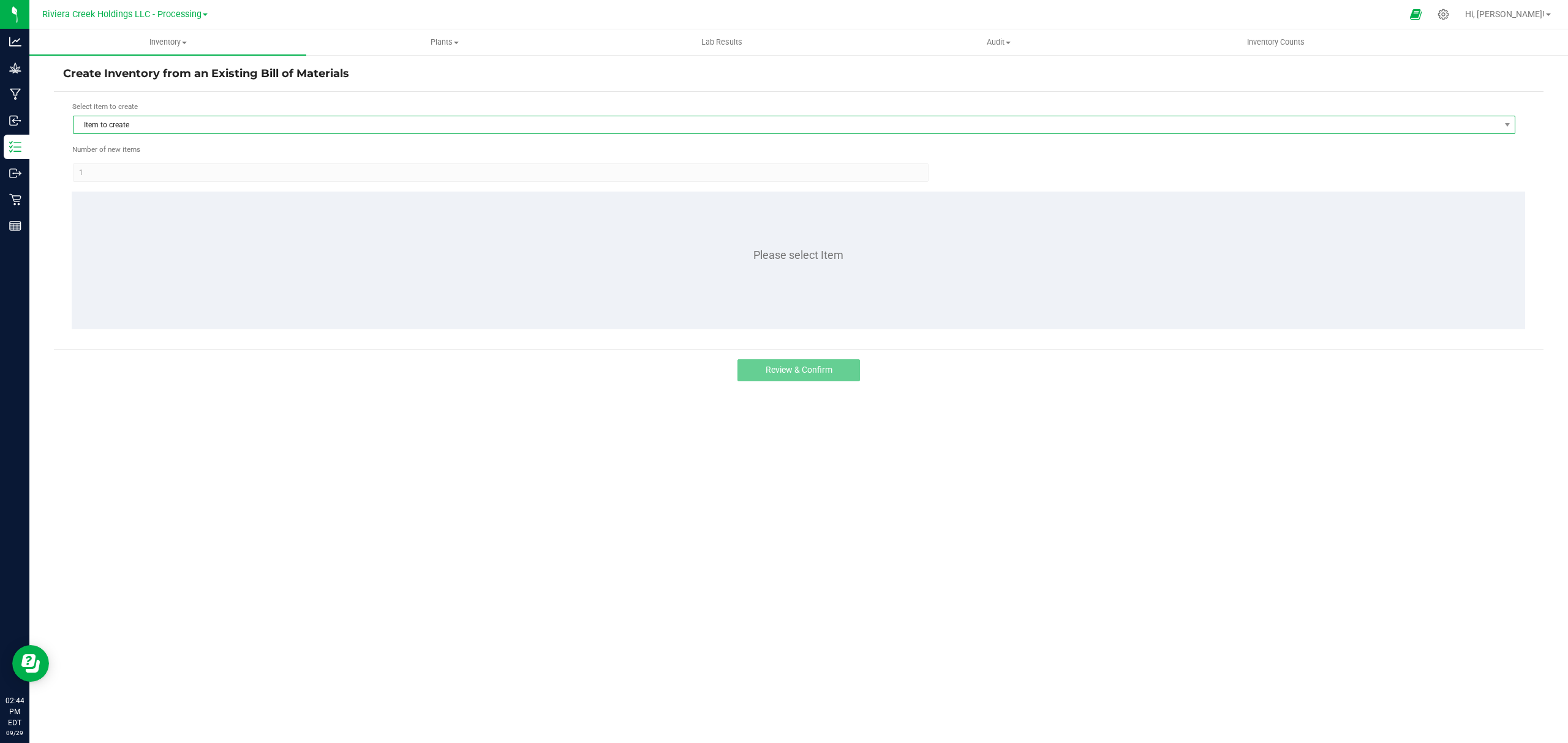
click at [139, 125] on span "Item to create" at bounding box center [786, 125] width 1425 height 17
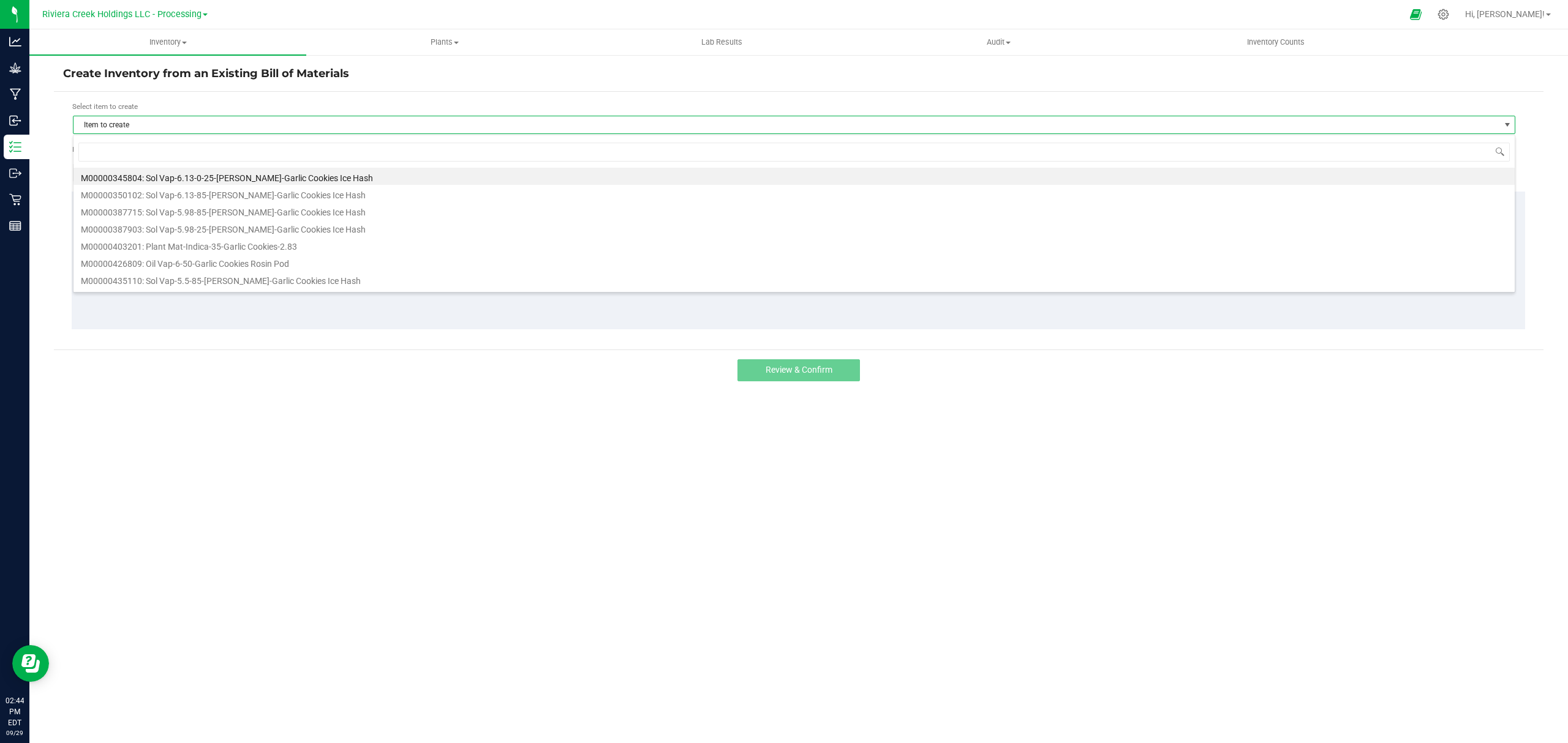
scroll to position [18, 1443]
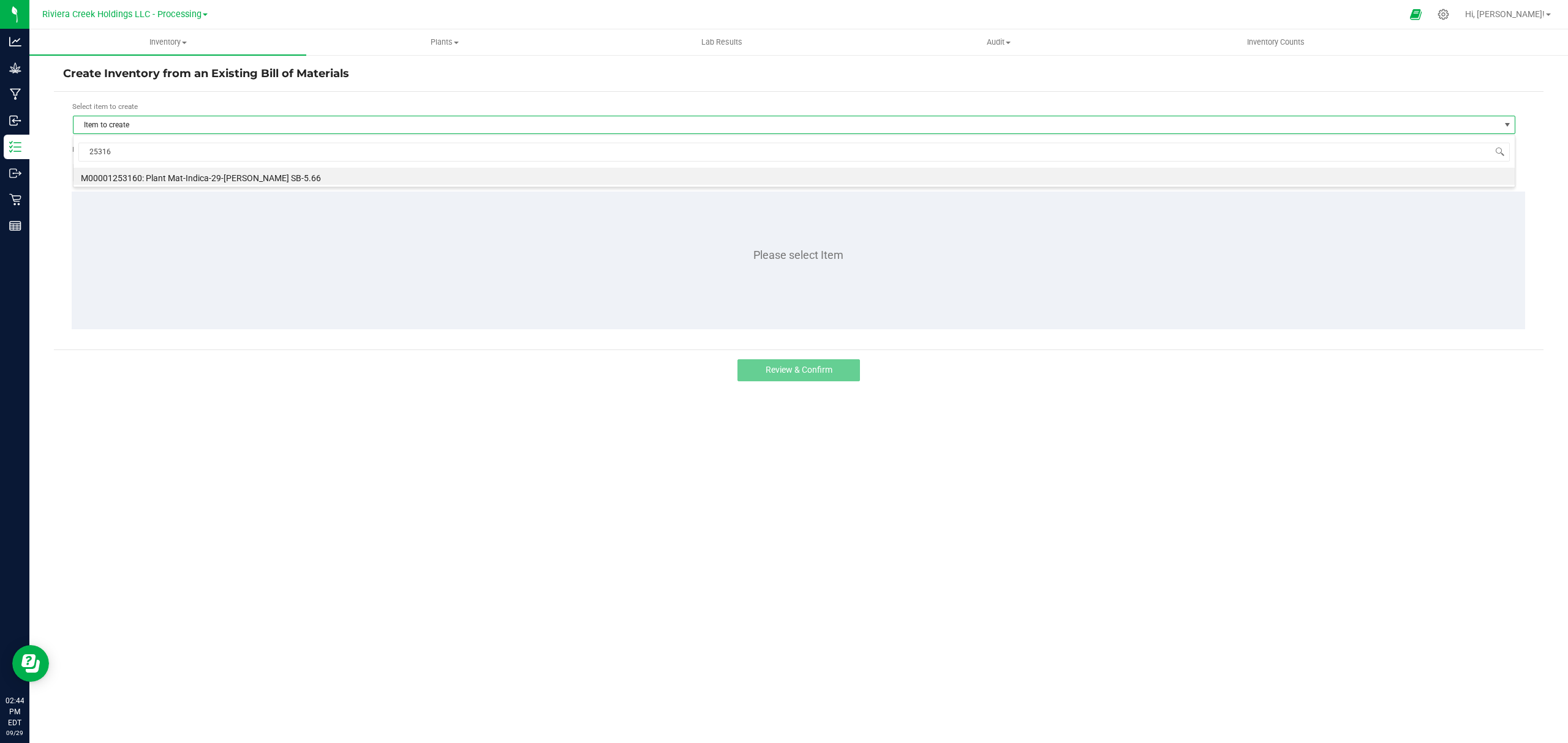
type input "253160"
click at [145, 178] on li "M00001253160: Plant Mat-Indica-29-Stambaugh GC SB-5.66" at bounding box center [794, 176] width 1441 height 17
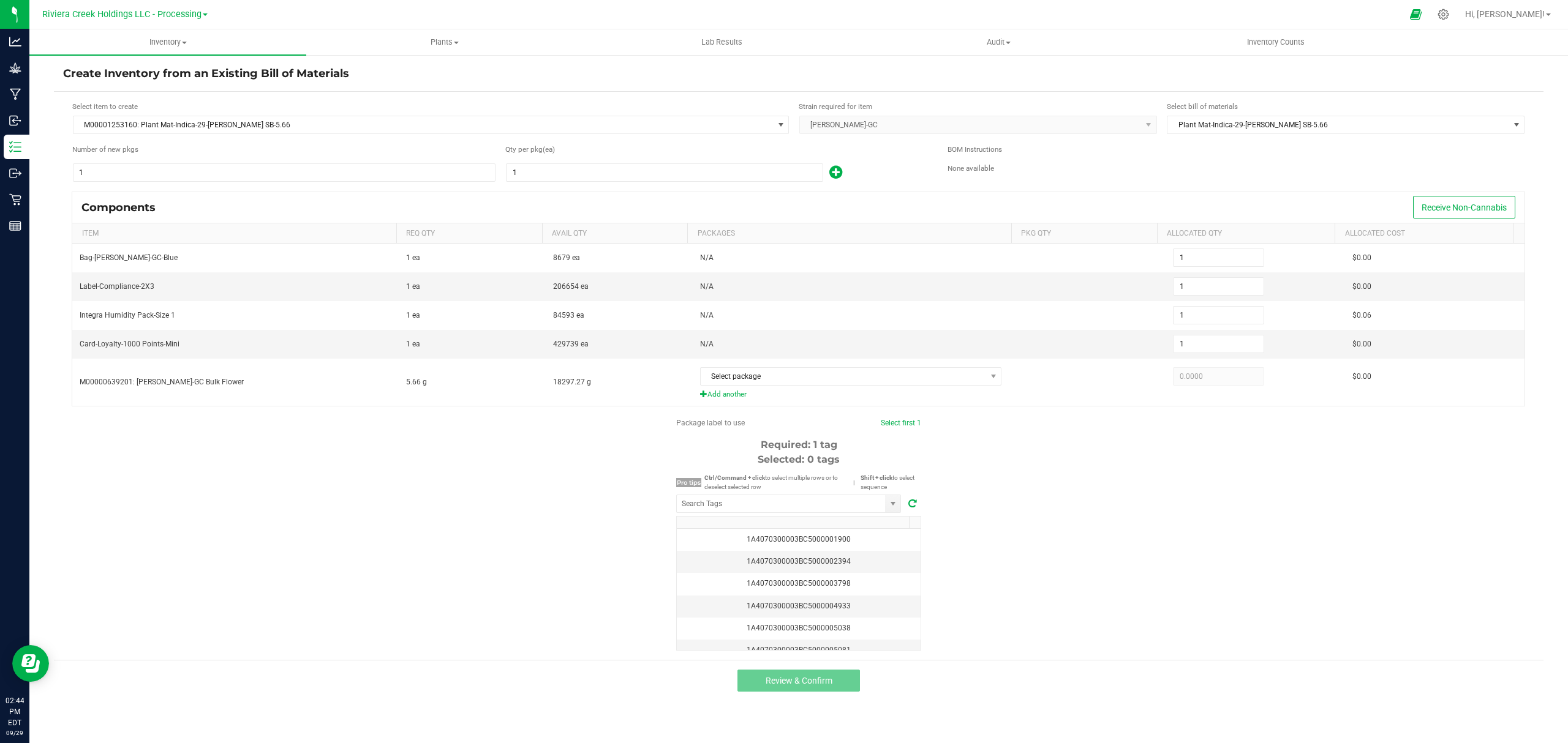
click at [145, 178] on input "1" at bounding box center [284, 172] width 421 height 17
type input "4"
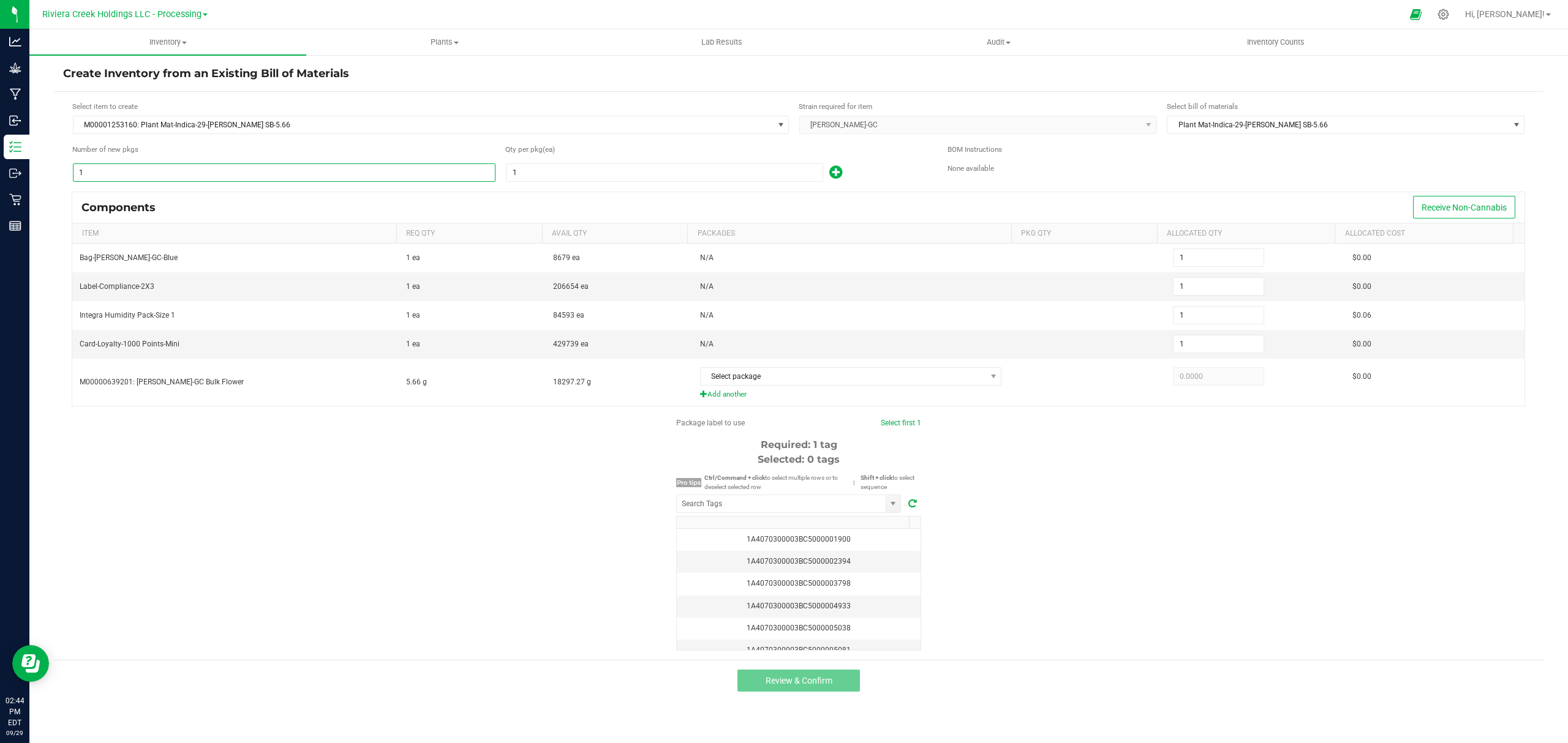
type input "4"
click at [591, 167] on input "1" at bounding box center [664, 172] width 316 height 17
type input "8"
type input "32"
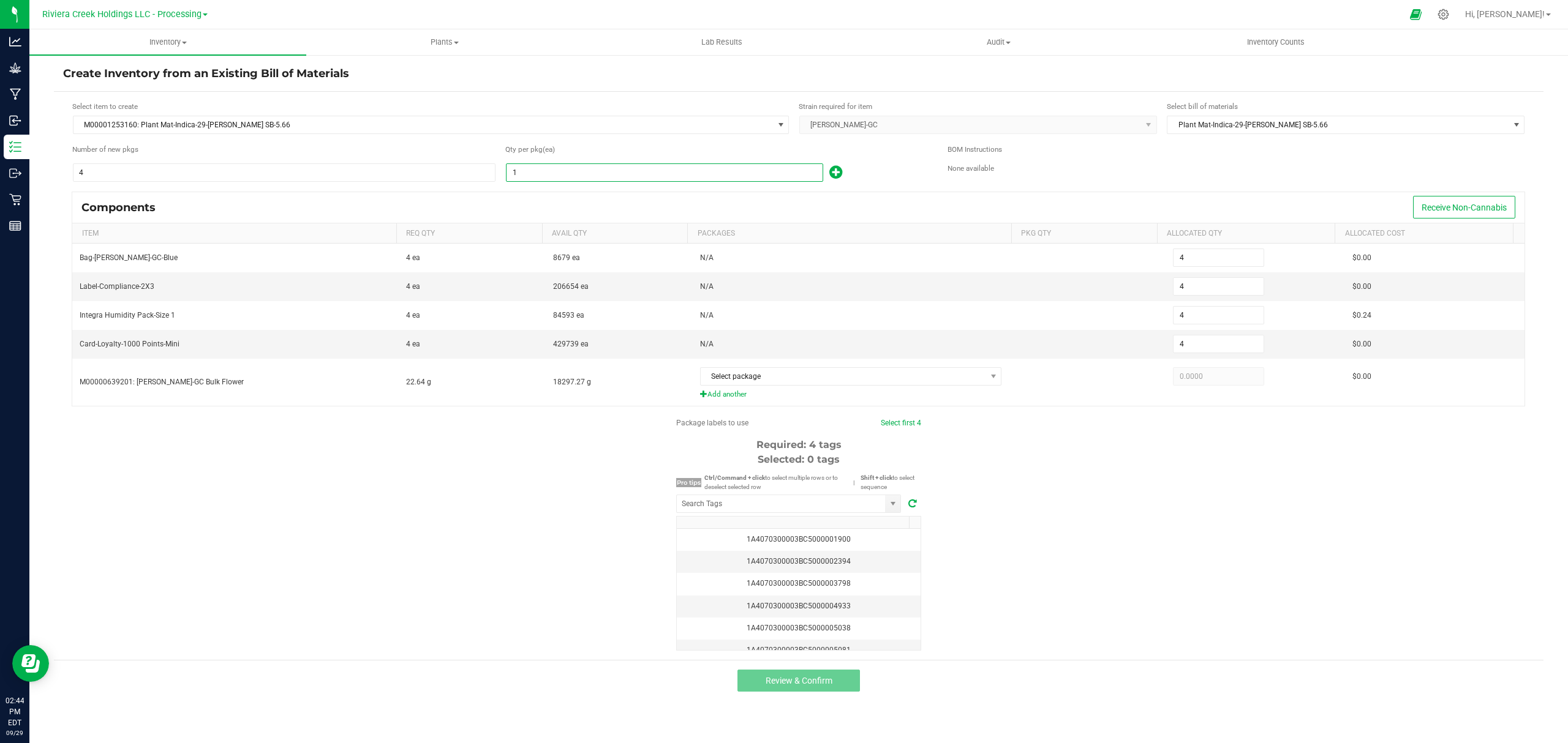
type input "32"
type input "80"
type input "320"
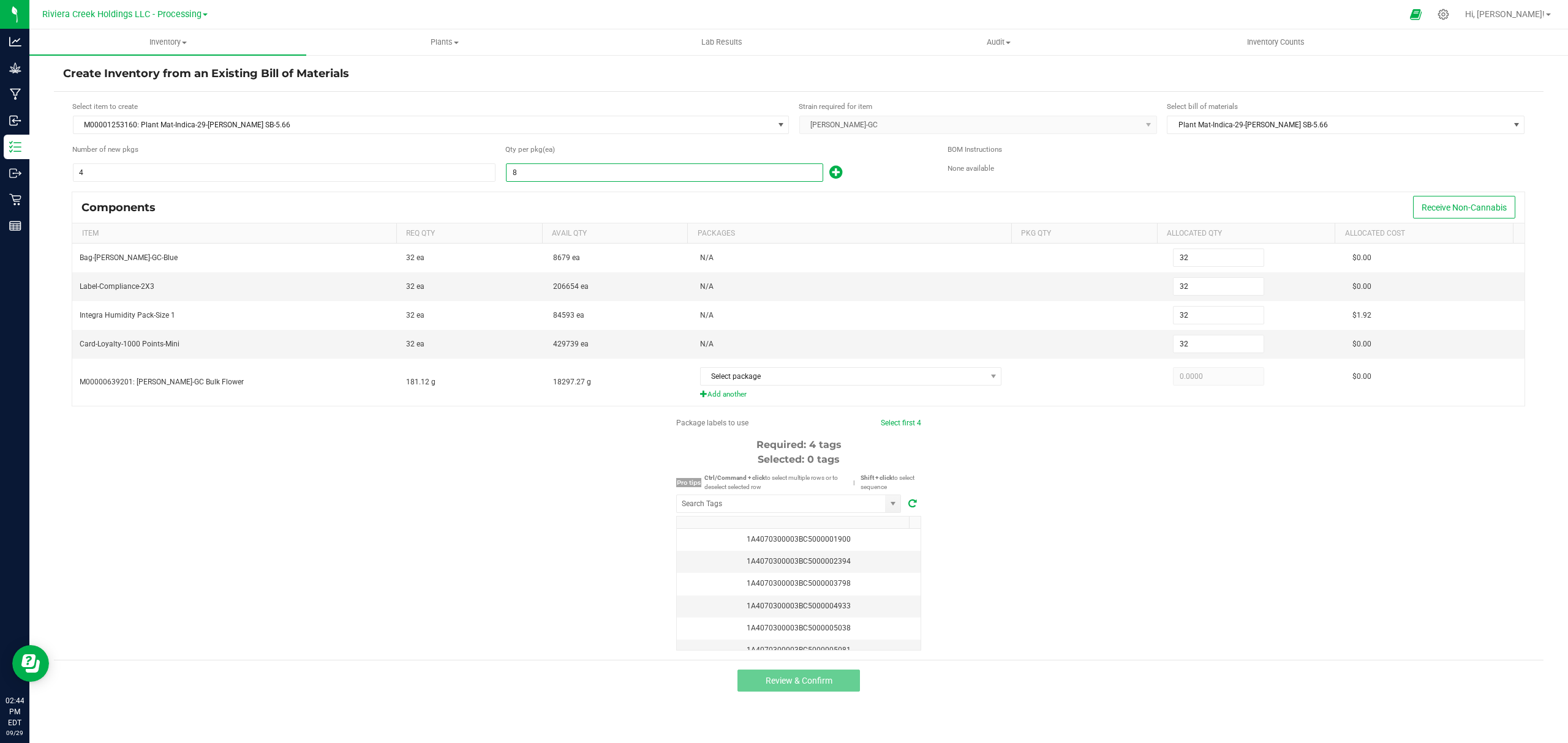
type input "320"
type input "80"
click at [839, 172] on icon at bounding box center [836, 172] width 13 height 15
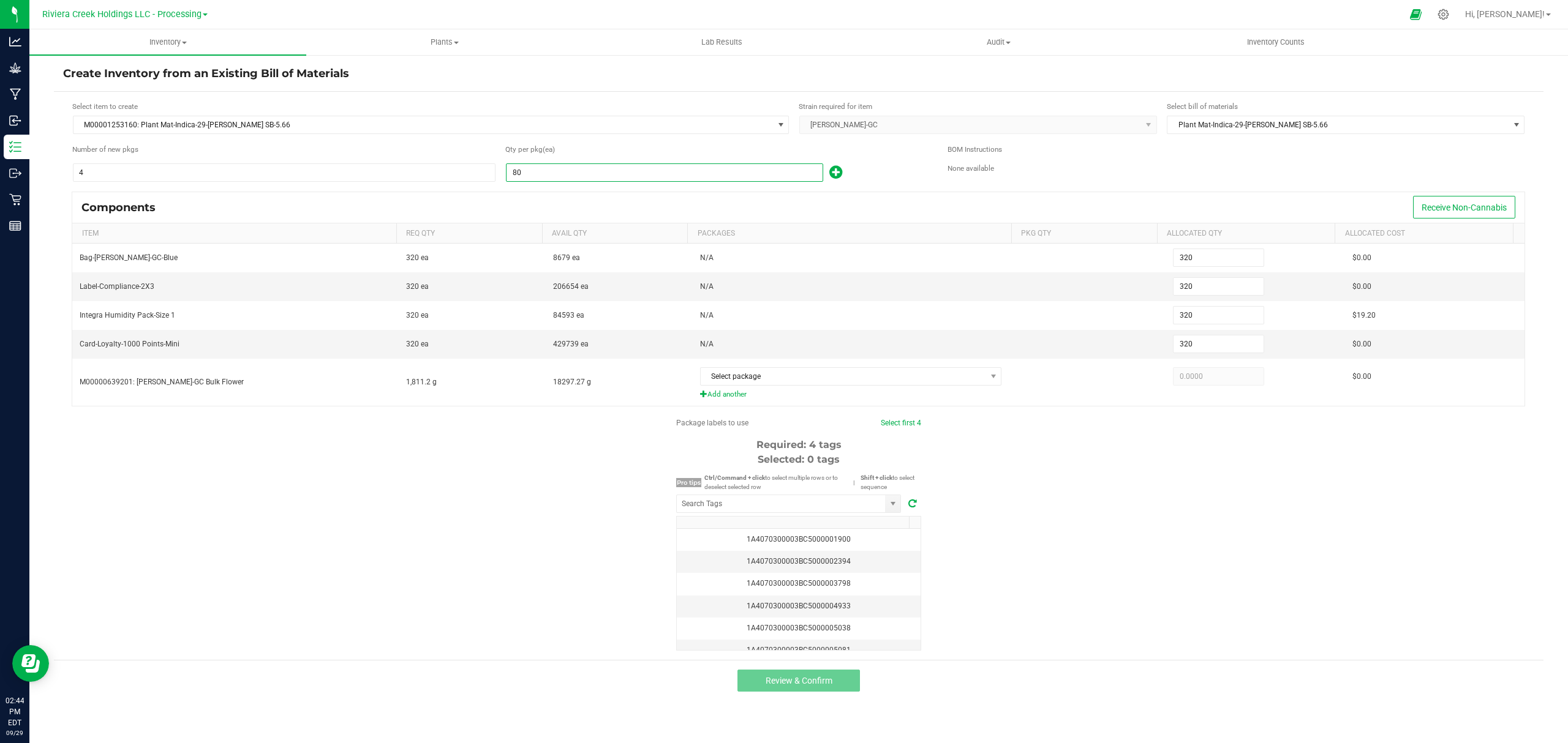
type input "321"
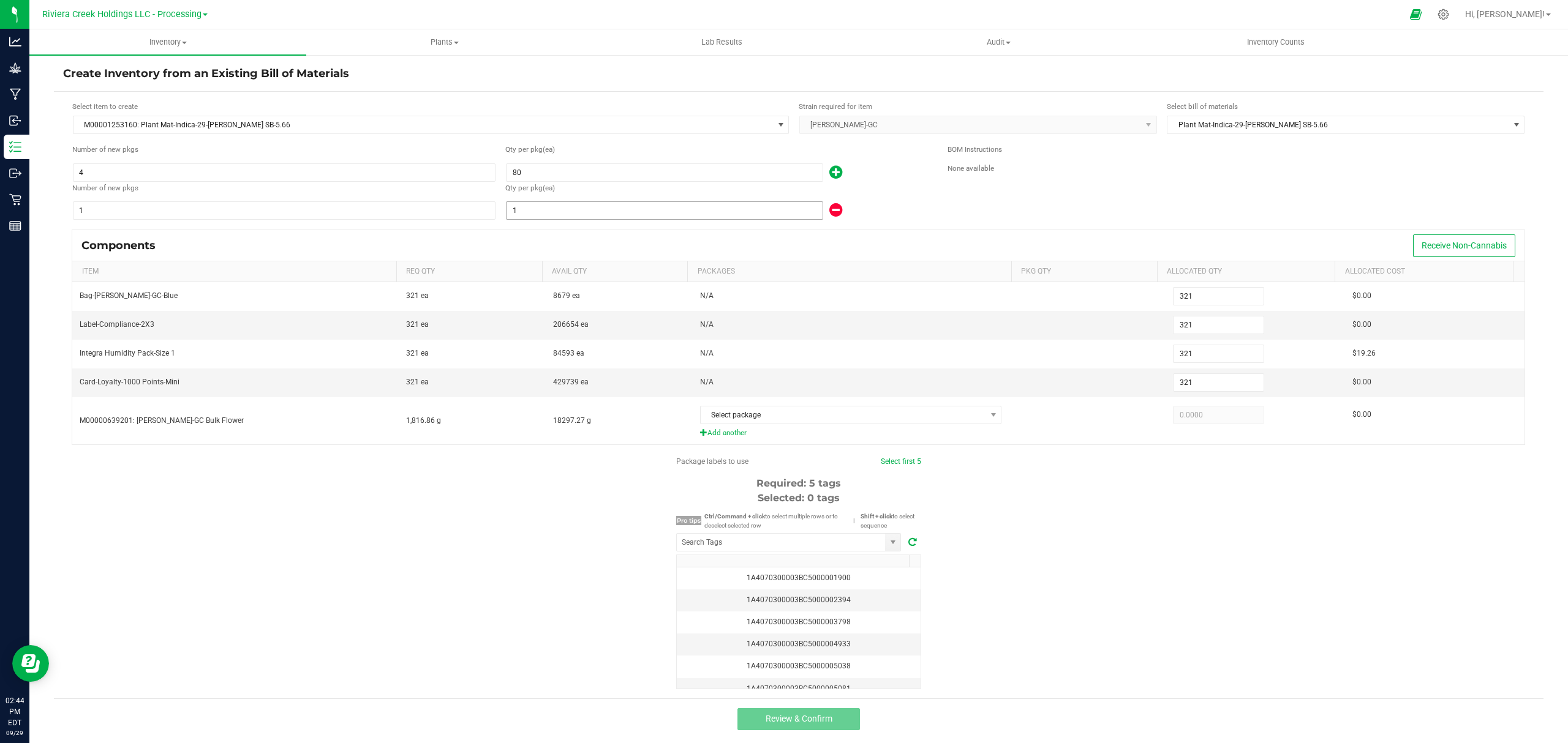
click at [640, 227] on form "Select item to create M00001253160: Plant Mat-Indica-29-Stambaugh GC SB-5.66 St…" at bounding box center [799, 394] width 1471 height 588
click at [644, 211] on input "1" at bounding box center [664, 211] width 316 height 17
type input "325"
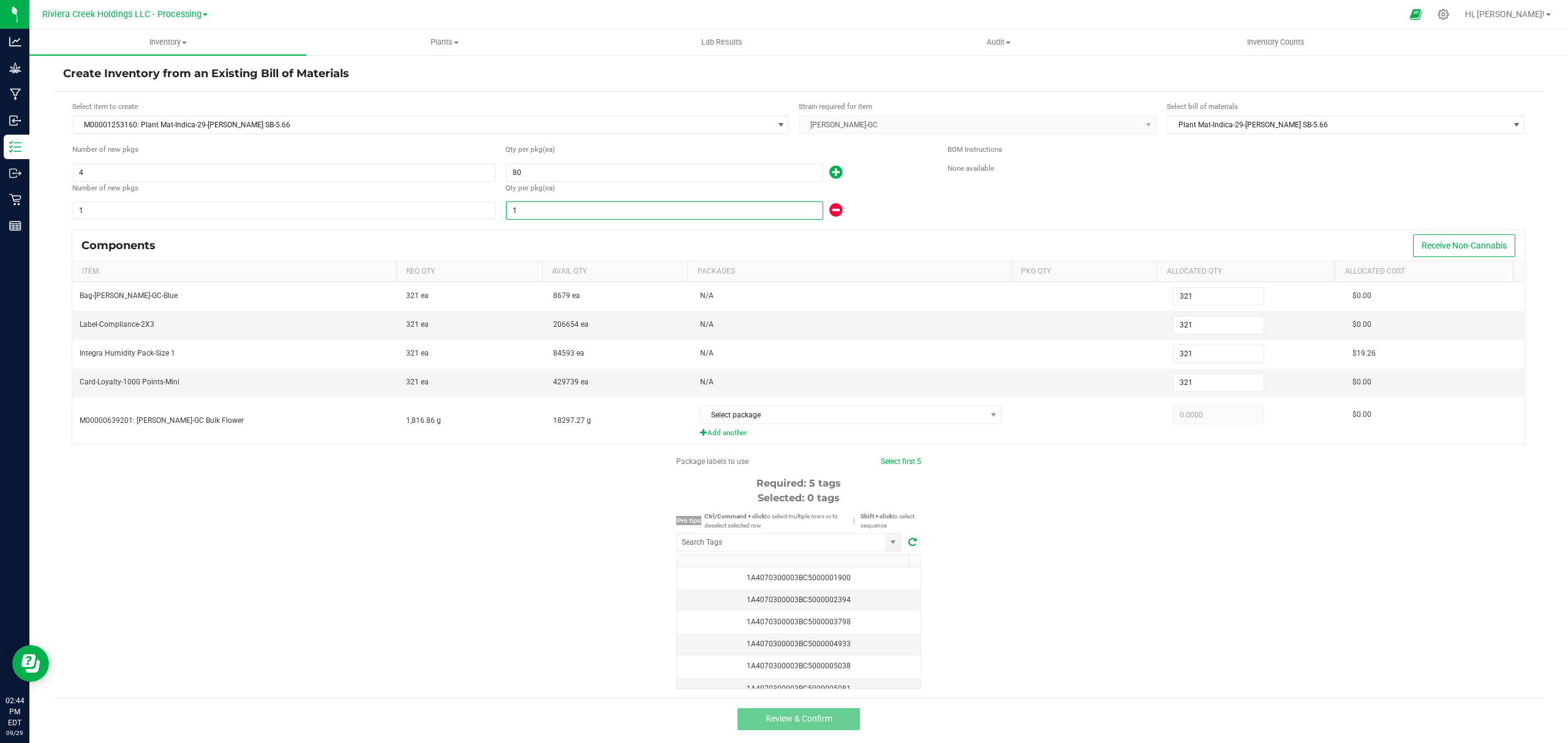
type input "325"
type input "5"
type input "370"
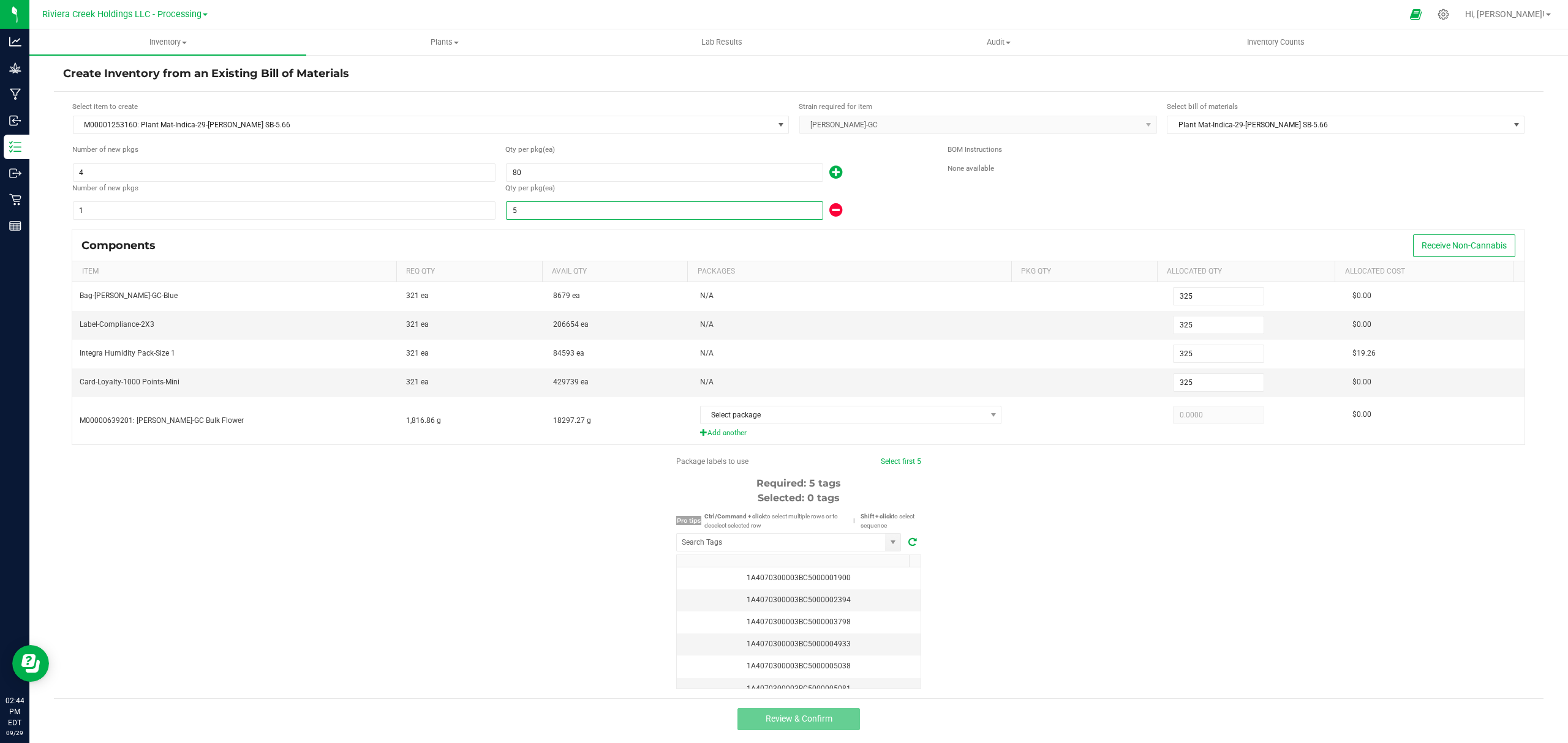
type input "370"
type input "50"
click at [878, 194] on div "Qty per pkg (ea)" at bounding box center [717, 190] width 424 height 15
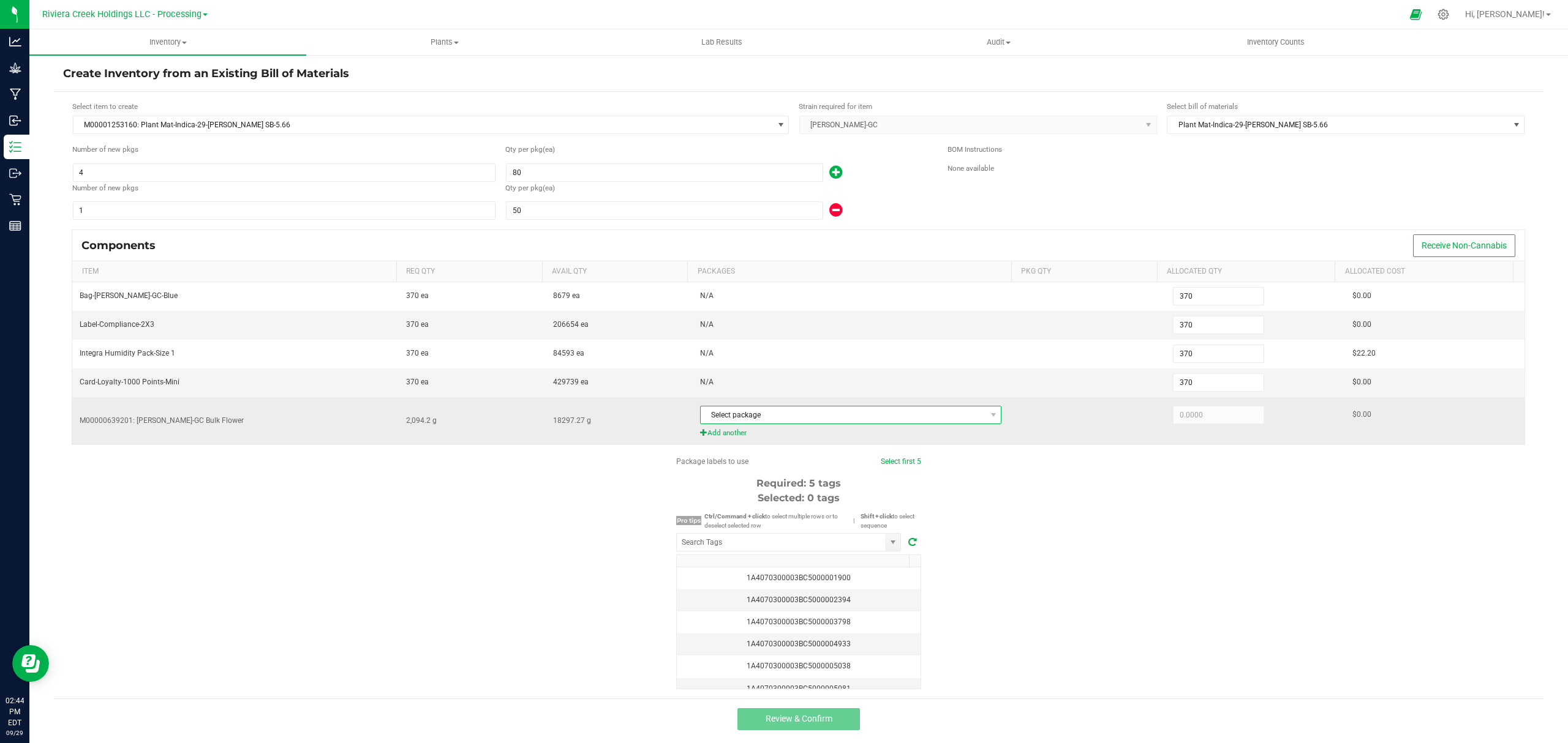
click at [847, 421] on span "Select package" at bounding box center [843, 415] width 285 height 17
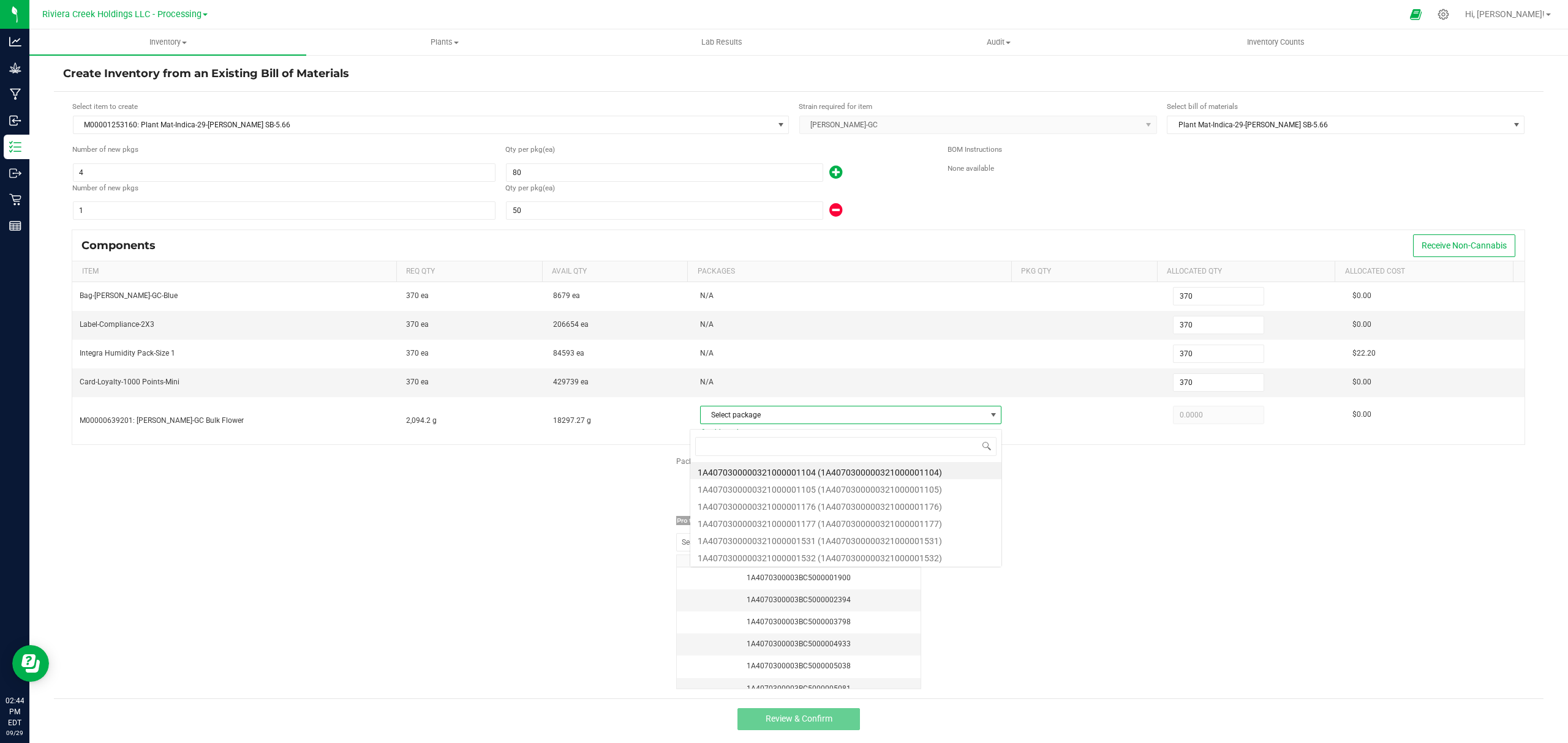
scroll to position [18, 295]
drag, startPoint x: 861, startPoint y: 472, endPoint x: 953, endPoint y: 491, distance: 93.9
click at [861, 472] on li "1A4070300000321000001104 (1A4070300000321000001104)" at bounding box center [845, 471] width 311 height 17
type input "2,094.2000"
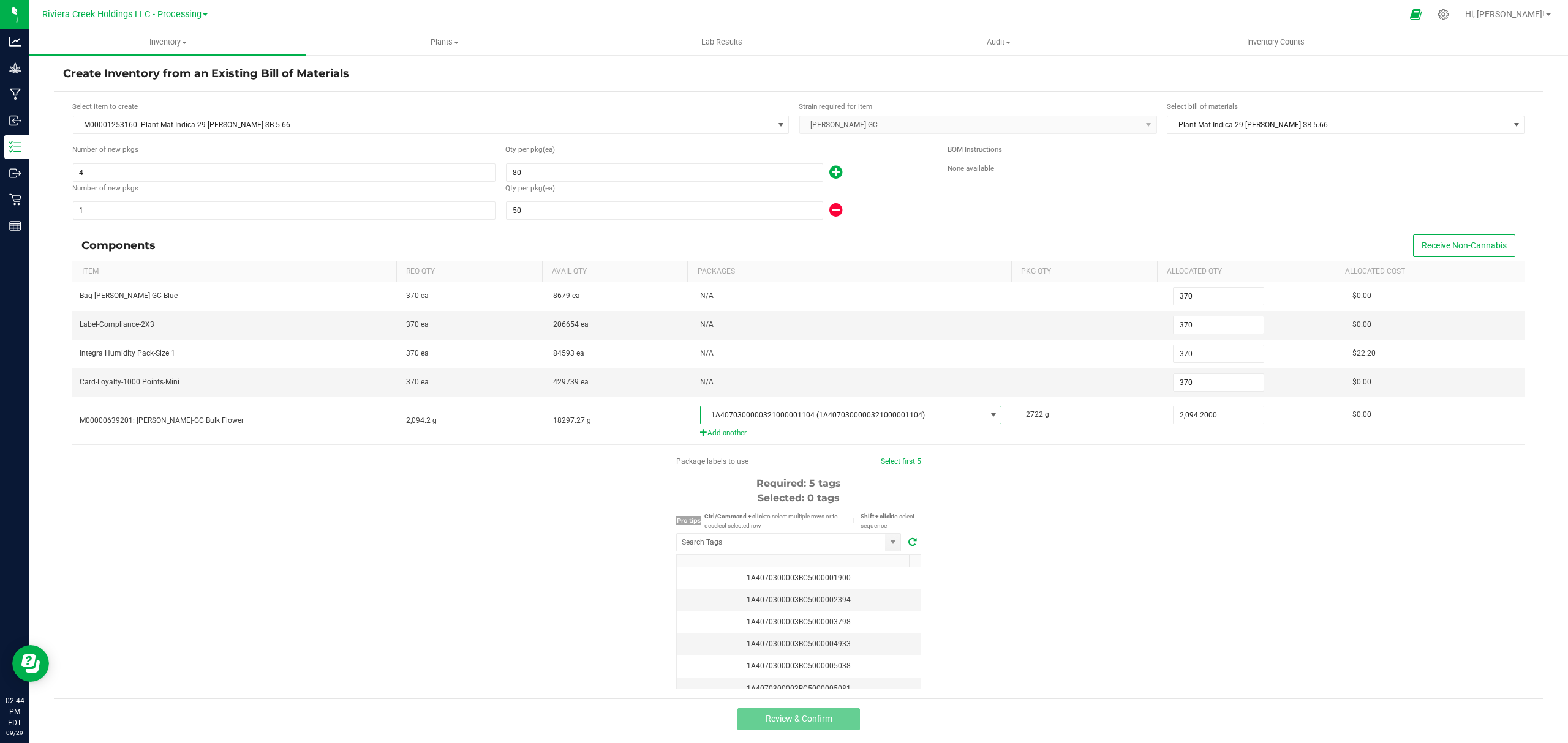
click at [1081, 516] on div "Package labels to use Select first 5 Required: 5 tags Selected: 0 tags Pro tips…" at bounding box center [798, 572] width 1489 height 233
click at [833, 549] on input "NO DATA FOUND" at bounding box center [780, 542] width 208 height 17
click at [811, 566] on li "1A4070300003BC5000040887" at bounding box center [783, 571] width 224 height 20
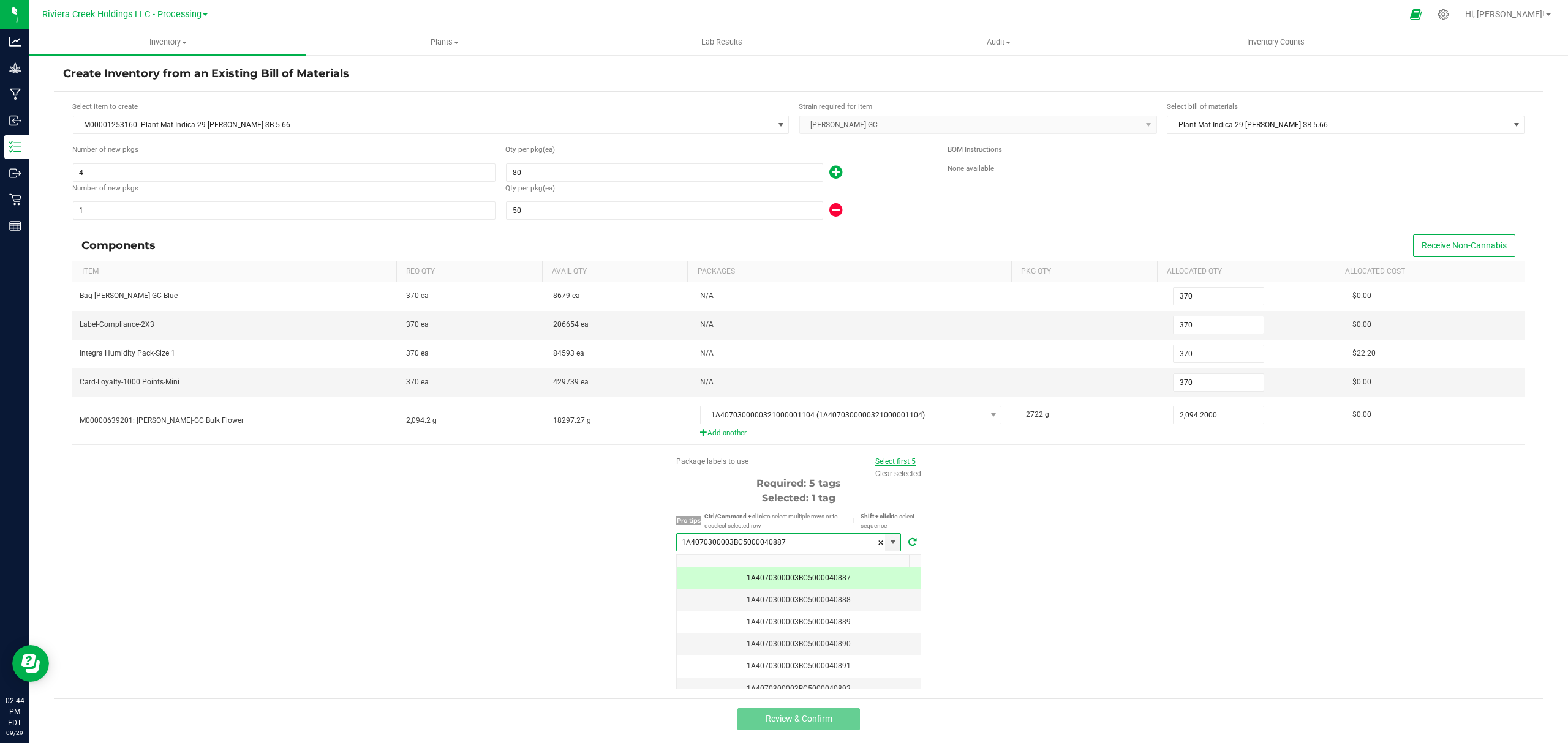
type input "1A4070300003BC5000040887"
click at [883, 461] on link "Select first 5" at bounding box center [895, 461] width 40 height 9
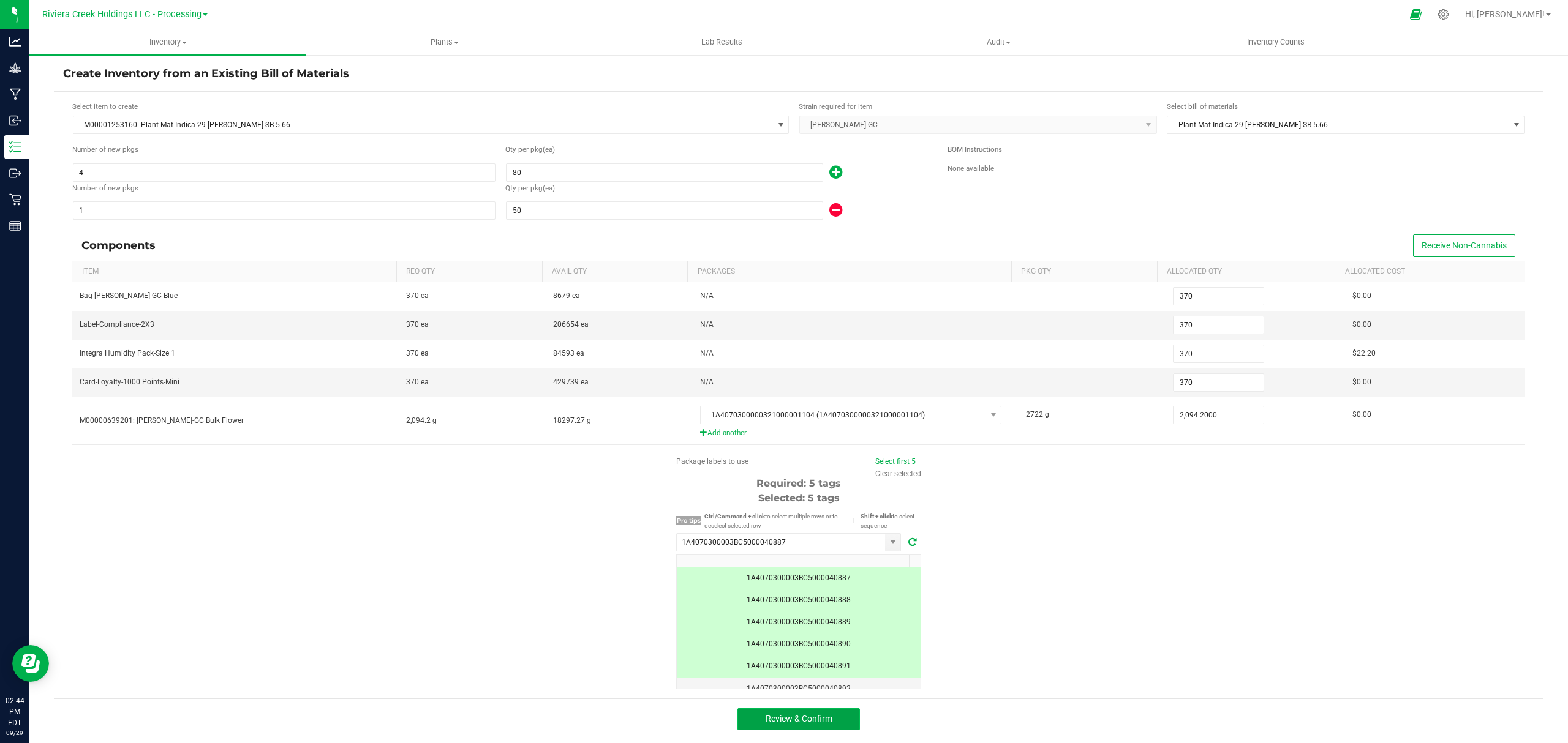
click at [812, 723] on span "Review & Confirm" at bounding box center [799, 719] width 67 height 9
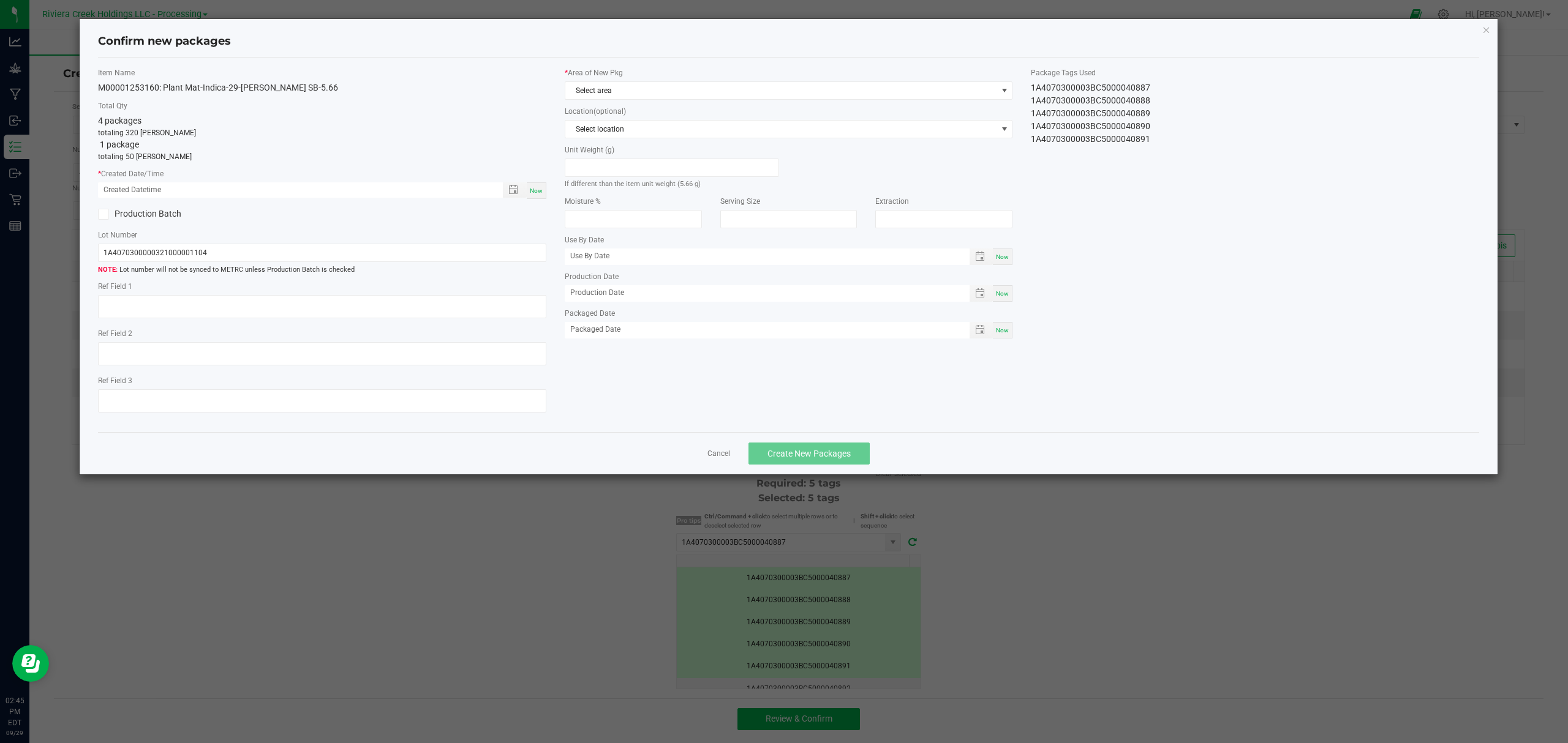
click at [544, 191] on div "Now" at bounding box center [536, 190] width 20 height 17
type input "09/29/2025 02:45 PM"
click at [617, 96] on span "Select area" at bounding box center [781, 91] width 432 height 17
click at [606, 189] on li "Flower 10" at bounding box center [789, 194] width 447 height 17
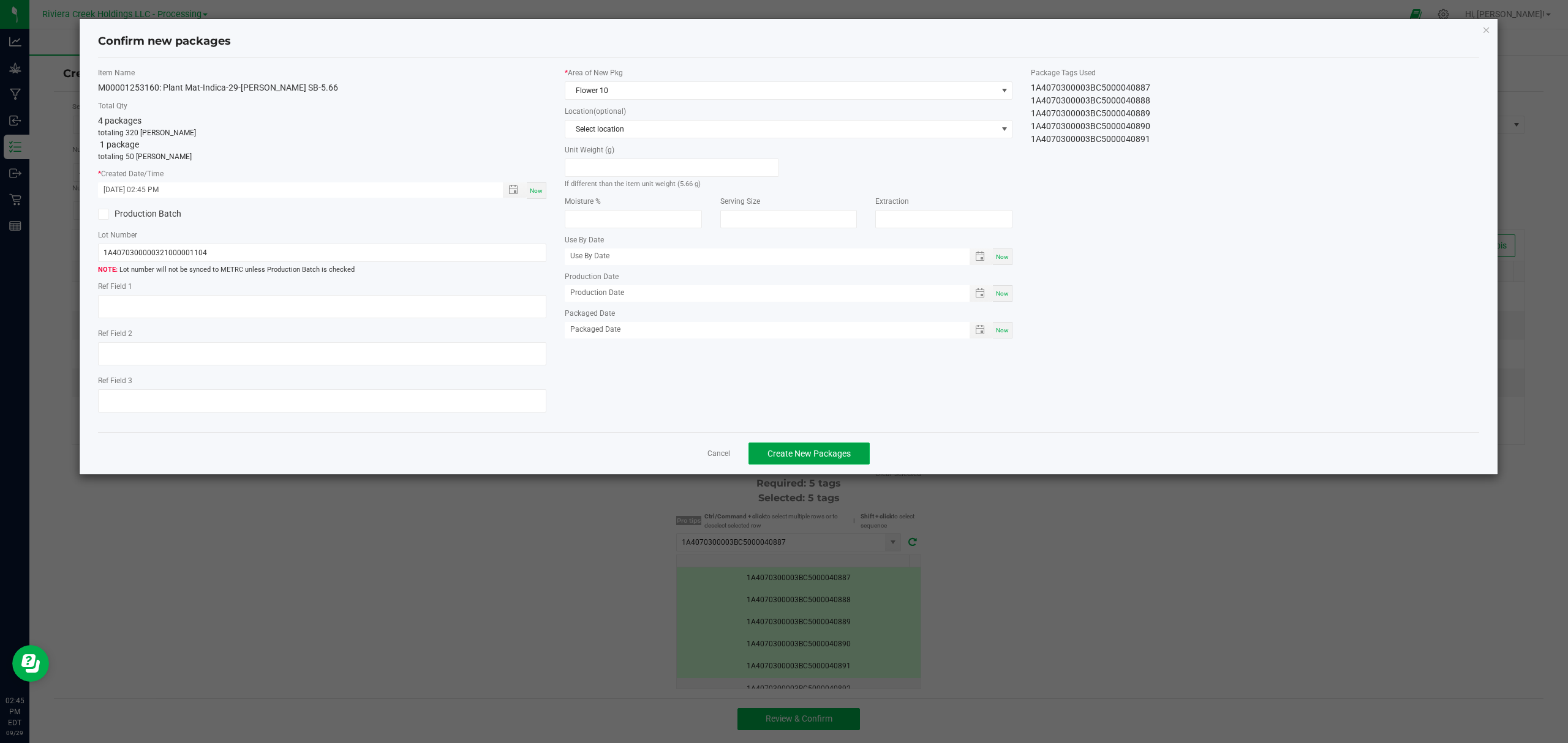
click at [790, 458] on span "Create New Packages" at bounding box center [809, 453] width 83 height 9
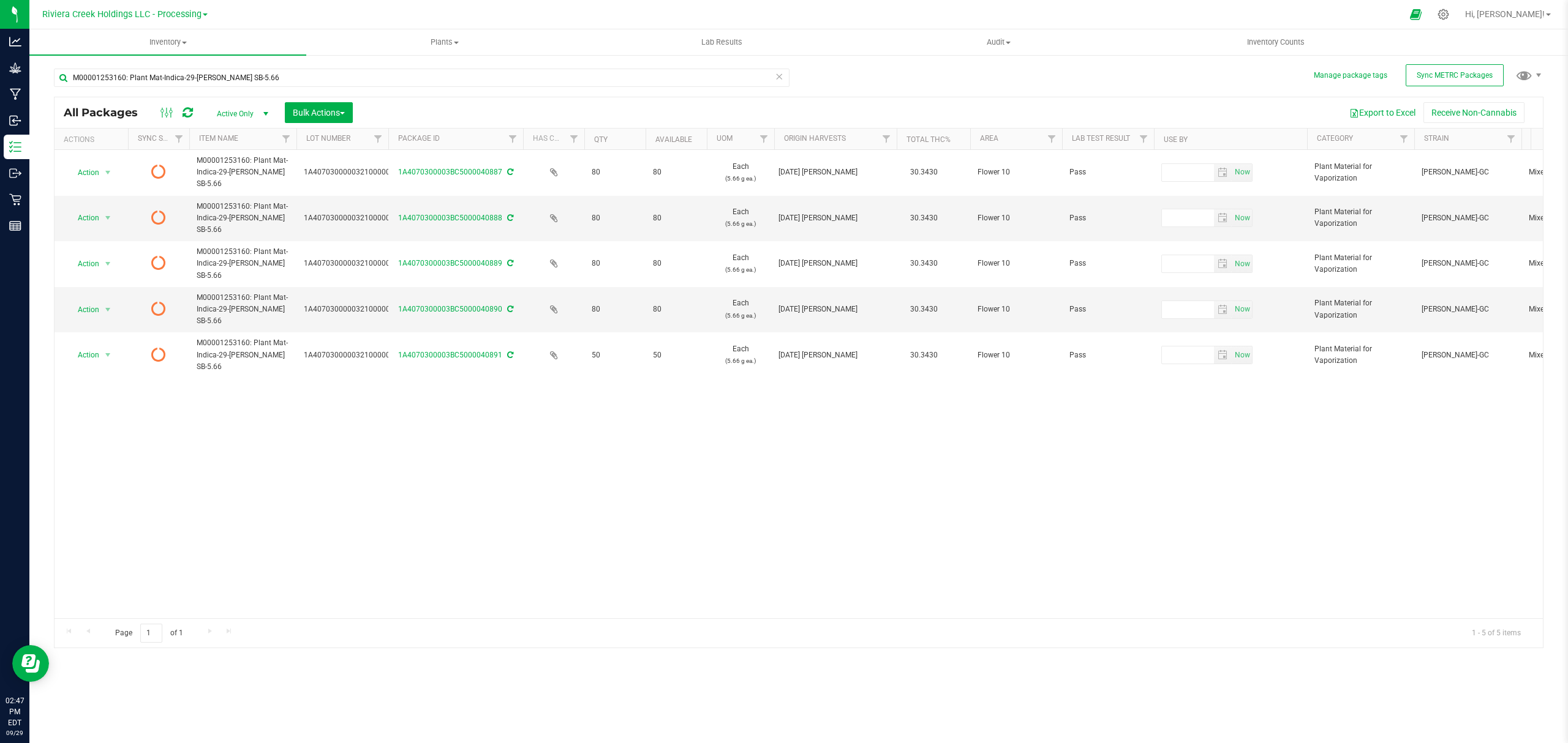
click at [183, 113] on icon at bounding box center [187, 113] width 10 height 13
click at [1260, 35] on uib-tab-heading "Inventory Counts" at bounding box center [1276, 42] width 276 height 24
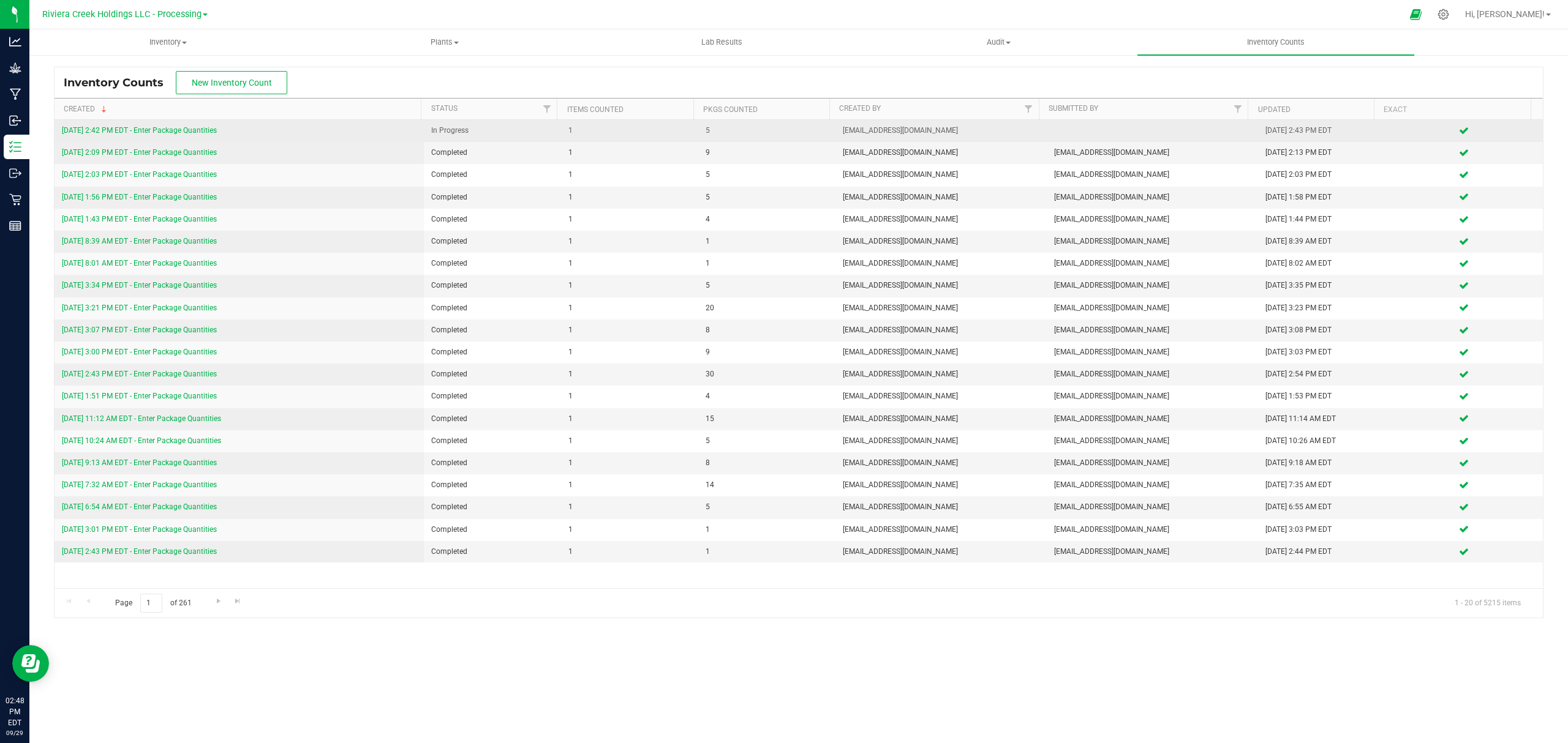
click at [182, 131] on link "9/29/25 2:42 PM EDT - Enter Package Quantities" at bounding box center [139, 130] width 155 height 9
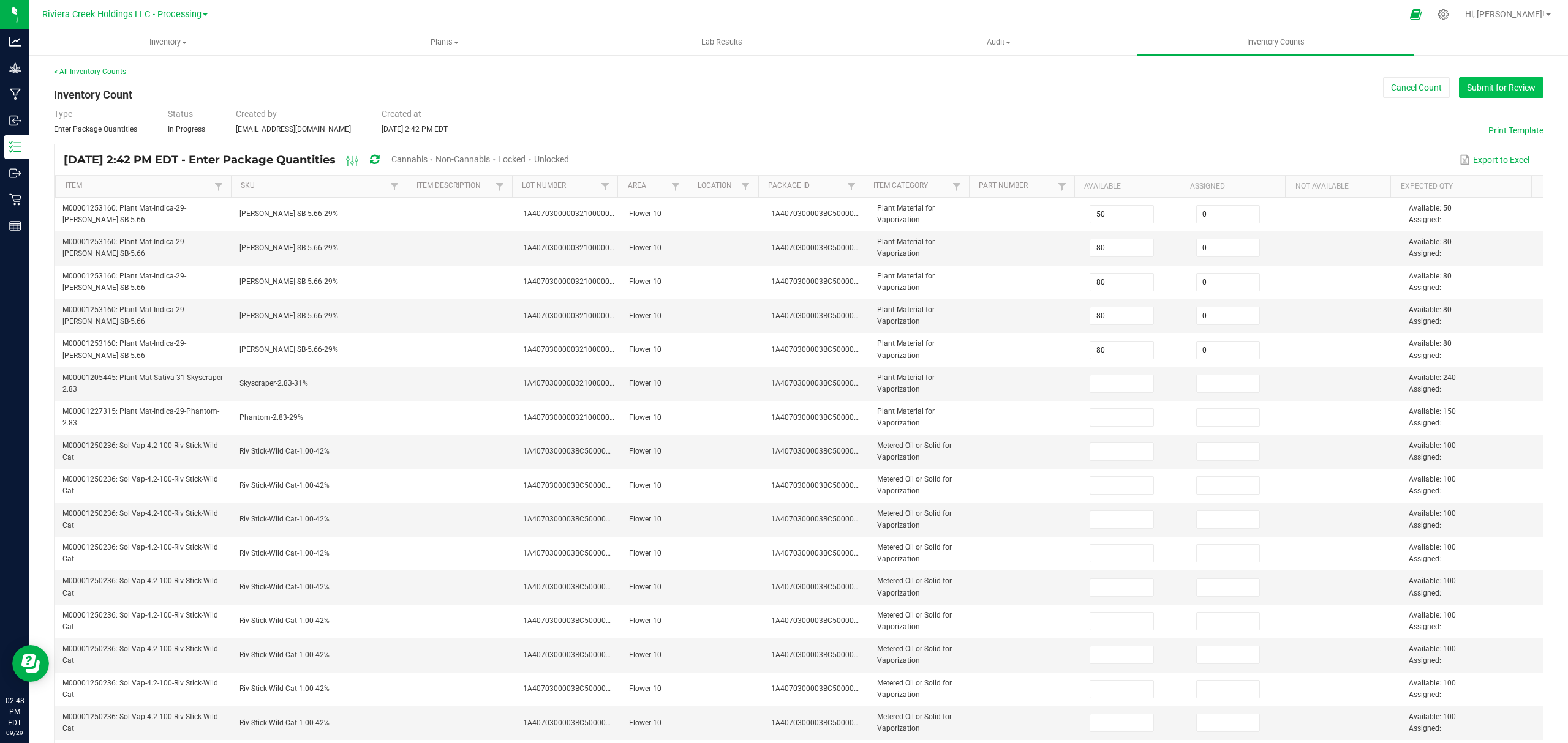
click at [1492, 77] on button "Submit for Review" at bounding box center [1500, 87] width 84 height 20
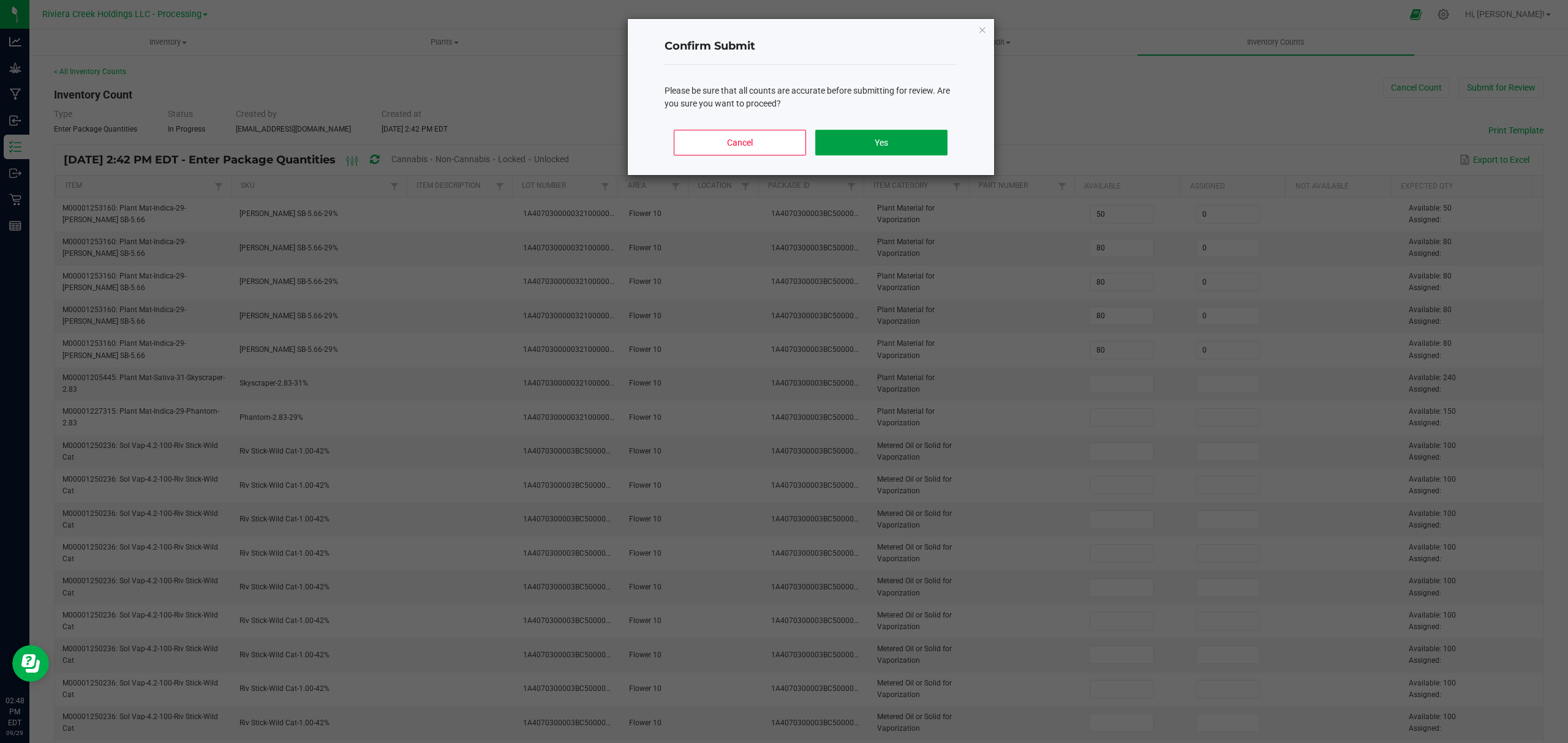
click at [922, 146] on button "Yes" at bounding box center [880, 142] width 132 height 26
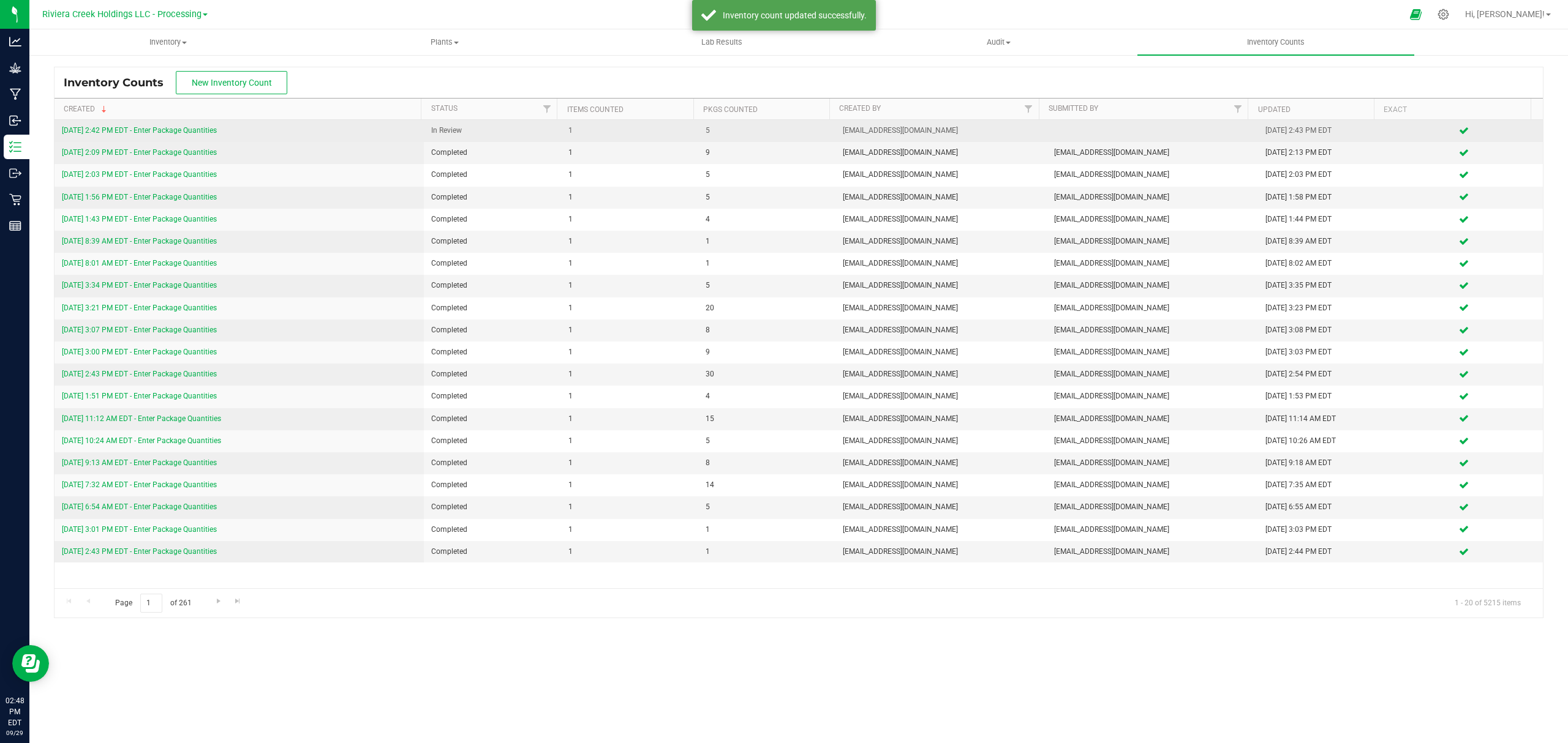
click at [155, 132] on link "9/29/25 2:42 PM EDT - Enter Package Quantities" at bounding box center [139, 130] width 155 height 9
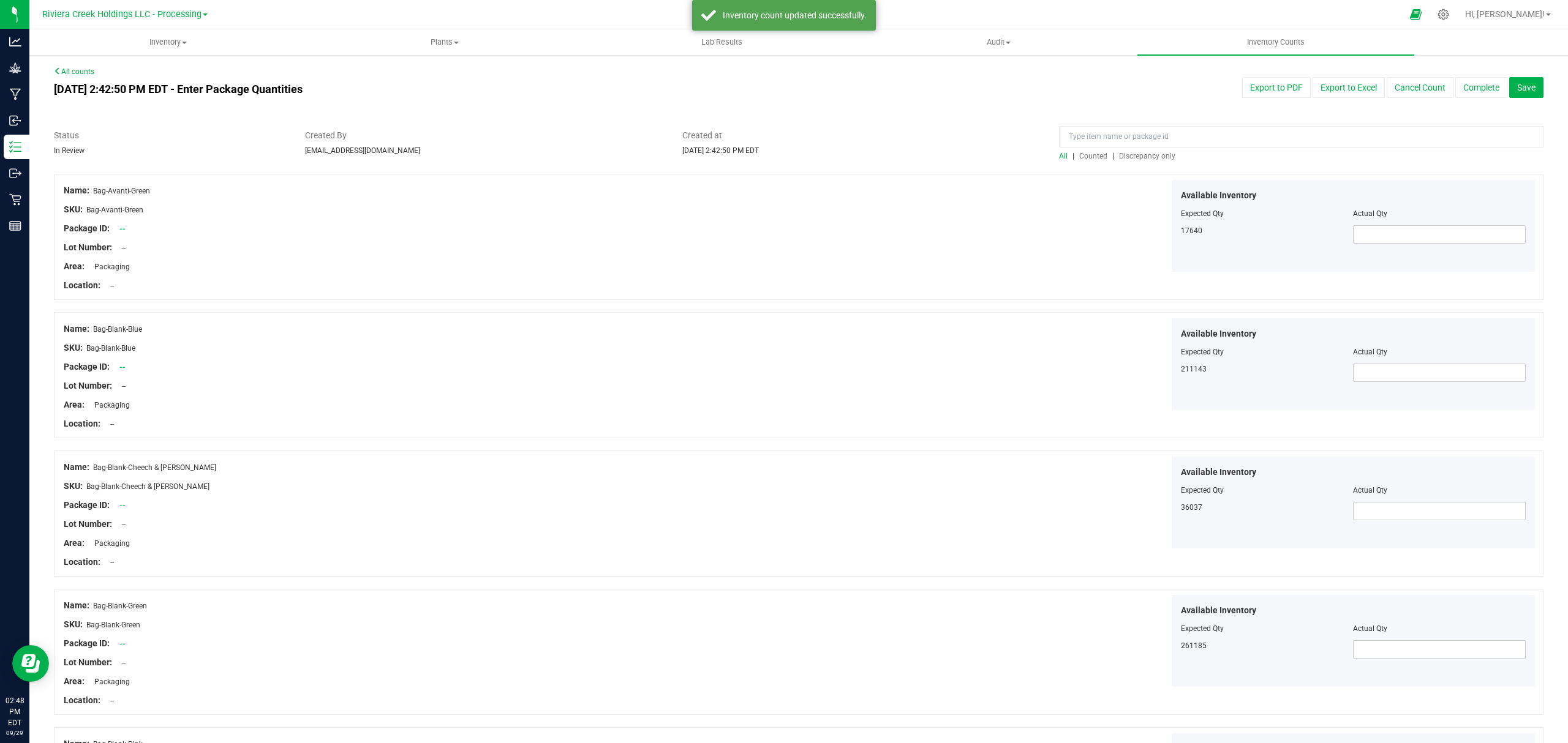
click at [1084, 157] on span "Counted" at bounding box center [1093, 156] width 28 height 9
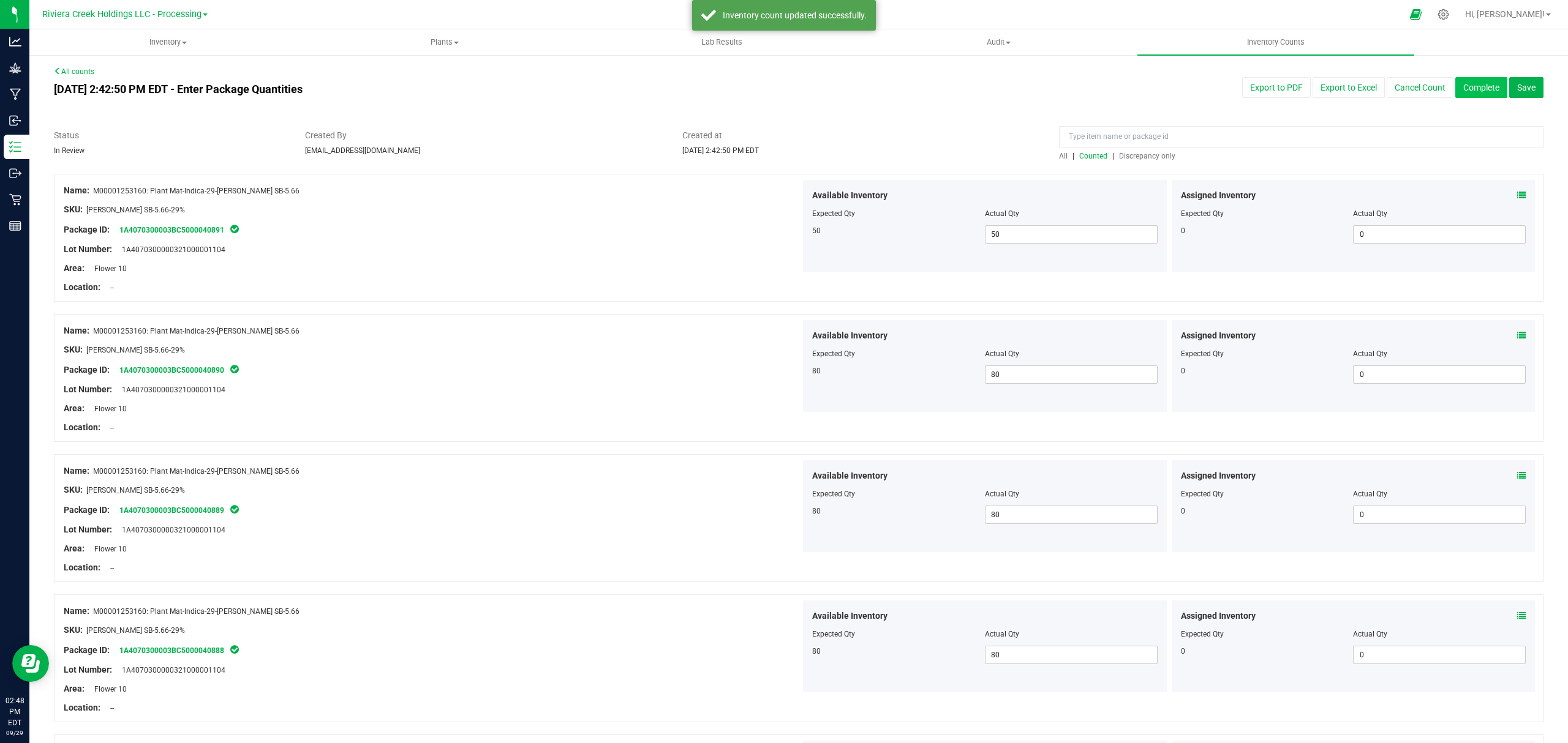
click at [1466, 87] on button "Complete" at bounding box center [1481, 87] width 52 height 20
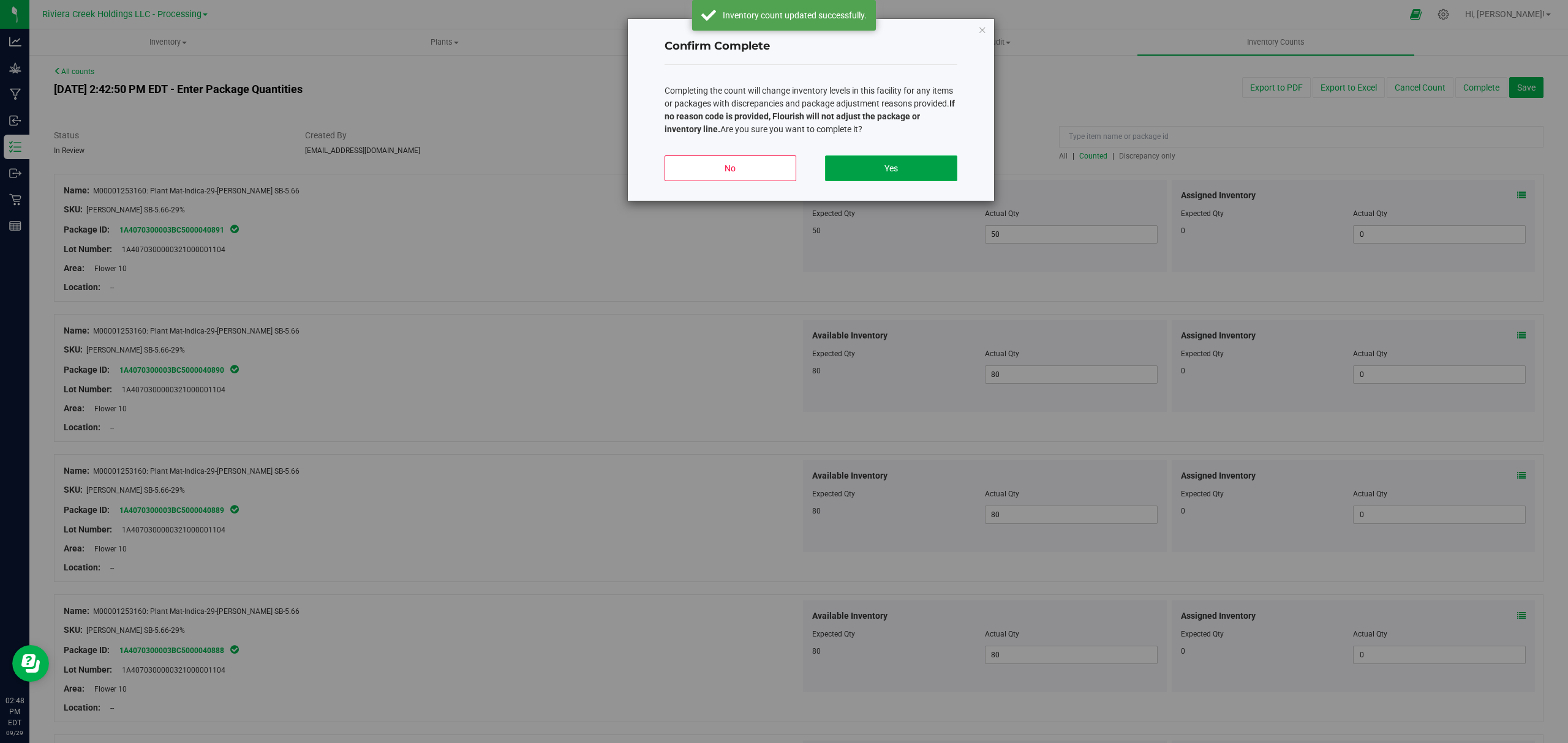
click at [933, 162] on button "Yes" at bounding box center [890, 168] width 132 height 26
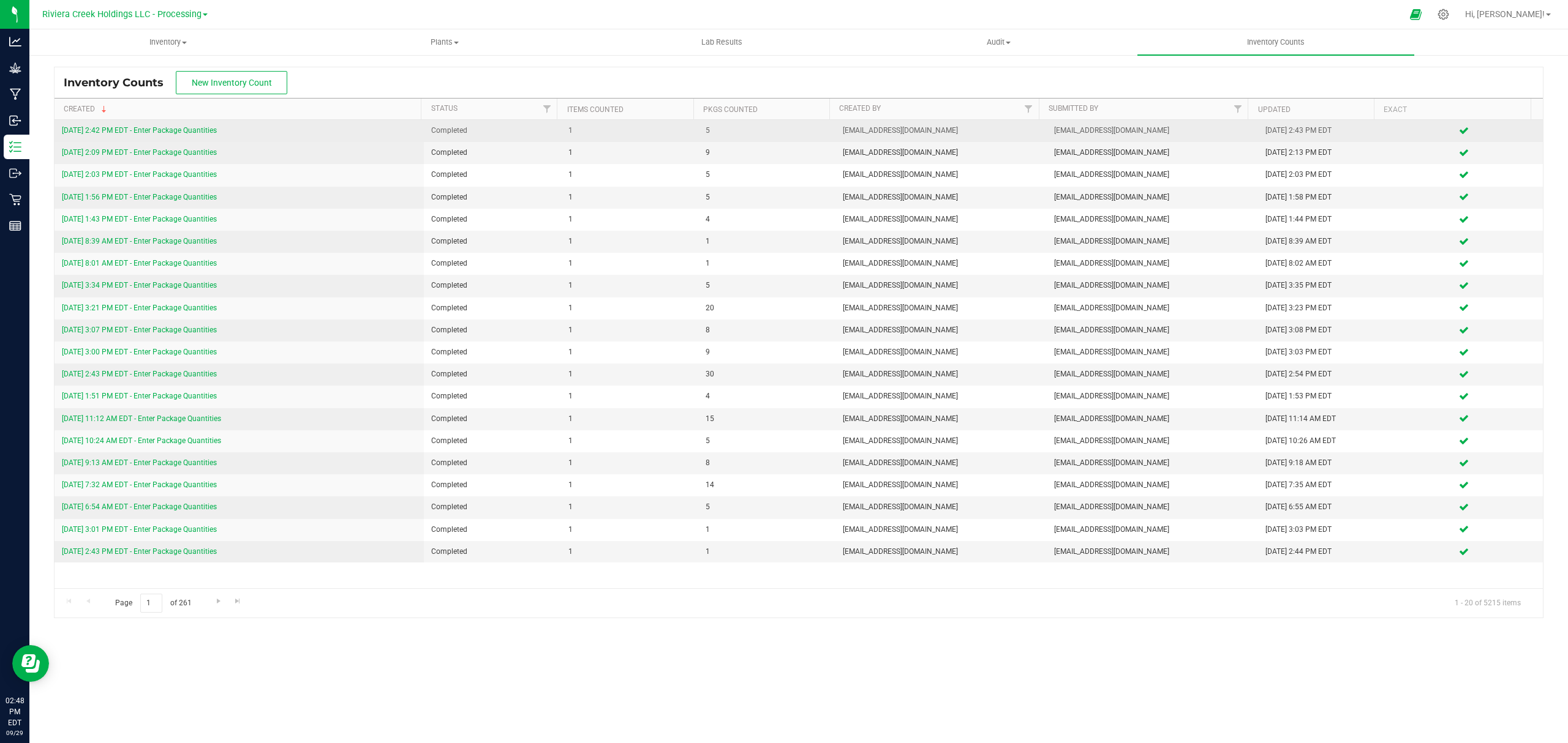
click at [192, 128] on link "9/29/25 2:42 PM EDT - Enter Package Quantities" at bounding box center [139, 130] width 155 height 9
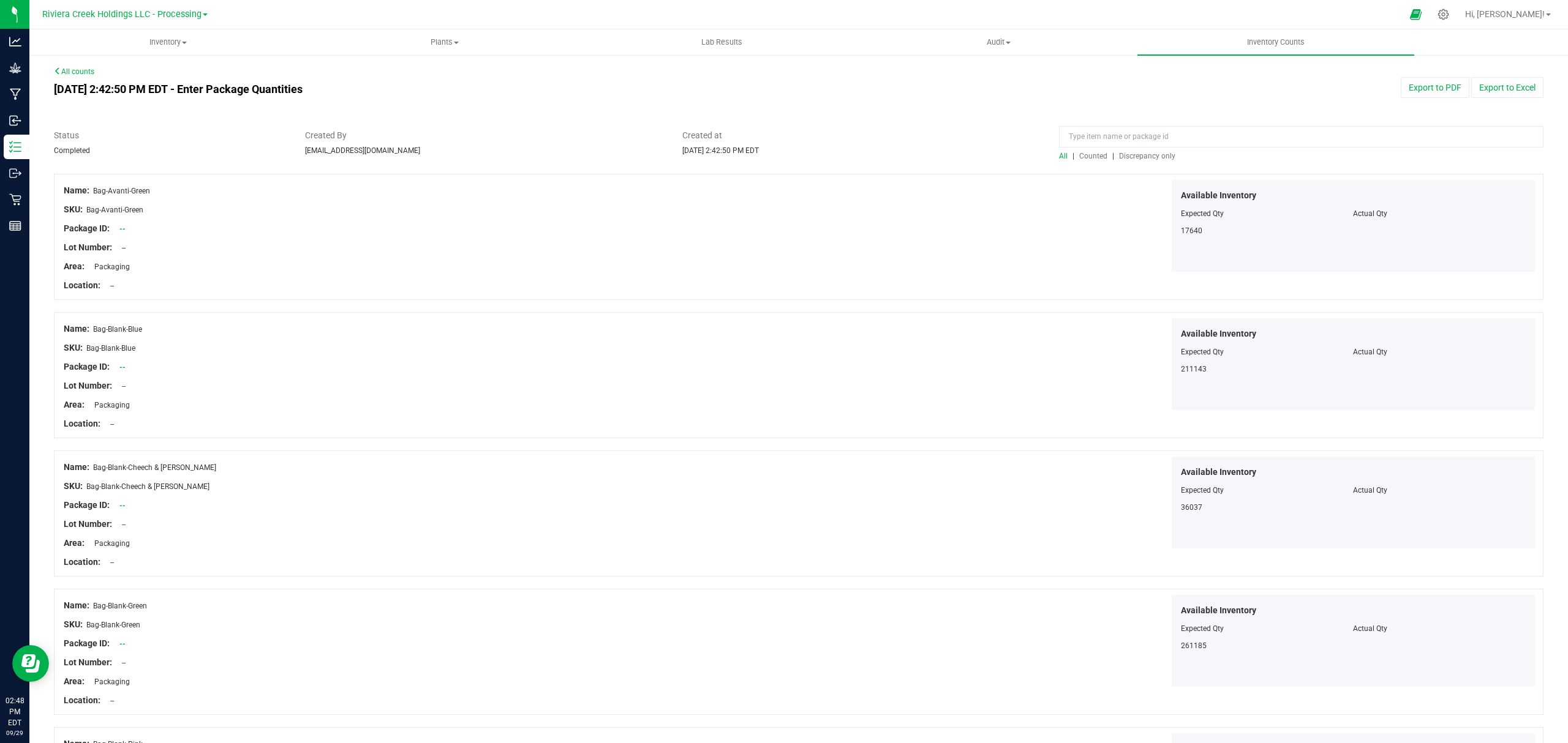
click at [1090, 155] on span "Counted" at bounding box center [1093, 156] width 28 height 9
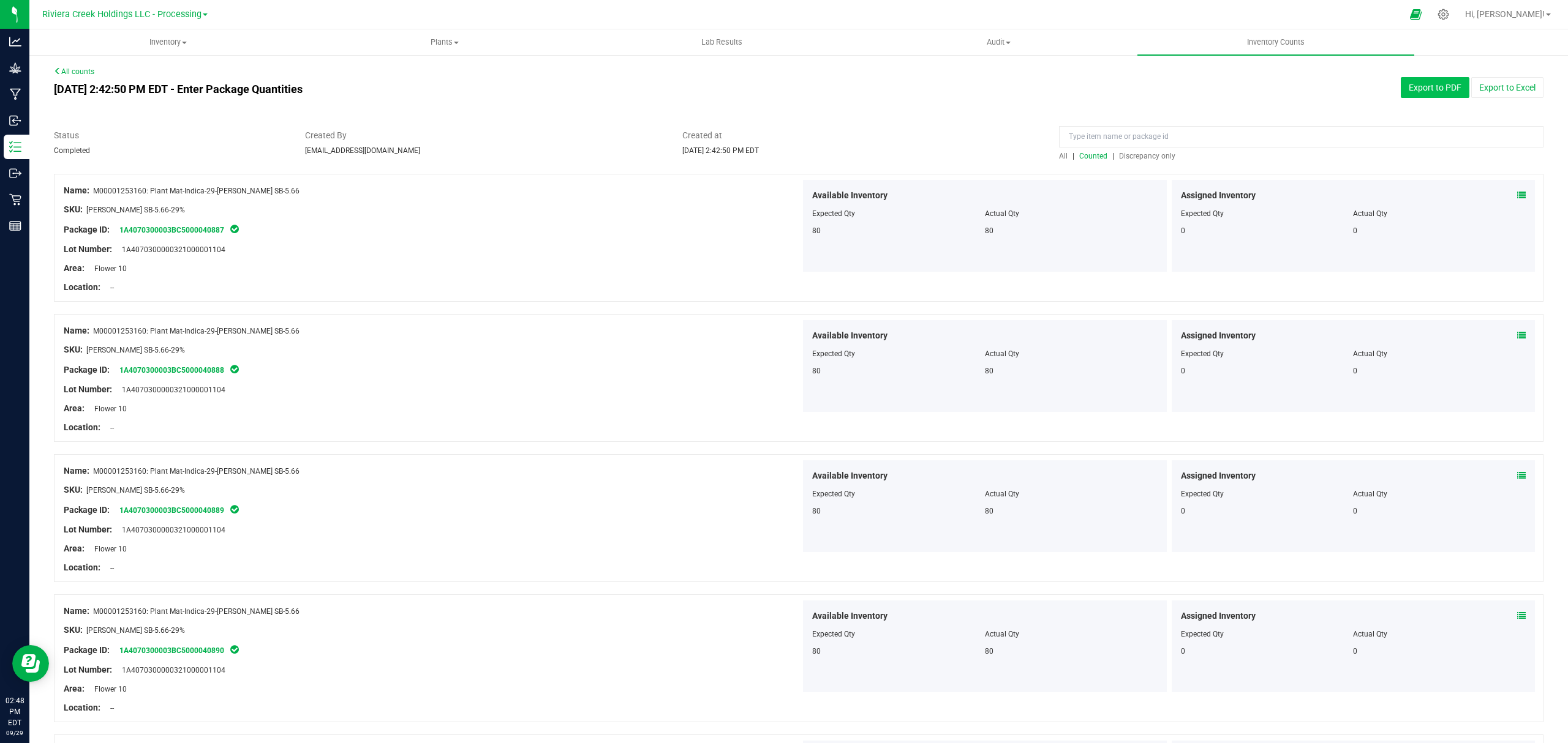
click at [1409, 91] on button "Export to PDF" at bounding box center [1434, 87] width 69 height 20
click at [163, 31] on uib-tab-heading "Inventory All packages All inventory Waste log Create inventory" at bounding box center [168, 42] width 276 height 24
click at [128, 68] on li "All packages" at bounding box center [167, 74] width 276 height 15
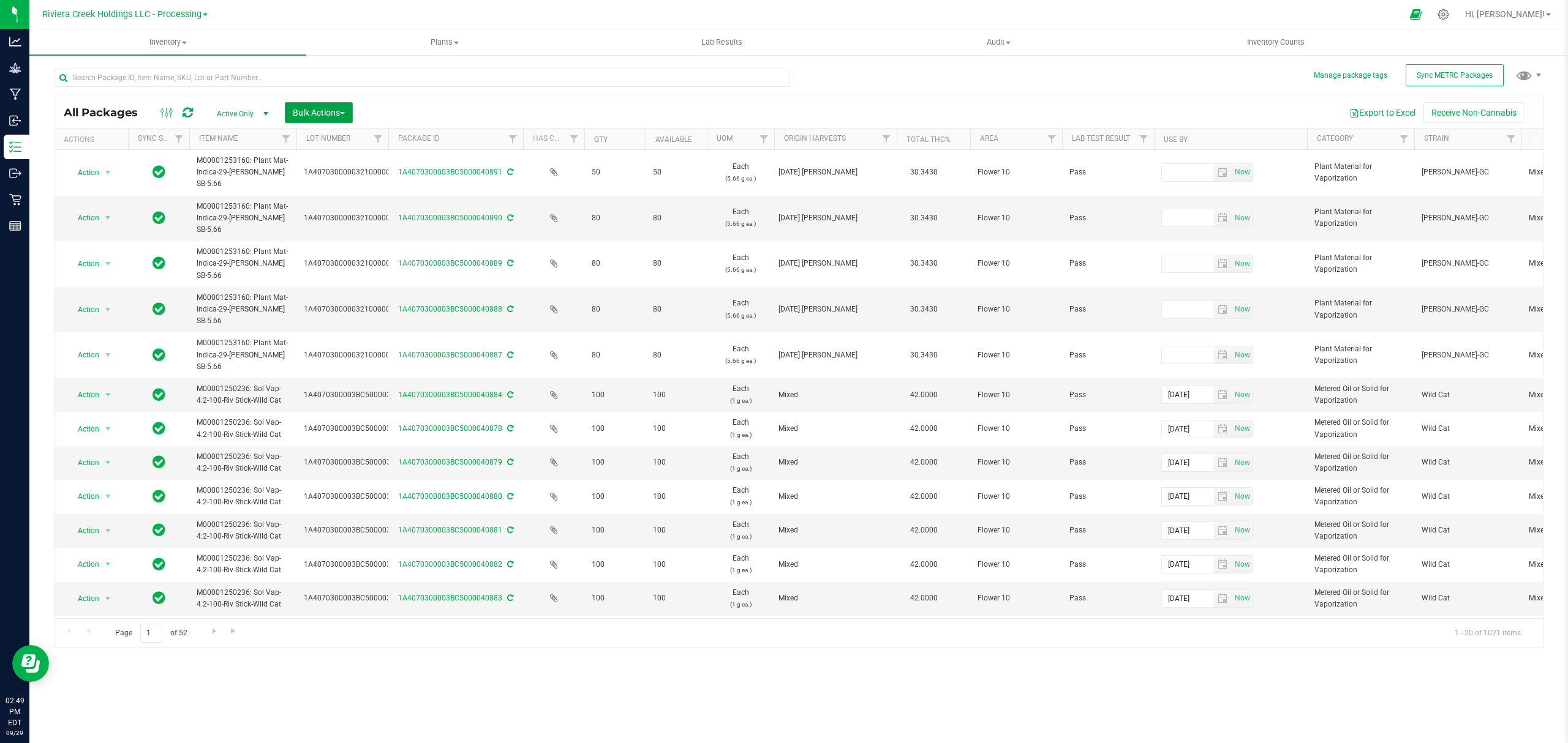
click at [314, 114] on span "Bulk Actions" at bounding box center [319, 113] width 52 height 9
click at [317, 238] on div "Lock/Unlock packages" at bounding box center [343, 231] width 101 height 20
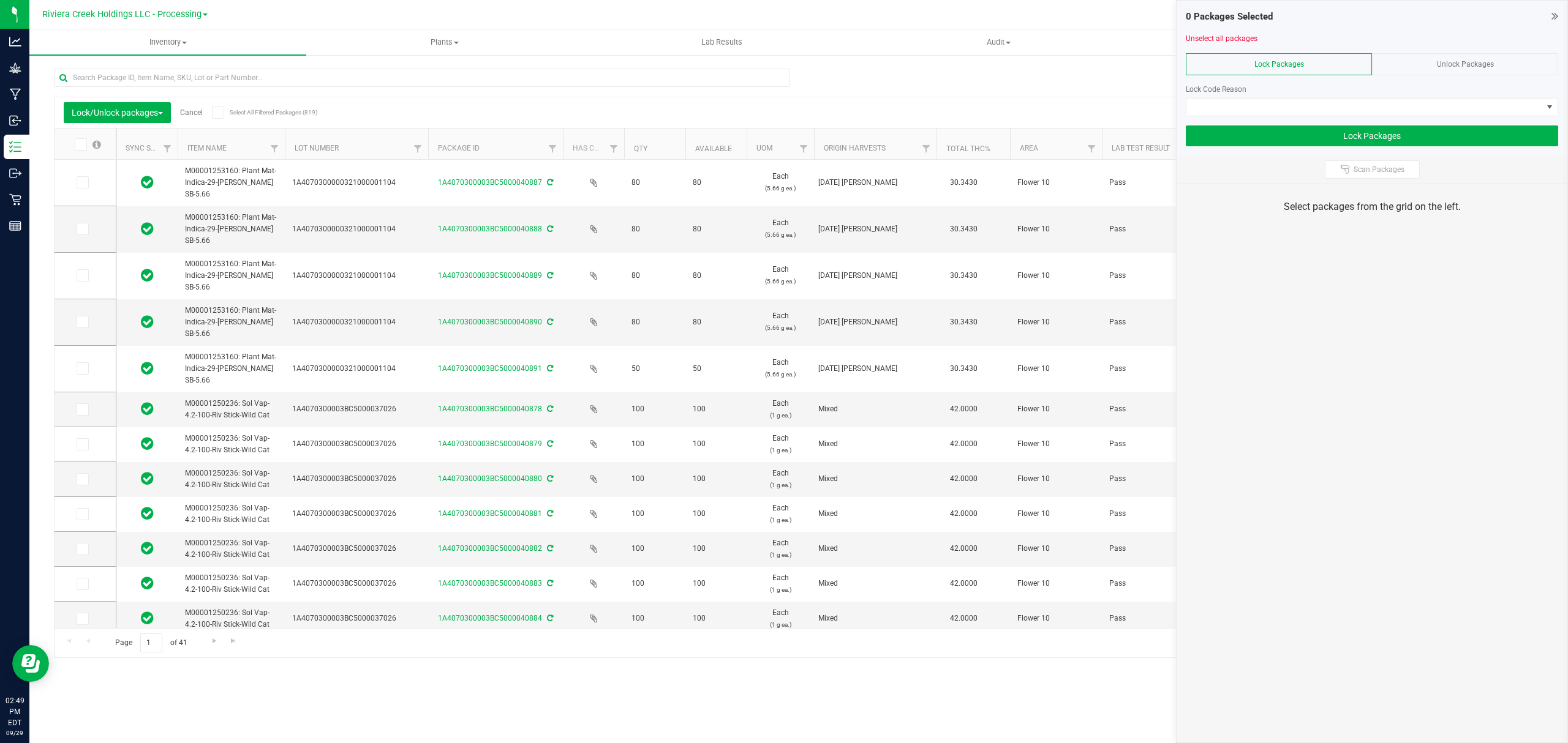
drag, startPoint x: 376, startPoint y: 148, endPoint x: 428, endPoint y: 143, distance: 52.2
click at [83, 183] on icon at bounding box center [82, 183] width 8 height 0
click at [0, 0] on input "checkbox" at bounding box center [0, 0] width 0 height 0
click at [87, 227] on span at bounding box center [83, 229] width 13 height 13
click at [0, 0] on input "checkbox" at bounding box center [0, 0] width 0 height 0
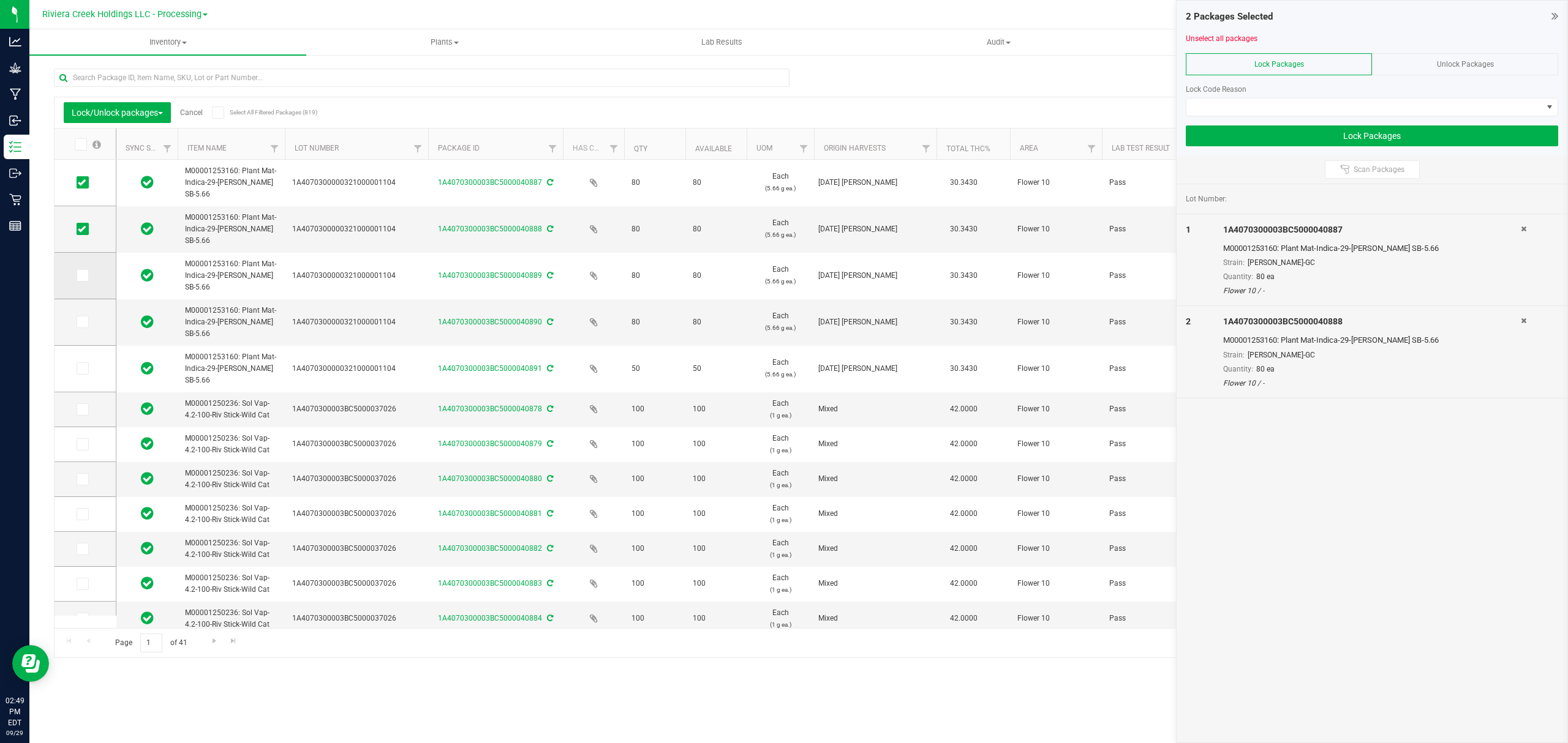
click at [83, 275] on icon at bounding box center [82, 275] width 8 height 0
click at [0, 0] on input "checkbox" at bounding box center [0, 0] width 0 height 0
click at [82, 322] on icon at bounding box center [82, 322] width 8 height 0
click at [0, 0] on input "checkbox" at bounding box center [0, 0] width 0 height 0
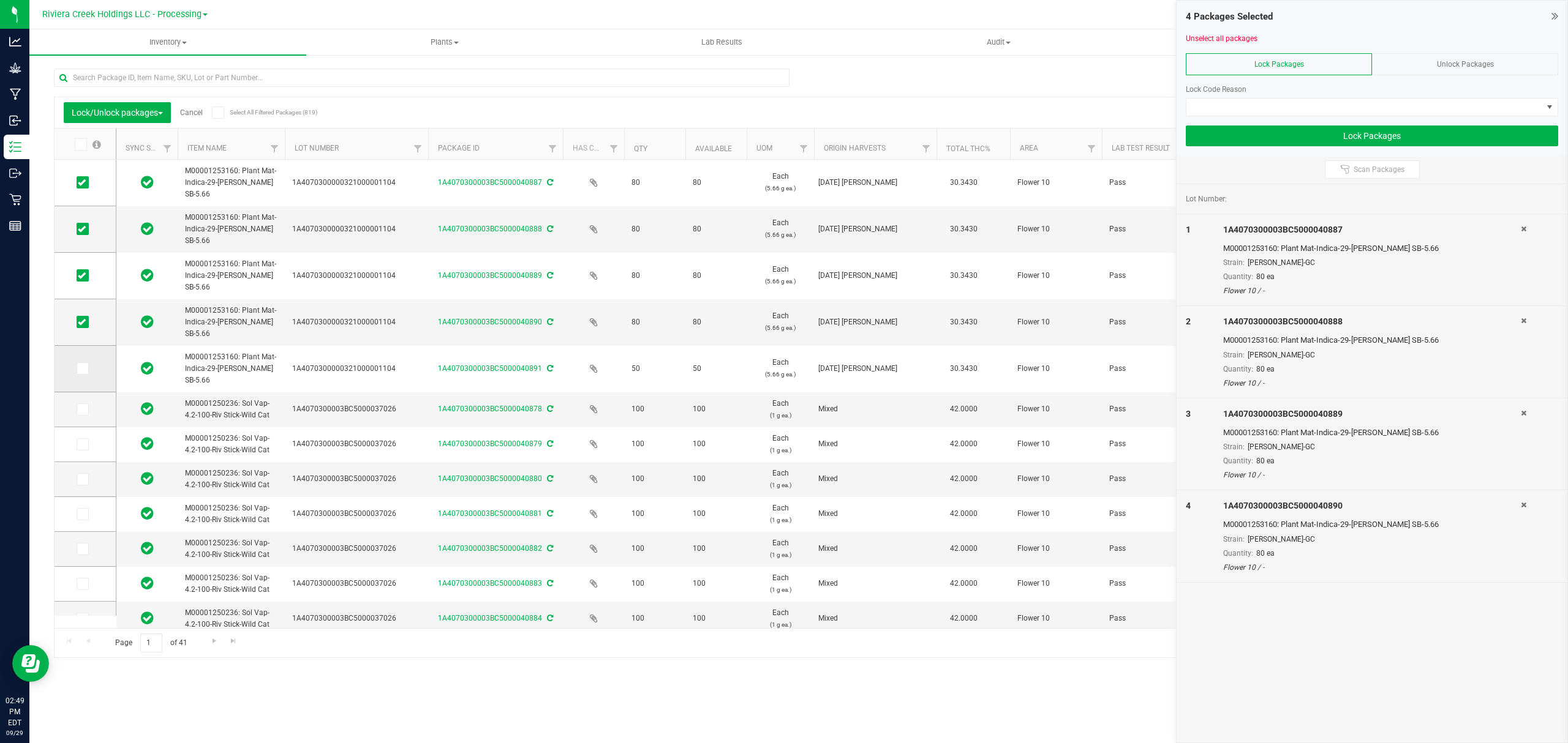
click at [80, 368] on icon at bounding box center [82, 368] width 8 height 0
click at [0, 0] on input "checkbox" at bounding box center [0, 0] width 0 height 0
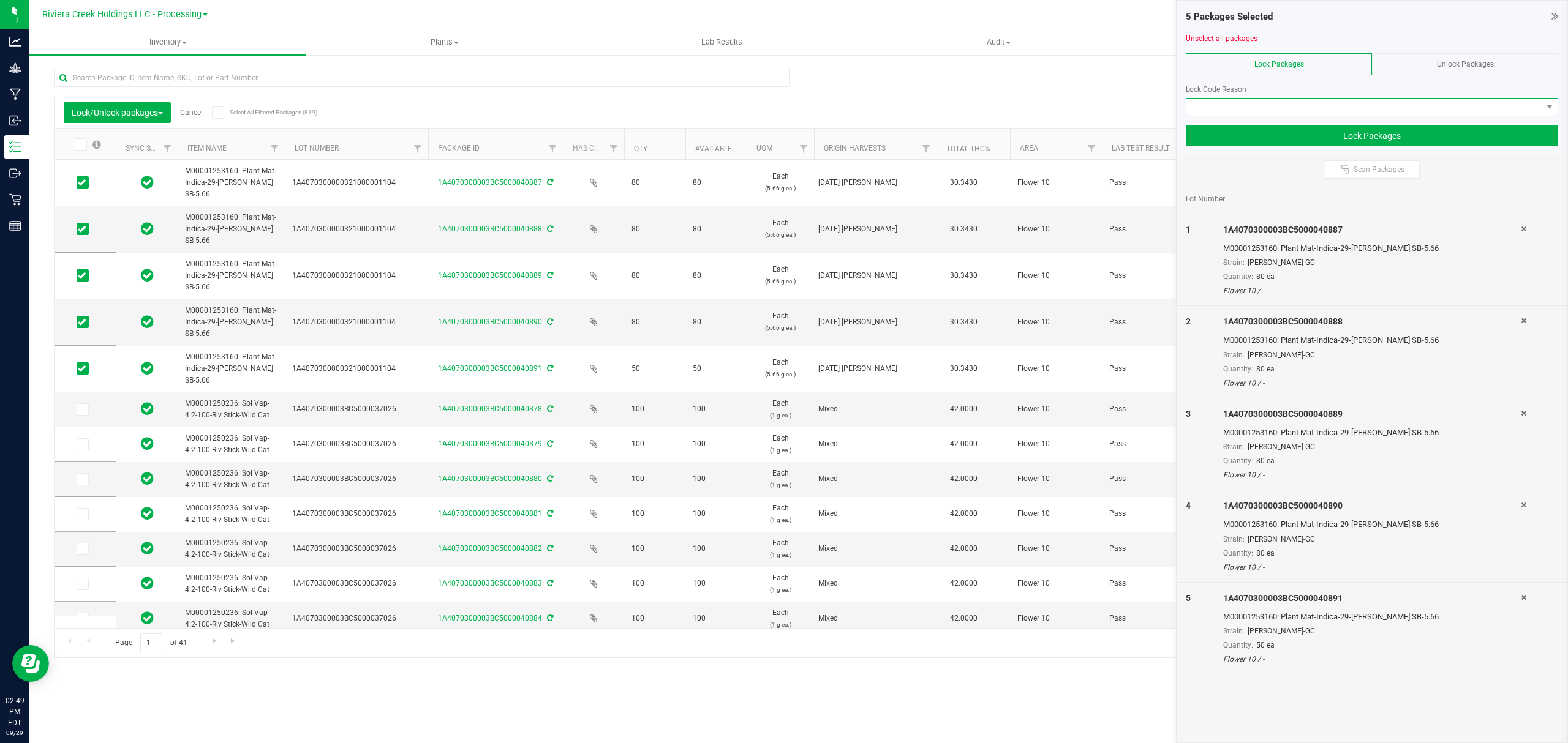
click at [1323, 105] on span at bounding box center [1364, 107] width 356 height 17
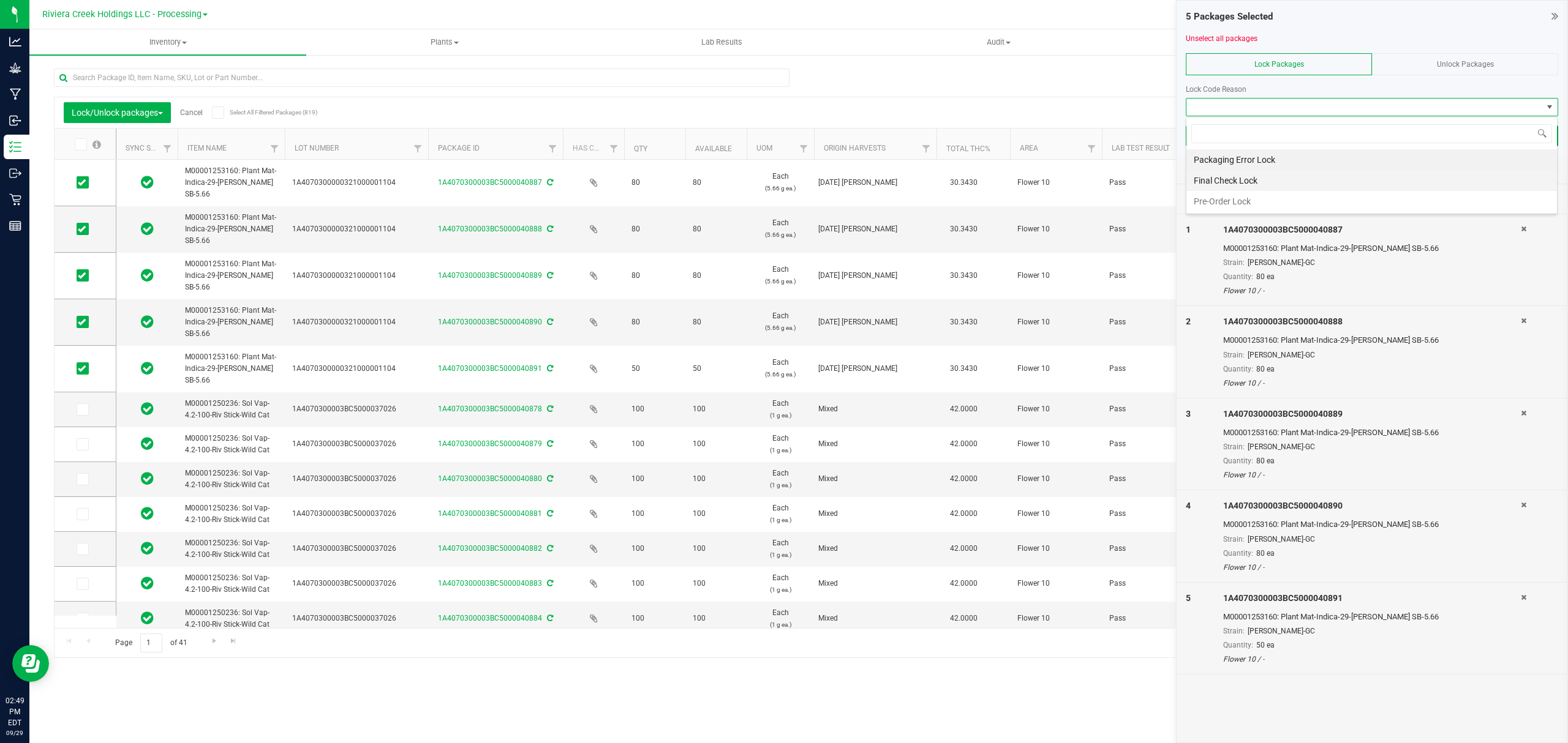
scroll to position [18, 371]
click at [1274, 181] on li "Final Check Lock" at bounding box center [1371, 180] width 370 height 20
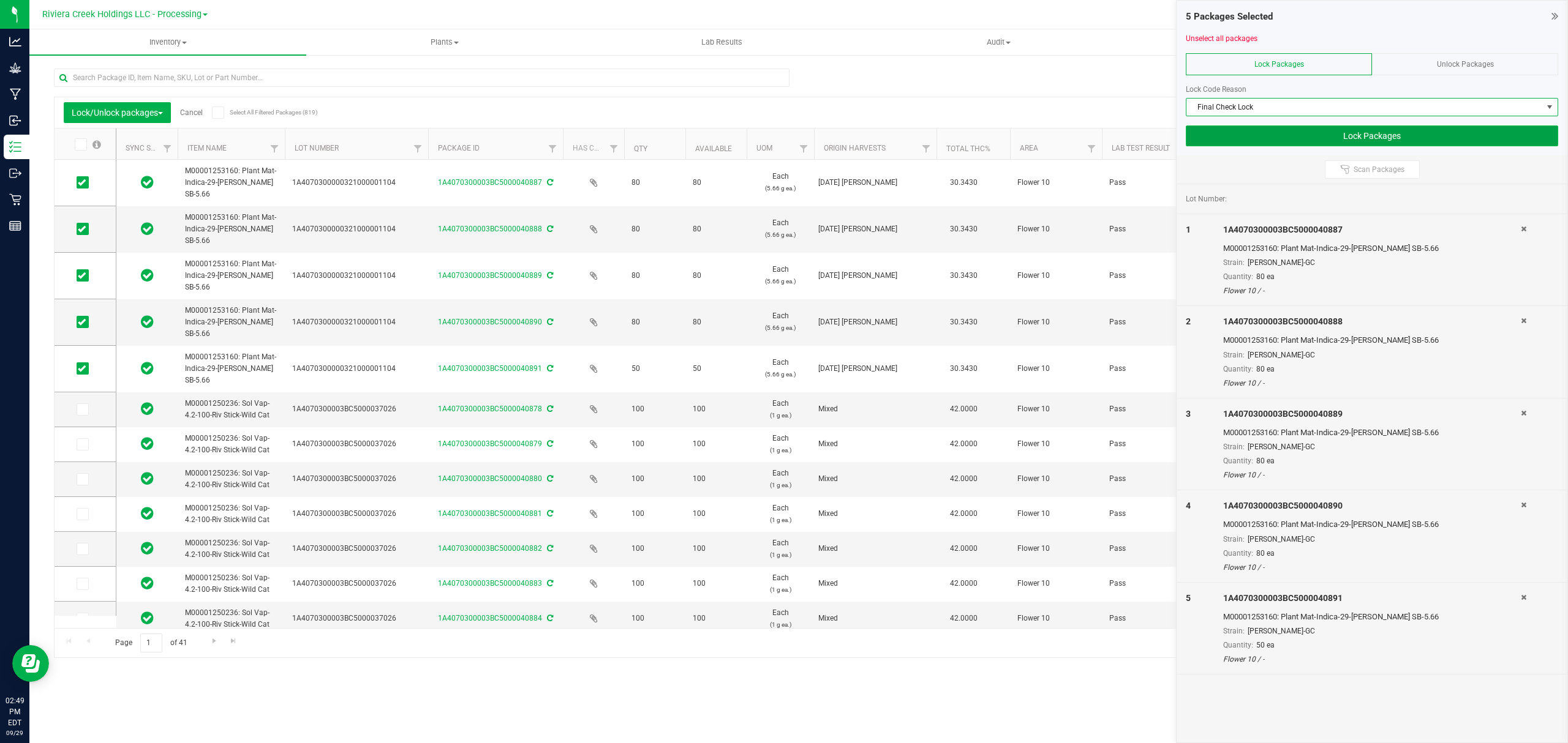
click at [1282, 136] on button "Lock Packages" at bounding box center [1372, 135] width 373 height 20
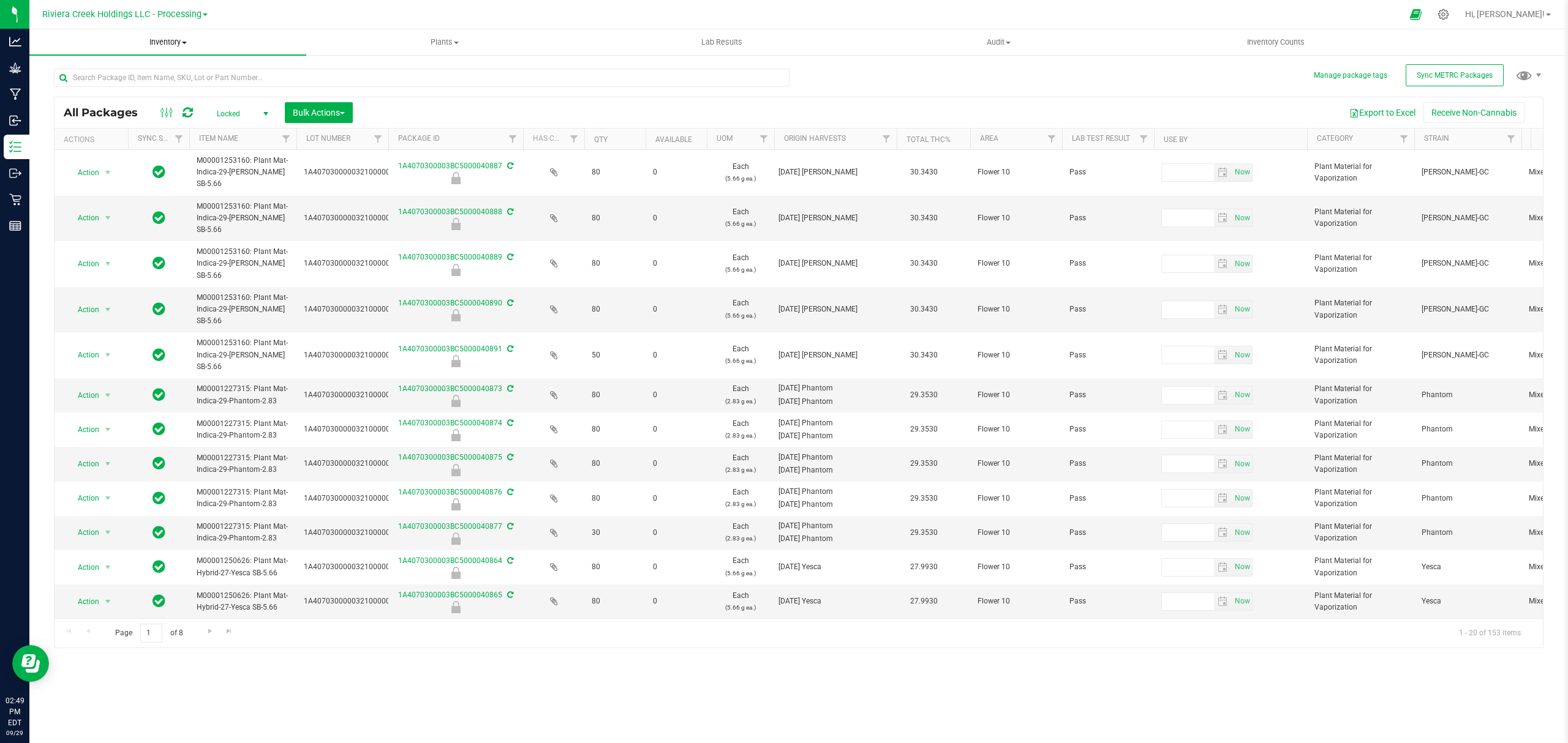
drag, startPoint x: 154, startPoint y: 38, endPoint x: 152, endPoint y: 44, distance: 6.3
click at [154, 38] on span "Inventory" at bounding box center [167, 43] width 276 height 11
click at [146, 147] on li "From bill of materials" at bounding box center [167, 147] width 276 height 15
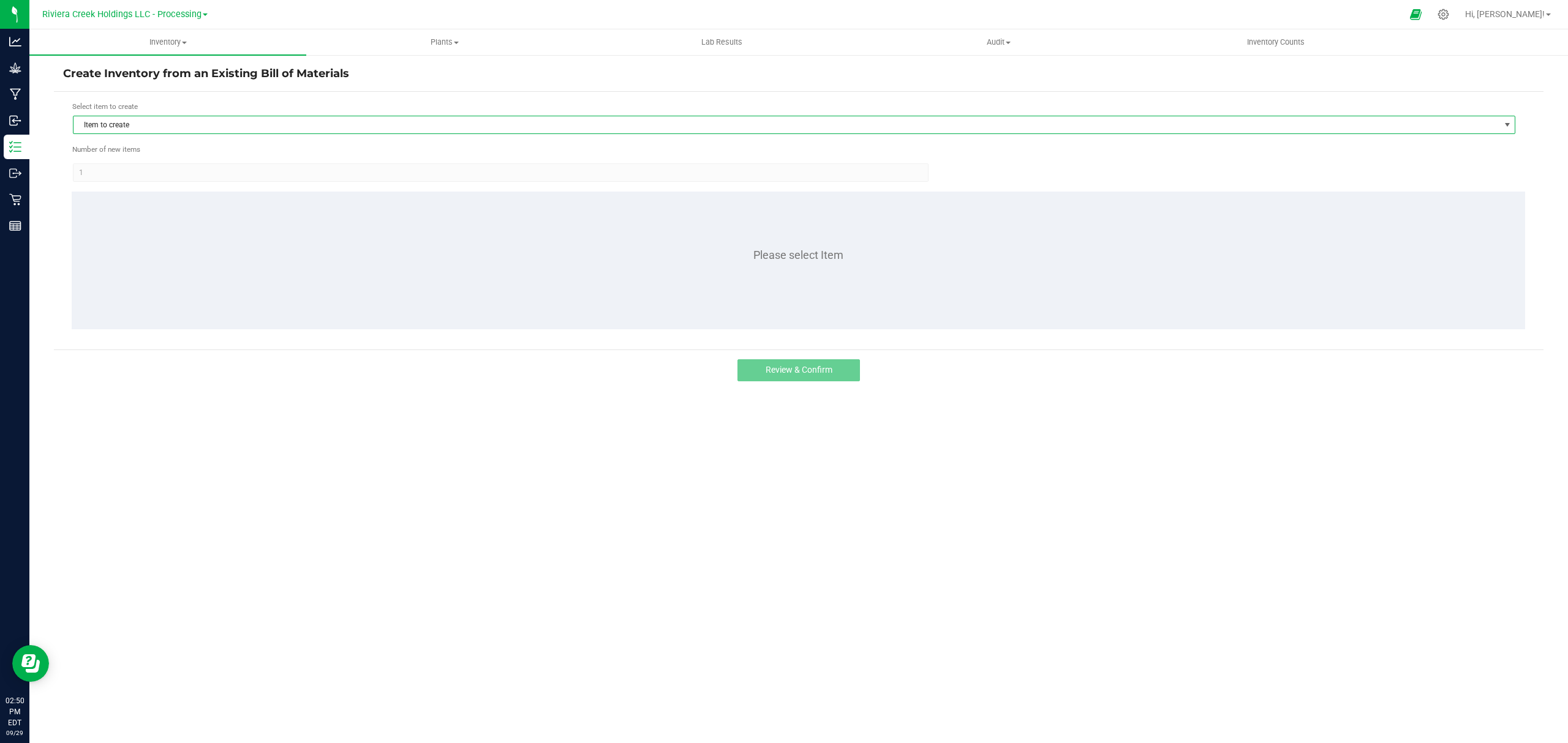
click at [192, 128] on span "Item to create" at bounding box center [786, 125] width 1425 height 17
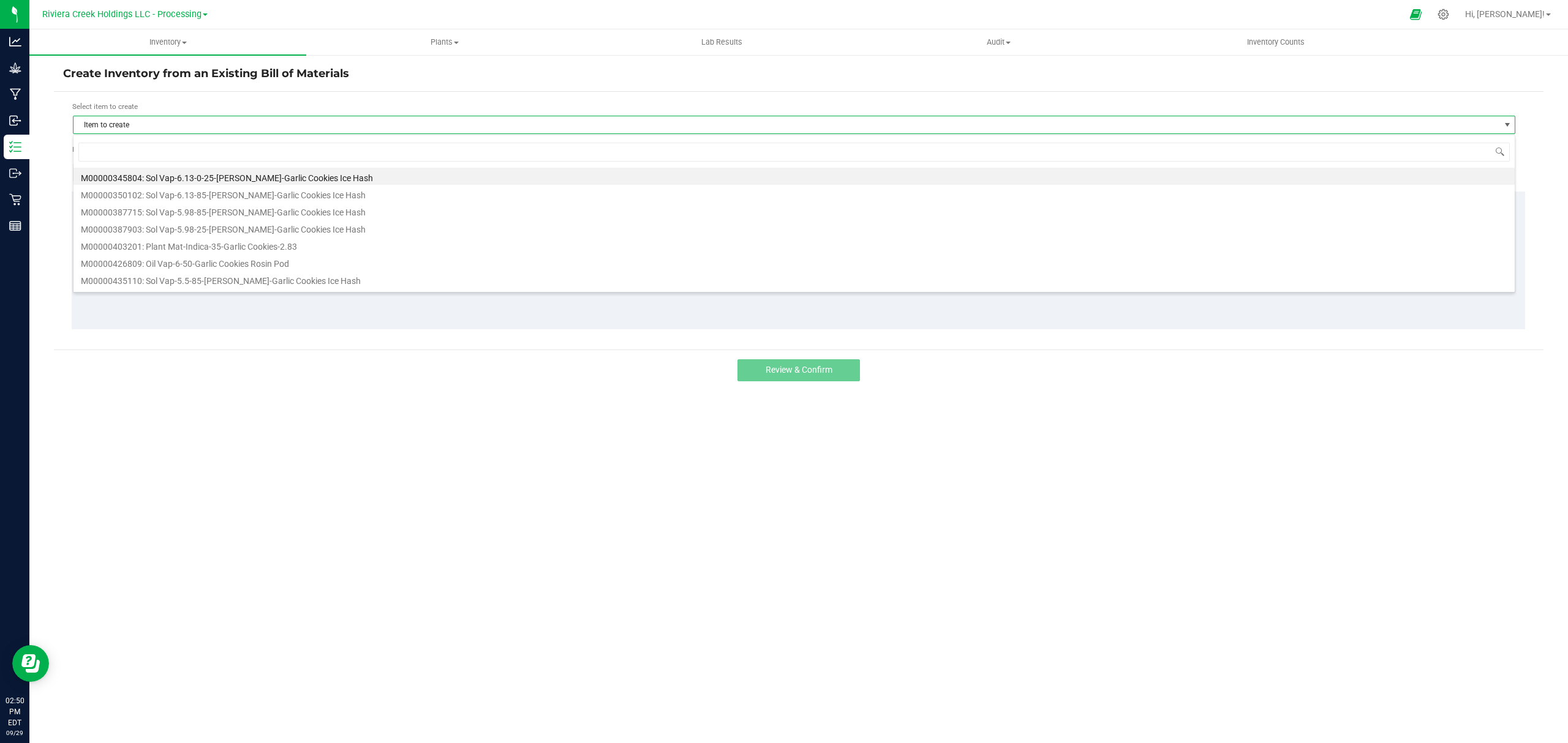
scroll to position [18, 1443]
type input "445937"
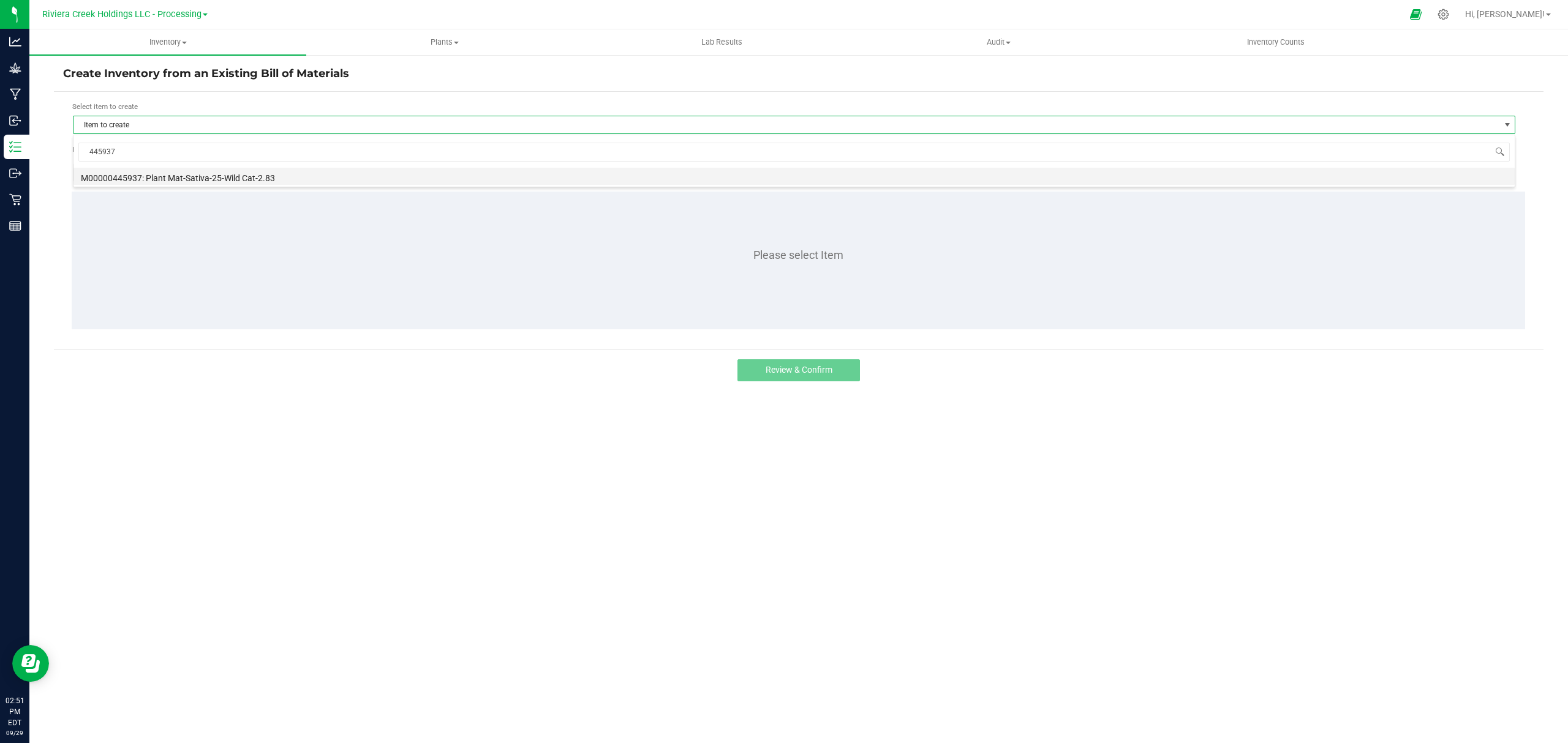
click at [240, 176] on li "M00000445937: Plant Mat-Sativa-25-Wild Cat-2.83" at bounding box center [794, 176] width 1441 height 17
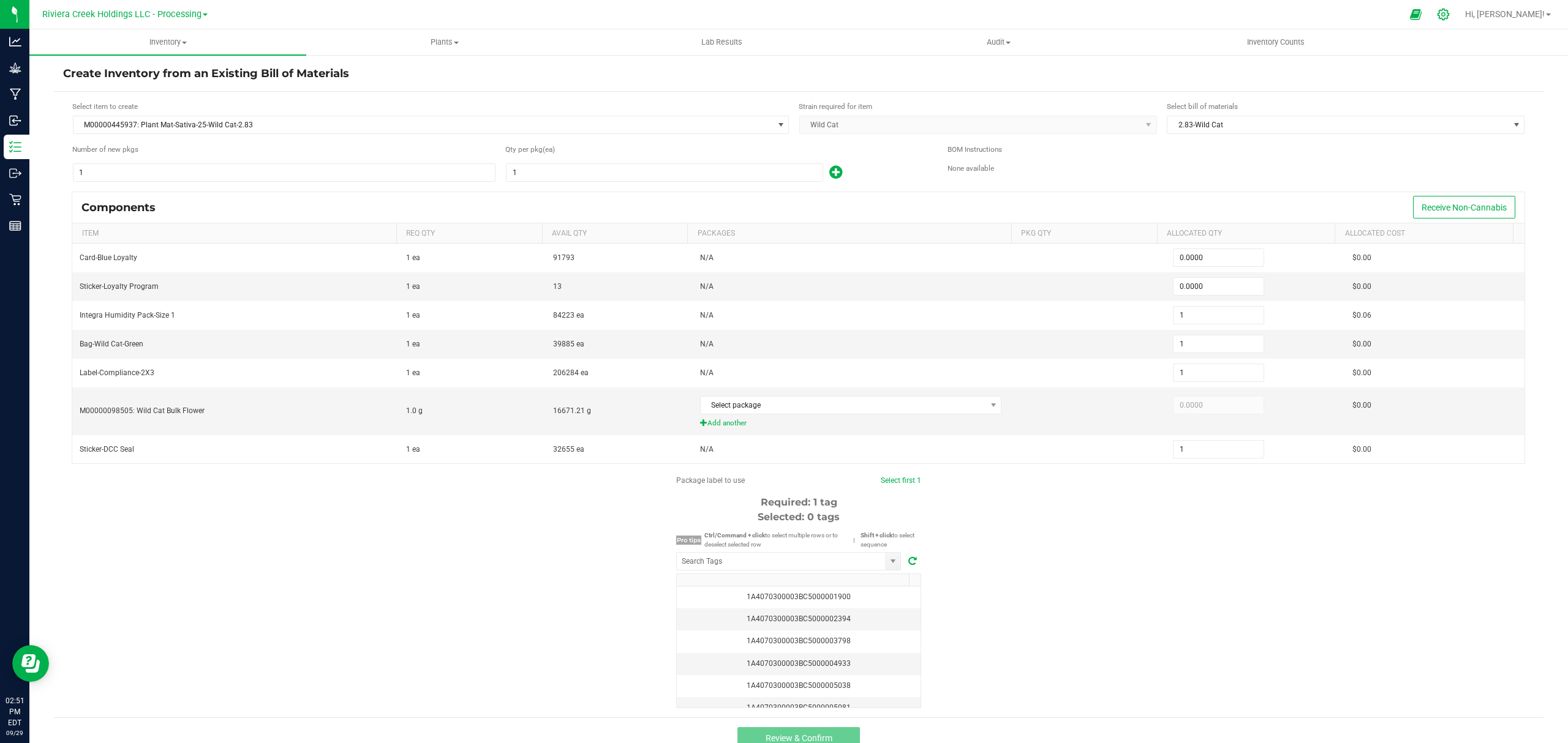
click at [1452, 17] on div at bounding box center [1444, 14] width 17 height 13
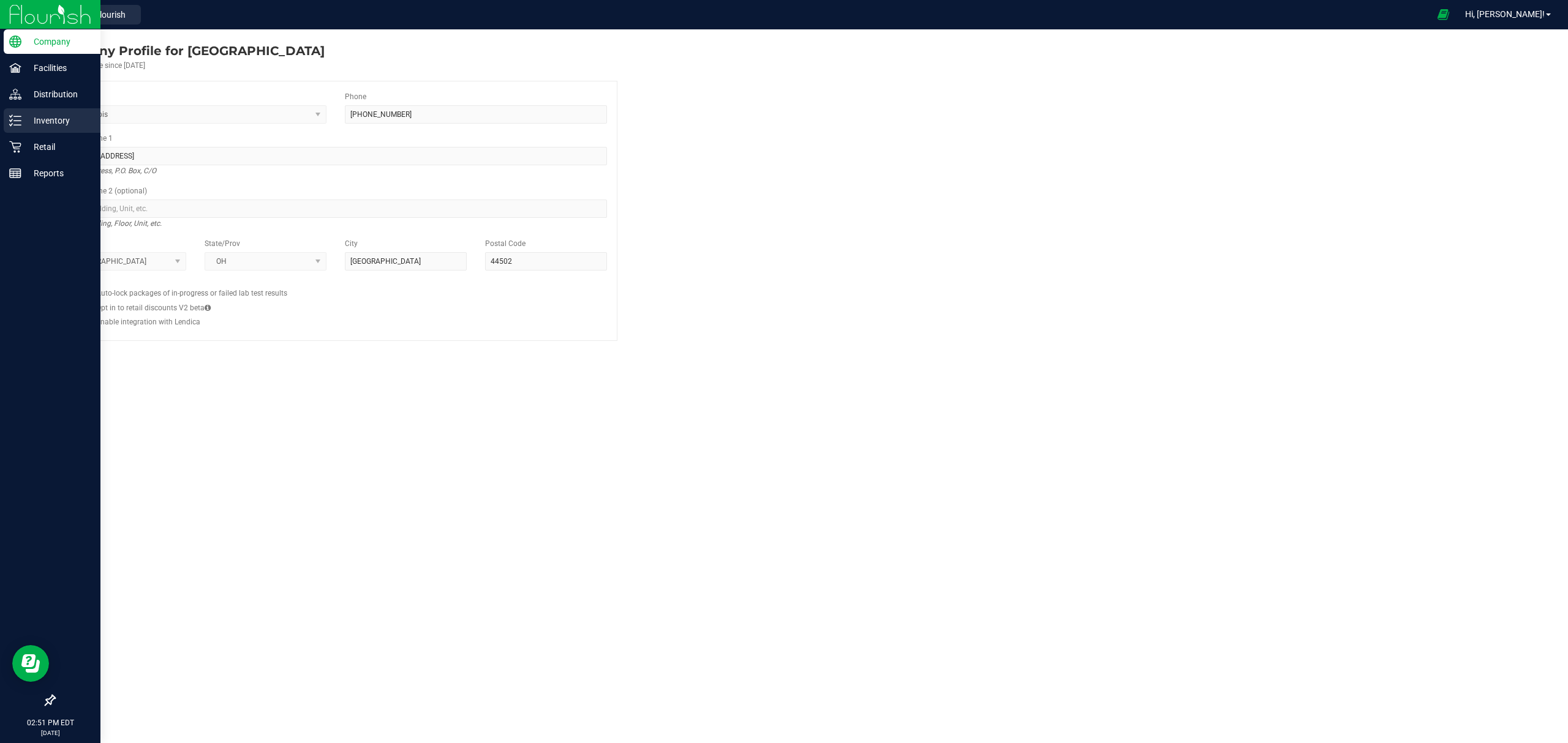
click at [23, 120] on p "Inventory" at bounding box center [57, 120] width 73 height 15
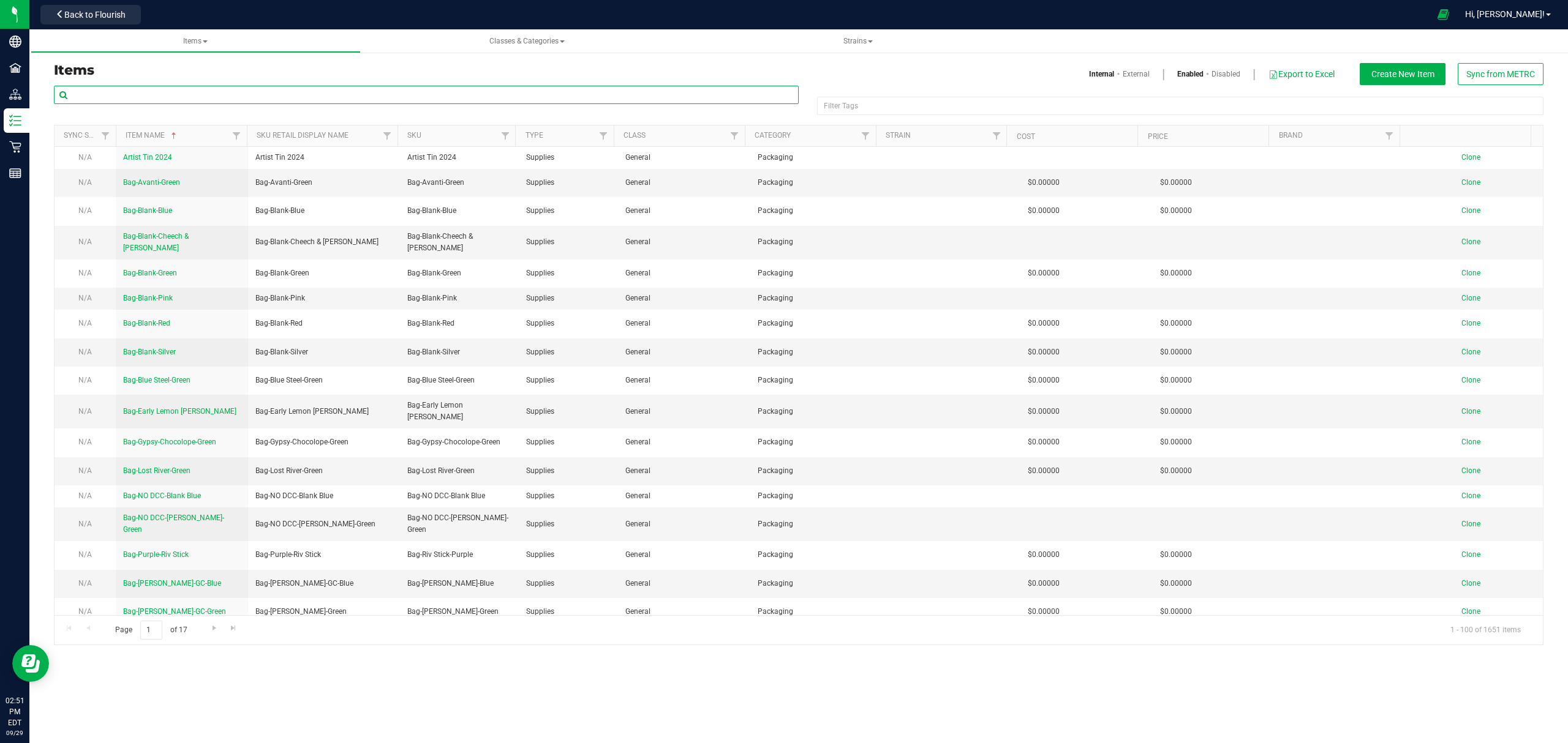
click at [163, 94] on input "text" at bounding box center [426, 94] width 745 height 18
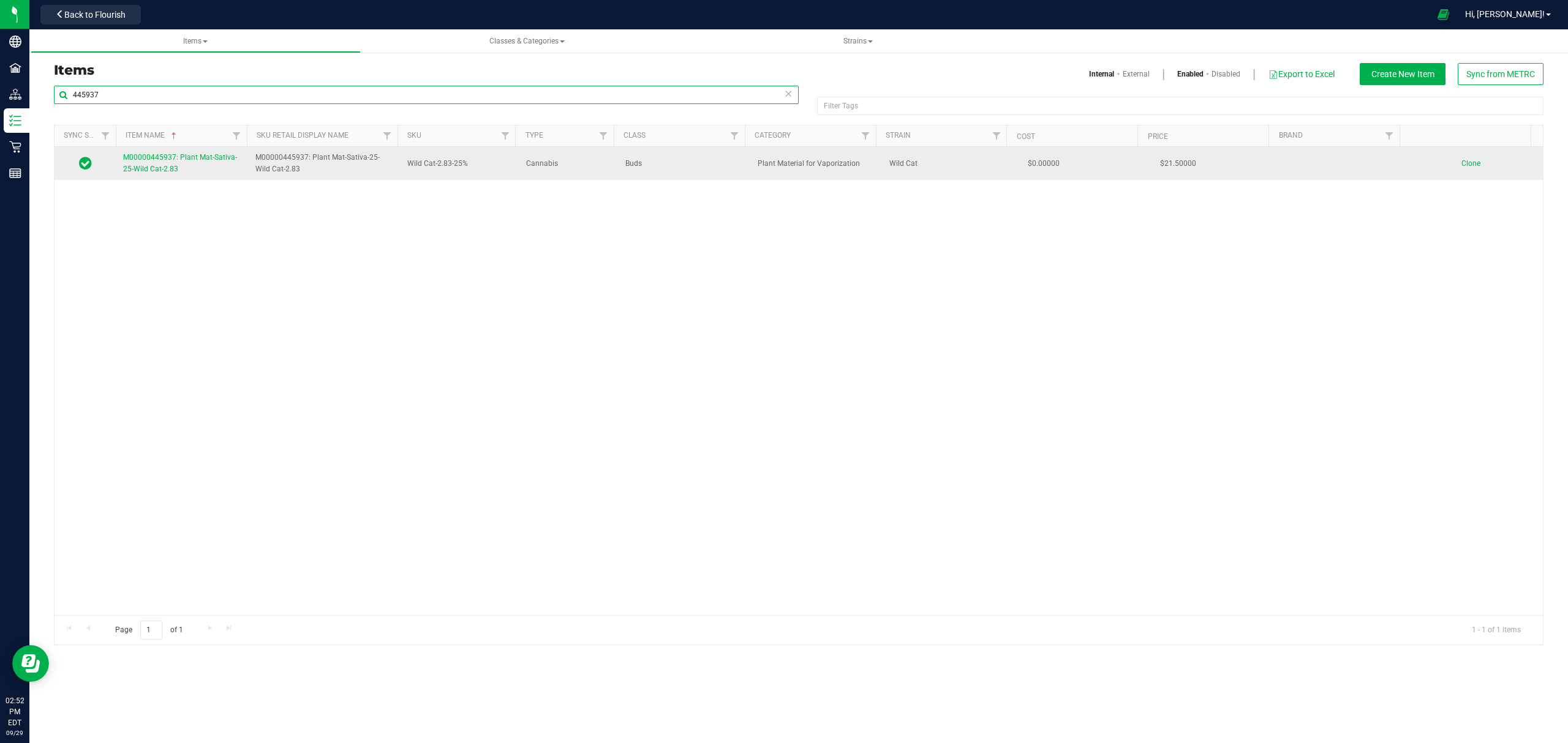
type input "445937"
click at [152, 175] on link "M00000445937: Plant Mat-Sativa-25-Wild Cat-2.83" at bounding box center [181, 164] width 117 height 24
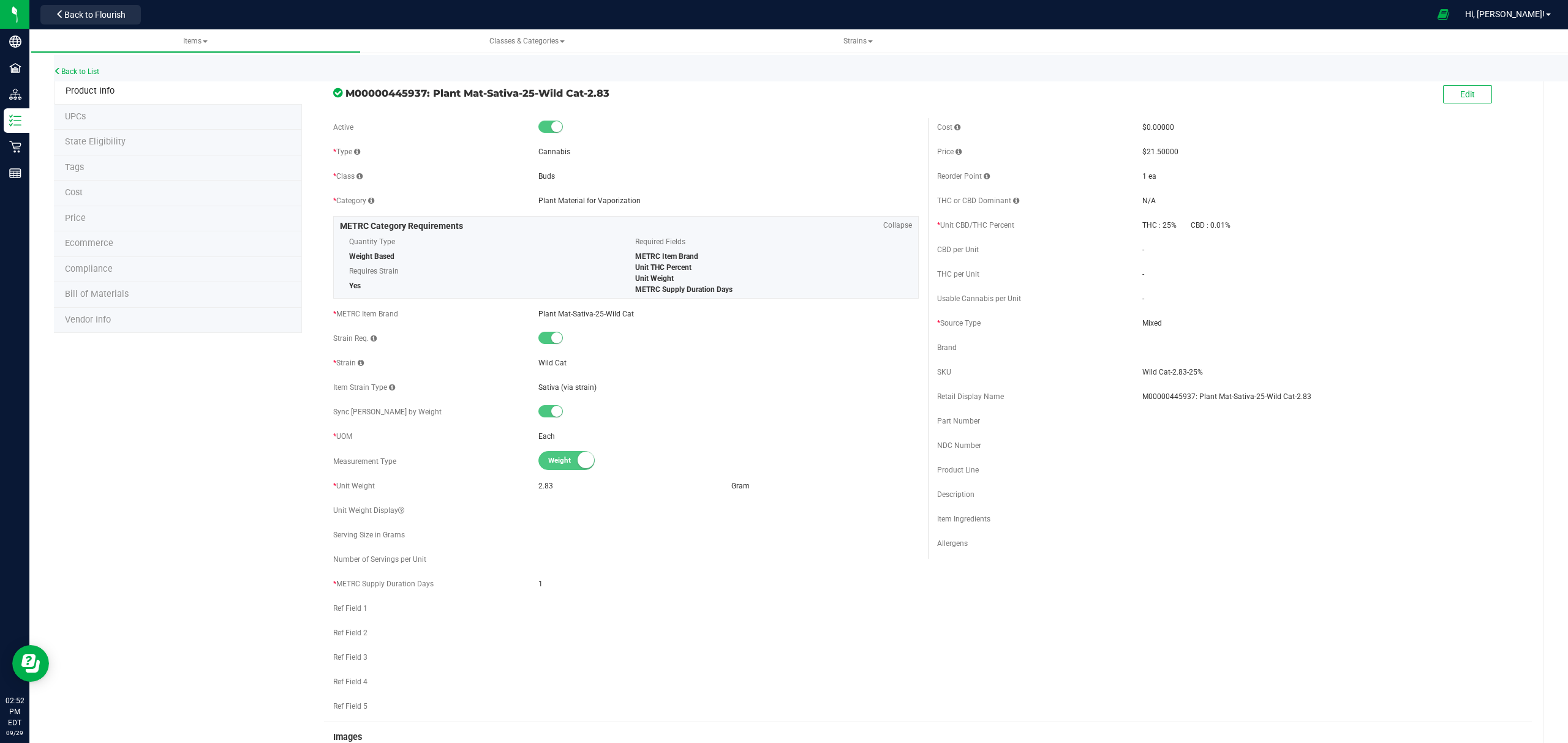
click at [180, 304] on li "Bill of Materials" at bounding box center [177, 294] width 248 height 26
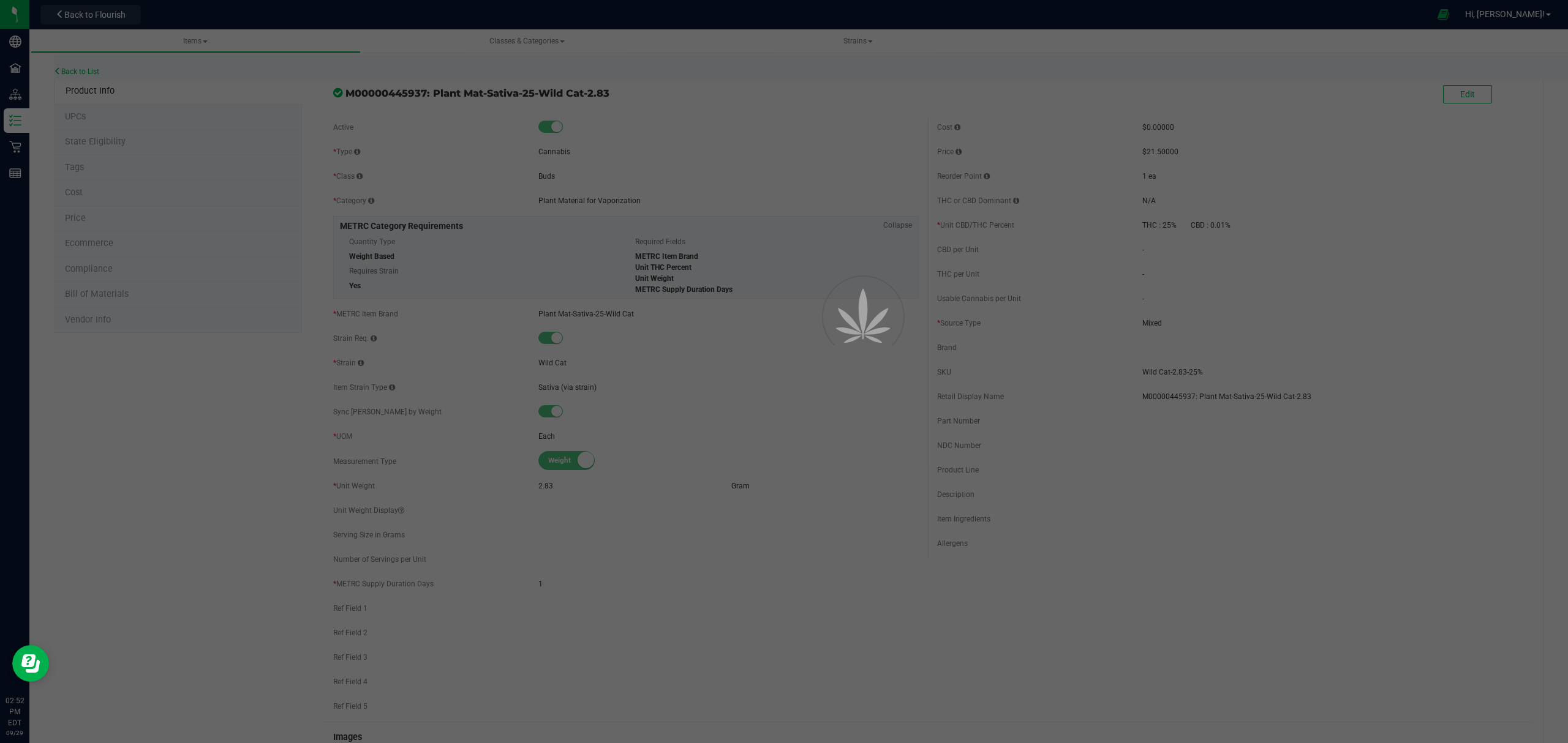
select select "237"
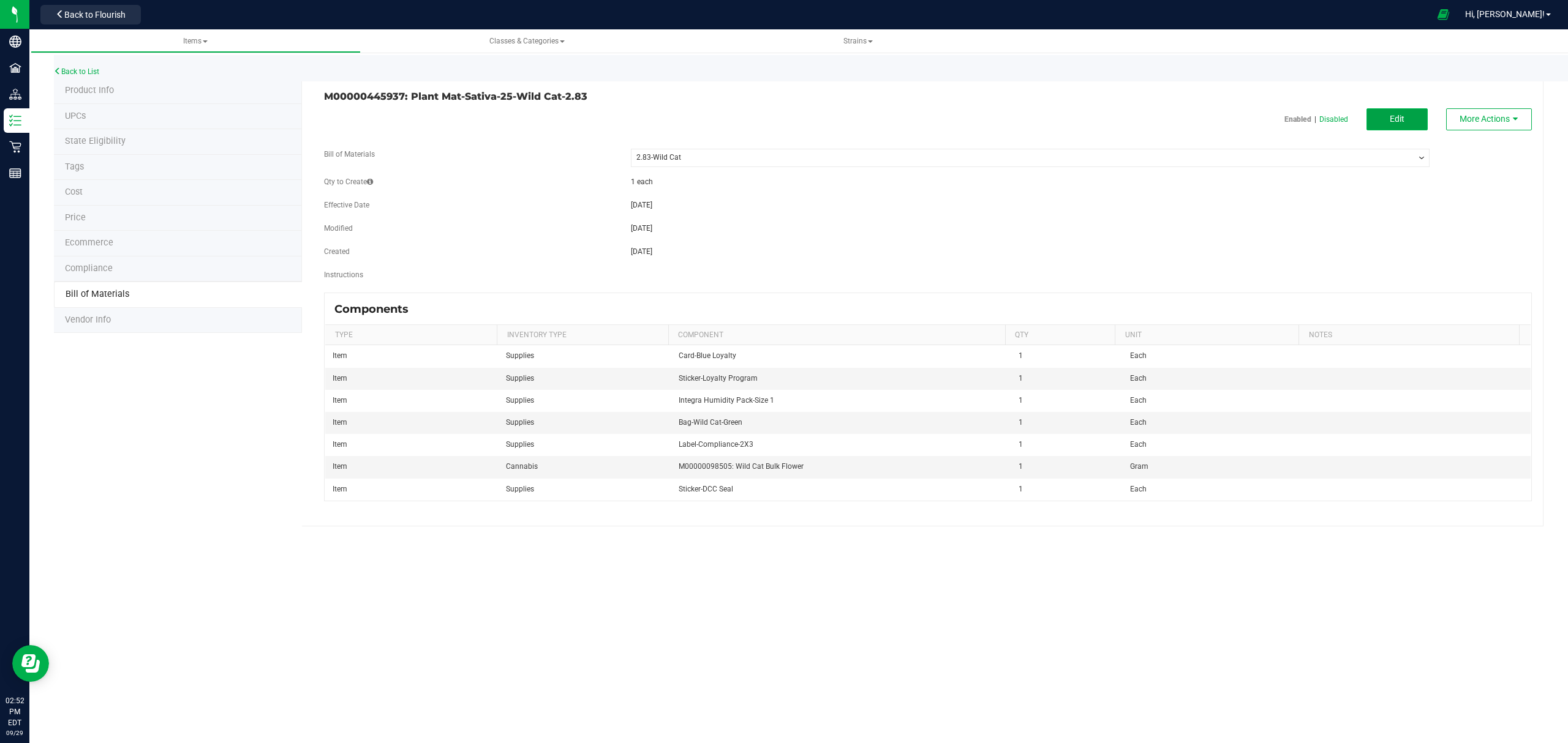
click at [1414, 114] on button "Edit" at bounding box center [1397, 120] width 61 height 22
select select "237"
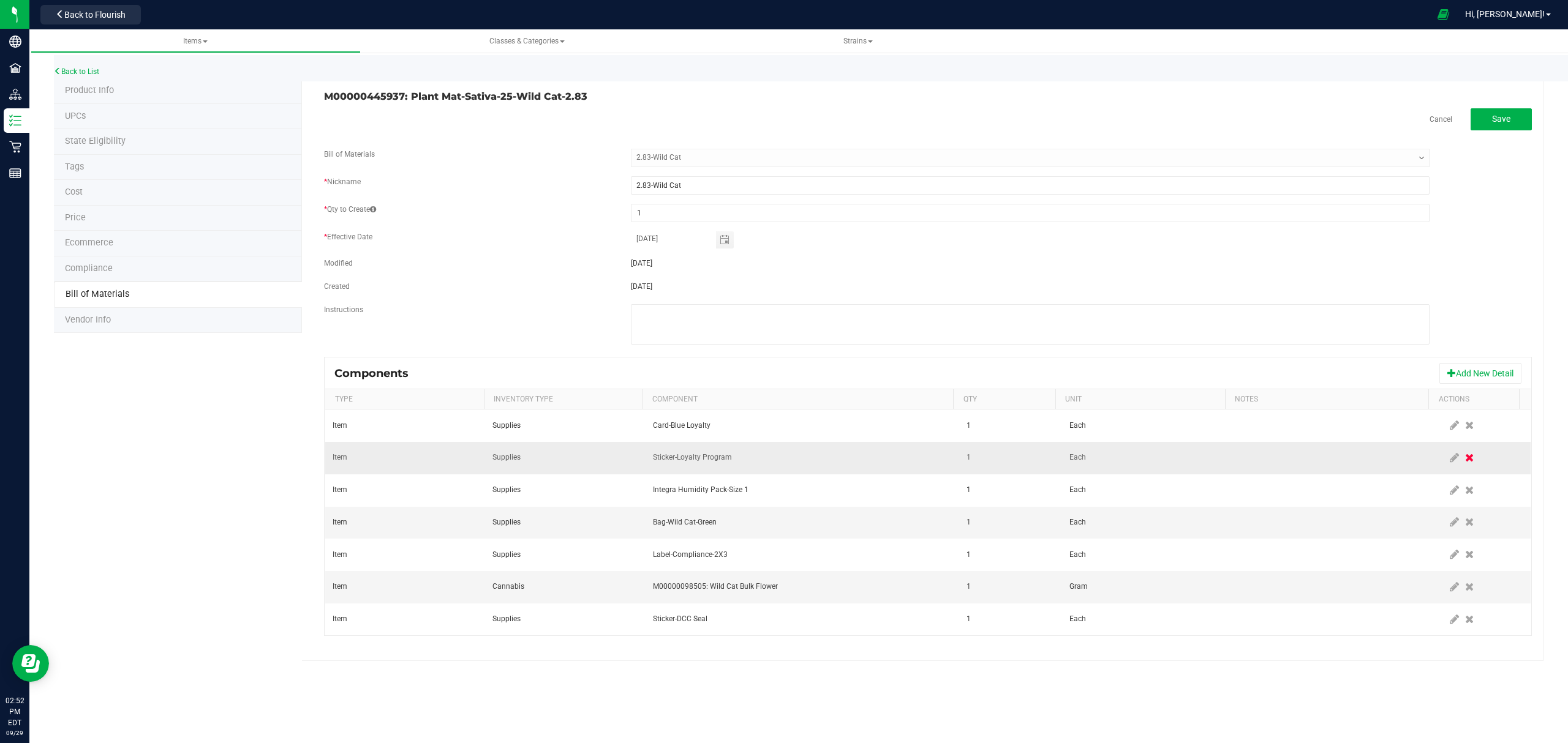
click at [1465, 464] on icon at bounding box center [1469, 458] width 9 height 11
click at [1465, 590] on icon at bounding box center [1469, 587] width 9 height 11
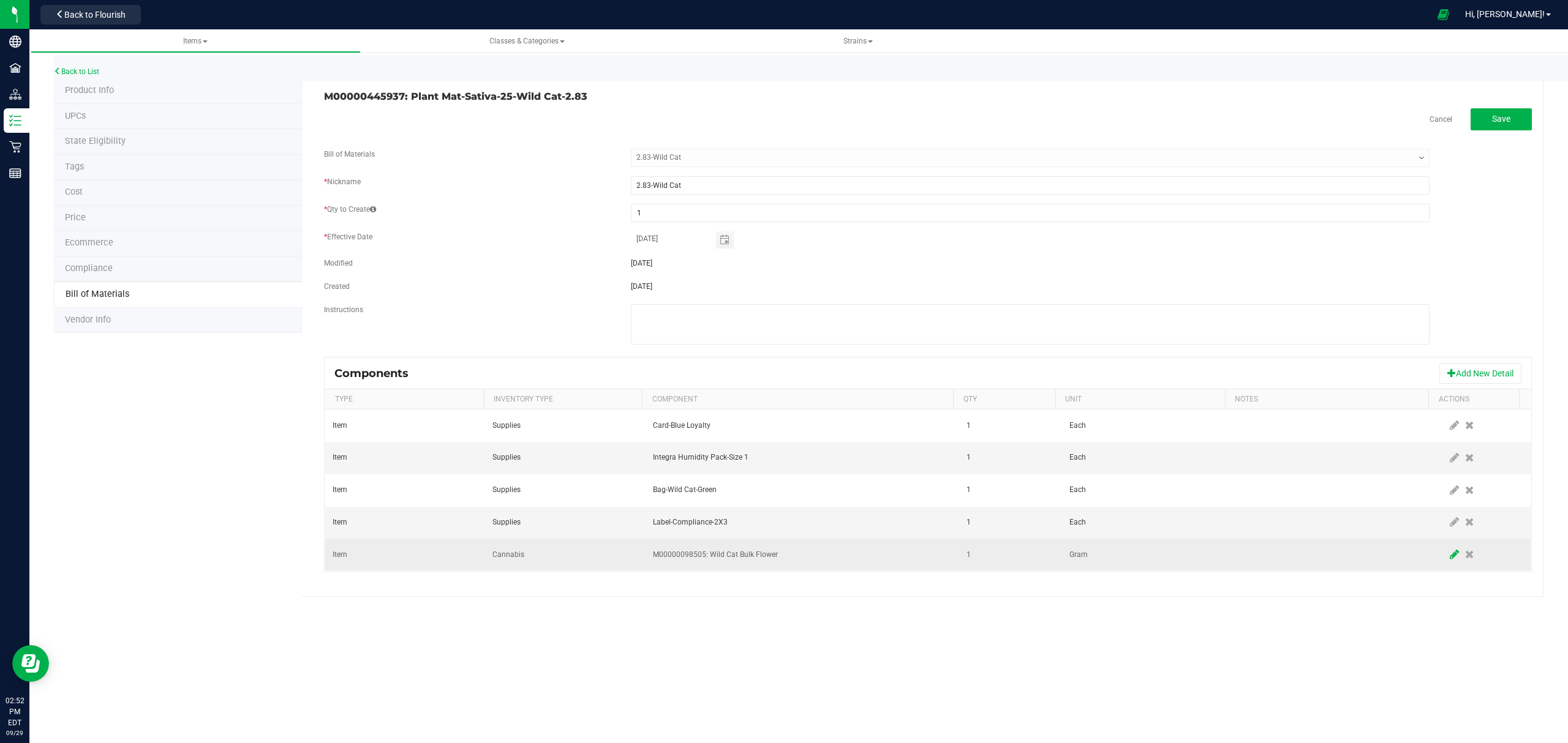
click at [1450, 558] on icon at bounding box center [1455, 555] width 9 height 11
click at [995, 563] on input "1" at bounding box center [1005, 555] width 87 height 17
type input "2.8300"
click at [1450, 560] on span at bounding box center [1455, 554] width 9 height 9
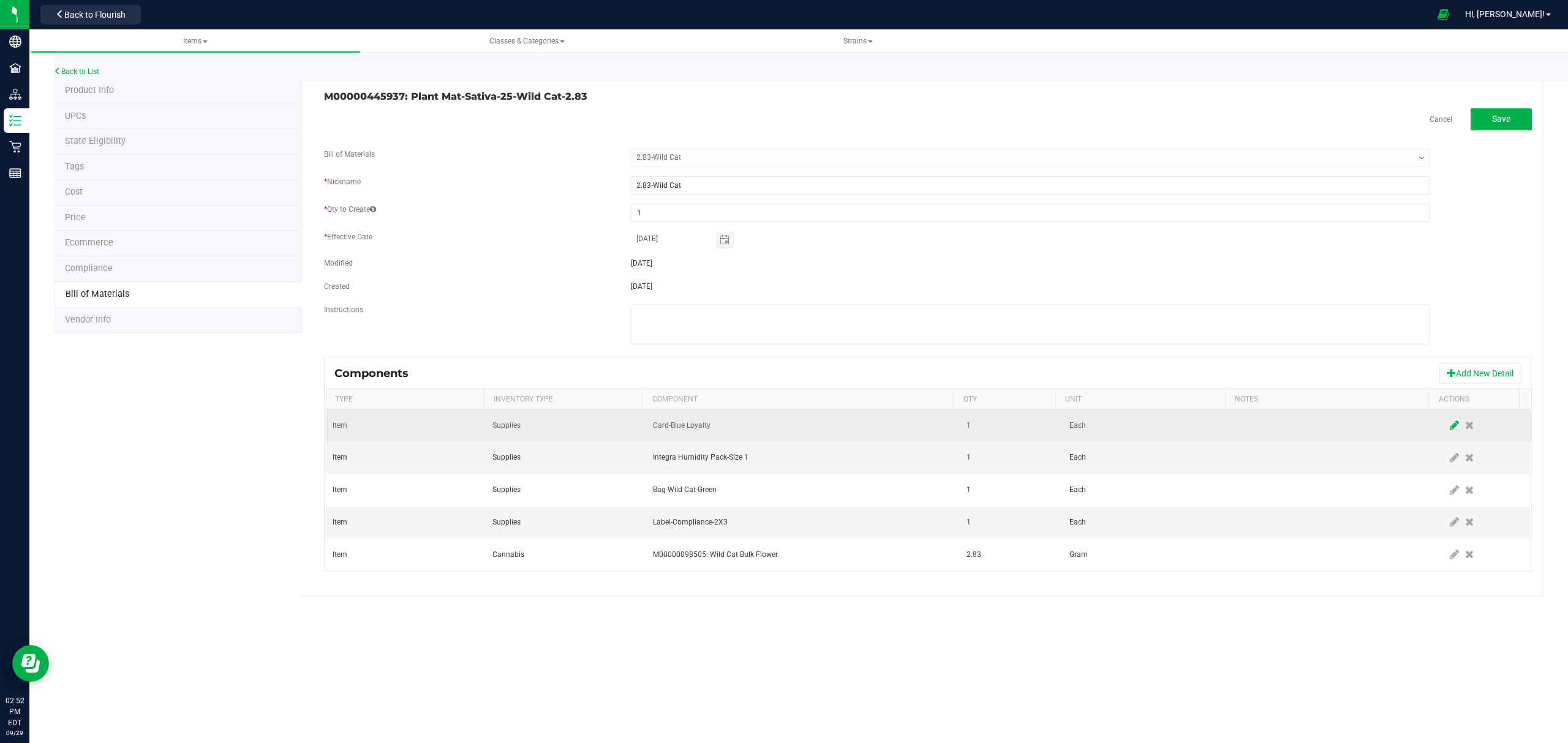
click at [1450, 431] on icon at bounding box center [1455, 425] width 9 height 11
click at [853, 423] on span "NO DATA FOUND" at bounding box center [795, 426] width 283 height 17
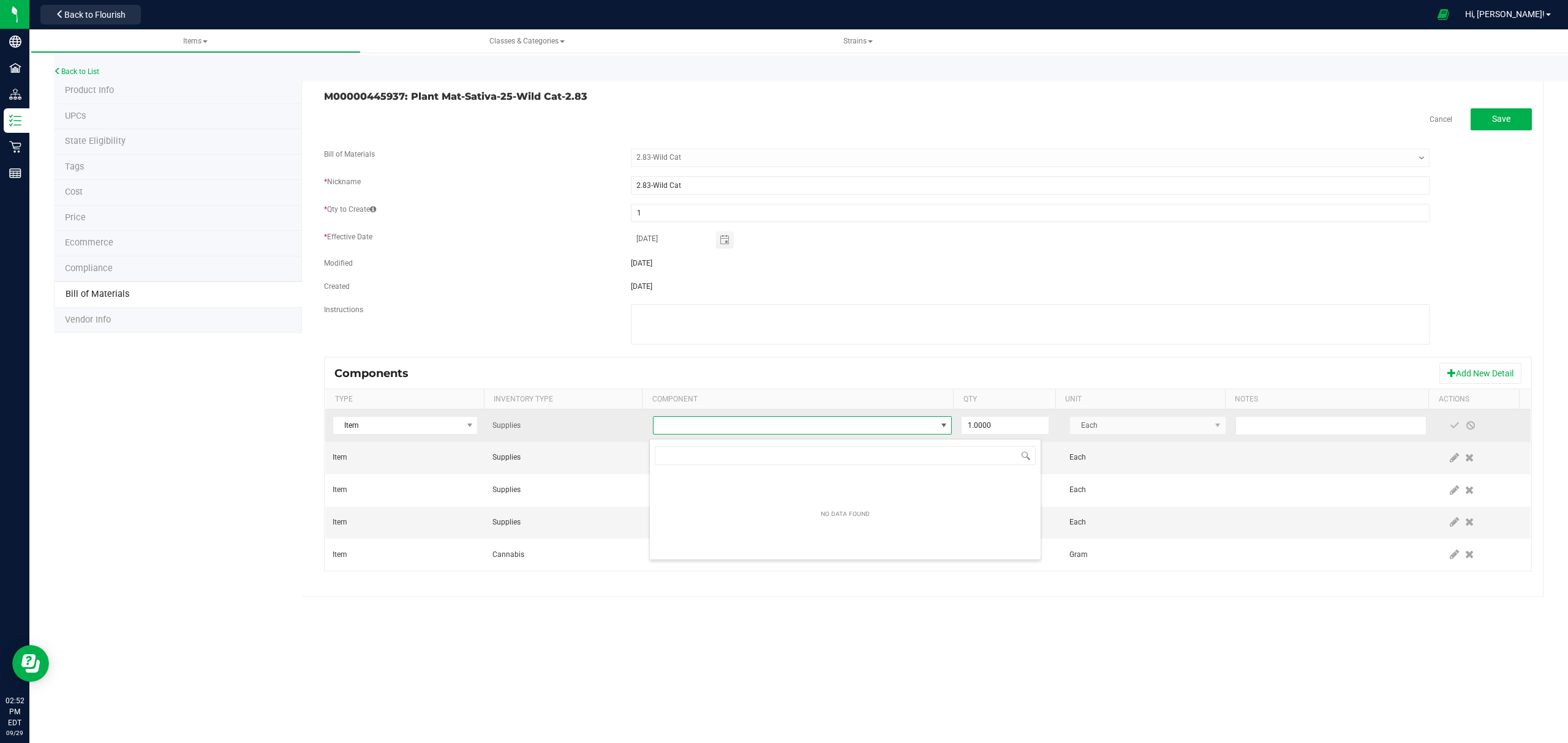
scroll to position [18, 295]
type input "lo"
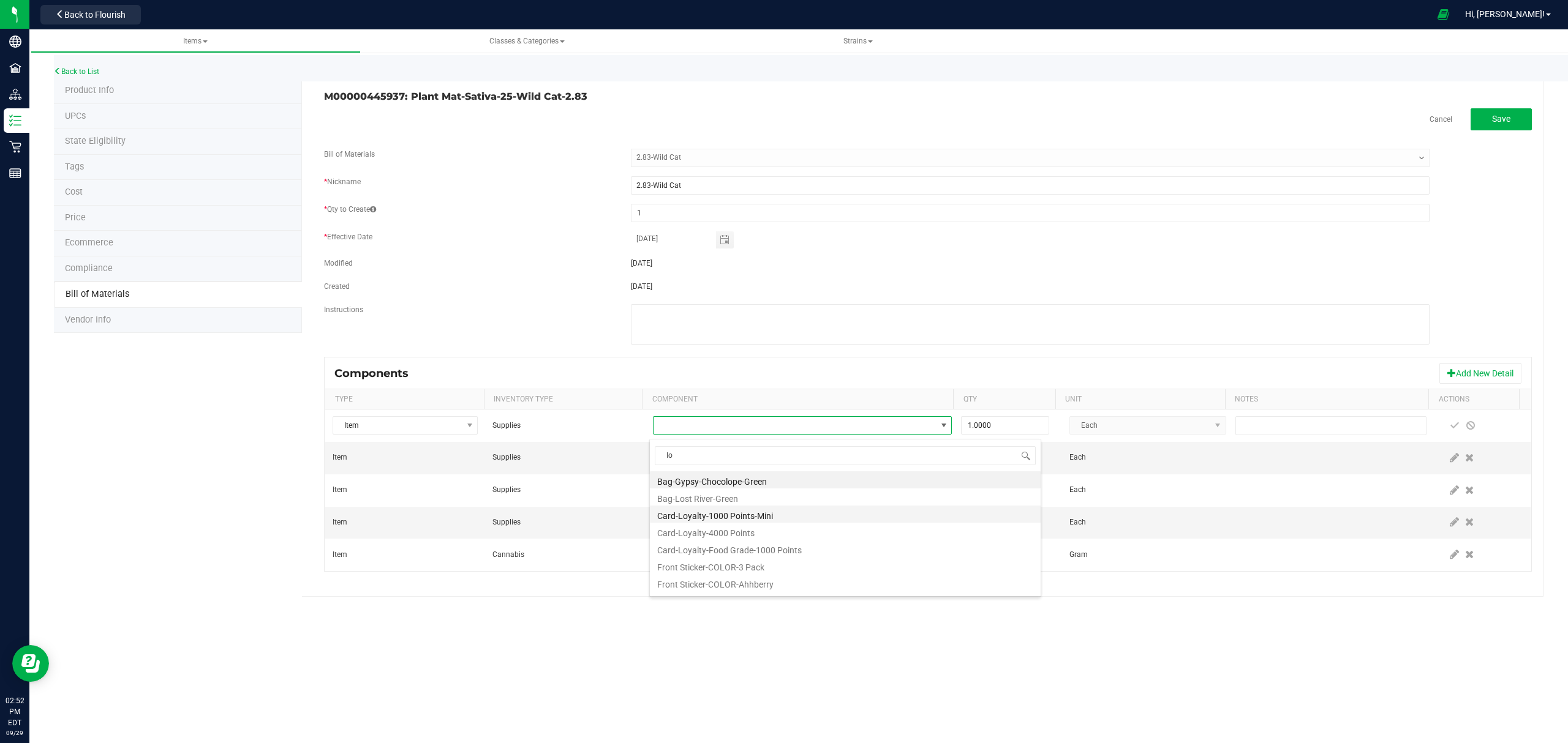
click at [769, 519] on li "Card-Loyalty-1000 Points-Mini" at bounding box center [845, 514] width 391 height 17
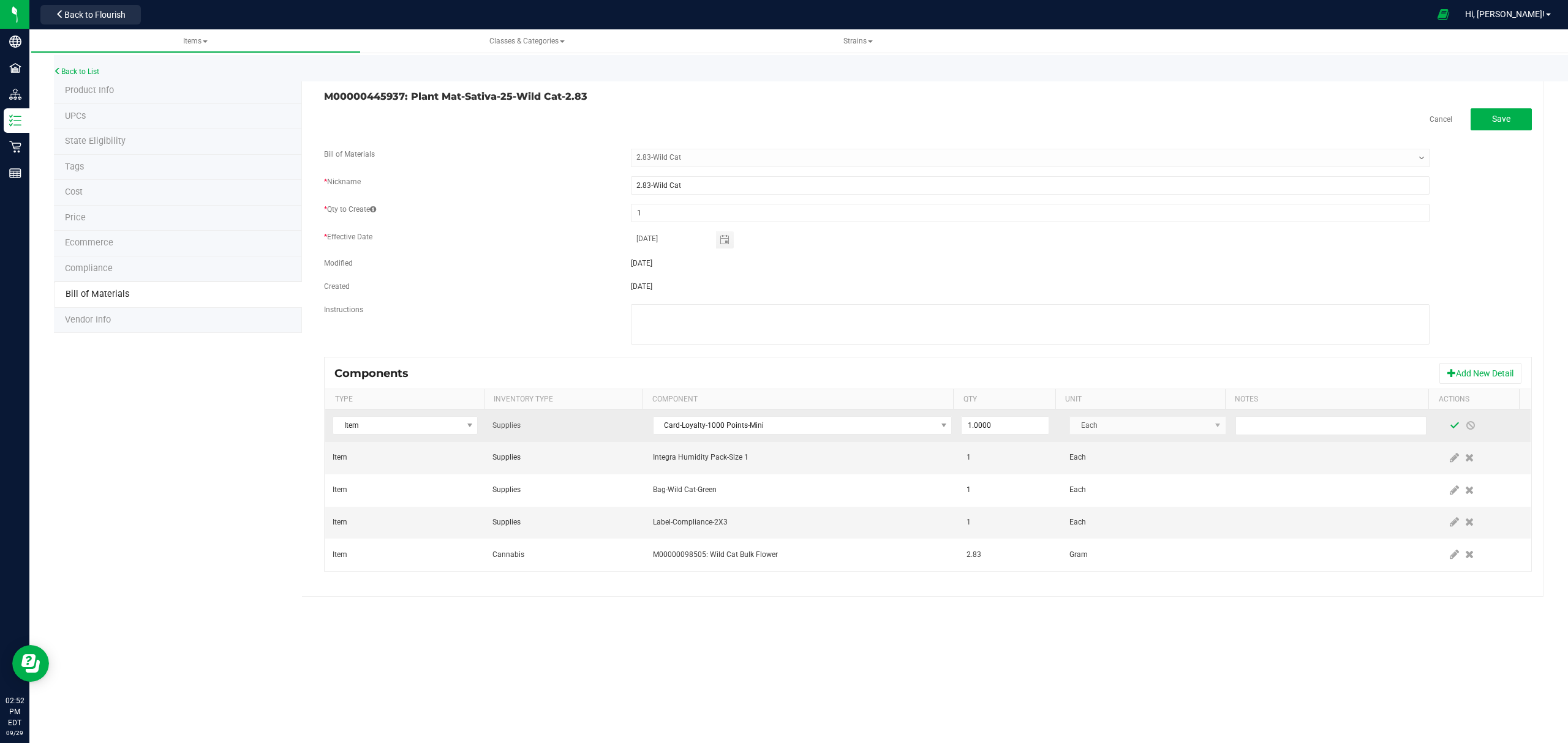
click at [1450, 427] on span at bounding box center [1455, 425] width 9 height 9
click at [1514, 119] on button "Save" at bounding box center [1501, 120] width 61 height 22
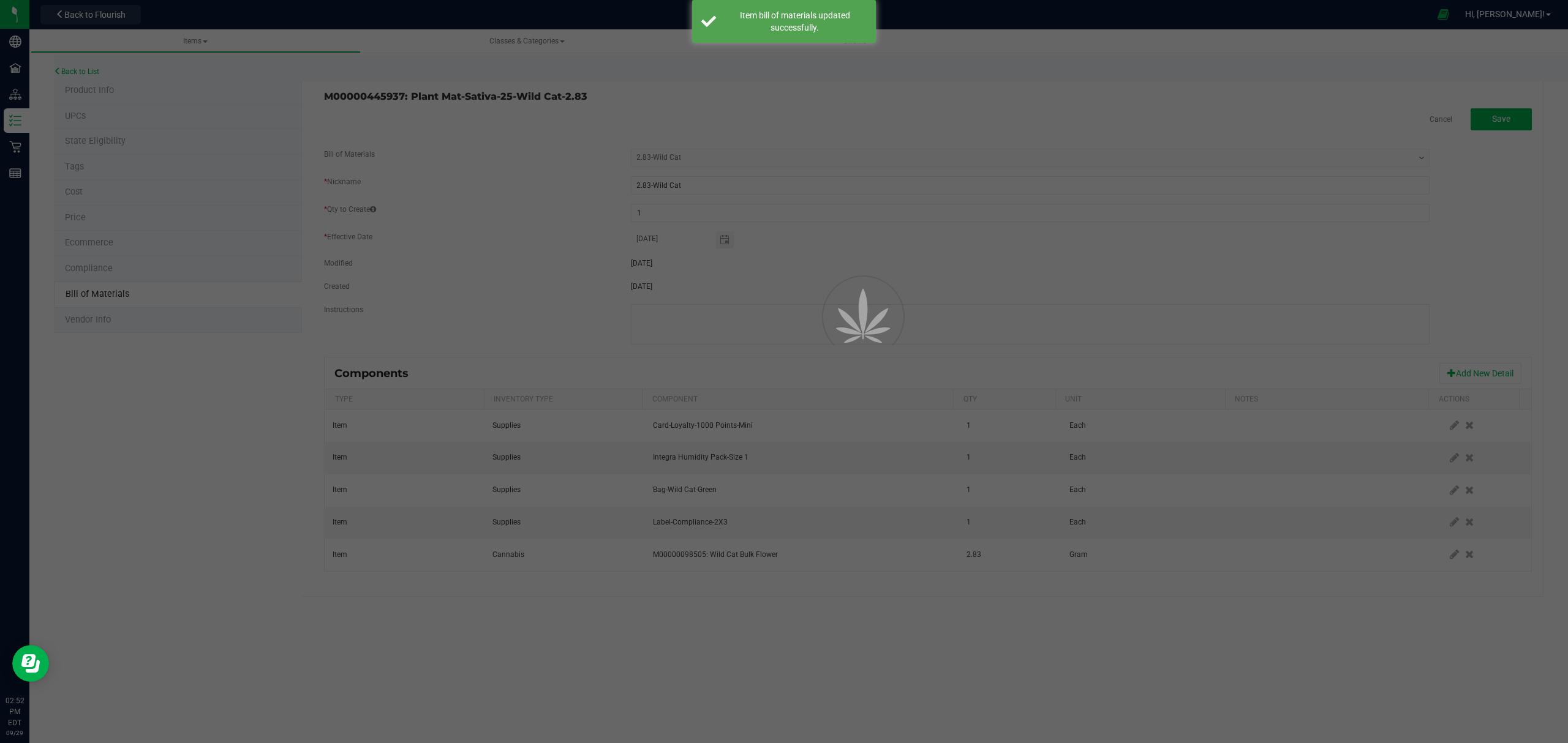
select select "237"
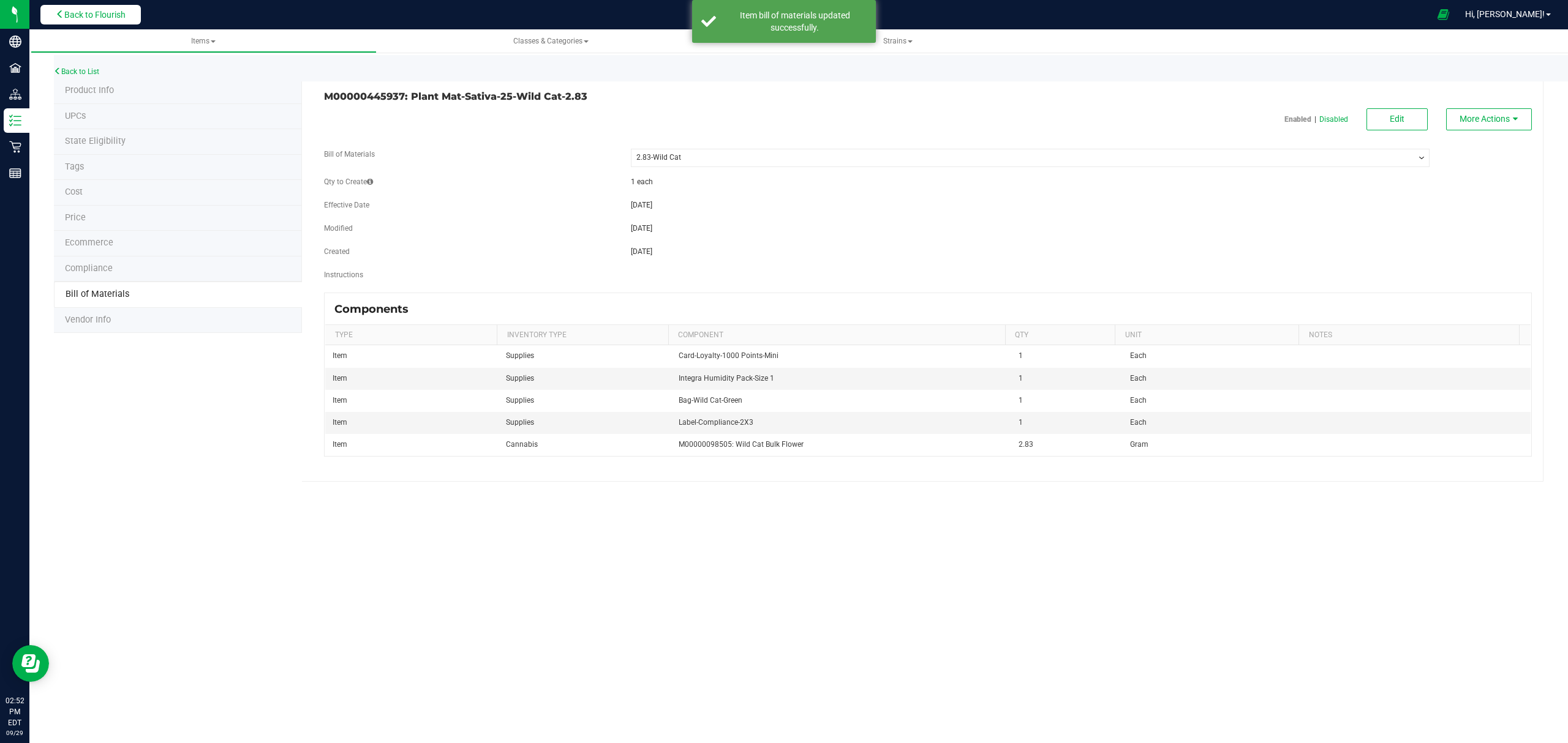
click at [112, 15] on span "Back to Flourish" at bounding box center [95, 14] width 61 height 9
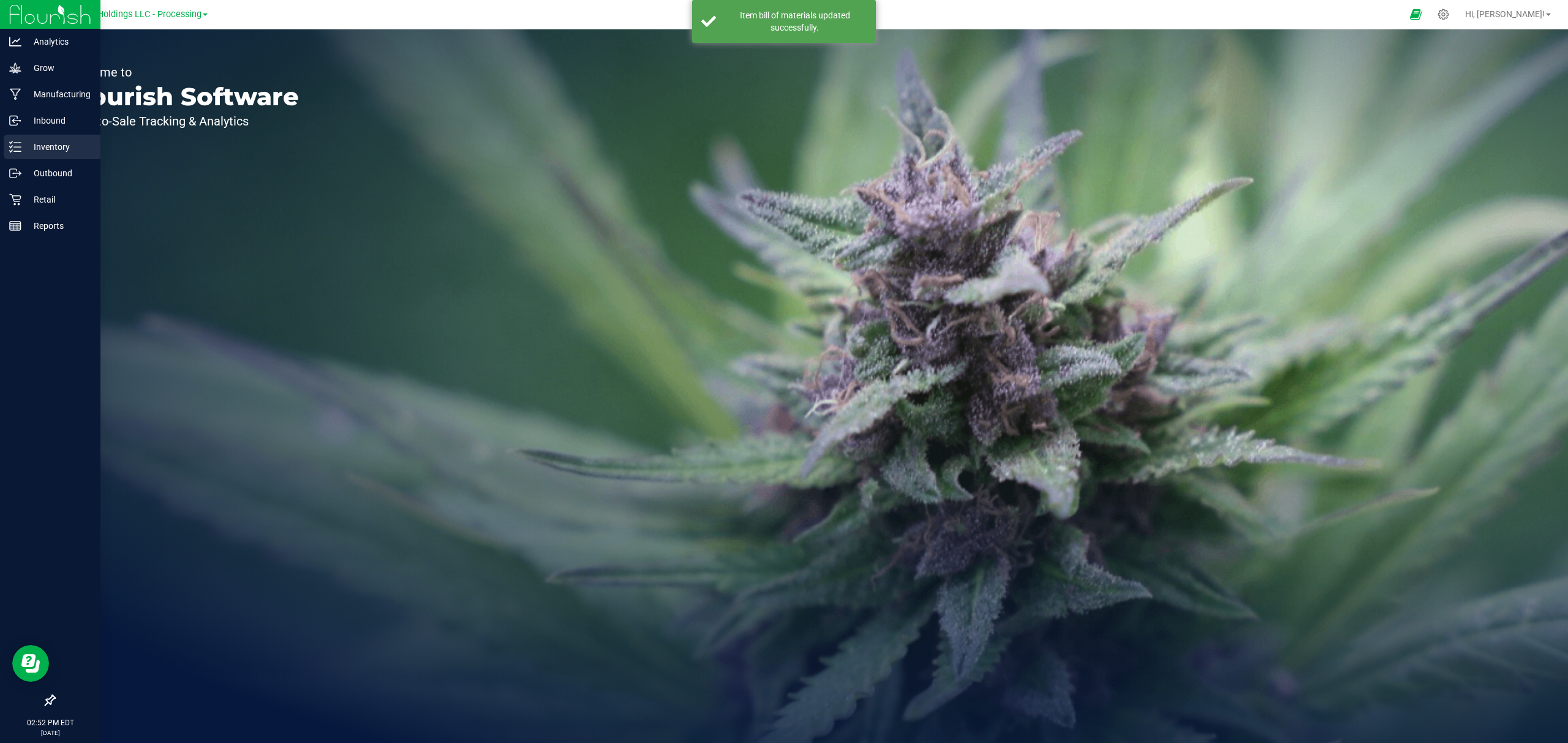
click at [20, 146] on icon at bounding box center [16, 147] width 13 height 13
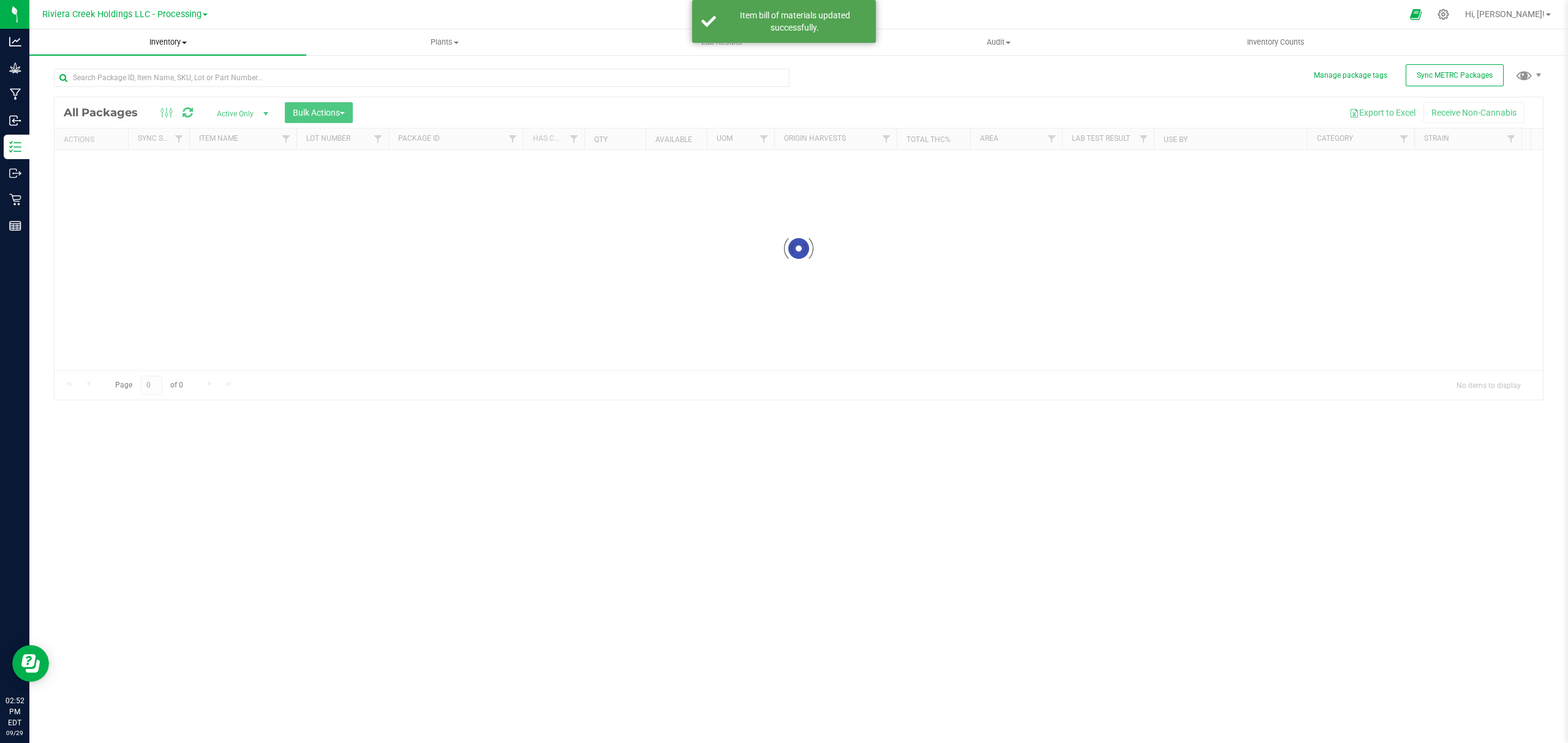
click at [160, 38] on div "Inventory All packages All inventory Waste log Create inventory Plants All plan…" at bounding box center [798, 386] width 1538 height 714
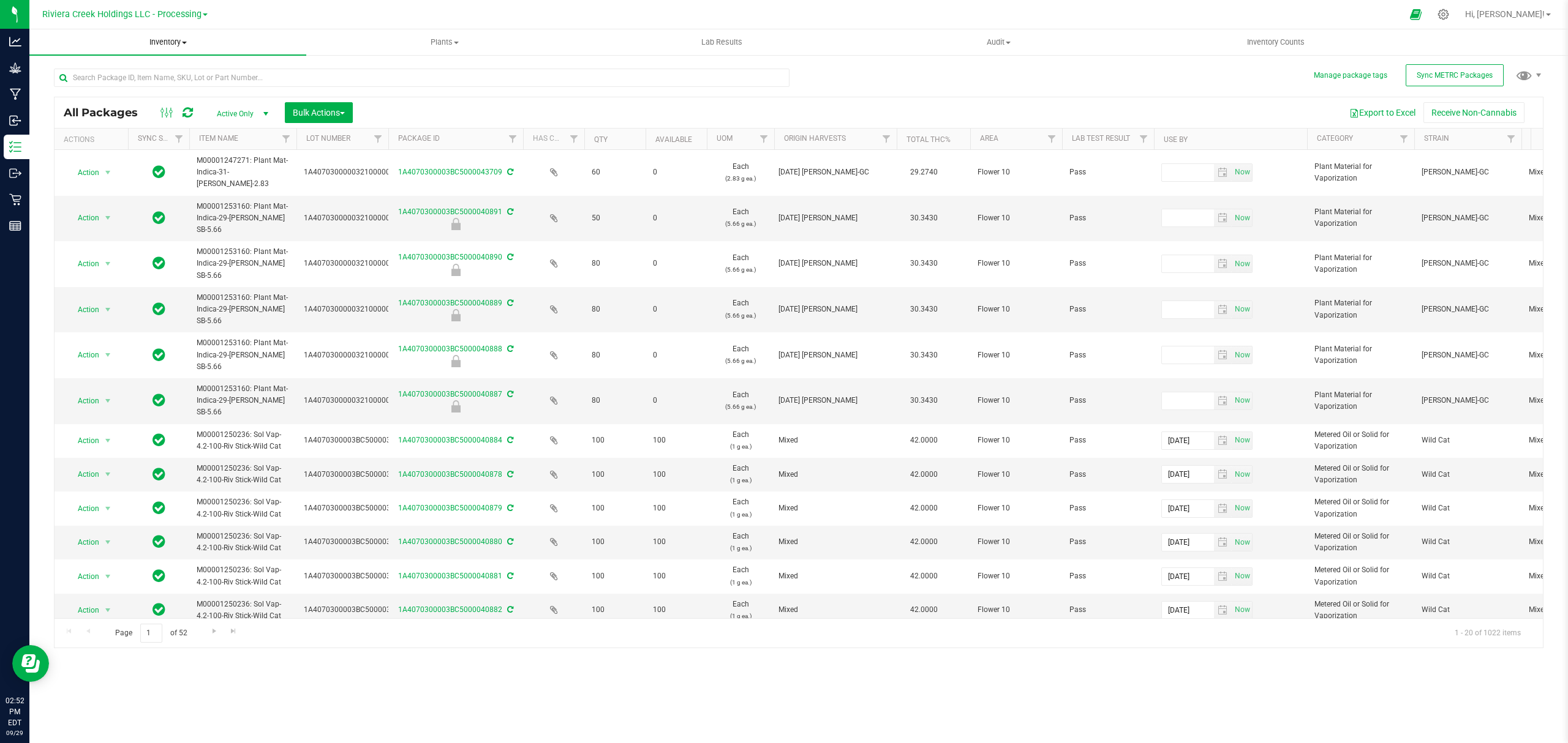
drag, startPoint x: 169, startPoint y: 42, endPoint x: 163, endPoint y: 50, distance: 10.0
click at [169, 42] on span "Inventory" at bounding box center [167, 43] width 276 height 11
click at [123, 150] on span "From bill of materials" at bounding box center [84, 146] width 111 height 10
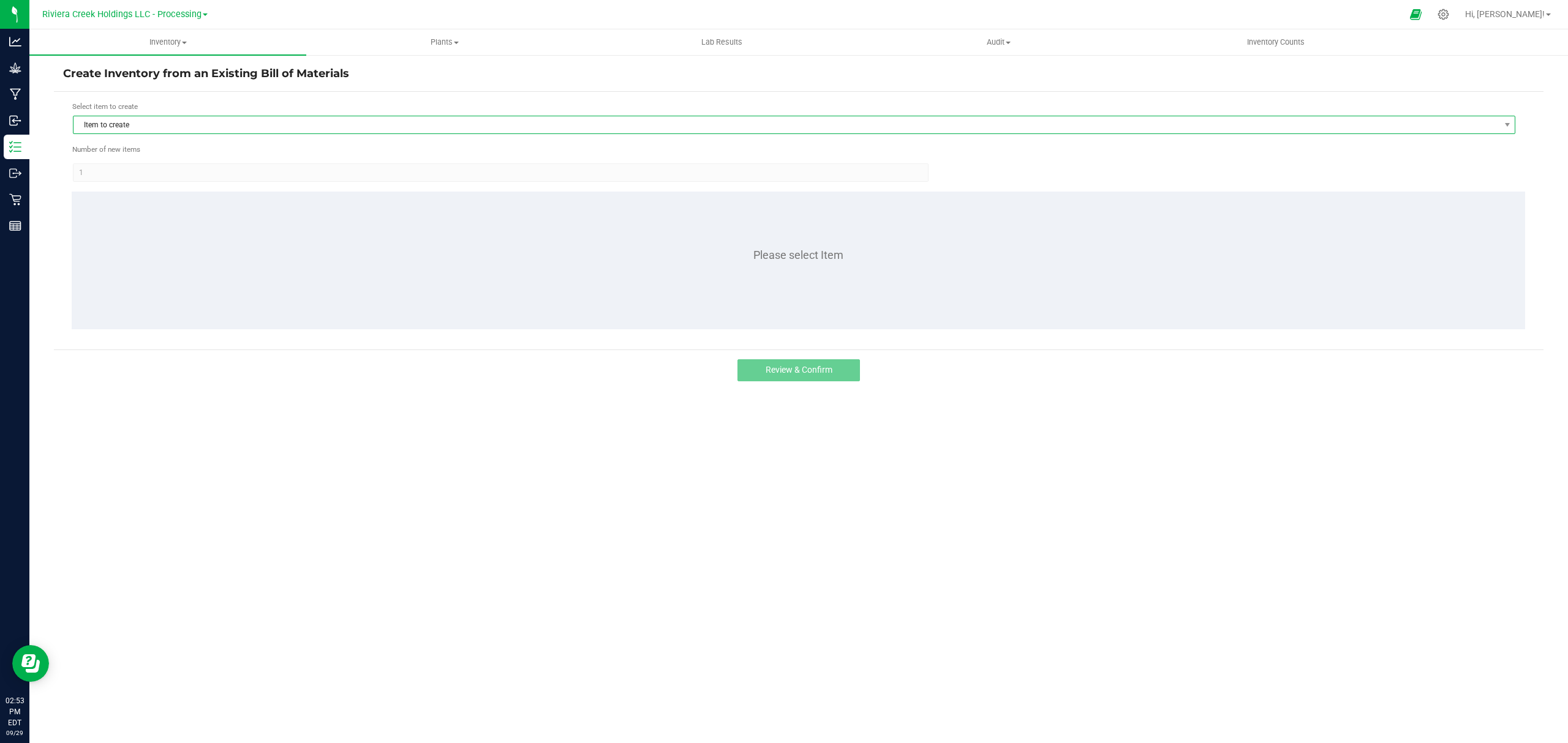
click at [202, 128] on span "Item to create" at bounding box center [786, 125] width 1425 height 17
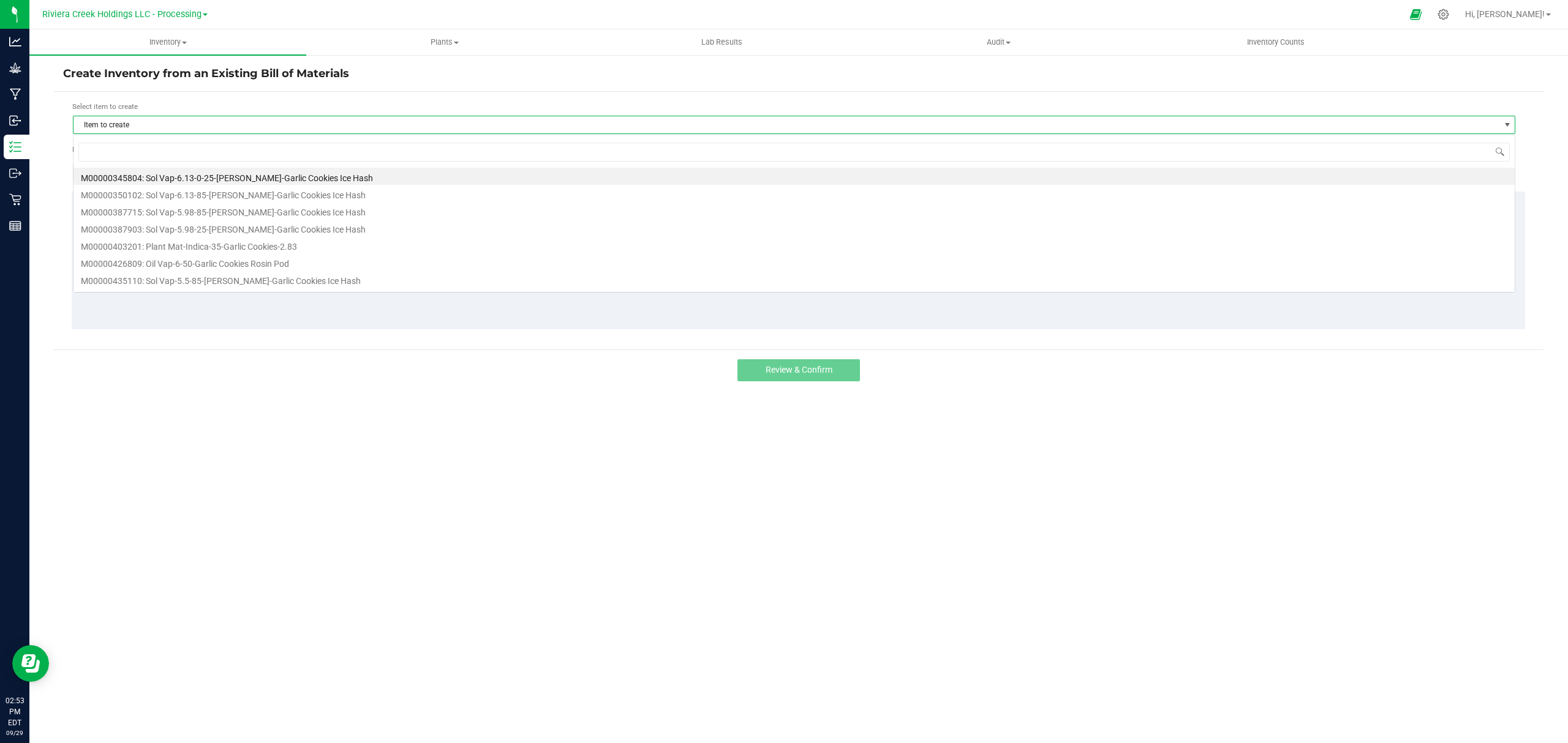
scroll to position [18, 1443]
type input "445937"
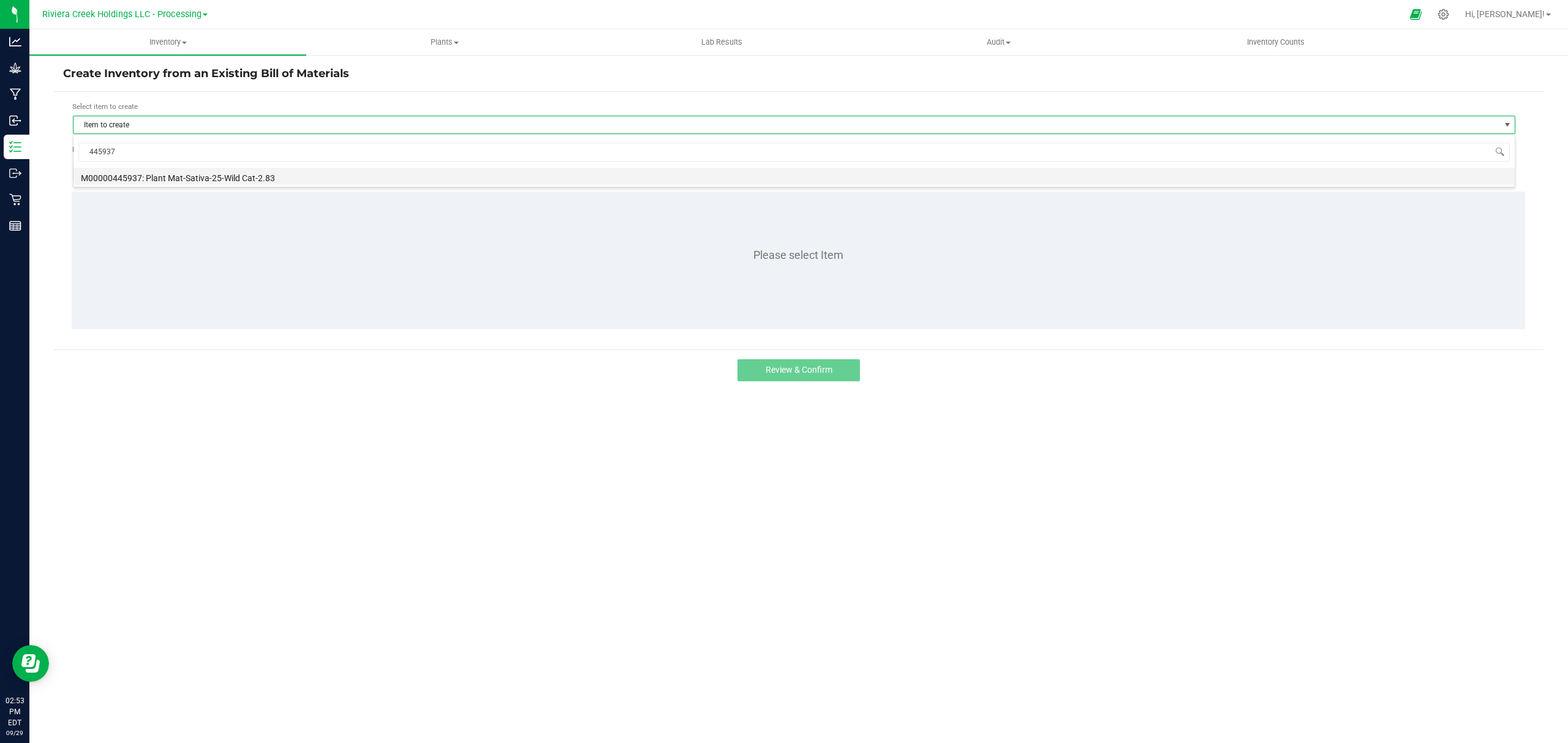
click at [191, 177] on li "M00000445937: Plant Mat-Sativa-25-Wild Cat-2.83" at bounding box center [794, 176] width 1441 height 17
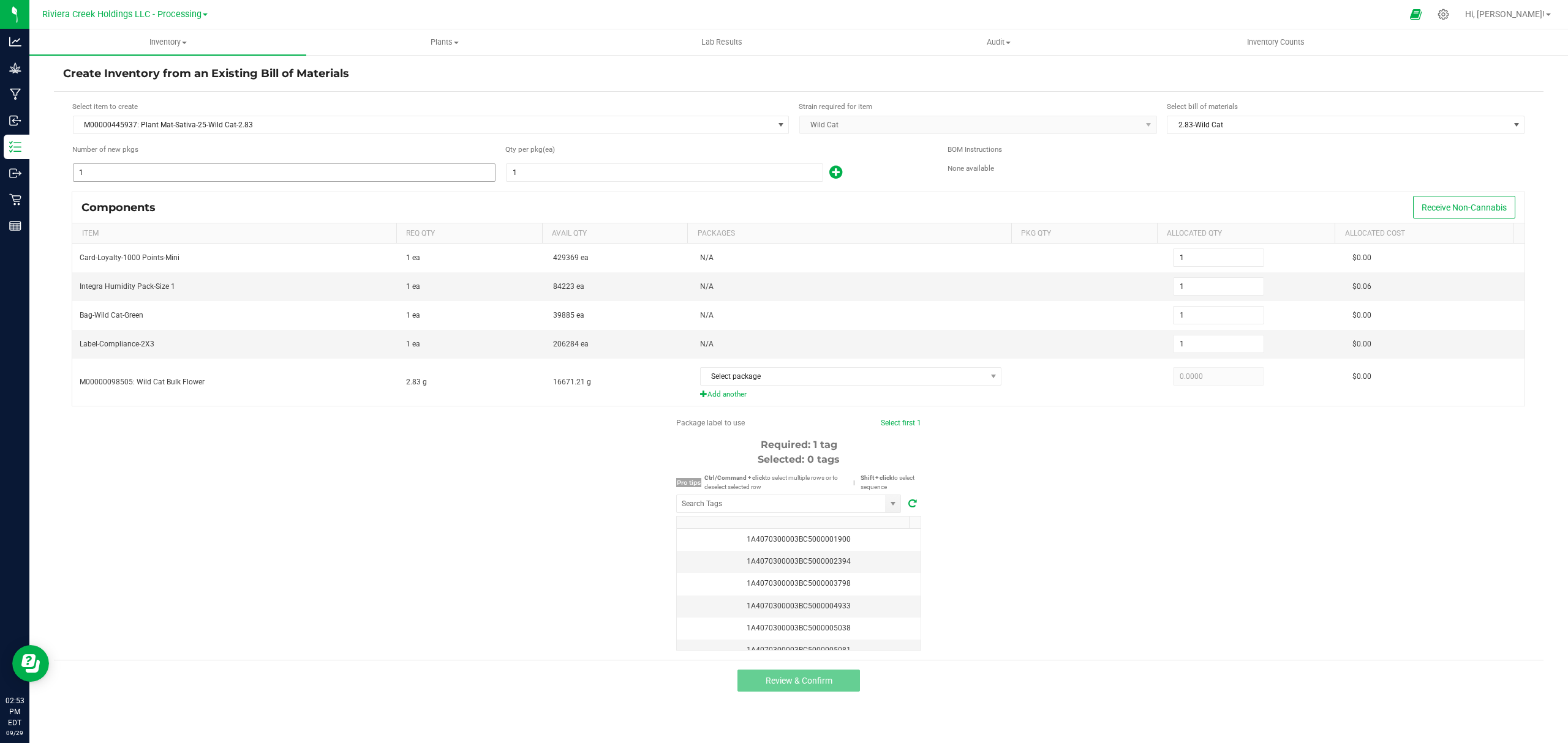
click at [254, 170] on input "1" at bounding box center [284, 172] width 421 height 17
type input "17"
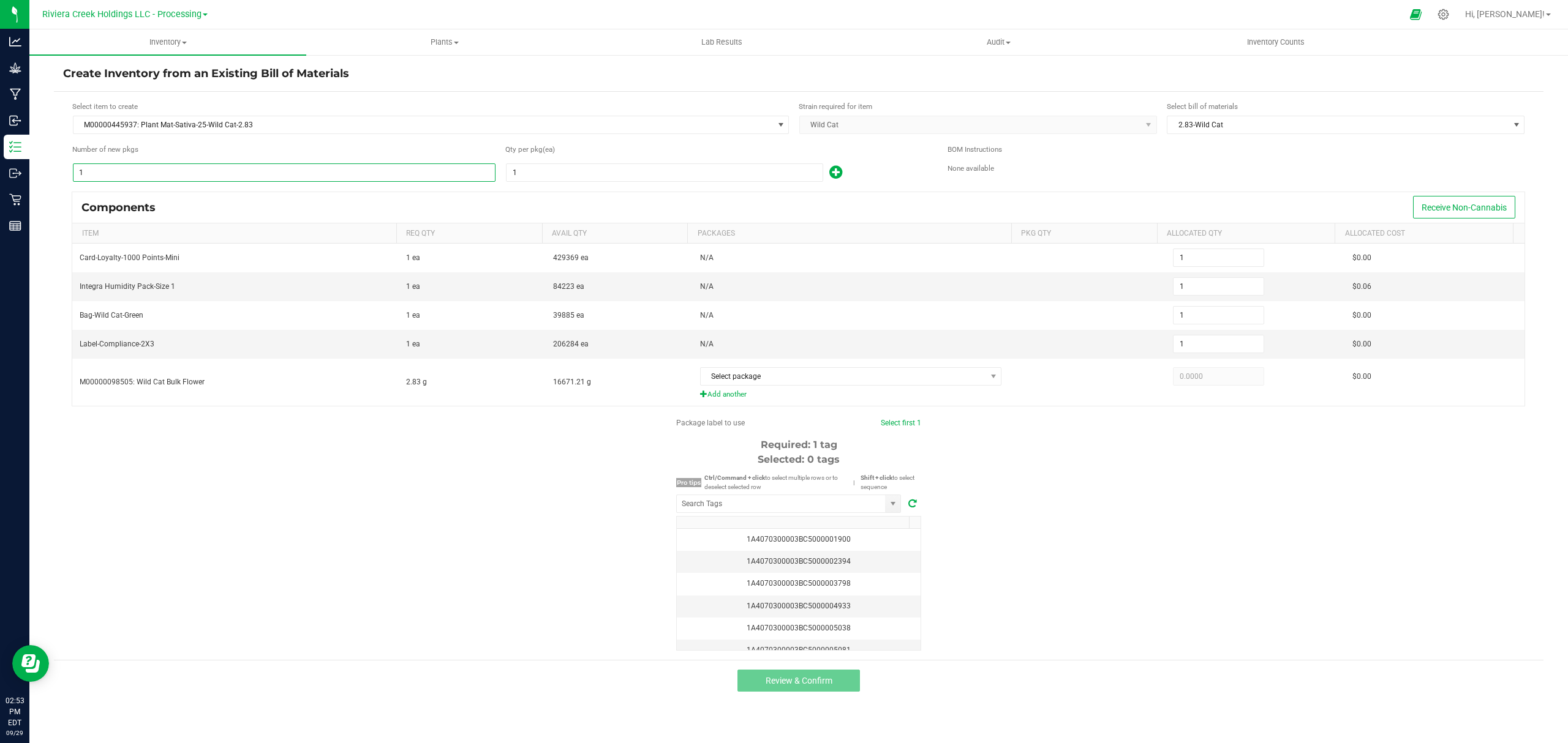
type input "17"
type input "1"
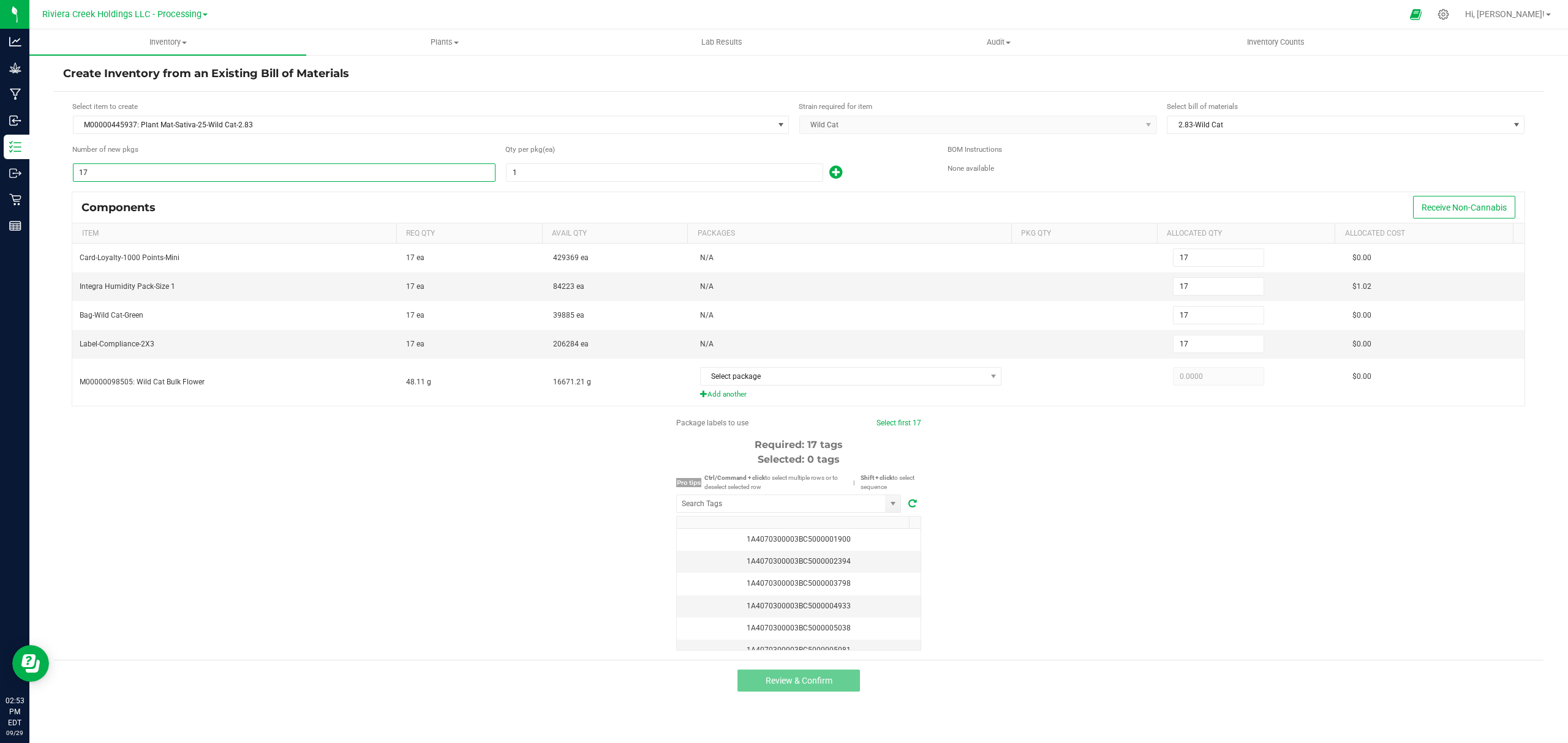
type input "1"
type input "17"
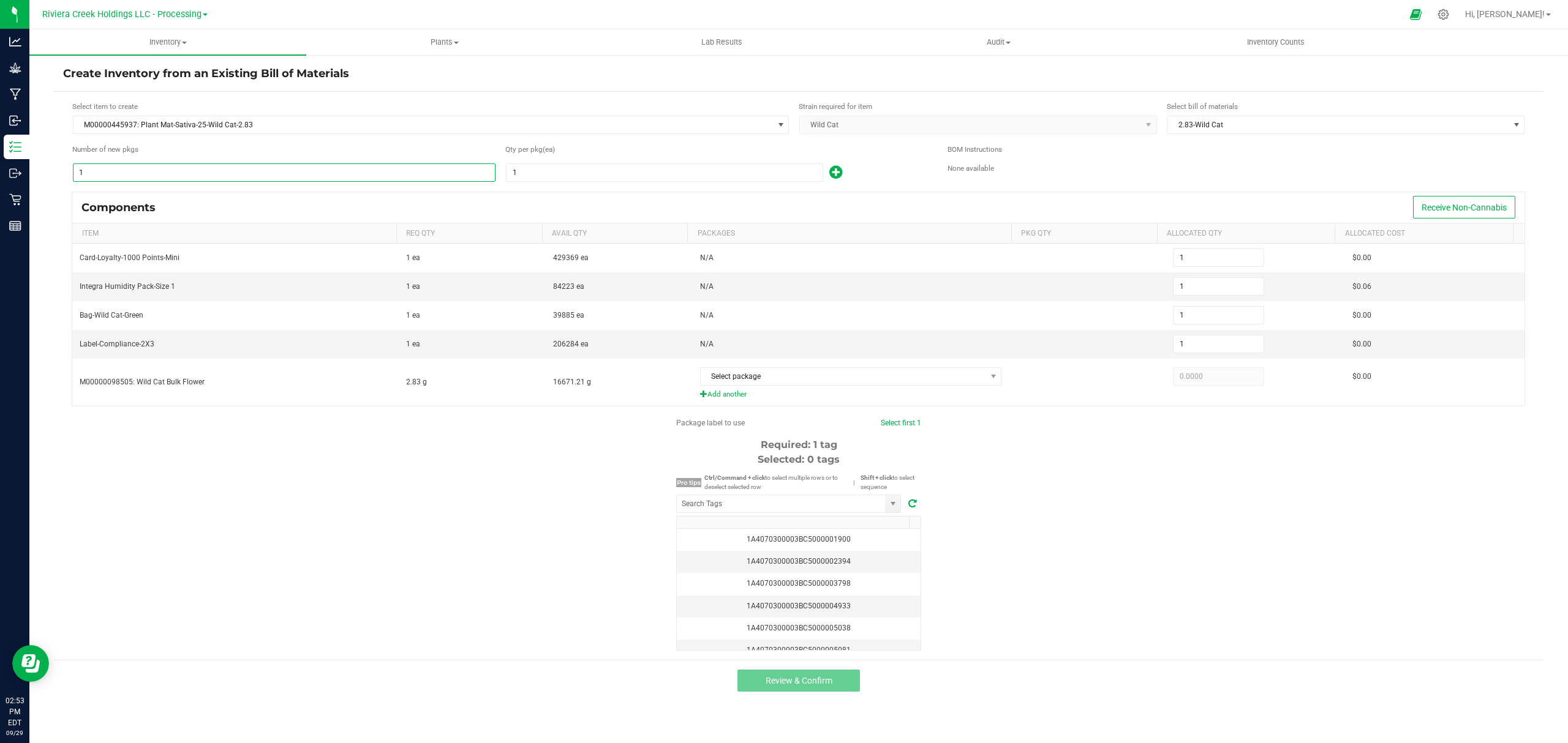
type input "17"
click at [519, 172] on input "1" at bounding box center [664, 172] width 316 height 17
type input "8"
type input "136"
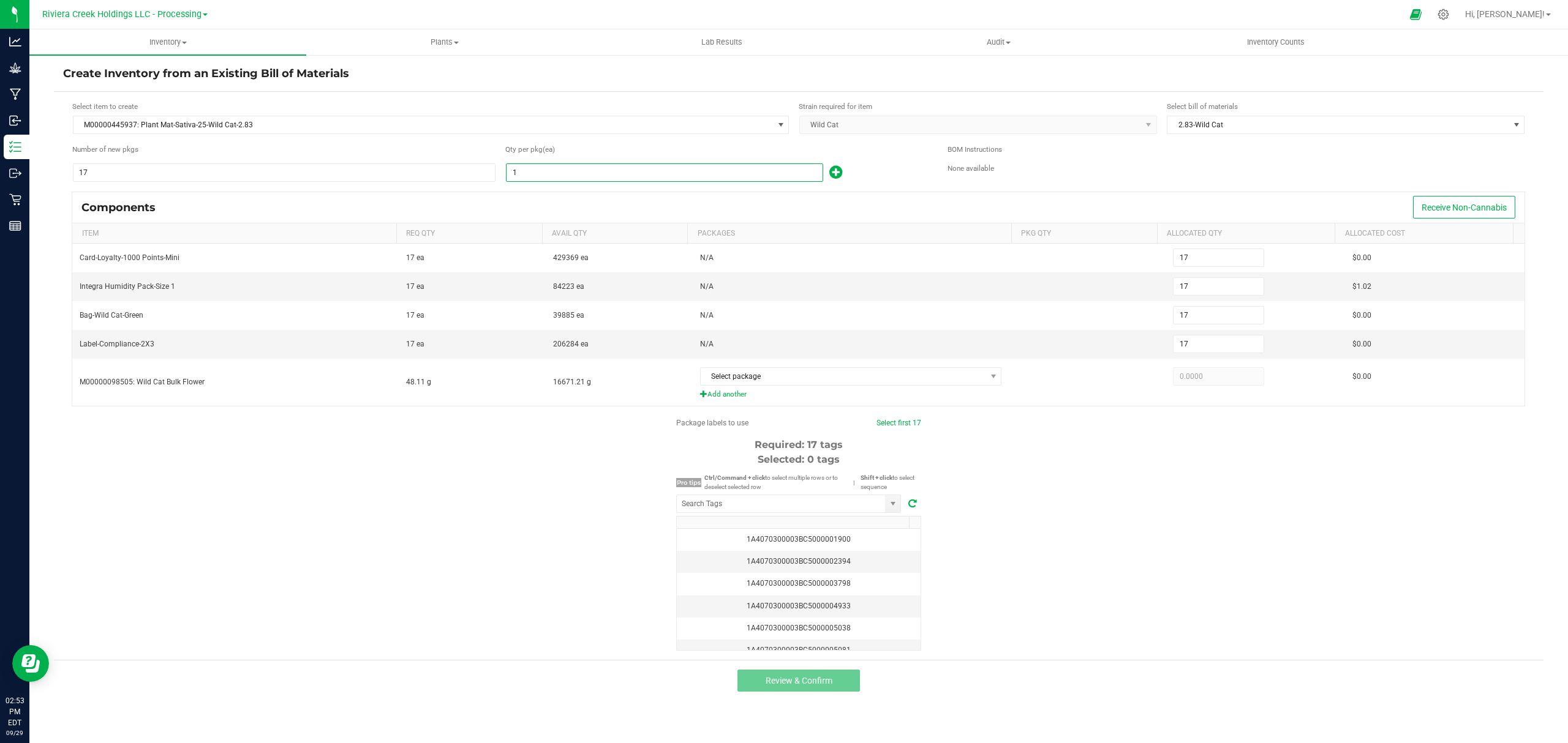
type input "136"
type input "80"
type input "1,360"
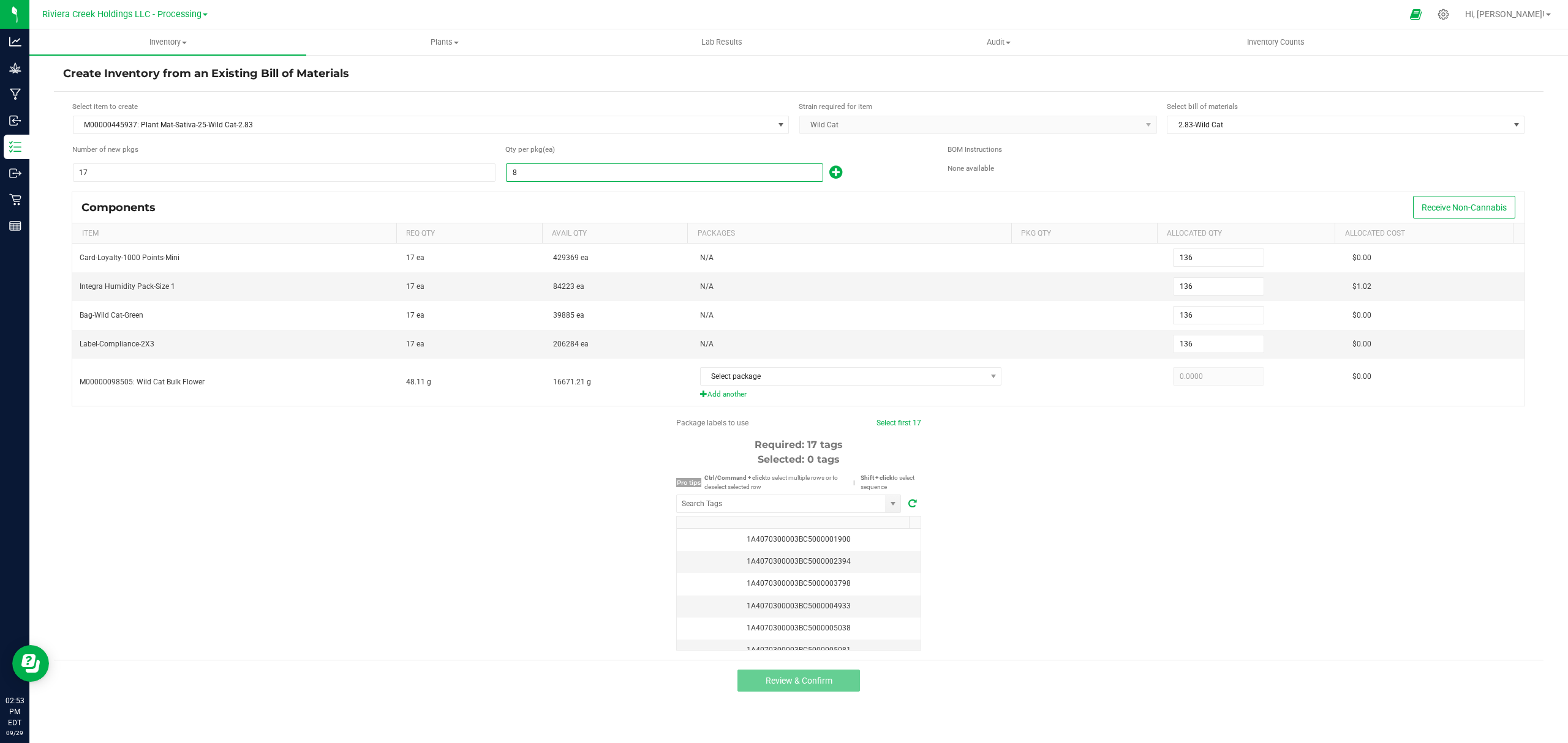
type input "1,360"
type input "80"
click at [833, 174] on icon at bounding box center [836, 172] width 13 height 15
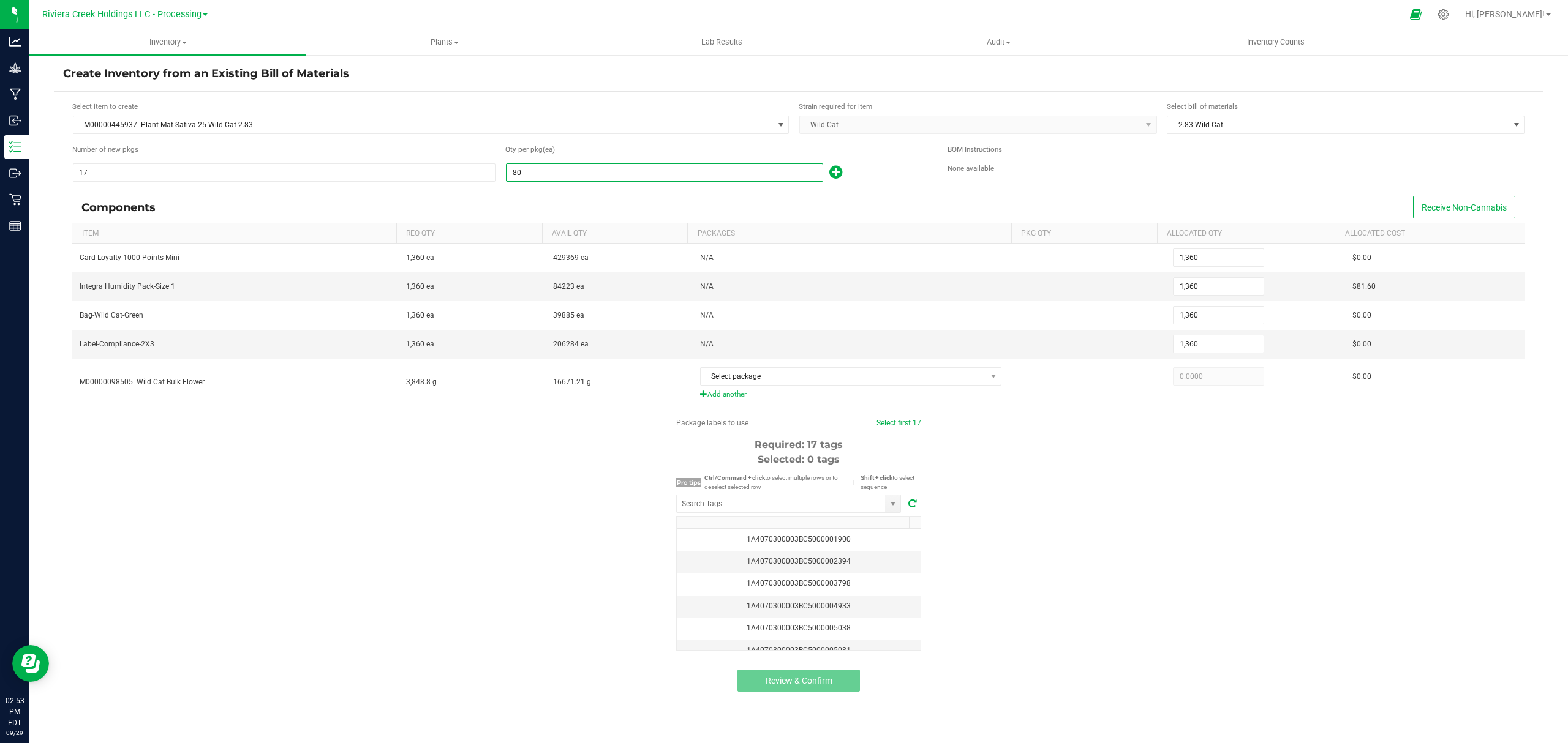
type input "1,361"
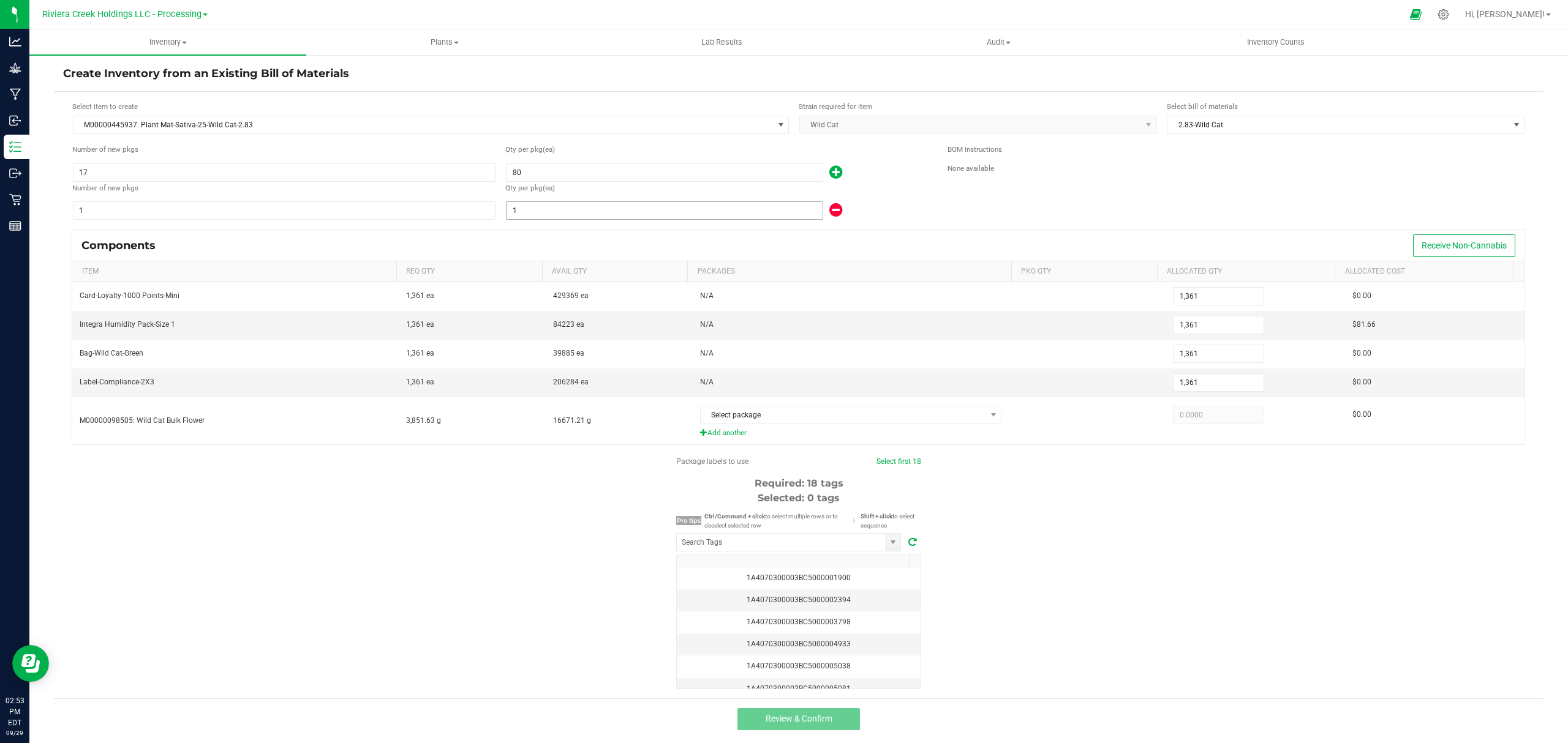
click at [758, 214] on input "1" at bounding box center [664, 211] width 316 height 17
type input "1,362"
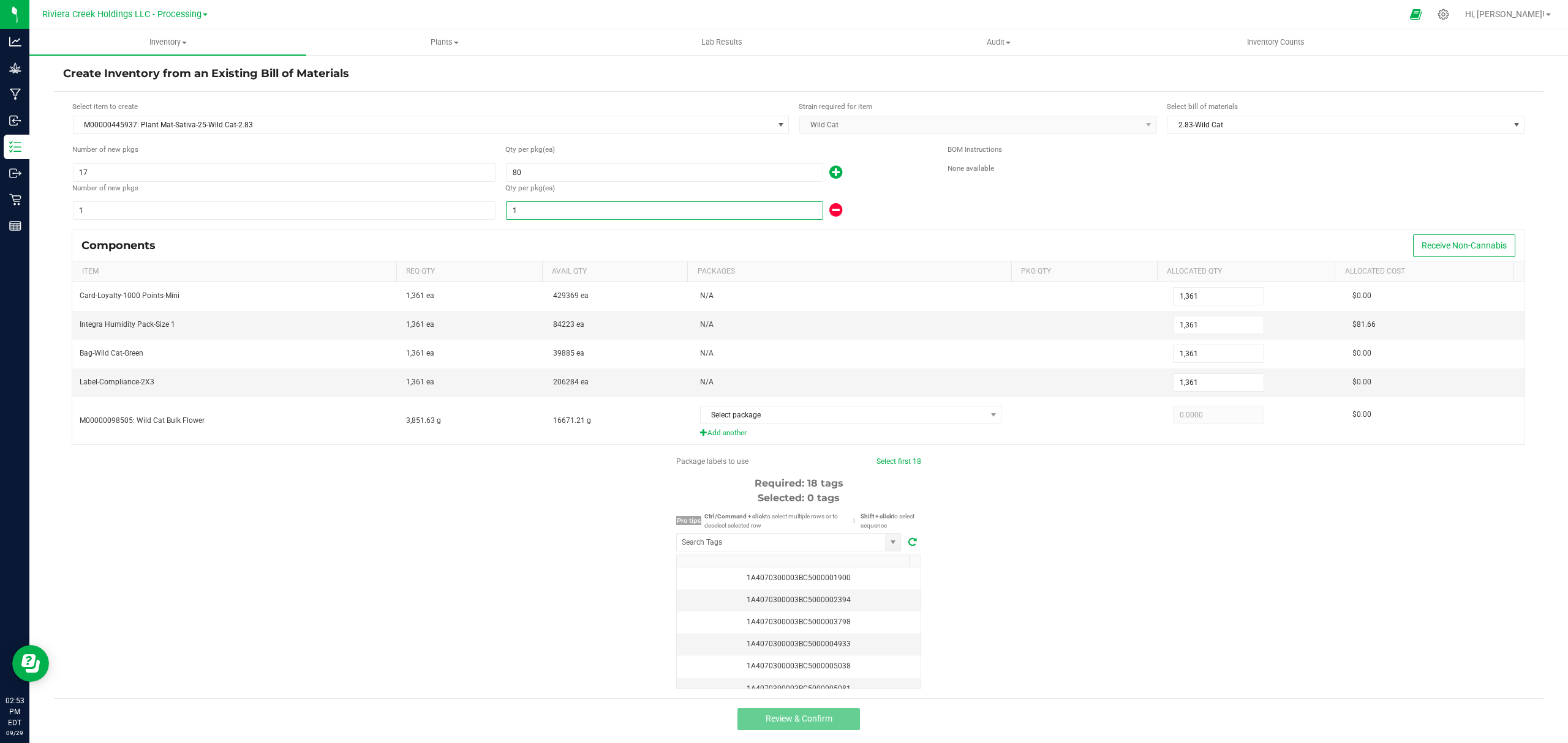
type input "2"
type input "1,380"
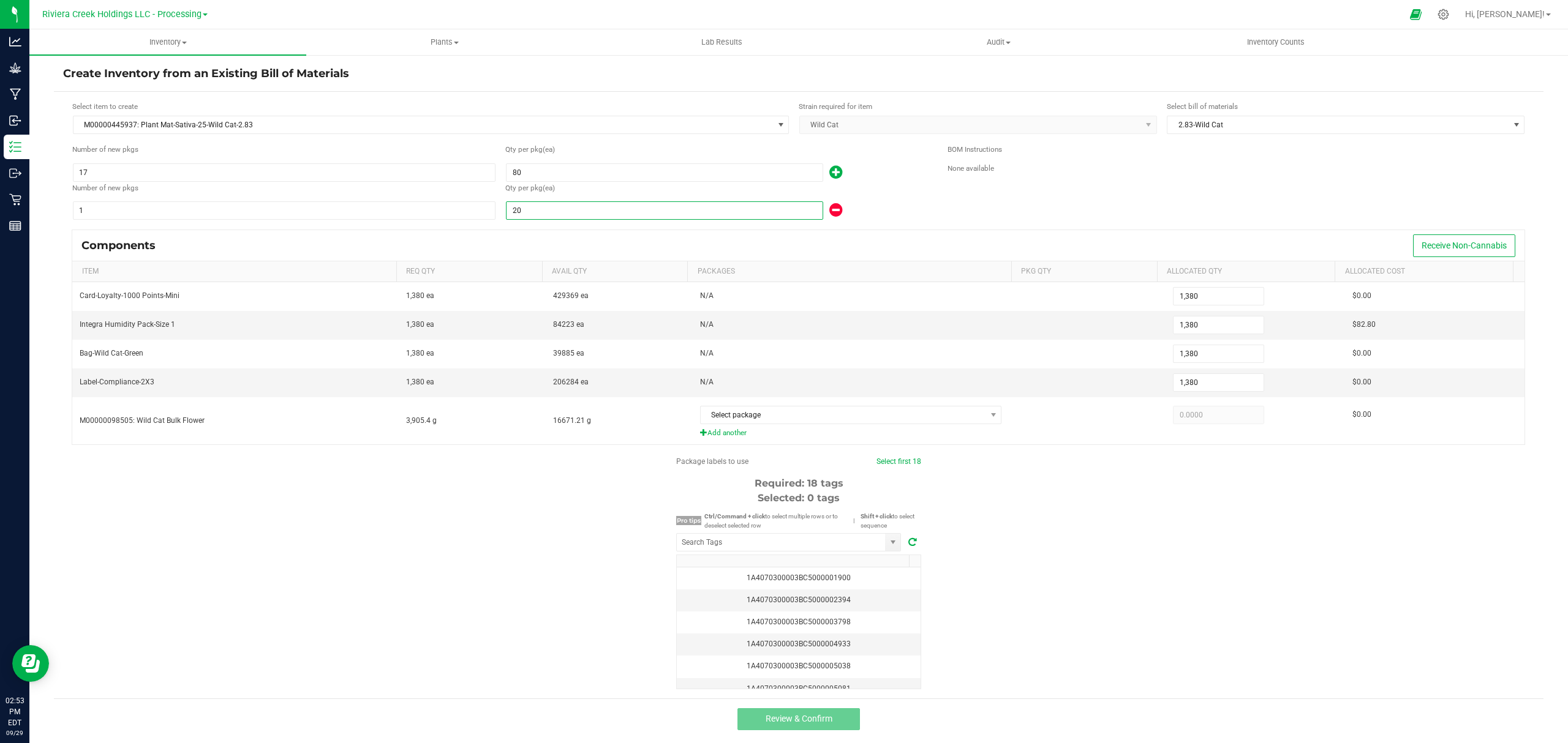
type input "20"
click at [910, 199] on div "Qty per pkg (ea) 20" at bounding box center [717, 201] width 424 height 39
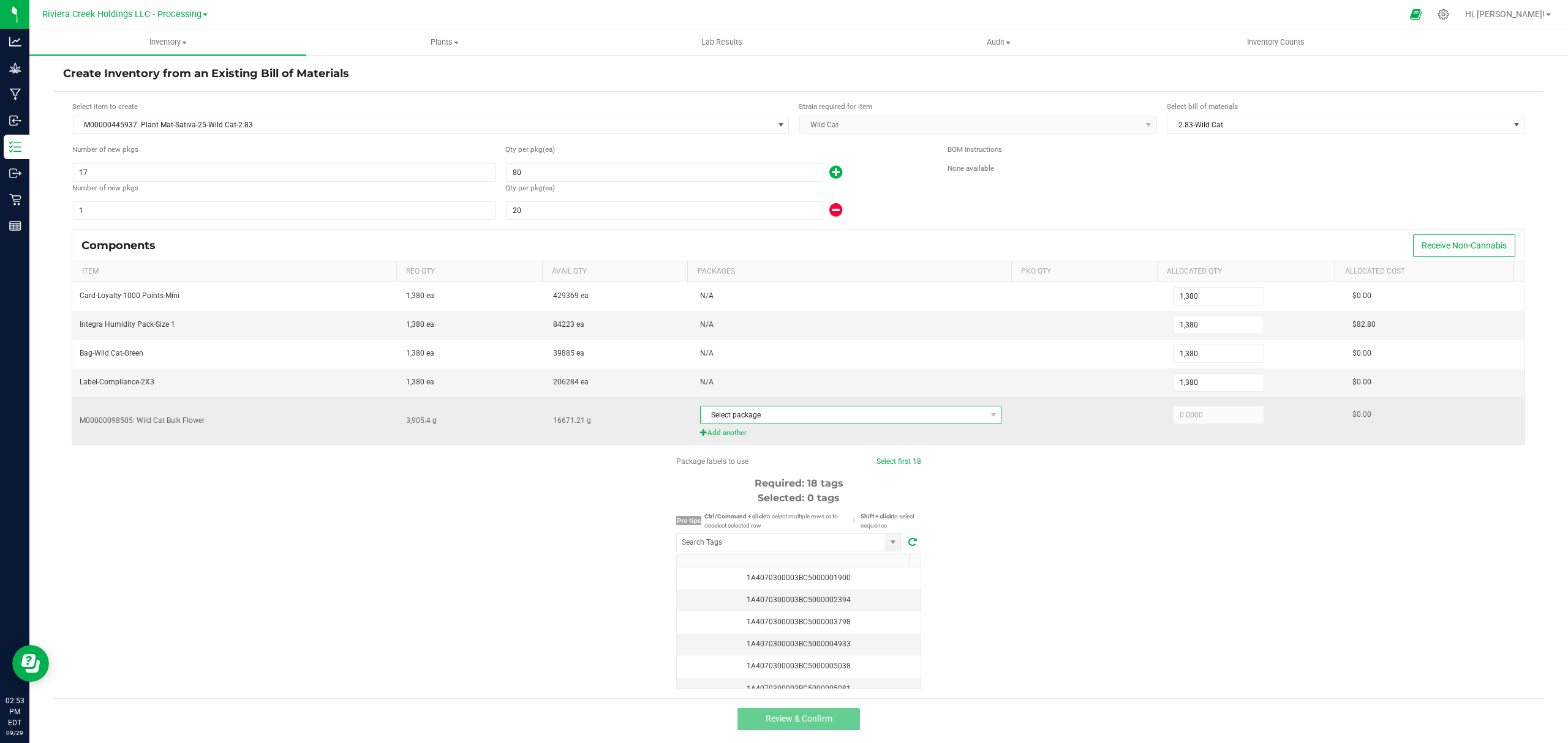
click at [833, 420] on span "Select package" at bounding box center [843, 415] width 285 height 17
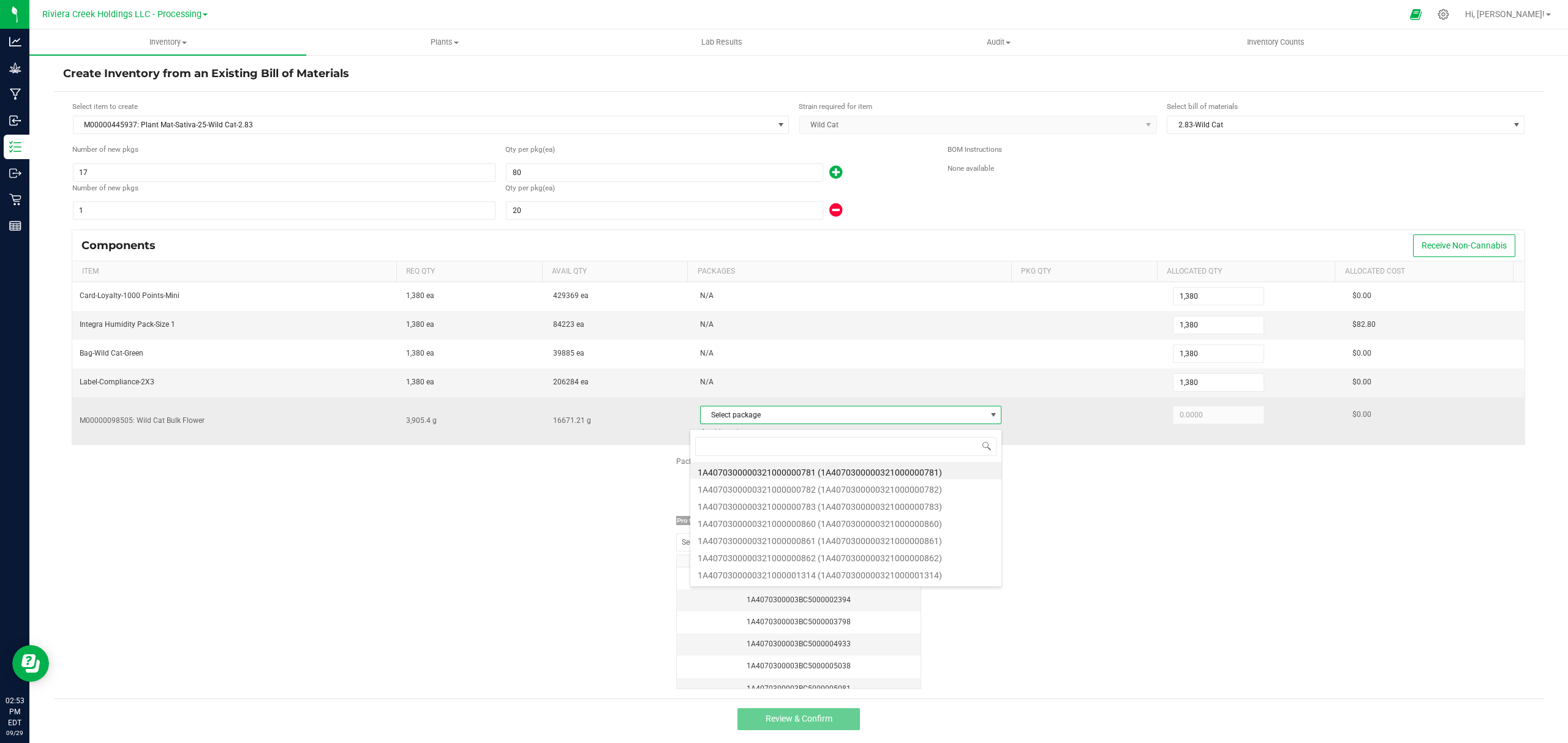
scroll to position [18, 295]
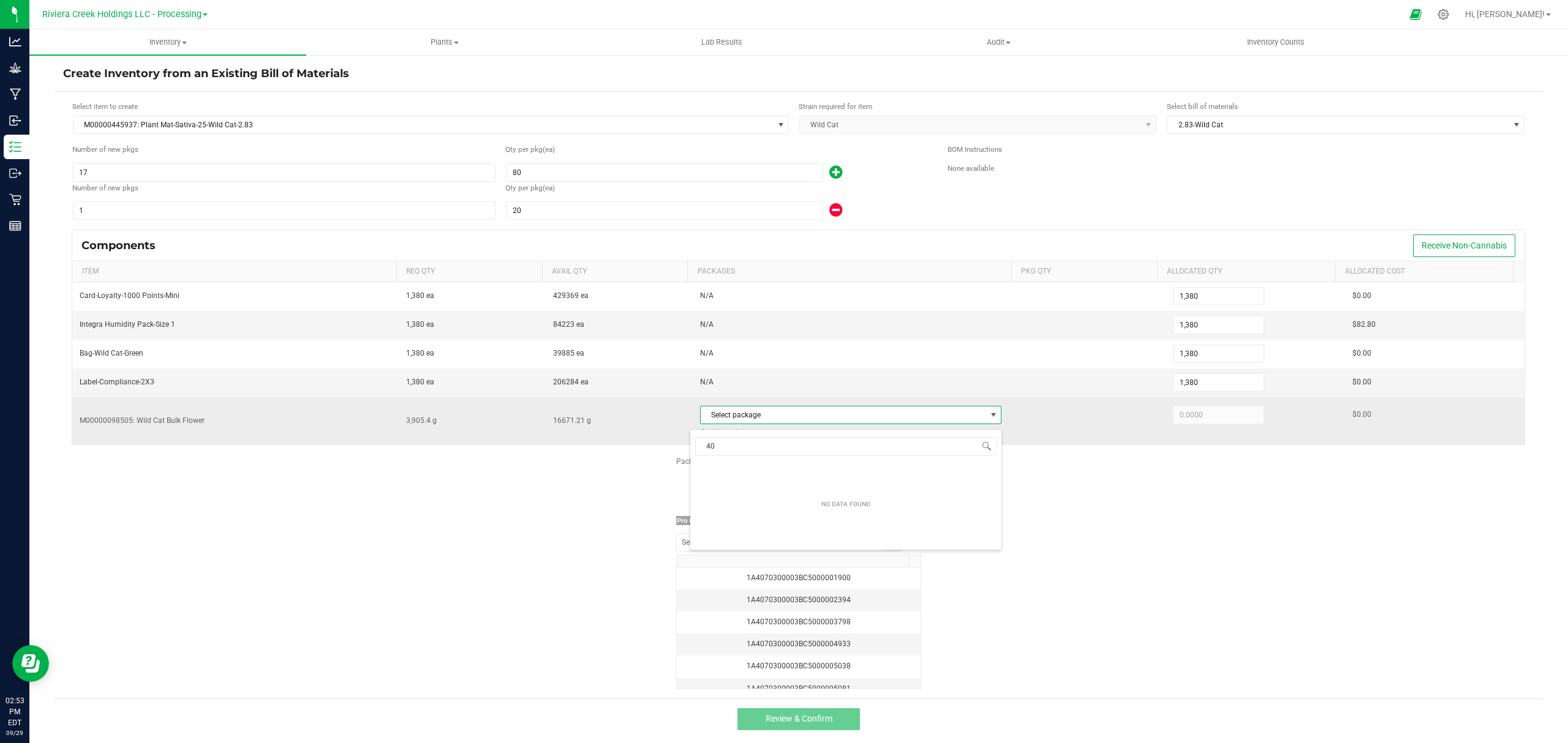
type input "4"
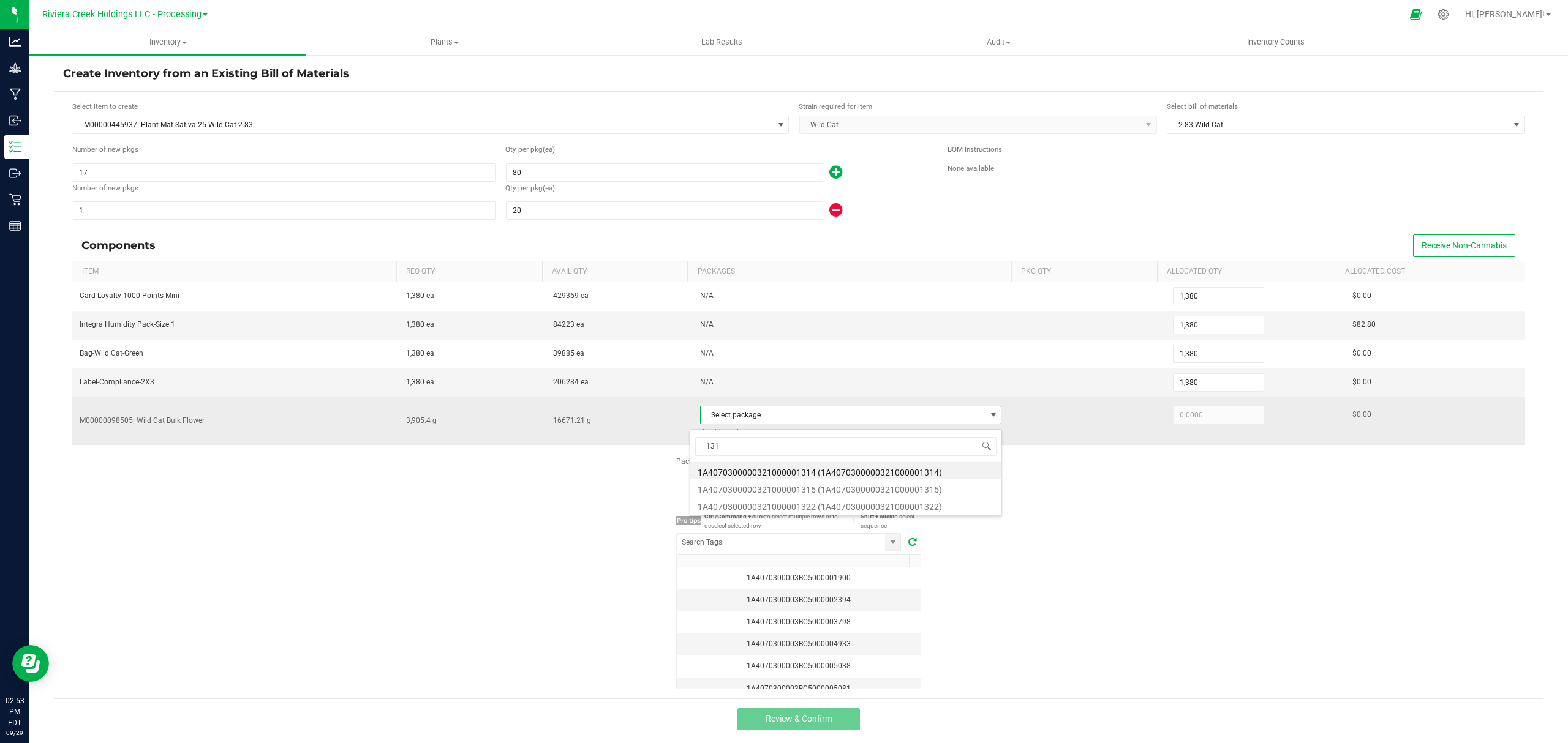
type input "1314"
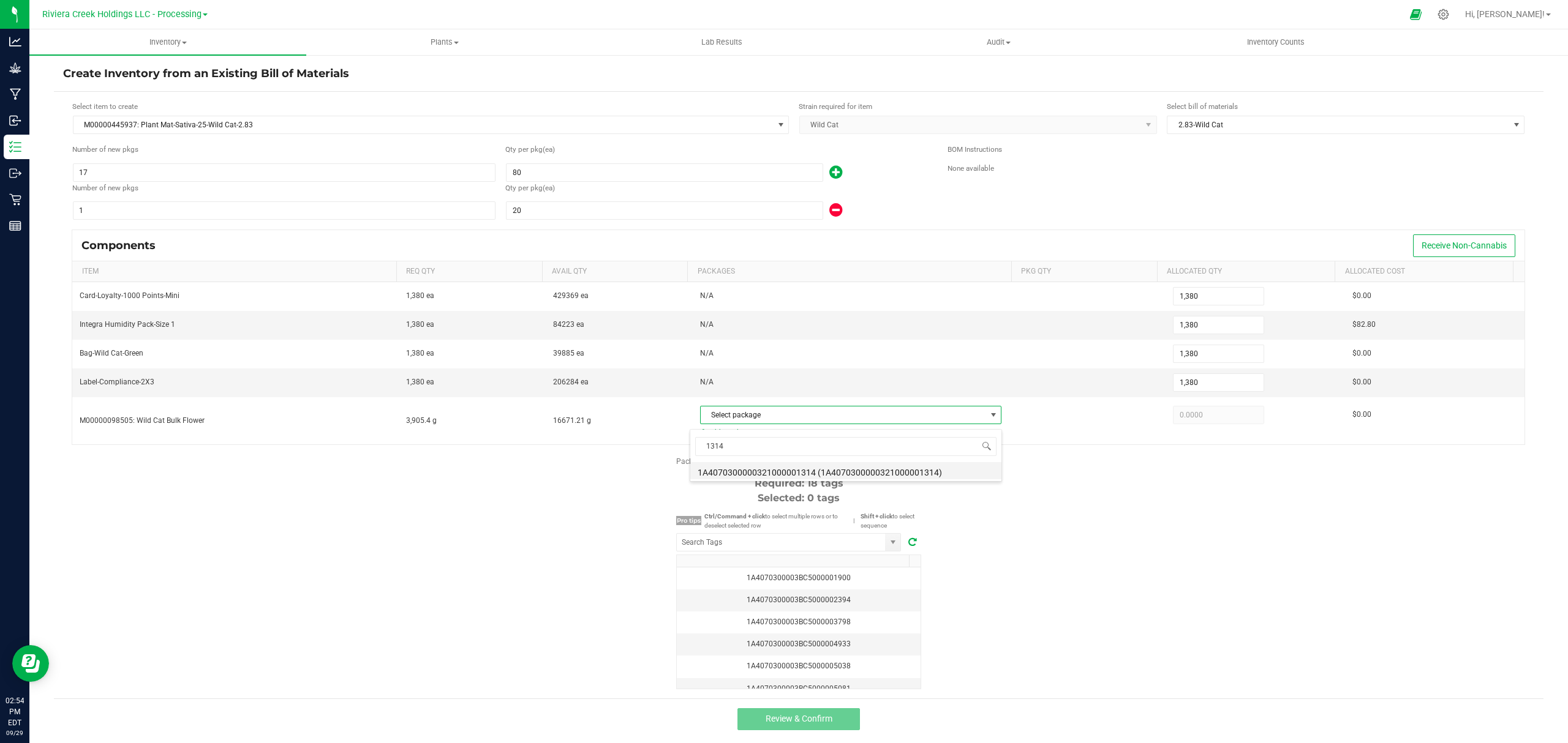
click at [840, 471] on li "1A4070300000321000001314 (1A4070300000321000001314)" at bounding box center [845, 471] width 311 height 17
type input "3,905.4000"
click at [1070, 517] on div "Package labels to use Select first 18 Required: 18 tags Selected: 0 tags Pro ti…" at bounding box center [798, 572] width 1489 height 233
click at [786, 541] on input "NO DATA FOUND" at bounding box center [780, 542] width 208 height 17
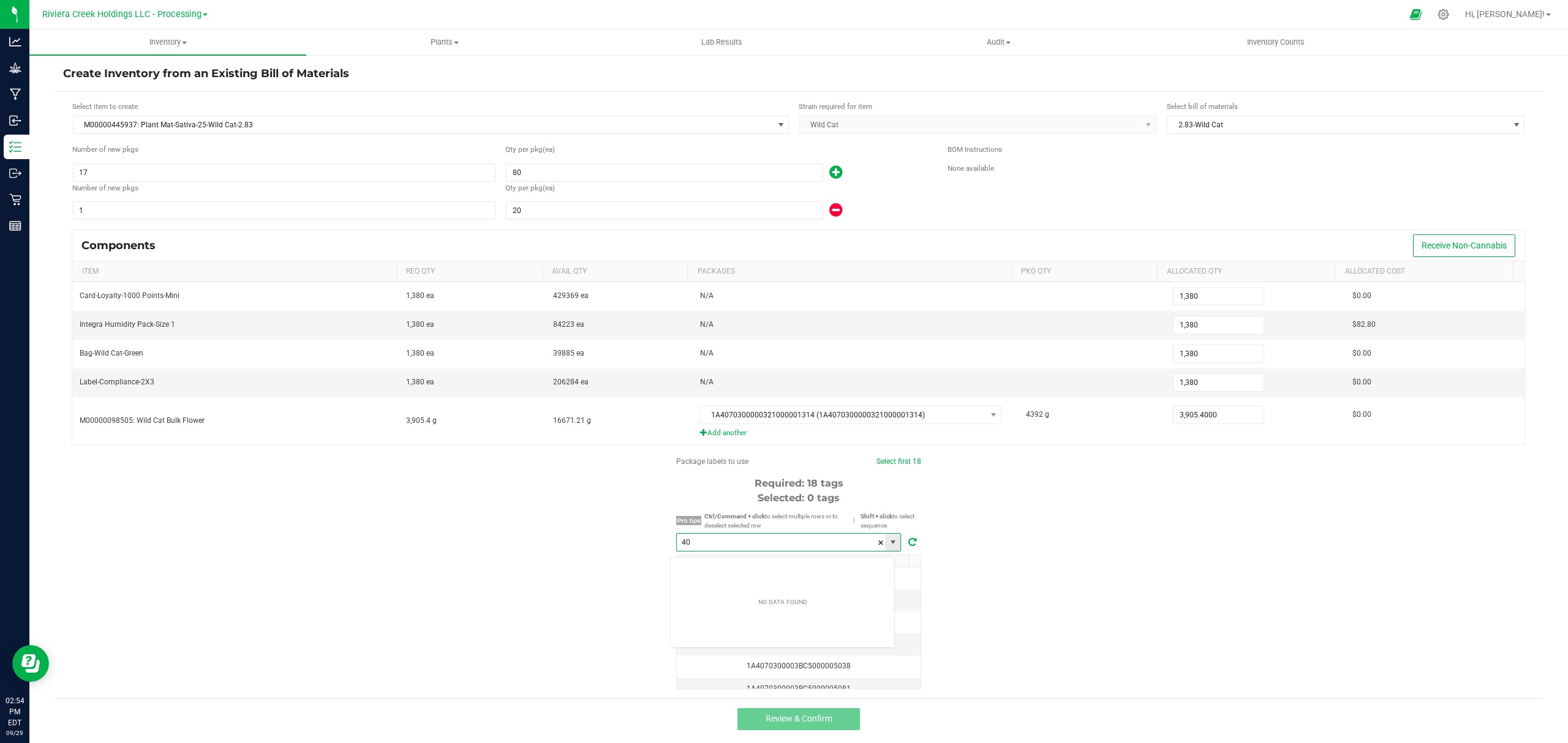
scroll to position [18, 224]
click at [796, 567] on li "1A4070300003BC5000040892" at bounding box center [783, 571] width 224 height 20
type input "1A4070300003BC5000040892"
click at [897, 466] on link "Select first 18" at bounding box center [897, 461] width 45 height 9
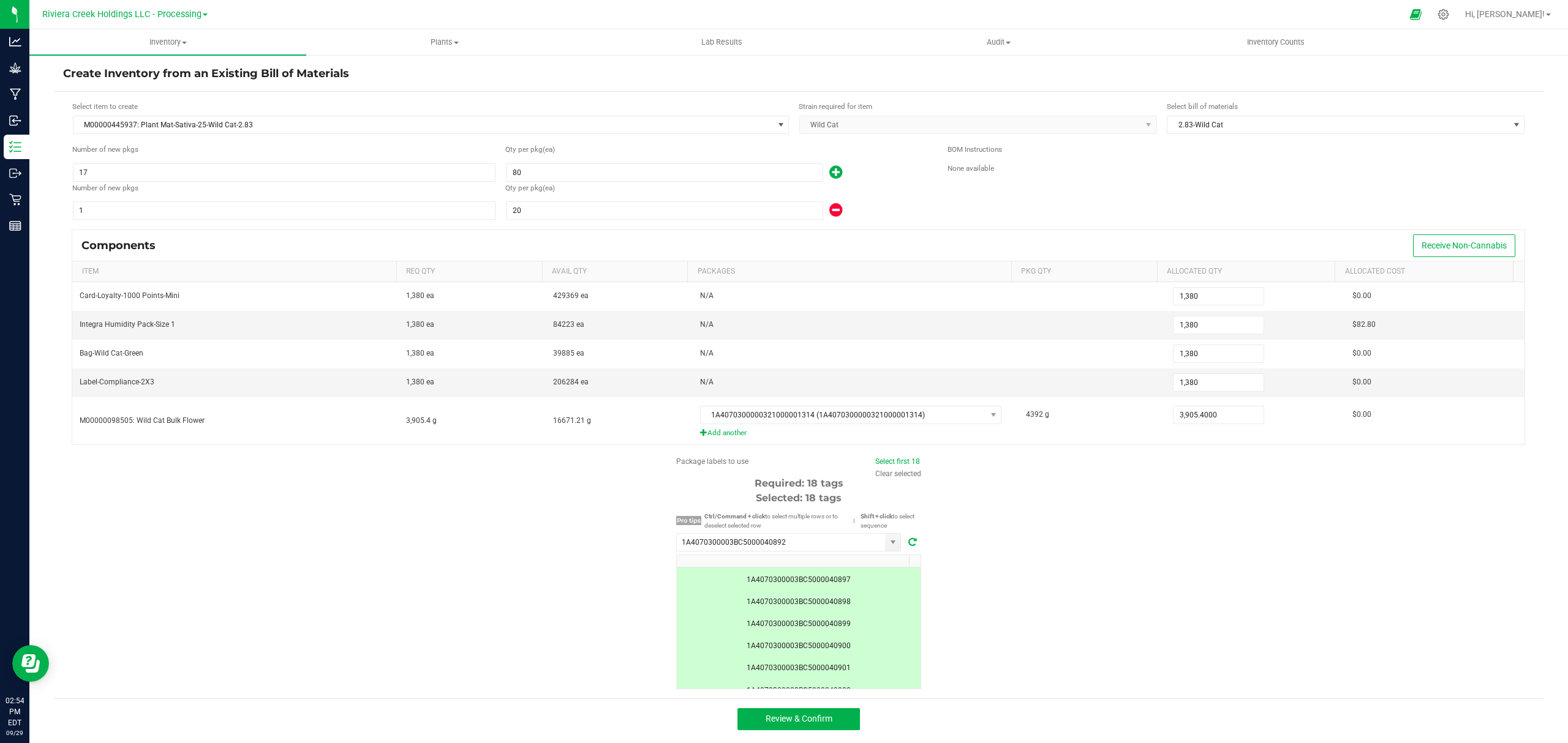
scroll to position [315, 0]
click at [846, 726] on button "Review & Confirm" at bounding box center [799, 719] width 123 height 22
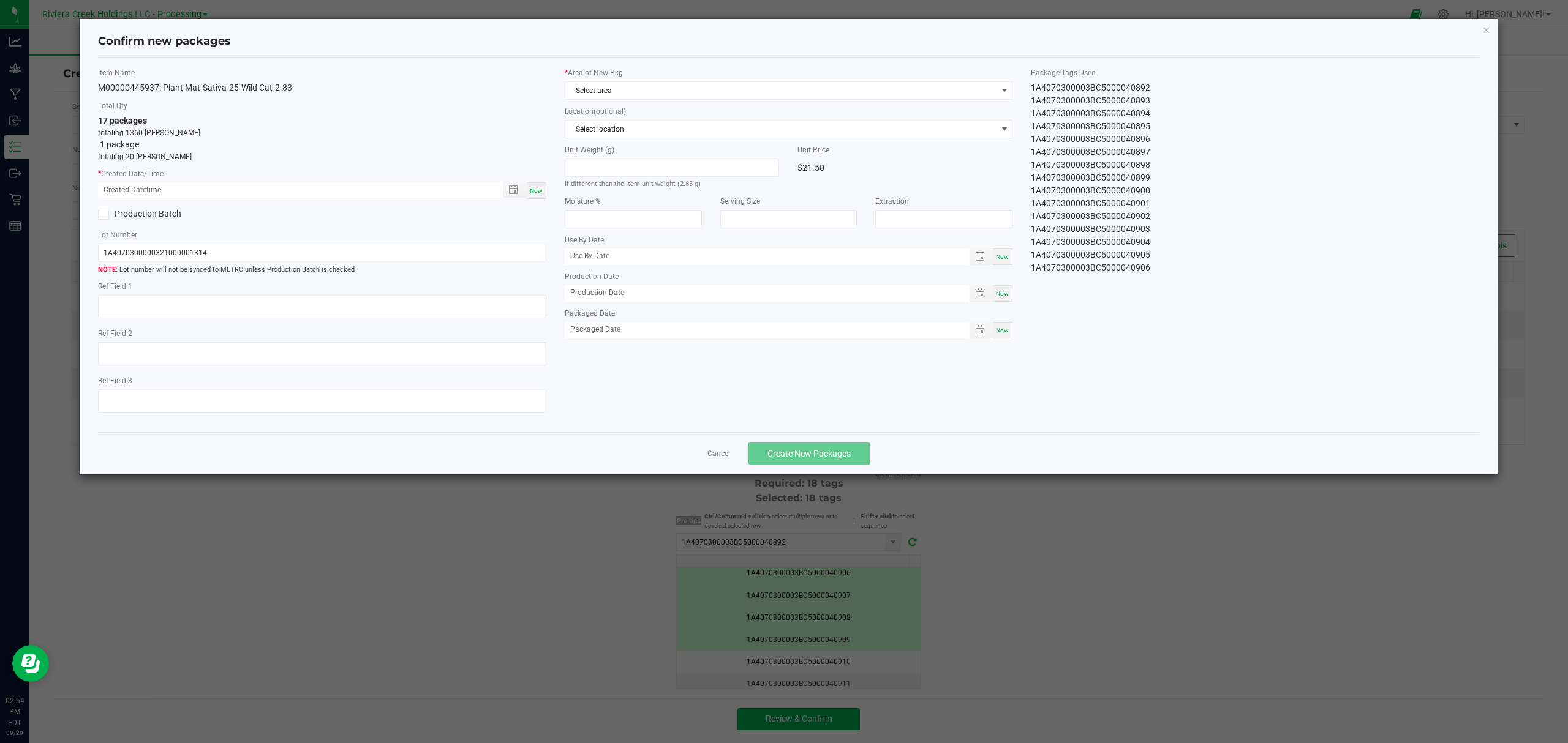
click at [527, 187] on div "Now" at bounding box center [536, 190] width 20 height 17
type input "09/29/2025 02:54 PM"
click at [684, 96] on span "Select area" at bounding box center [781, 91] width 432 height 17
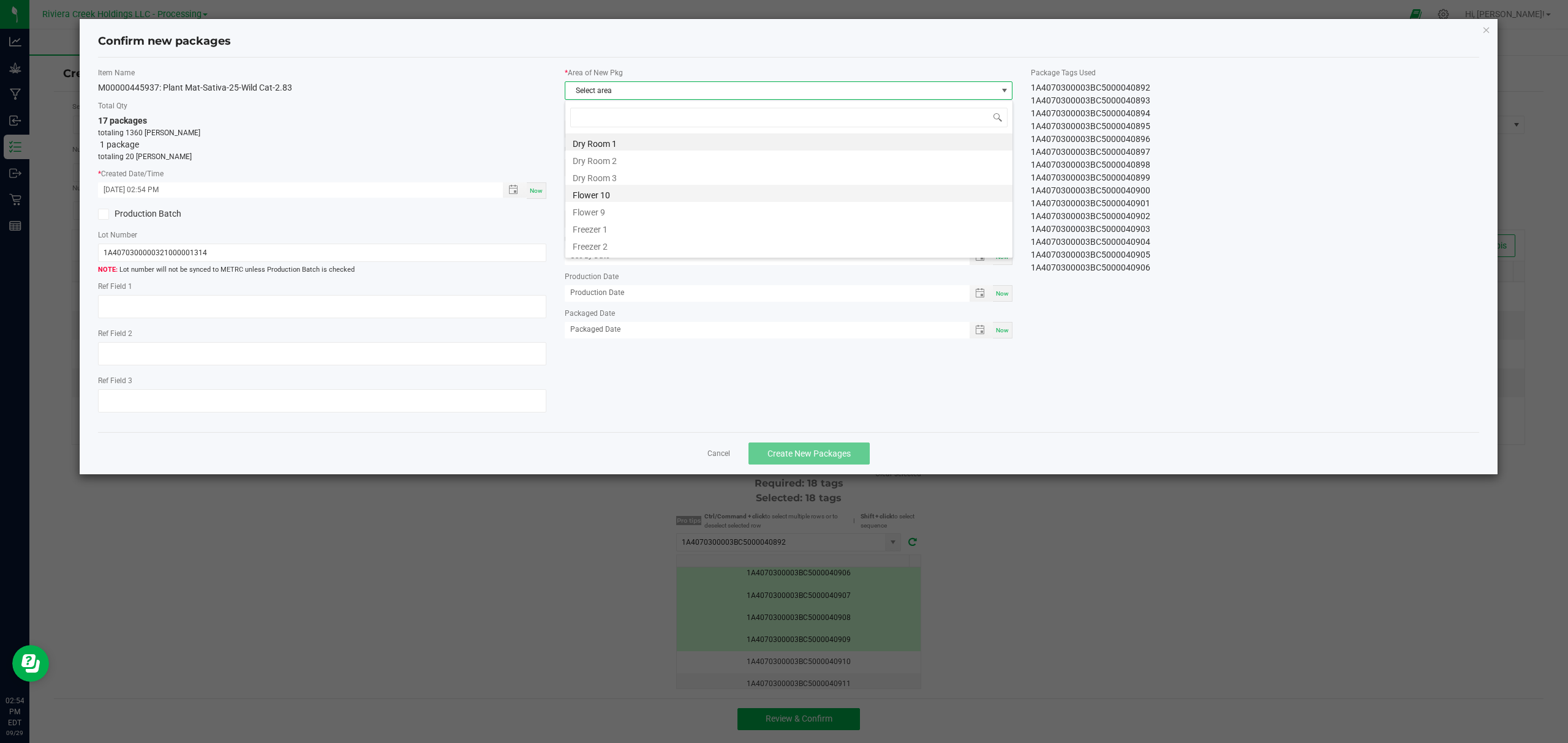
click at [657, 200] on li "Flower 10" at bounding box center [789, 194] width 447 height 17
click at [814, 458] on span "Create New Packages" at bounding box center [809, 453] width 83 height 9
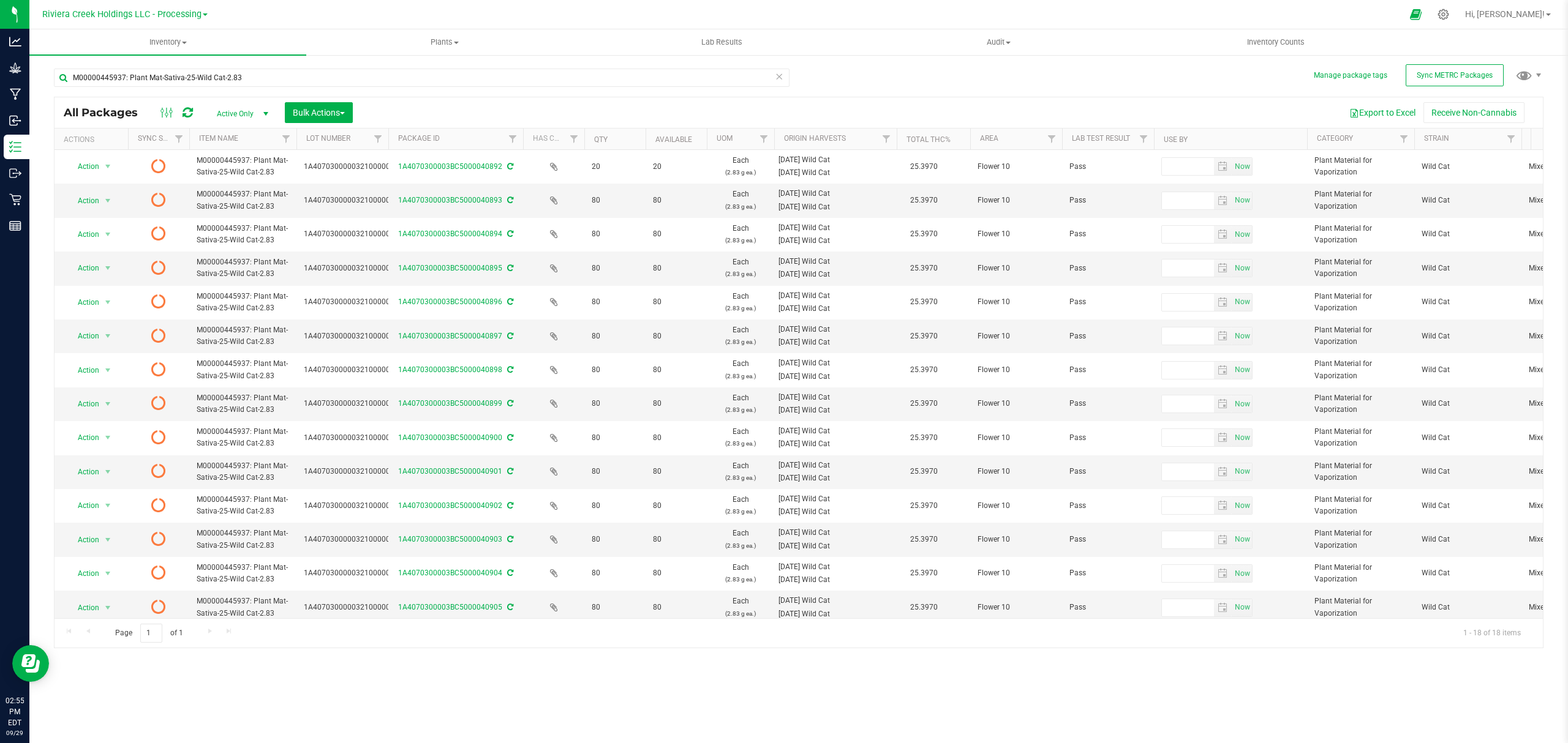
click at [187, 112] on icon at bounding box center [187, 113] width 10 height 13
click at [1286, 43] on span "Inventory Counts" at bounding box center [1275, 43] width 91 height 11
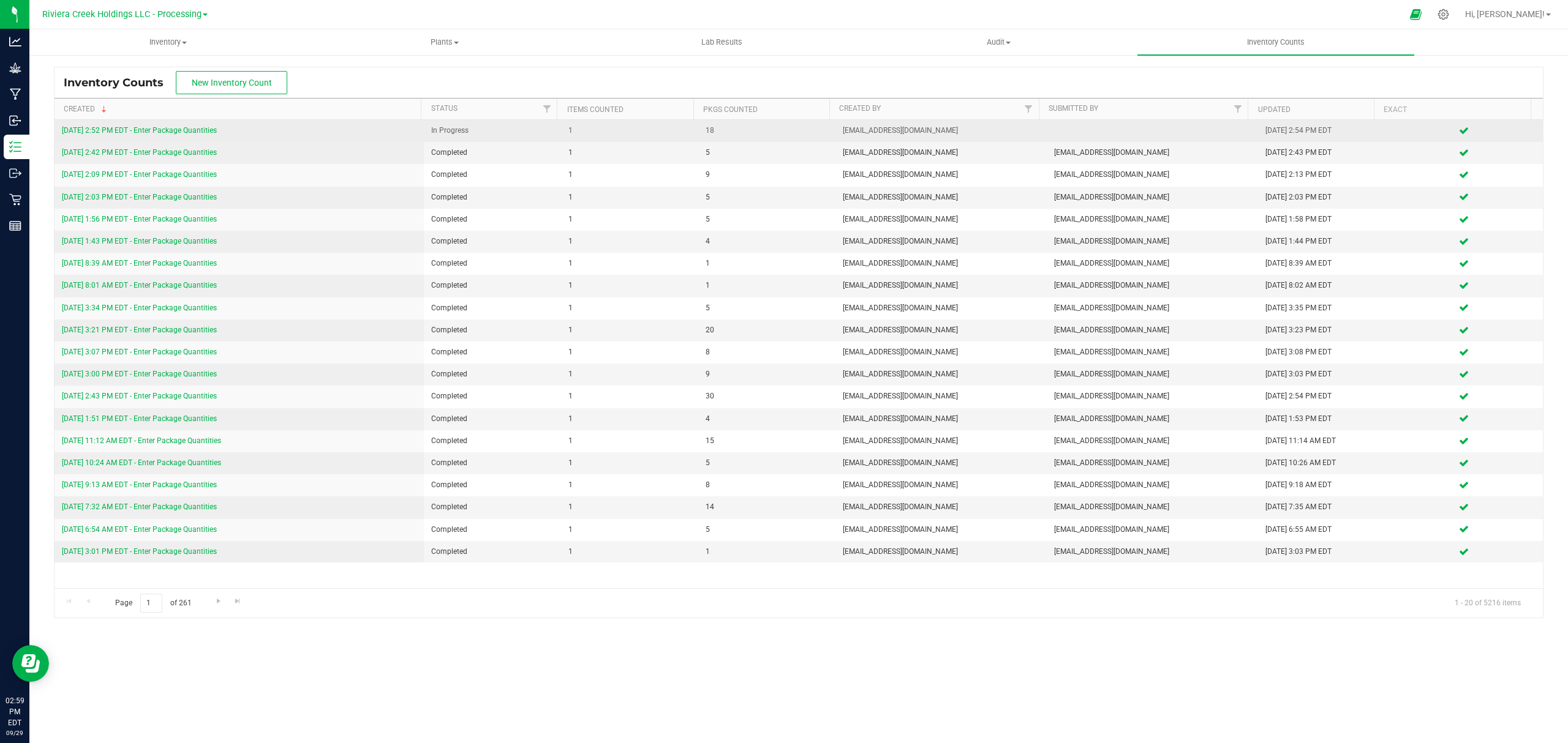
click at [186, 134] on link "9/29/25 2:52 PM EDT - Enter Package Quantities" at bounding box center [139, 130] width 155 height 9
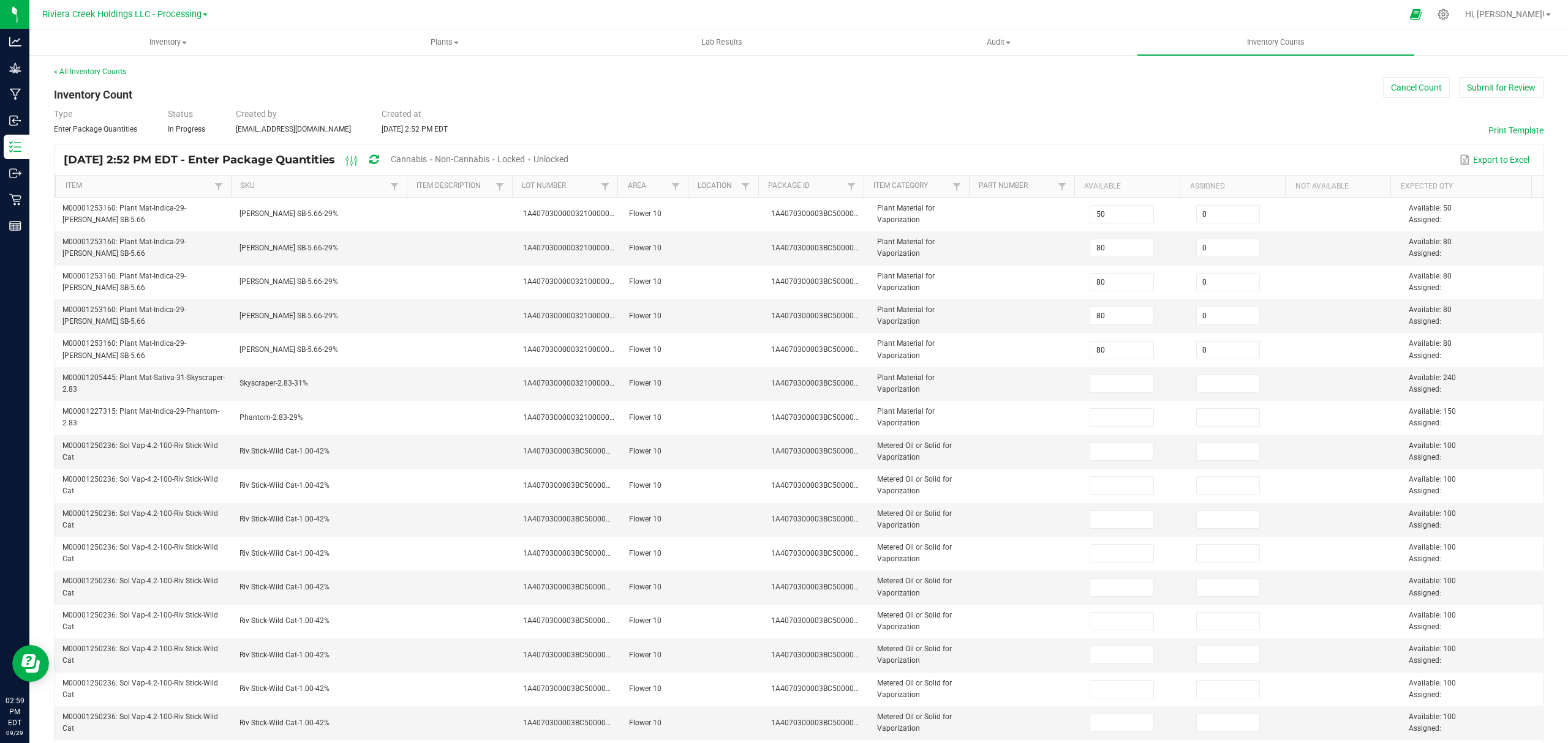
type input "80"
type input "0"
type input "80"
type input "0"
type input "80"
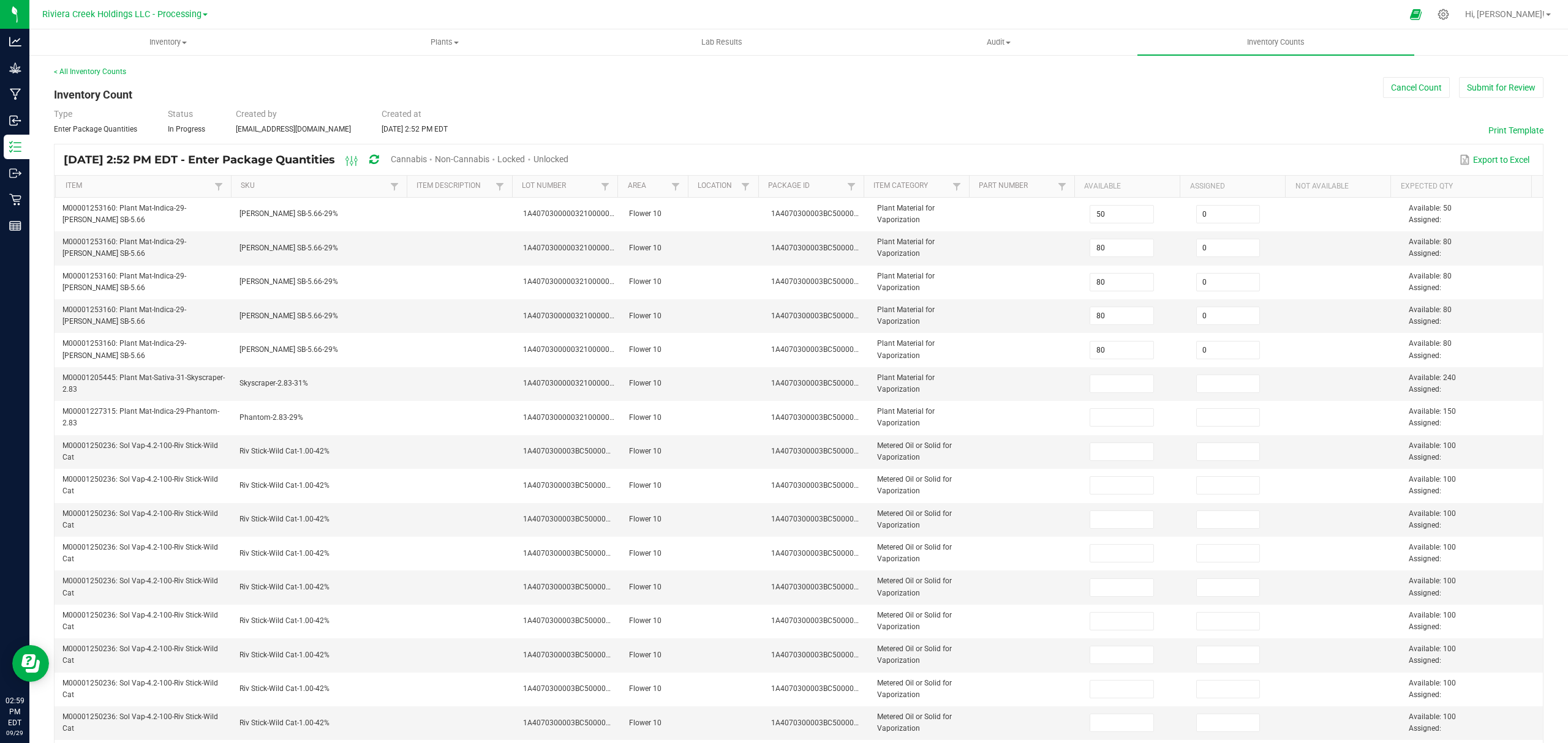
type input "0"
type input "80"
type input "0"
type input "80"
type input "0"
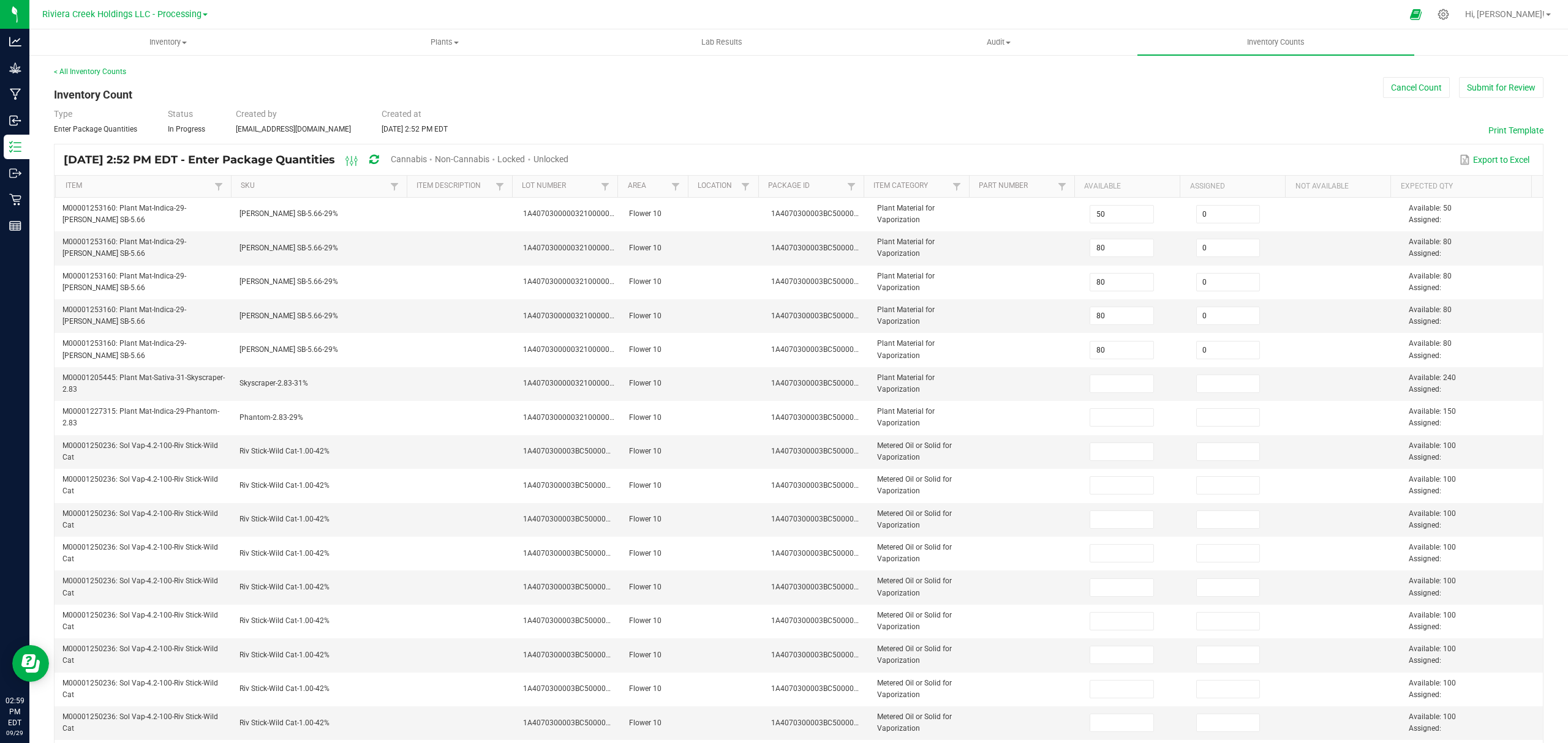
type input "80"
type input "0"
type input "80"
type input "0"
type input "80"
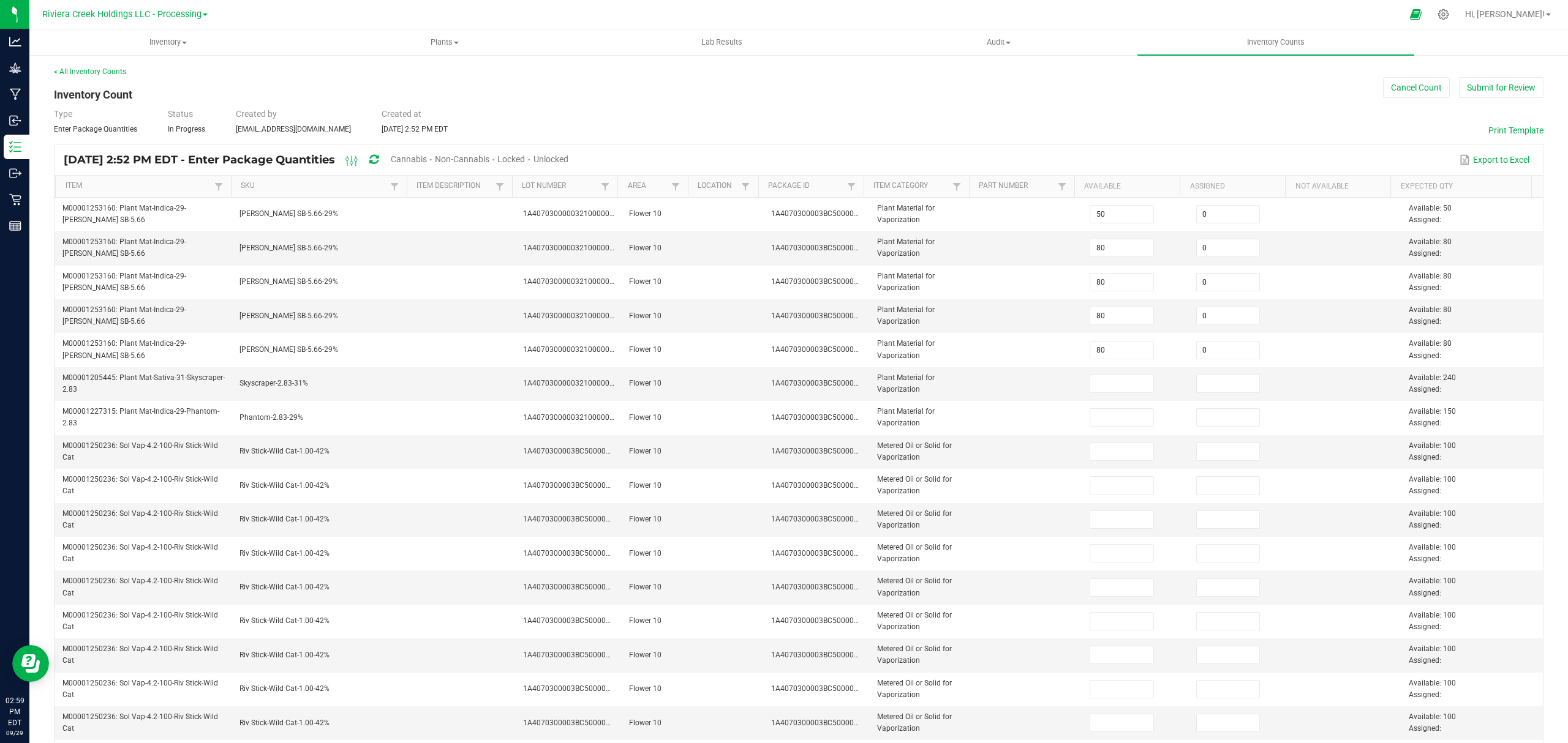
type input "0"
type input "80"
type input "0"
type input "80"
type input "0"
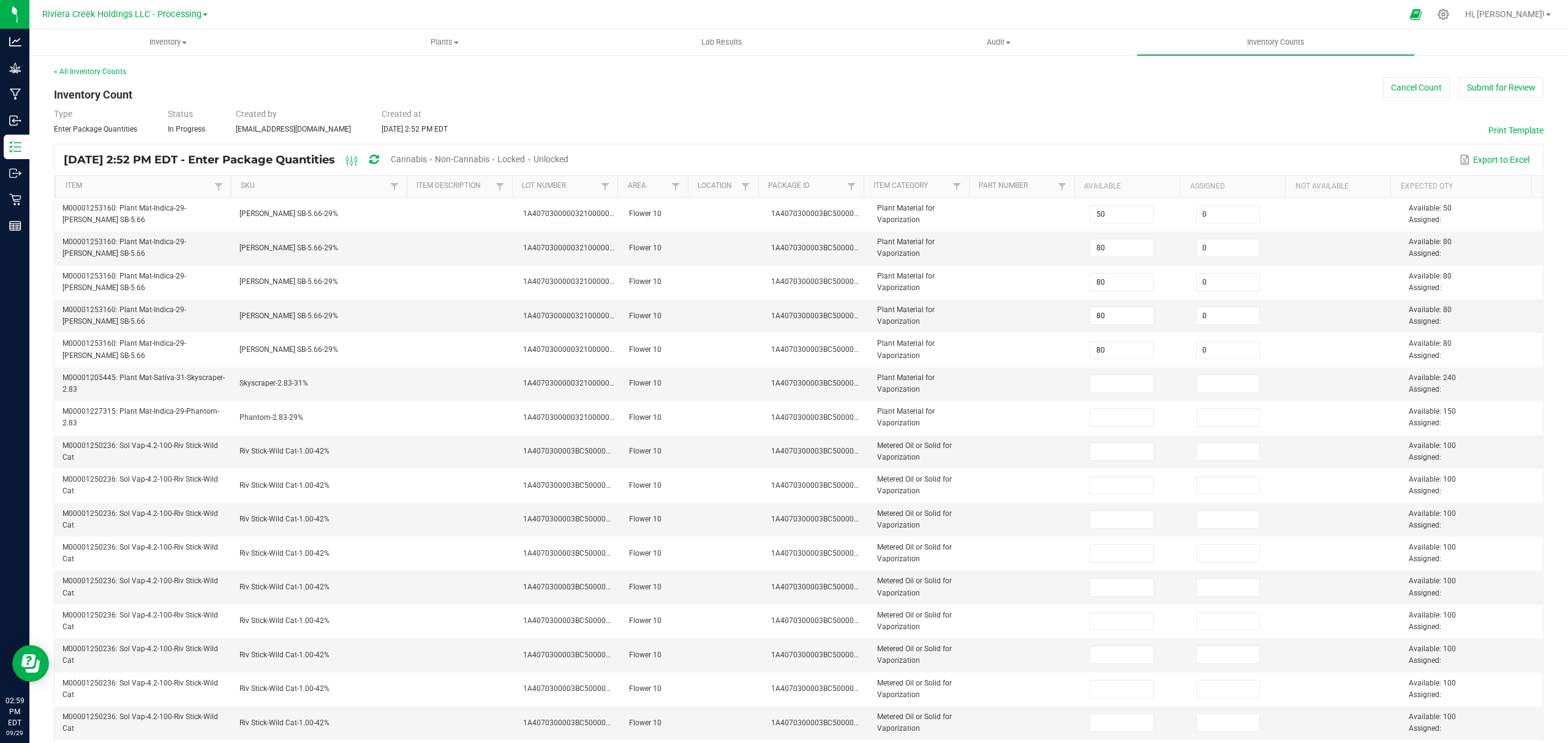
type input "80"
type input "0"
type input "80"
type input "0"
type input "80"
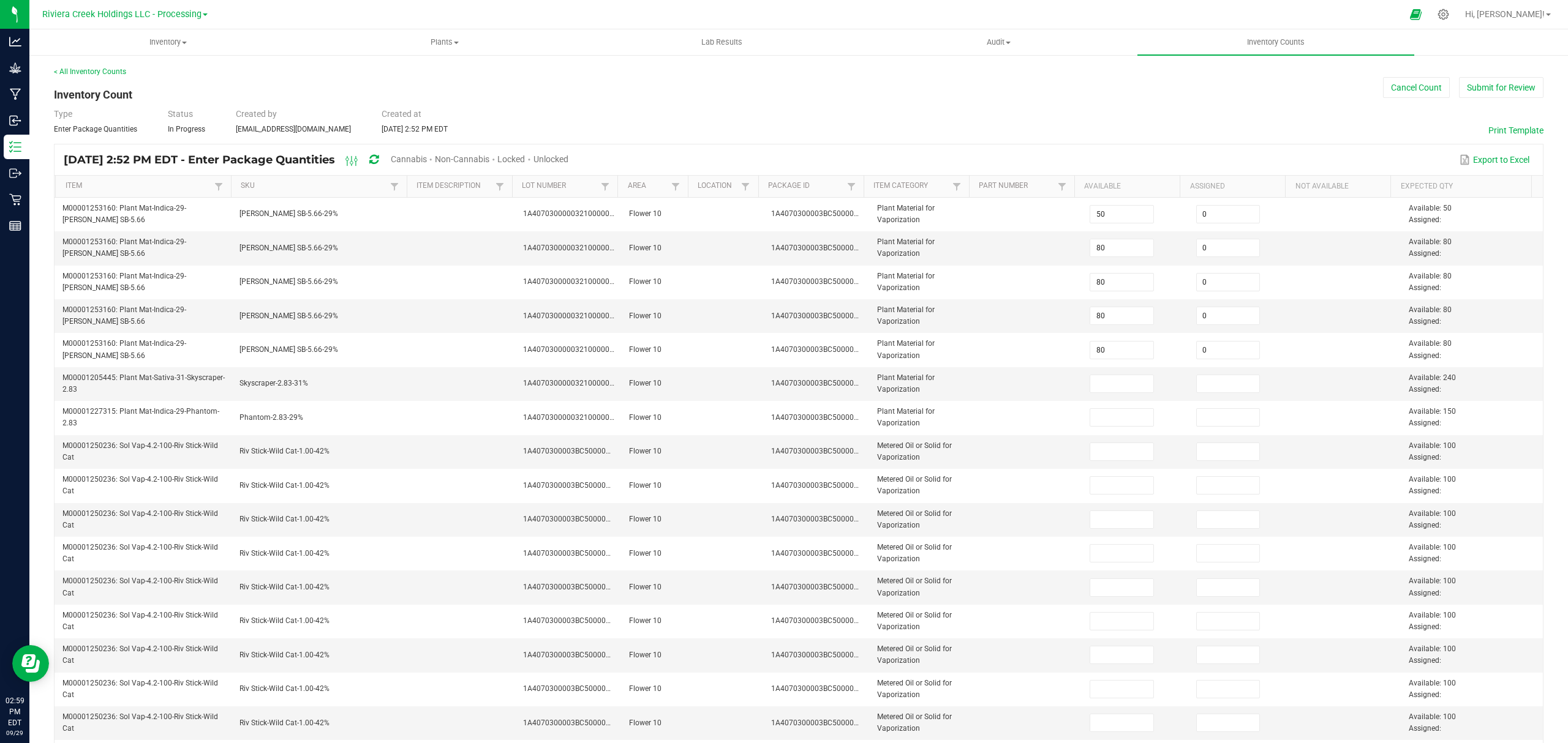
type input "0"
type input "80"
type input "0"
type input "80"
type input "0"
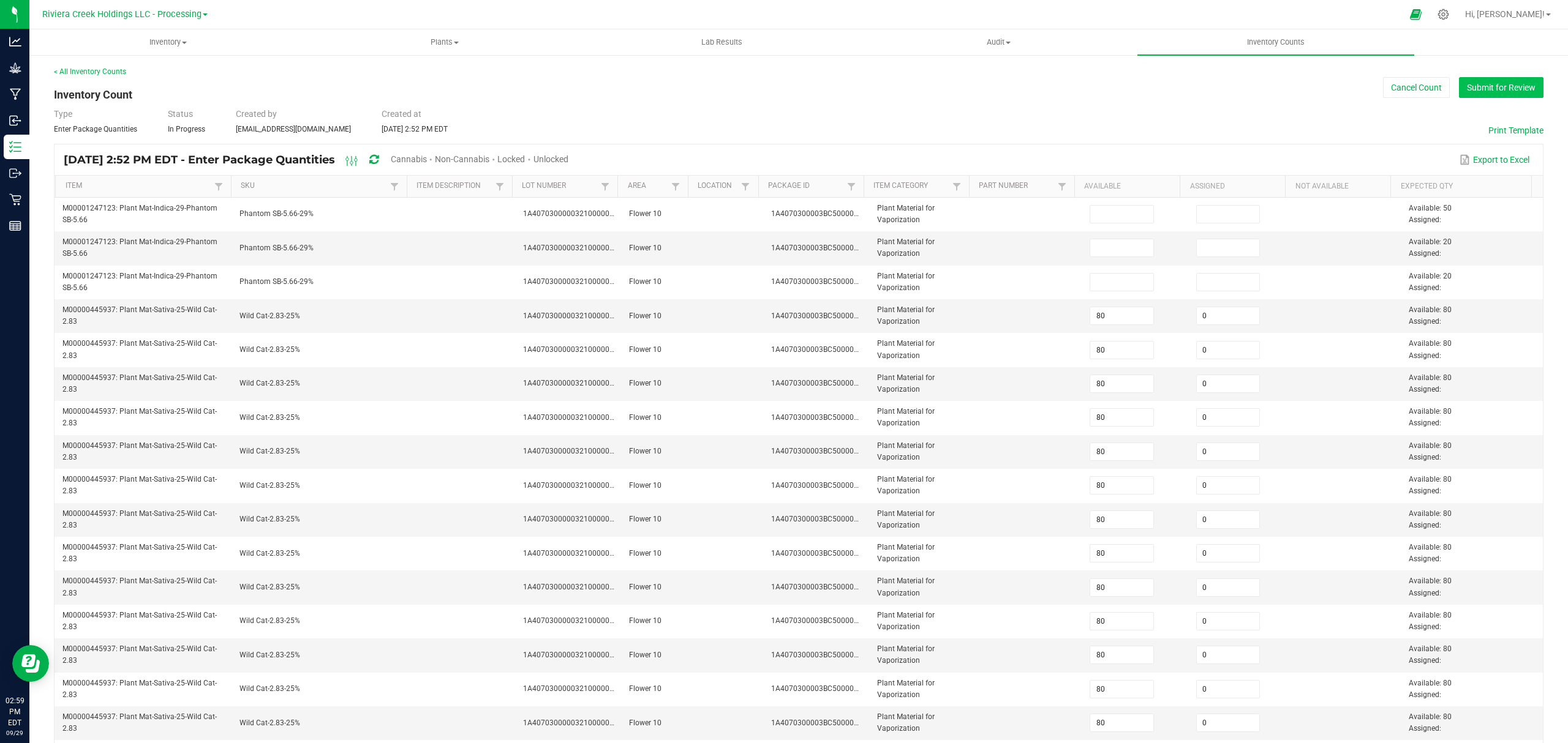
click at [1463, 83] on button "Submit for Review" at bounding box center [1500, 87] width 84 height 20
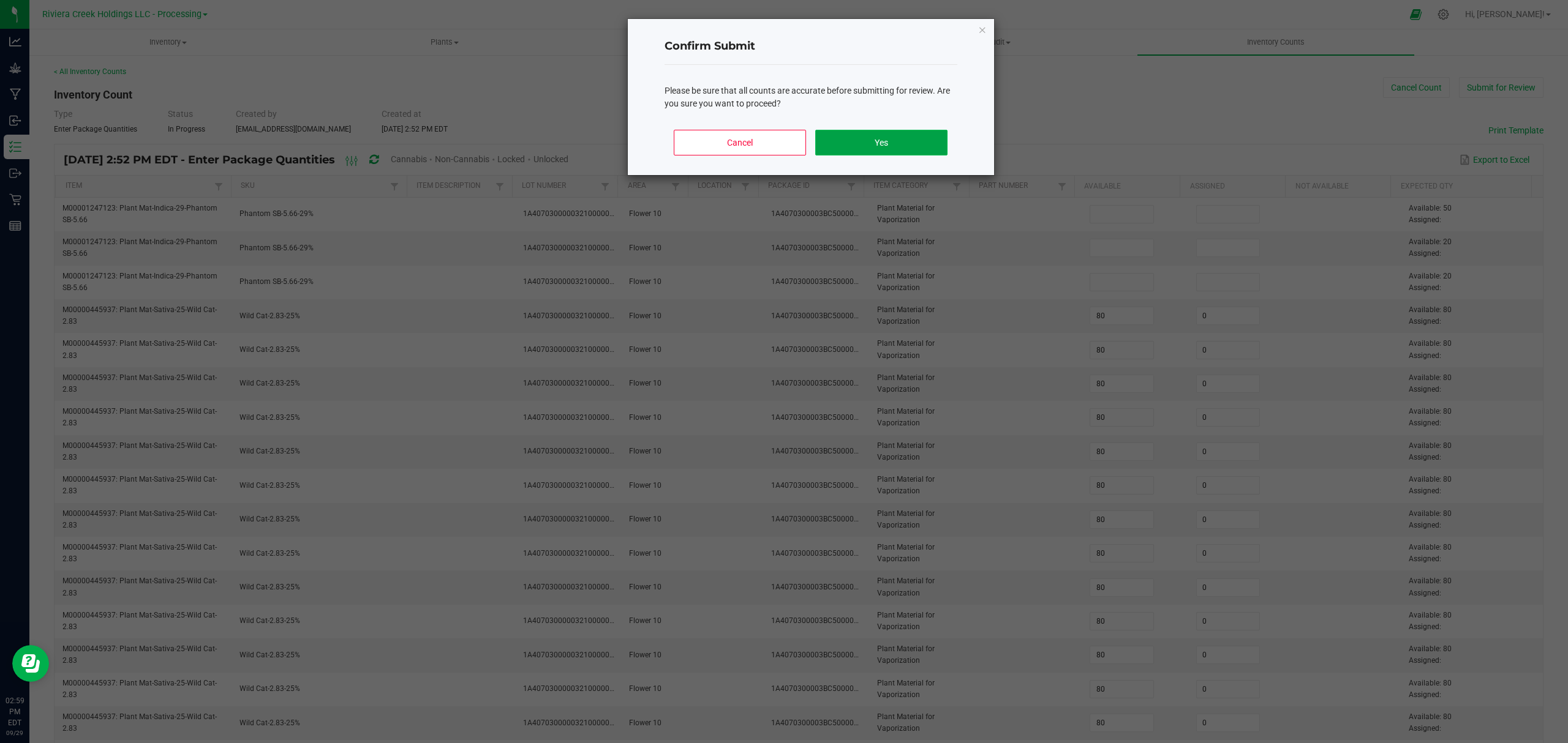
click at [862, 143] on button "Yes" at bounding box center [880, 142] width 132 height 26
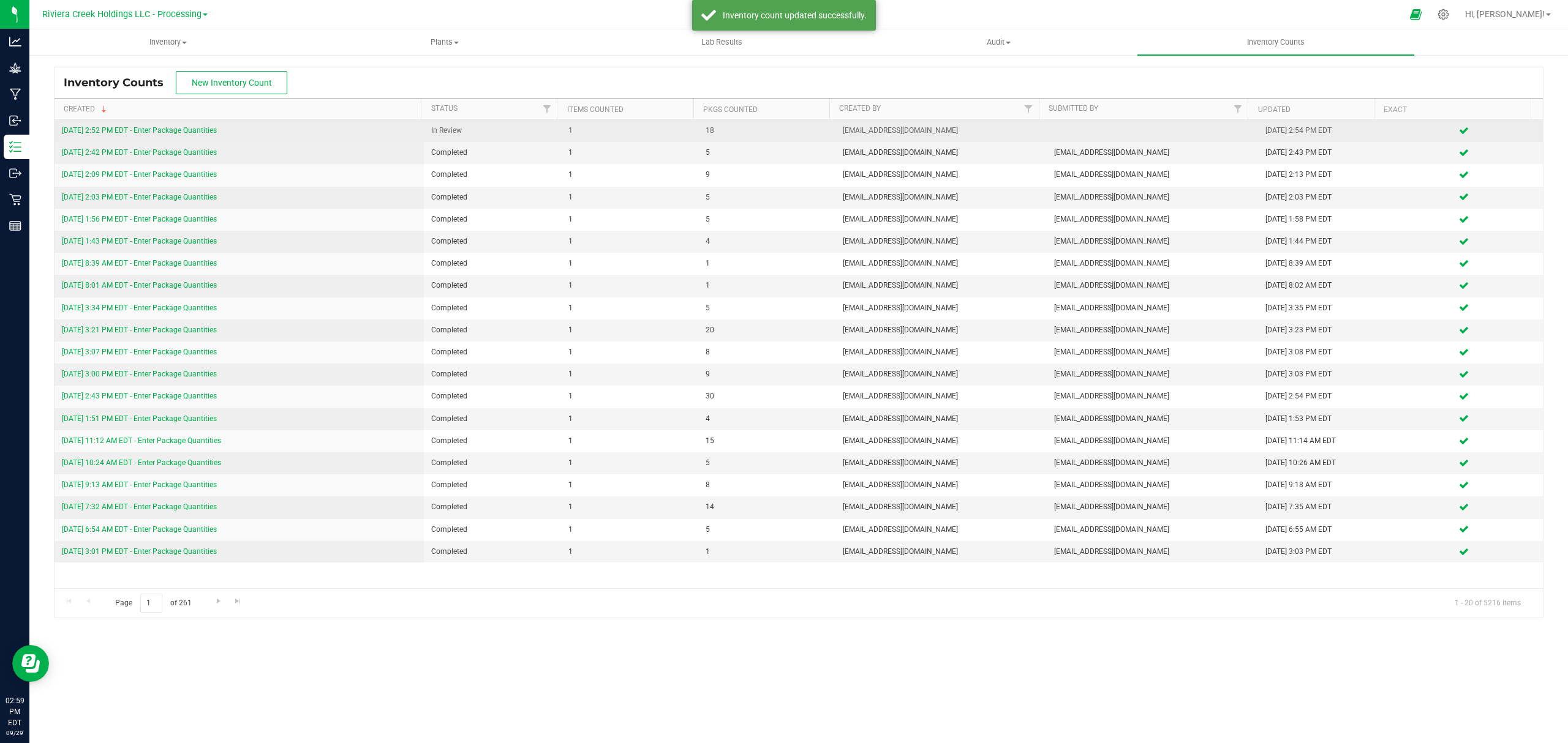
click at [180, 133] on link "9/29/25 2:52 PM EDT - Enter Package Quantities" at bounding box center [139, 130] width 155 height 9
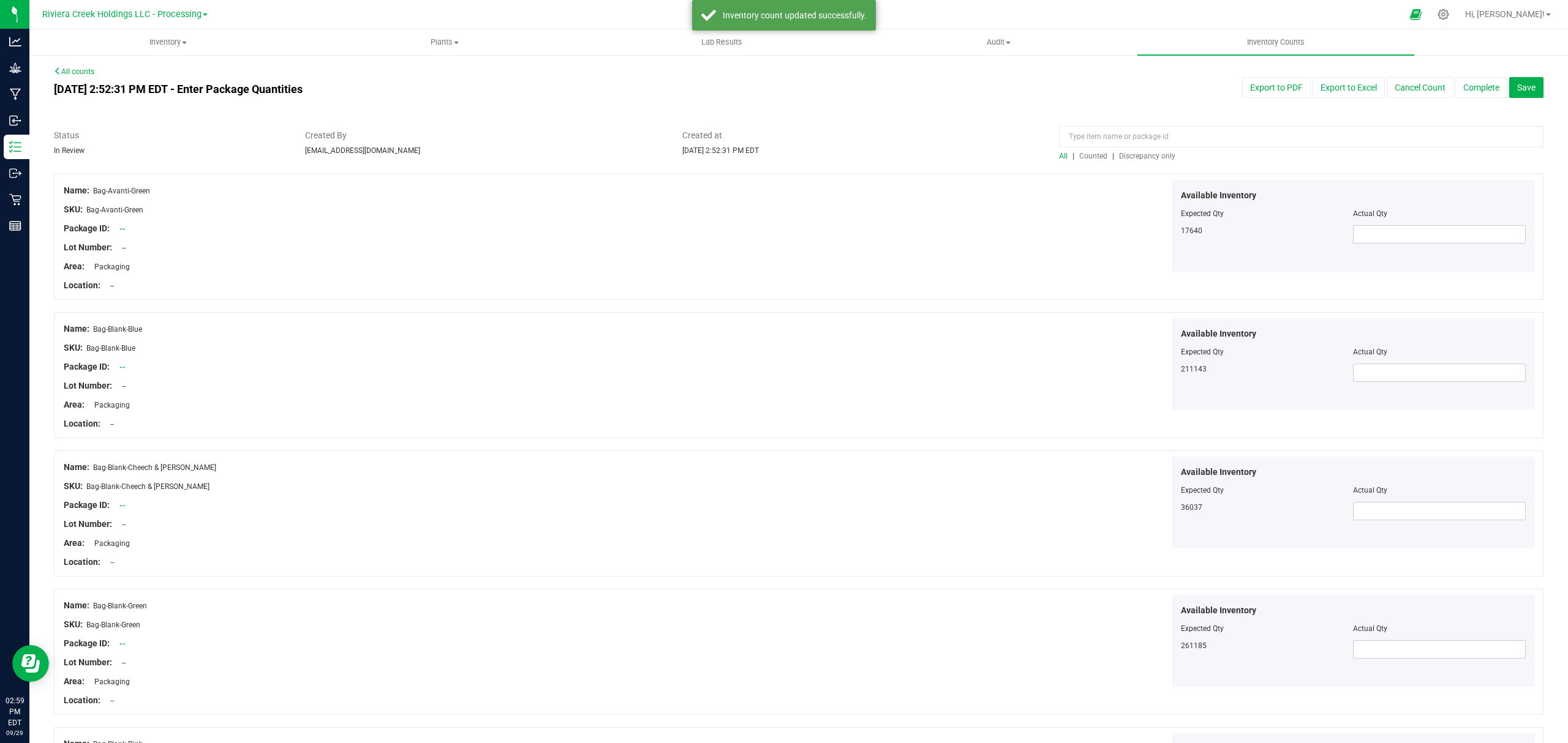
click at [1079, 157] on span "Counted" at bounding box center [1093, 156] width 28 height 9
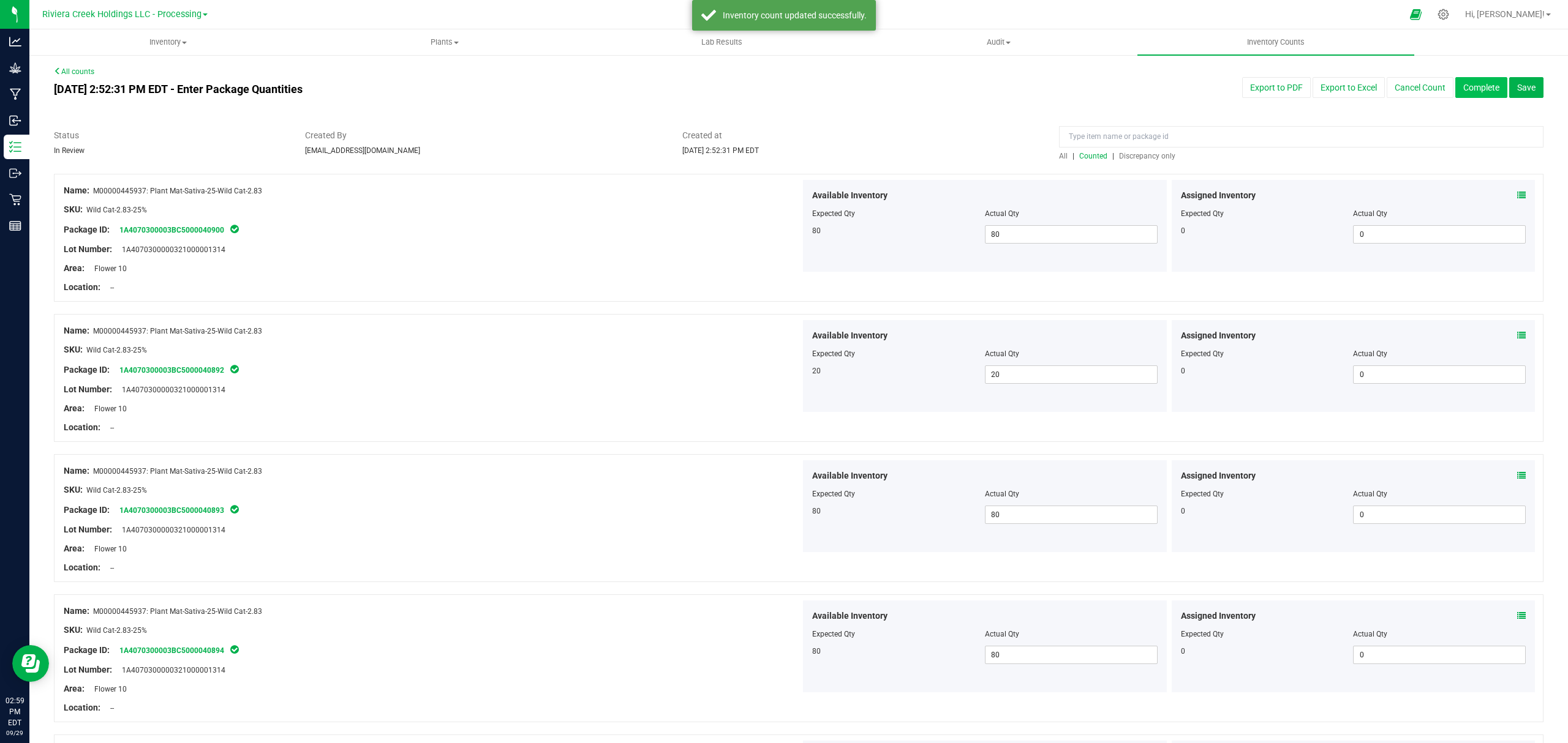
click at [1463, 81] on button "Complete" at bounding box center [1481, 87] width 52 height 20
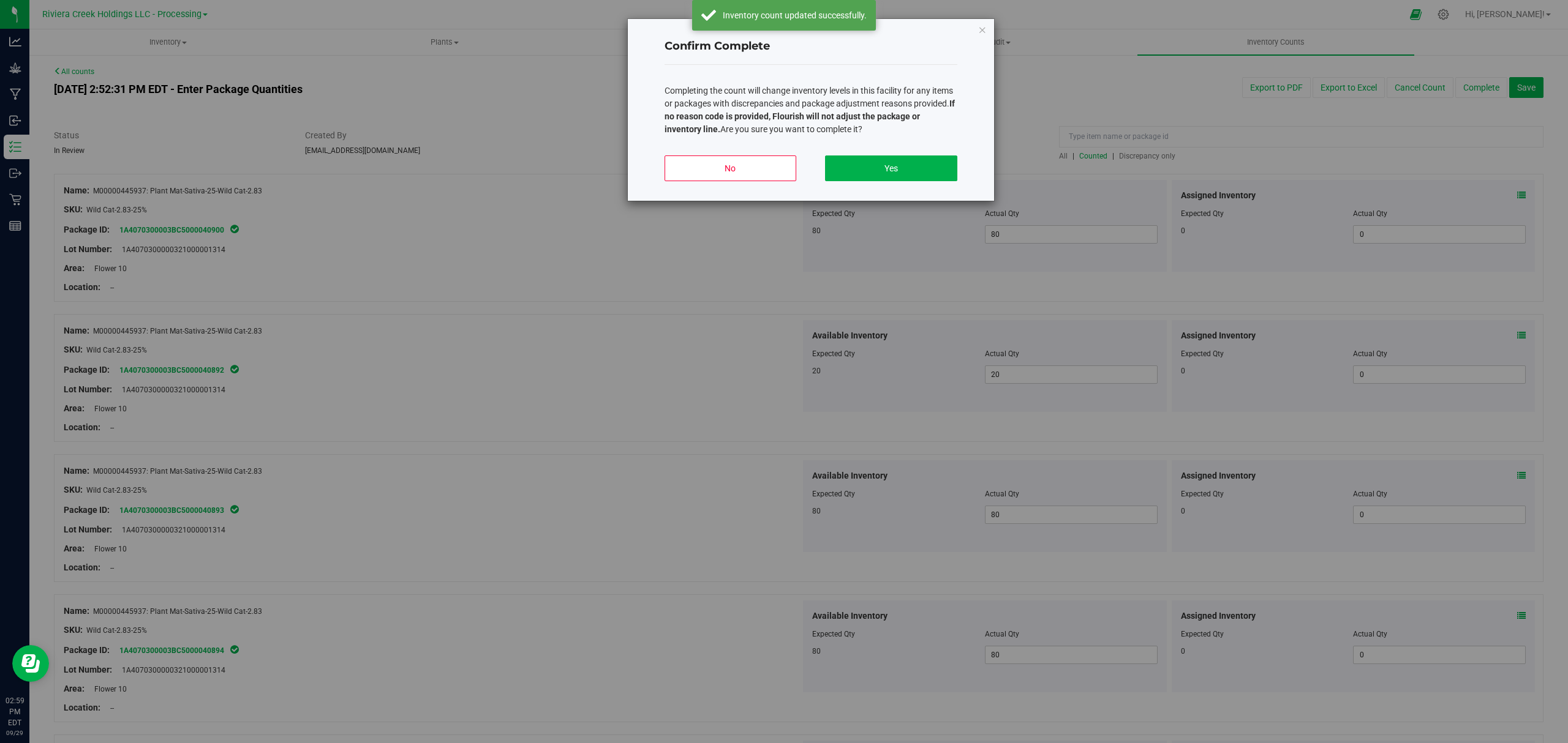
click at [867, 153] on div "No Yes" at bounding box center [811, 173] width 293 height 55
click at [867, 154] on div "No Yes" at bounding box center [811, 173] width 293 height 55
click at [863, 160] on button "Yes" at bounding box center [890, 168] width 132 height 26
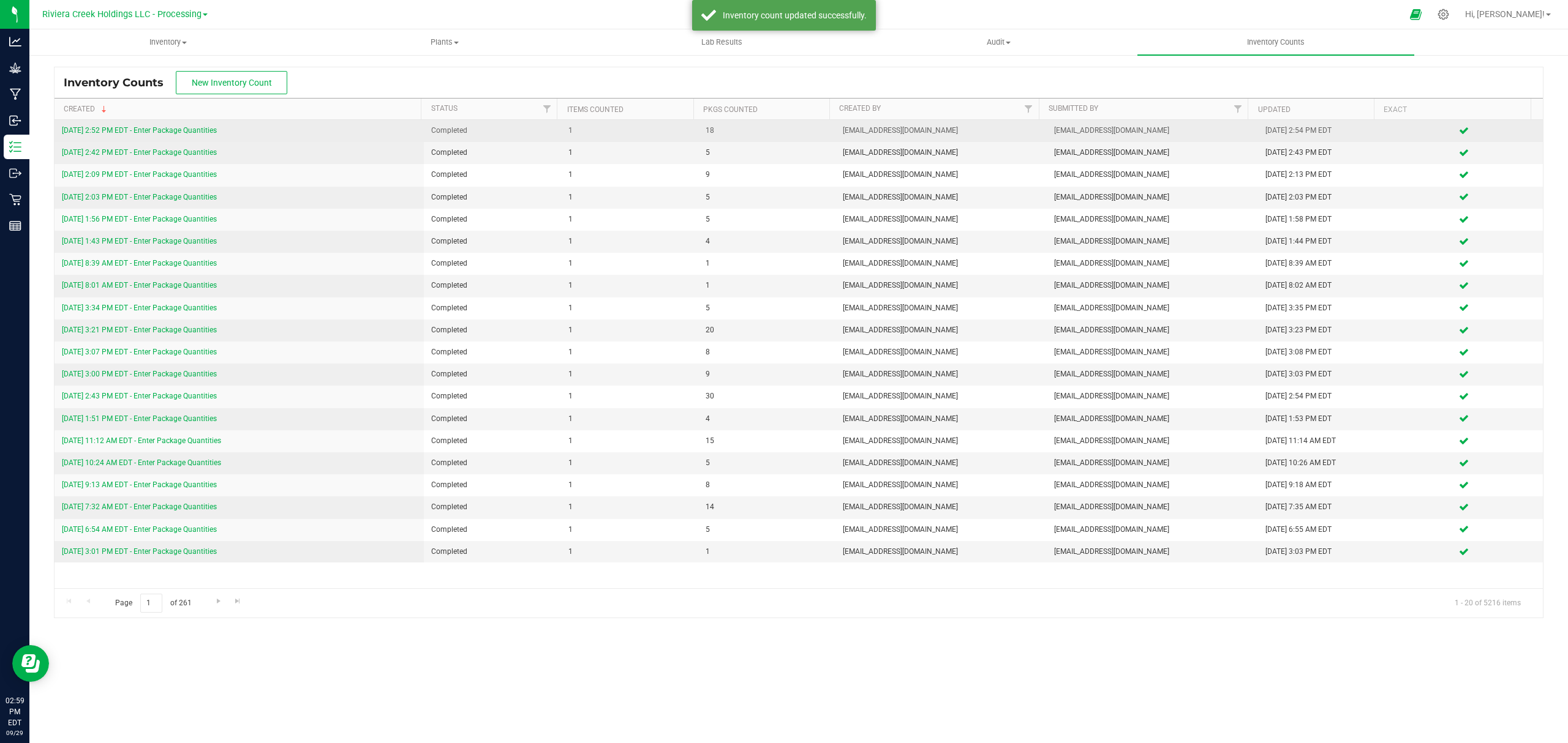
click at [184, 131] on link "9/29/25 2:52 PM EDT - Enter Package Quantities" at bounding box center [139, 130] width 155 height 9
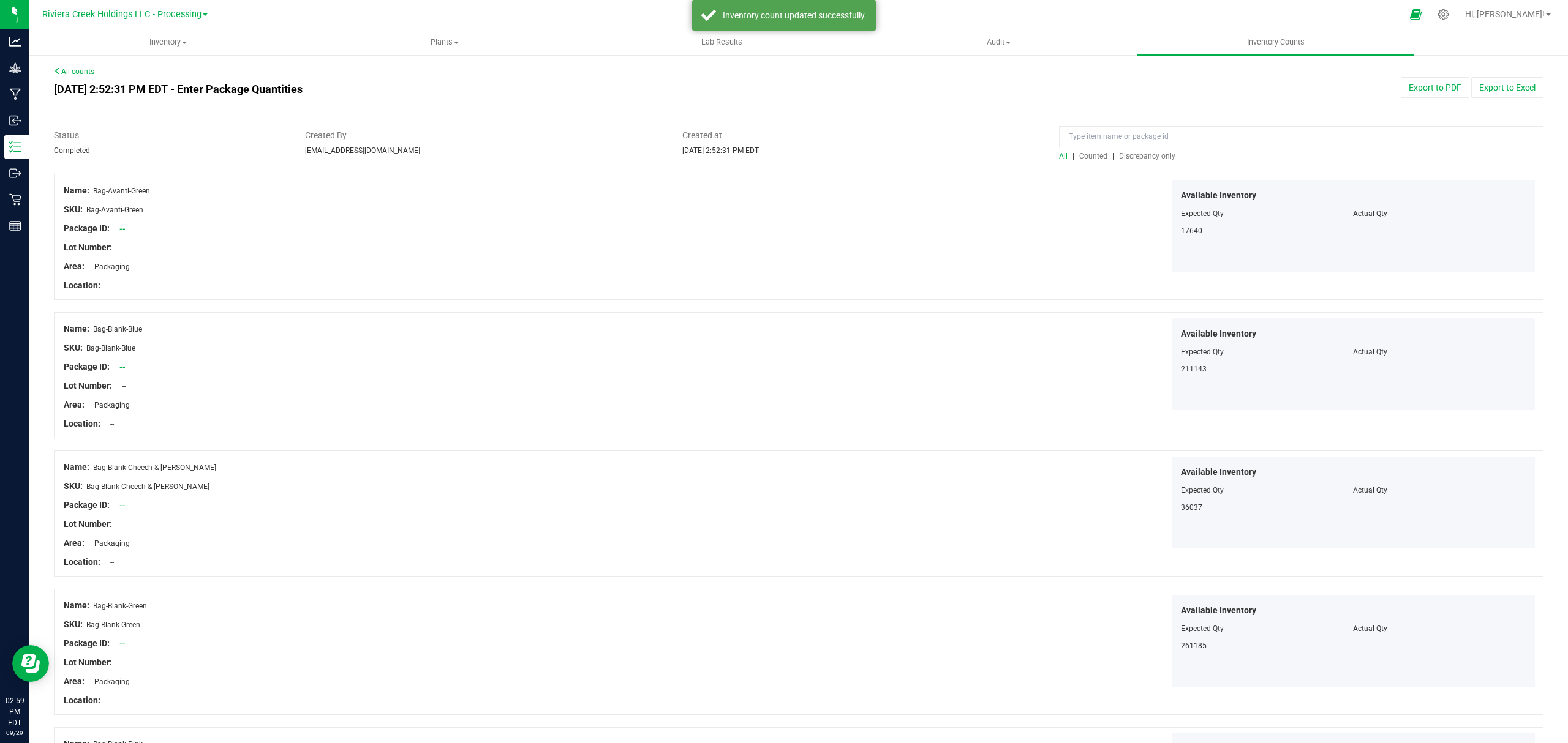
click at [1088, 158] on span "Counted" at bounding box center [1093, 156] width 28 height 9
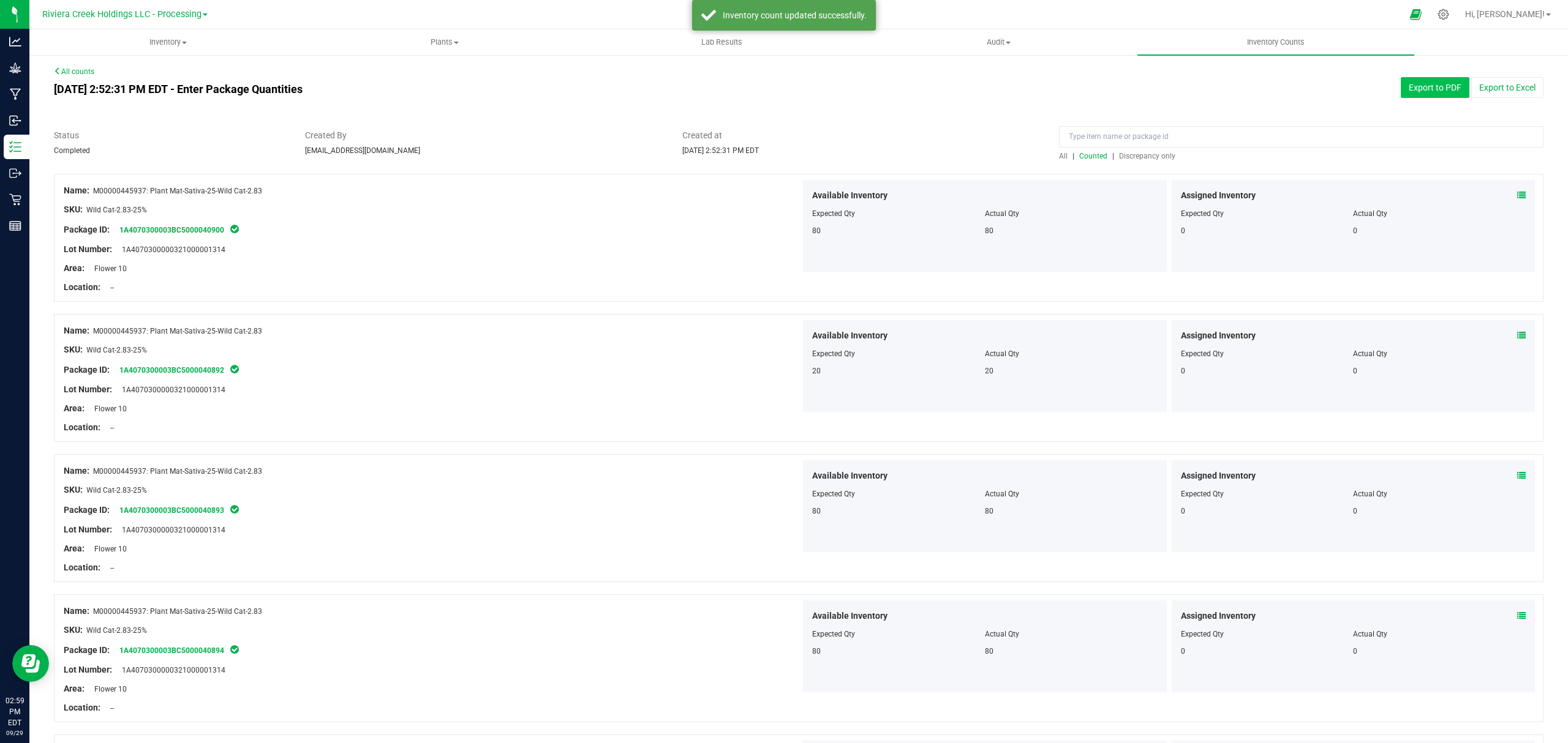
click at [1421, 82] on button "Export to PDF" at bounding box center [1434, 87] width 69 height 20
click at [158, 27] on nav "Riviera Creek Holdings LLC - Processing Hi, Jerry!" at bounding box center [798, 14] width 1538 height 29
click at [157, 39] on span "Inventory" at bounding box center [168, 43] width 276 height 11
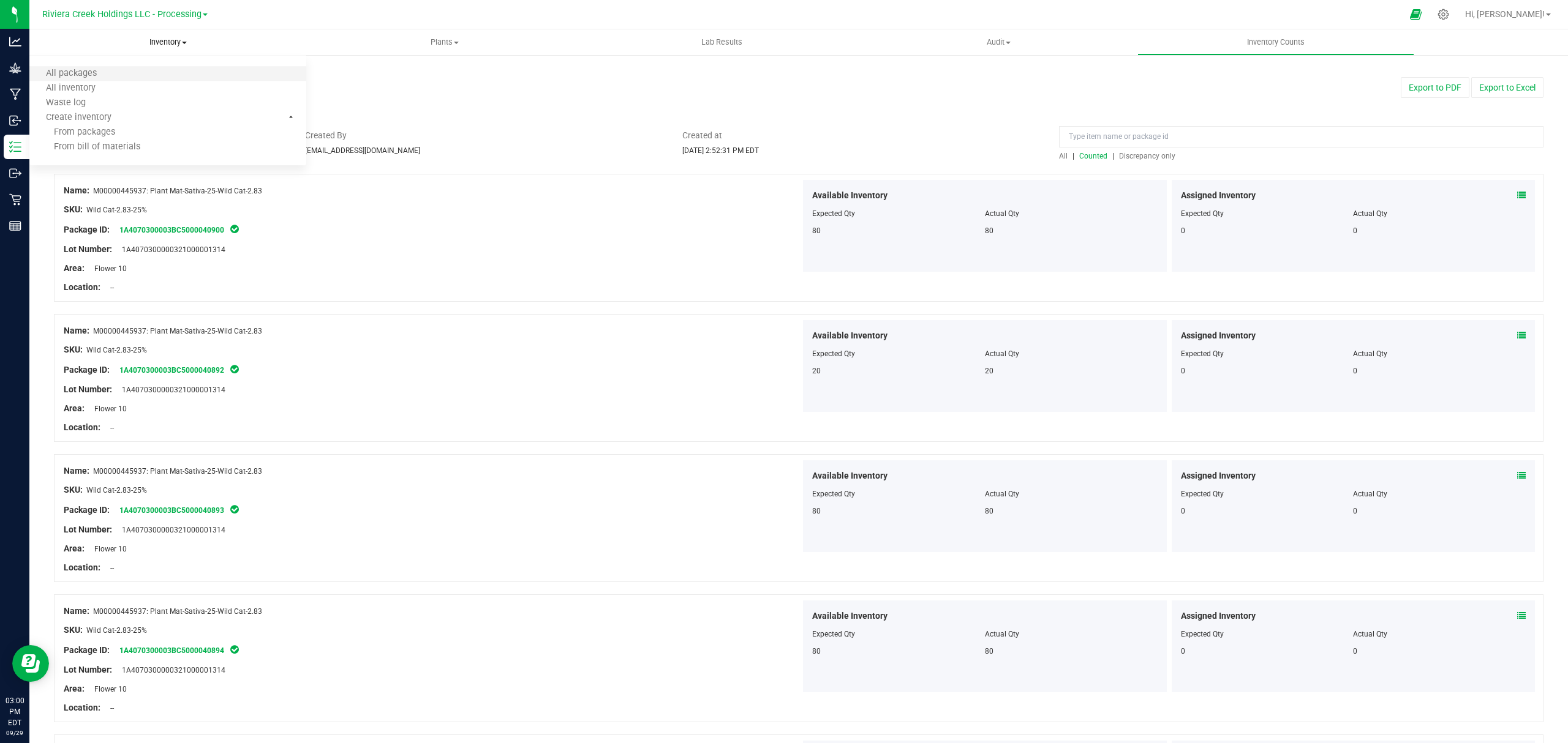
click at [138, 74] on li "All packages" at bounding box center [167, 74] width 276 height 15
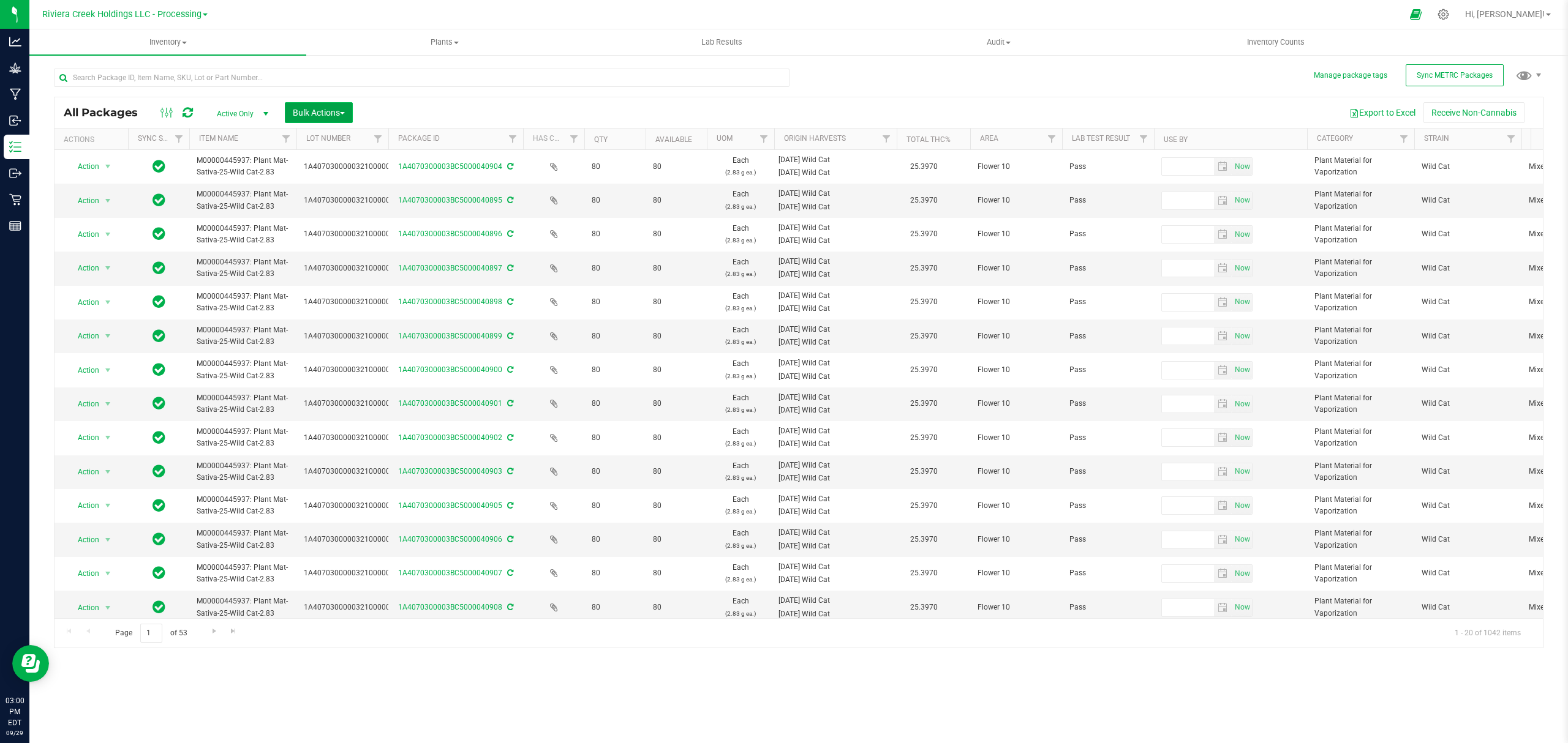
click at [307, 123] on button "Bulk Actions" at bounding box center [319, 113] width 68 height 20
click at [315, 230] on span "Lock/Unlock packages" at bounding box center [334, 230] width 84 height 9
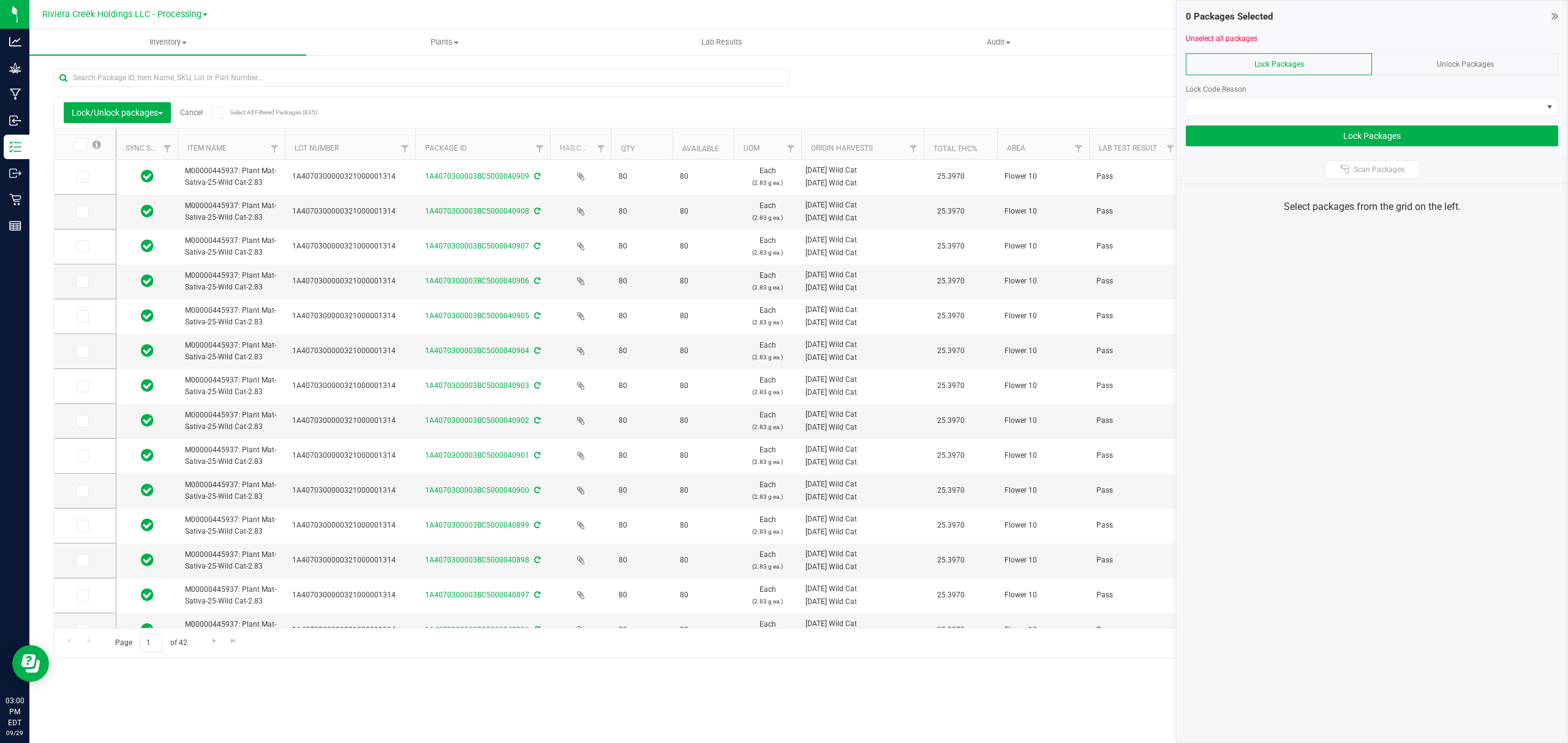
drag, startPoint x: 377, startPoint y: 141, endPoint x: 420, endPoint y: 143, distance: 43.0
click at [82, 148] on span at bounding box center [81, 145] width 13 height 13
click at [0, 0] on input "checkbox" at bounding box center [0, 0] width 0 height 0
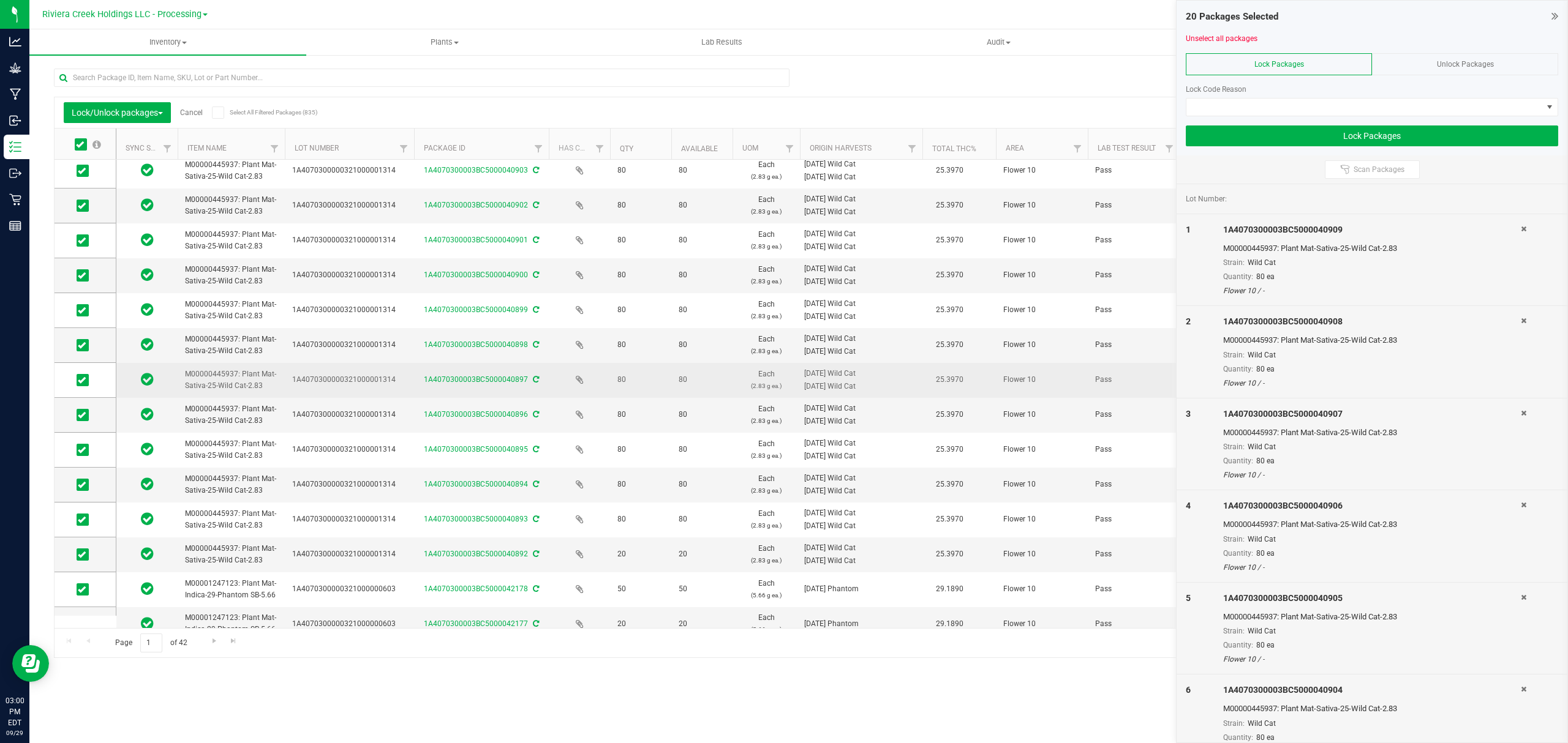
scroll to position [241, 0]
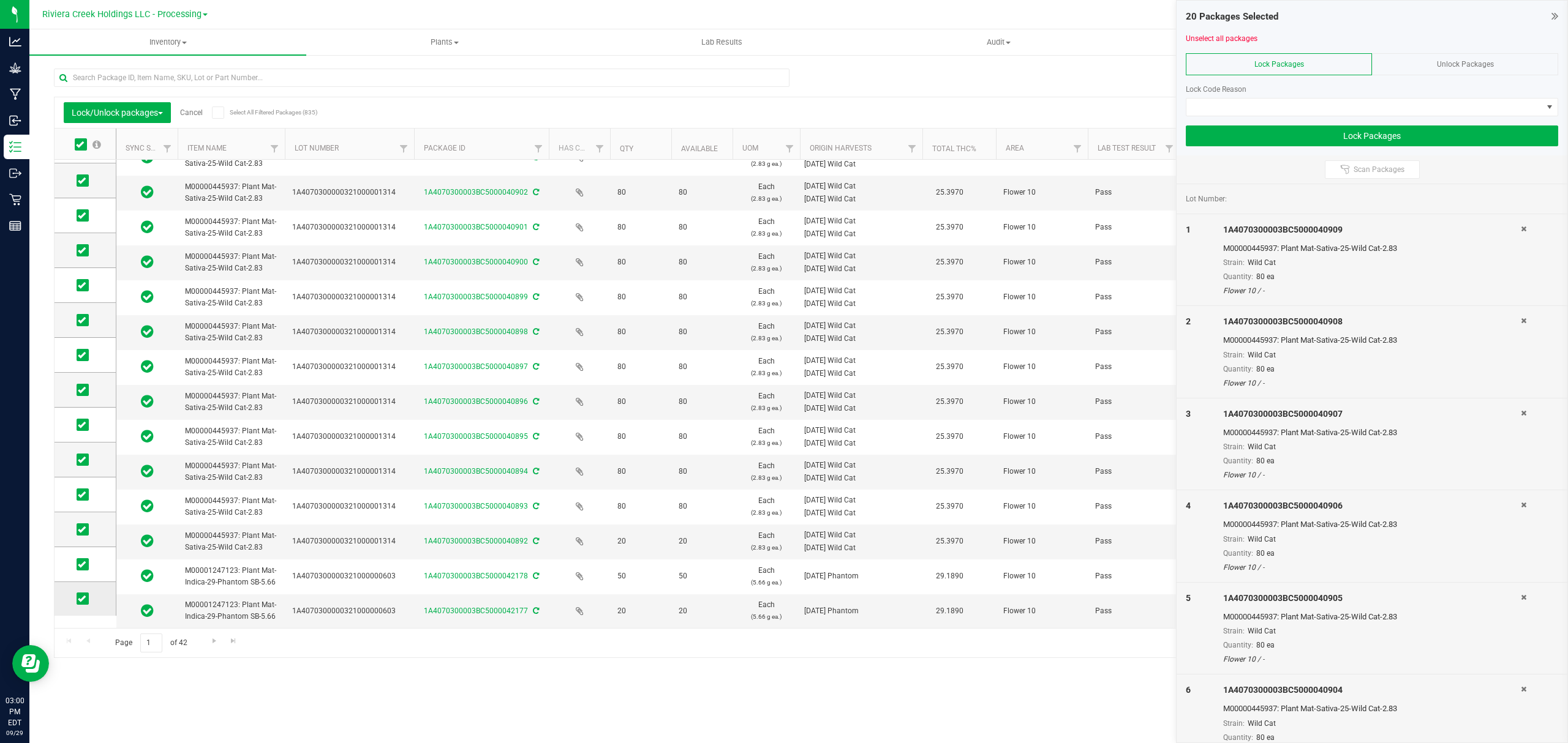
click at [87, 600] on span at bounding box center [83, 599] width 13 height 13
click at [0, 0] on input "checkbox" at bounding box center [0, 0] width 0 height 0
click at [77, 561] on span at bounding box center [83, 564] width 13 height 13
click at [0, 0] on input "checkbox" at bounding box center [0, 0] width 0 height 0
click at [1270, 98] on span at bounding box center [1364, 107] width 356 height 17
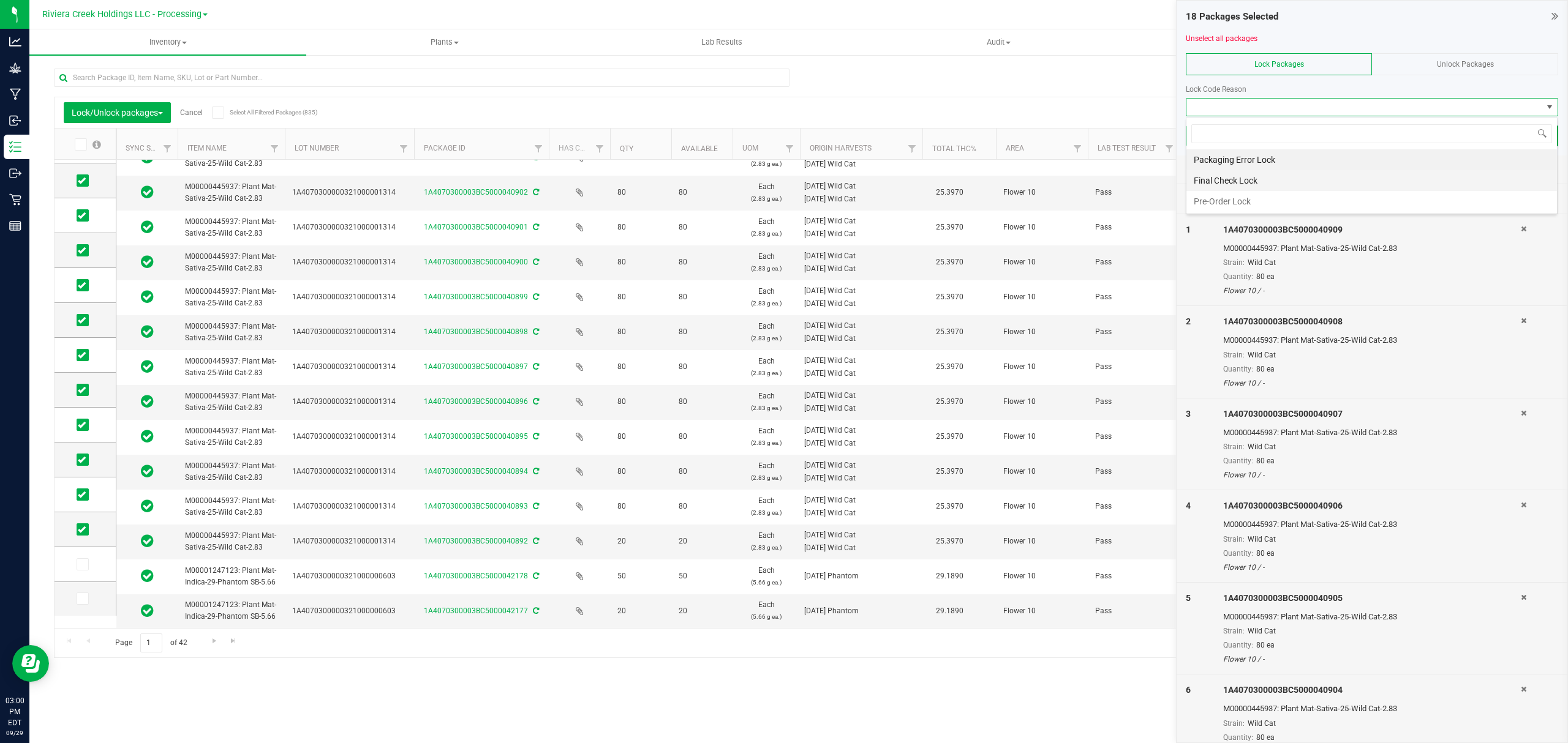
scroll to position [18, 371]
click at [1230, 182] on li "Final Check Lock" at bounding box center [1371, 180] width 370 height 20
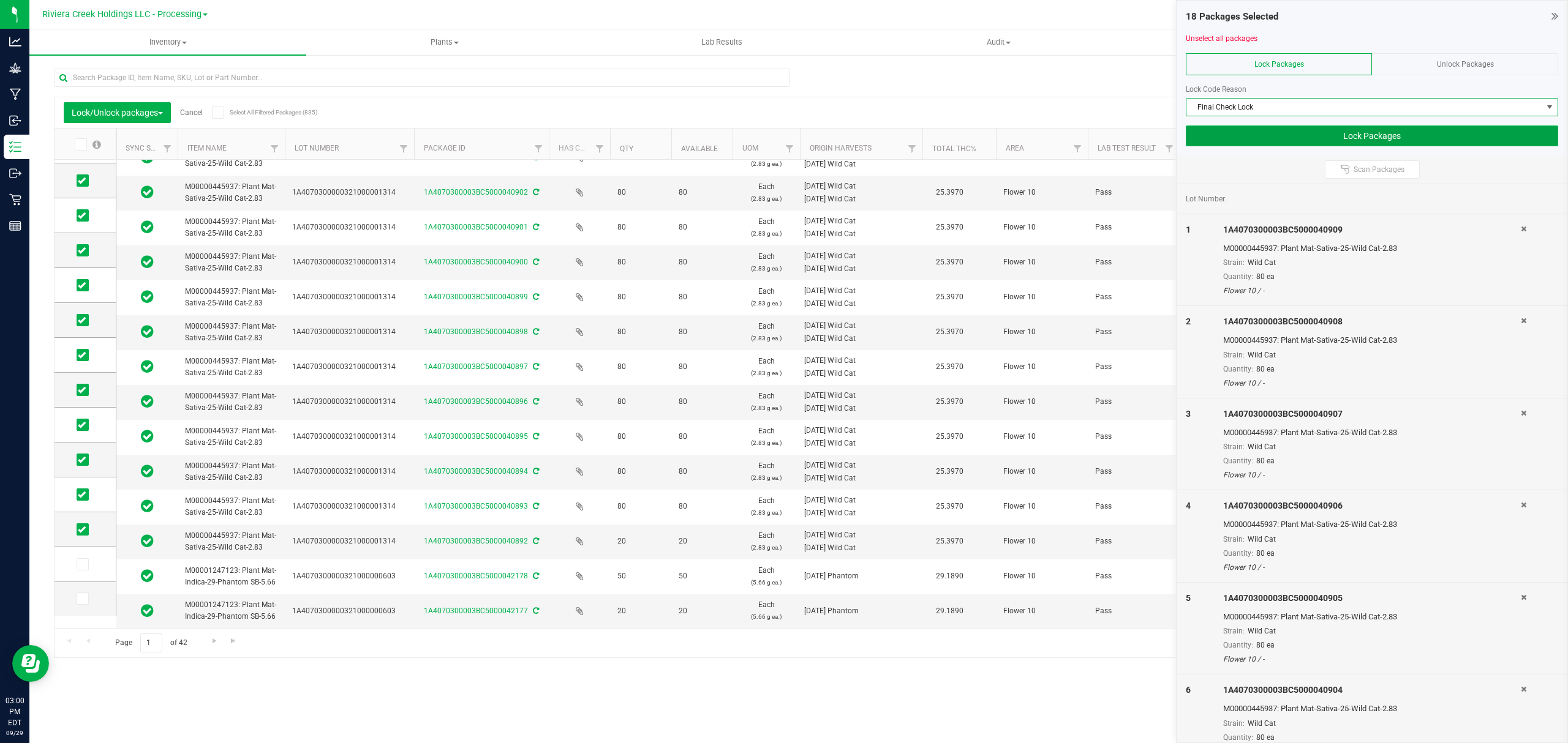
click at [1245, 135] on button "Lock Packages" at bounding box center [1372, 135] width 373 height 20
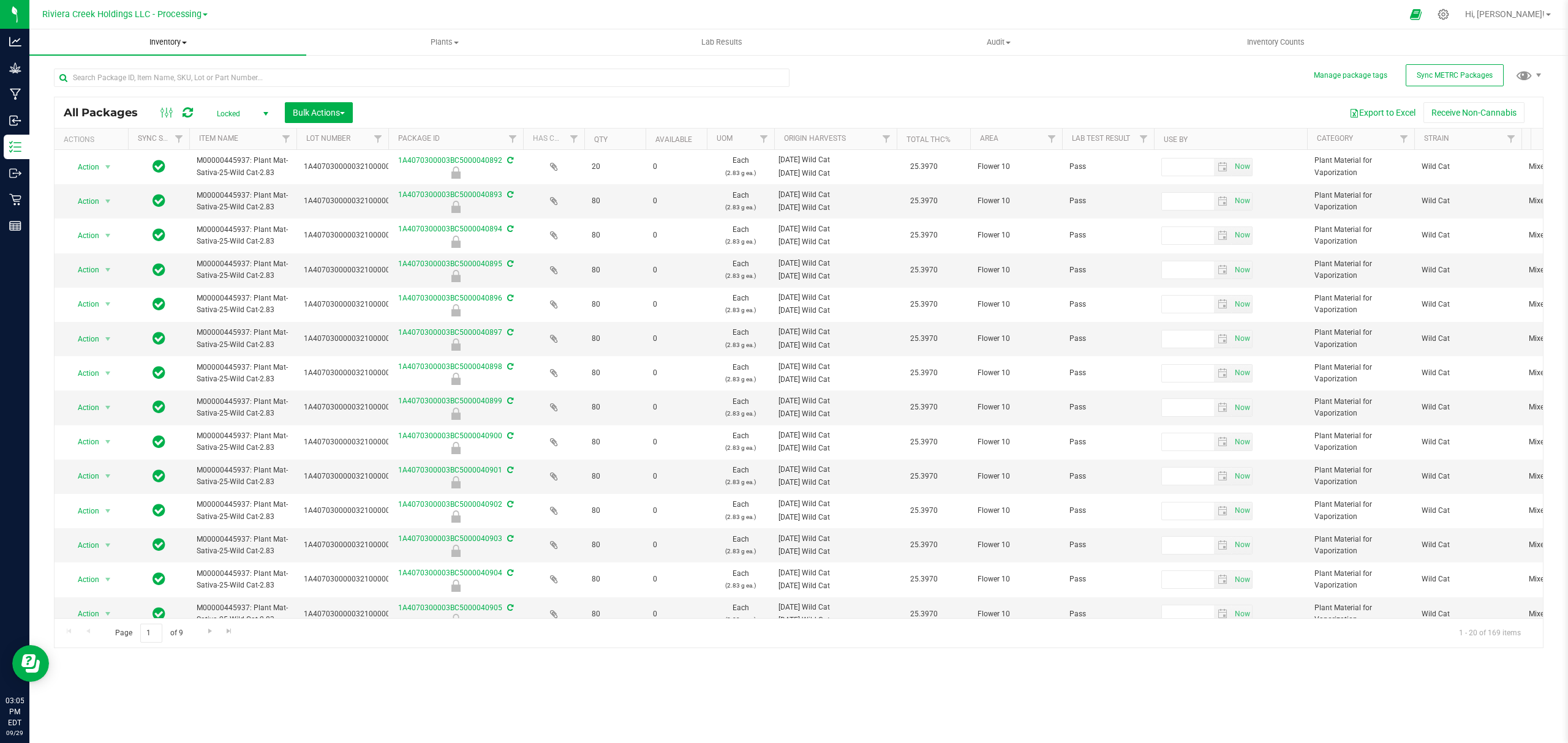
click at [162, 39] on span "Inventory" at bounding box center [167, 43] width 276 height 11
click at [138, 145] on li "From bill of materials" at bounding box center [167, 147] width 276 height 15
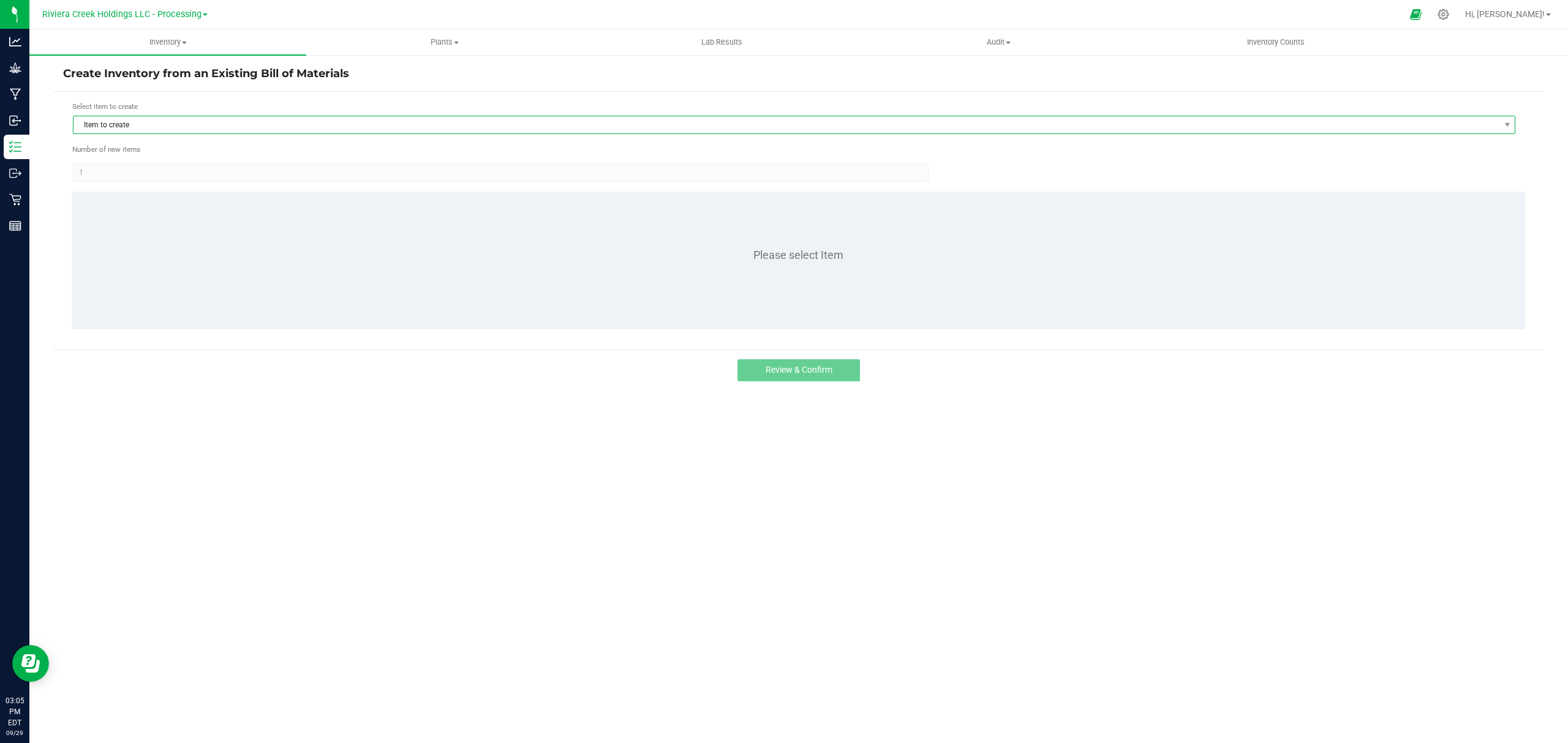
click at [158, 126] on span "Item to create" at bounding box center [786, 125] width 1425 height 17
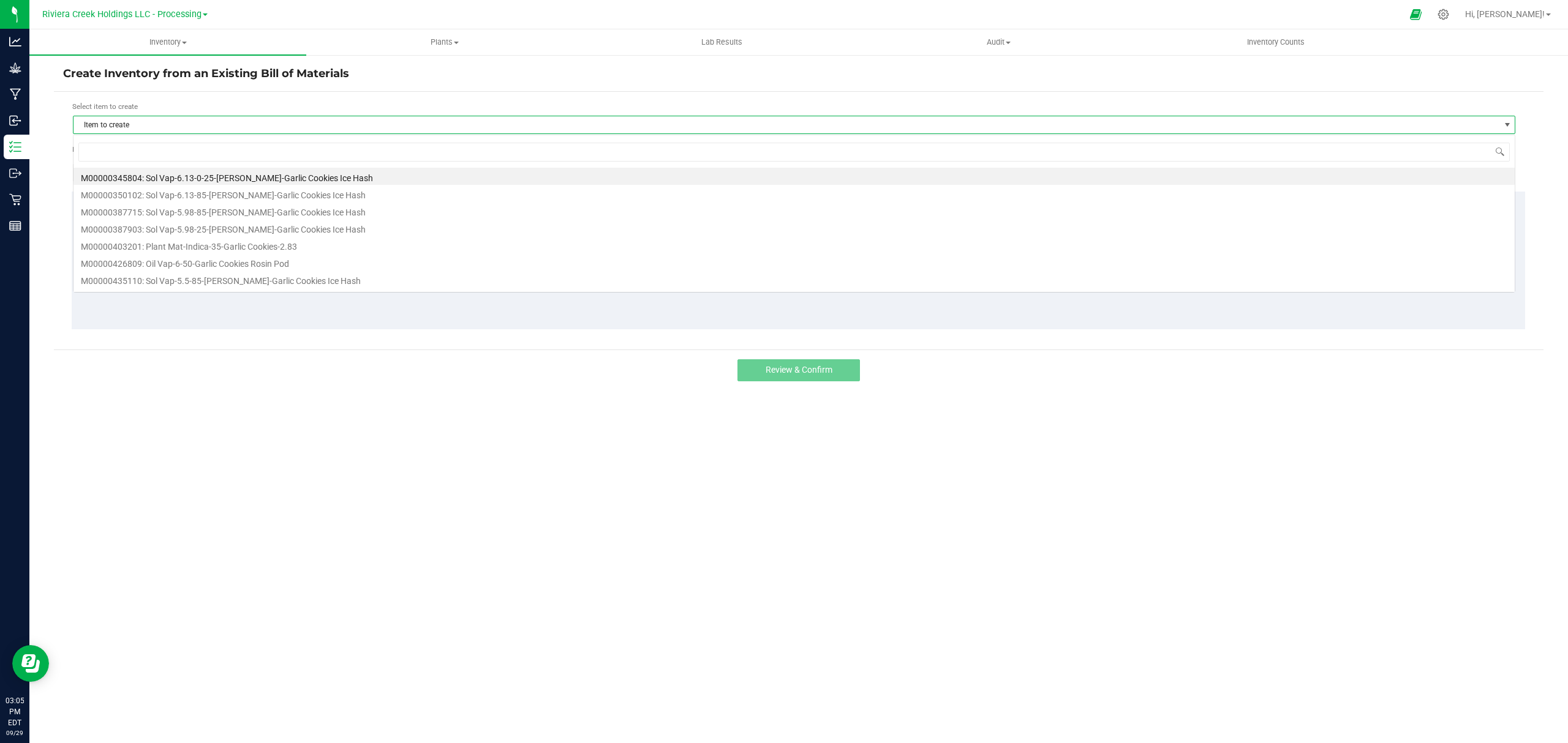
scroll to position [18, 1443]
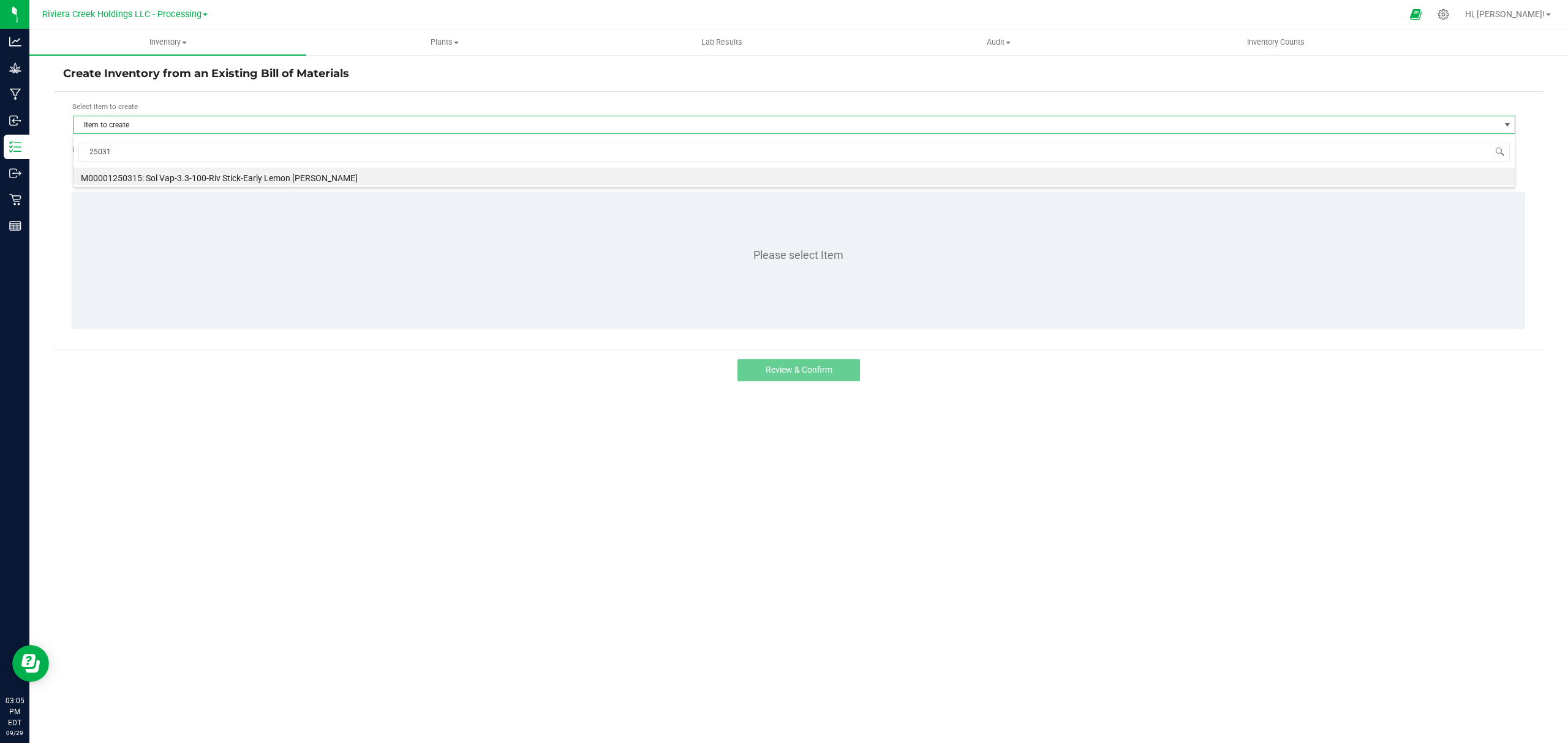
type input "250315"
click at [360, 185] on li "M00001250315: Sol Vap-3.3-100-Riv Stick-Early Lemon Berry" at bounding box center [794, 176] width 1441 height 17
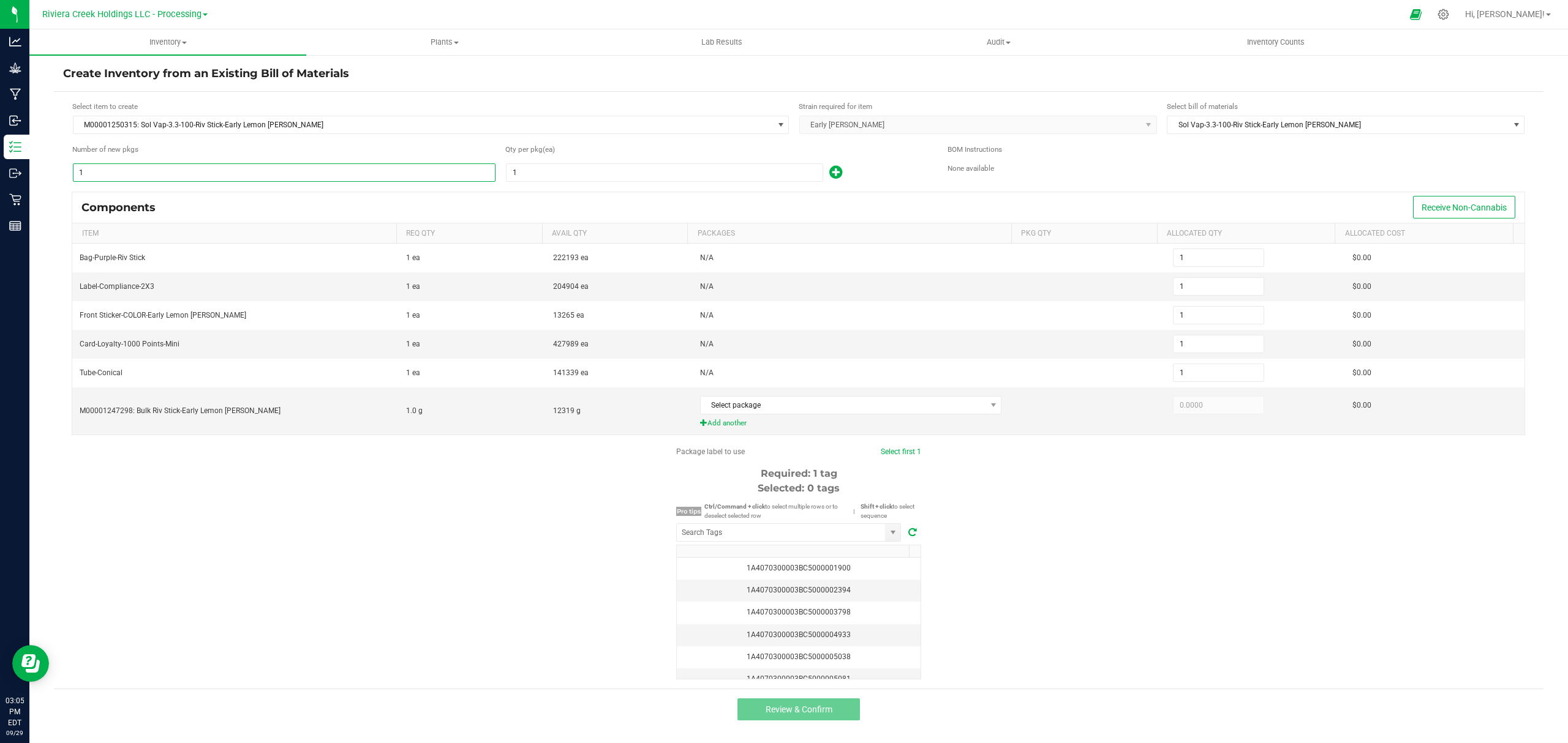
click at [176, 167] on input "1" at bounding box center [284, 172] width 421 height 17
type input "10"
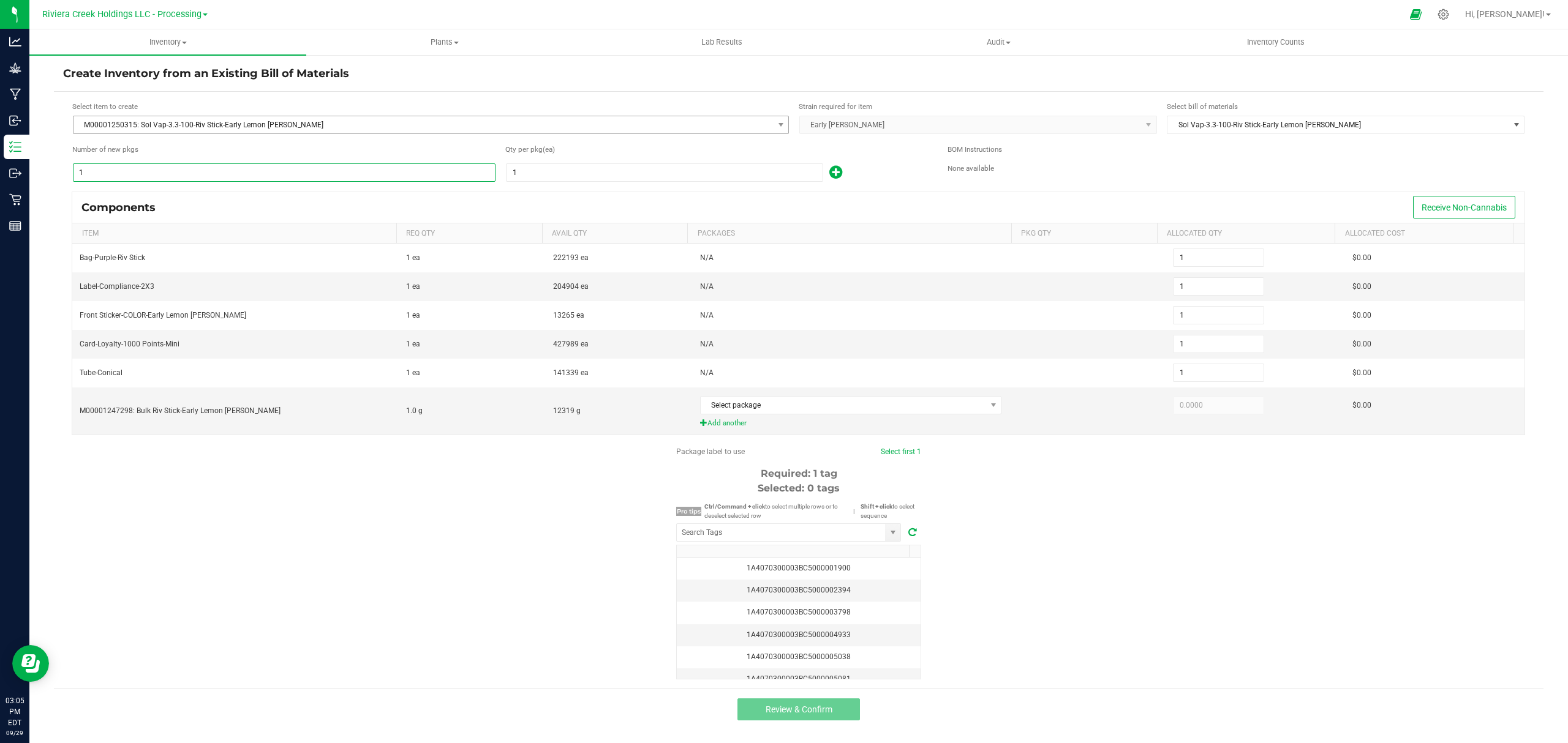
type input "10"
click at [564, 177] on input "1" at bounding box center [664, 172] width 316 height 17
type input "10"
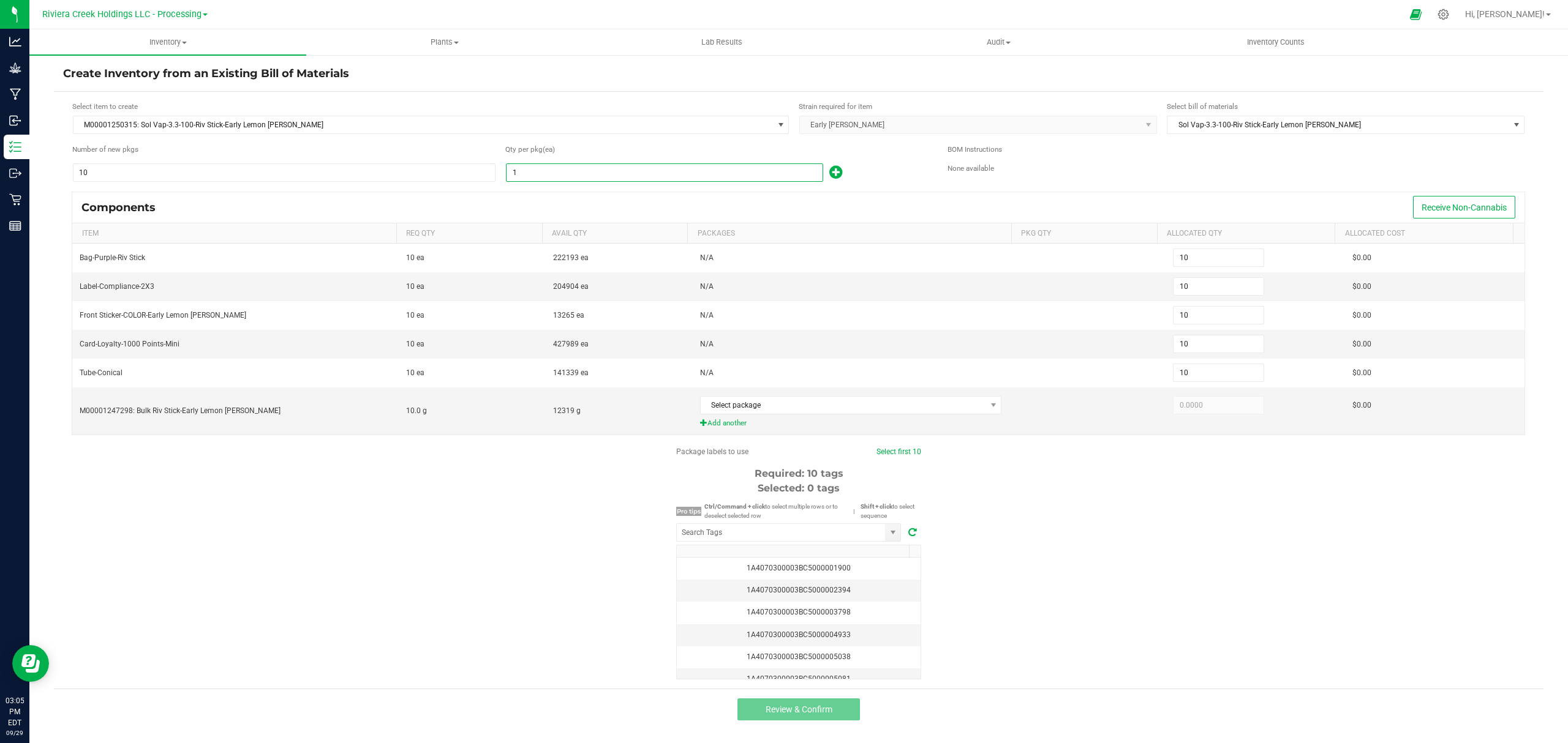
type input "100"
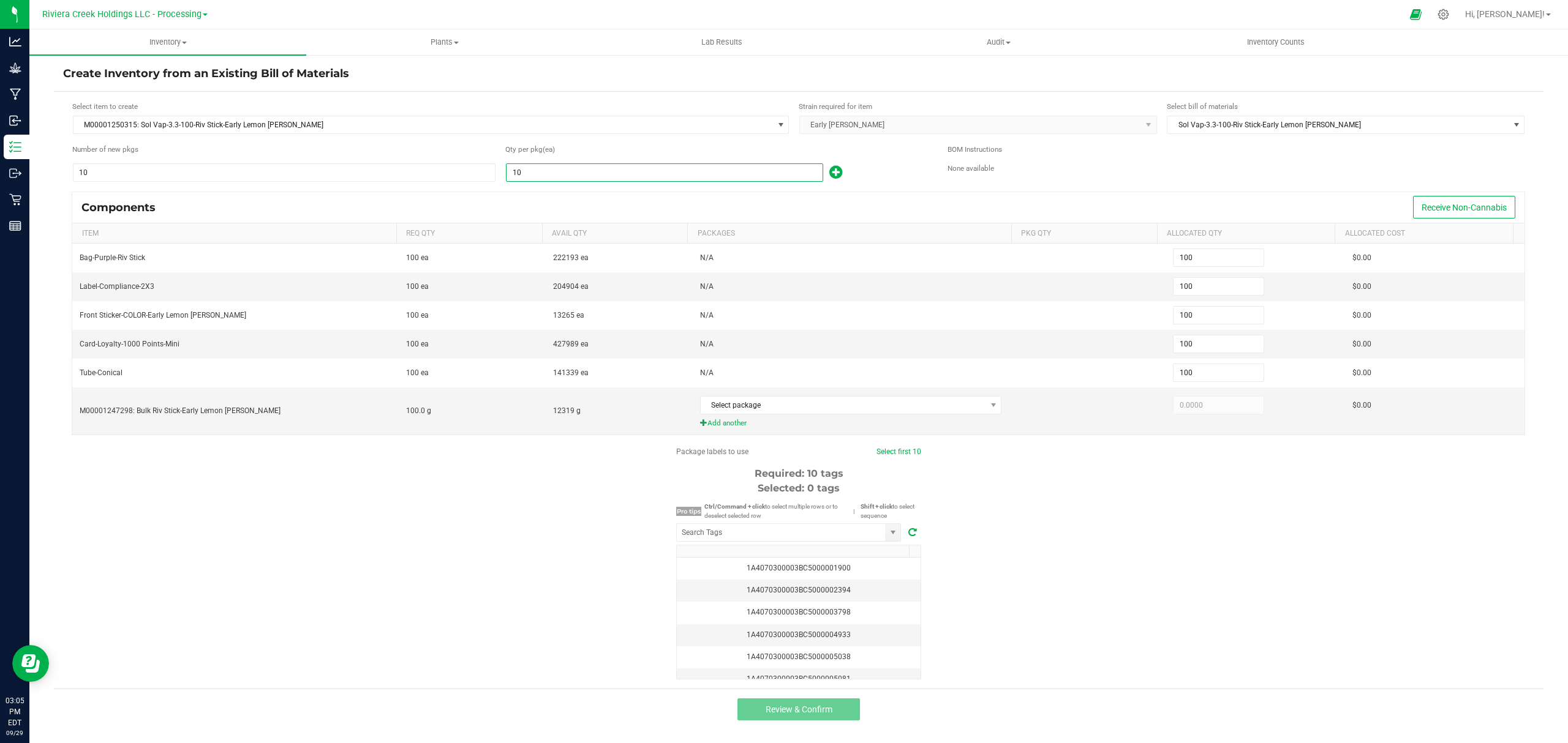
type input "100"
type input "1,000"
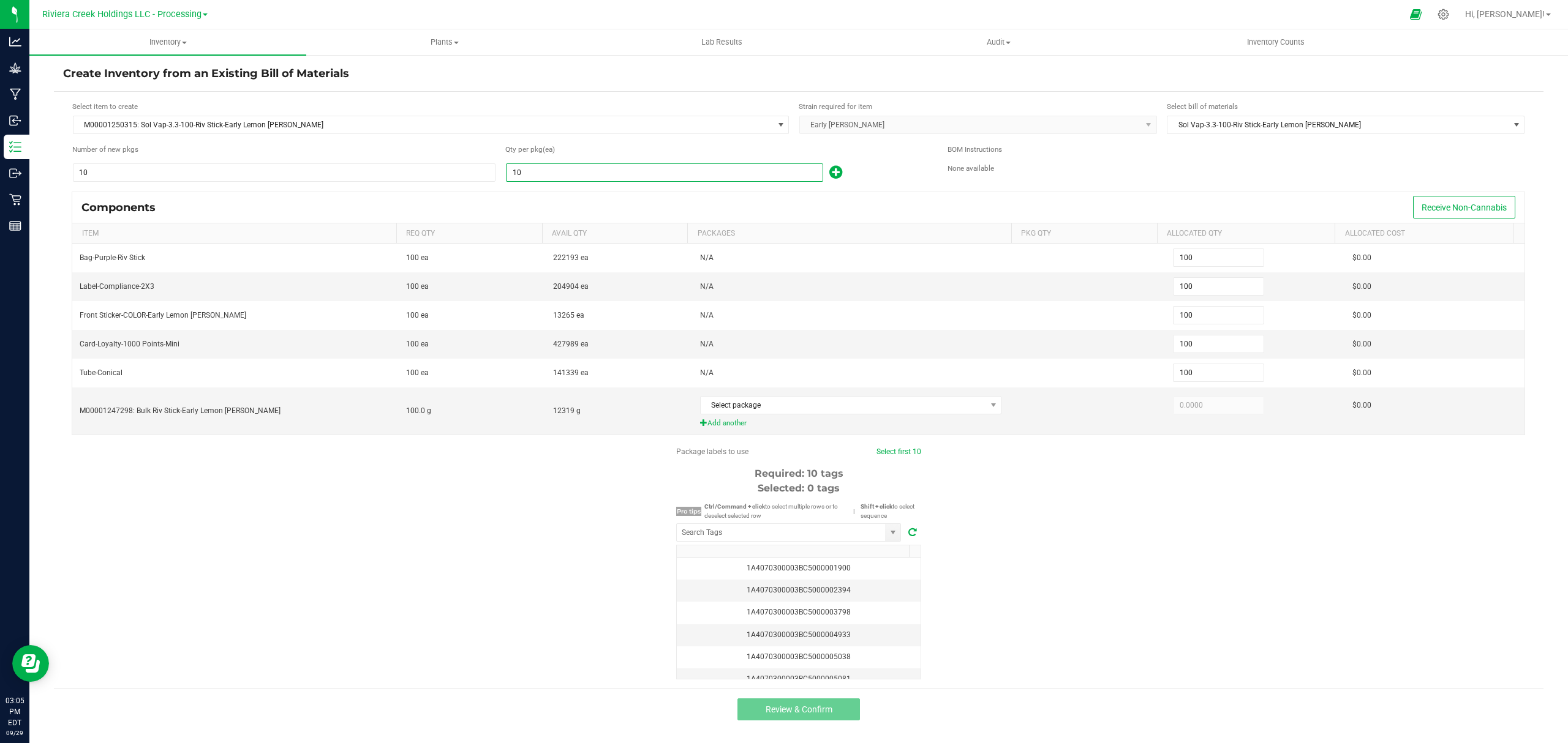
type input "1,000"
type input "100"
click at [893, 154] on div "Qty per pkg (ea)" at bounding box center [717, 150] width 424 height 12
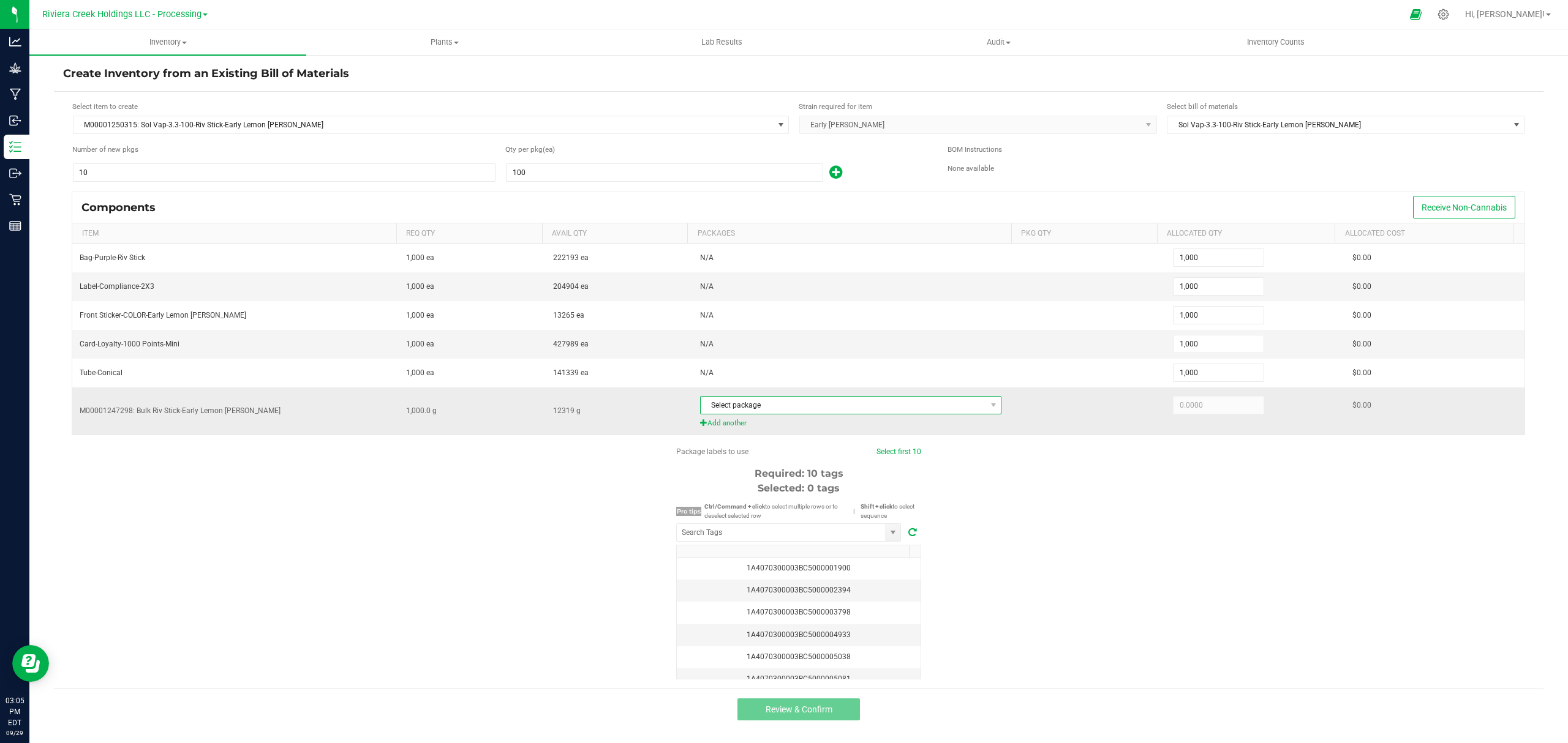
click at [826, 414] on span "Select package" at bounding box center [843, 405] width 285 height 17
click at [858, 453] on li "1A4070300003BC5000015355 (1A4070300003BC5000015355)" at bounding box center [851, 461] width 311 height 17
type input "1,000.0000"
click at [943, 407] on span "1A4070300003BC5000015355 (1A4070300003BC5000015355)" at bounding box center [843, 405] width 285 height 17
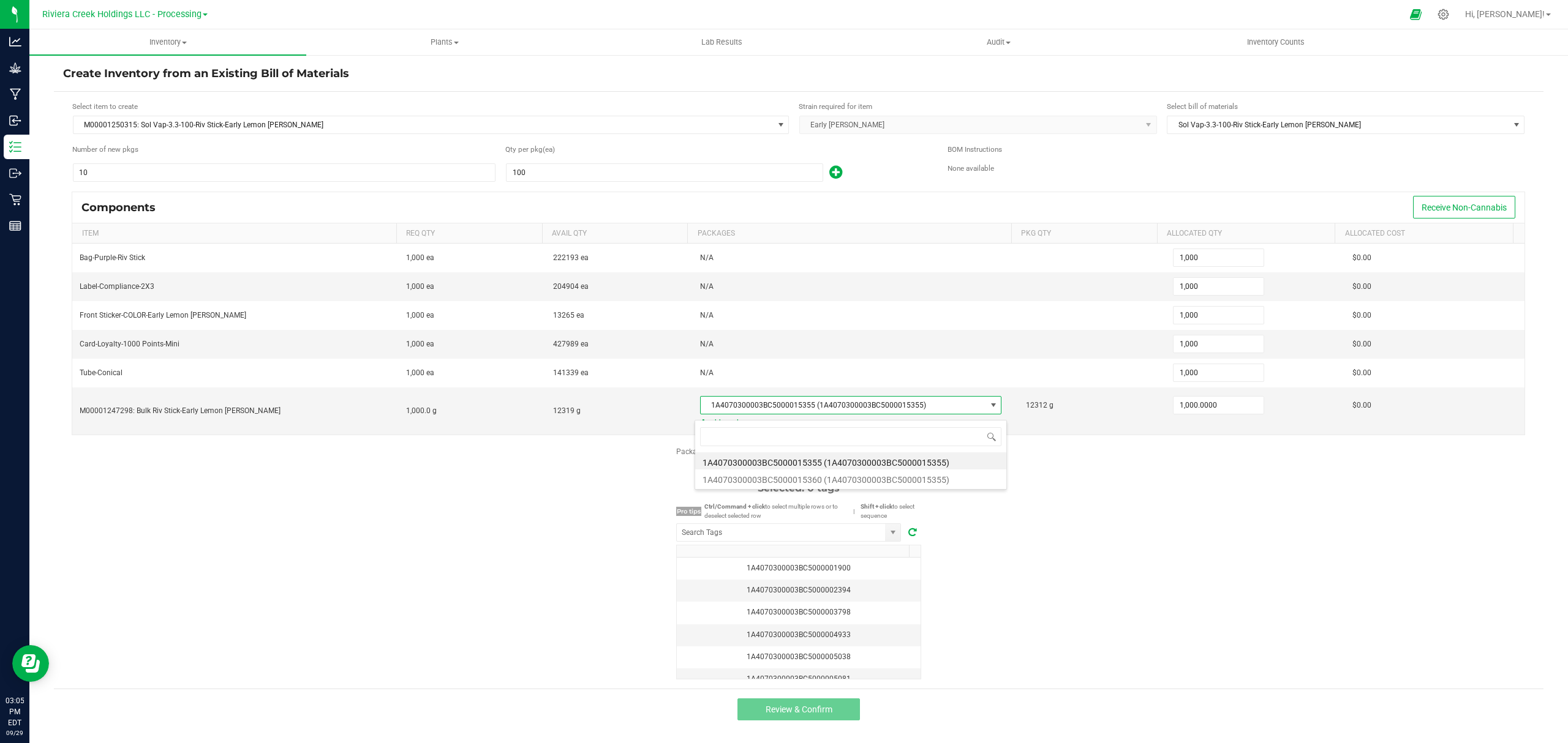
click at [920, 458] on li "1A4070300003BC5000015355 (1A4070300003BC5000015355)" at bounding box center [851, 461] width 311 height 17
click at [1006, 507] on div "Package labels to use Select first 10 Required: 10 tags Selected: 0 tags Pro ti…" at bounding box center [798, 563] width 1489 height 233
click at [808, 537] on input "NO DATA FOUND" at bounding box center [780, 533] width 208 height 17
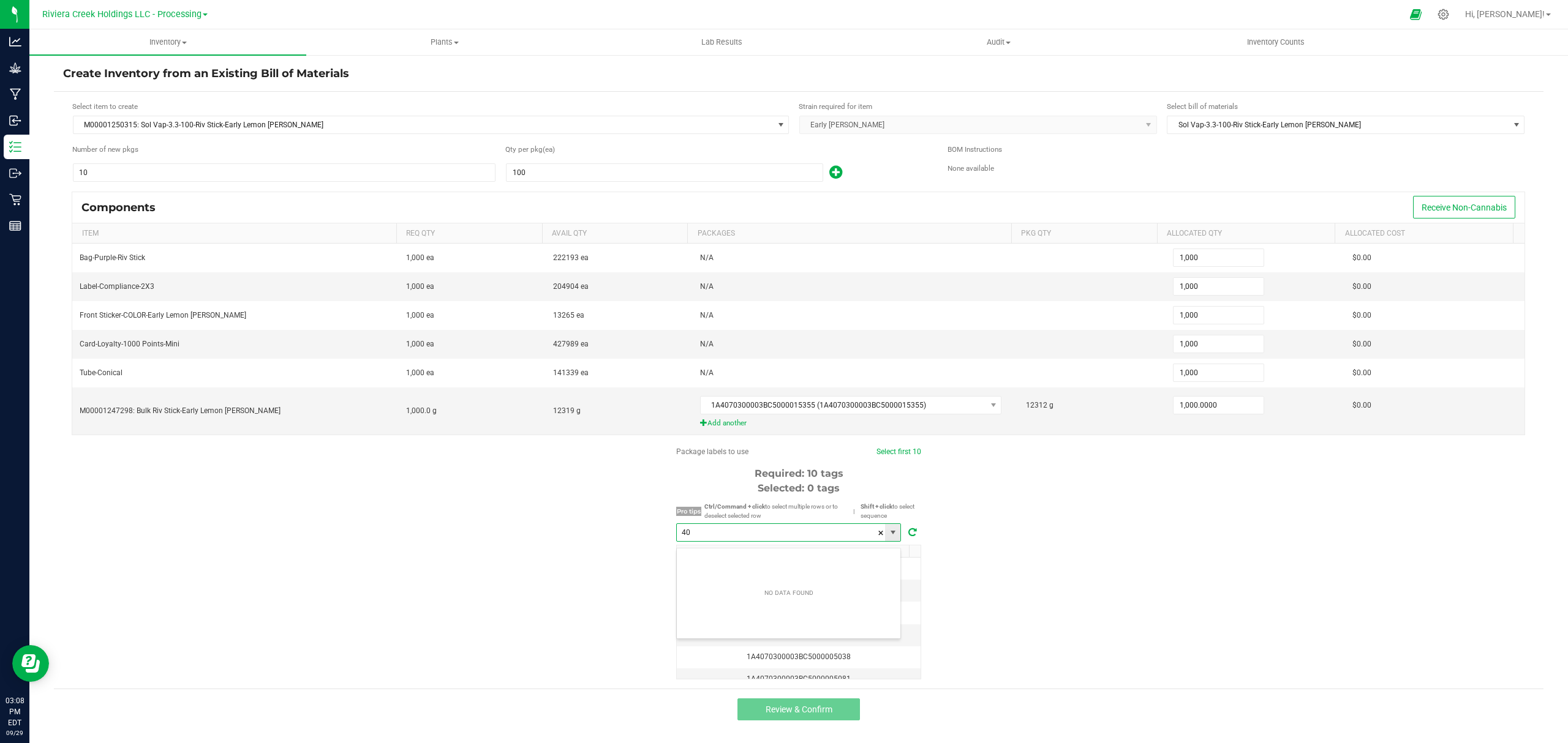
scroll to position [18, 224]
click at [783, 554] on li "1A4070300003BC5000040910" at bounding box center [788, 560] width 224 height 20
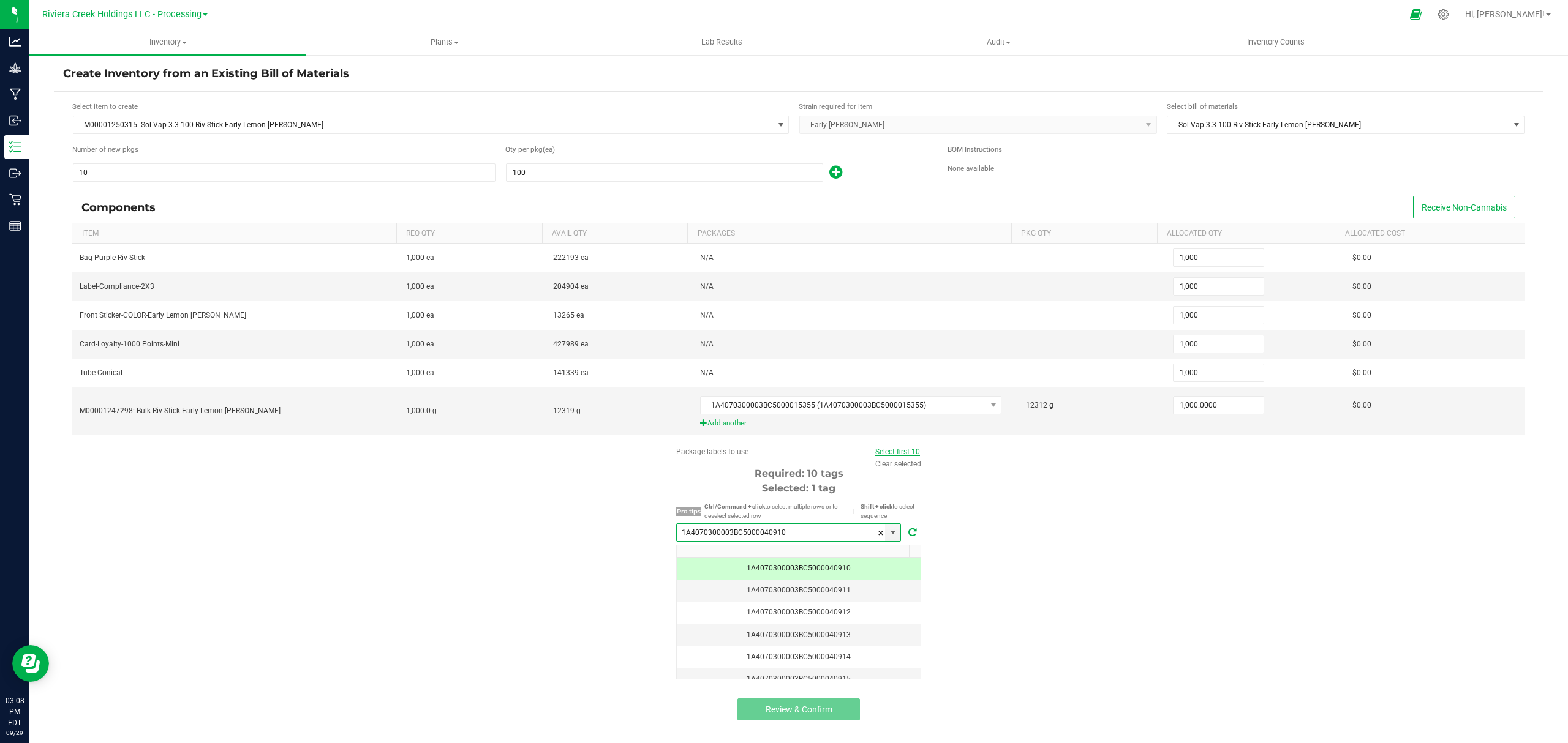
type input "1A4070300003BC5000040910"
click at [883, 453] on link "Select first 10" at bounding box center [897, 451] width 45 height 9
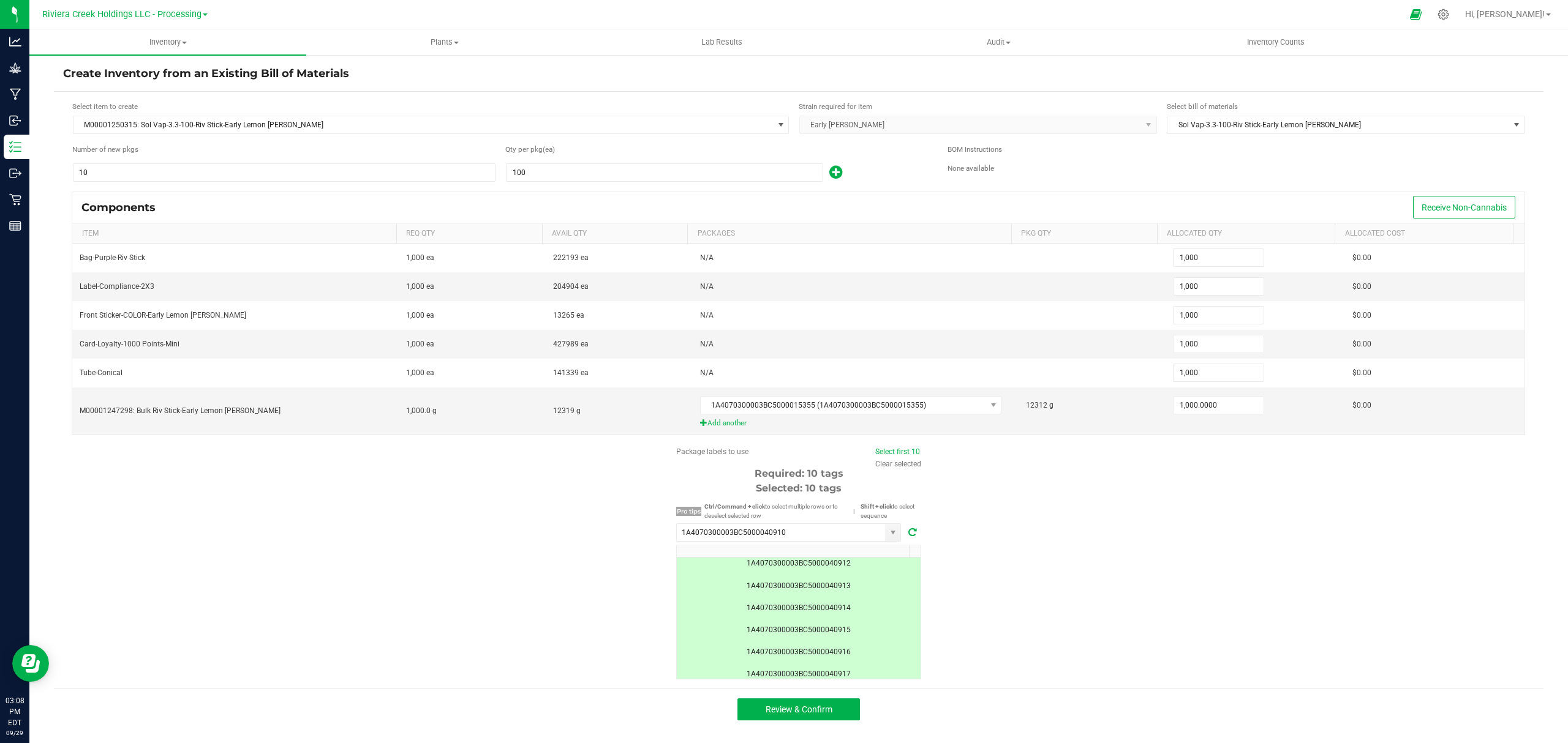
scroll to position [0, 0]
click at [821, 715] on span "Review & Confirm" at bounding box center [799, 709] width 67 height 9
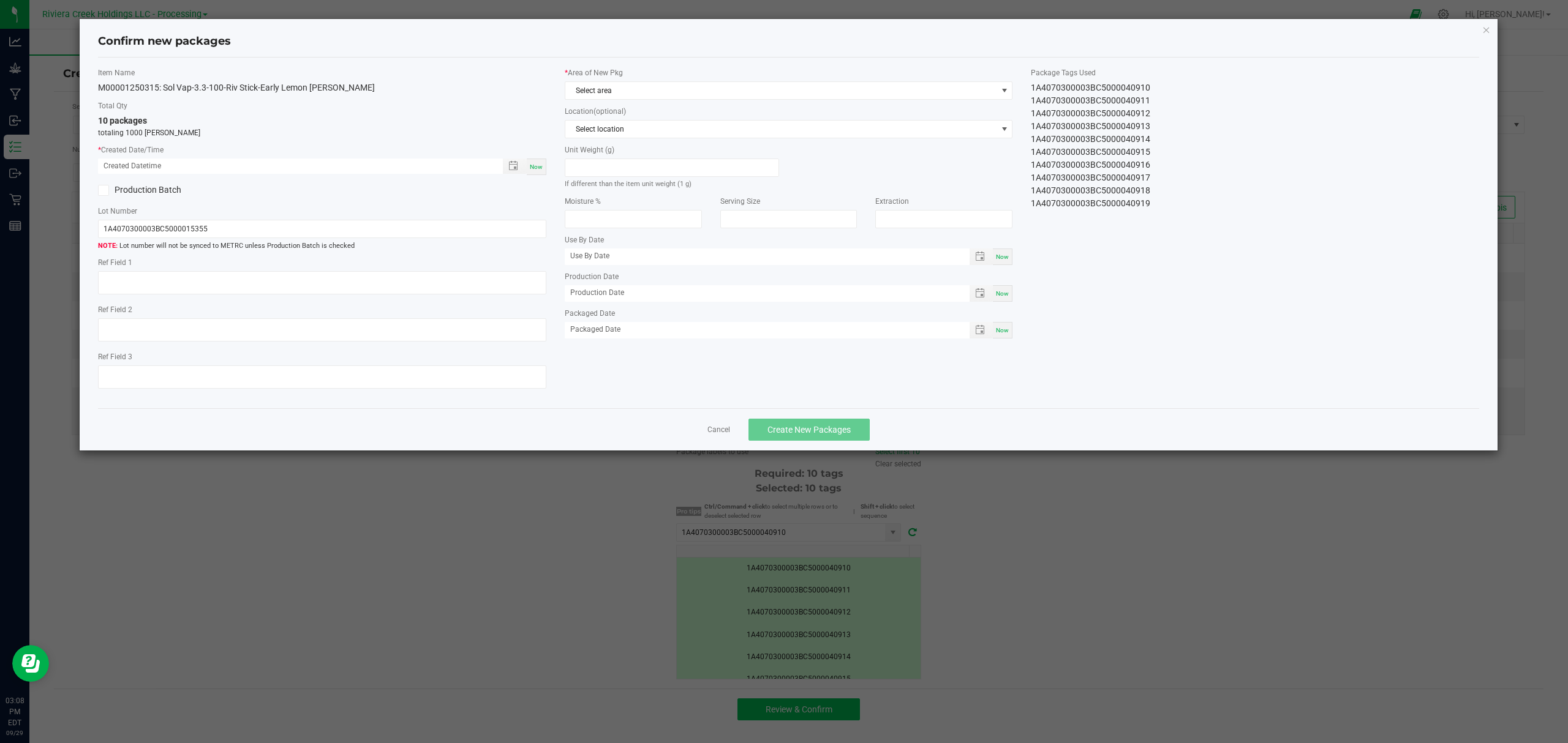
type input "09/07/2026"
click at [532, 164] on span "Now" at bounding box center [536, 167] width 13 height 7
type input "09/29/2025 03:08 PM"
click at [653, 94] on span "Select area" at bounding box center [781, 91] width 432 height 17
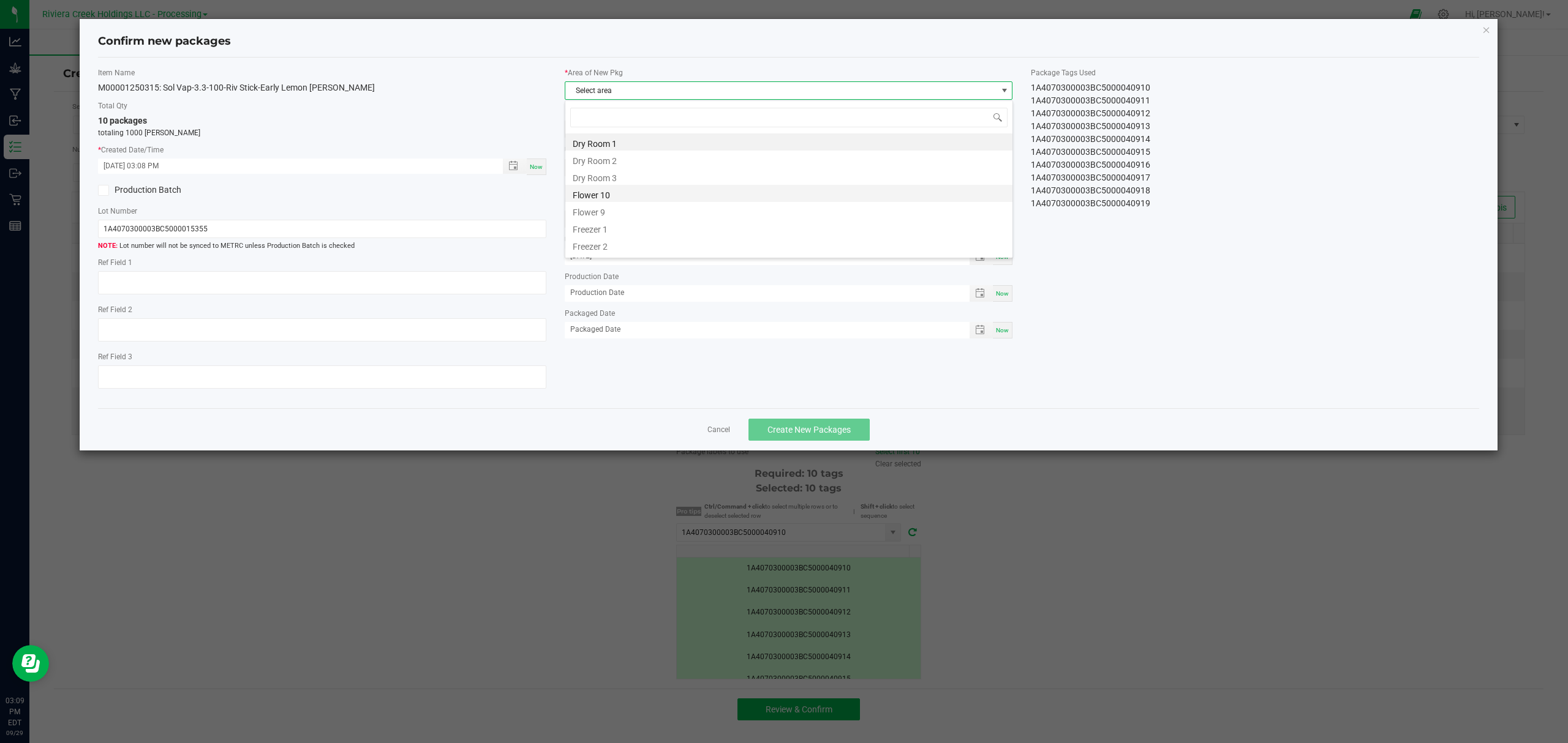
click at [640, 194] on li "Flower 10" at bounding box center [789, 194] width 447 height 17
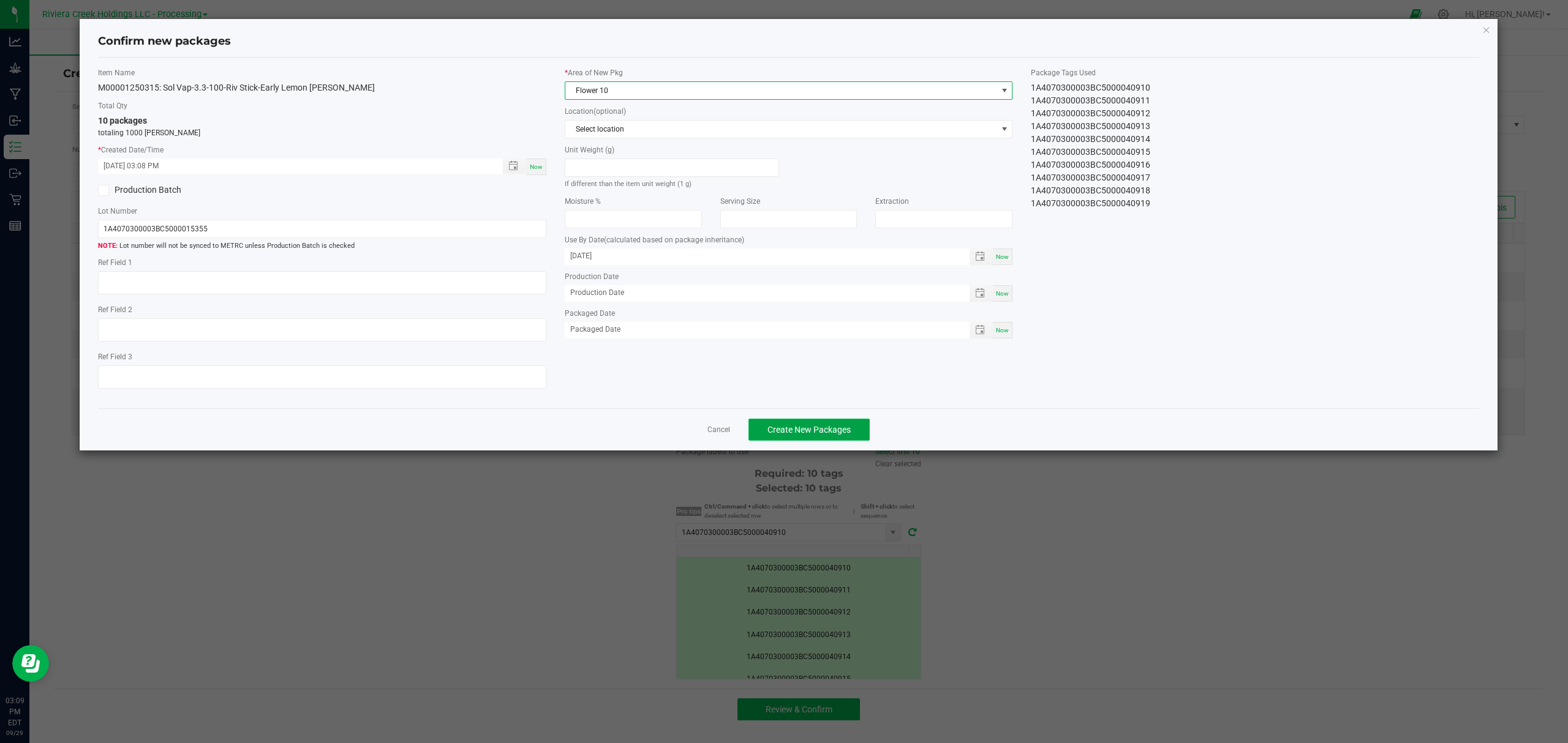
click at [828, 431] on span "Create New Packages" at bounding box center [809, 430] width 83 height 9
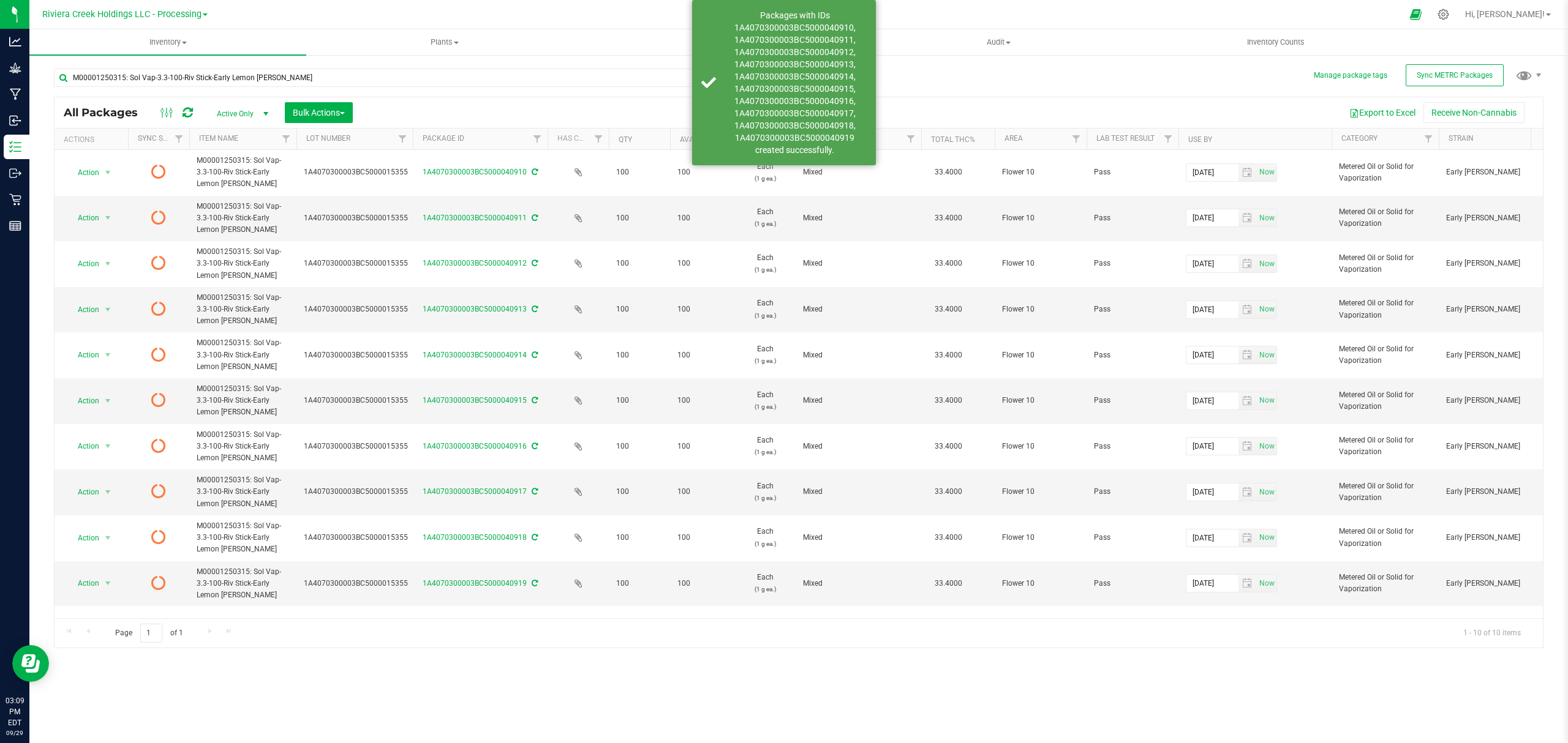
drag, startPoint x: 390, startPoint y: 136, endPoint x: 420, endPoint y: 134, distance: 30.1
click at [420, 134] on div "Actions Sync Status Item Name Lot Number Package ID Has COA Qty Available UOM O…" at bounding box center [792, 139] width 1477 height 20
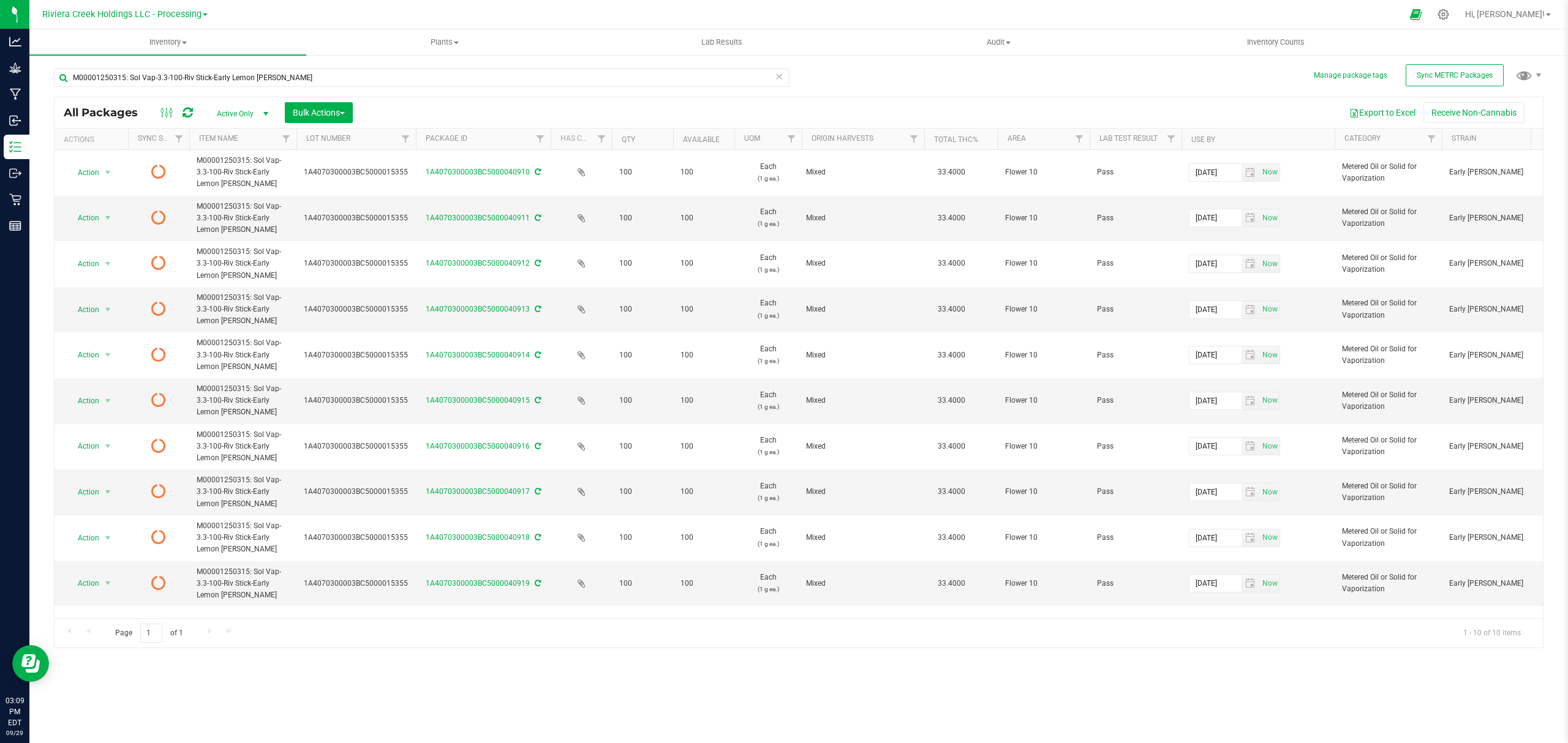
click at [185, 110] on icon at bounding box center [187, 113] width 10 height 13
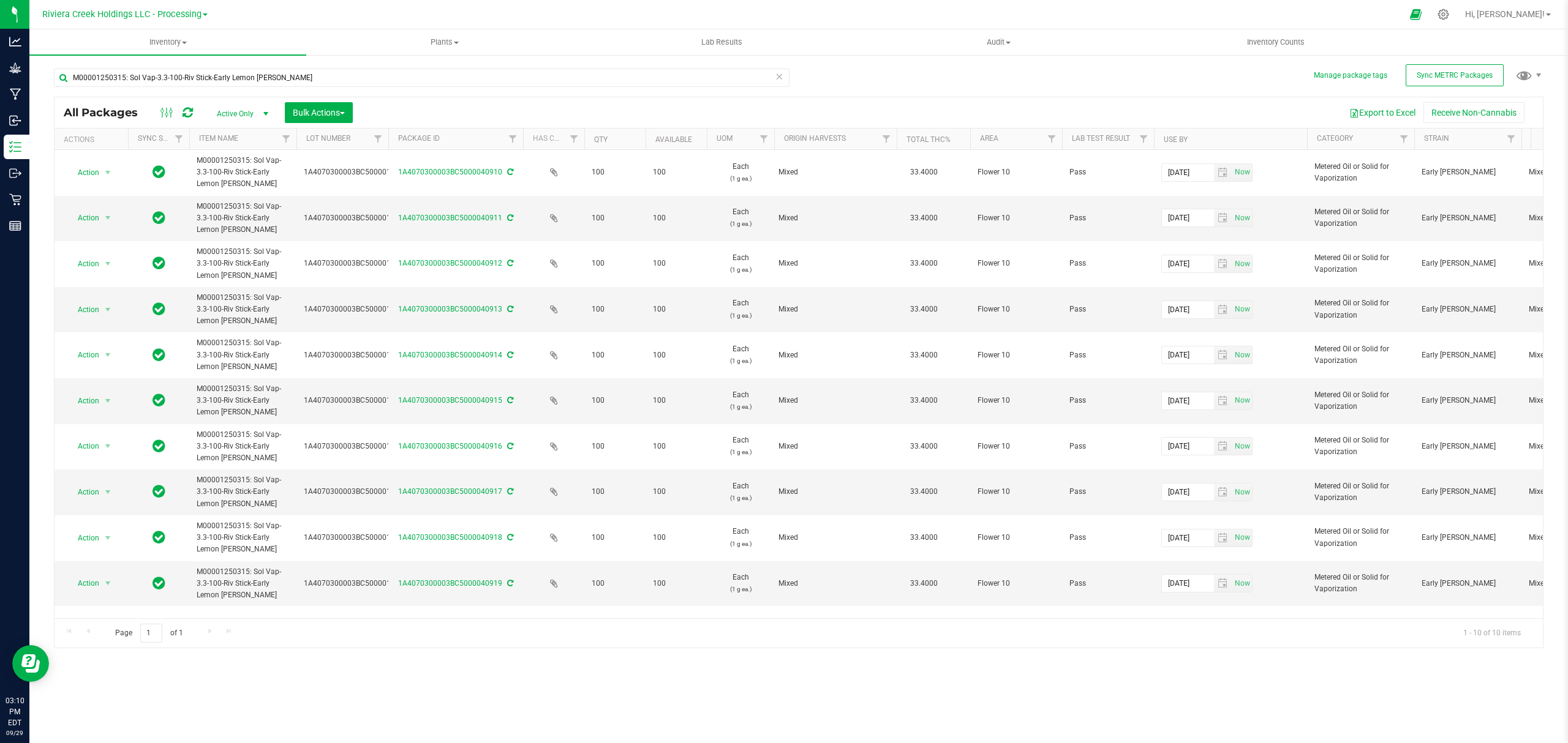
click at [187, 115] on icon at bounding box center [187, 113] width 10 height 13
click at [1272, 40] on span "Inventory Counts" at bounding box center [1275, 43] width 91 height 11
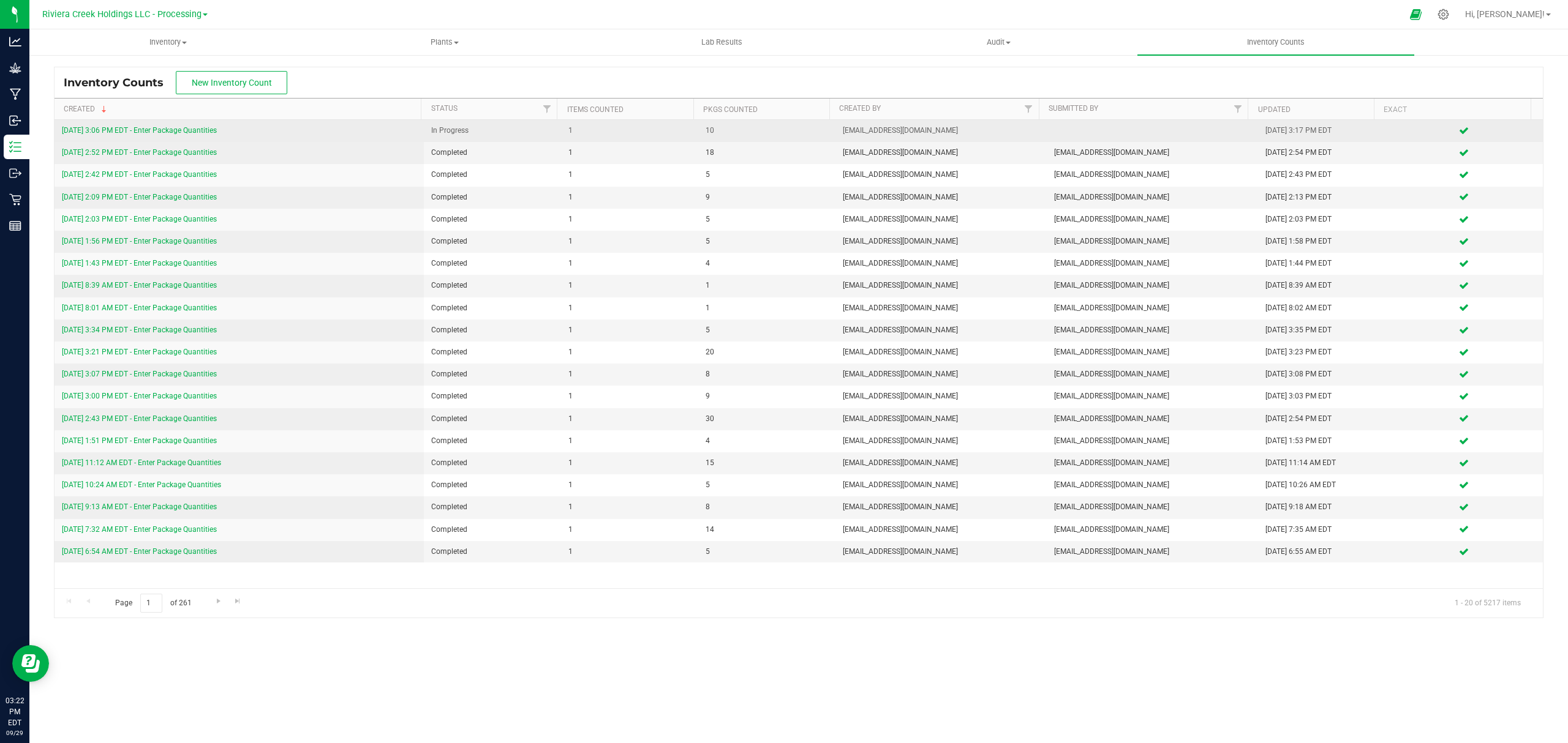
click at [211, 130] on link "9/29/25 3:06 PM EDT - Enter Package Quantities" at bounding box center [139, 130] width 155 height 9
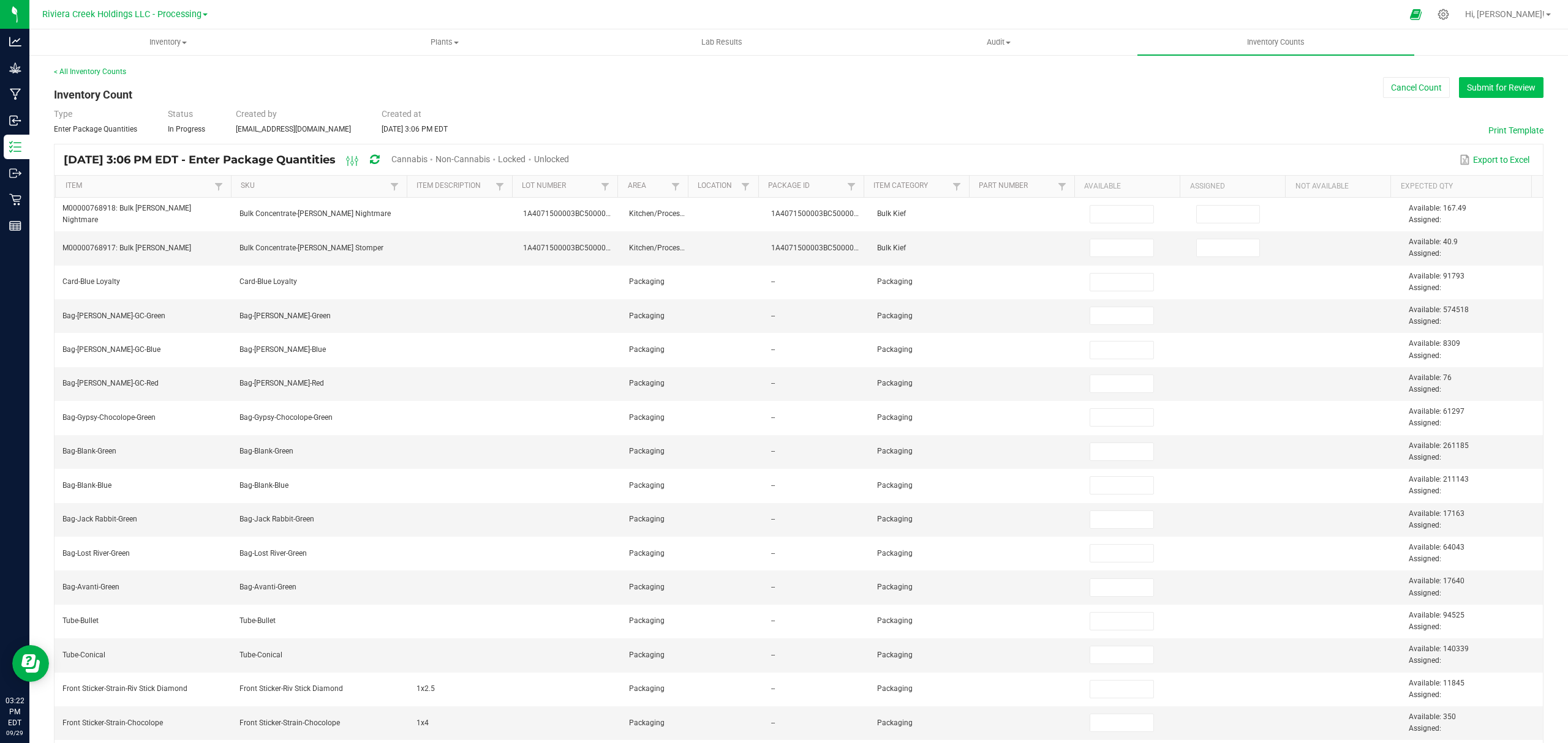
click at [1496, 81] on button "Submit for Review" at bounding box center [1500, 87] width 84 height 20
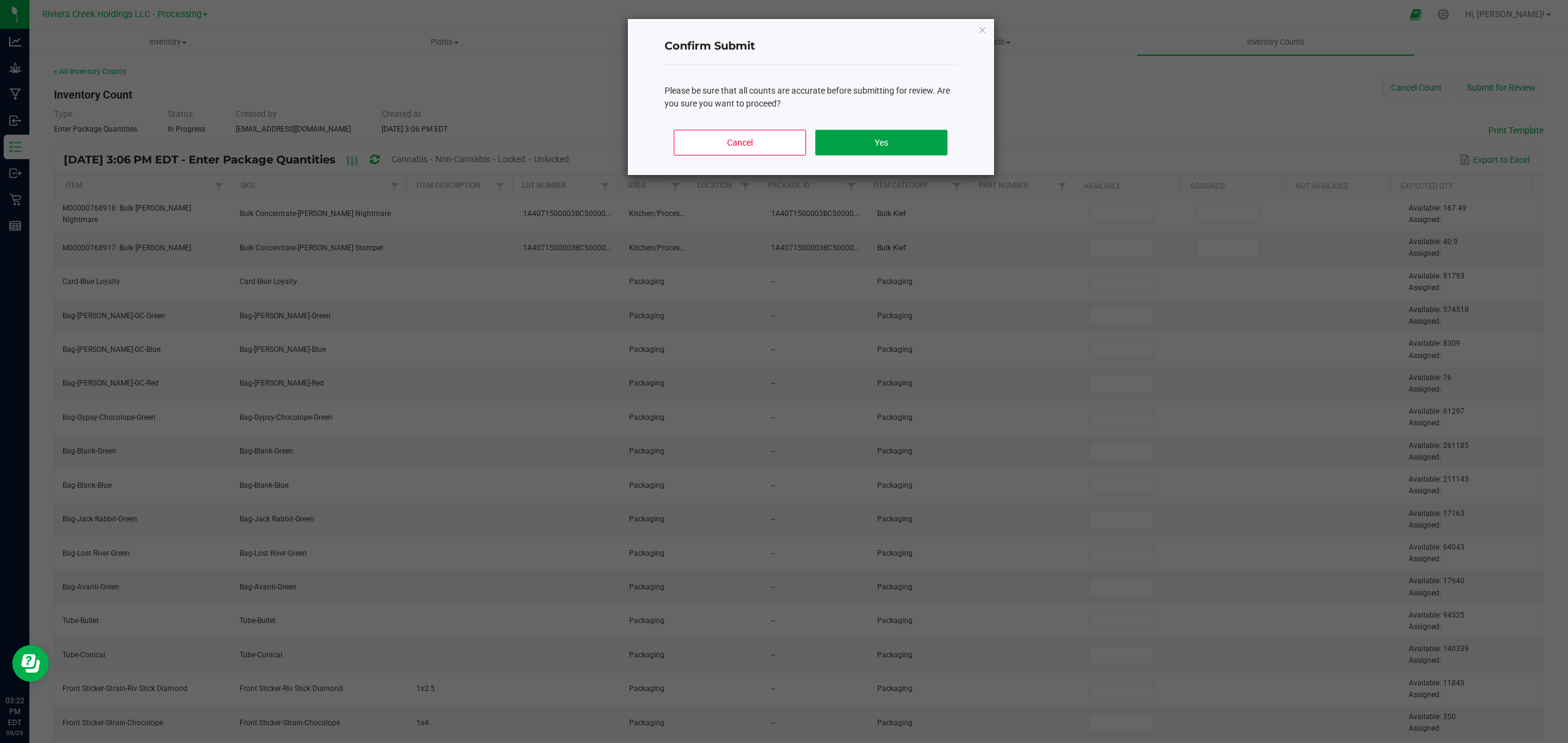
click at [927, 148] on button "Yes" at bounding box center [880, 142] width 132 height 26
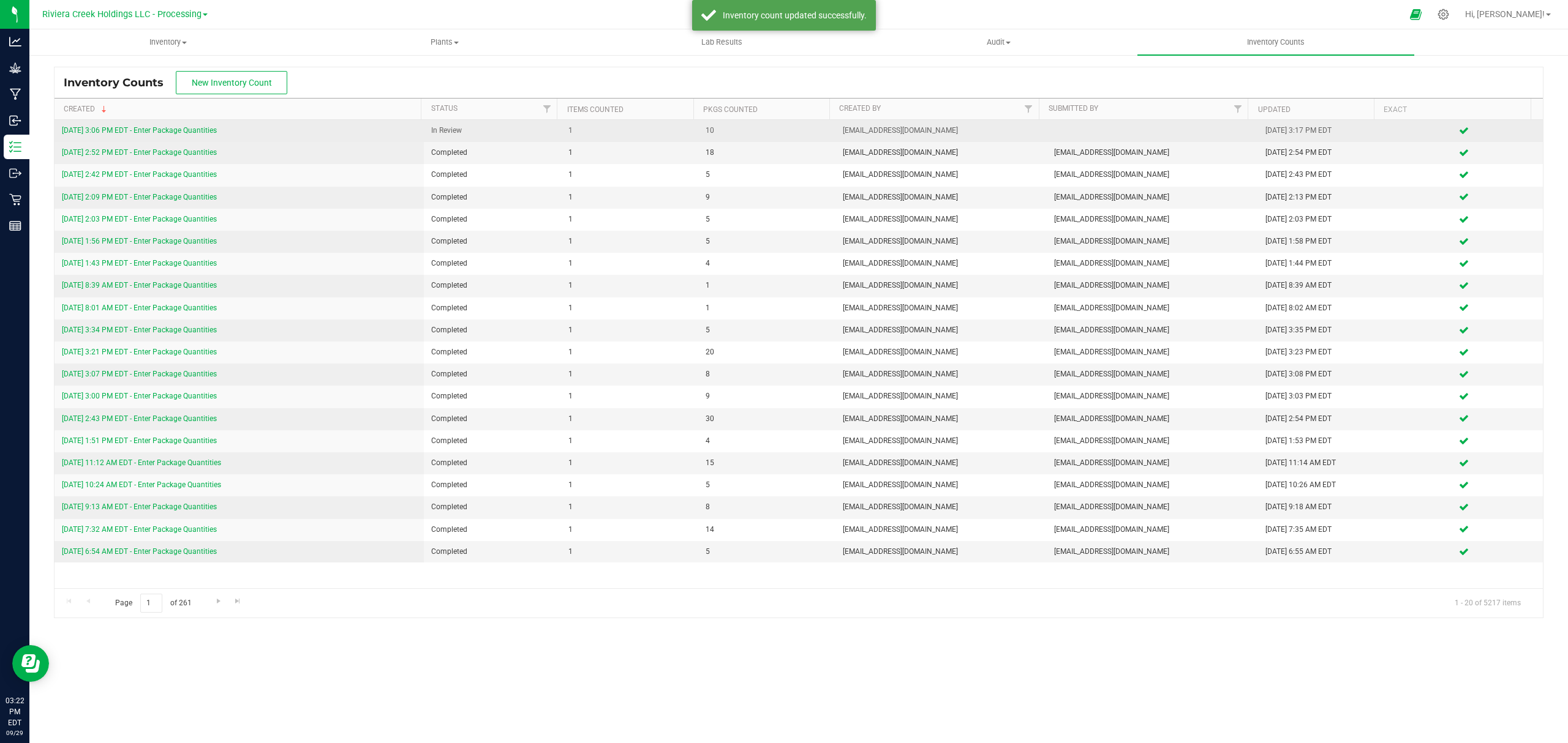
click at [207, 130] on link "9/29/25 3:06 PM EDT - Enter Package Quantities" at bounding box center [139, 130] width 155 height 9
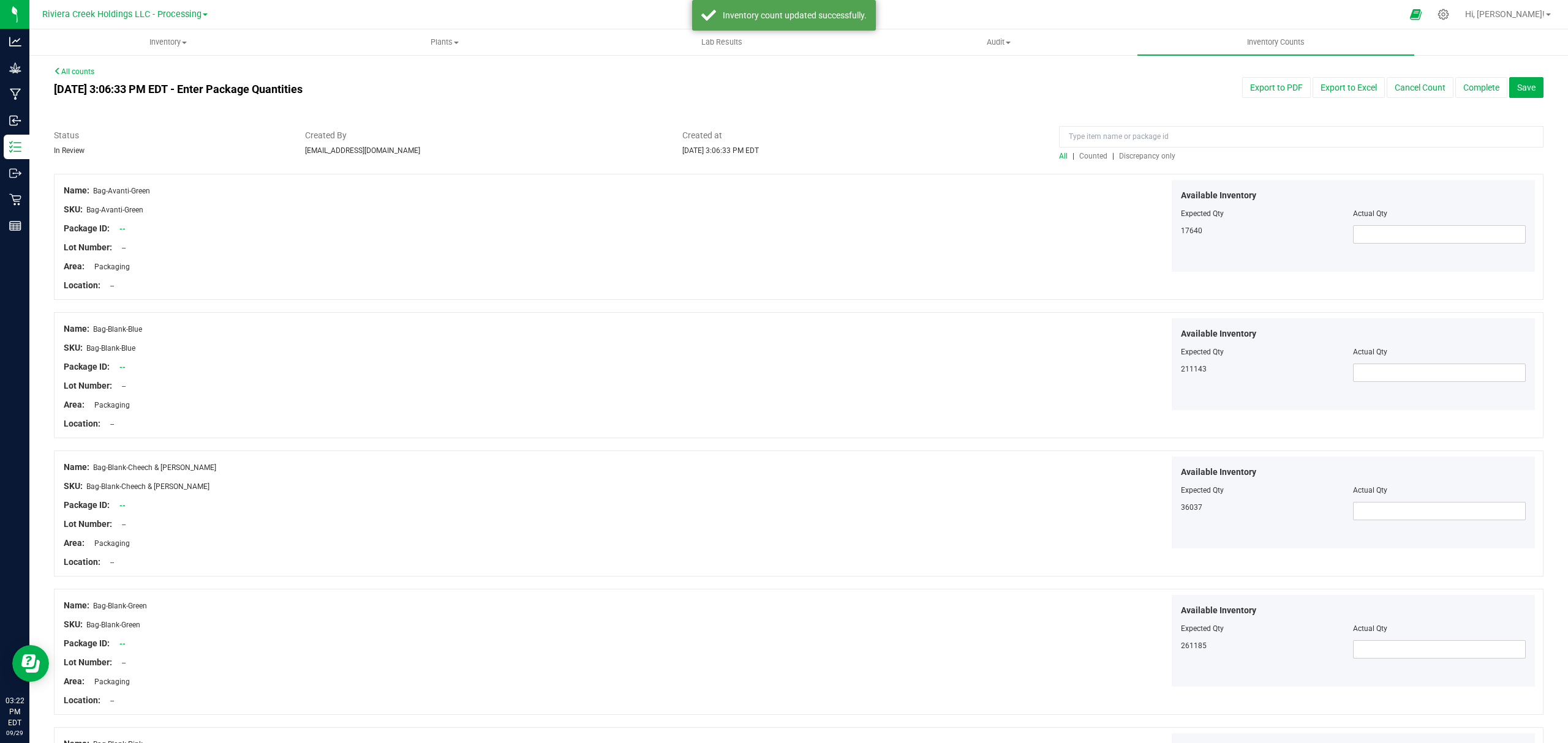
click at [1090, 156] on span "Counted" at bounding box center [1093, 156] width 28 height 9
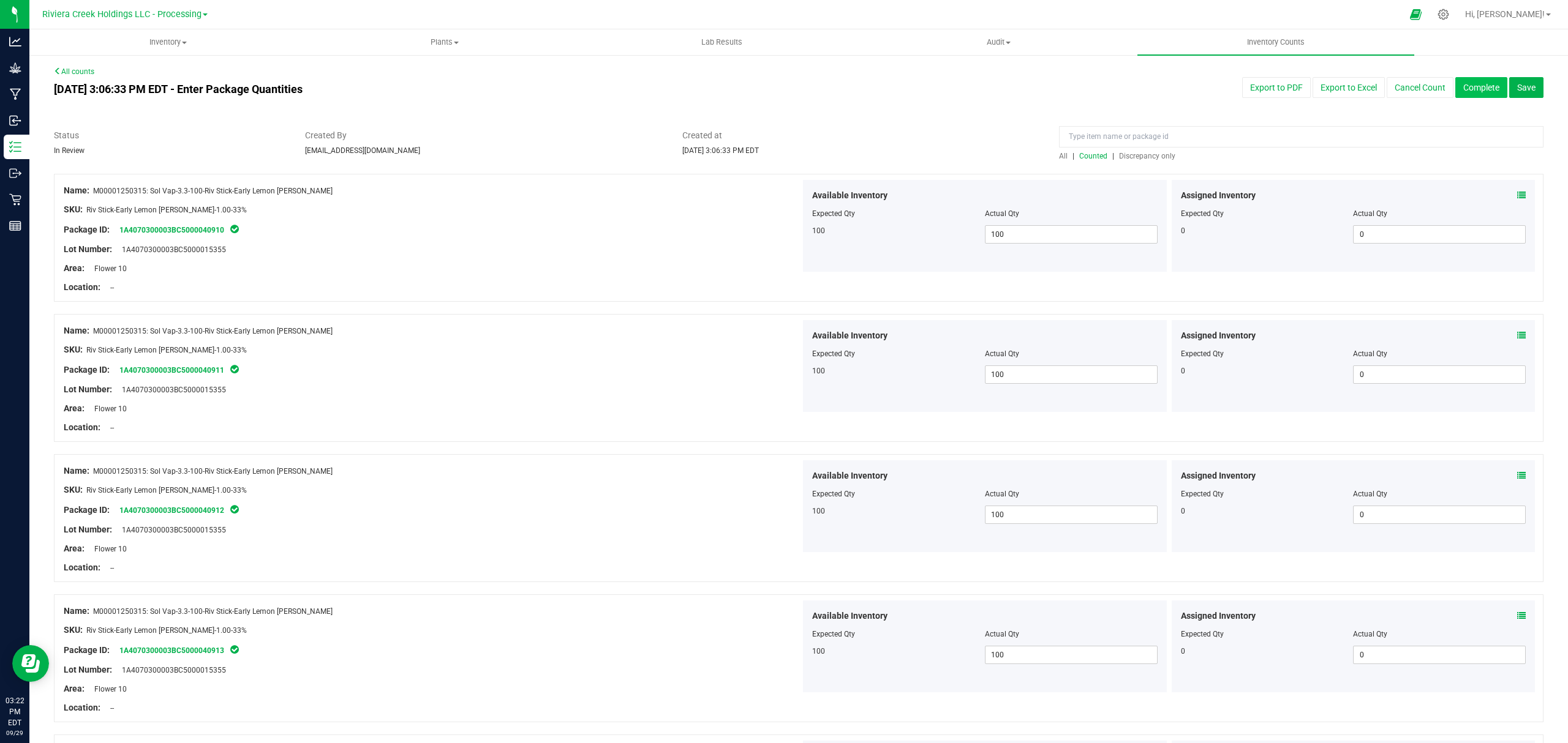
click at [1467, 84] on button "Complete" at bounding box center [1481, 87] width 52 height 20
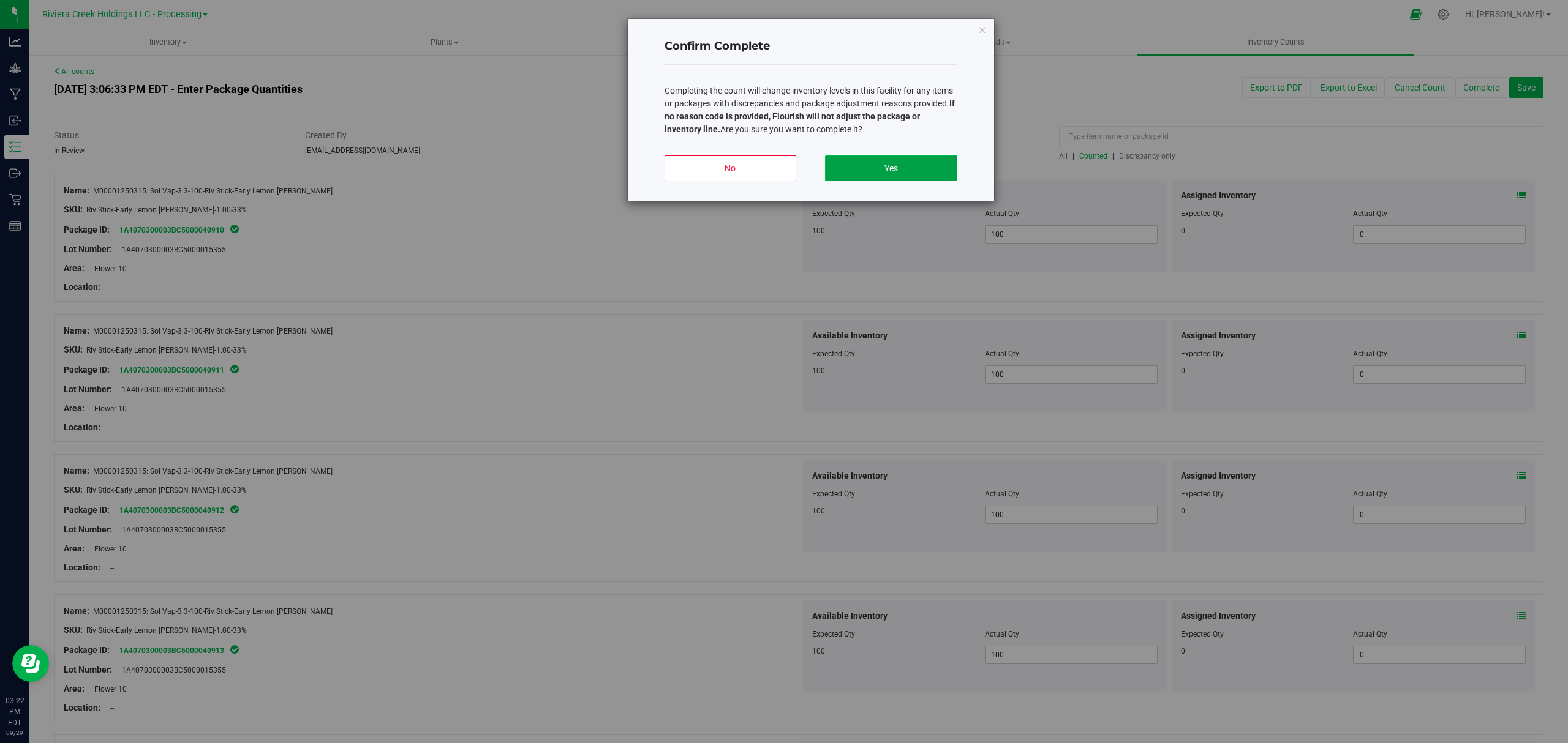
click at [922, 170] on button "Yes" at bounding box center [890, 168] width 132 height 26
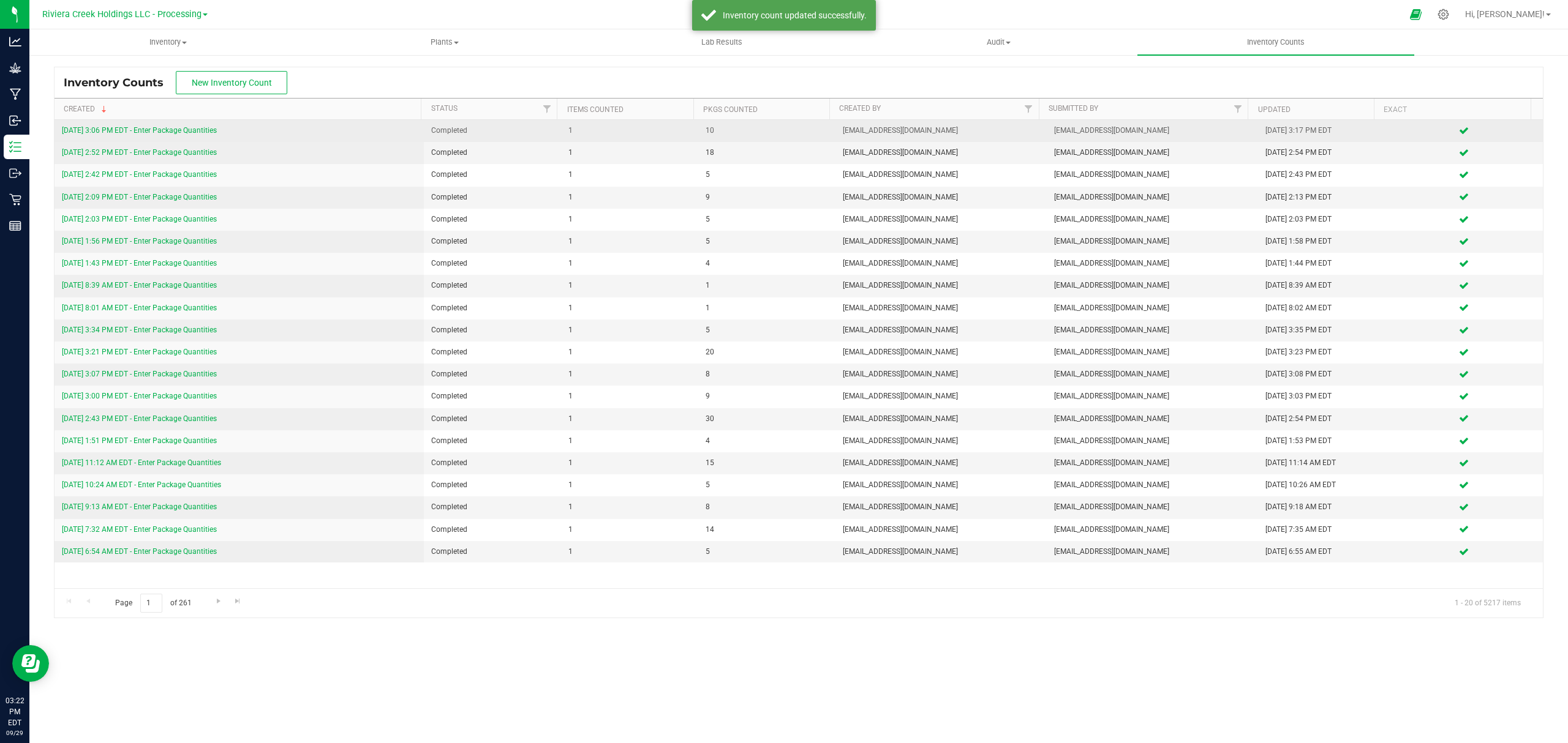
click at [183, 131] on link "9/29/25 3:06 PM EDT - Enter Package Quantities" at bounding box center [139, 130] width 155 height 9
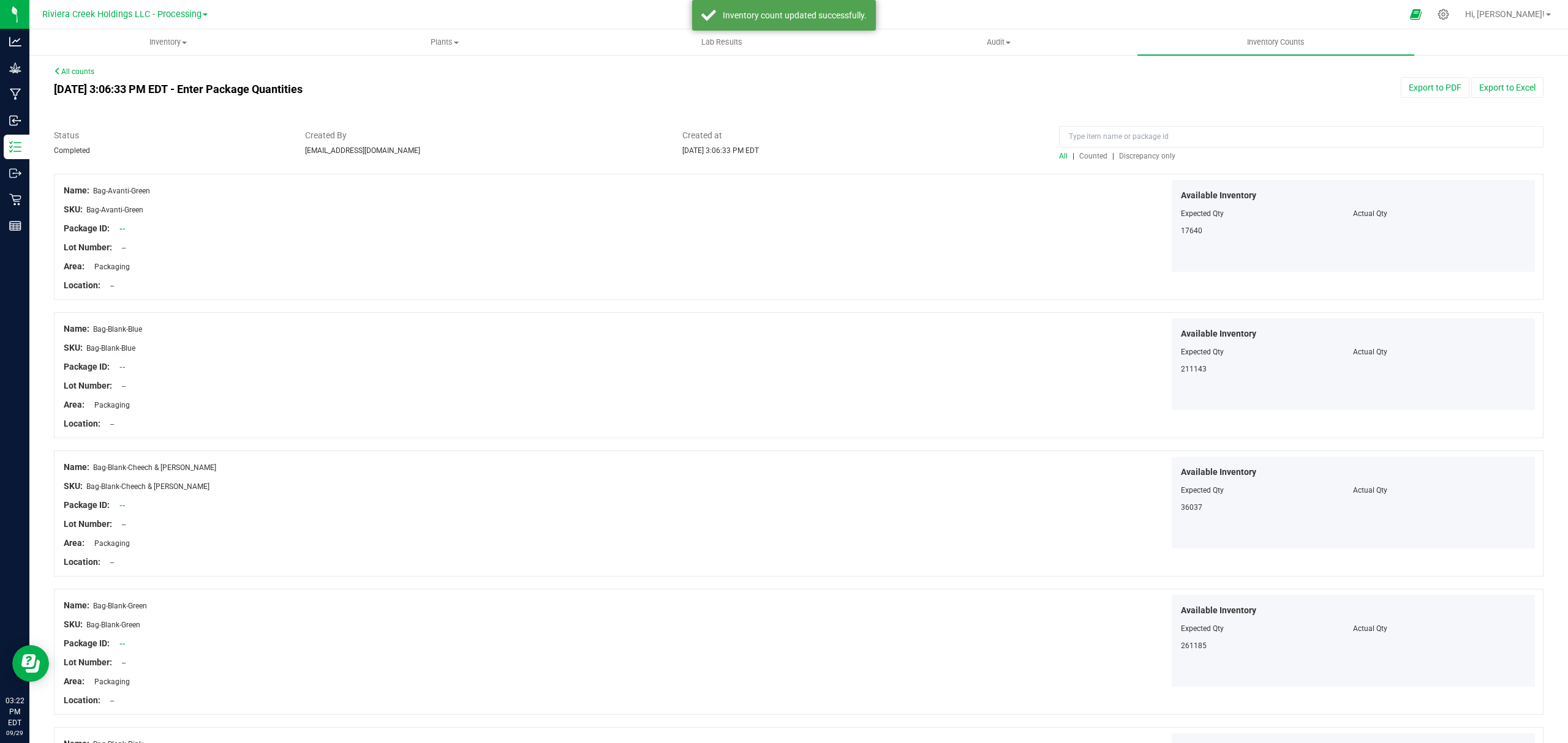
click at [1086, 156] on span "Counted" at bounding box center [1093, 156] width 28 height 9
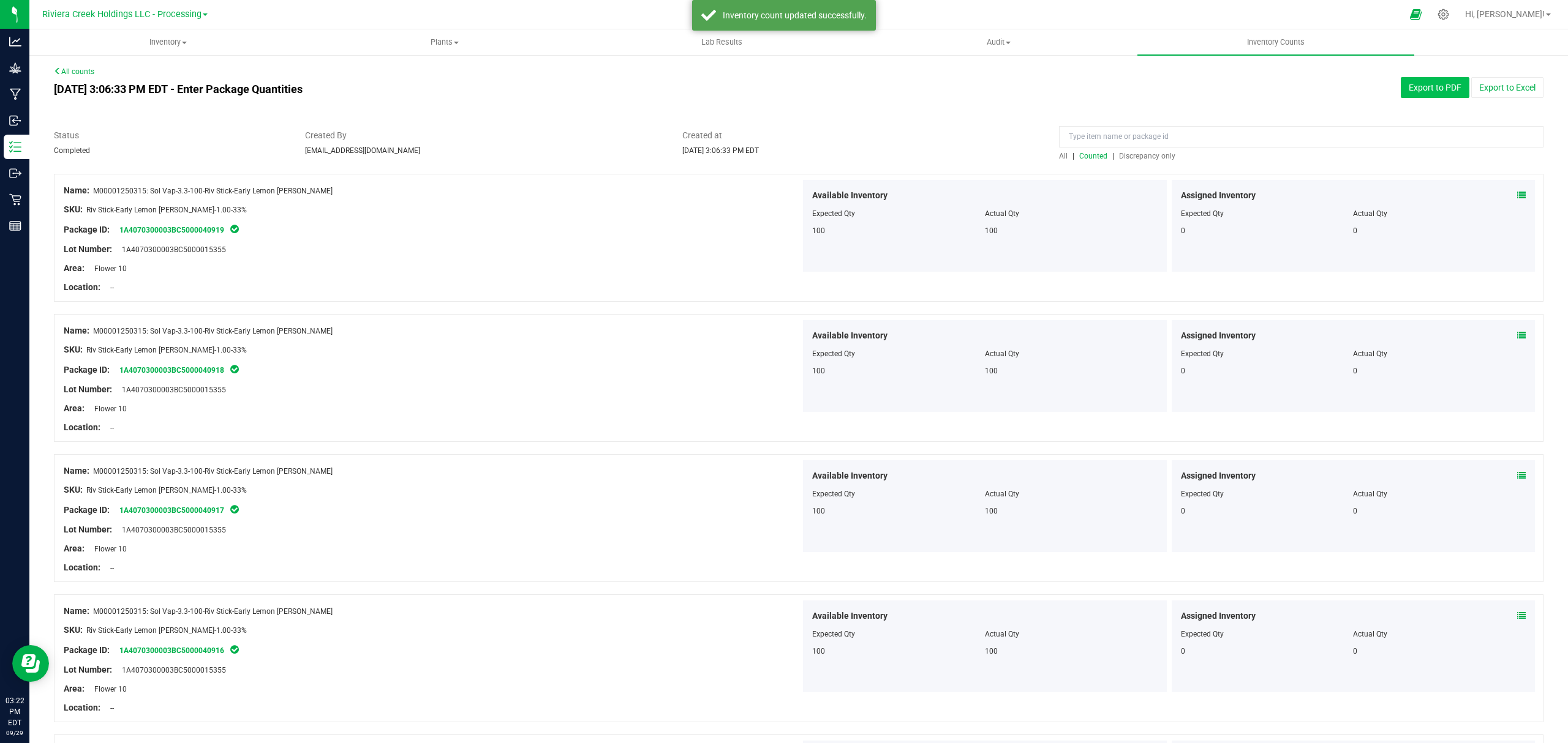
click at [1406, 89] on button "Export to PDF" at bounding box center [1434, 87] width 69 height 20
click at [161, 46] on span "Inventory" at bounding box center [168, 43] width 276 height 11
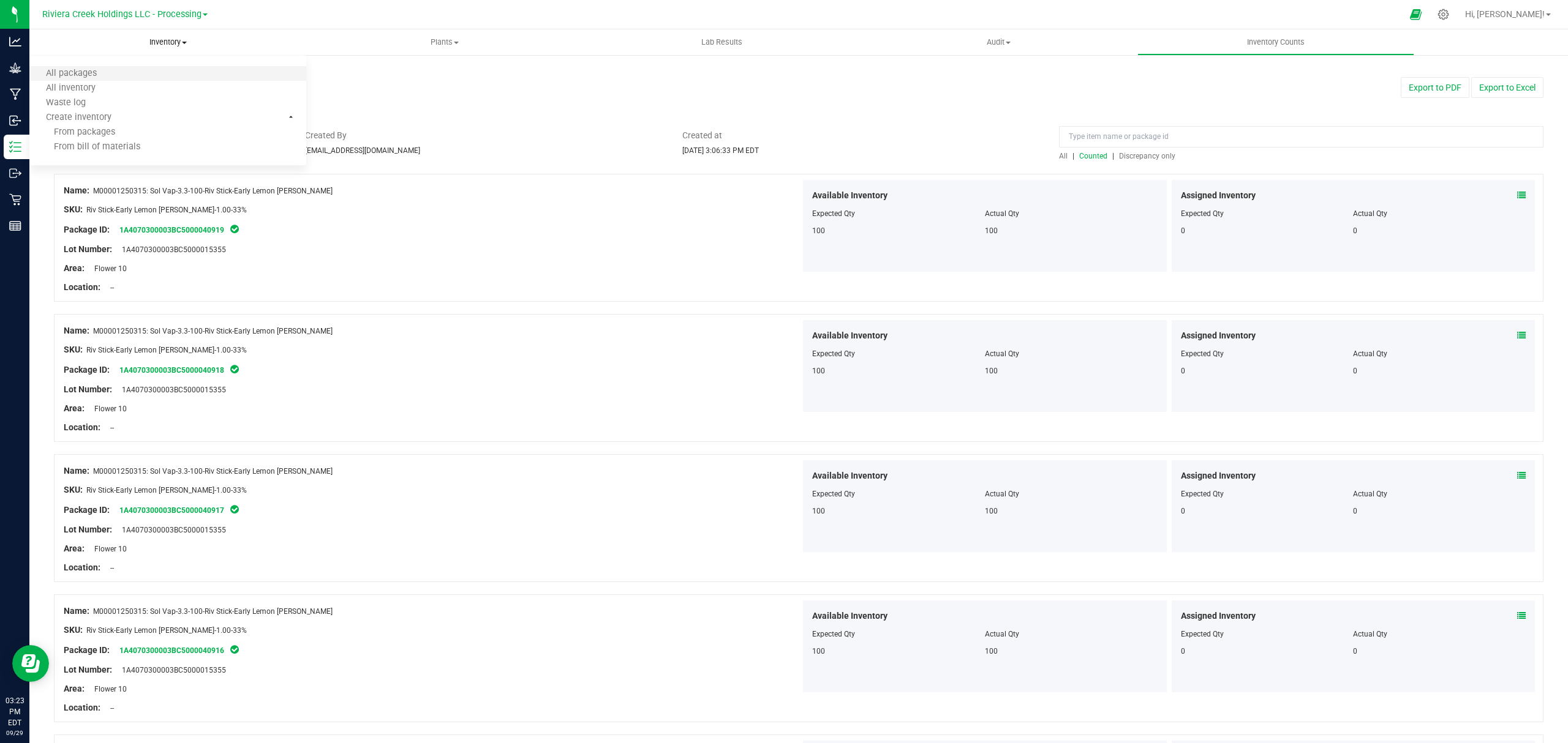
click at [125, 72] on li "All packages" at bounding box center [167, 74] width 276 height 15
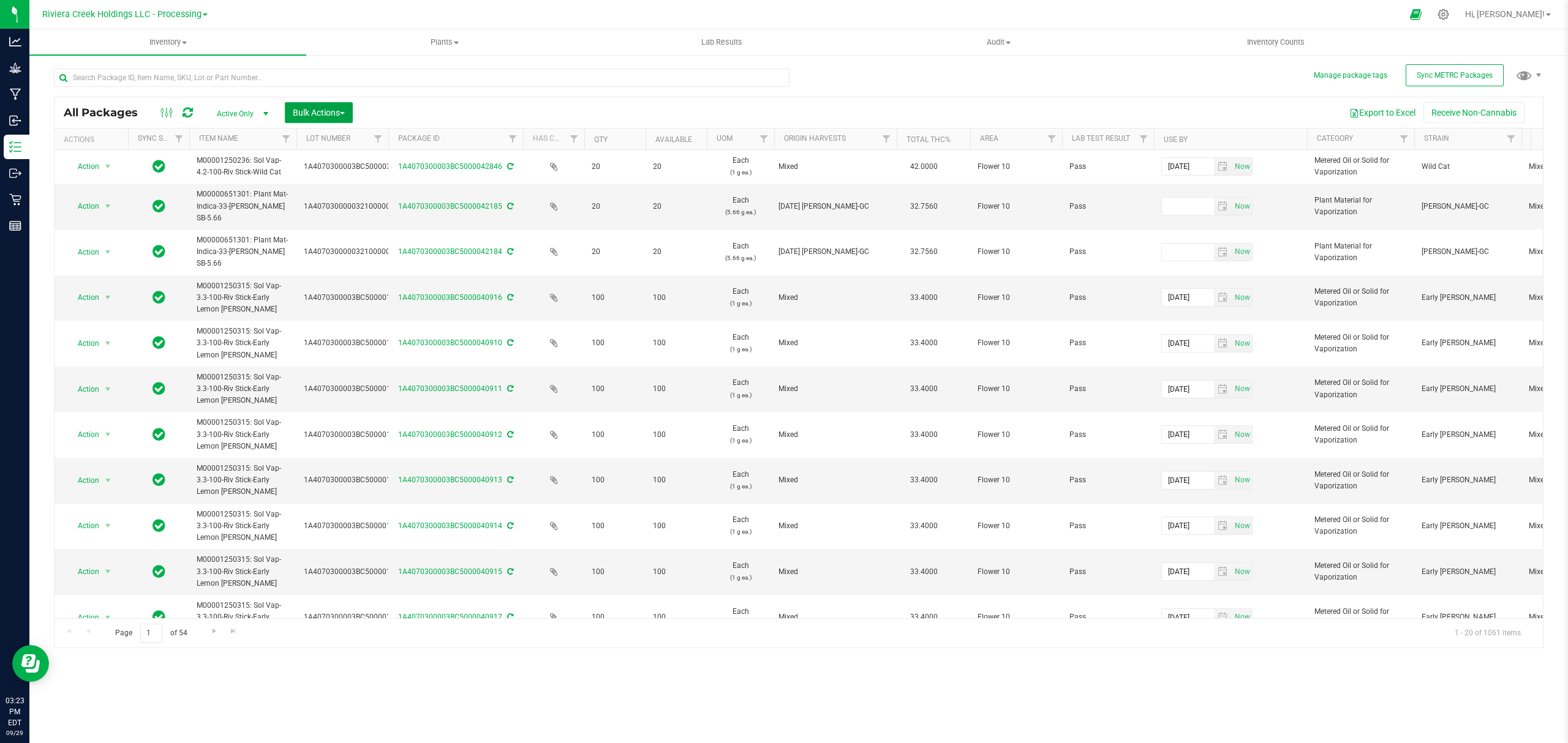
click at [317, 109] on span "Bulk Actions" at bounding box center [319, 113] width 52 height 9
click at [328, 227] on span "Lock/Unlock packages" at bounding box center [334, 230] width 84 height 9
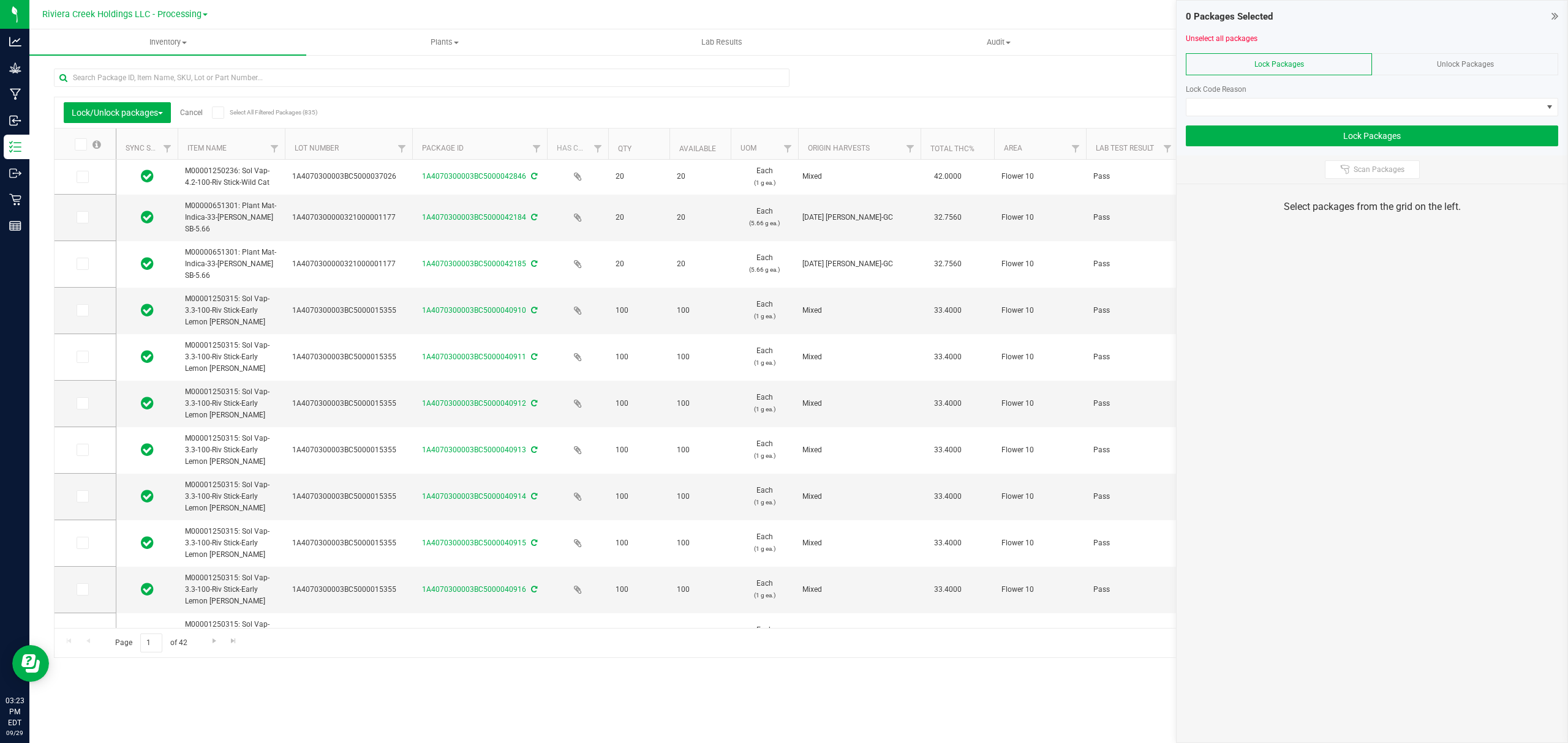
drag, startPoint x: 377, startPoint y: 136, endPoint x: 414, endPoint y: 143, distance: 37.7
click at [80, 310] on icon at bounding box center [82, 310] width 8 height 0
click at [0, 0] on input "checkbox" at bounding box center [0, 0] width 0 height 0
click at [83, 357] on icon at bounding box center [82, 357] width 8 height 0
click at [0, 0] on input "checkbox" at bounding box center [0, 0] width 0 height 0
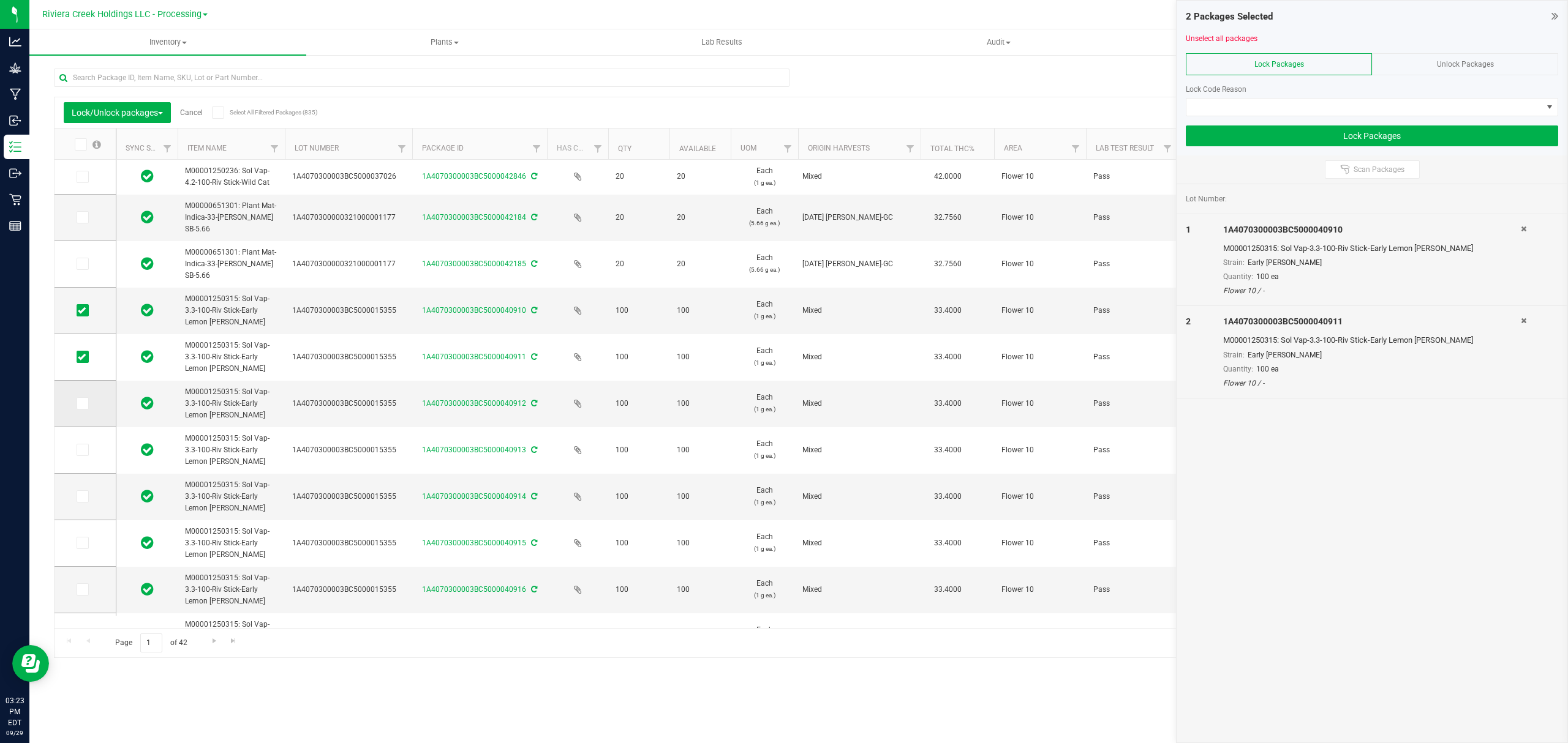
click at [80, 408] on span at bounding box center [83, 404] width 13 height 13
click at [0, 0] on input "checkbox" at bounding box center [0, 0] width 0 height 0
click at [84, 450] on icon at bounding box center [82, 450] width 8 height 0
click at [0, 0] on input "checkbox" at bounding box center [0, 0] width 0 height 0
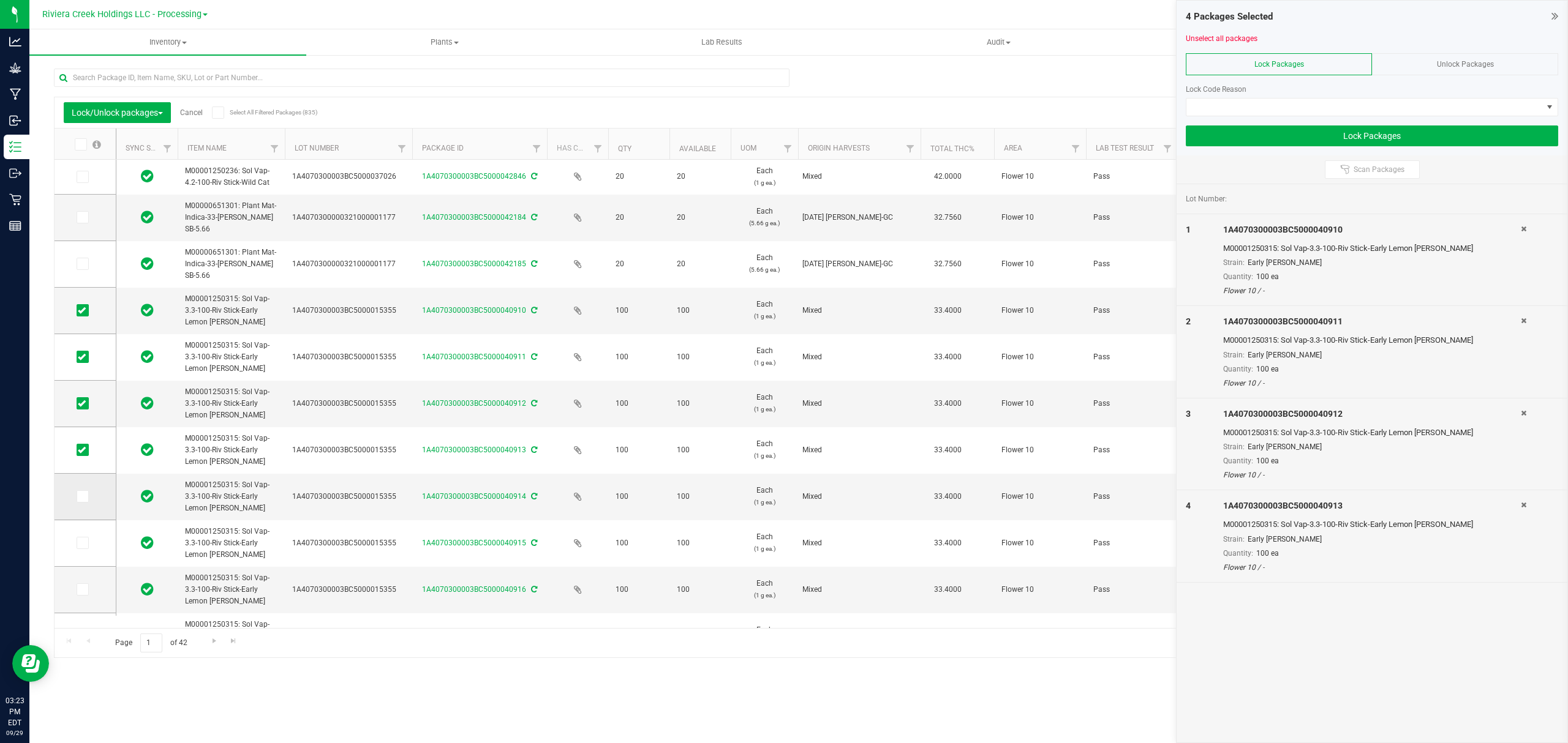
click at [81, 497] on icon at bounding box center [82, 497] width 8 height 0
click at [0, 0] on input "checkbox" at bounding box center [0, 0] width 0 height 0
click at [83, 543] on icon at bounding box center [82, 543] width 8 height 0
click at [0, 0] on input "checkbox" at bounding box center [0, 0] width 0 height 0
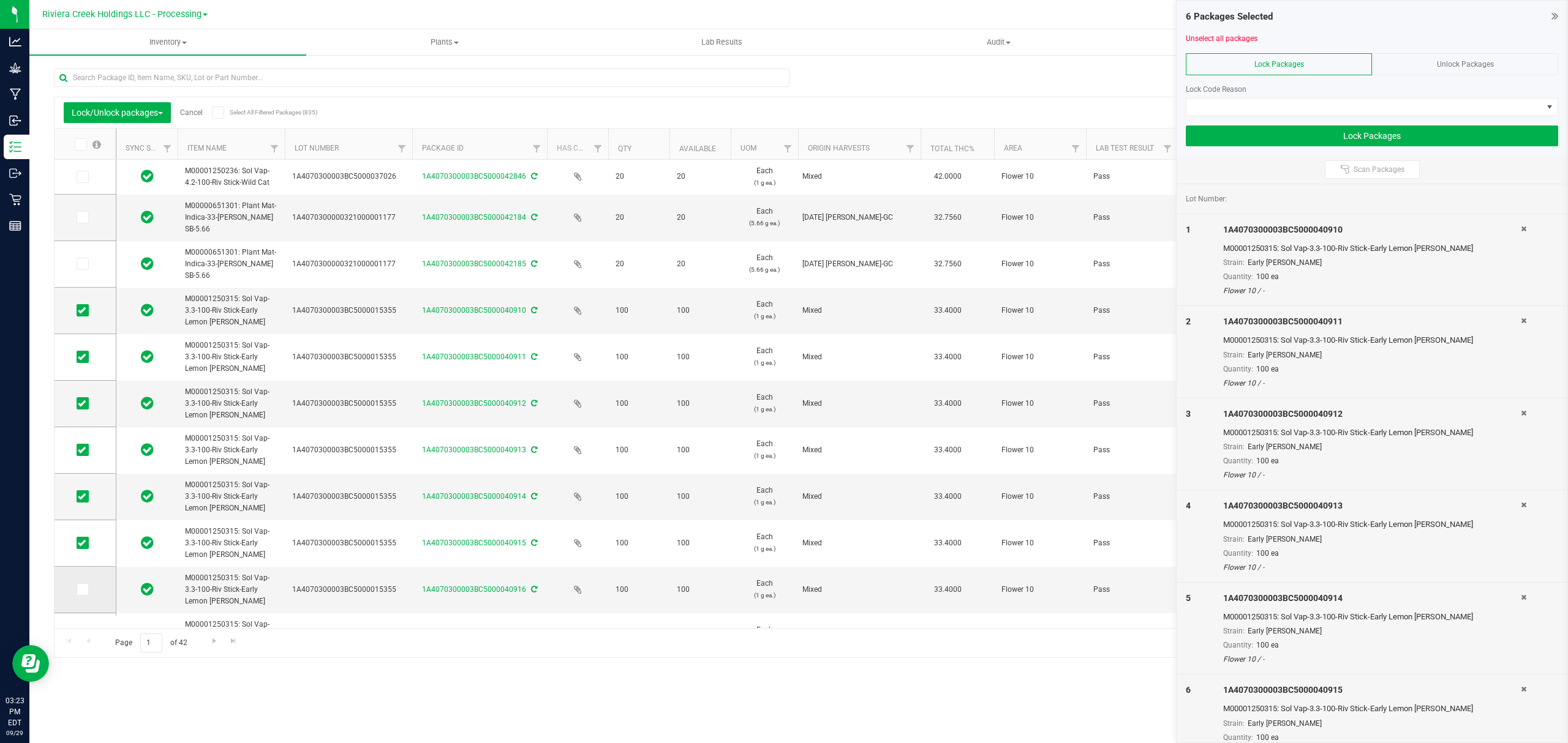
click at [82, 590] on icon at bounding box center [82, 590] width 8 height 0
click at [0, 0] on input "checkbox" at bounding box center [0, 0] width 0 height 0
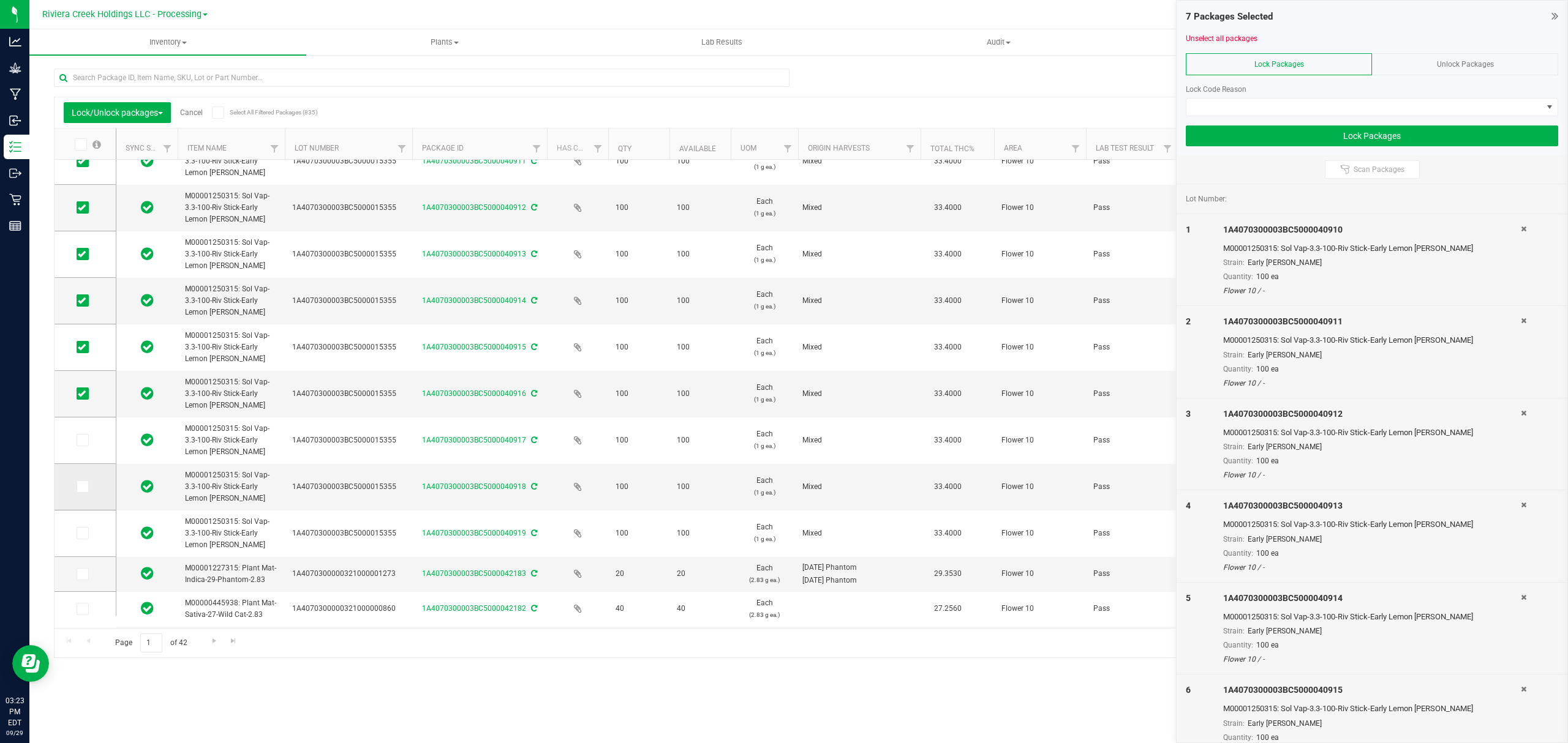
drag, startPoint x: 79, startPoint y: 439, endPoint x: 88, endPoint y: 487, distance: 48.8
click at [80, 440] on icon at bounding box center [82, 440] width 8 height 0
click at [0, 0] on input "checkbox" at bounding box center [0, 0] width 0 height 0
click at [84, 486] on icon at bounding box center [82, 486] width 8 height 0
click at [0, 0] on input "checkbox" at bounding box center [0, 0] width 0 height 0
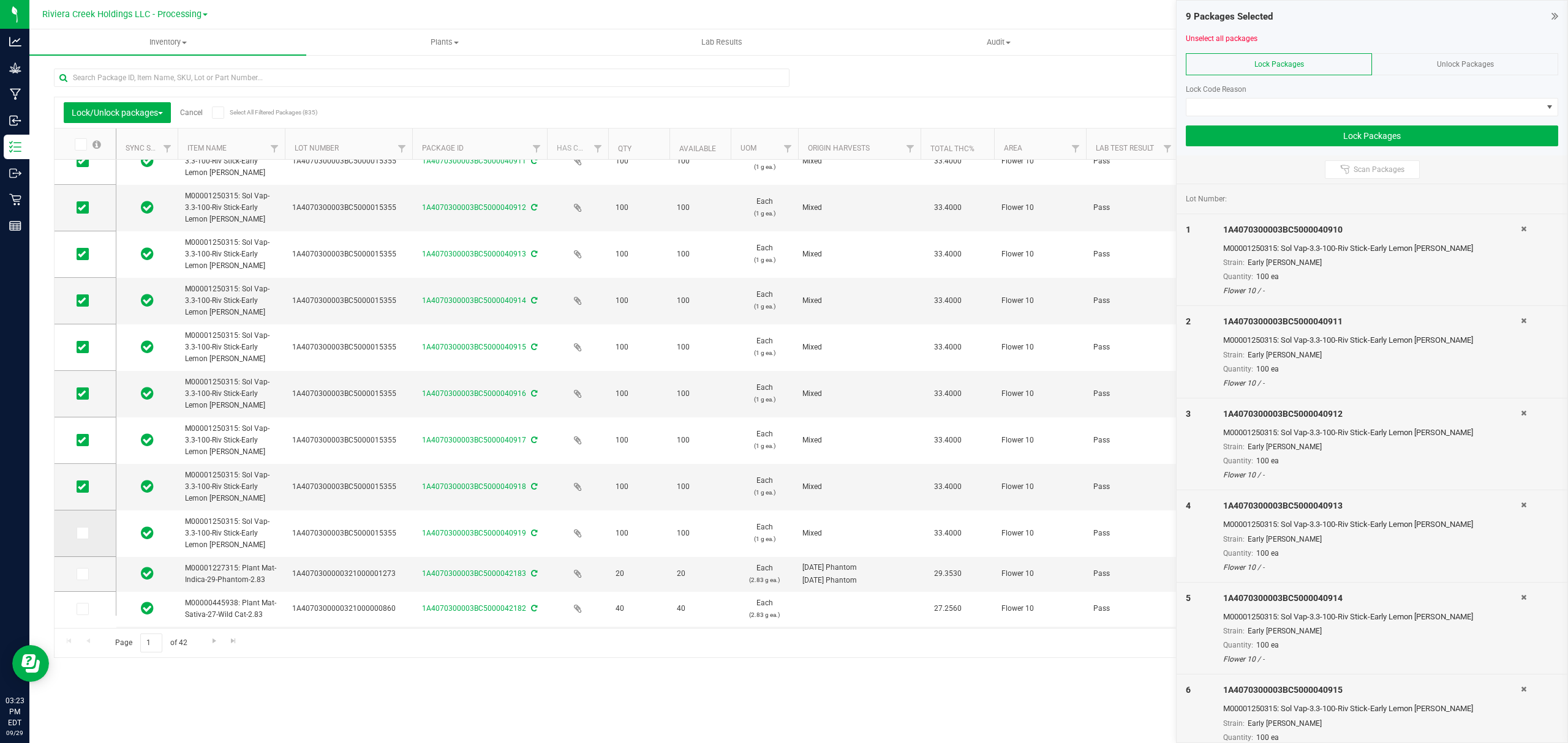
click at [84, 533] on icon at bounding box center [82, 533] width 8 height 0
click at [0, 0] on input "checkbox" at bounding box center [0, 0] width 0 height 0
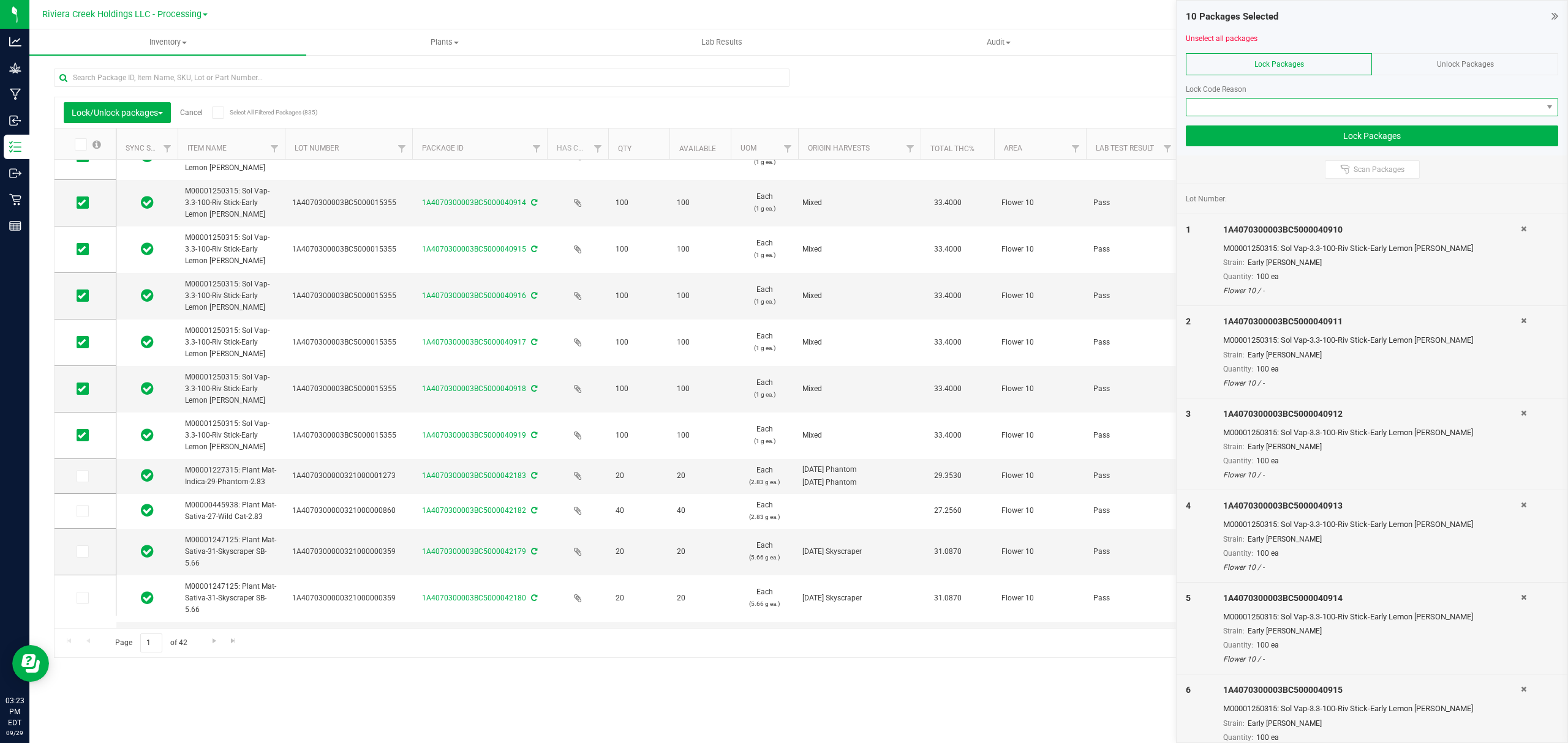
drag, startPoint x: 1235, startPoint y: 105, endPoint x: 1236, endPoint y: 113, distance: 8.1
click at [1235, 105] on span at bounding box center [1364, 107] width 356 height 17
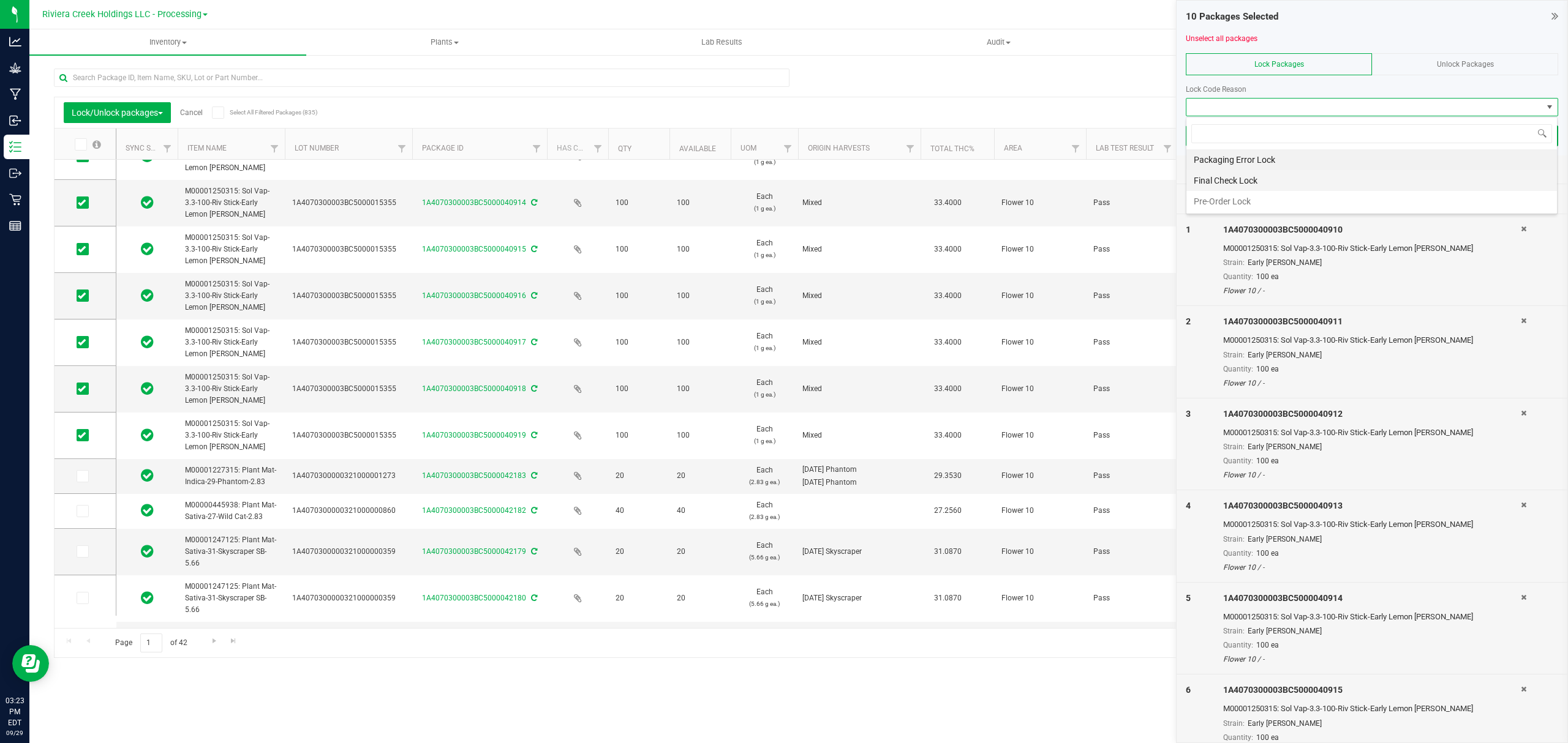
scroll to position [18, 371]
click at [1236, 182] on li "Final Check Lock" at bounding box center [1371, 180] width 370 height 20
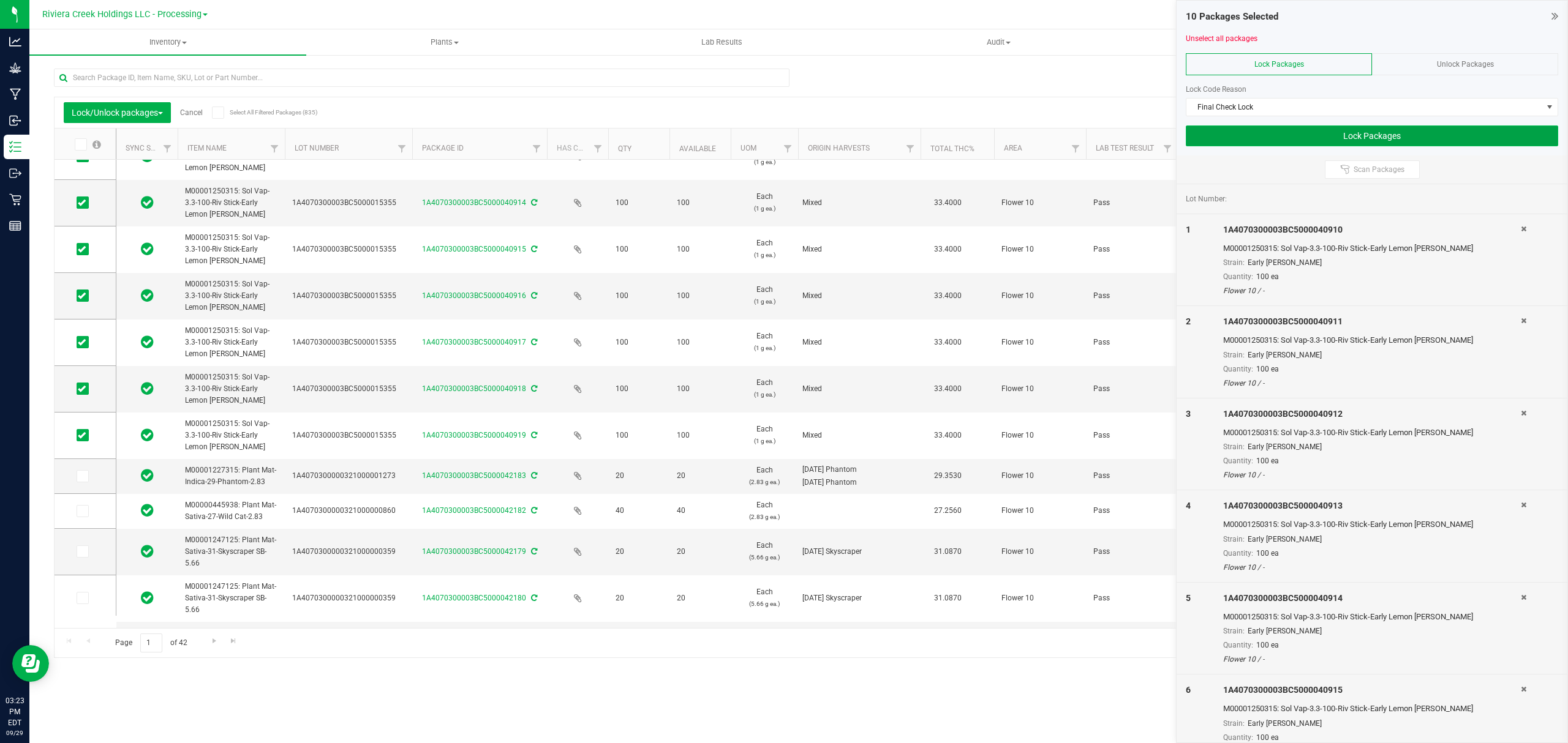
click at [1238, 136] on button "Lock Packages" at bounding box center [1372, 135] width 373 height 20
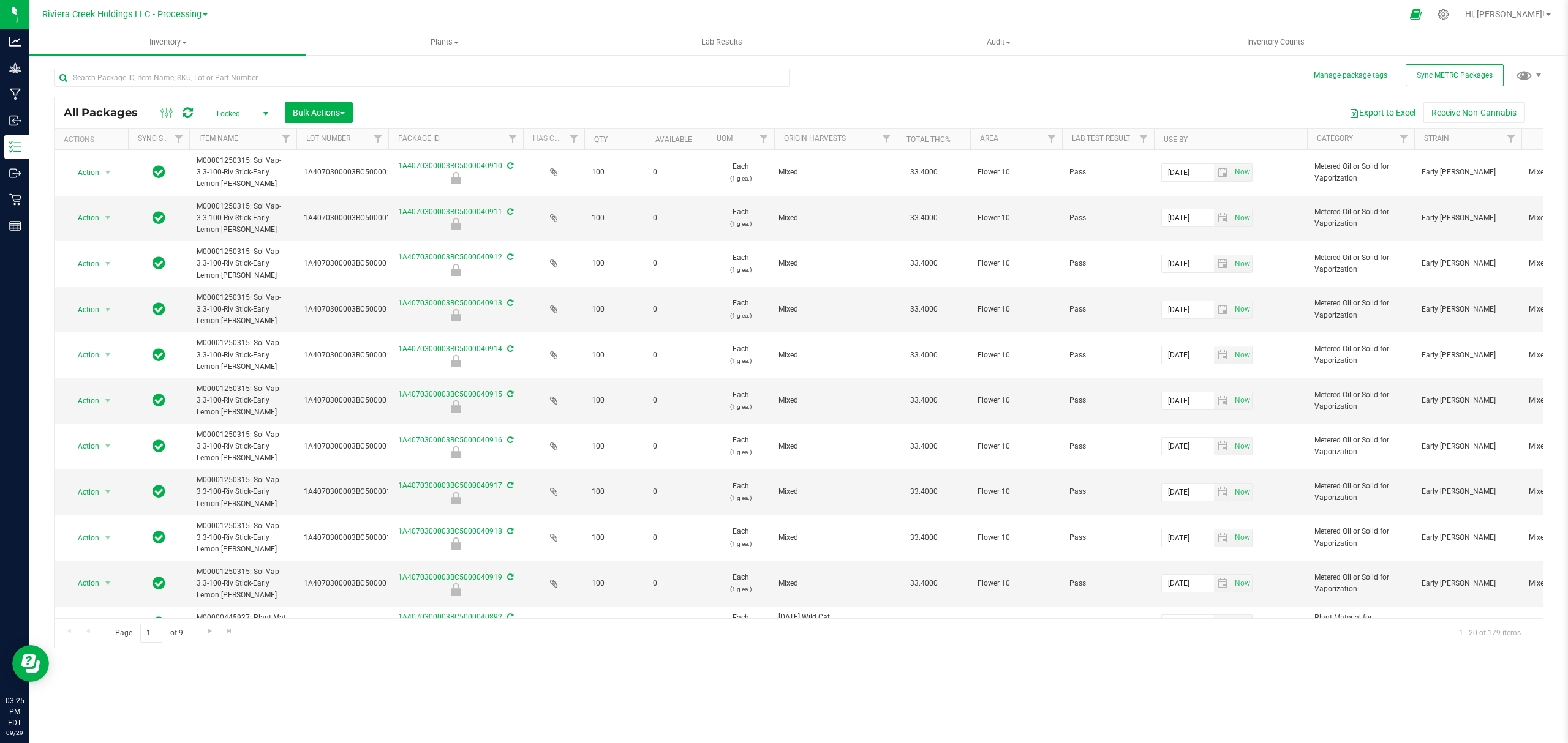
drag, startPoint x: 1238, startPoint y: 135, endPoint x: 851, endPoint y: 79, distance: 391.0
click at [851, 79] on div "All Packages Locked Active Only Lab Samples Locked All External Internal Bulk A…" at bounding box center [798, 352] width 1489 height 591
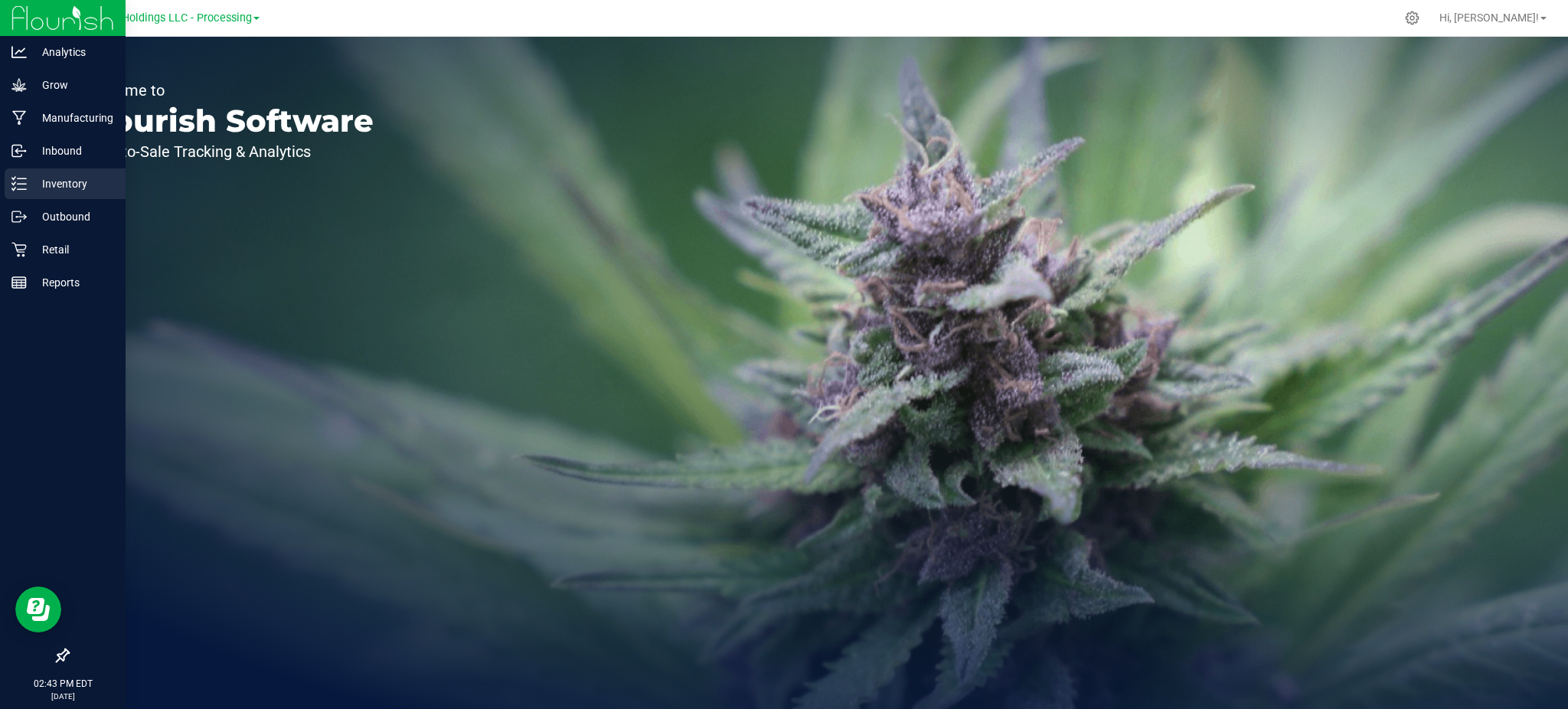
click at [62, 191] on p "Inventory" at bounding box center [72, 183] width 92 height 19
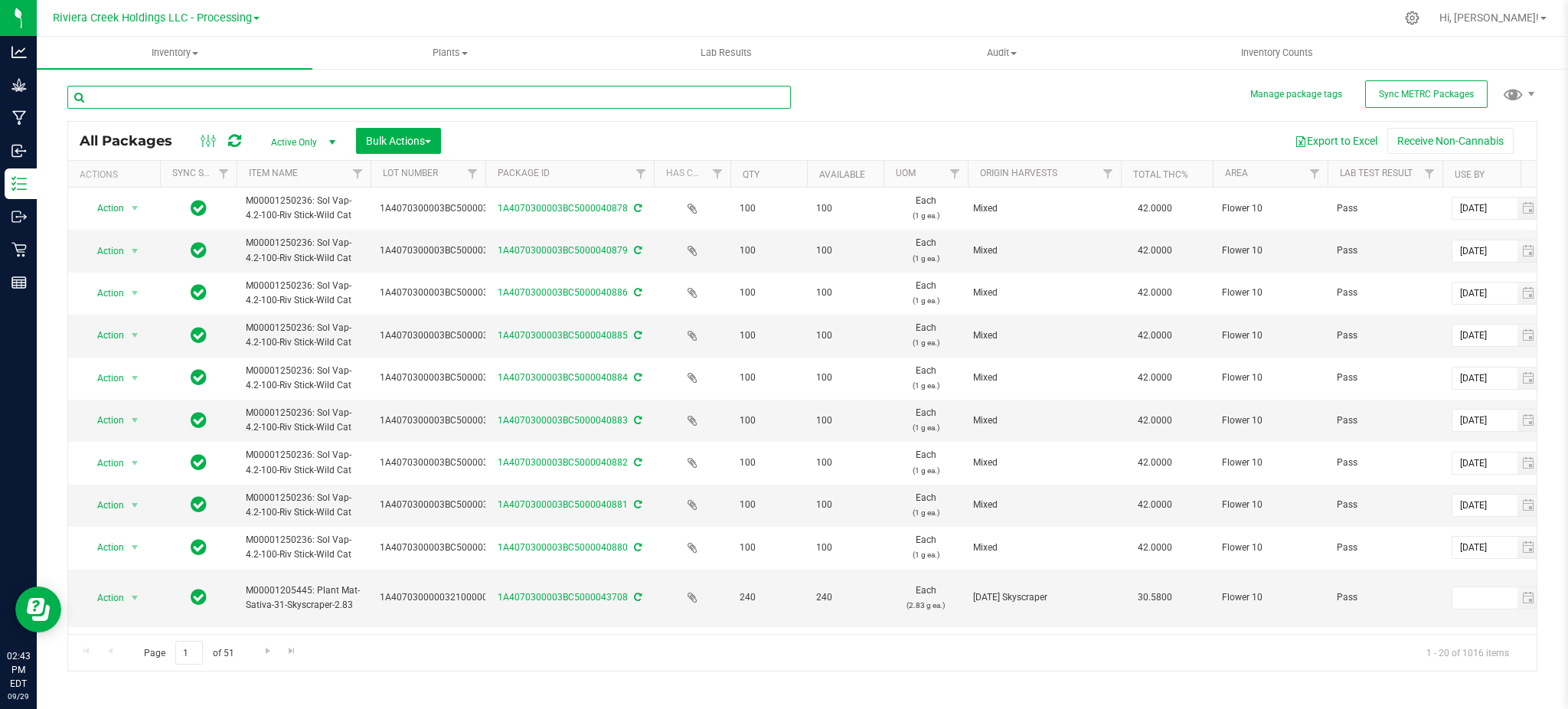
click at [191, 96] on input "text" at bounding box center [428, 97] width 723 height 23
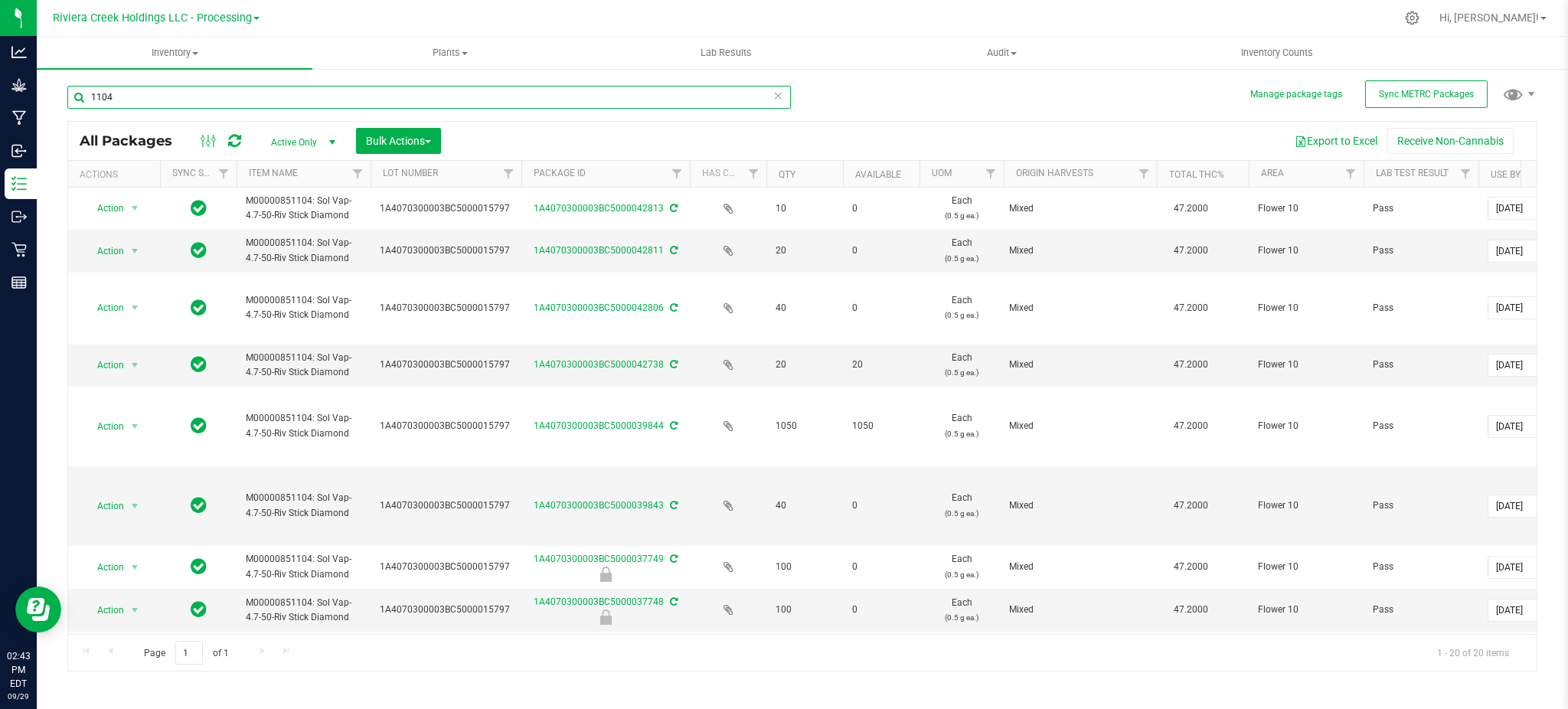
drag, startPoint x: 487, startPoint y: 179, endPoint x: 525, endPoint y: 181, distance: 38.1
click at [525, 181] on div "Actions Sync Status Item Name Lot Number Package ID Has COA Qty Available UOM O…" at bounding box center [794, 173] width 1453 height 26
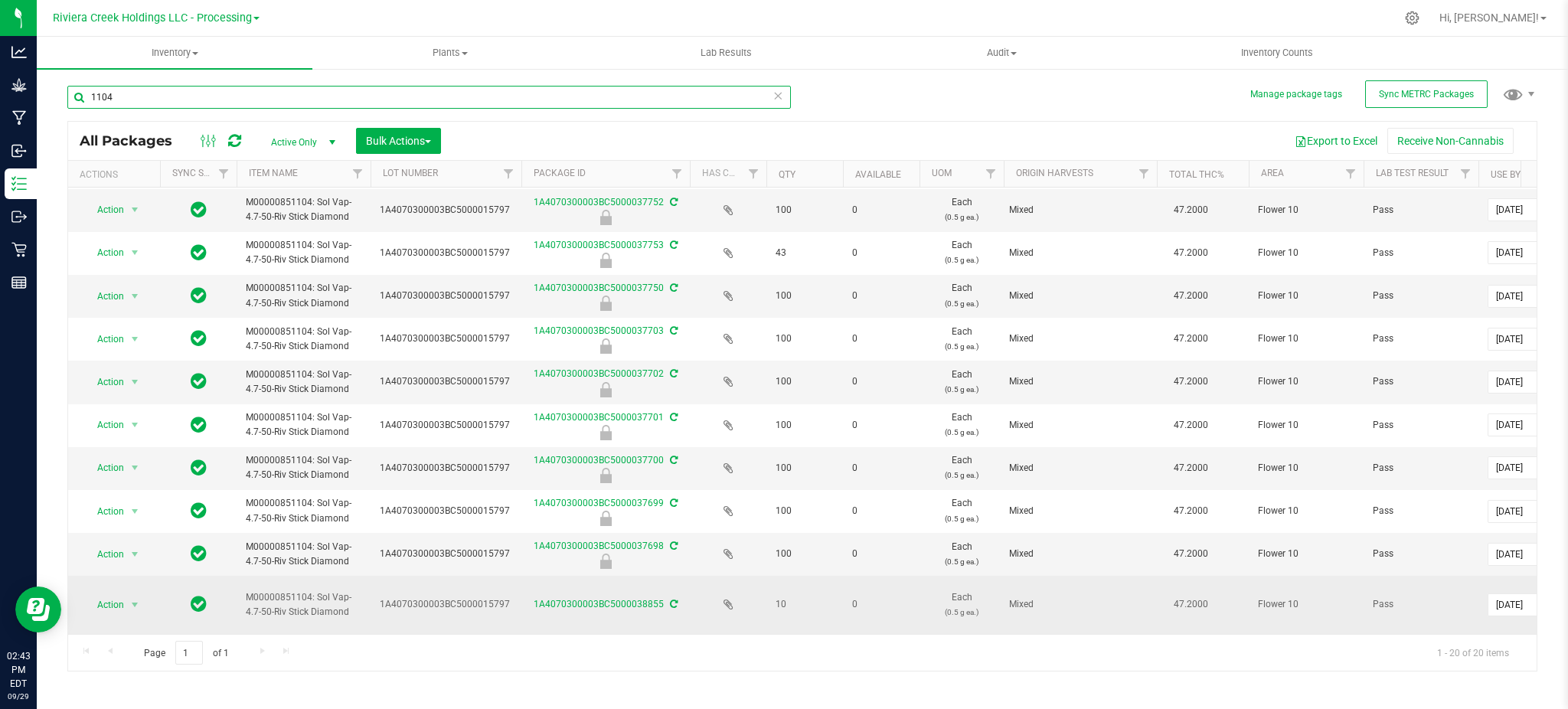
scroll to position [529, 0]
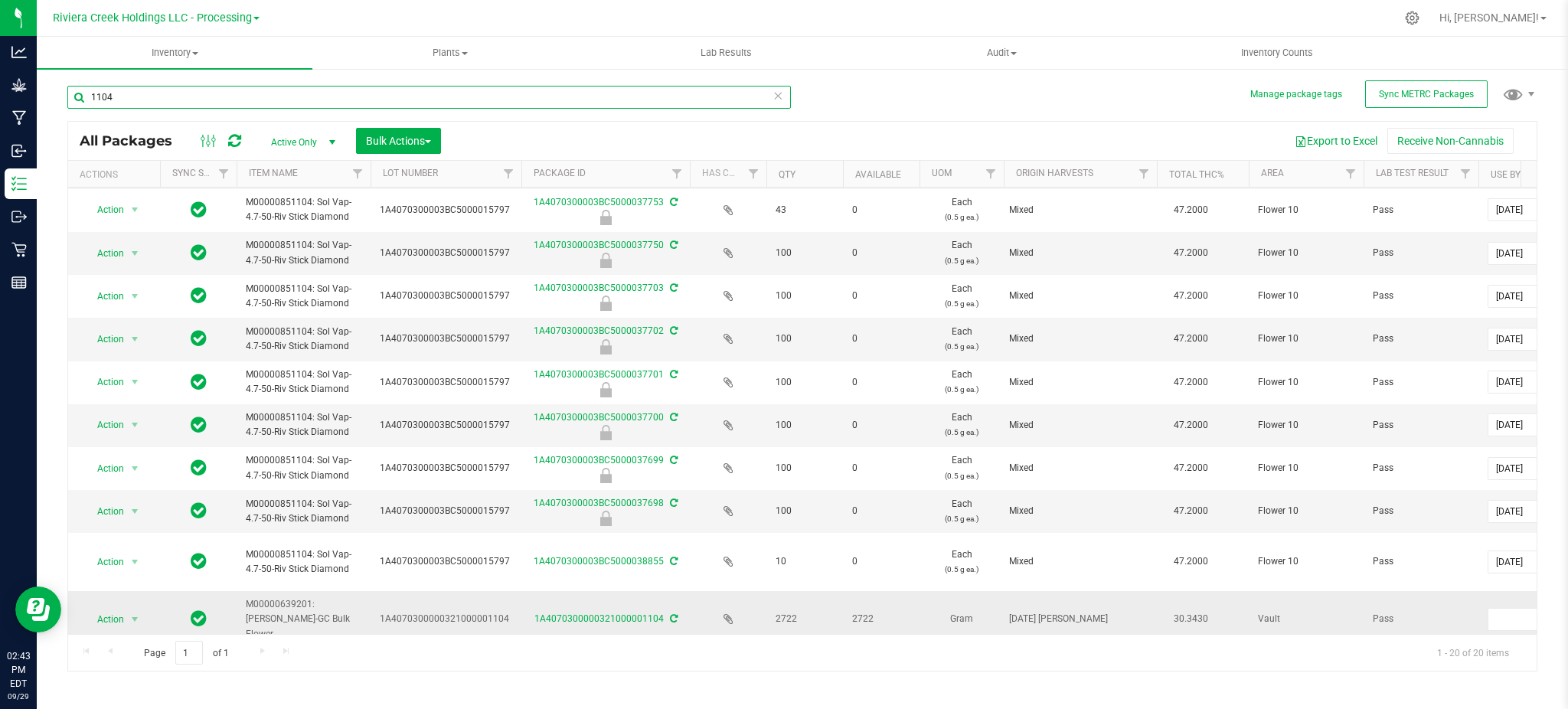
type input "1104"
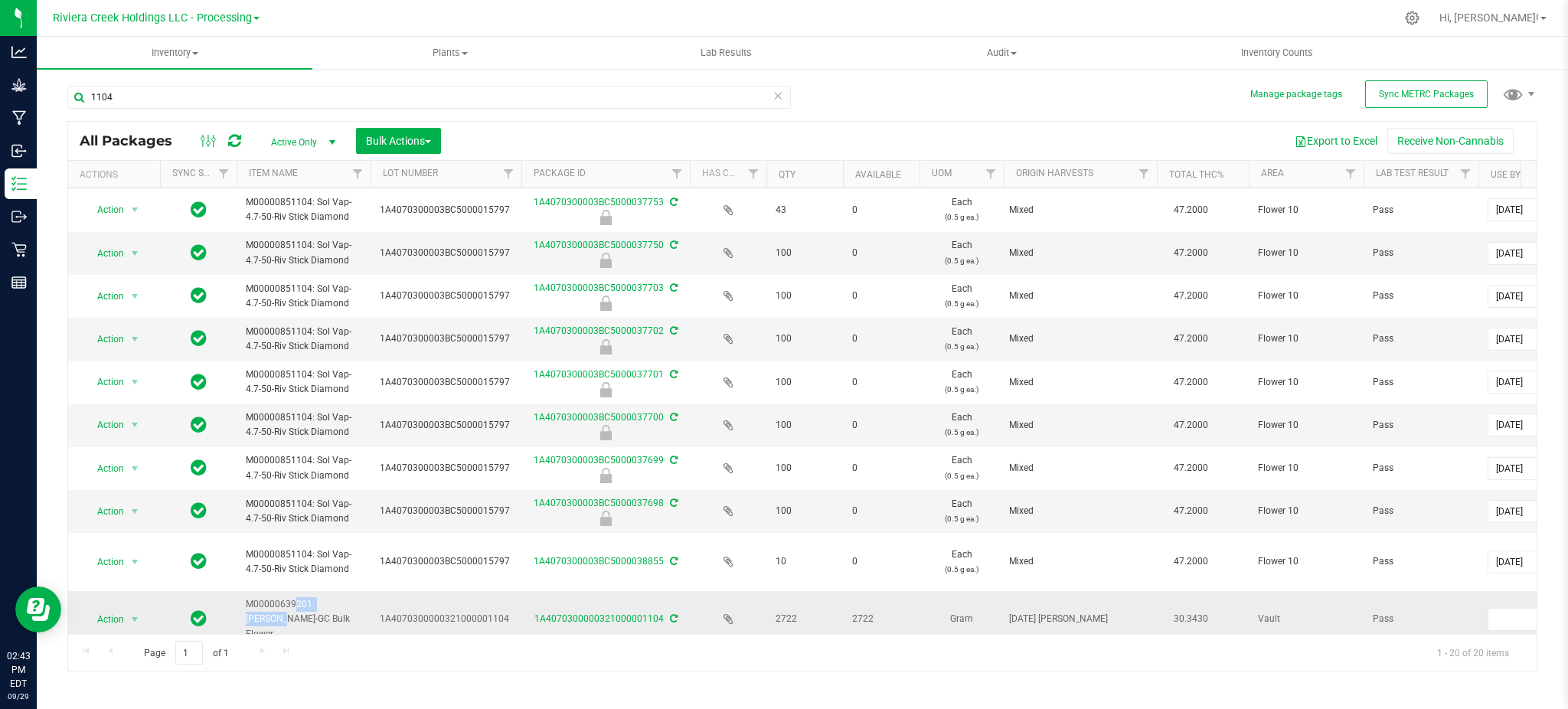
drag, startPoint x: 317, startPoint y: 591, endPoint x: 246, endPoint y: 589, distance: 71.0
click at [246, 598] on span "M00000639201: [PERSON_NAME]-GC Bulk Flower" at bounding box center [303, 619] width 115 height 44
copy span "M00000639201:"
